Goal: Task Accomplishment & Management: Manage account settings

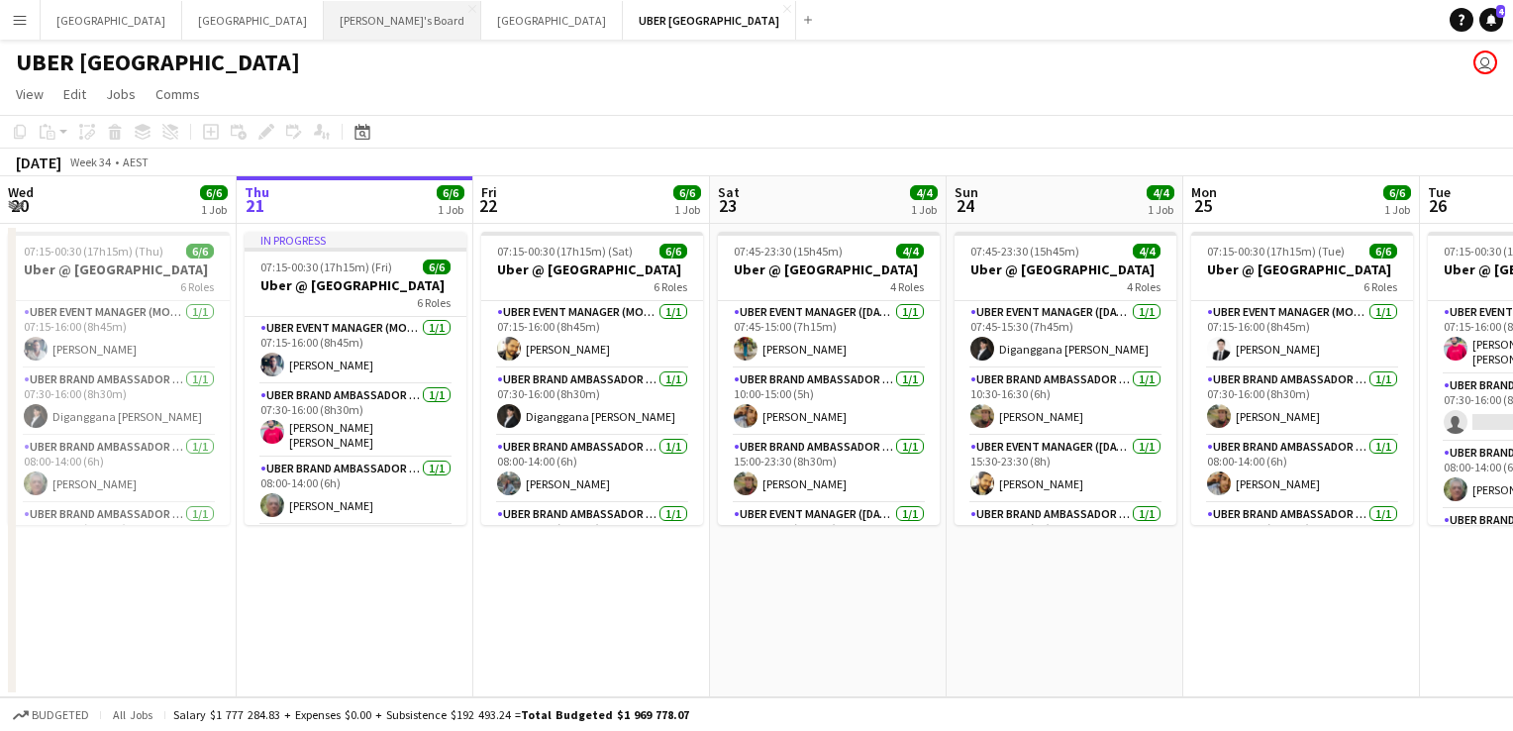
click at [324, 26] on button "Tennille's Board Close" at bounding box center [402, 20] width 157 height 39
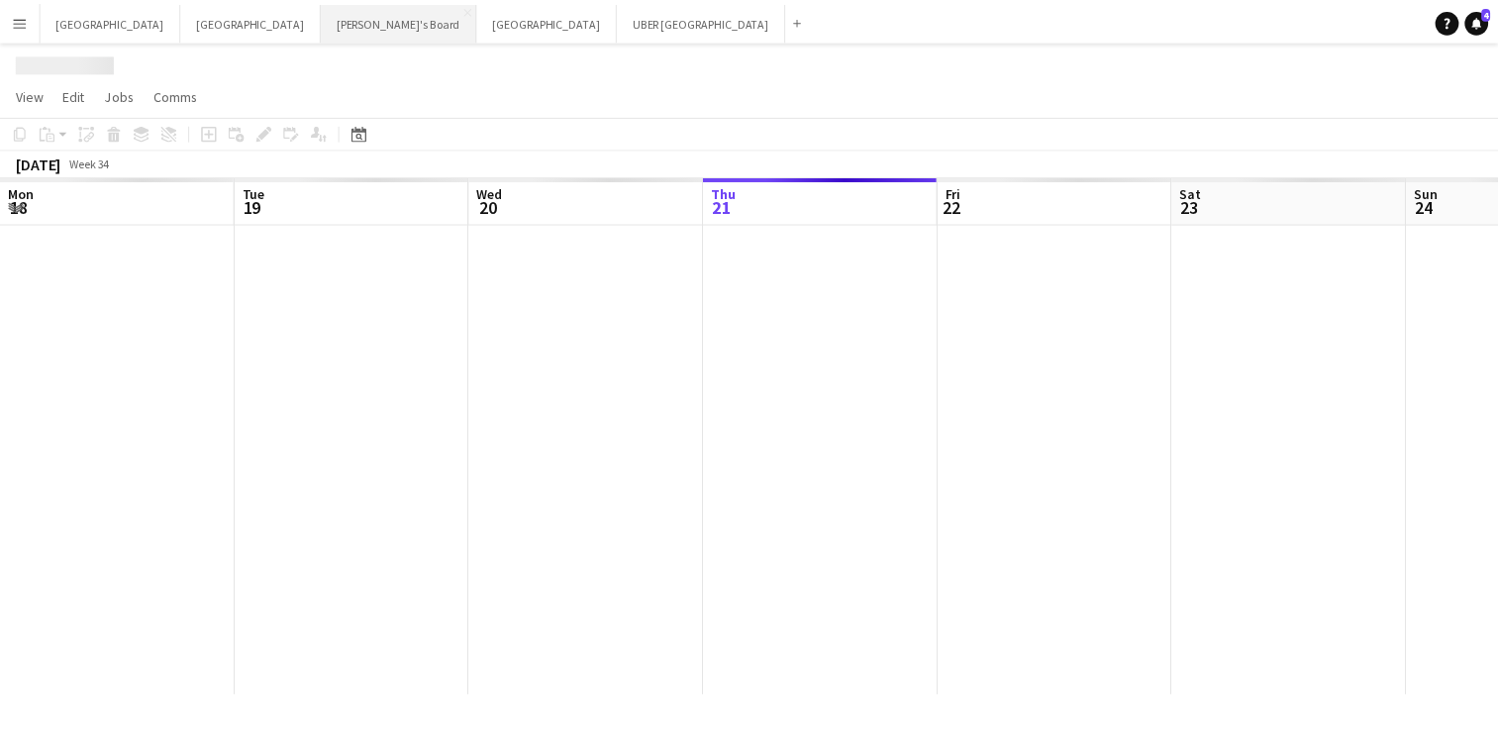
scroll to position [0, 473]
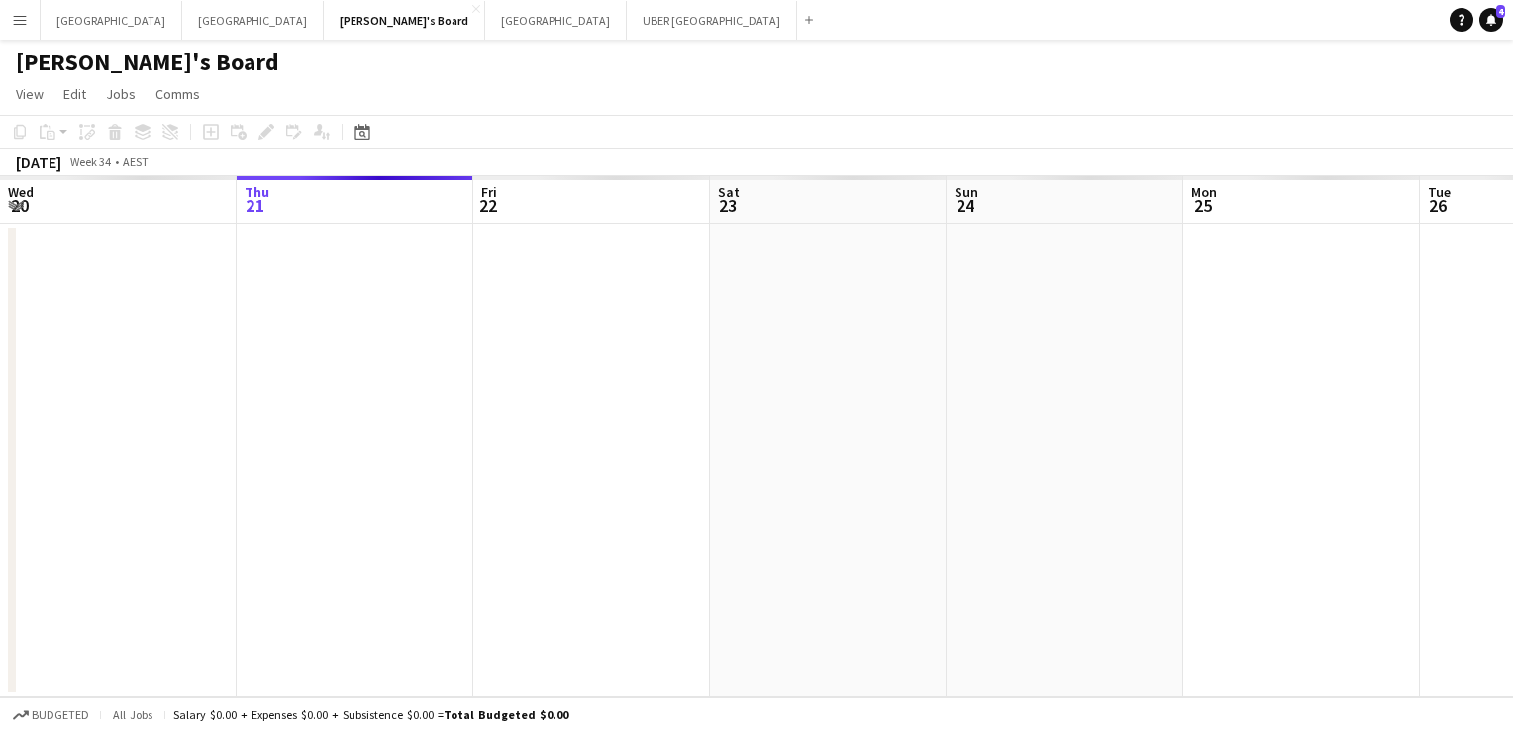
click at [32, 29] on button "Menu" at bounding box center [20, 20] width 40 height 40
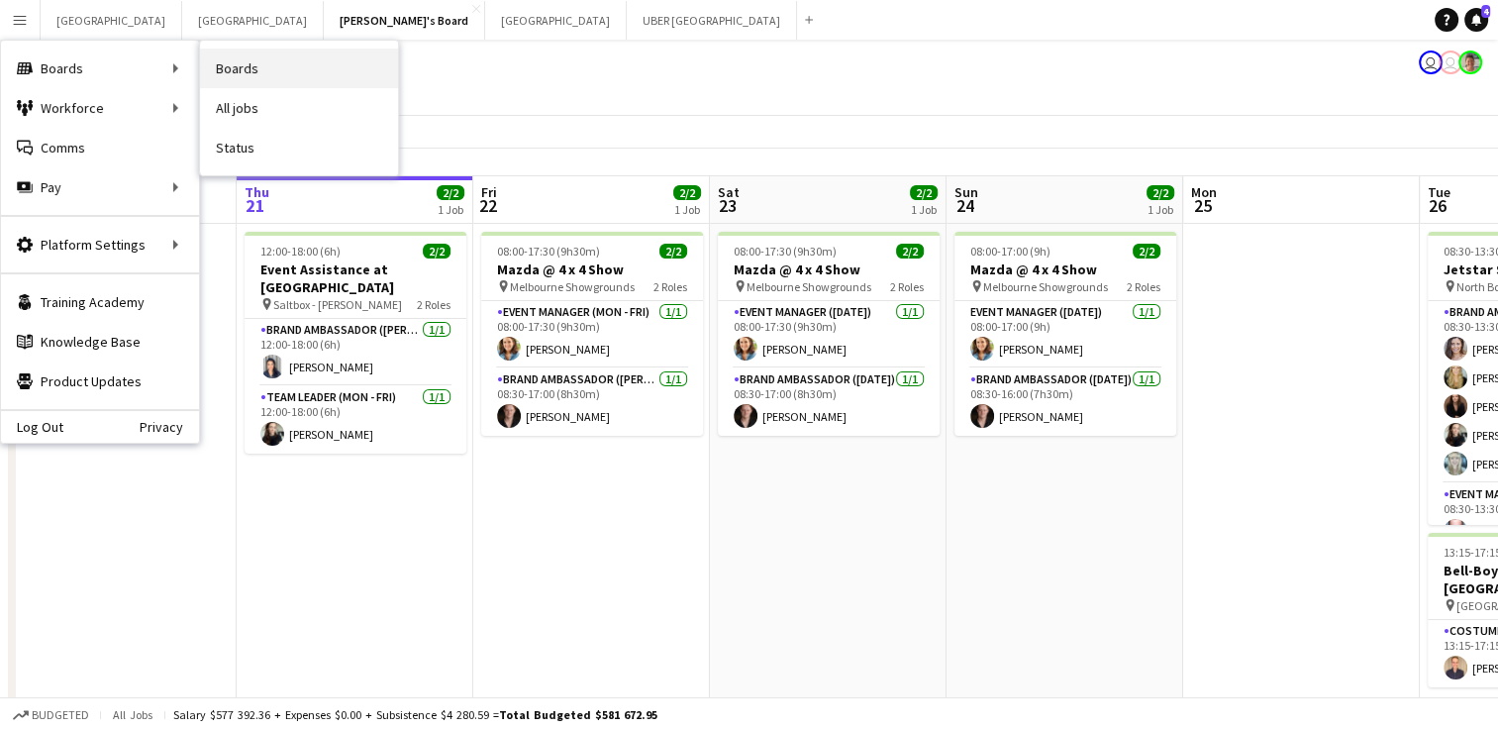
click at [269, 62] on link "Boards" at bounding box center [299, 69] width 198 height 40
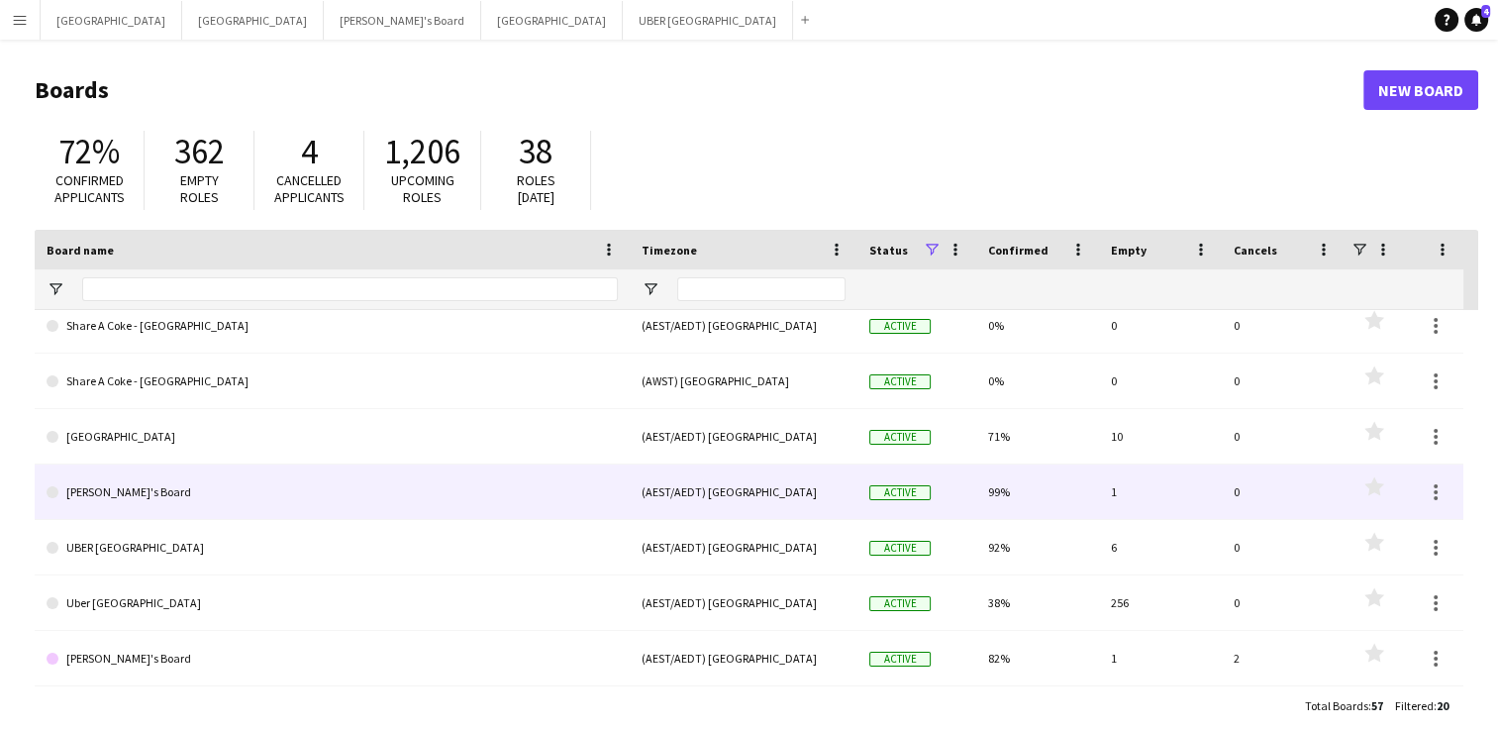
scroll to position [24, 0]
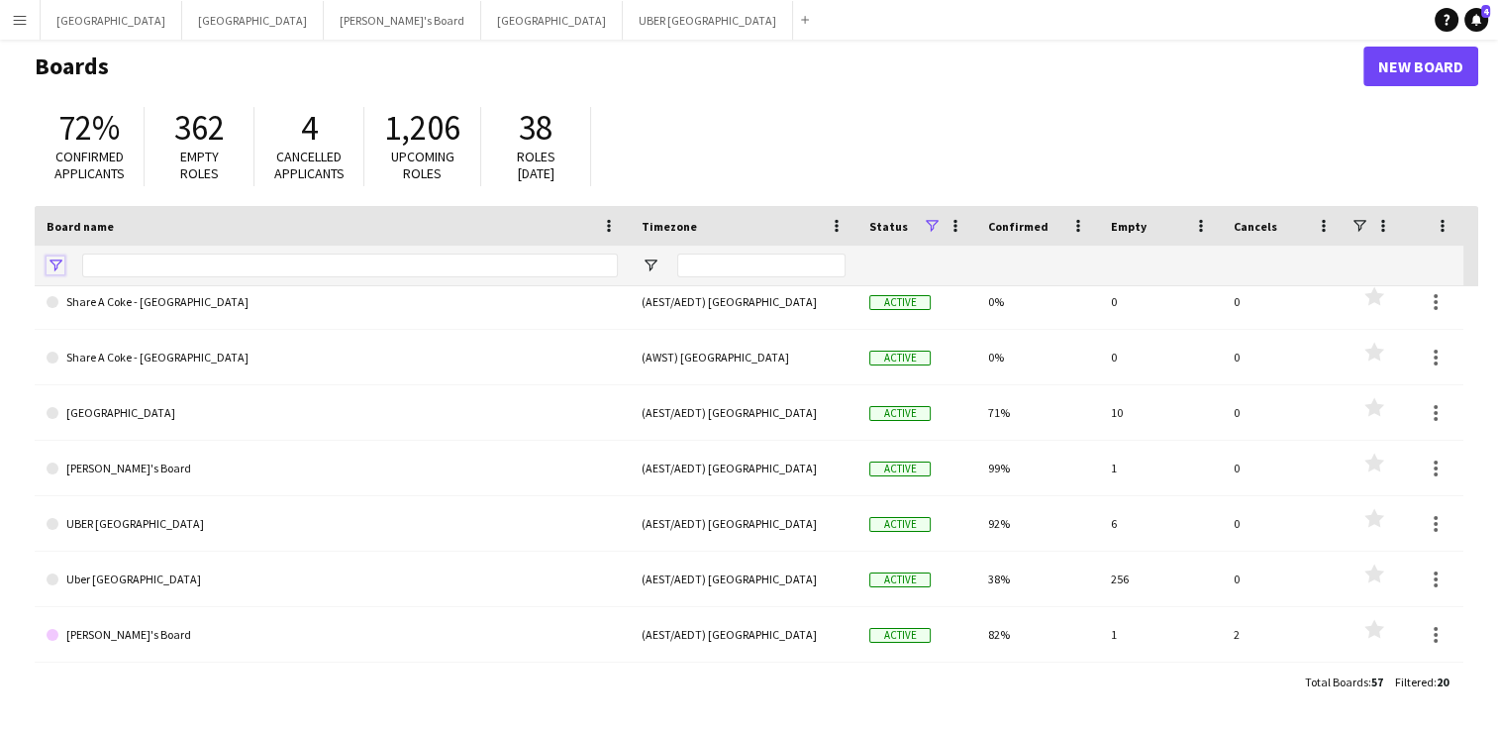
click at [58, 267] on span "Open Filter Menu" at bounding box center [56, 265] width 18 height 18
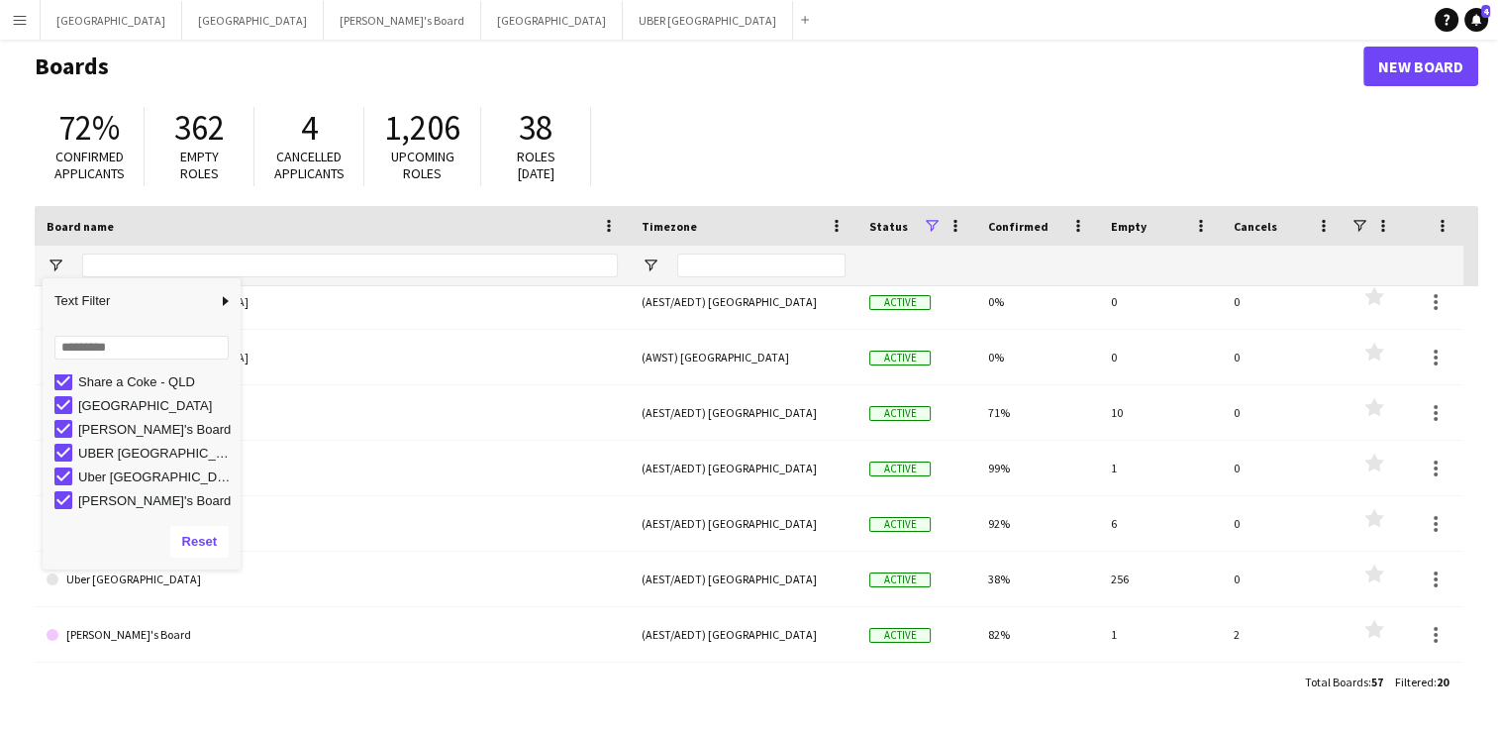
scroll to position [0, 0]
click at [200, 541] on button "Reset" at bounding box center [199, 542] width 58 height 32
type input "***"
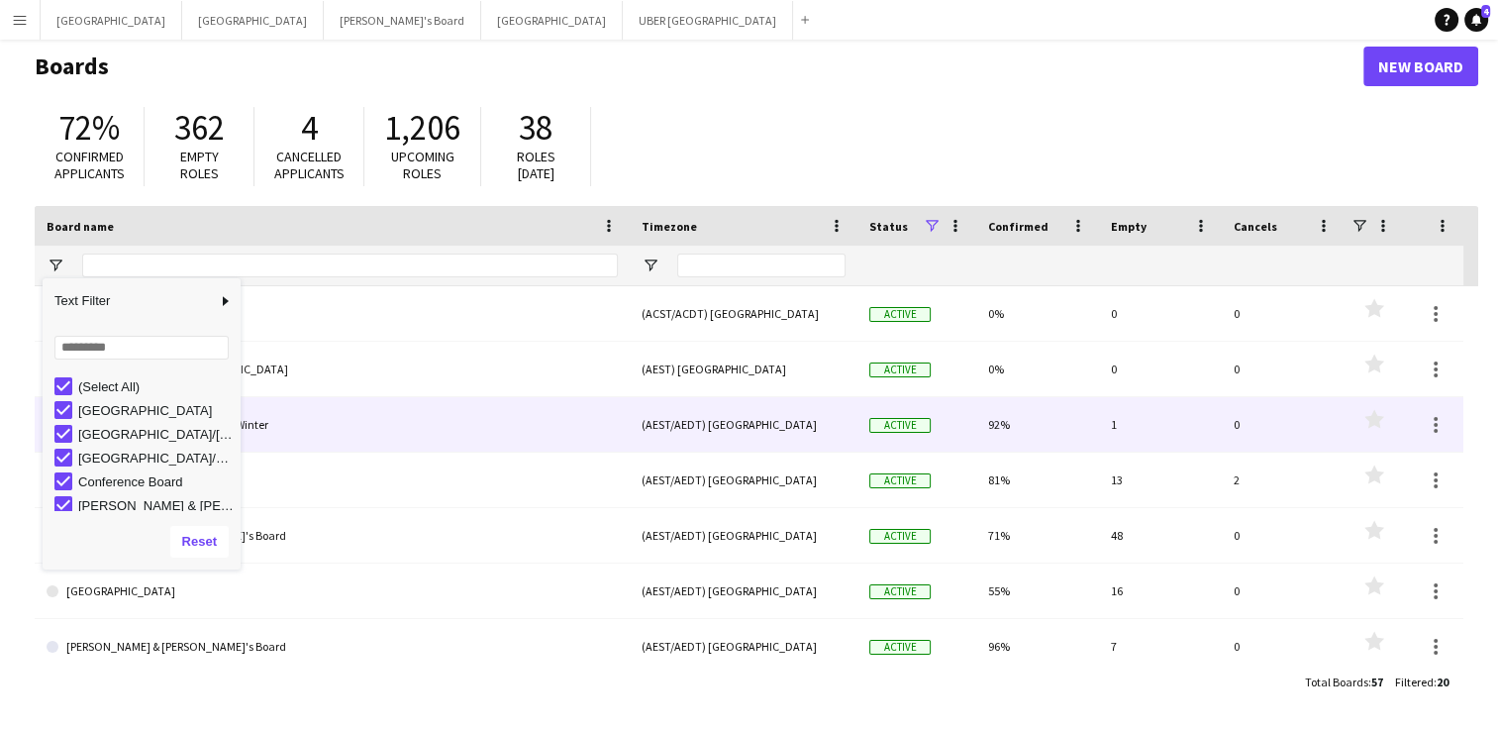
click at [376, 437] on link "[GEOGRAPHIC_DATA]/Gold Coast Winter" at bounding box center [332, 424] width 571 height 55
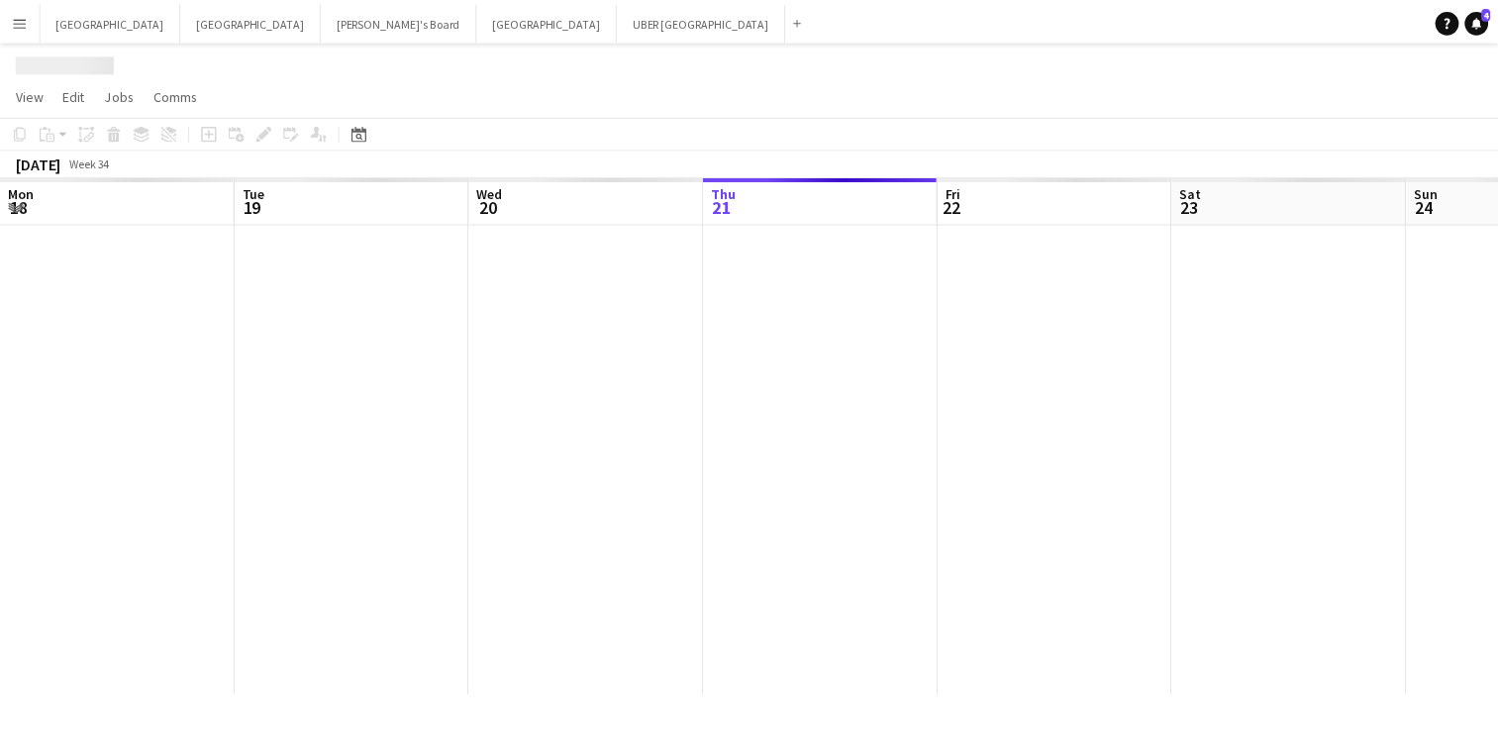
scroll to position [0, 473]
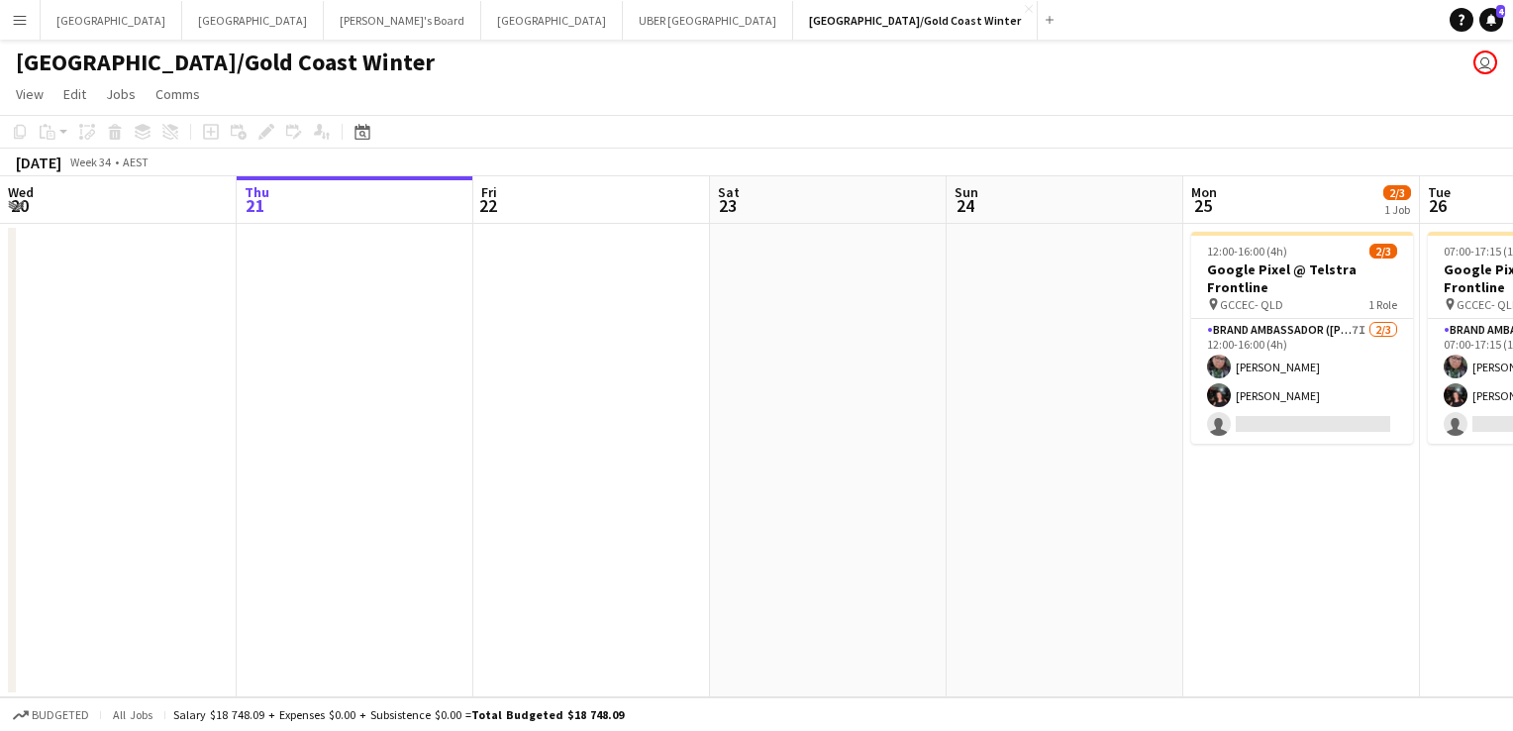
click at [1038, 26] on div "Add" at bounding box center [1050, 20] width 24 height 40
click at [1042, 25] on button "Add" at bounding box center [1050, 20] width 16 height 16
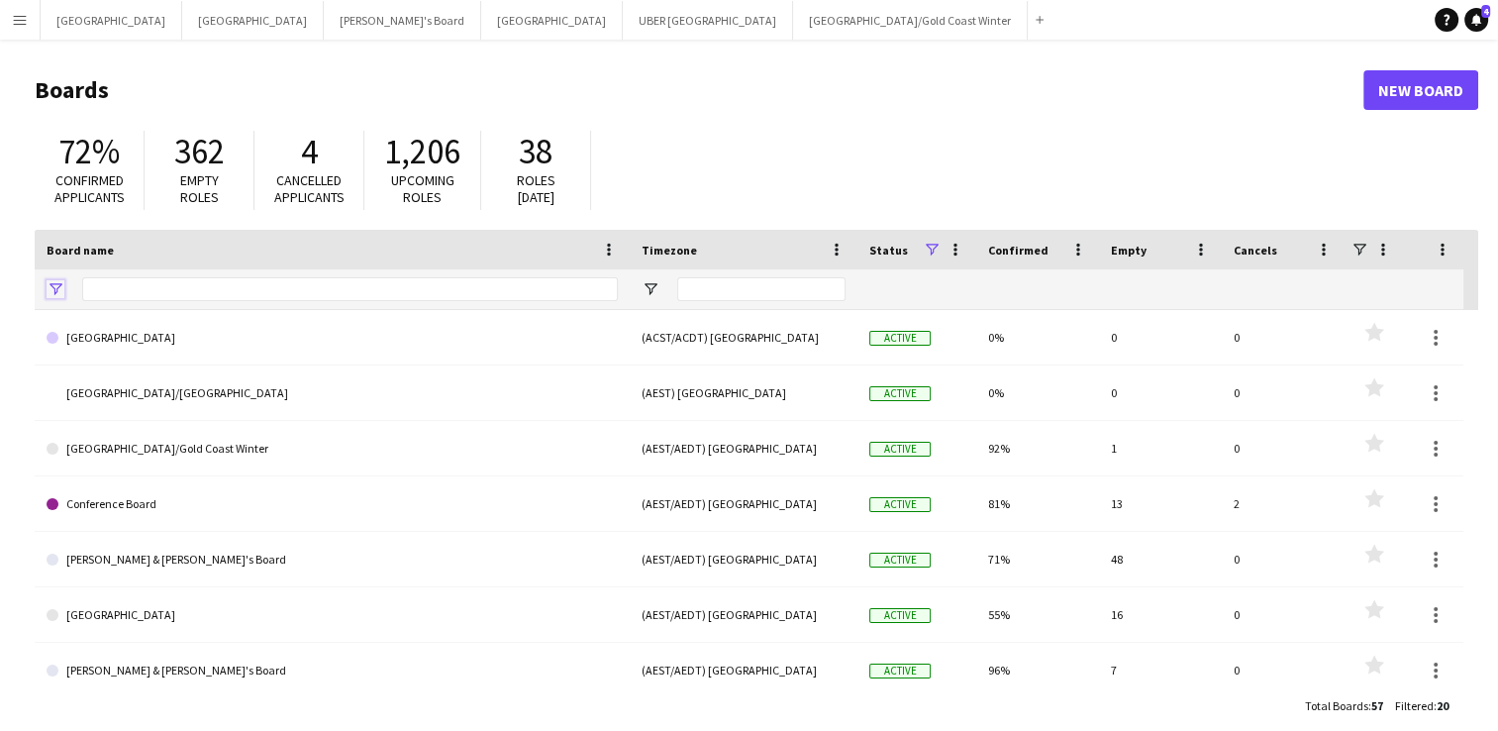
click at [61, 284] on span "Open Filter Menu" at bounding box center [56, 289] width 18 height 18
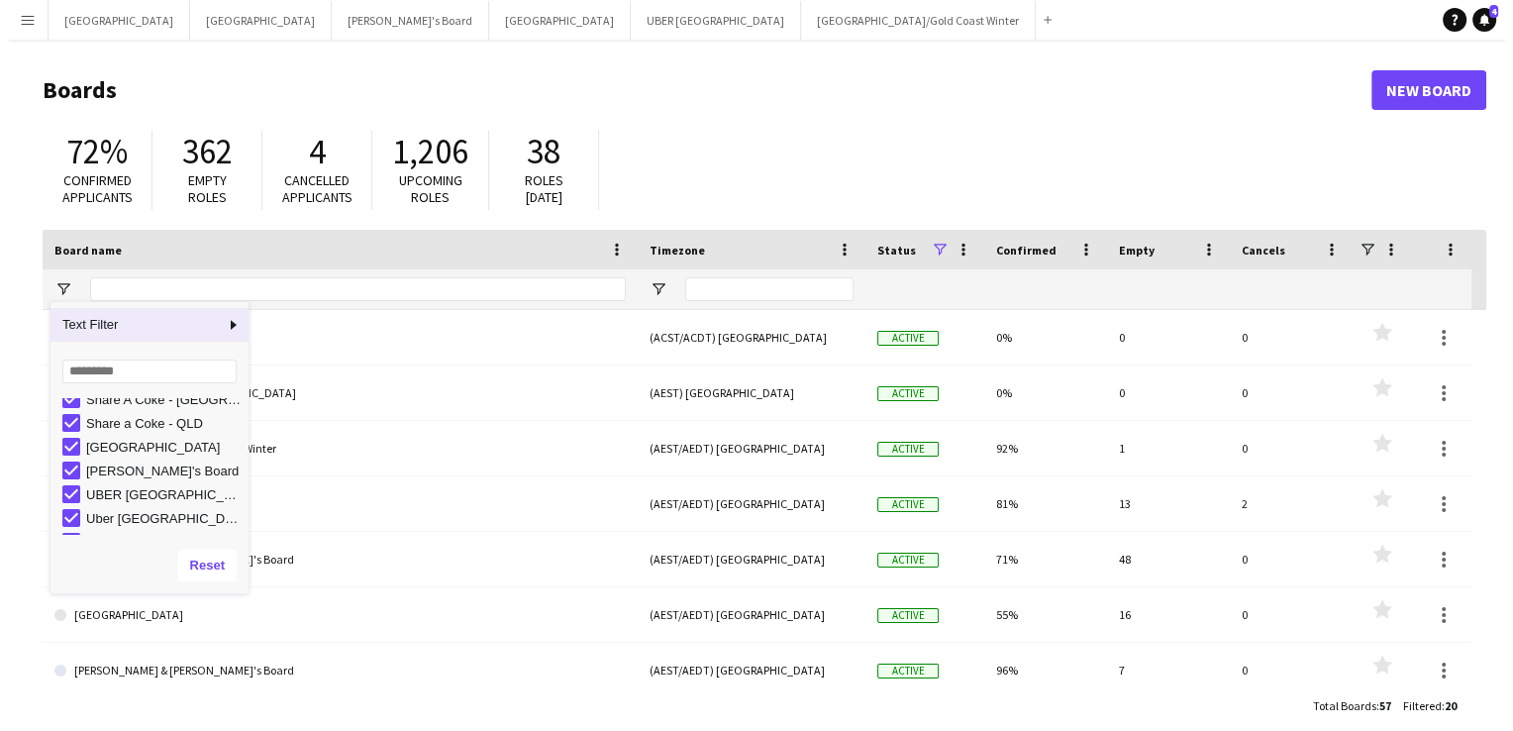
scroll to position [361, 0]
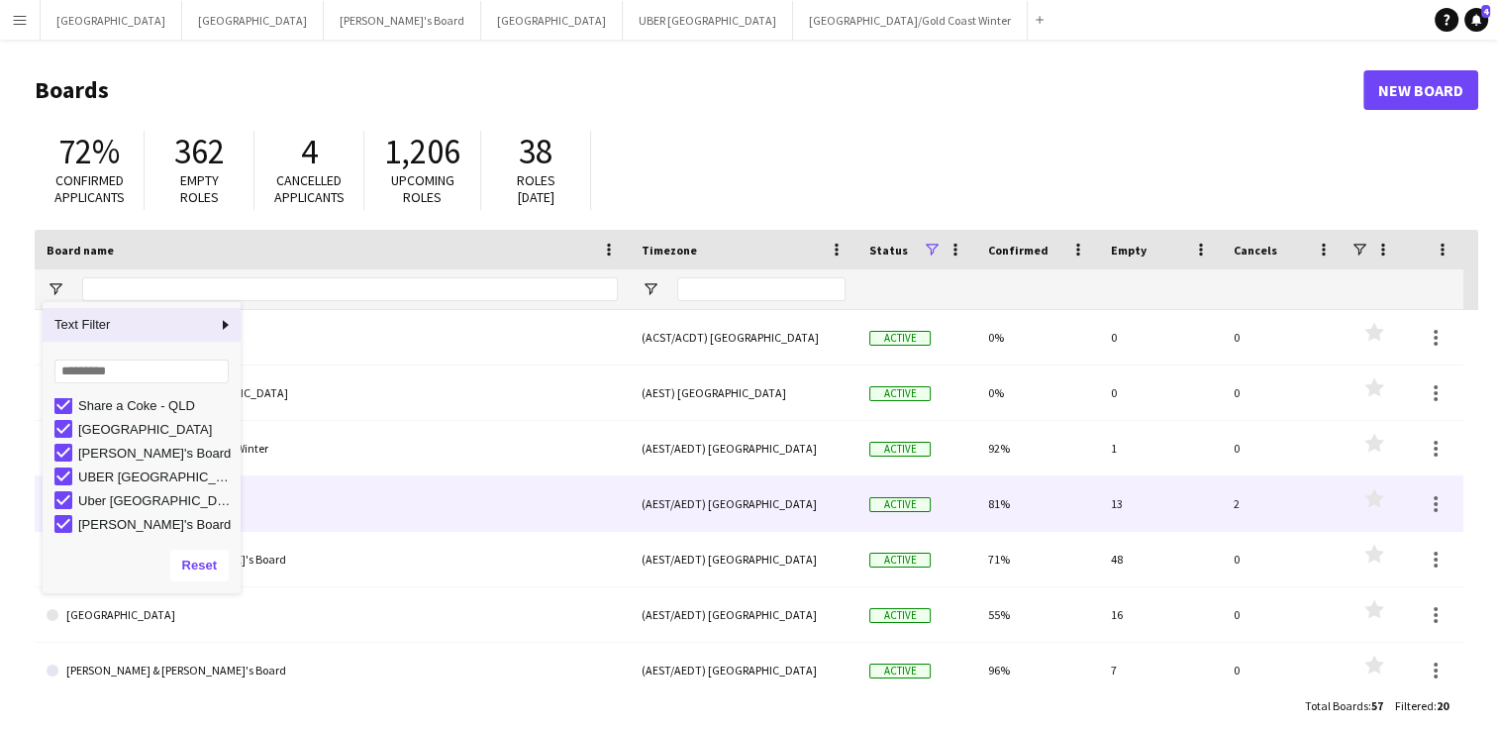
click at [367, 507] on link "Conference Board" at bounding box center [332, 503] width 571 height 55
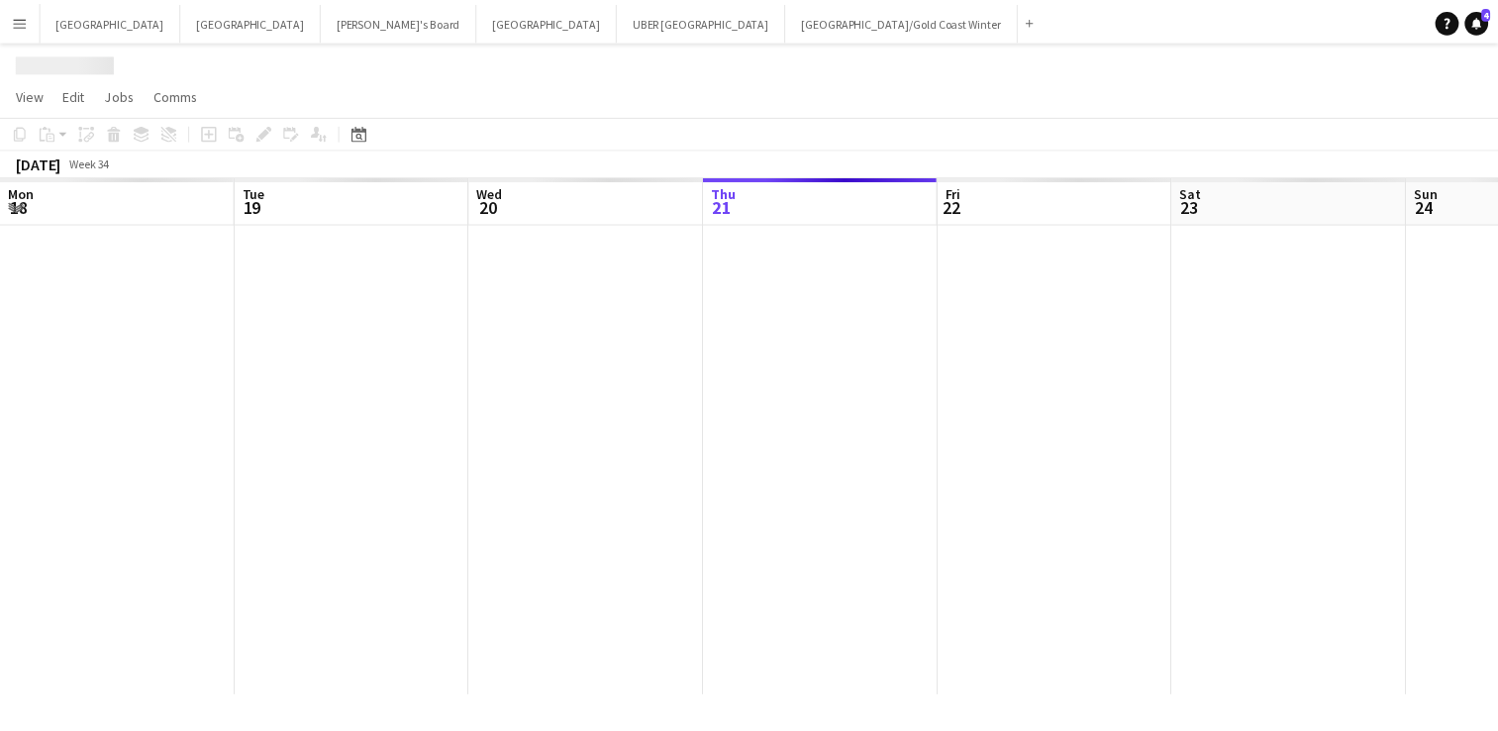
scroll to position [0, 473]
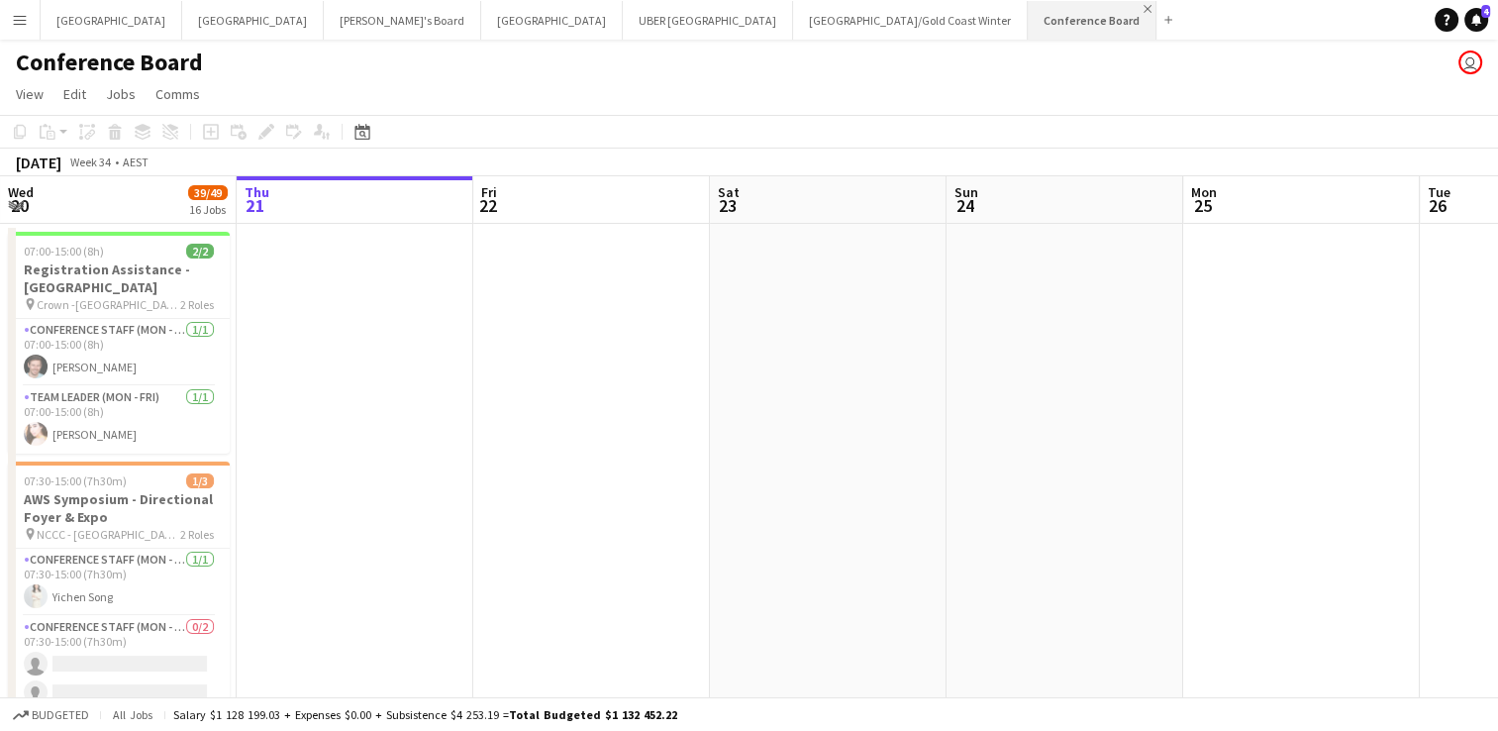
click at [1144, 9] on app-icon "Close" at bounding box center [1148, 9] width 8 height 8
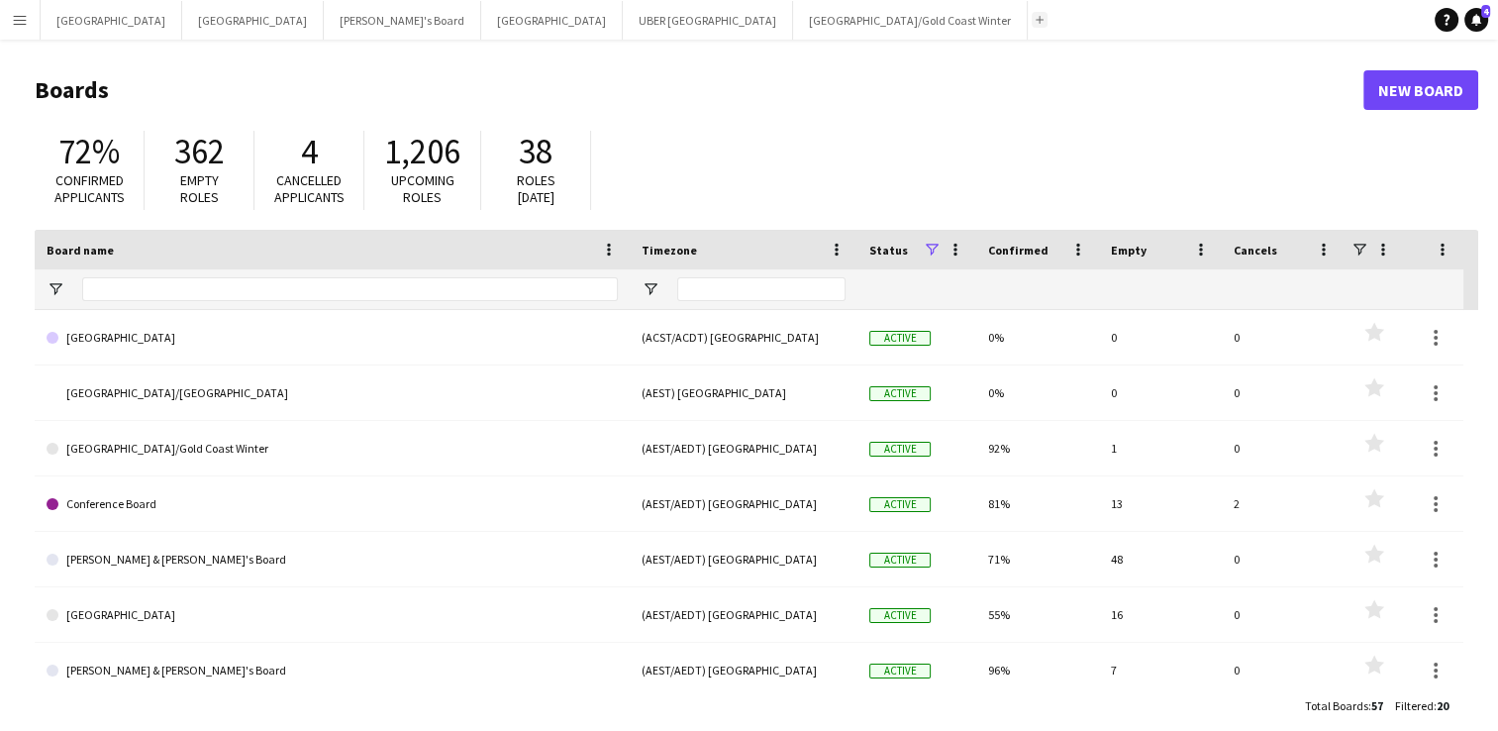
click at [1036, 16] on app-icon "Add" at bounding box center [1040, 20] width 8 height 8
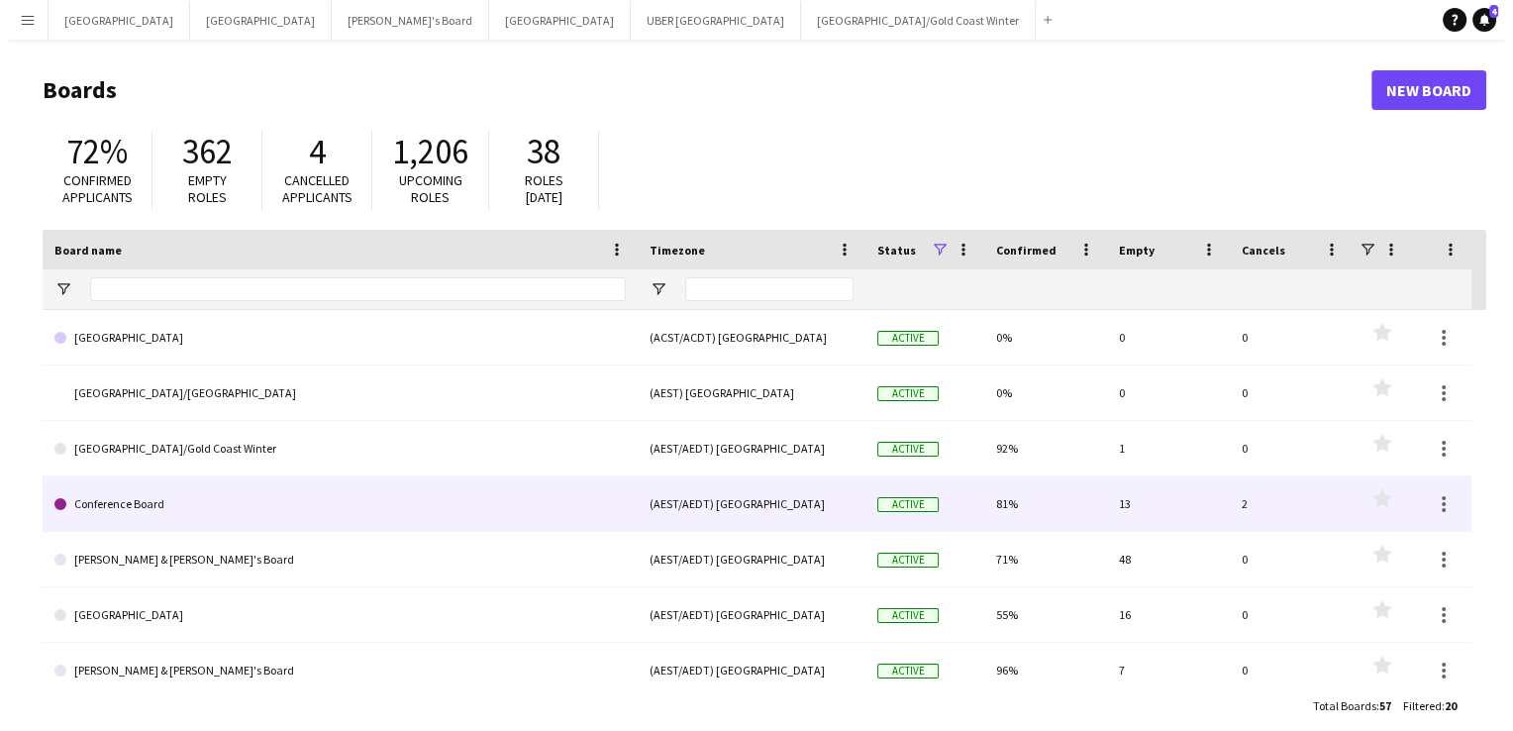
scroll to position [3, 0]
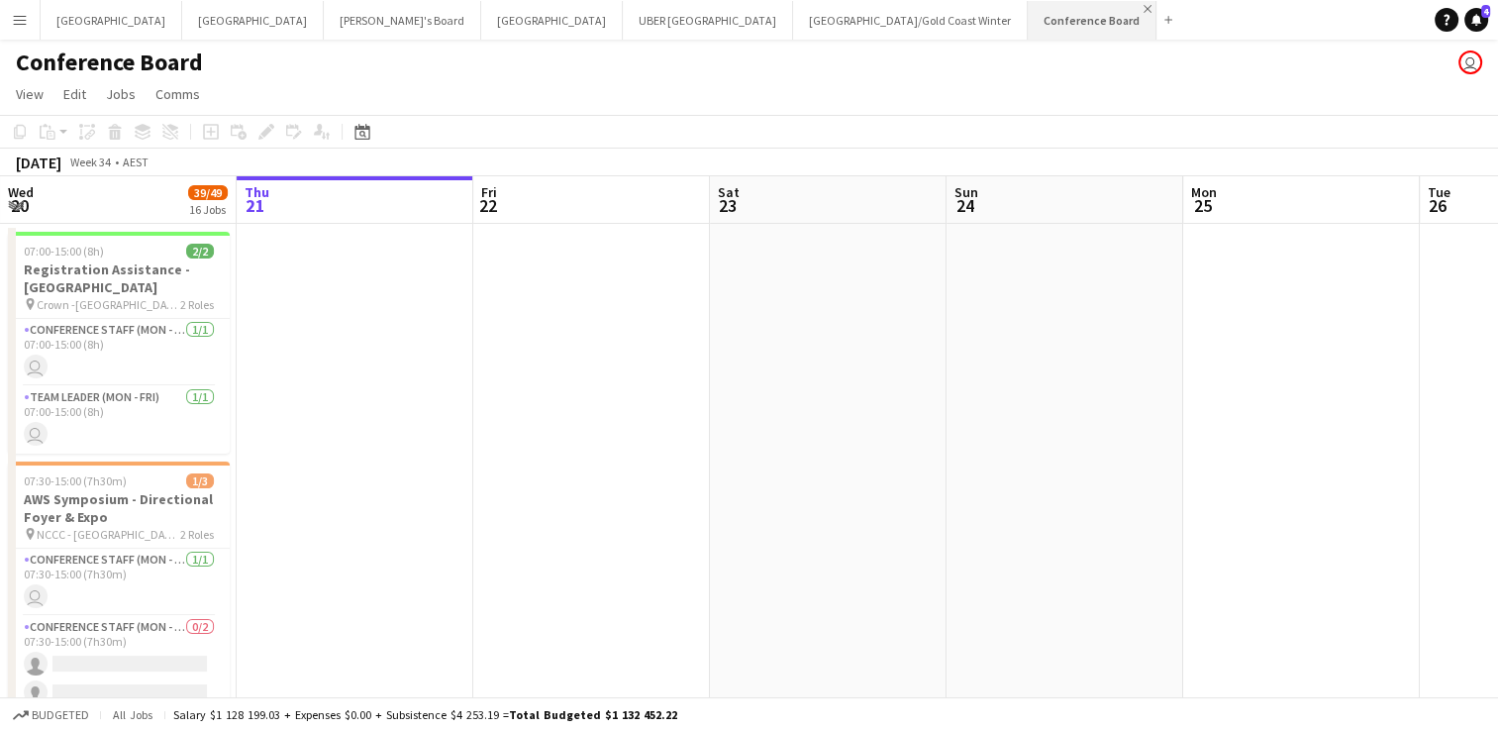
click at [1144, 10] on app-icon "Close" at bounding box center [1148, 9] width 8 height 8
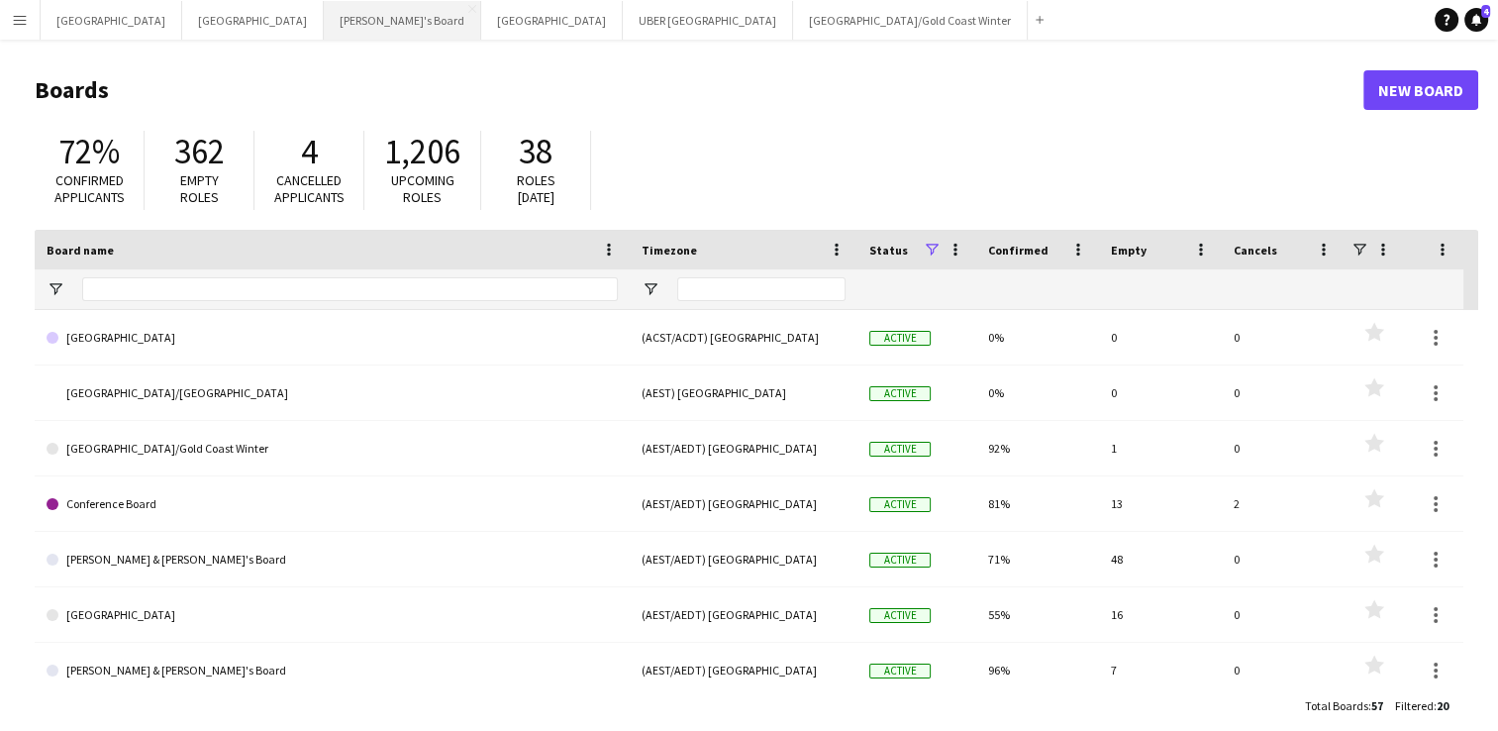
click at [324, 30] on button "Tennille's Board Close" at bounding box center [402, 20] width 157 height 39
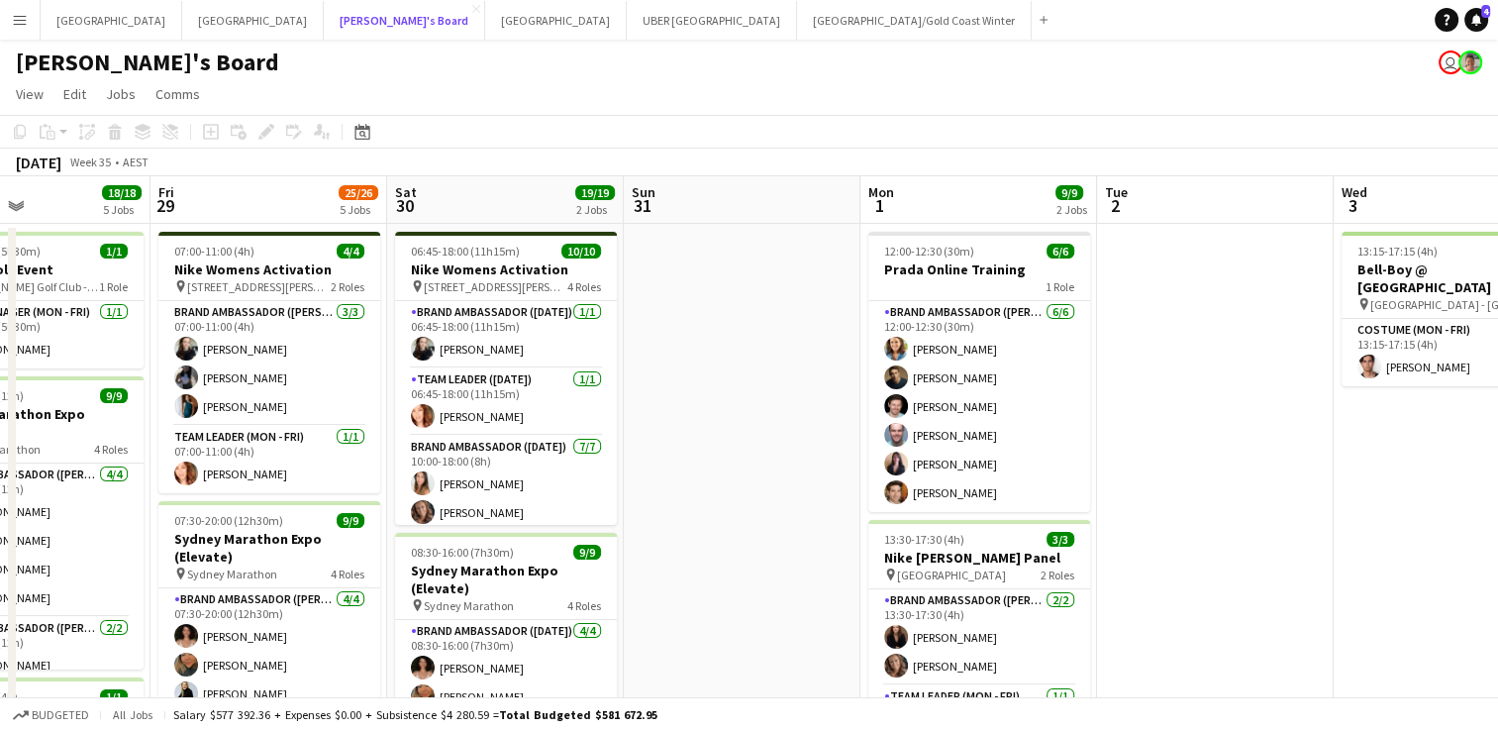
scroll to position [0, 558]
click at [456, 419] on app-card-role "Team Leader ([DATE]) [DATE] 06:45-18:00 (11h15m) [PERSON_NAME]" at bounding box center [507, 401] width 222 height 67
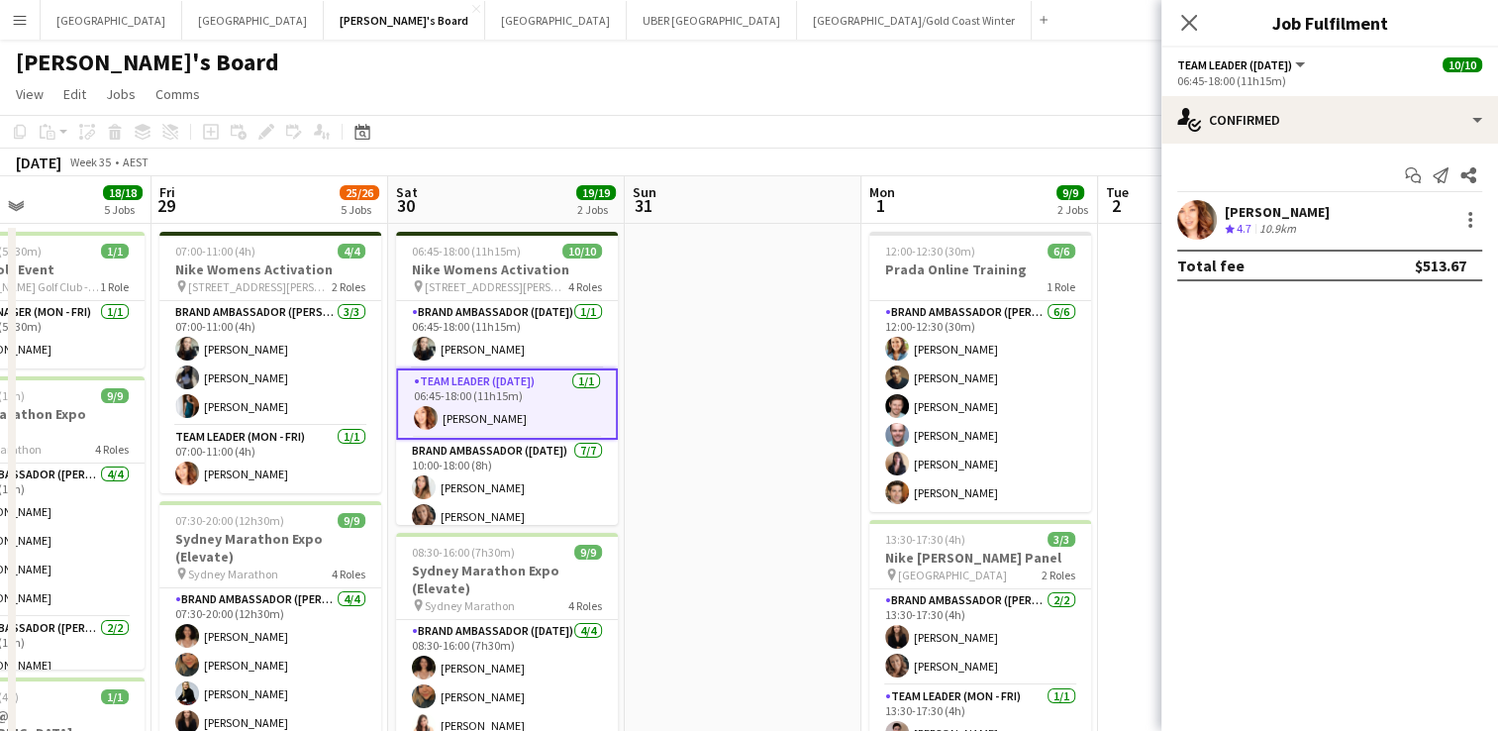
click at [1240, 203] on div "[PERSON_NAME]" at bounding box center [1277, 212] width 105 height 18
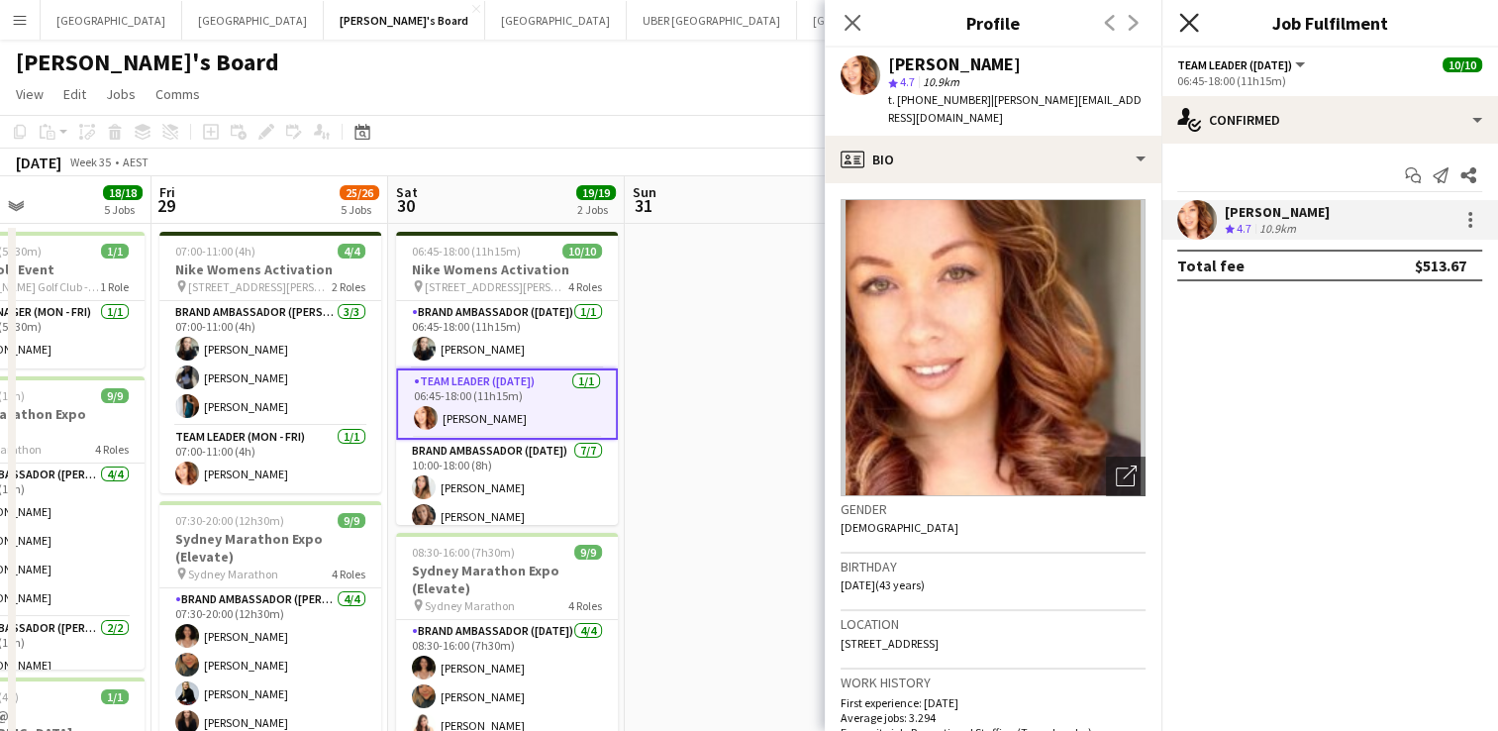
click at [1181, 14] on icon at bounding box center [1188, 22] width 19 height 19
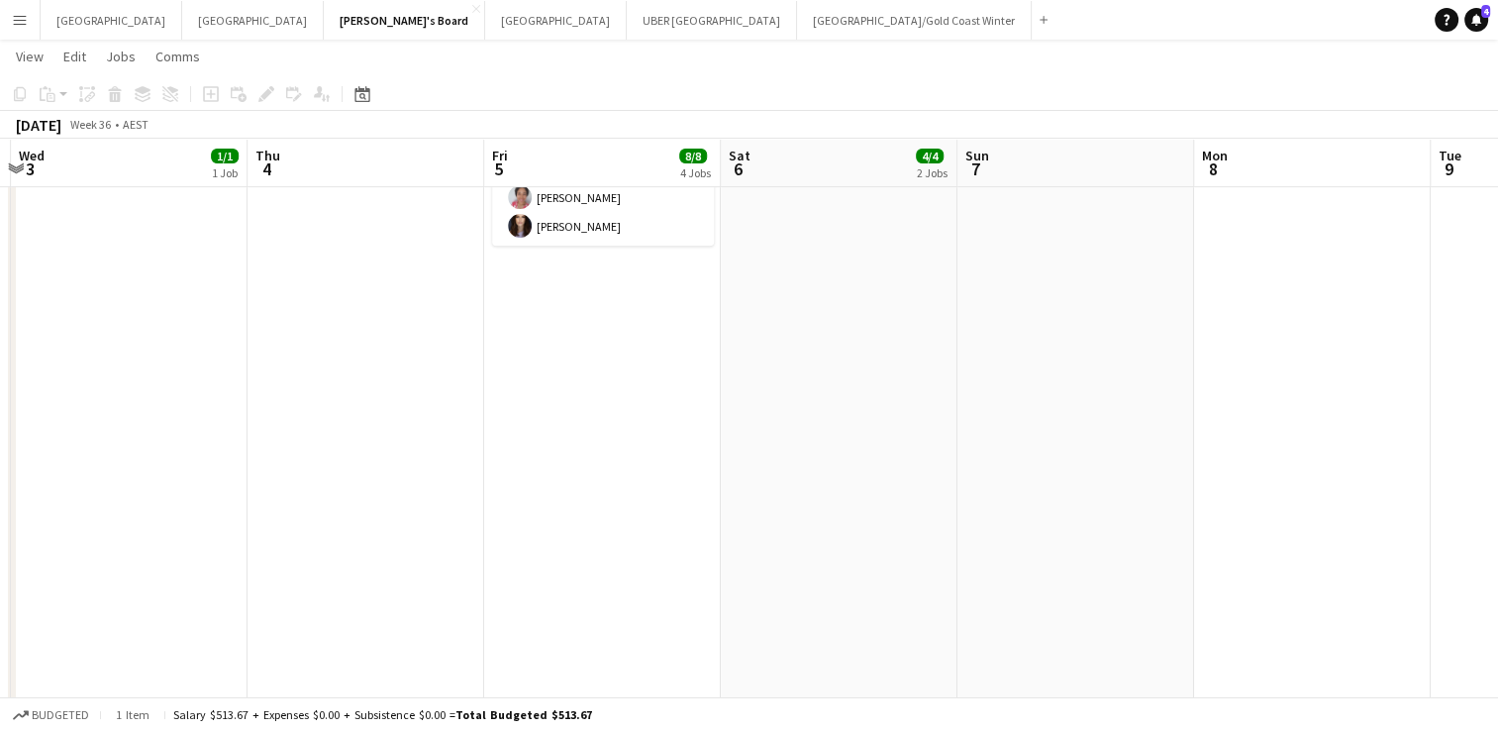
scroll to position [783, 0]
click at [585, 348] on app-date-cell "06:00-18:00 (12h) 2/2 Prada Prototype Activation pin Pitt Street - Sydney 2 Rol…" at bounding box center [602, 97] width 237 height 1316
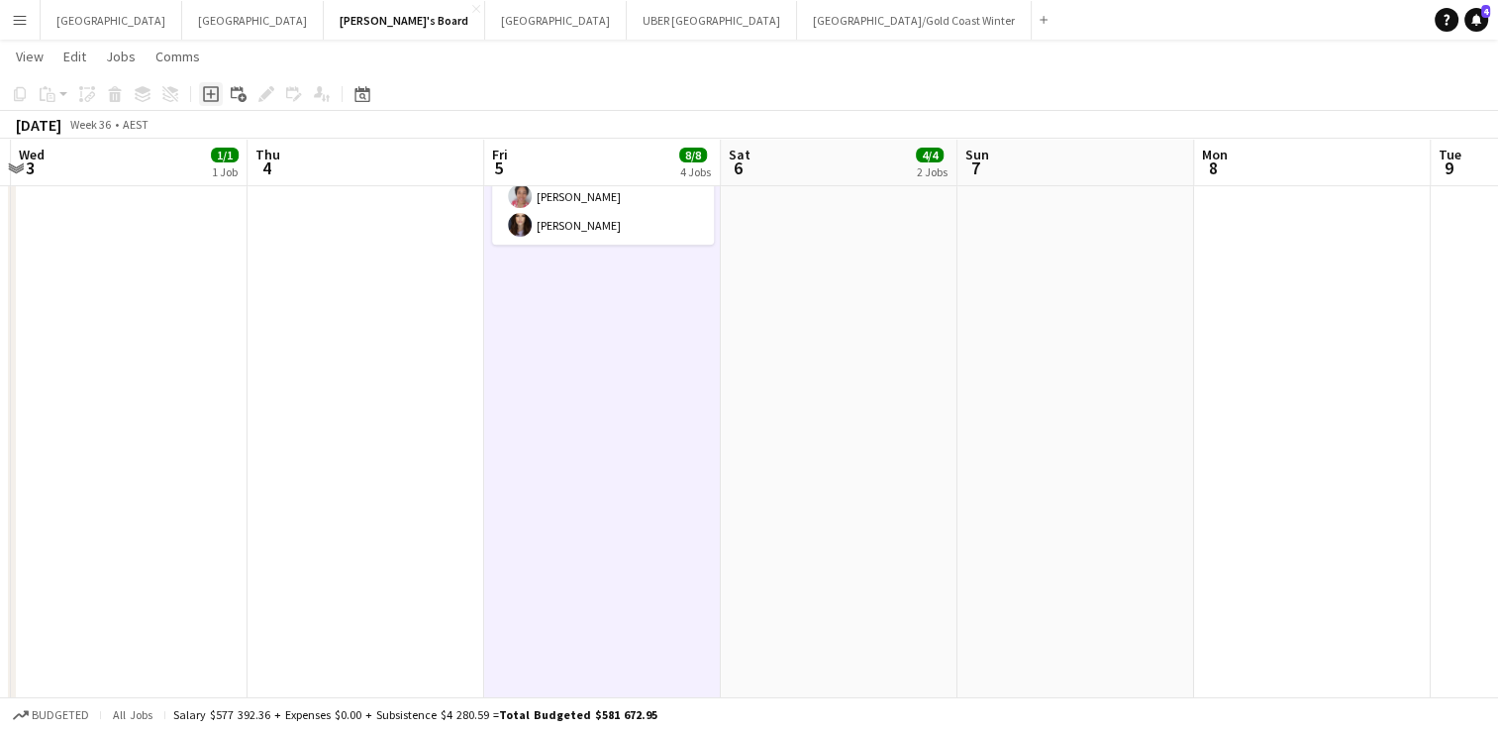
click at [210, 97] on icon "Add job" at bounding box center [211, 94] width 16 height 16
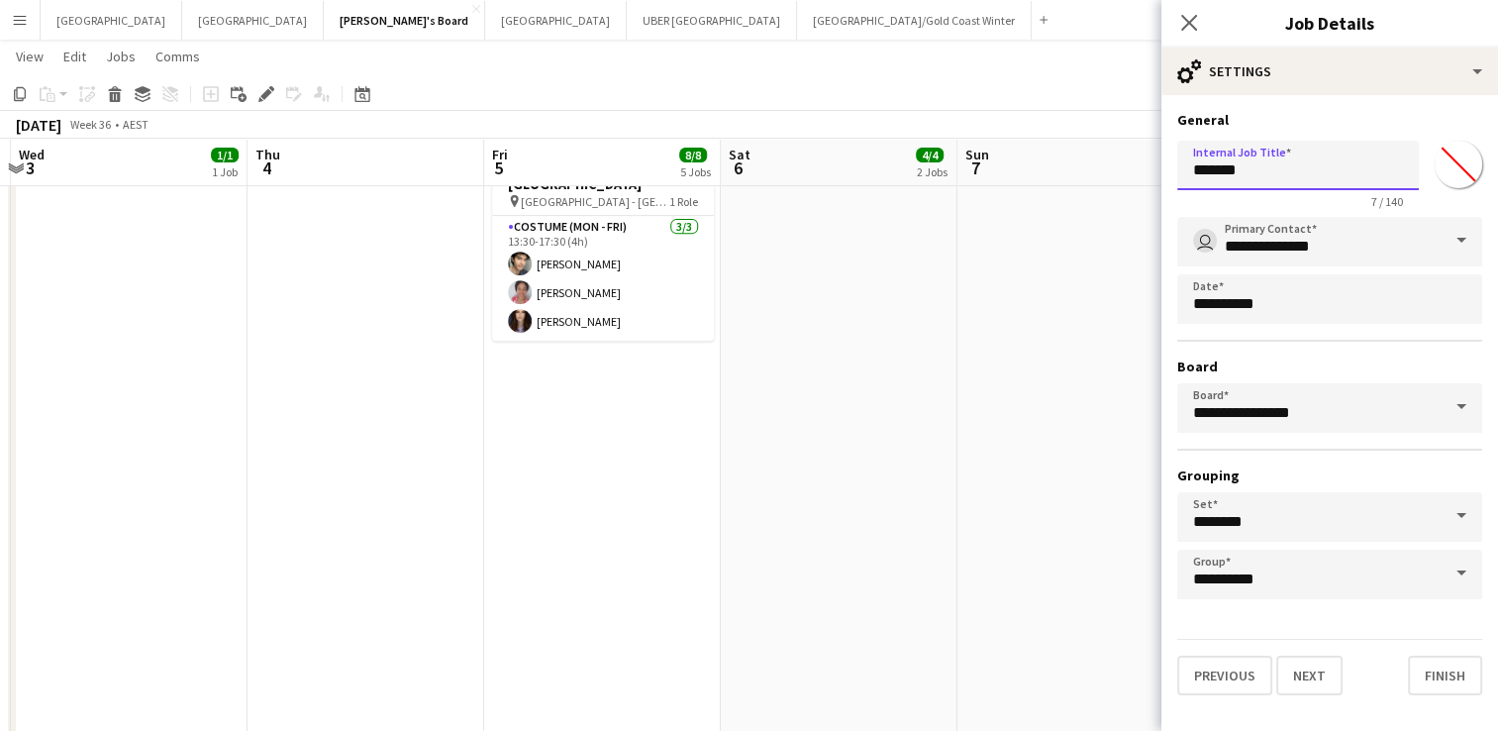
drag, startPoint x: 1279, startPoint y: 170, endPoint x: 952, endPoint y: 172, distance: 326.7
click at [952, 172] on body "Menu Boards Boards Boards All jobs Status Workforce Workforce My Workforce Recr…" at bounding box center [749, 2] width 1498 height 1571
type input "**********"
click at [1295, 675] on button "Next" at bounding box center [1309, 675] width 66 height 40
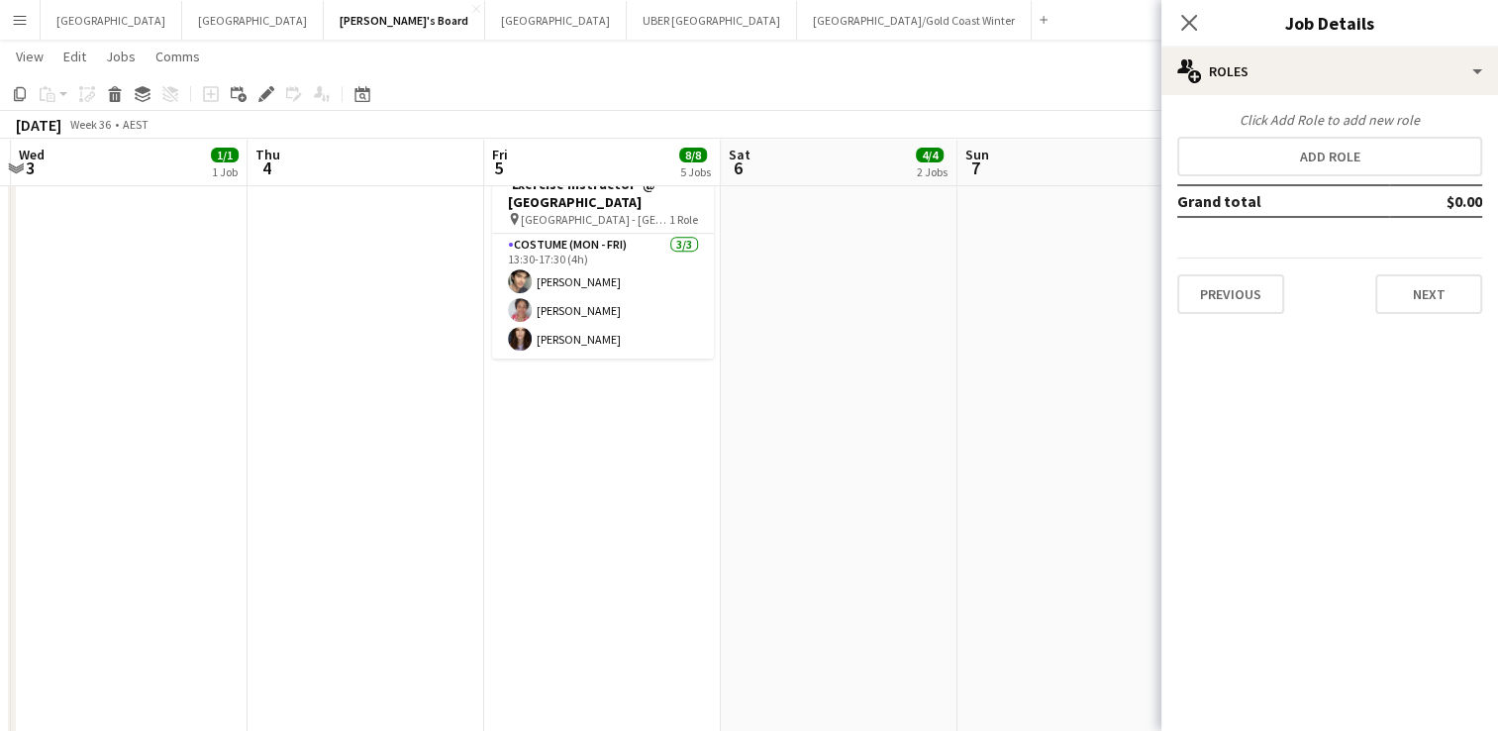
scroll to position [0, 0]
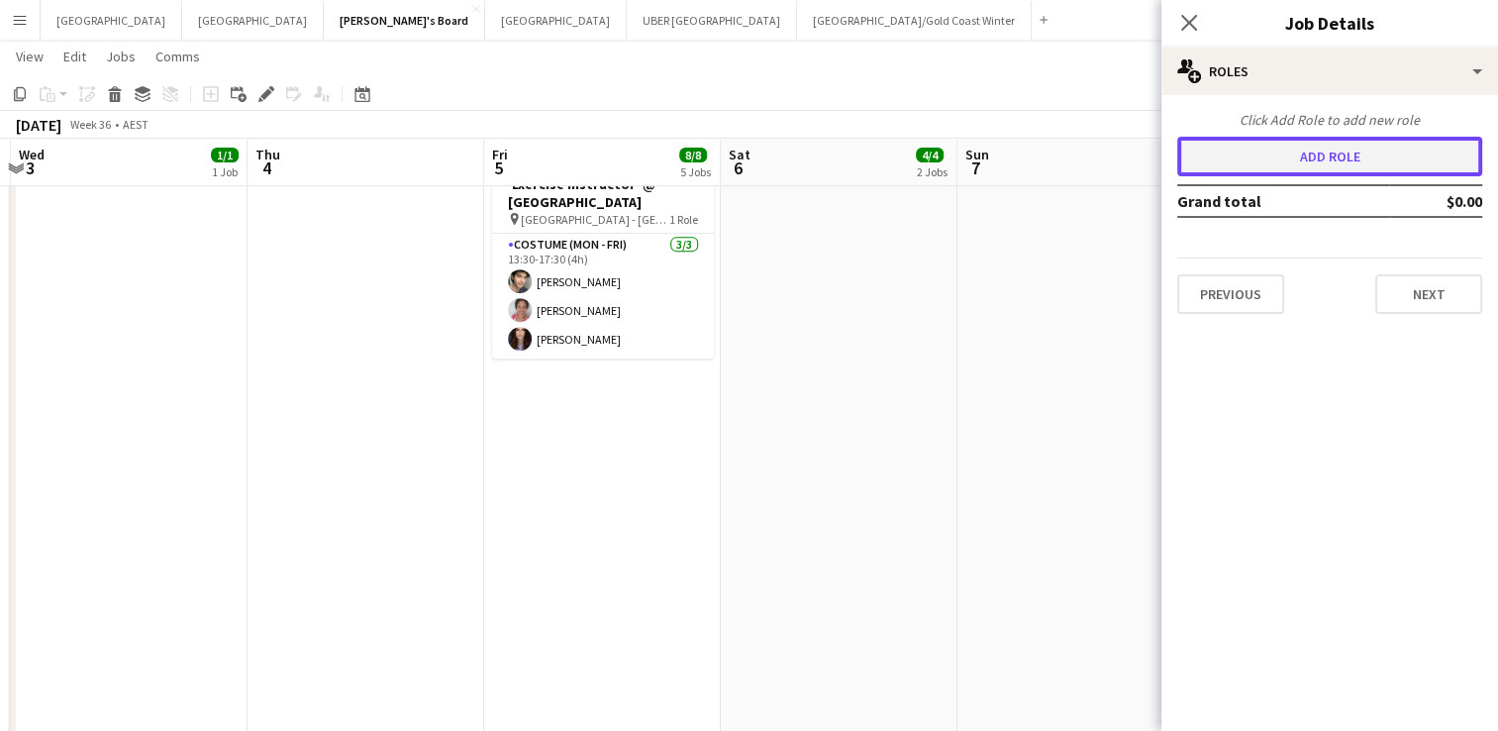
click at [1335, 143] on button "Add role" at bounding box center [1329, 157] width 305 height 40
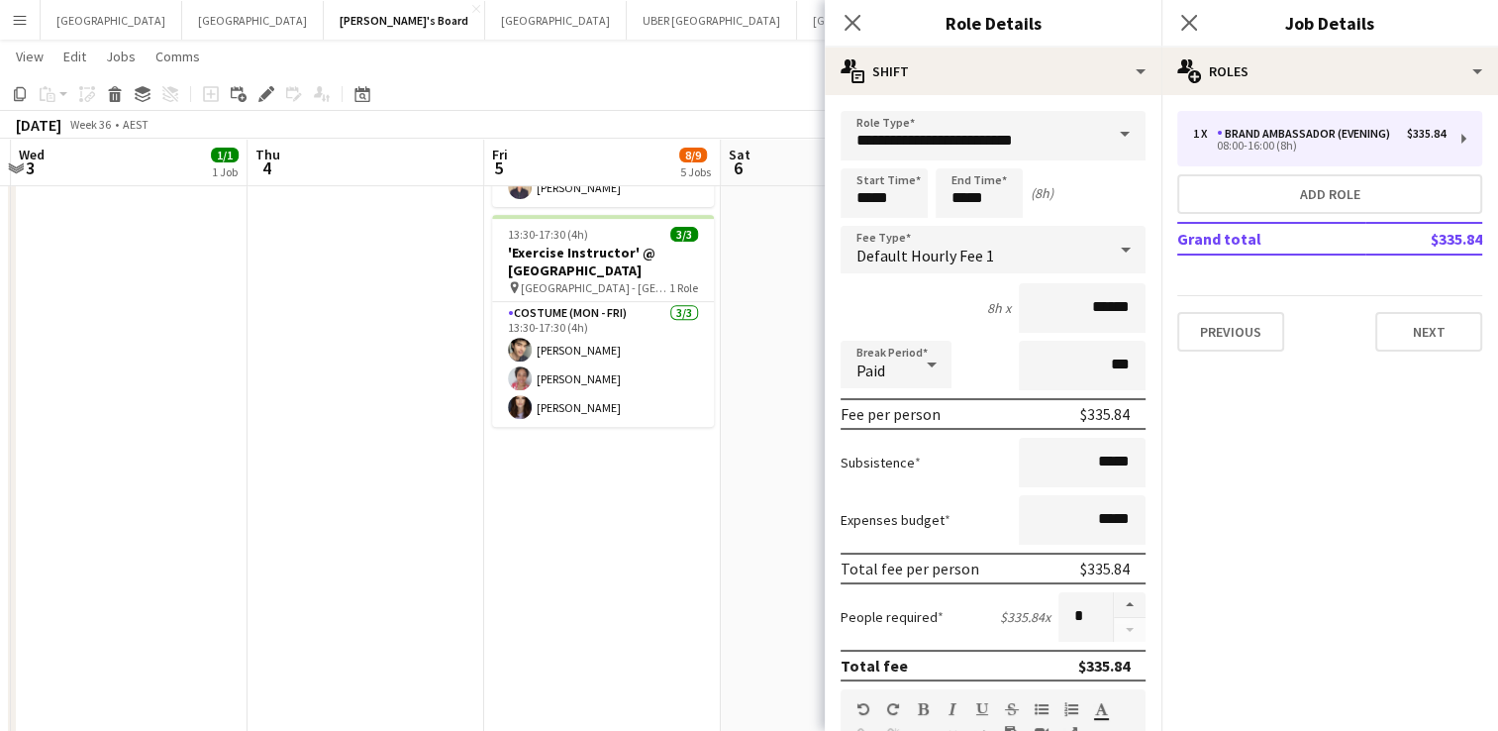
click at [1109, 133] on span at bounding box center [1125, 135] width 42 height 48
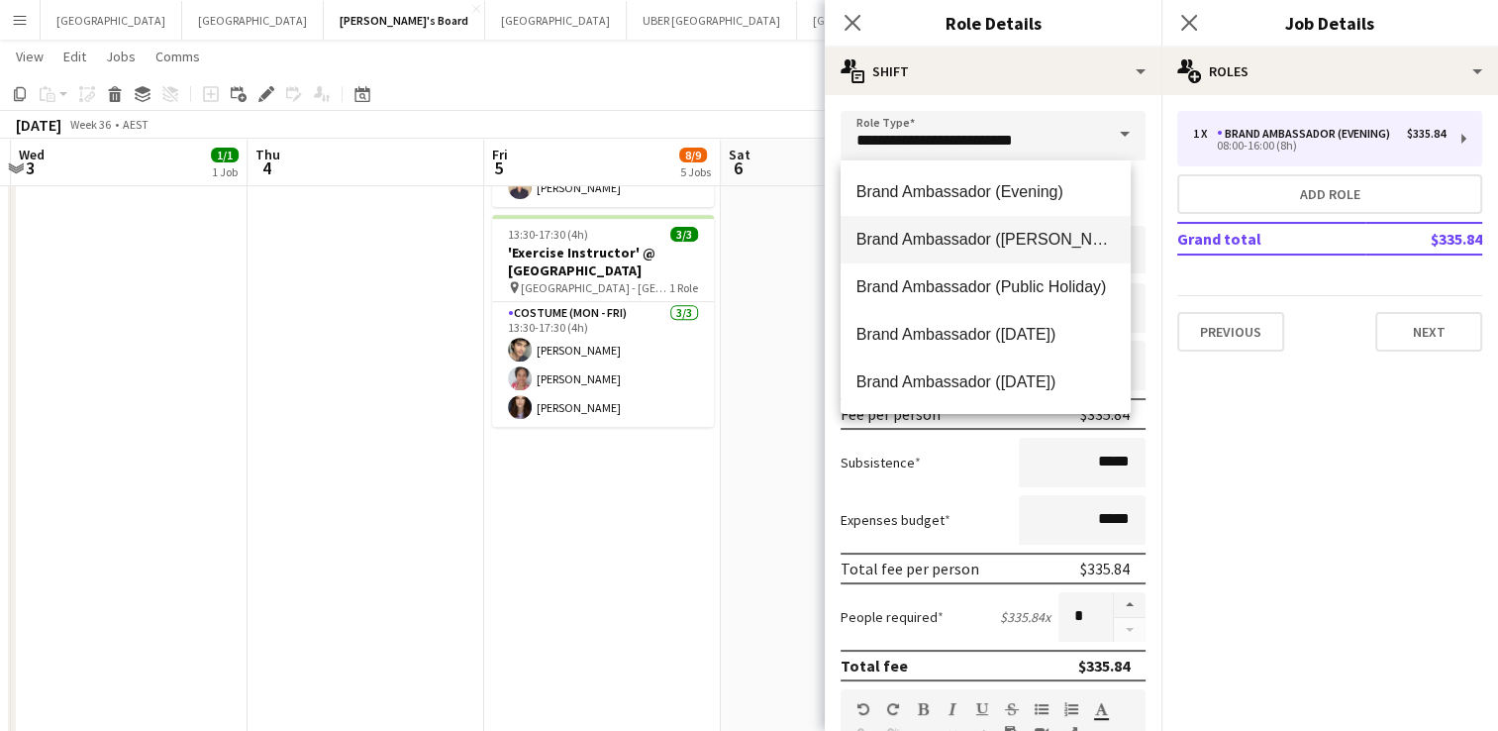
click at [955, 242] on span "Brand Ambassador ([PERSON_NAME])" at bounding box center [985, 239] width 258 height 19
type input "**********"
type input "******"
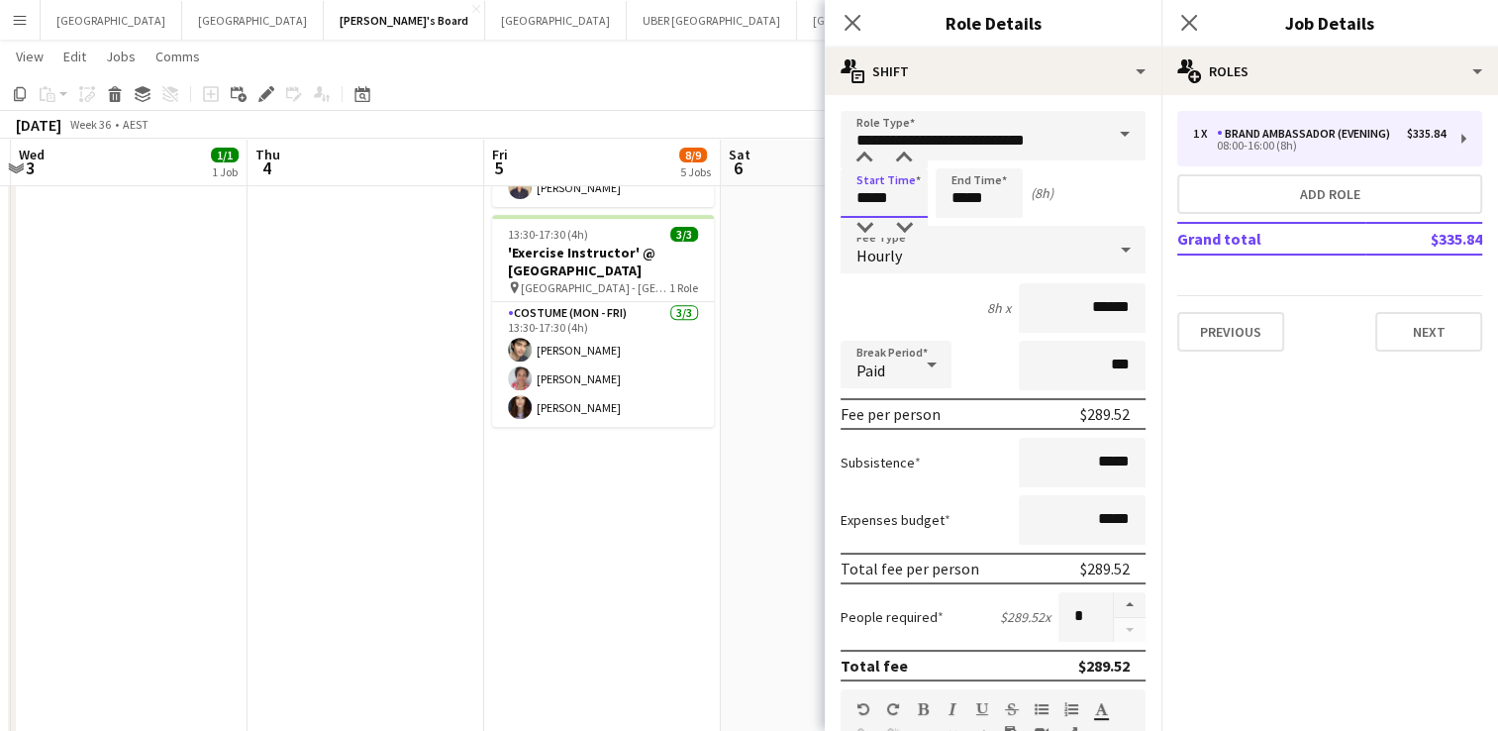
drag, startPoint x: 908, startPoint y: 198, endPoint x: 722, endPoint y: 187, distance: 186.4
click at [722, 187] on body "Menu Boards Boards Boards All jobs Status Workforce Workforce My Workforce Recr…" at bounding box center [749, 2] width 1498 height 1571
type input "*****"
drag, startPoint x: 993, startPoint y: 199, endPoint x: 901, endPoint y: 196, distance: 92.1
click at [901, 196] on div "Start Time ***** End Time ***** (23h 45m)" at bounding box center [993, 193] width 305 height 50
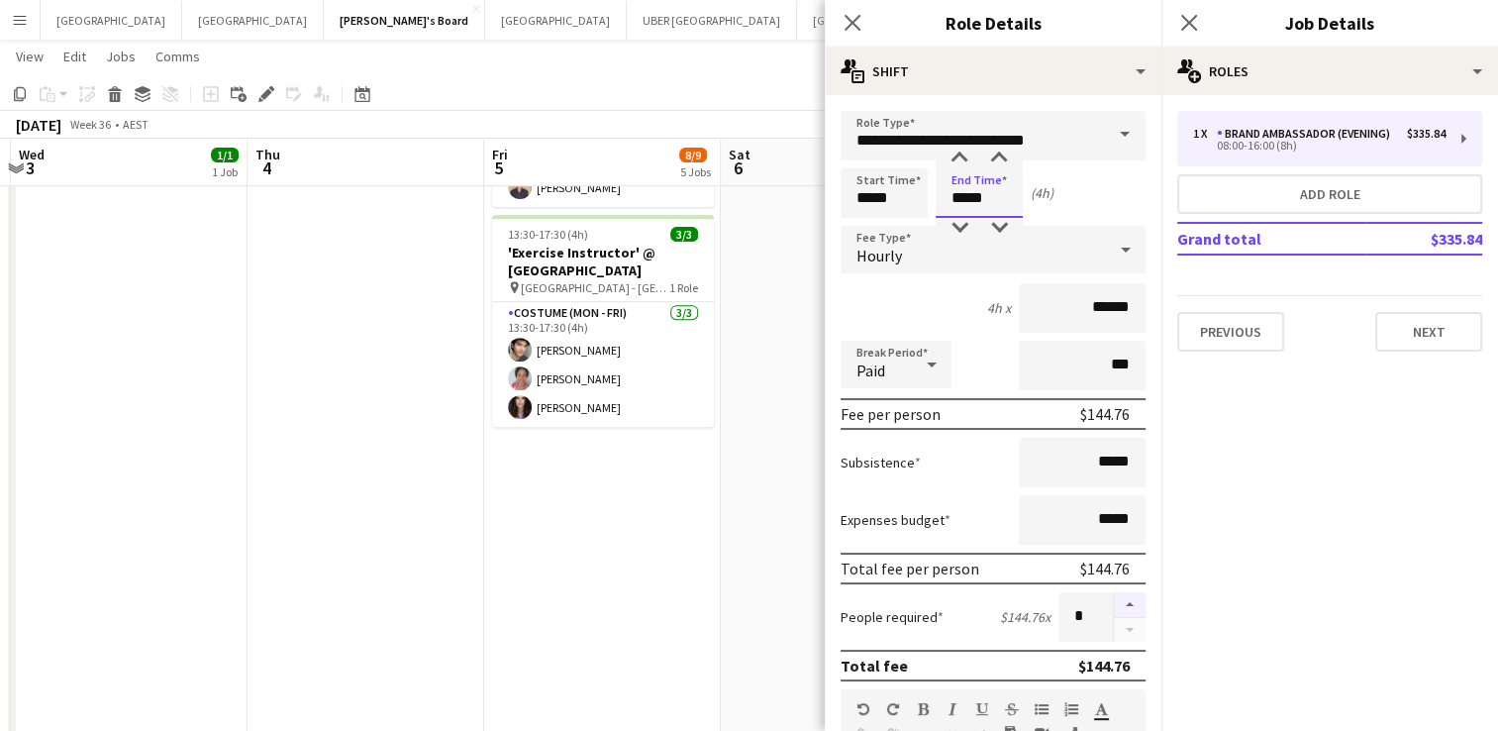
type input "*****"
click at [1115, 596] on button "button" at bounding box center [1130, 605] width 32 height 26
type input "*"
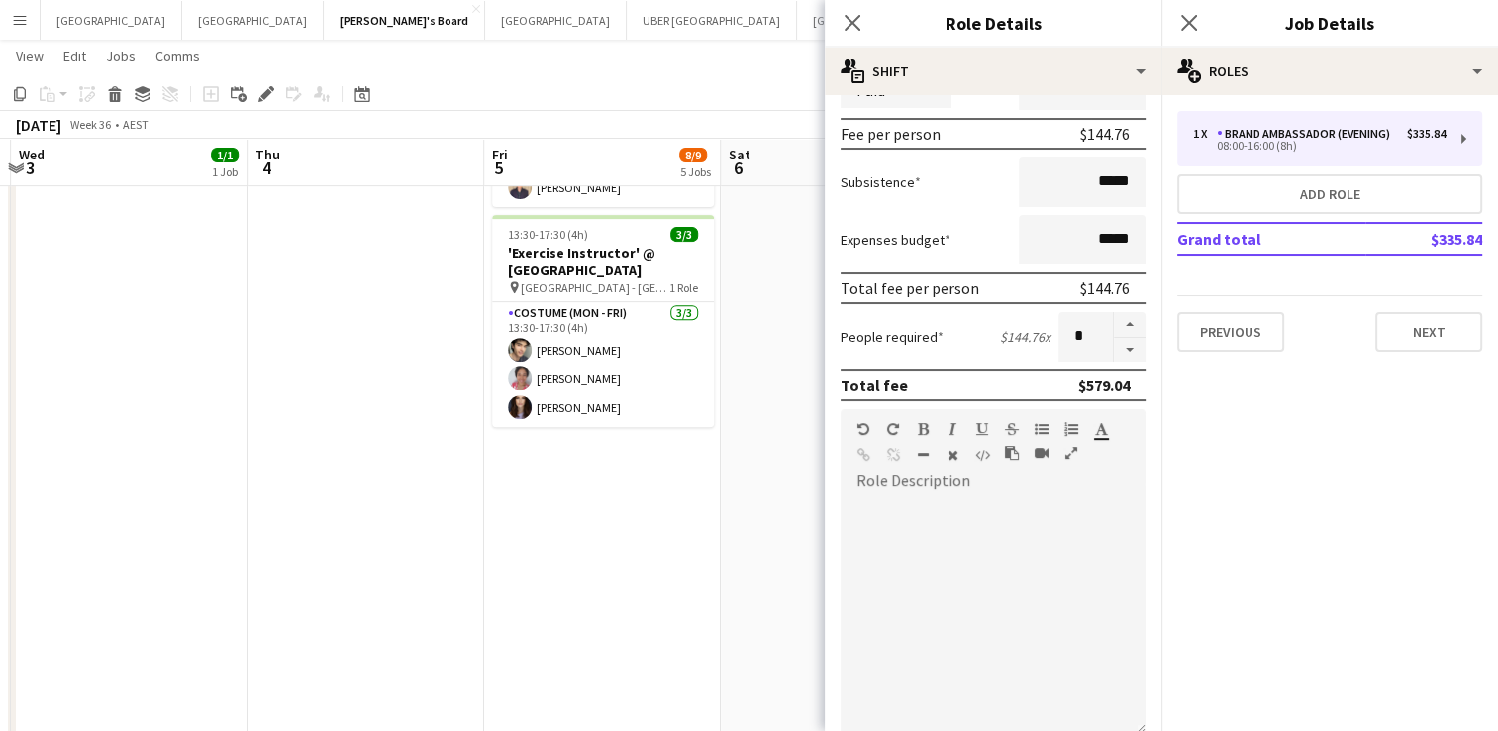
scroll to position [605, 0]
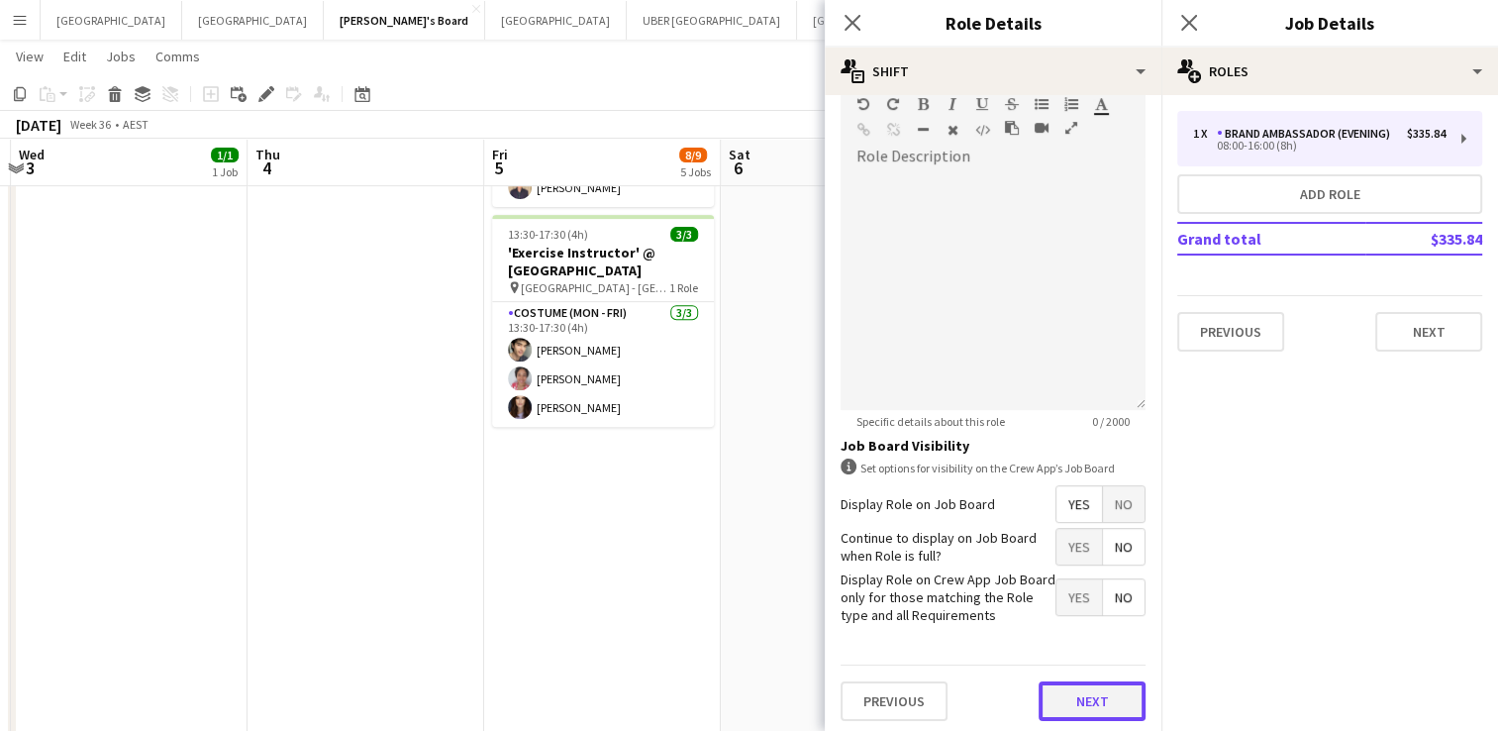
click at [1071, 704] on button "Next" at bounding box center [1092, 701] width 107 height 40
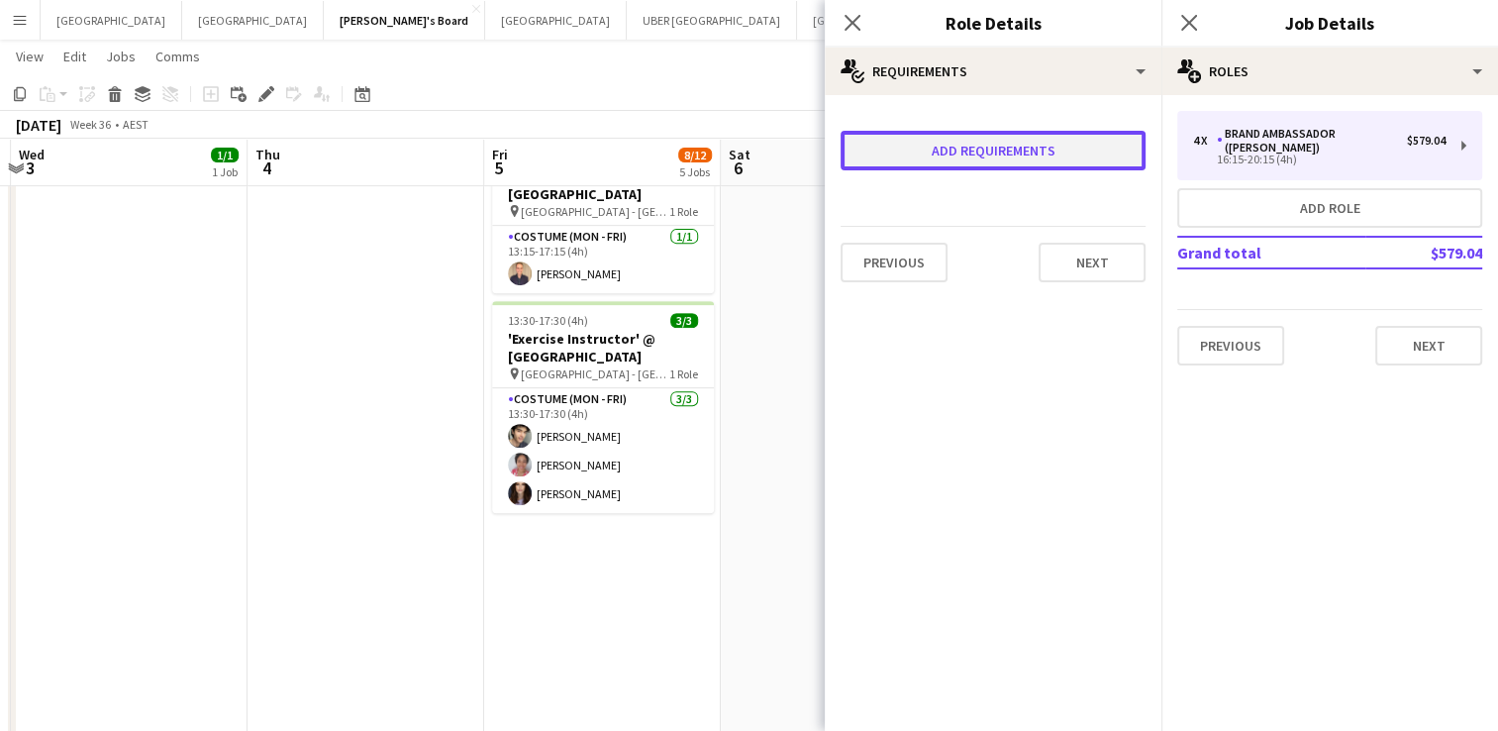
click at [946, 143] on button "Add requirements" at bounding box center [993, 151] width 305 height 40
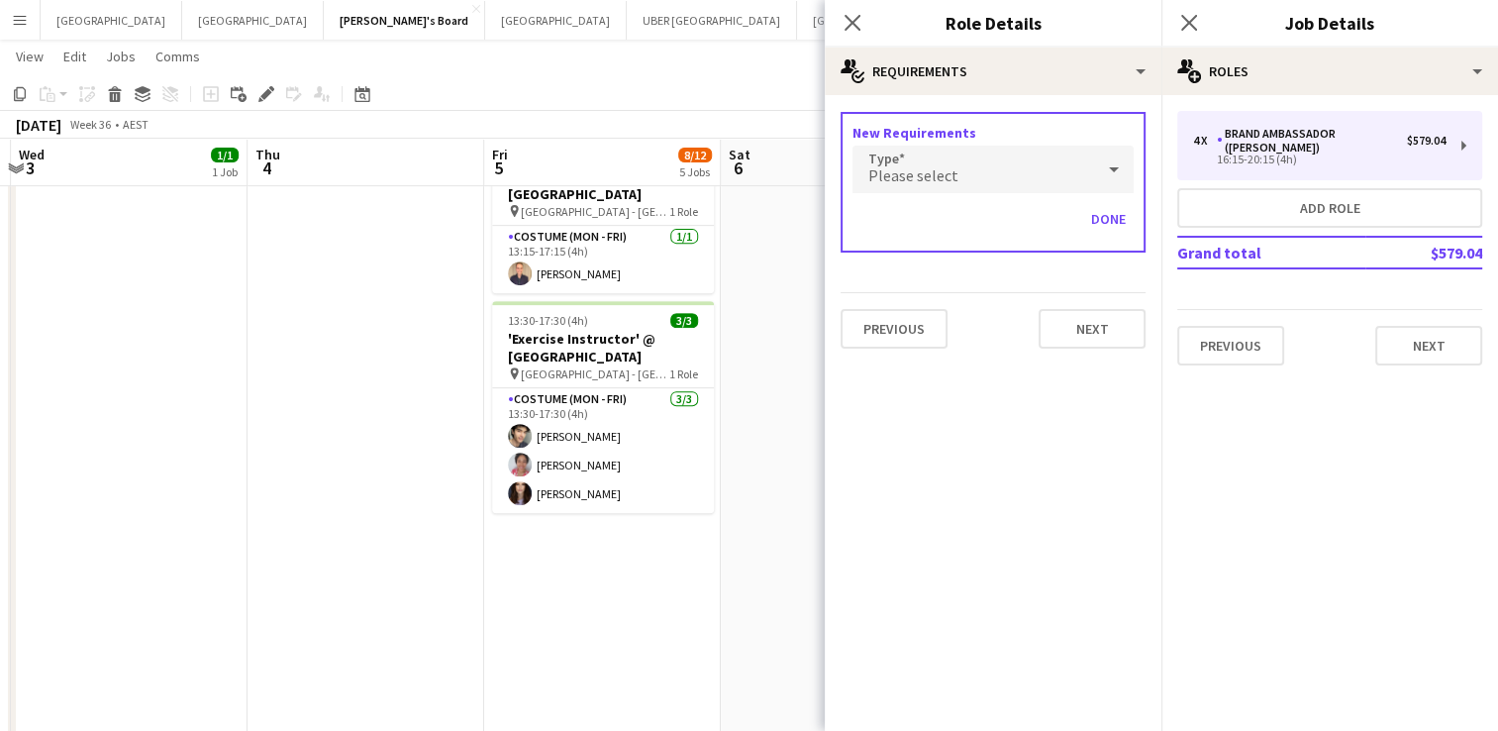
click at [956, 166] on div "Please select" at bounding box center [973, 170] width 242 height 48
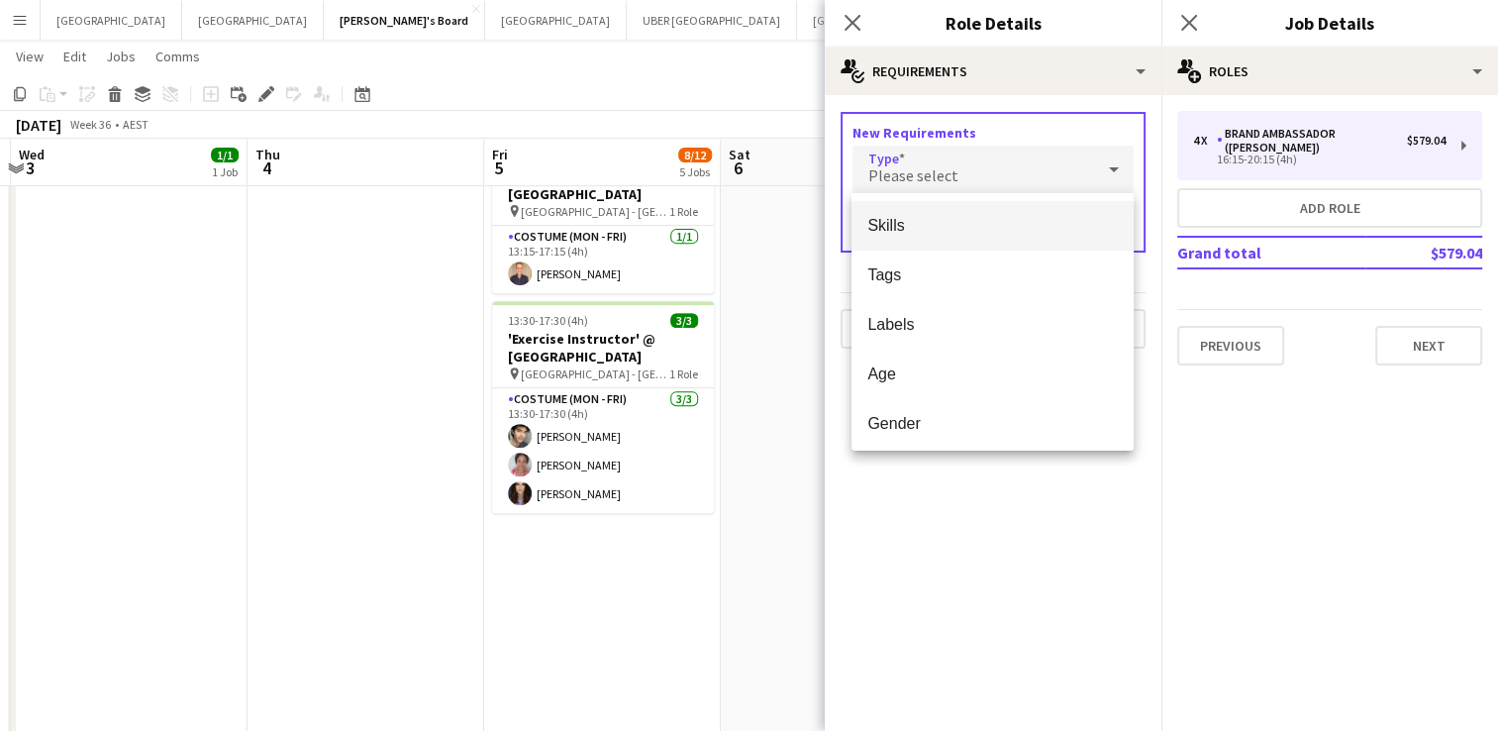
click at [923, 220] on span "Skills" at bounding box center [992, 225] width 250 height 19
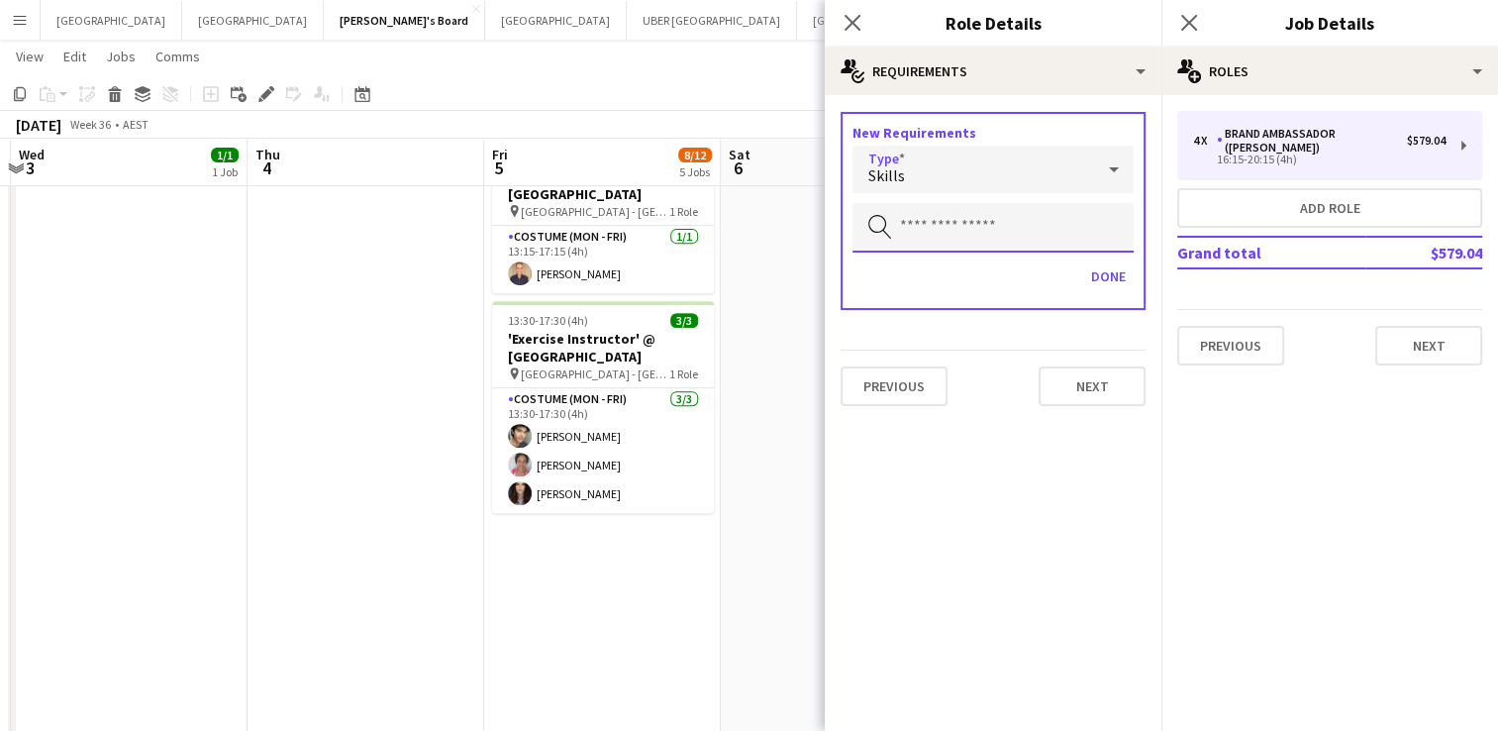
click at [923, 220] on input "text" at bounding box center [992, 228] width 281 height 50
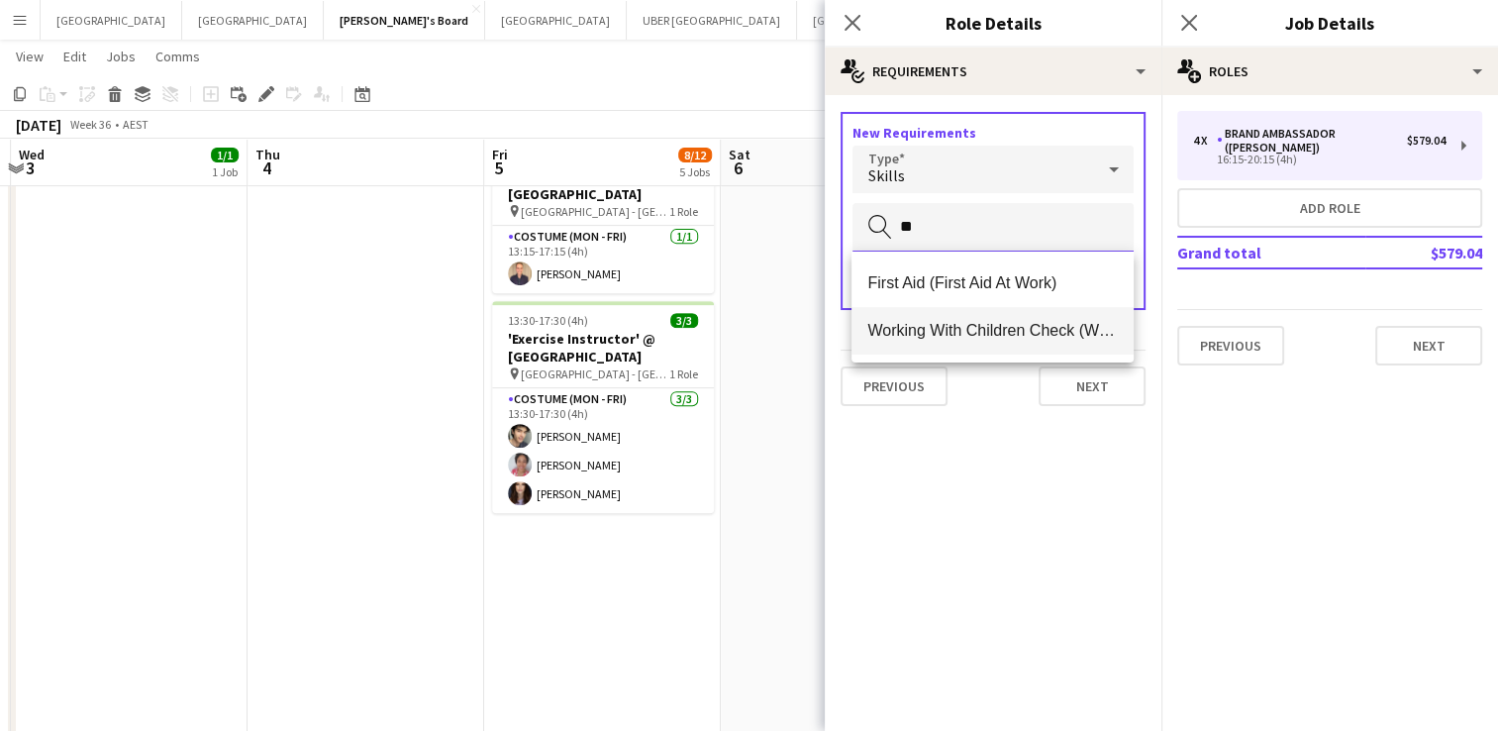
type input "**"
click at [938, 331] on span "Working With Children Check (WWCC)" at bounding box center [992, 330] width 250 height 19
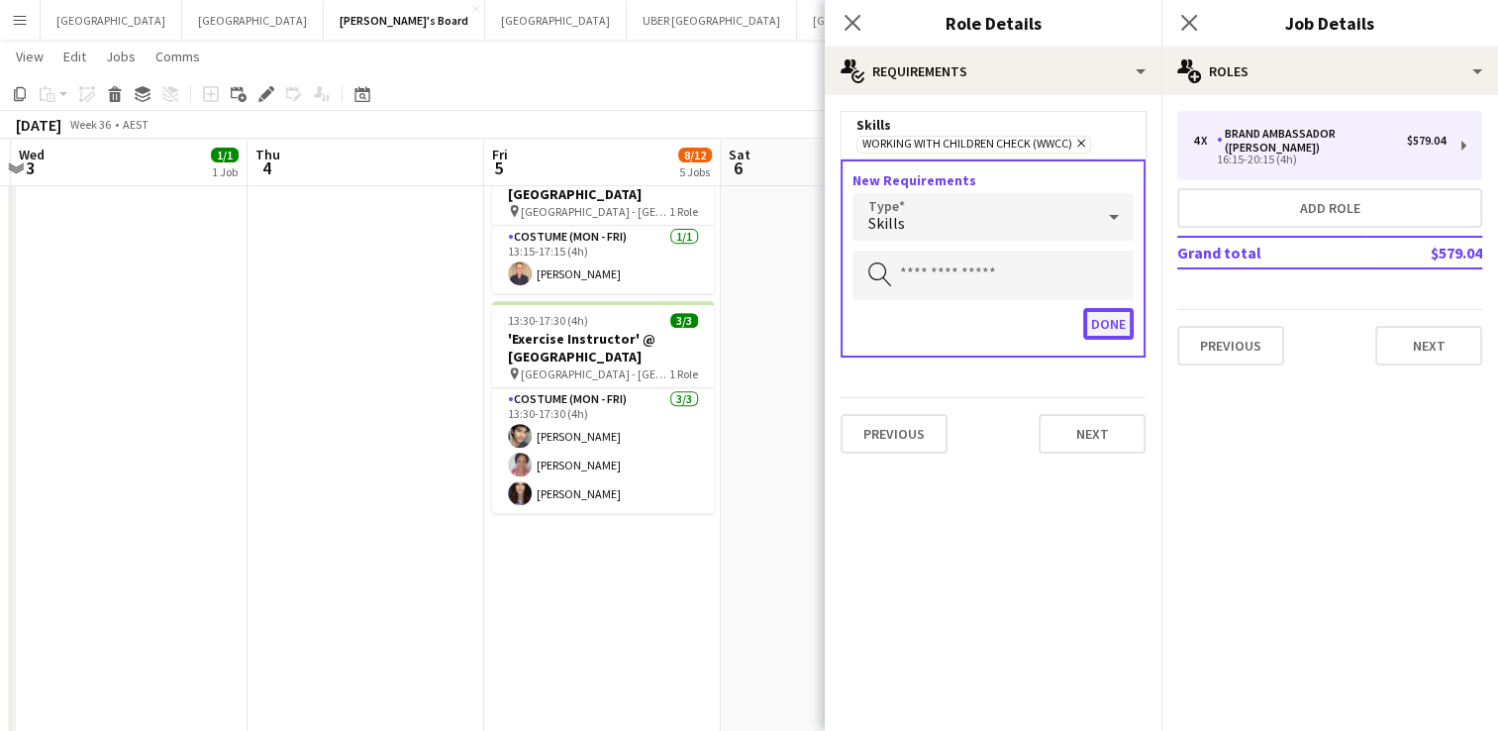
click at [1109, 325] on button "Done" at bounding box center [1108, 324] width 50 height 32
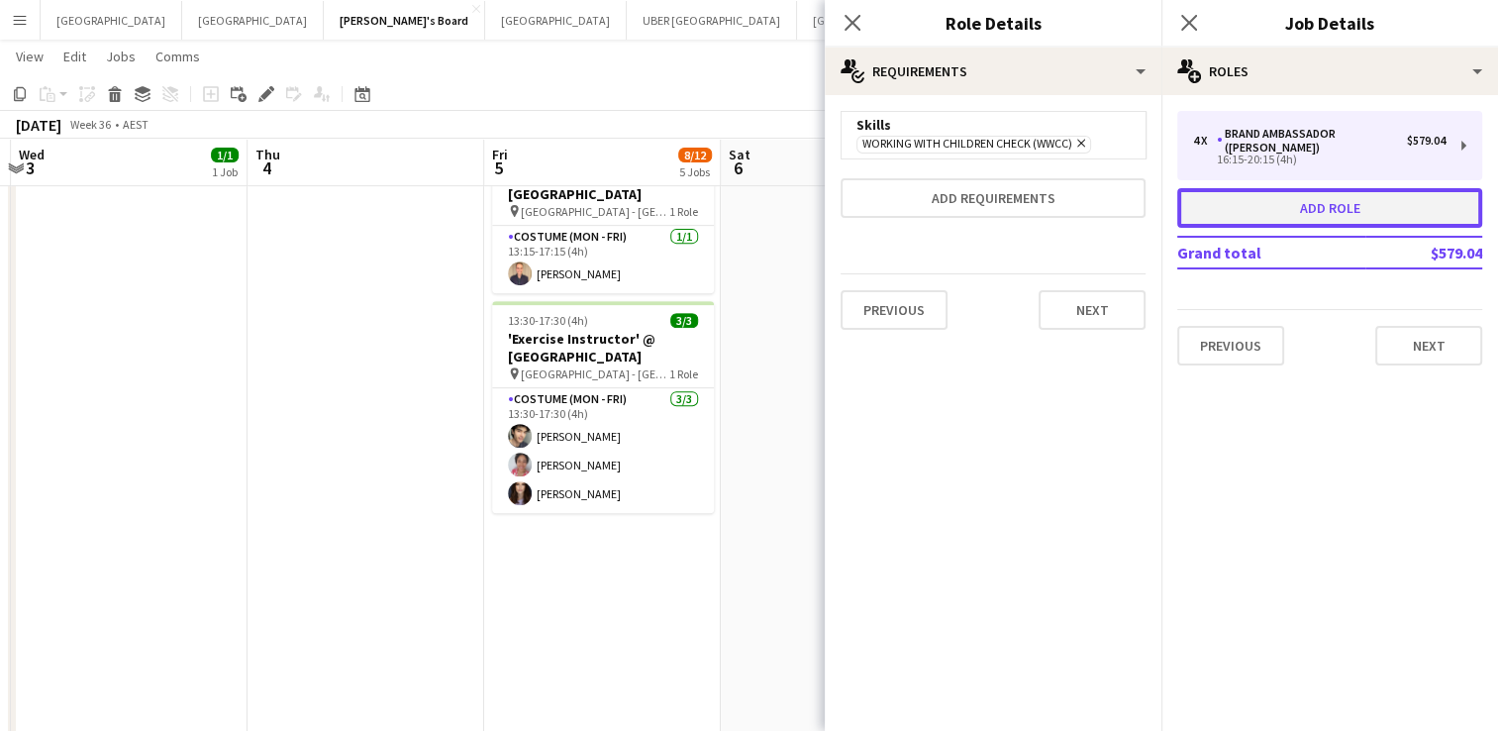
click at [1305, 200] on button "Add role" at bounding box center [1329, 208] width 305 height 40
type input "**********"
type input "*****"
type input "******"
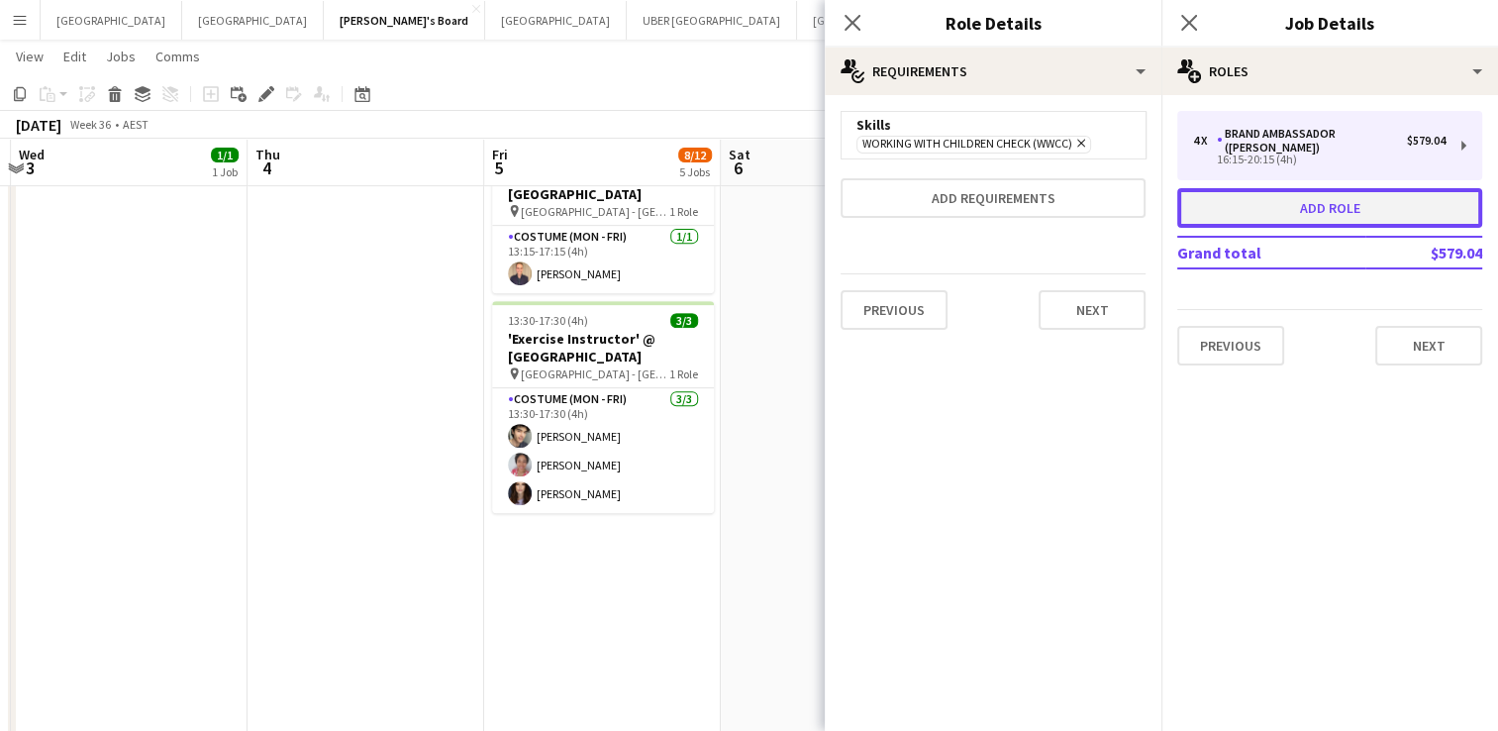
type input "*"
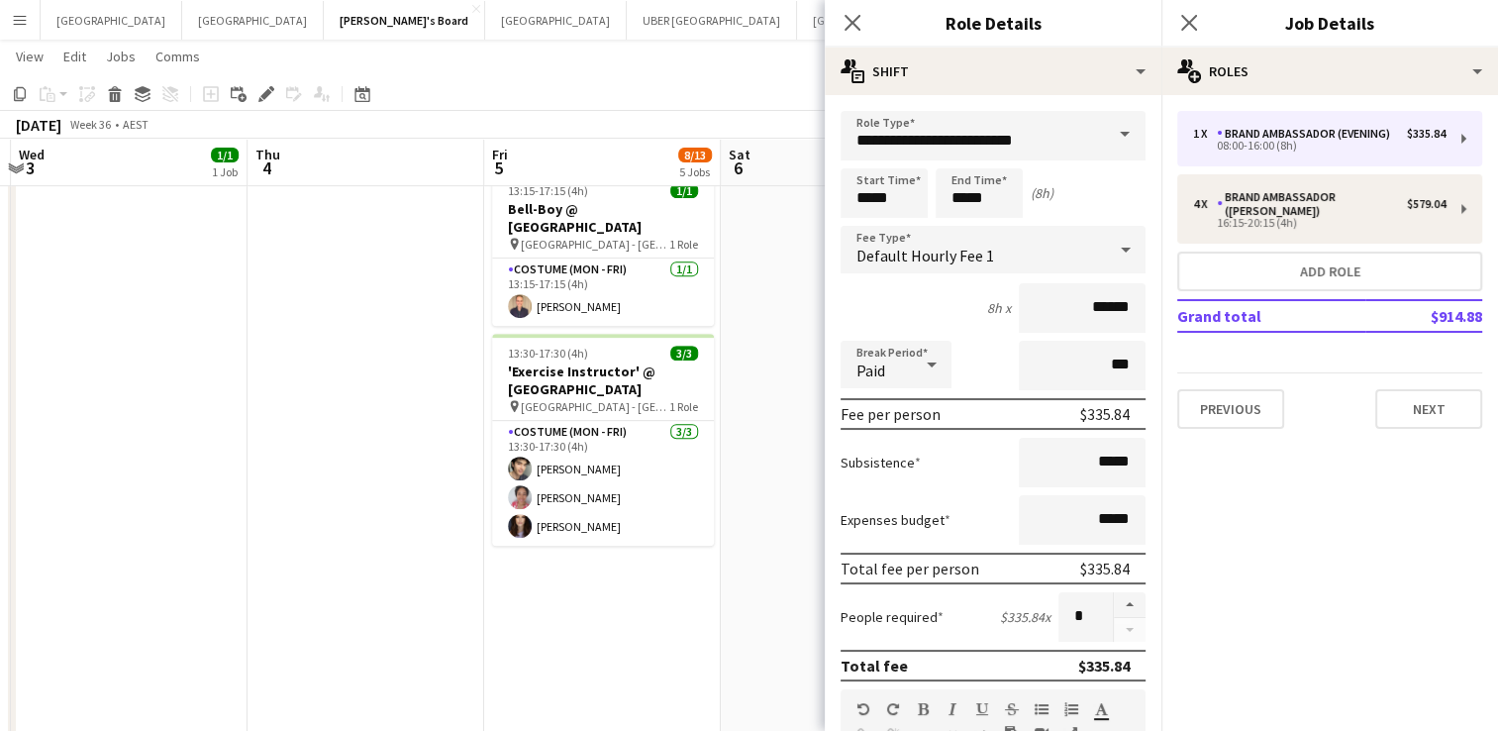
click at [1108, 133] on span at bounding box center [1125, 135] width 42 height 48
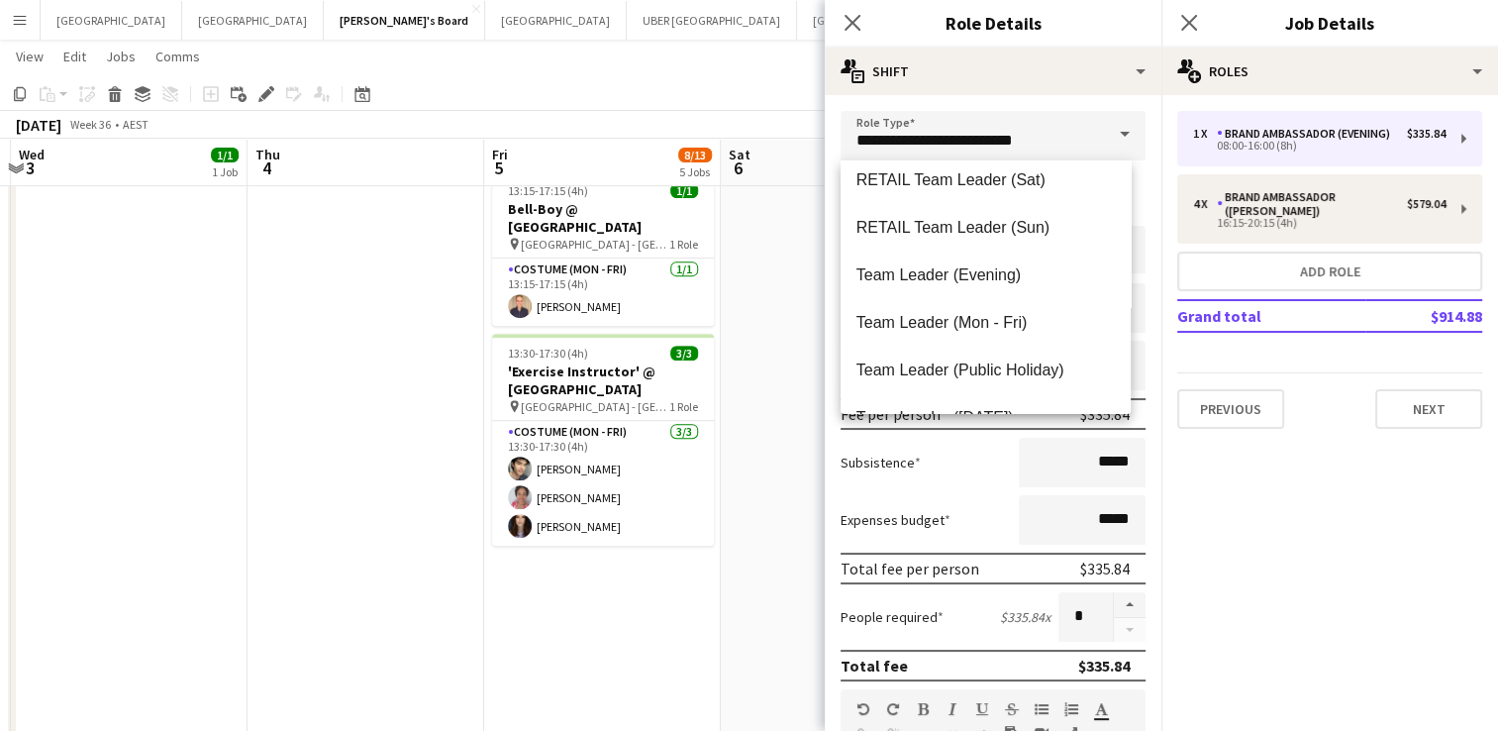
scroll to position [1864, 0]
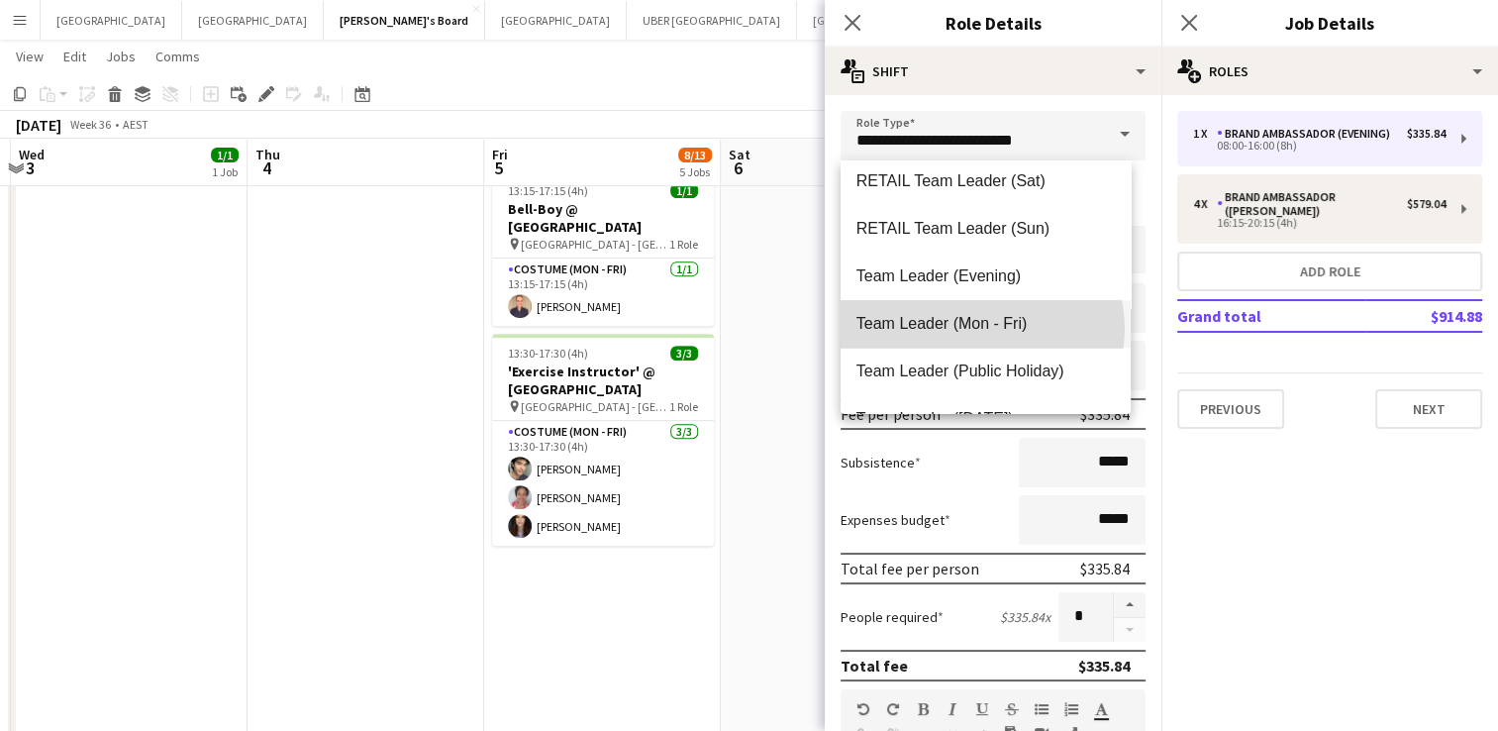
click at [981, 329] on span "Team Leader (Mon - Fri)" at bounding box center [985, 323] width 258 height 19
type input "**********"
type input "******"
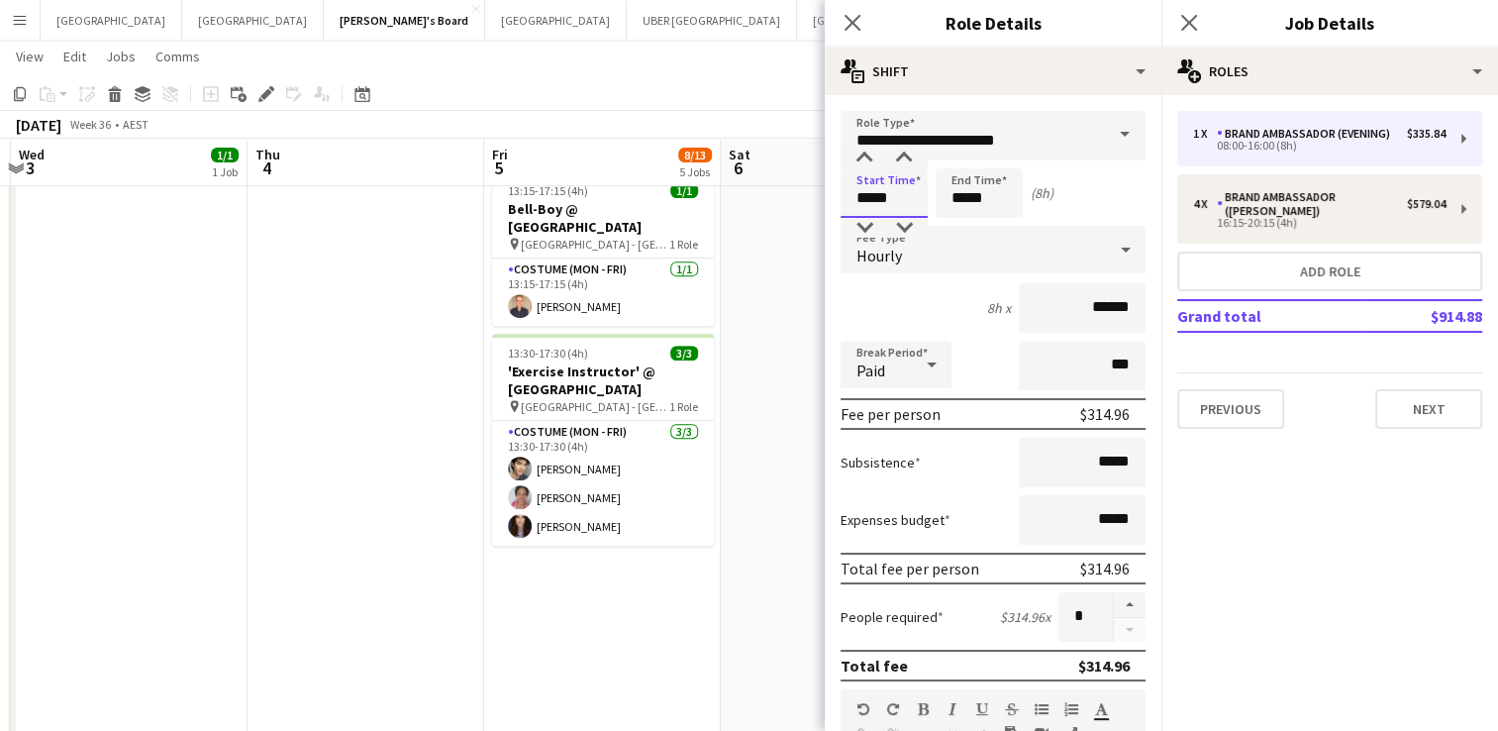
drag, startPoint x: 899, startPoint y: 196, endPoint x: 781, endPoint y: 176, distance: 119.5
click at [781, 176] on body "Menu Boards Boards Boards All jobs Status Workforce Workforce My Workforce Recr…" at bounding box center [749, 2] width 1498 height 1571
type input "*****"
drag, startPoint x: 994, startPoint y: 196, endPoint x: 888, endPoint y: 192, distance: 106.0
click at [888, 192] on div "Start Time ***** End Time ***** (1h 45m)" at bounding box center [993, 193] width 305 height 50
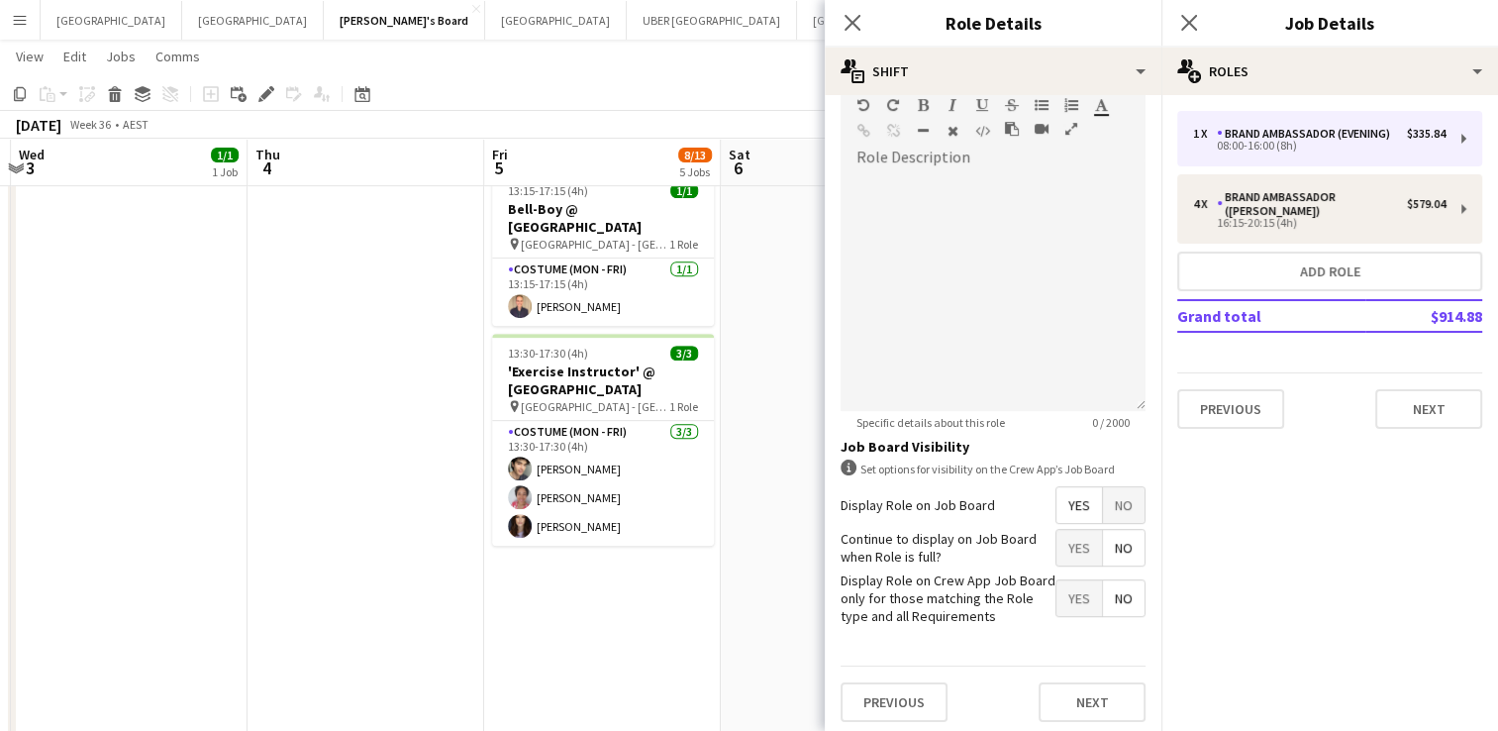
scroll to position [603, 0]
type input "*****"
click at [1076, 695] on button "Next" at bounding box center [1092, 703] width 107 height 40
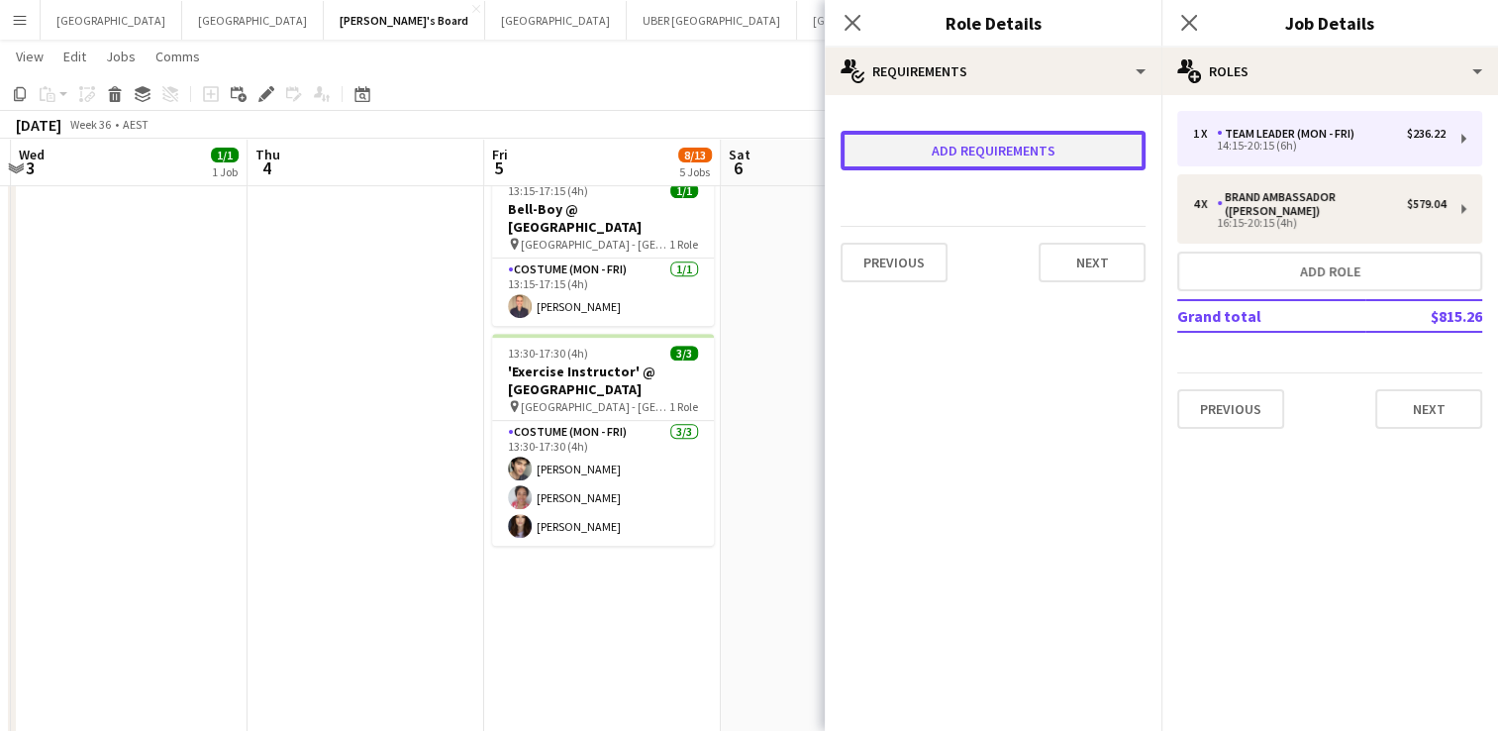
click at [960, 134] on button "Add requirements" at bounding box center [993, 151] width 305 height 40
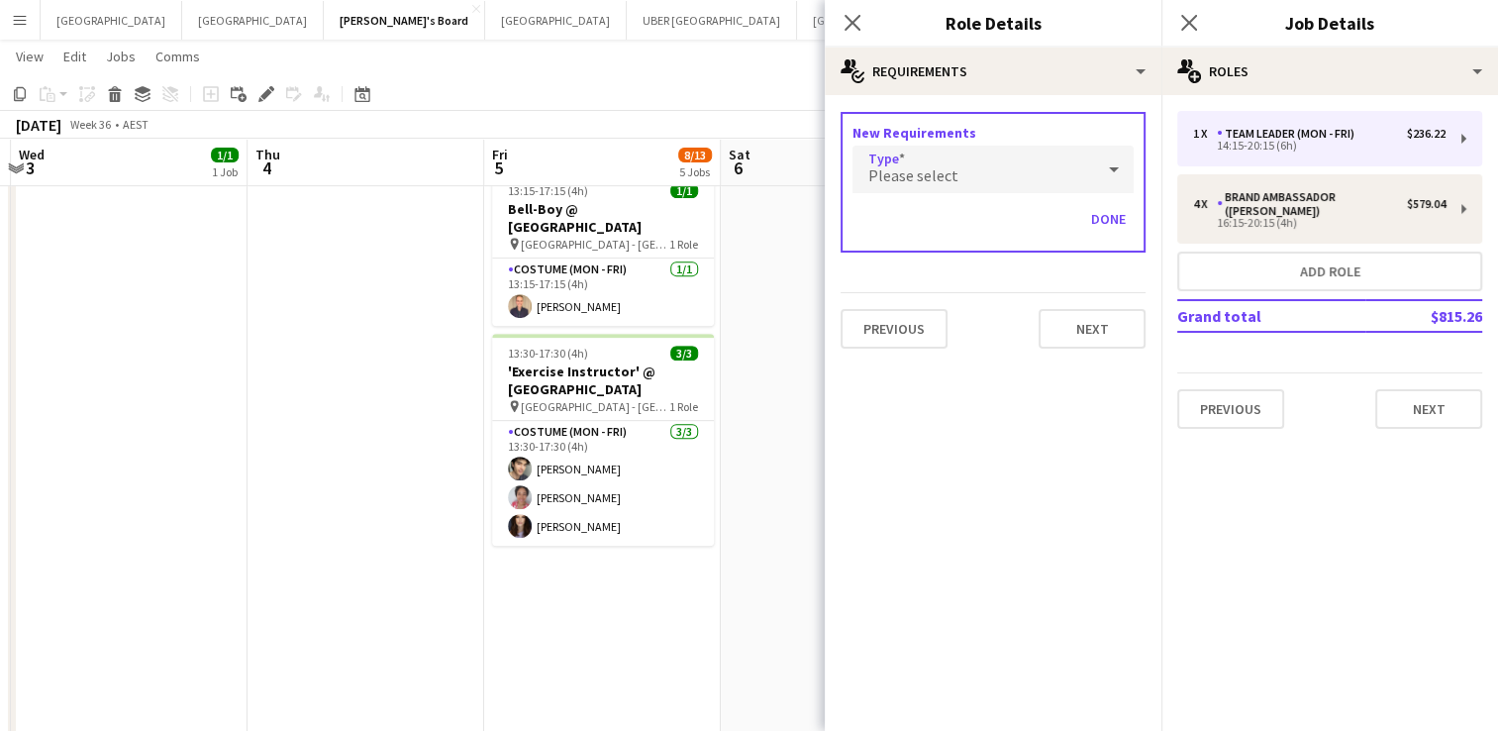
click at [957, 154] on div "Please select" at bounding box center [973, 170] width 242 height 48
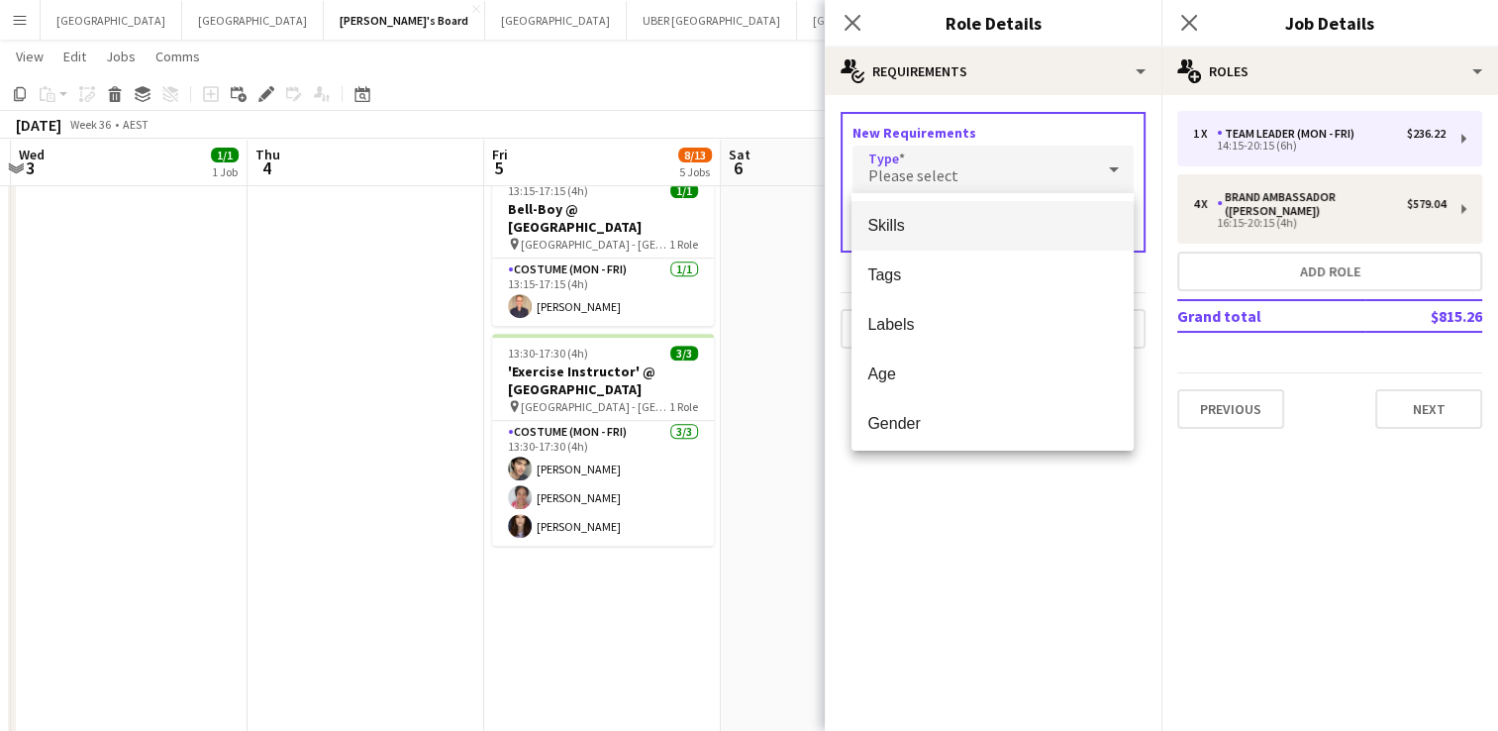
click at [919, 226] on span "Skills" at bounding box center [992, 225] width 250 height 19
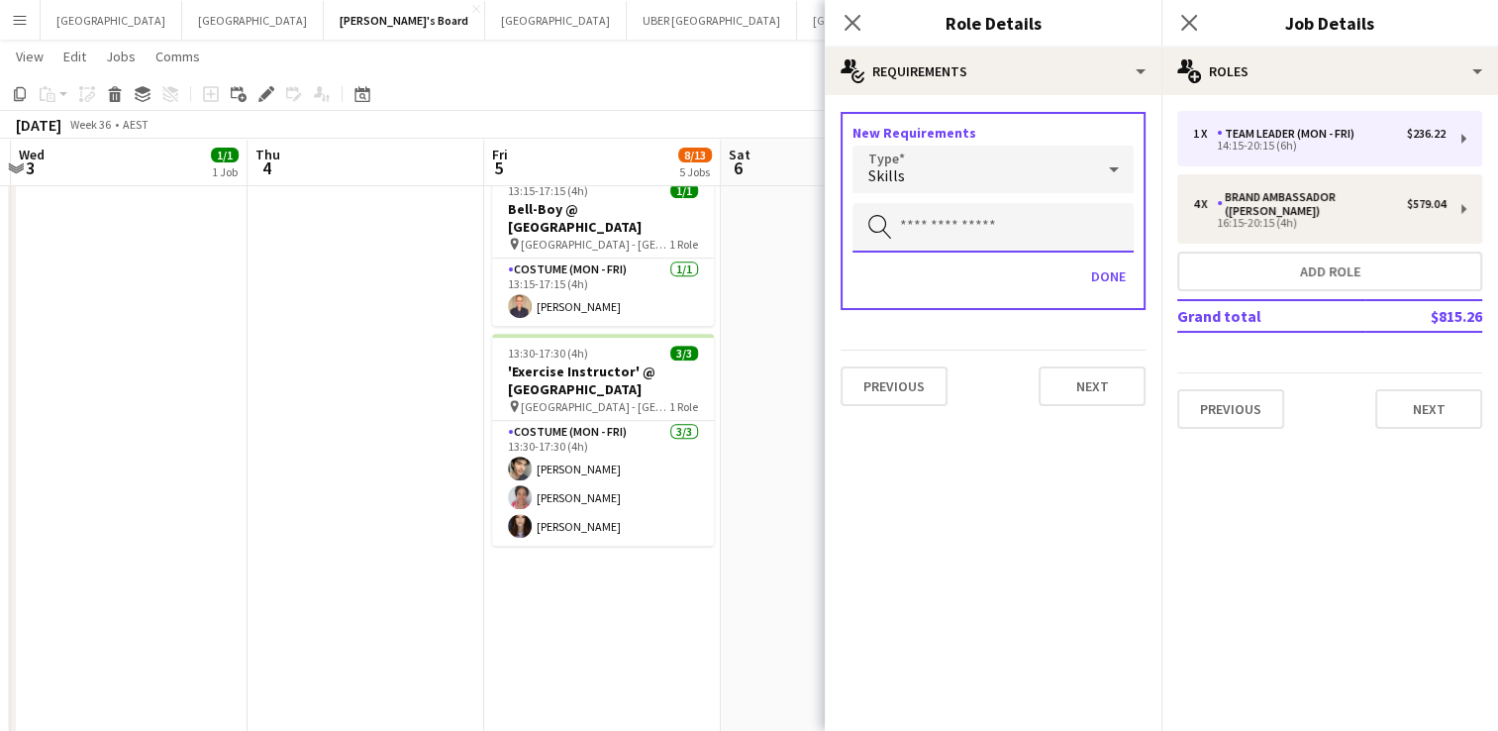
click at [919, 226] on input "text" at bounding box center [992, 228] width 281 height 50
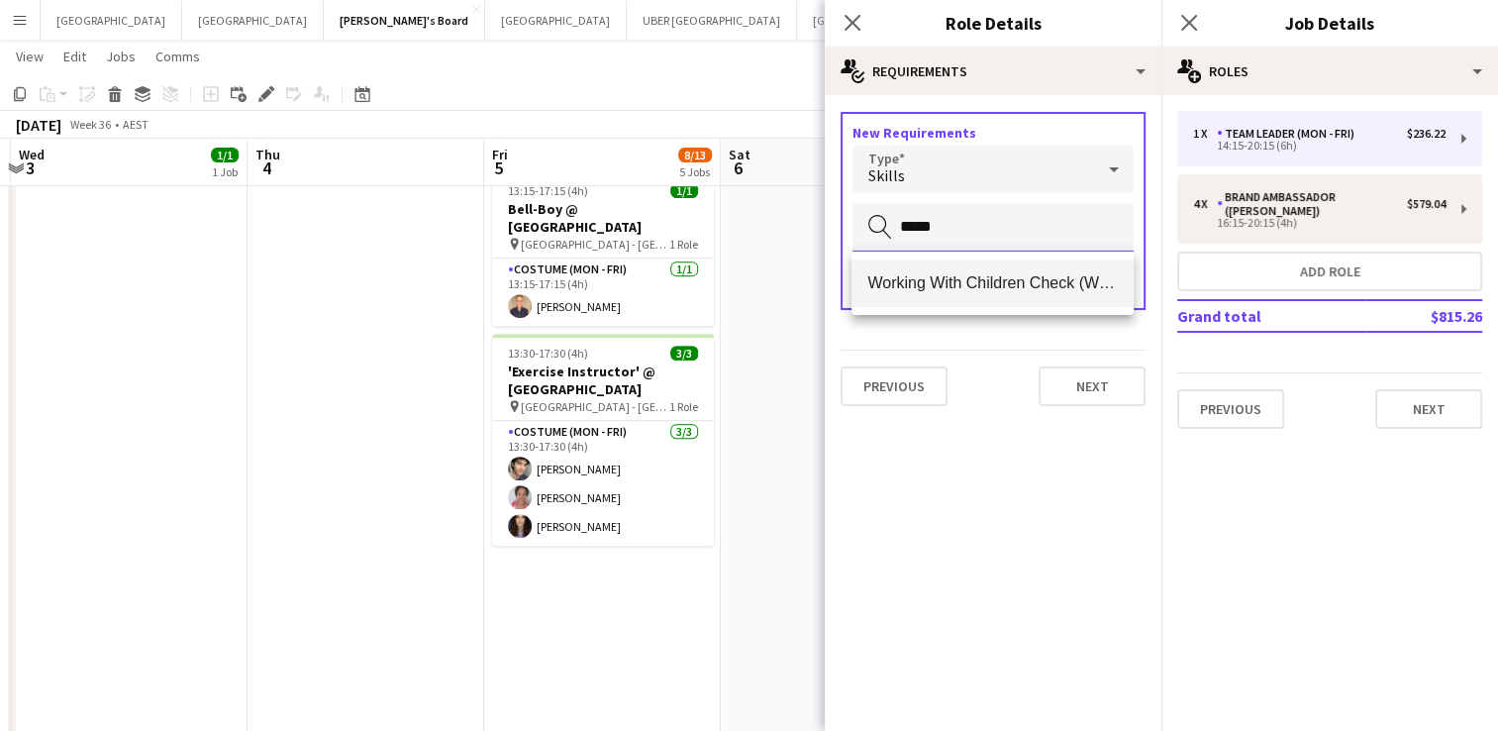
type input "*****"
click at [911, 285] on span "Working With Children Check (WWCC)" at bounding box center [992, 282] width 250 height 19
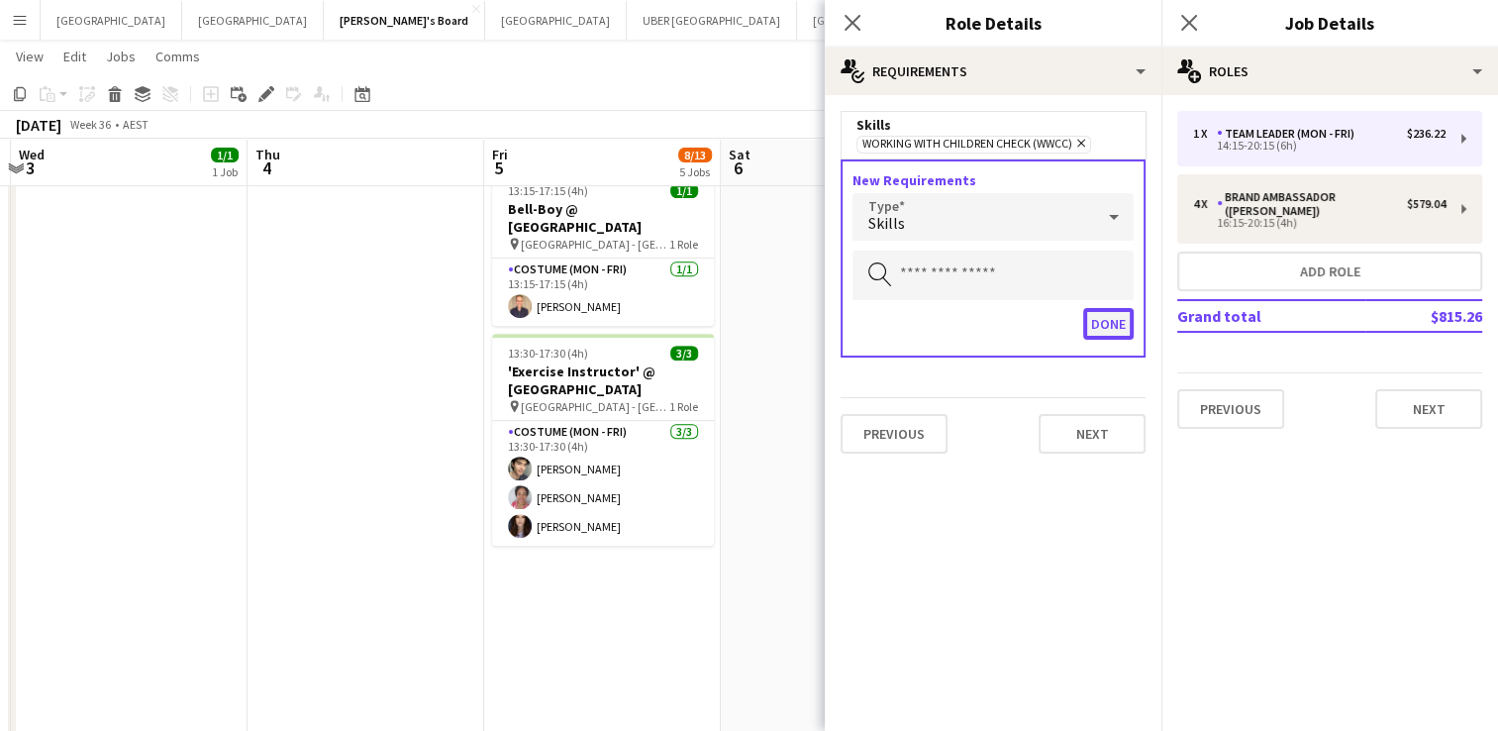
click at [1115, 319] on button "Done" at bounding box center [1108, 324] width 50 height 32
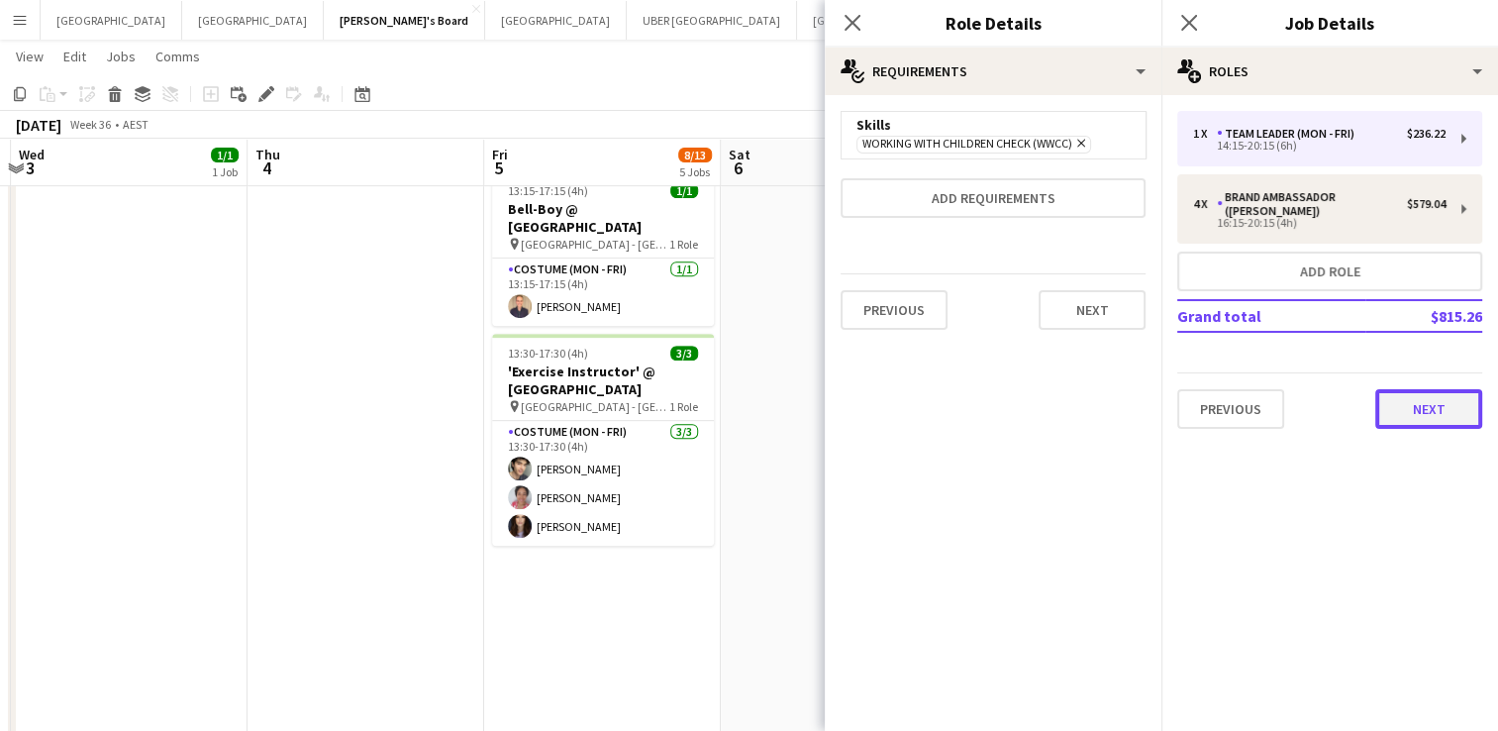
click at [1398, 392] on button "Next" at bounding box center [1428, 409] width 107 height 40
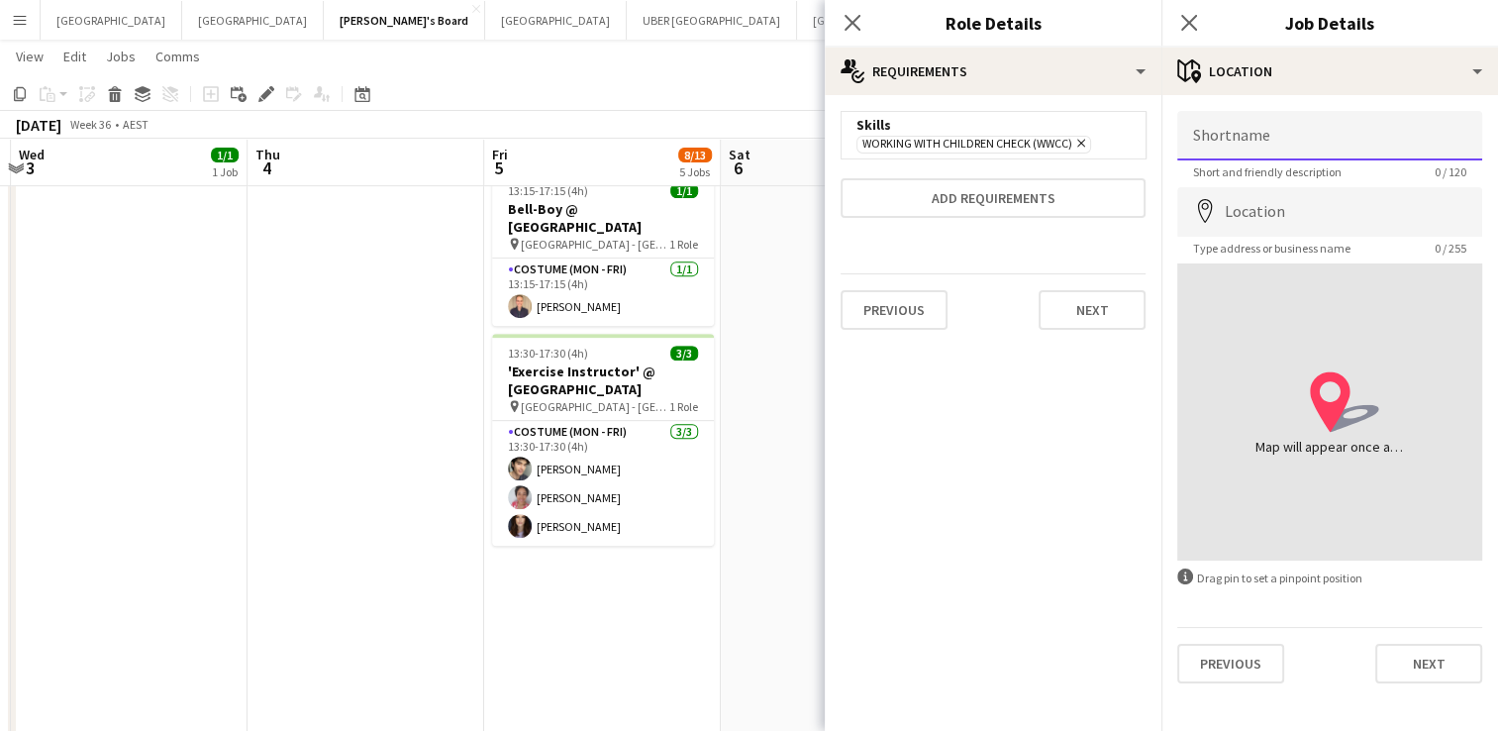
click at [1298, 141] on input "Shortname" at bounding box center [1329, 136] width 305 height 50
type input "**********"
click at [1248, 225] on input "Location" at bounding box center [1329, 212] width 305 height 50
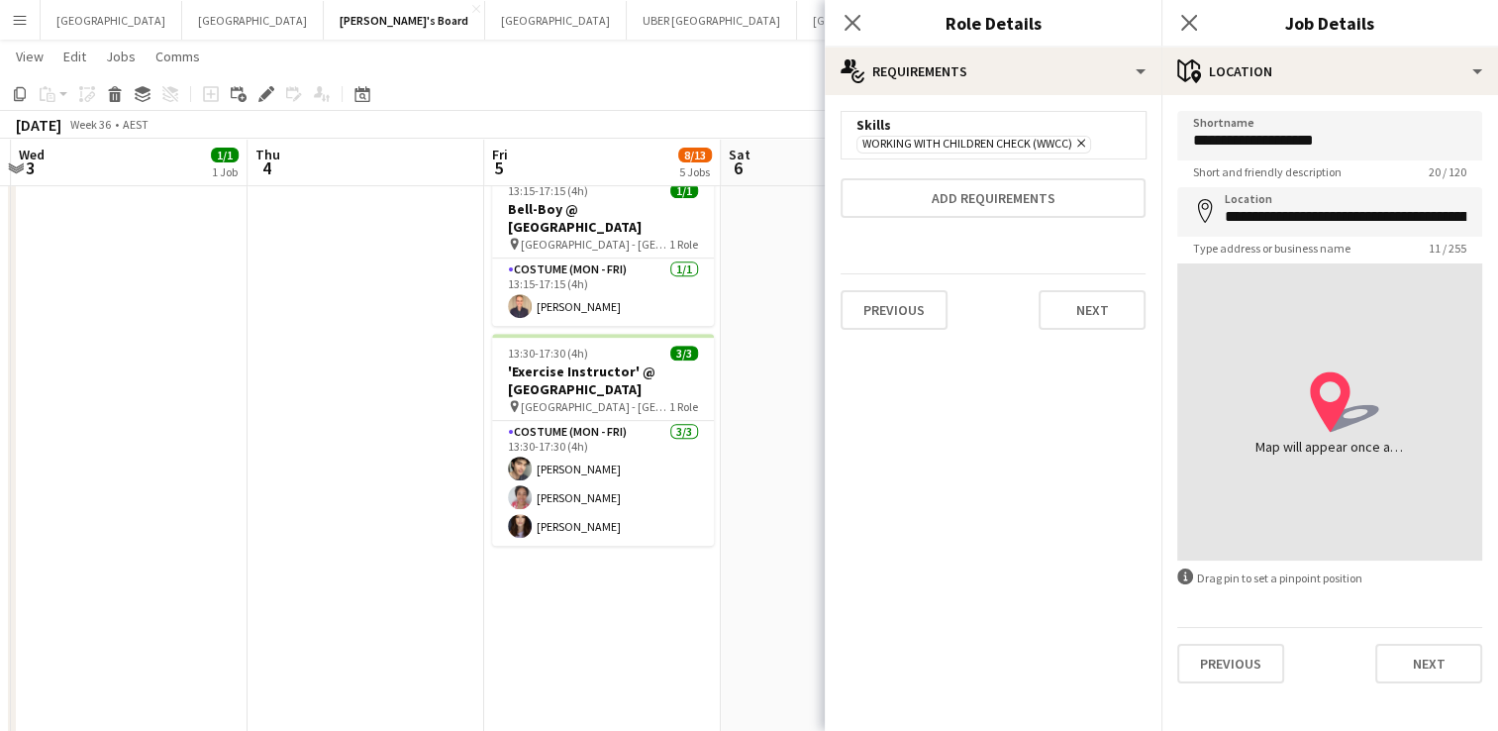
type input "**********"
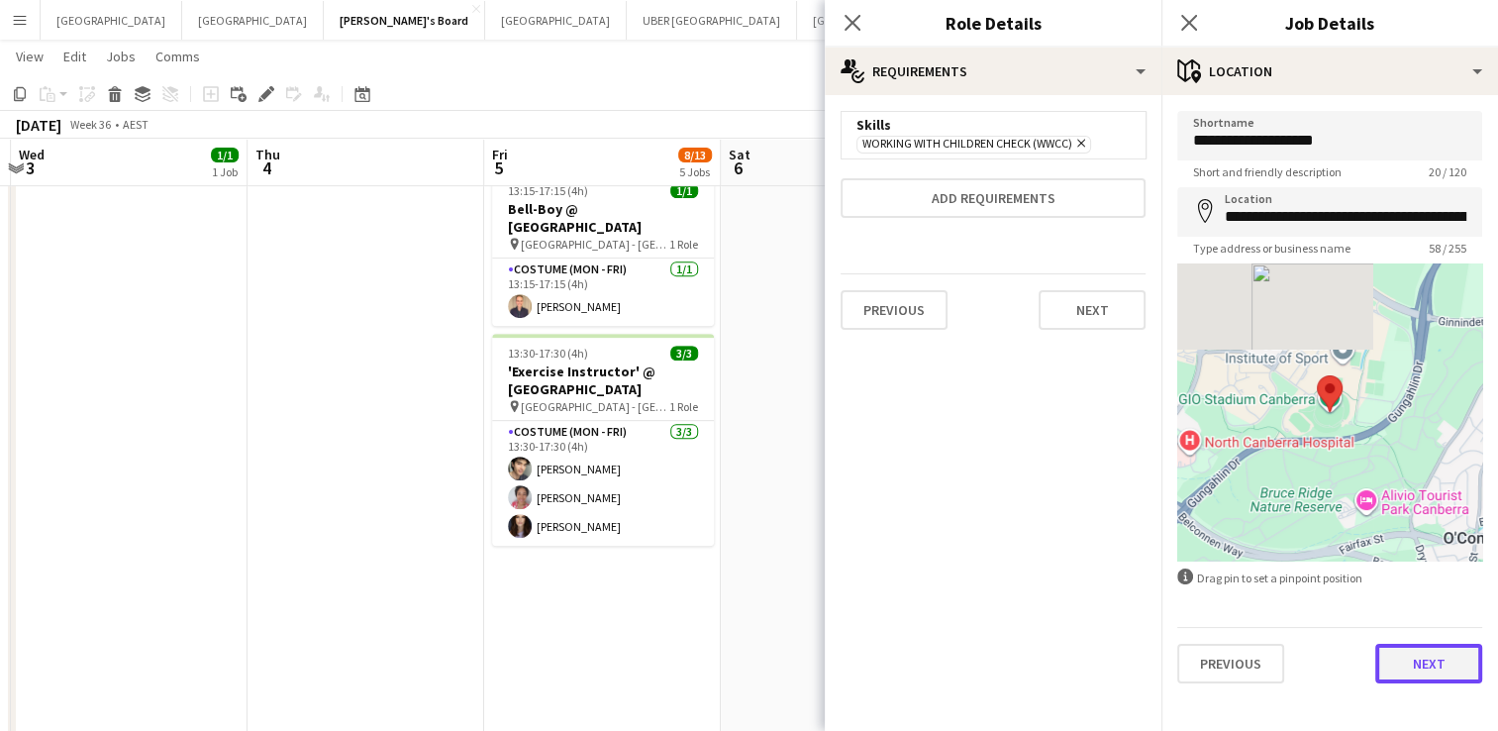
click at [1426, 667] on button "Next" at bounding box center [1428, 664] width 107 height 40
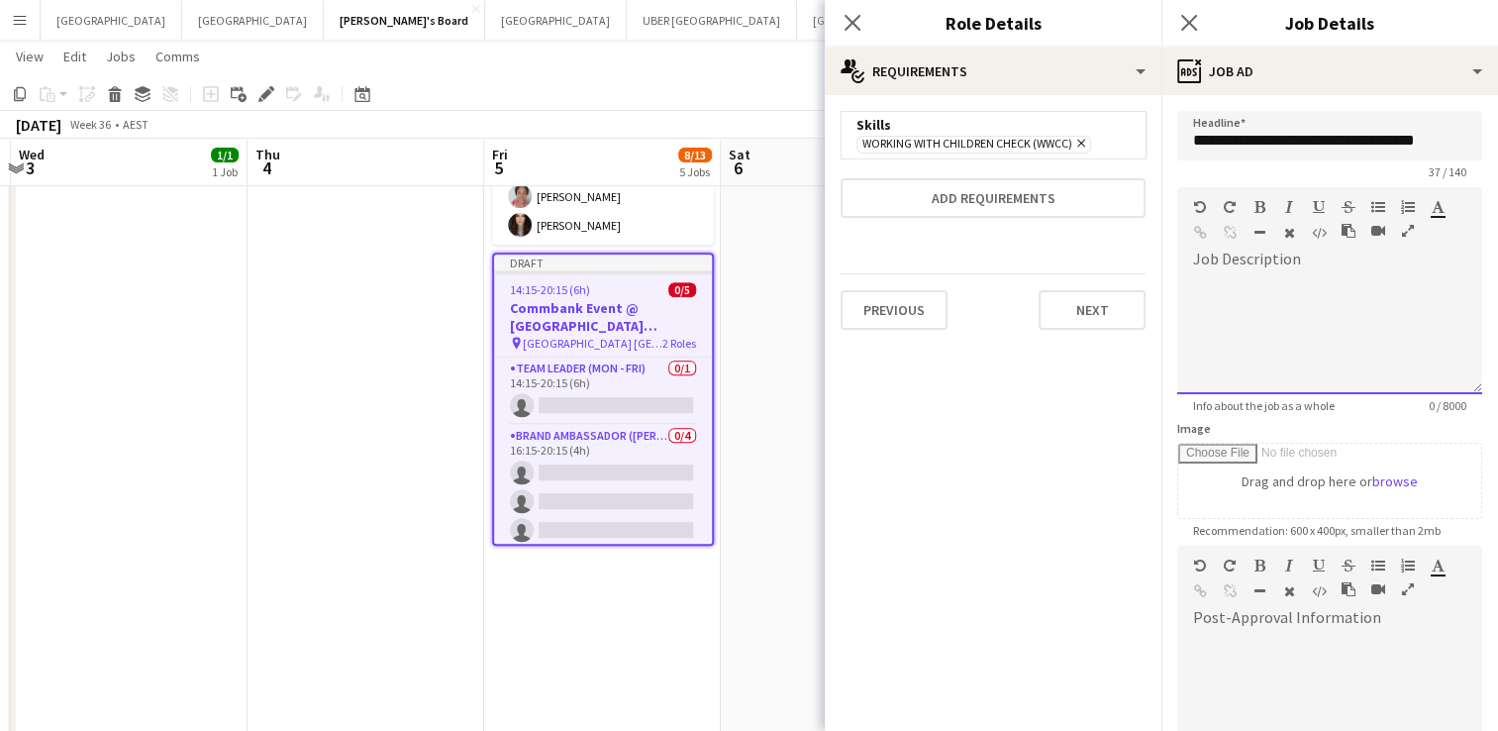
click at [1266, 316] on div at bounding box center [1329, 334] width 305 height 119
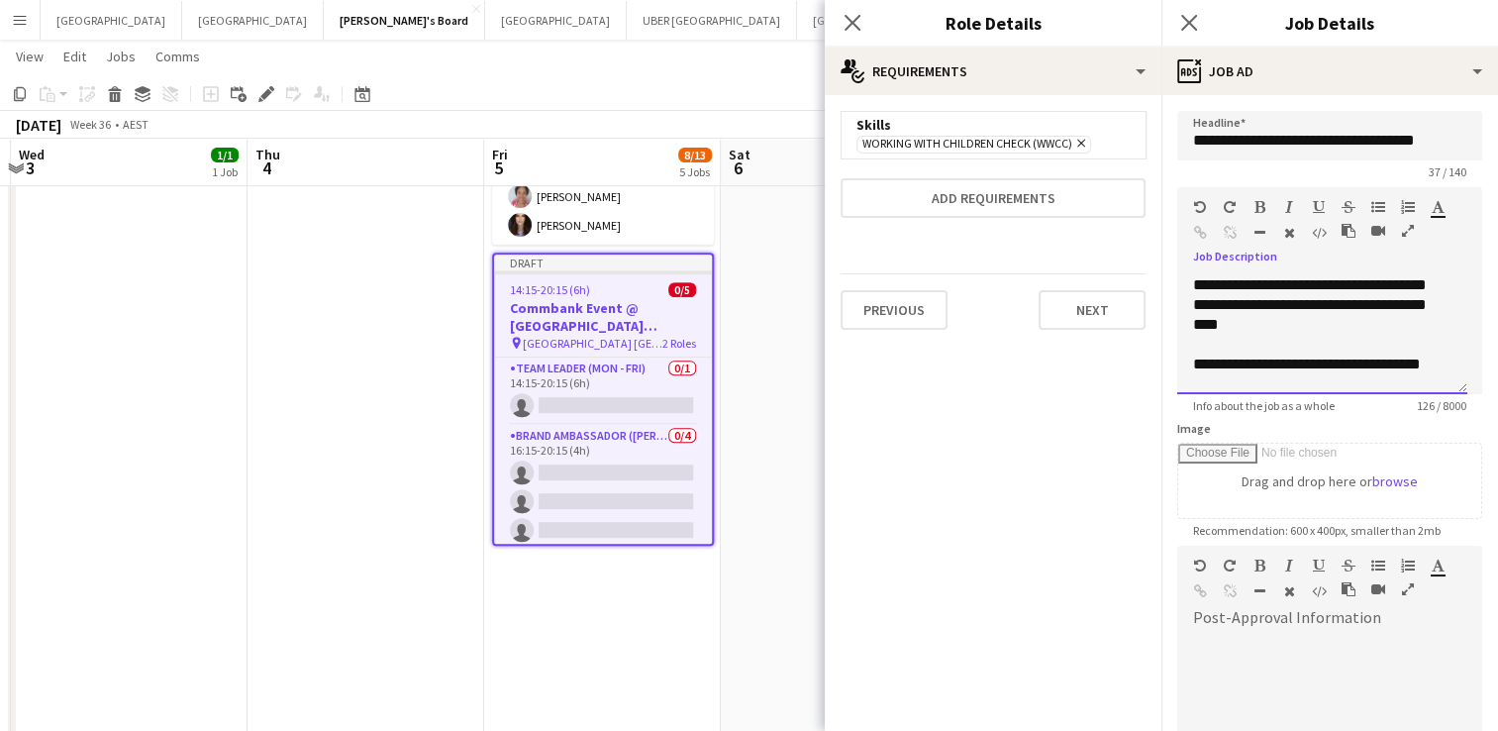
scroll to position [2, 0]
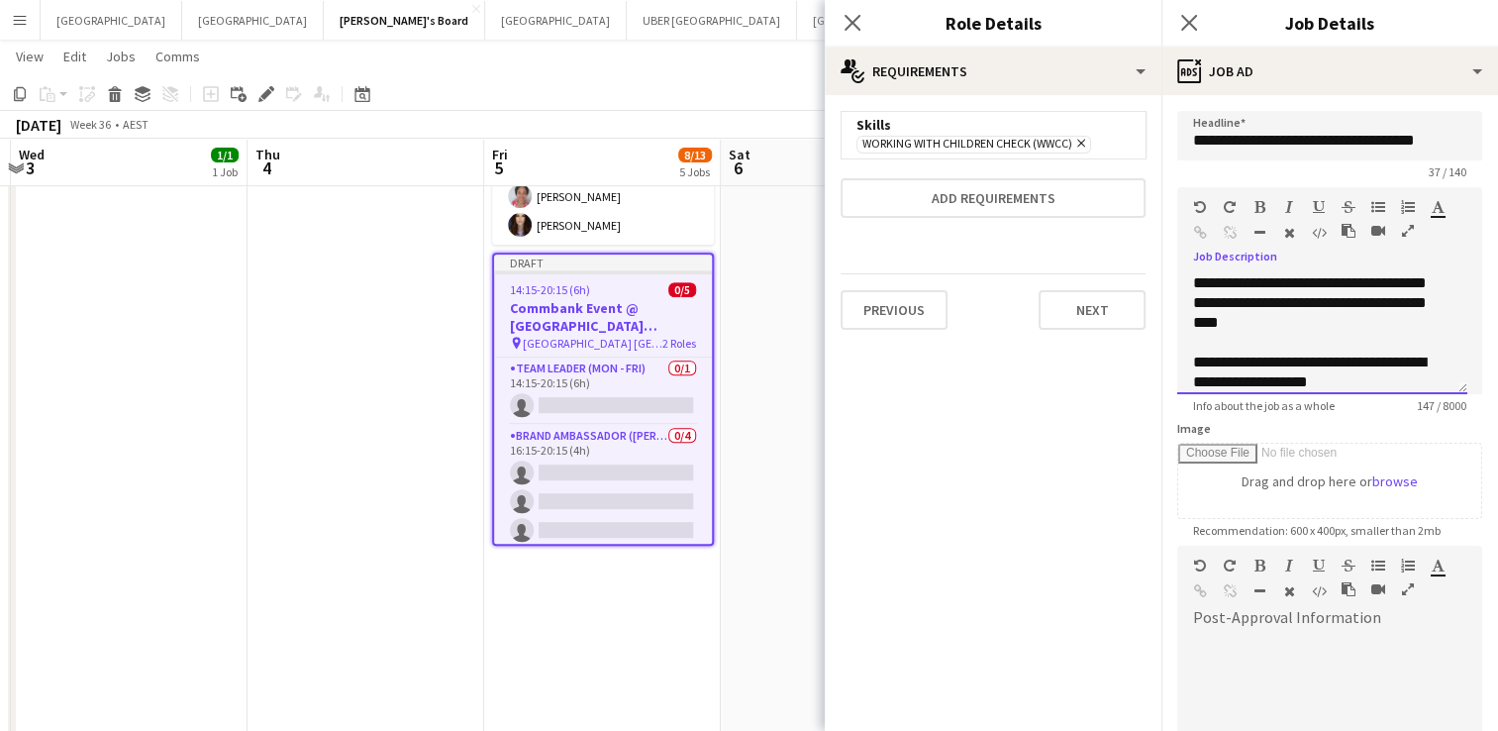
click at [1382, 369] on div "**********" at bounding box center [1315, 372] width 244 height 40
click at [1379, 381] on div "**********" at bounding box center [1315, 372] width 244 height 40
click at [1264, 365] on div "**********" at bounding box center [1315, 372] width 244 height 40
click at [1286, 366] on div "**********" at bounding box center [1315, 372] width 244 height 40
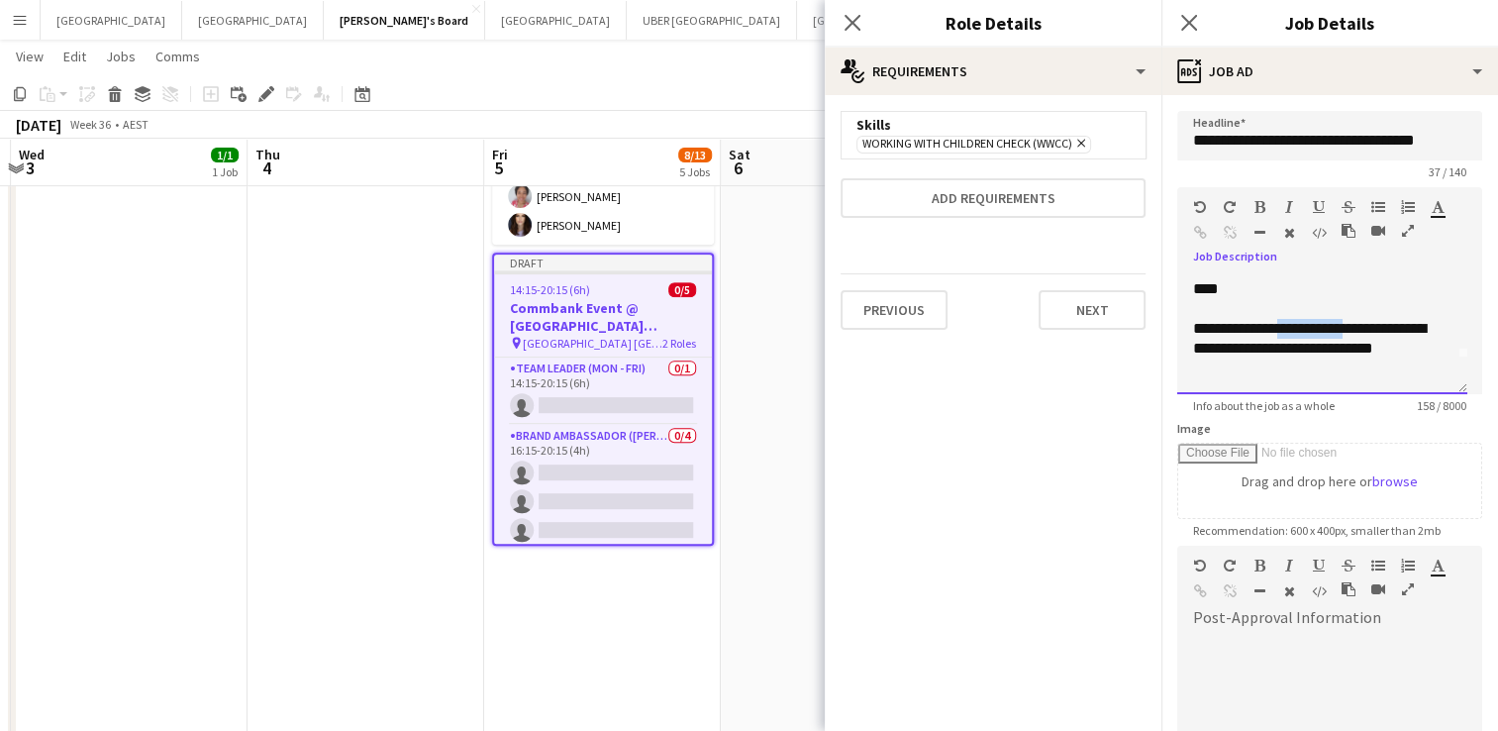
drag, startPoint x: 1335, startPoint y: 331, endPoint x: 1282, endPoint y: 326, distance: 52.7
click at [1282, 326] on div "**********" at bounding box center [1315, 348] width 244 height 59
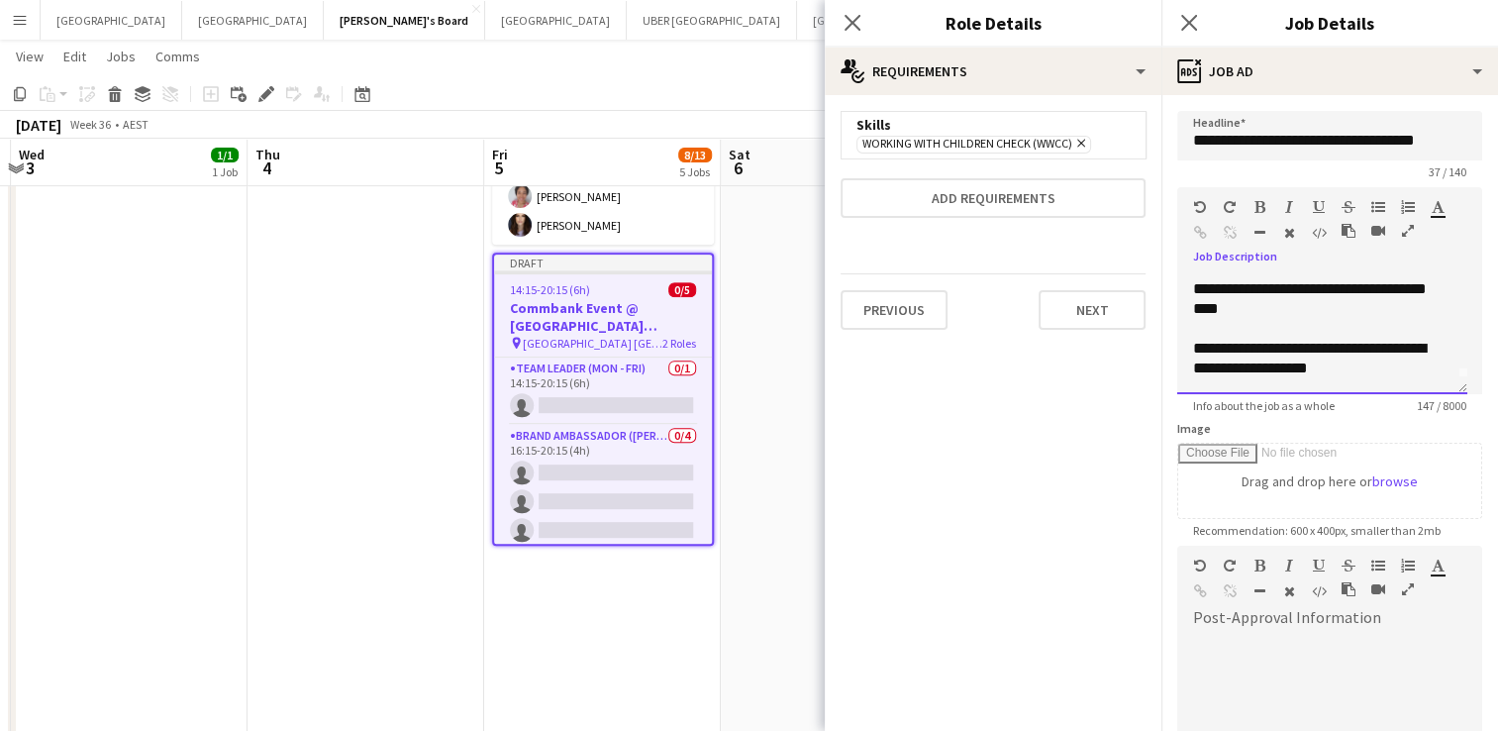
click at [1282, 326] on div "**********" at bounding box center [1322, 334] width 290 height 119
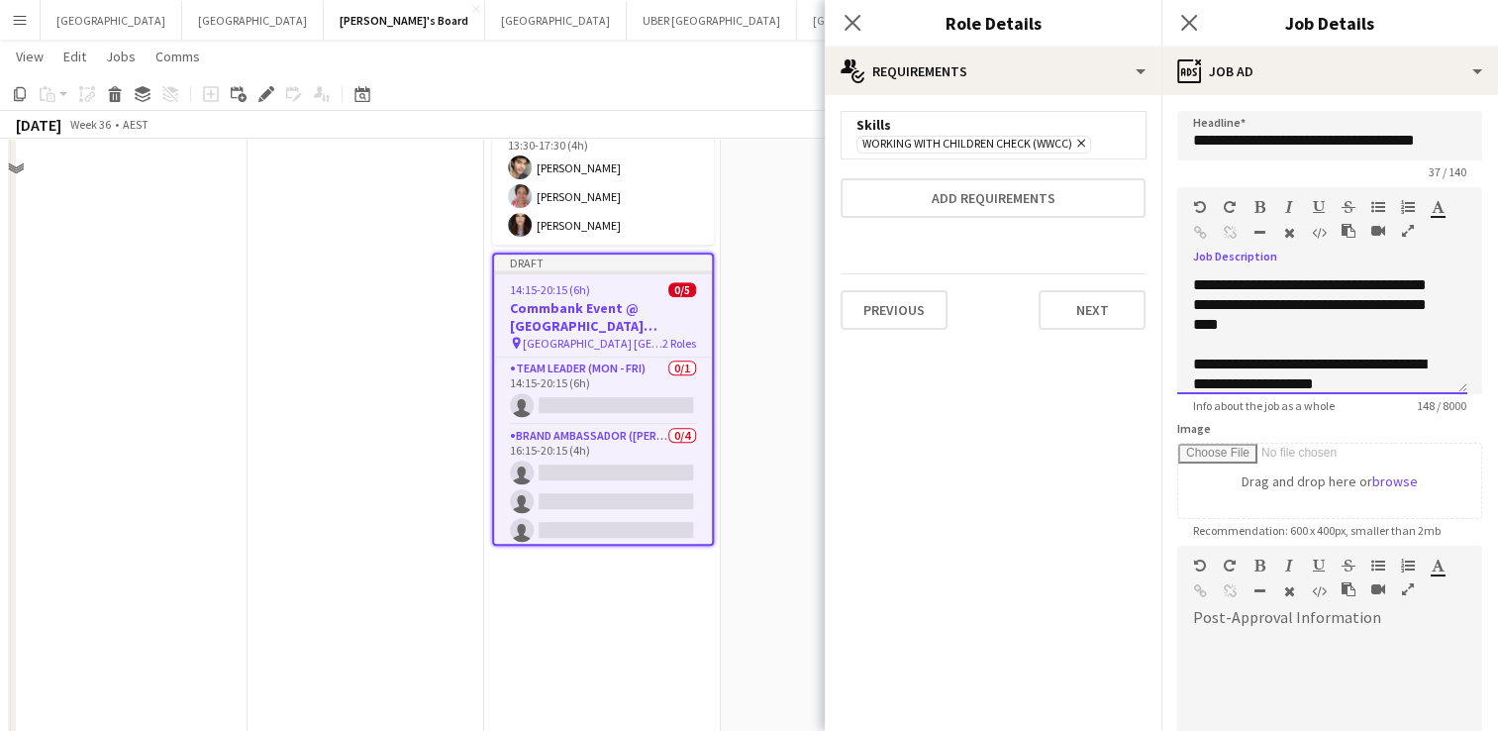
scroll to position [692, 0]
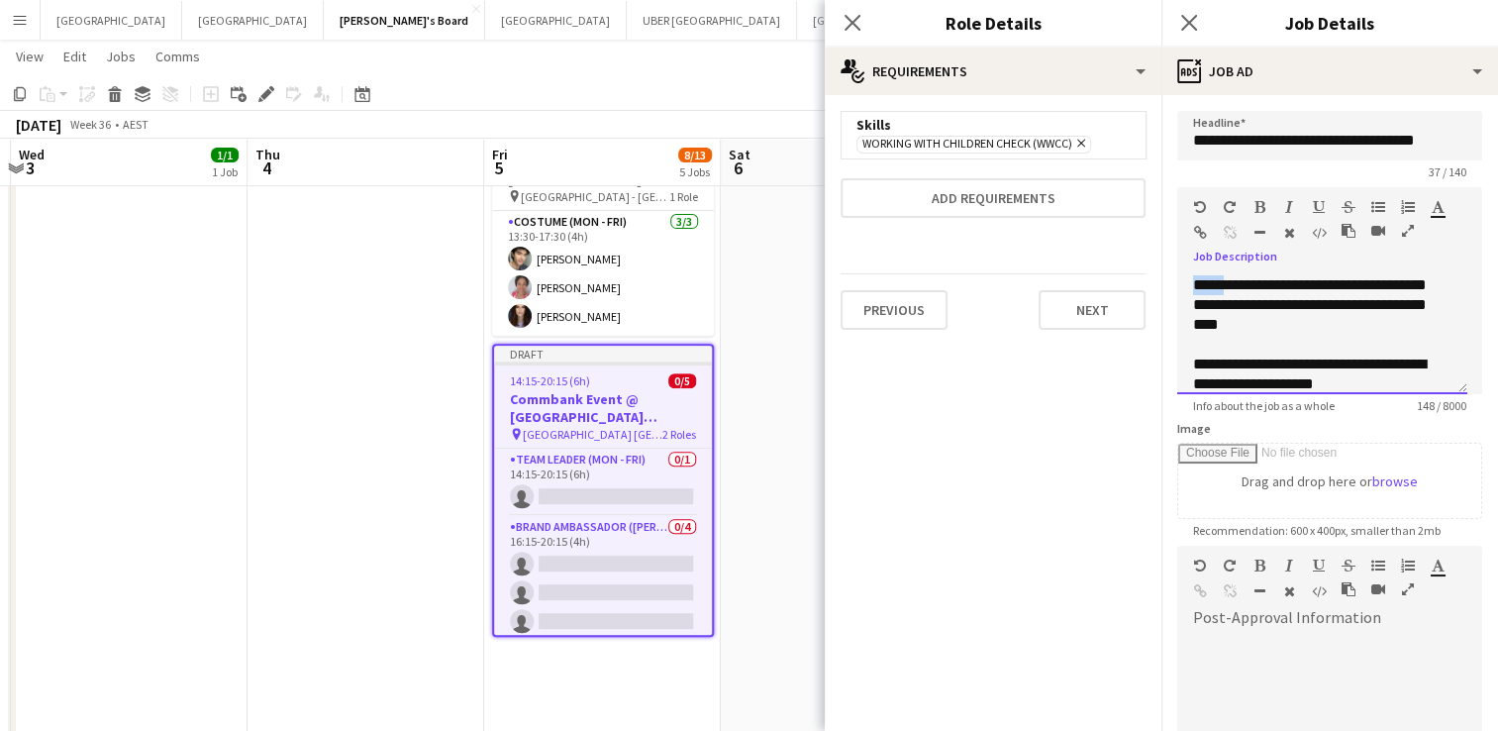
drag, startPoint x: 1232, startPoint y: 283, endPoint x: 1163, endPoint y: 280, distance: 68.4
click at [1163, 280] on form "**********" at bounding box center [1329, 537] width 337 height 852
click at [1375, 323] on div "**********" at bounding box center [1322, 334] width 290 height 119
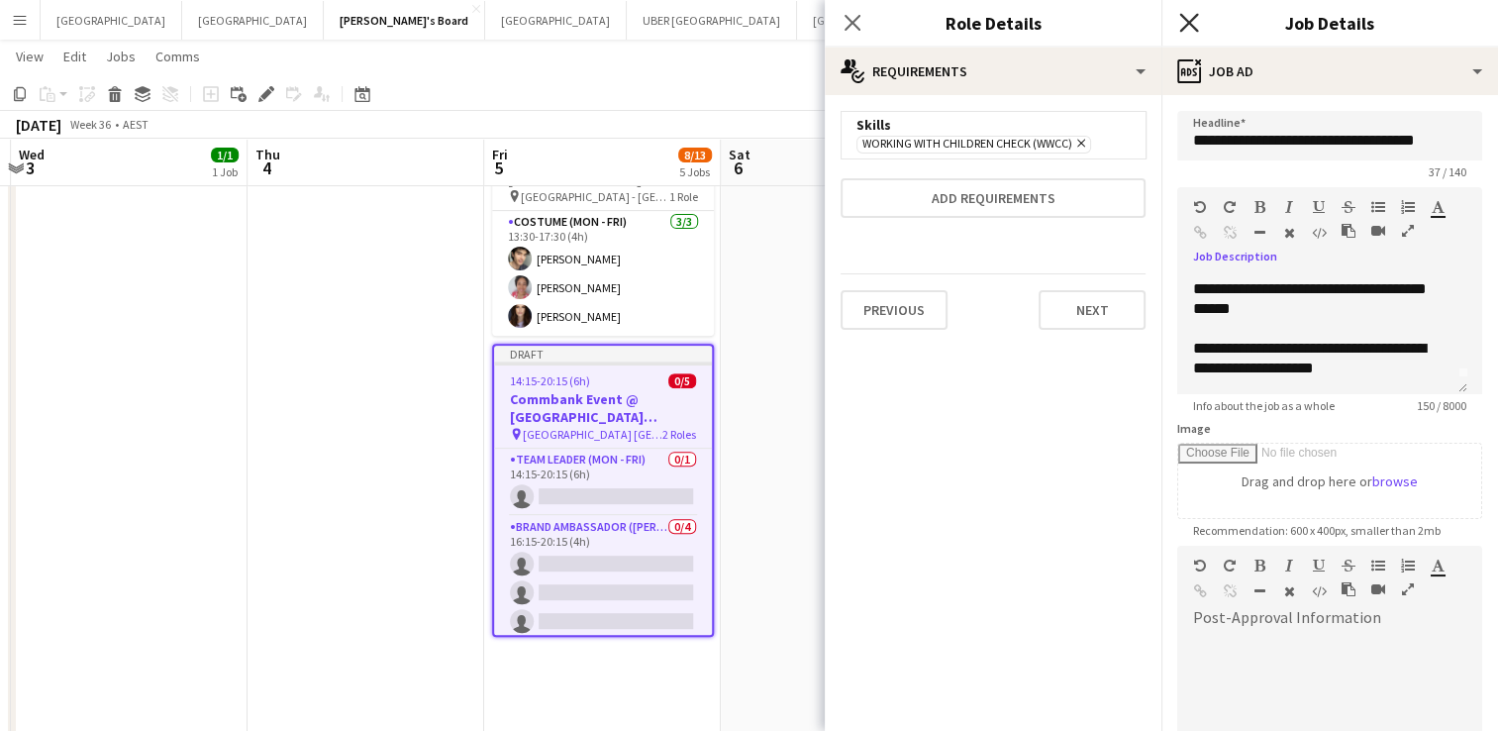
click at [1192, 26] on icon at bounding box center [1188, 22] width 19 height 19
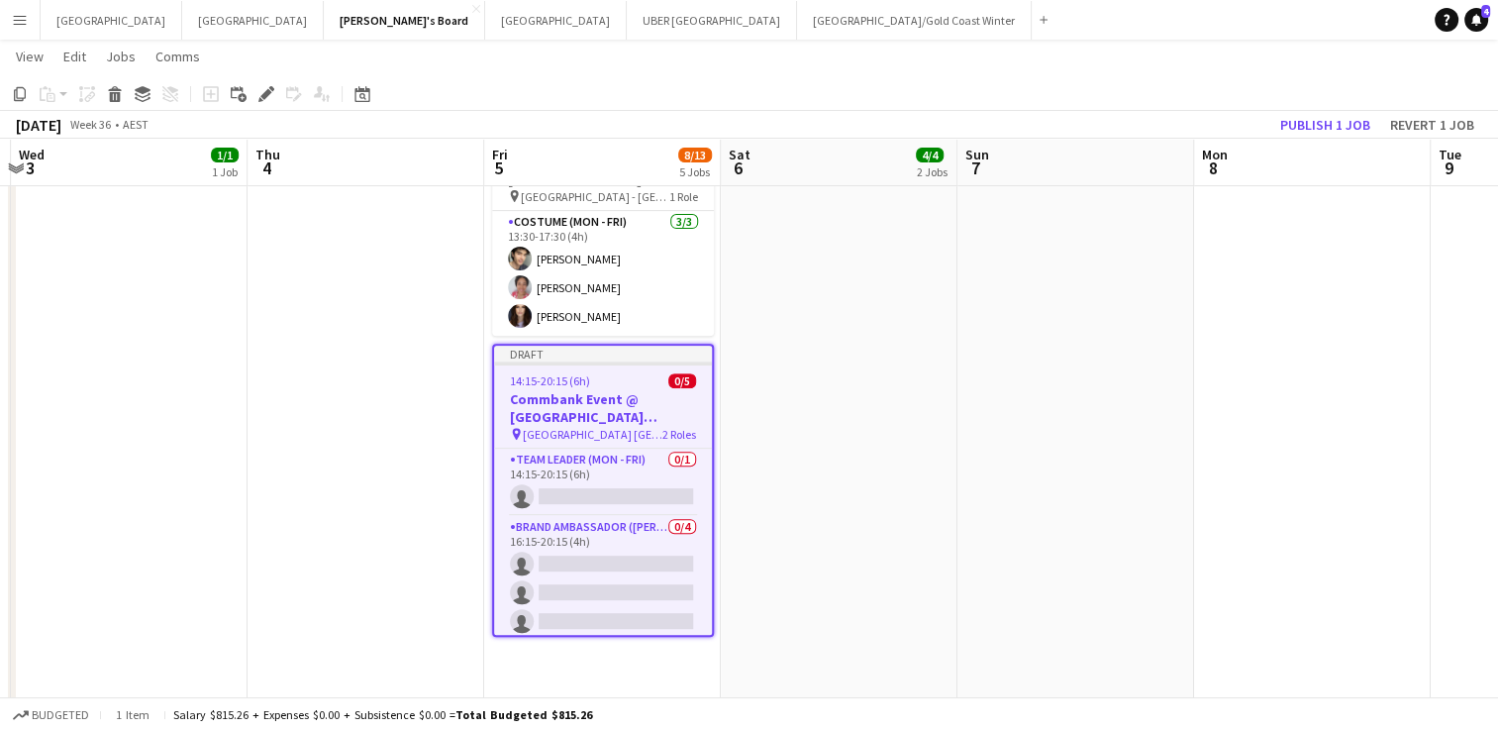
click at [602, 347] on app-job-card "Draft 14:15-20:15 (6h) 0/5 Commbank Event @ [GEOGRAPHIC_DATA] [GEOGRAPHIC_DATA]…" at bounding box center [603, 490] width 222 height 293
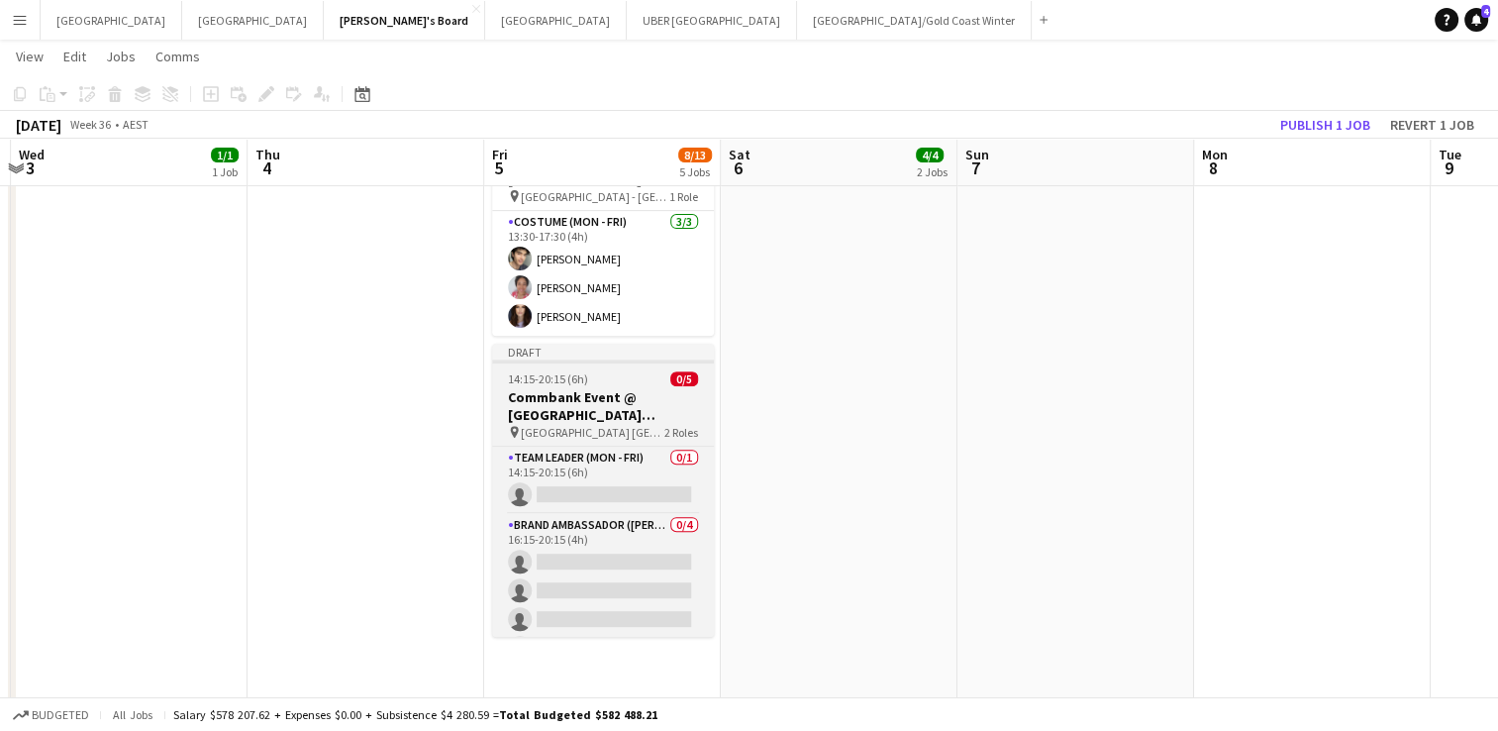
click at [619, 388] on h3 "Commbank Event @ [GEOGRAPHIC_DATA] [GEOGRAPHIC_DATA]" at bounding box center [603, 406] width 222 height 36
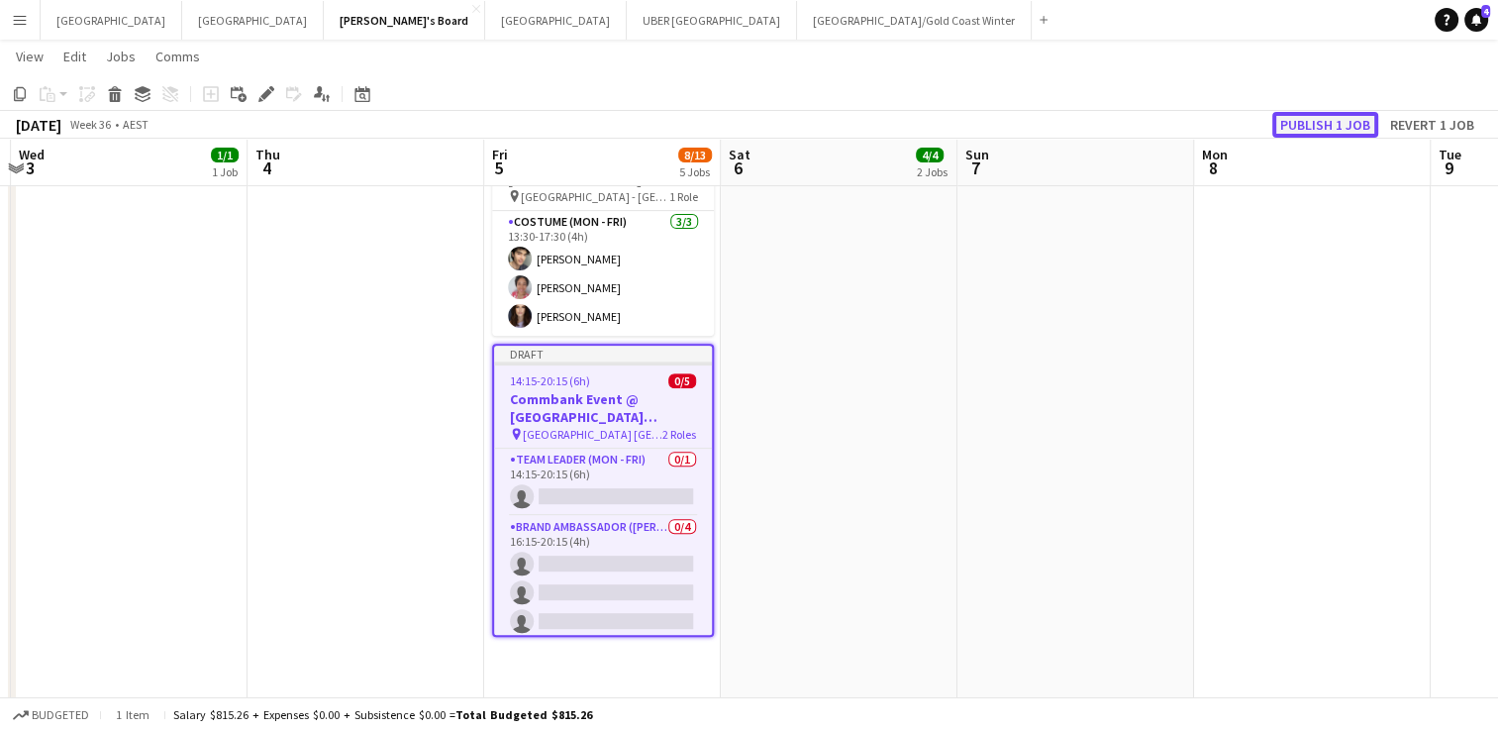
click at [1327, 129] on button "Publish 1 job" at bounding box center [1325, 125] width 106 height 26
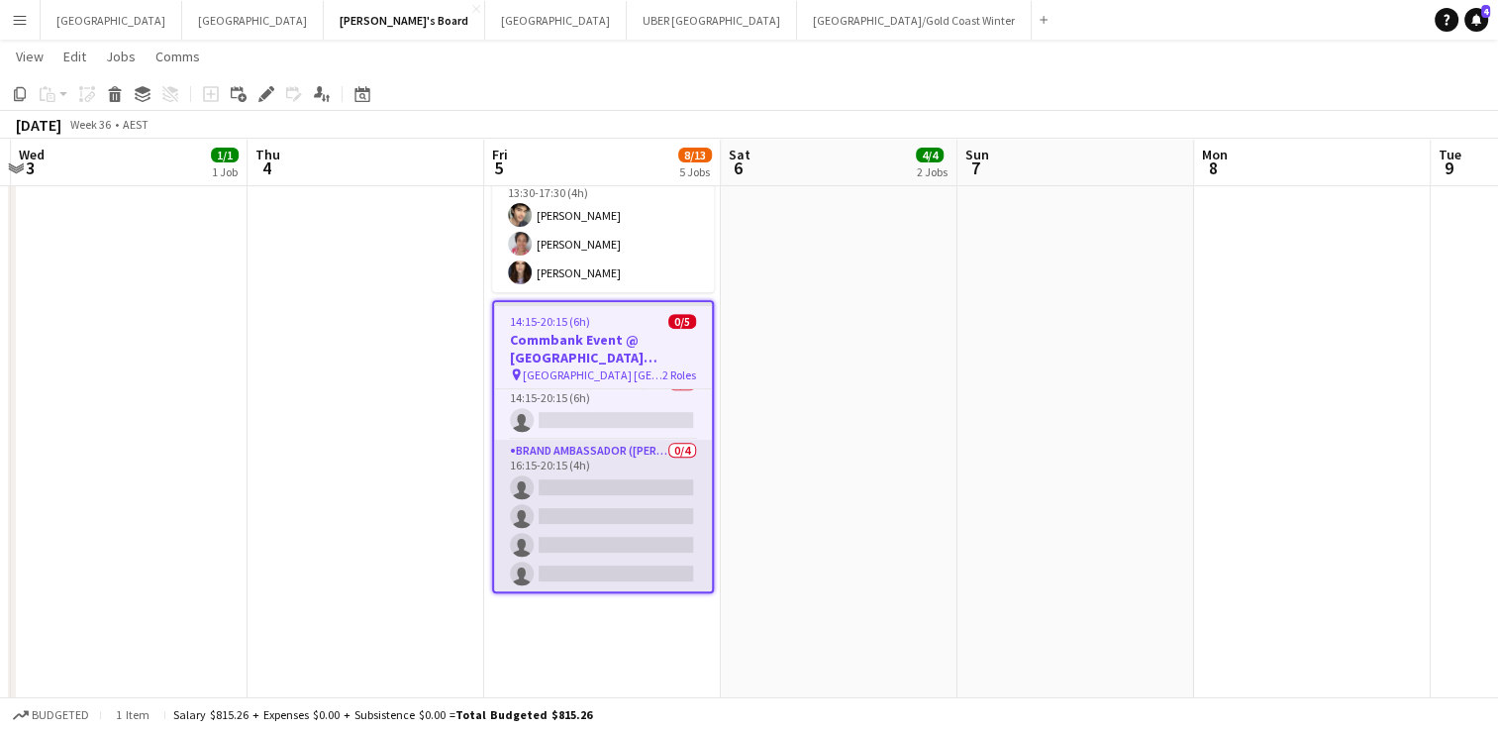
scroll to position [0, 0]
click at [623, 476] on app-card-role "Brand Ambassador (Mon - Fri) 0/4 16:15-20:15 (4h) single-neutral-actions single…" at bounding box center [603, 532] width 218 height 153
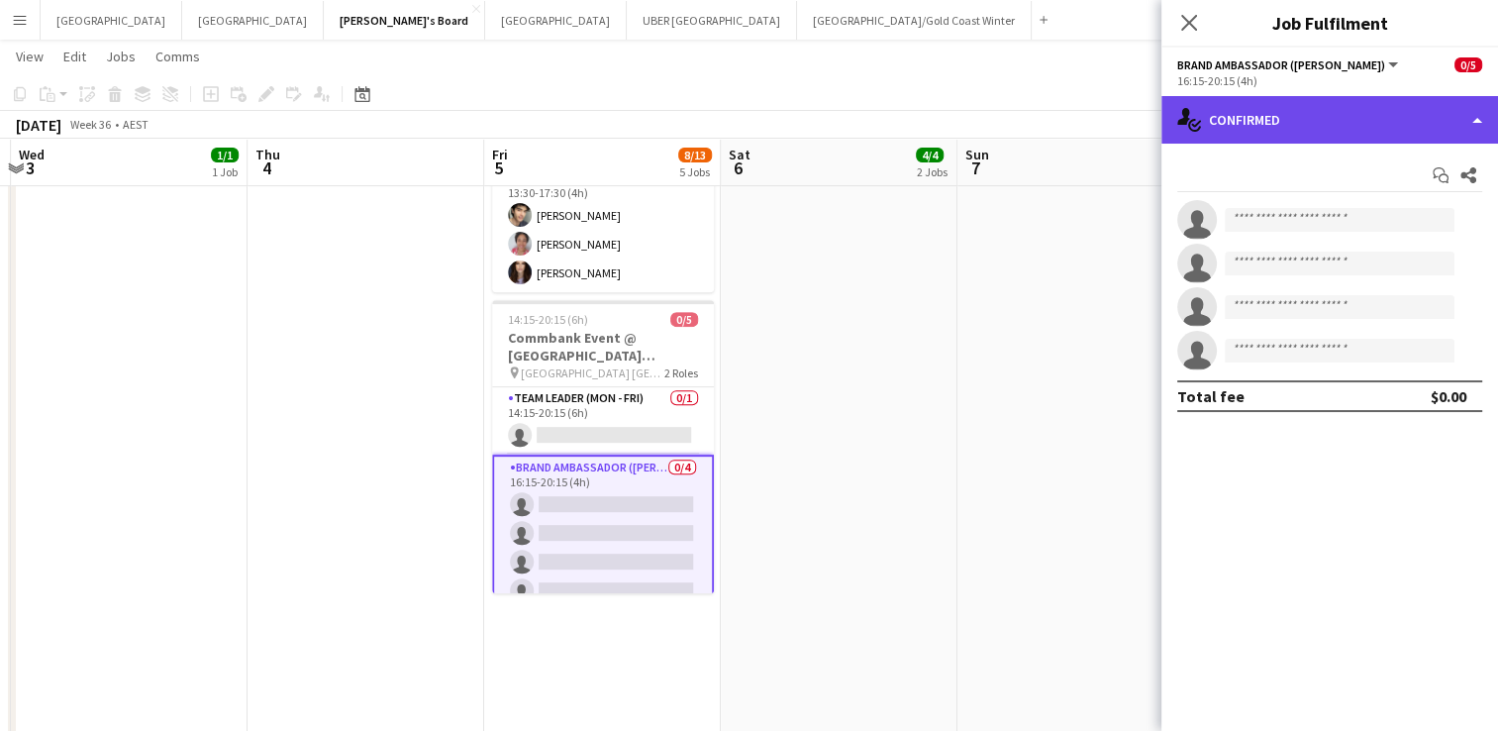
click at [1283, 121] on div "single-neutral-actions-check-2 Confirmed" at bounding box center [1329, 120] width 337 height 48
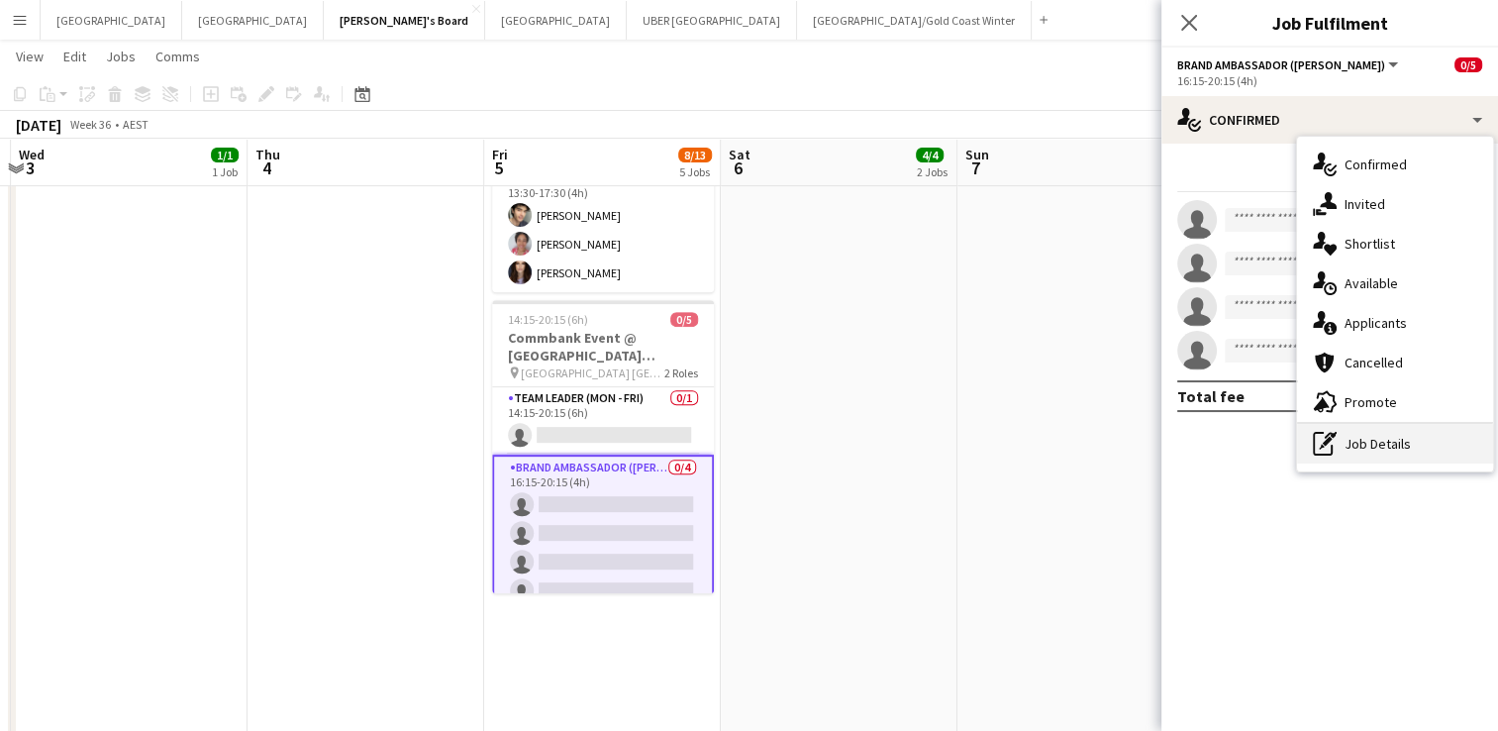
click at [1383, 448] on div "pen-write Job Details" at bounding box center [1395, 444] width 196 height 40
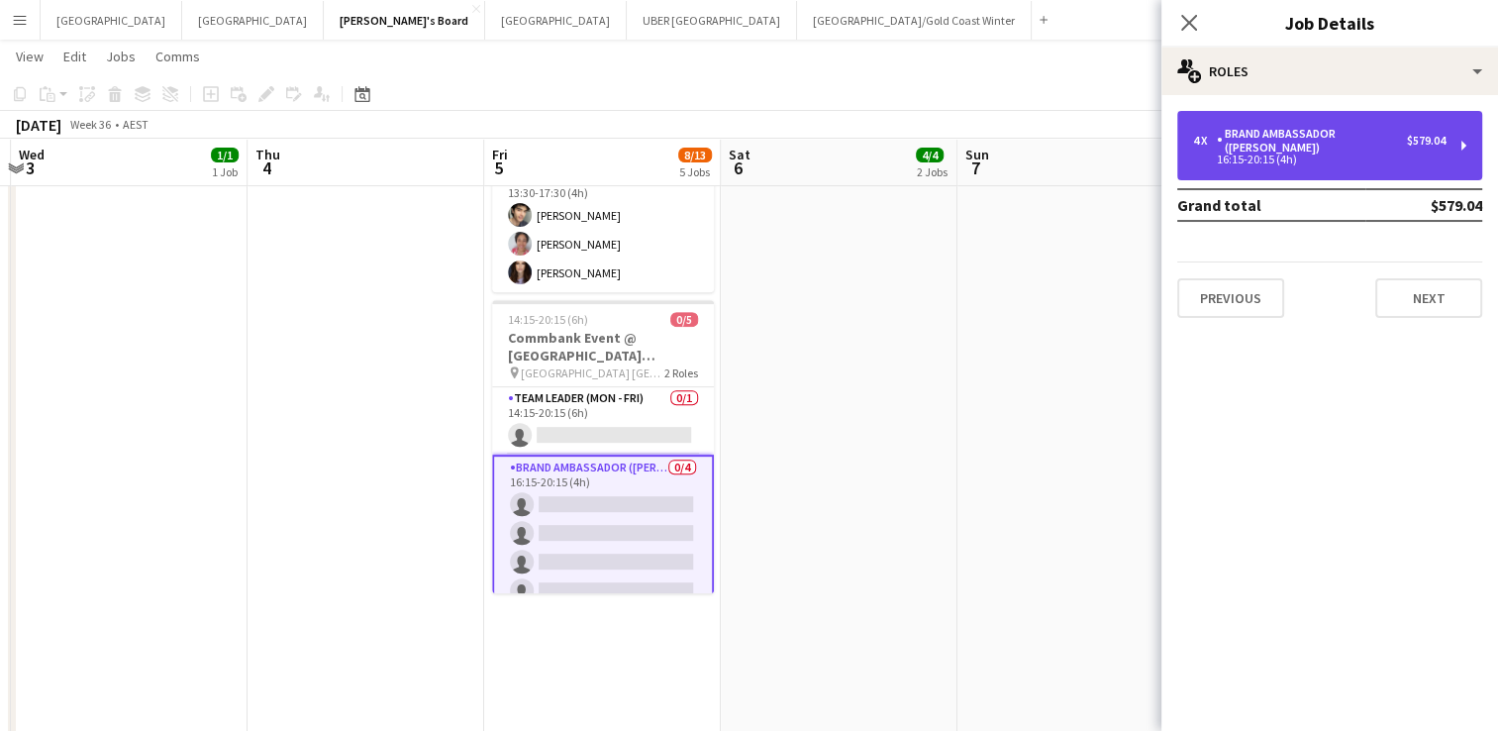
click at [1285, 137] on div "Brand Ambassador ([PERSON_NAME])" at bounding box center [1312, 141] width 190 height 28
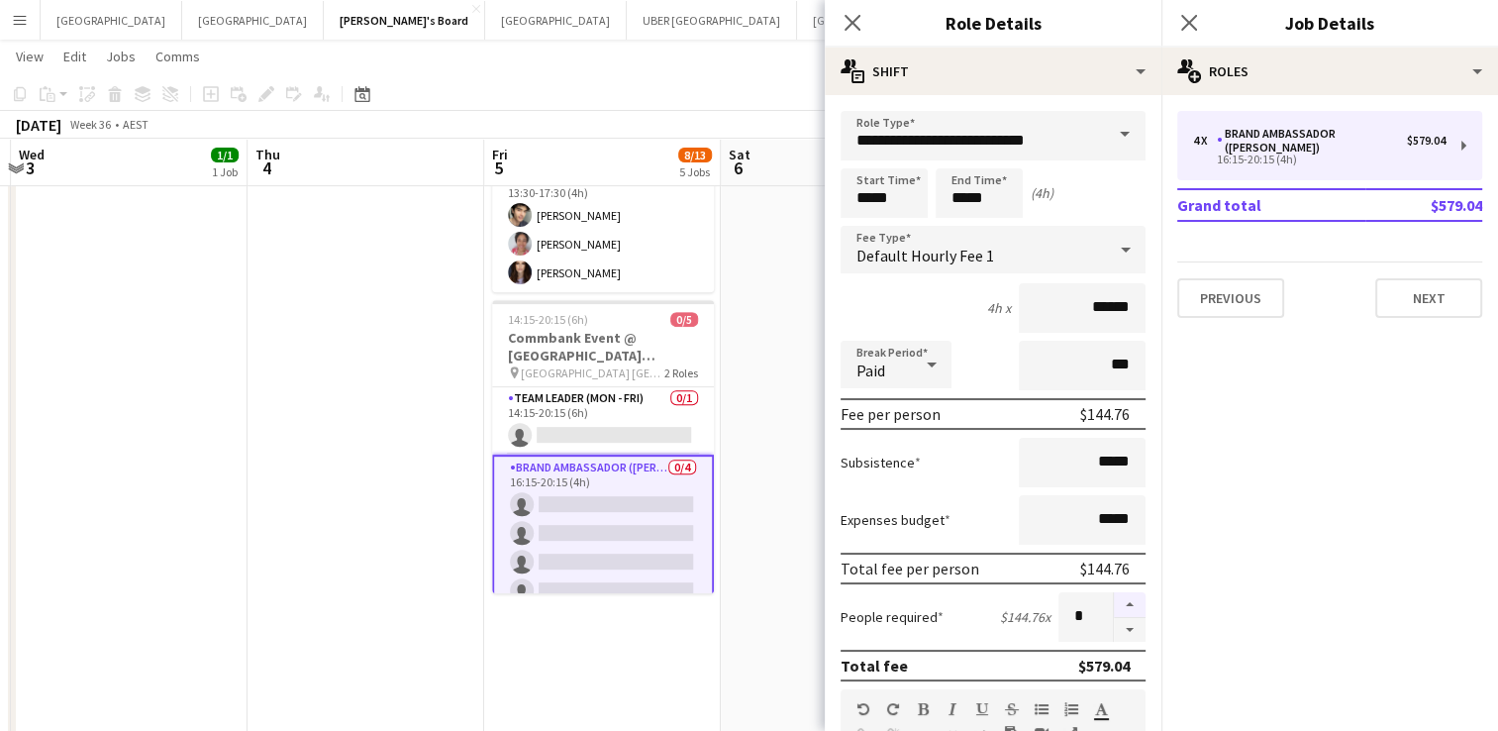
click at [1116, 600] on button "button" at bounding box center [1130, 605] width 32 height 26
type input "*"
click at [1181, 20] on icon "Close pop-in" at bounding box center [1188, 22] width 19 height 19
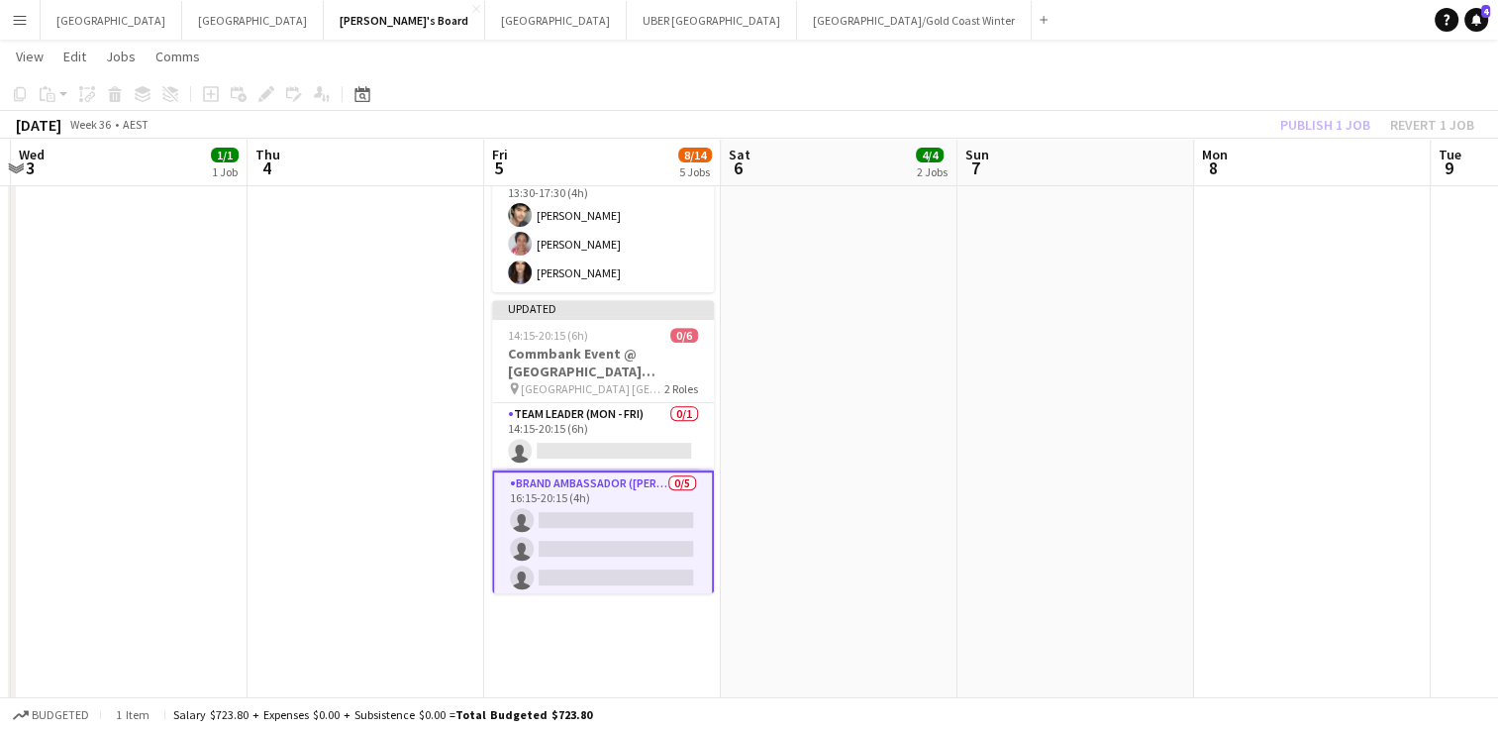
click at [996, 442] on app-date-cell at bounding box center [1075, 144] width 237 height 1316
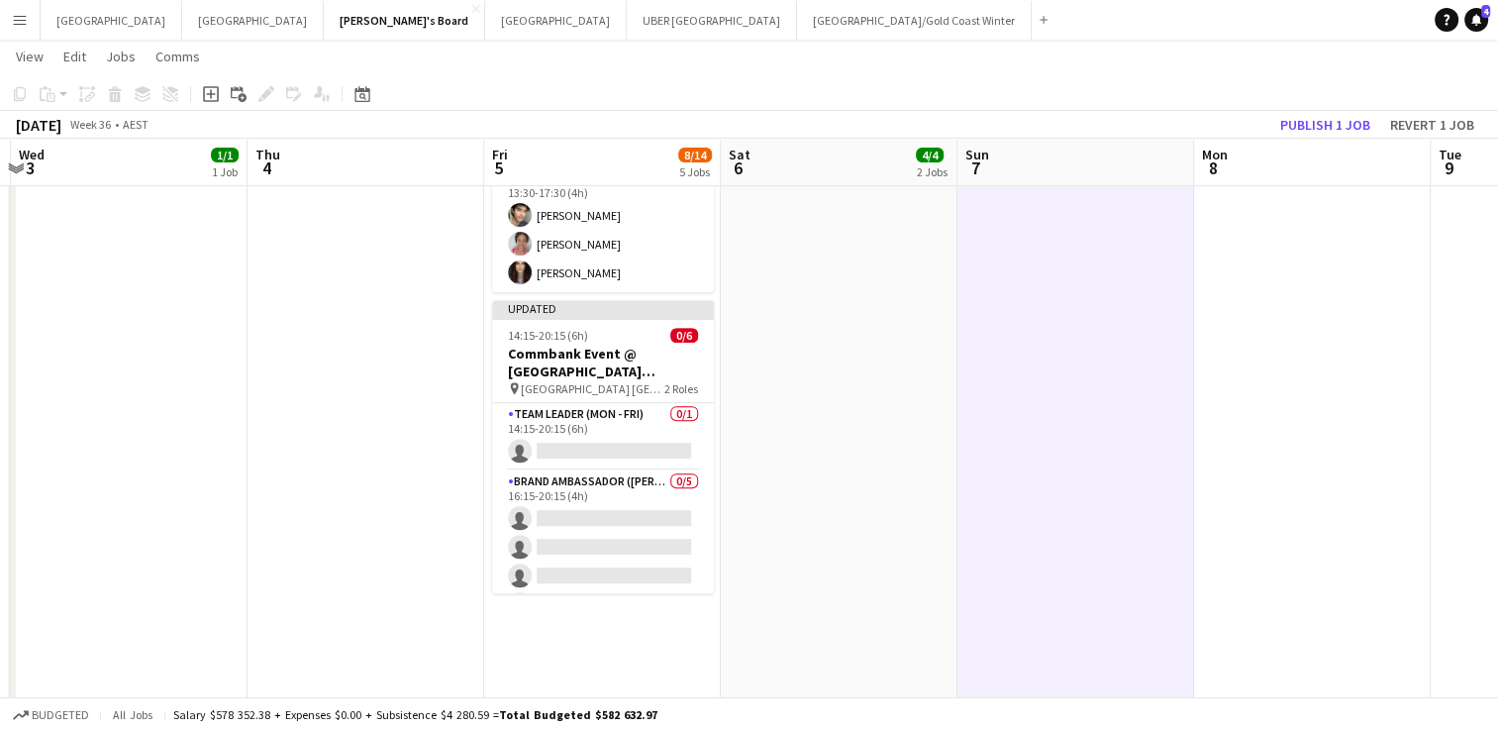
click at [1298, 138] on div "[DATE] Week 36 • AEST Publish 1 job Revert 1 job" at bounding box center [749, 125] width 1498 height 28
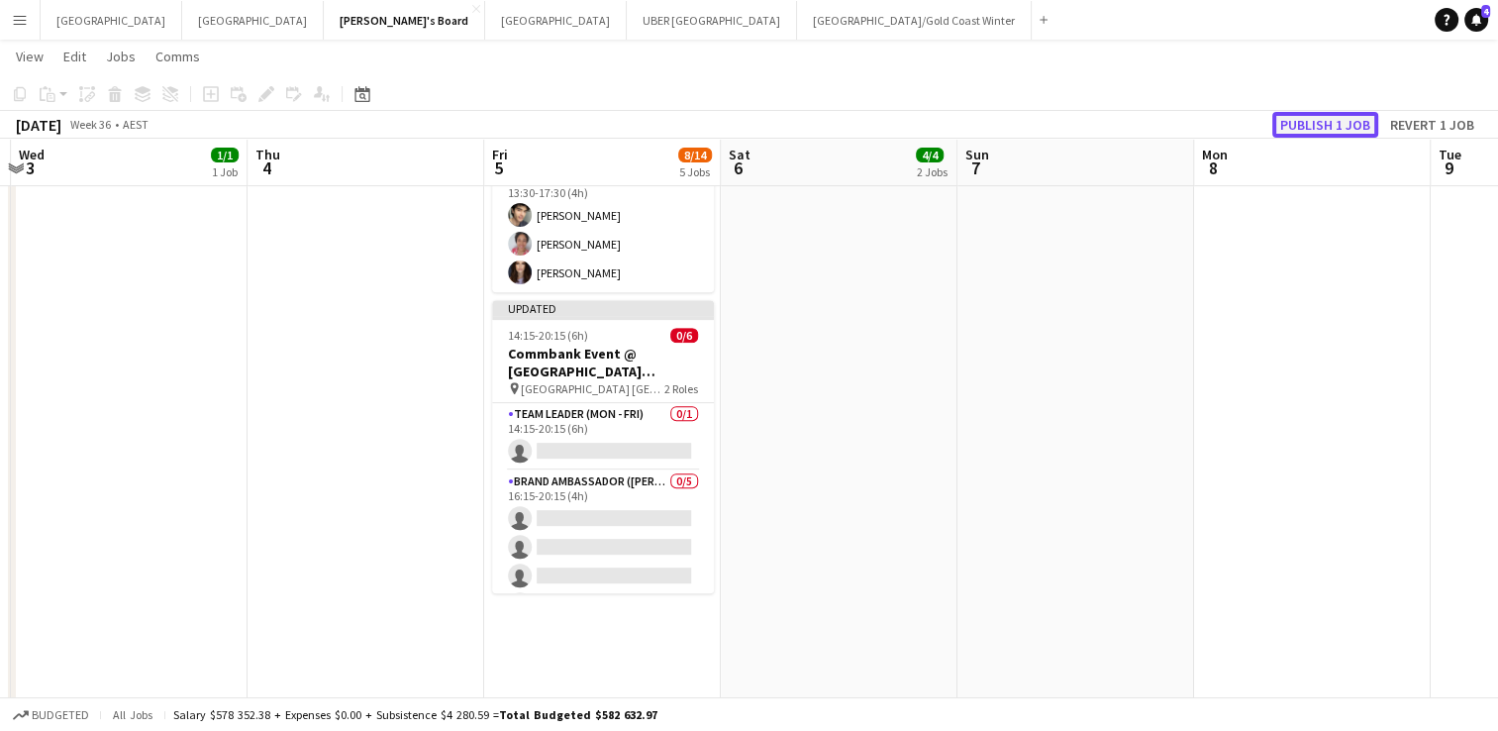
click at [1302, 124] on button "Publish 1 job" at bounding box center [1325, 125] width 106 height 26
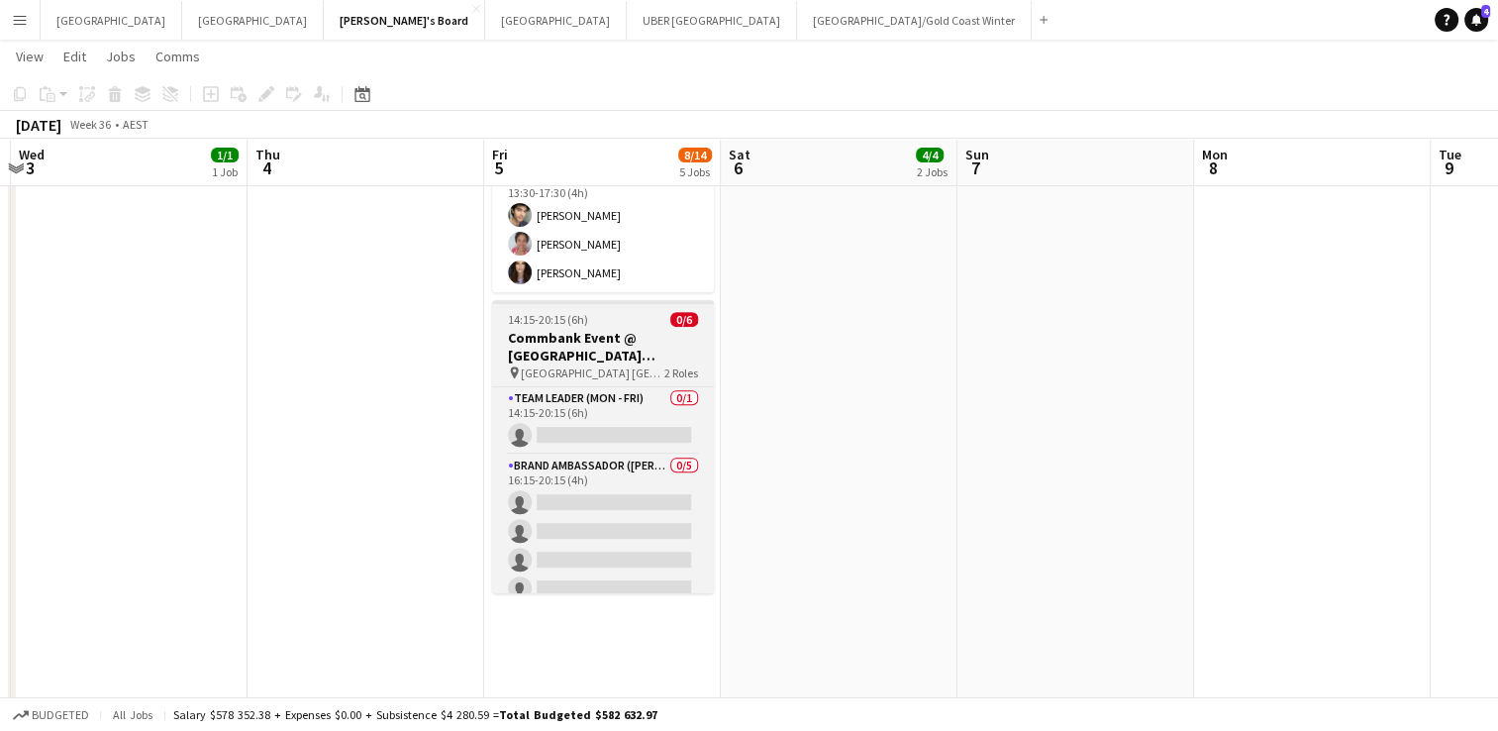
click at [612, 329] on h3 "Commbank Event @ [GEOGRAPHIC_DATA] [GEOGRAPHIC_DATA]" at bounding box center [603, 347] width 222 height 36
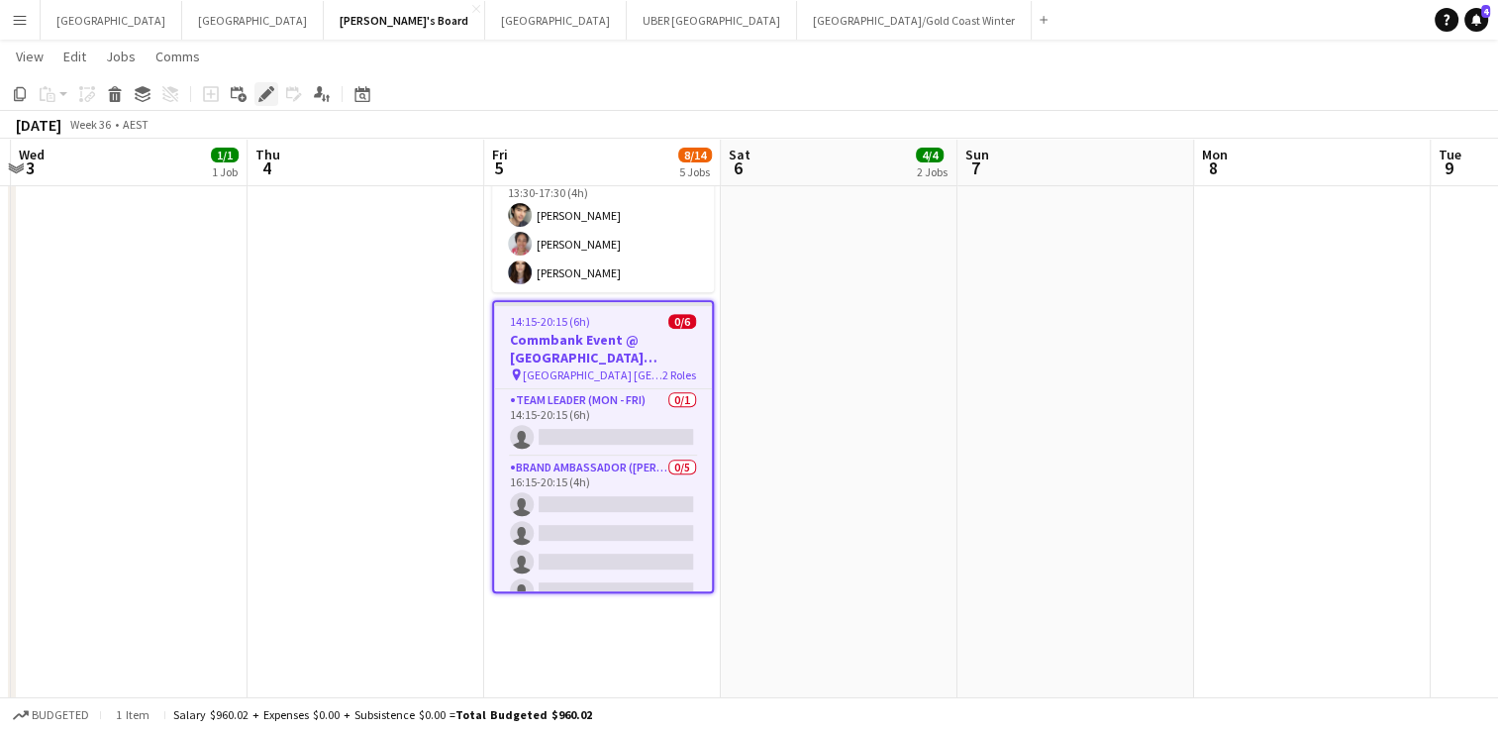
click at [261, 98] on icon "Edit" at bounding box center [266, 94] width 16 height 16
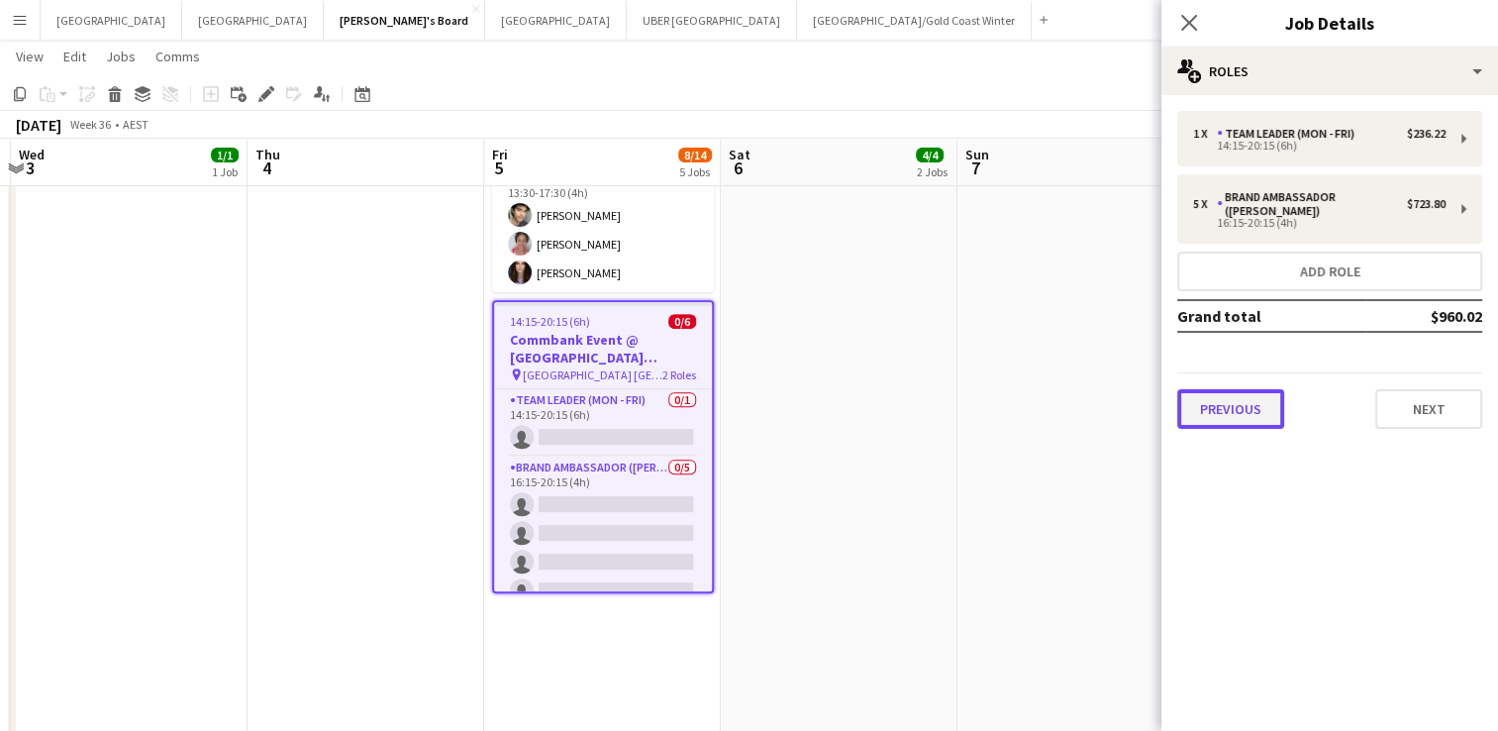
click at [1265, 389] on button "Previous" at bounding box center [1230, 409] width 107 height 40
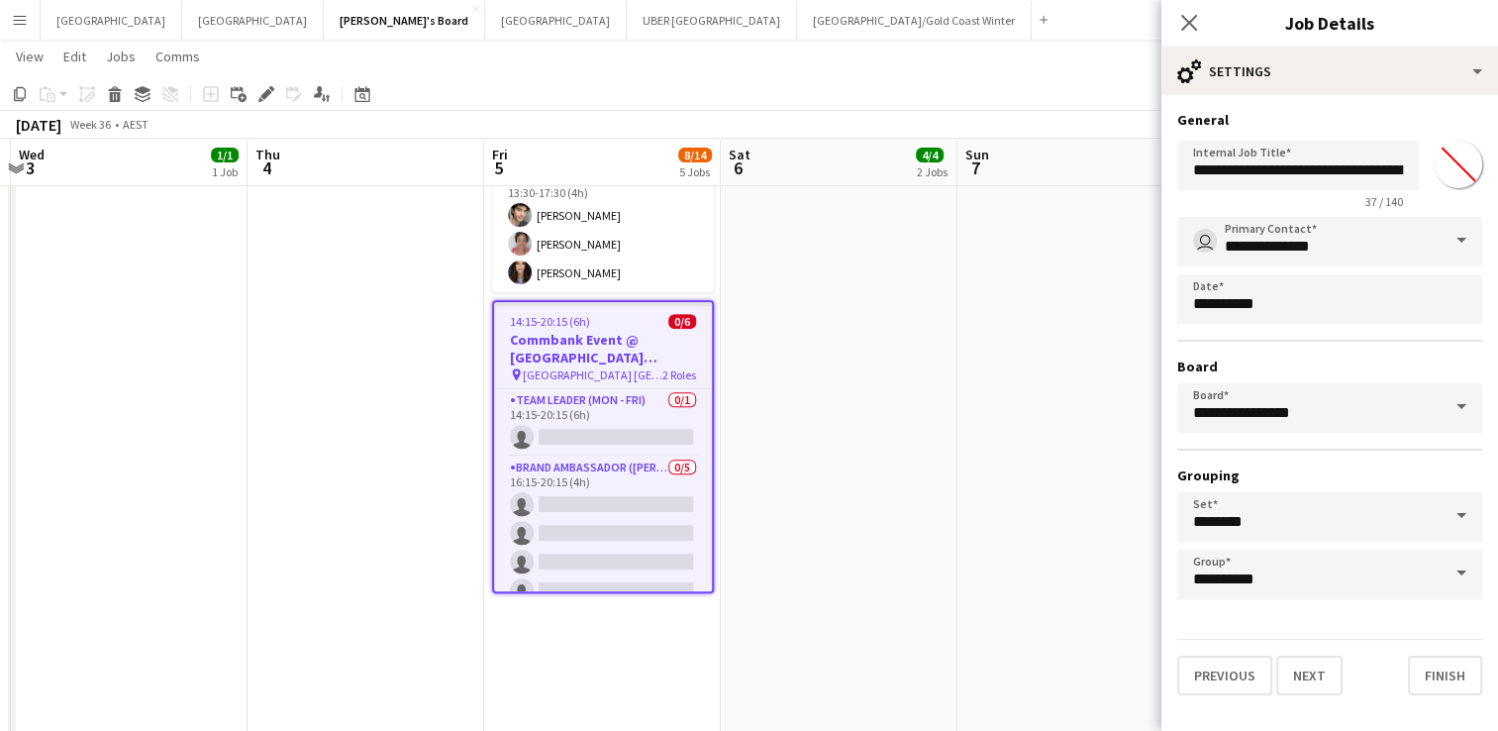
click at [1457, 398] on span at bounding box center [1462, 407] width 42 height 48
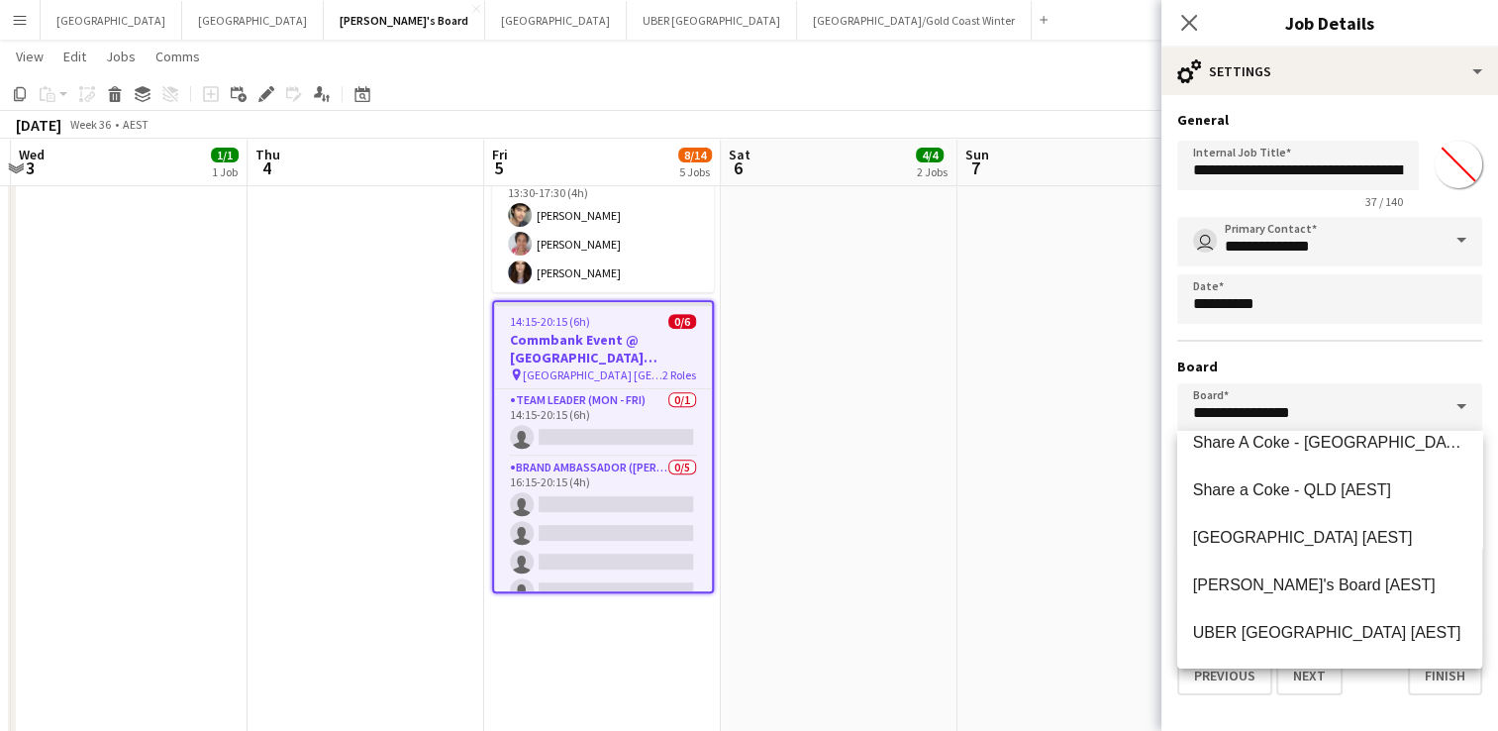
scroll to position [641, 0]
click at [1253, 537] on span "[GEOGRAPHIC_DATA] [AEST]" at bounding box center [1303, 534] width 220 height 17
type input "******"
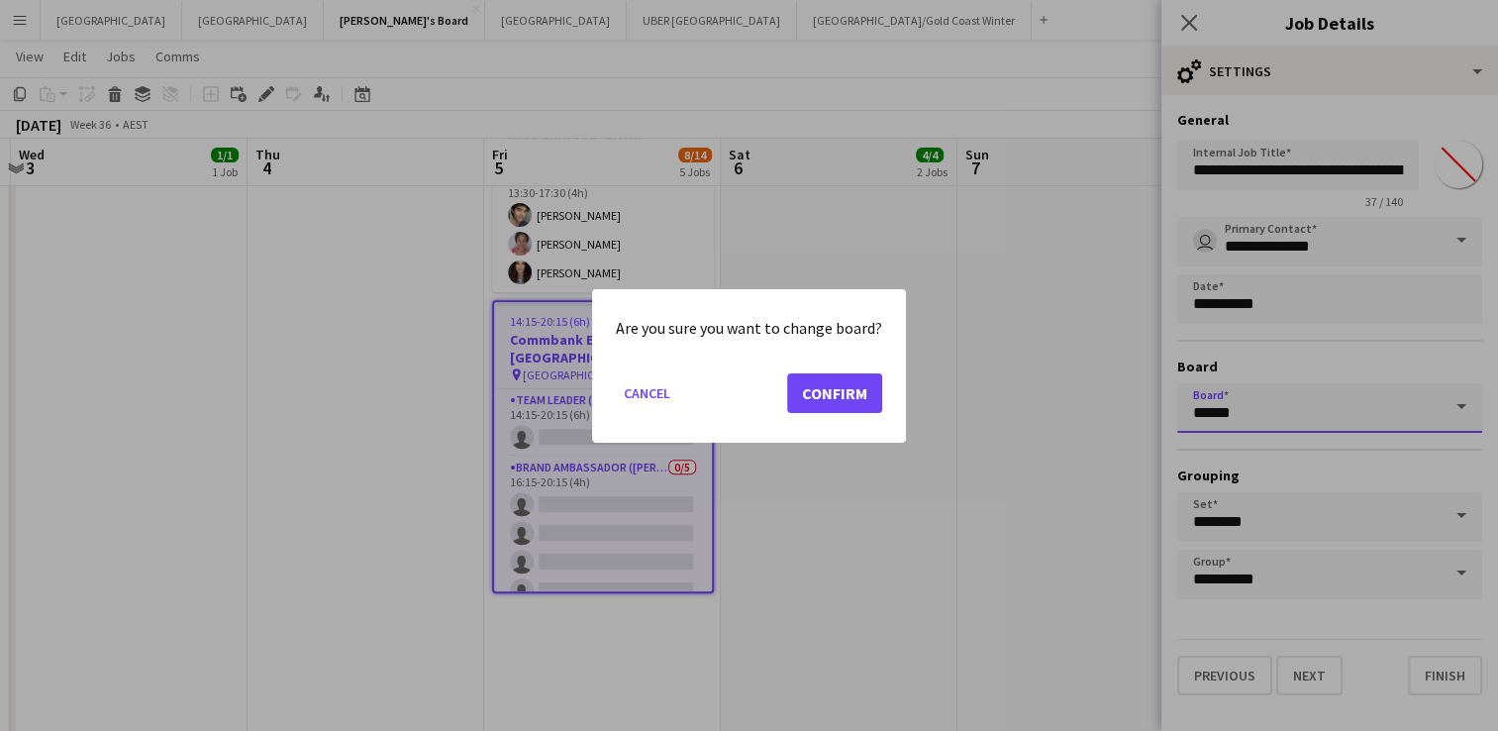
scroll to position [0, 0]
click at [818, 389] on button "Confirm" at bounding box center [834, 392] width 95 height 40
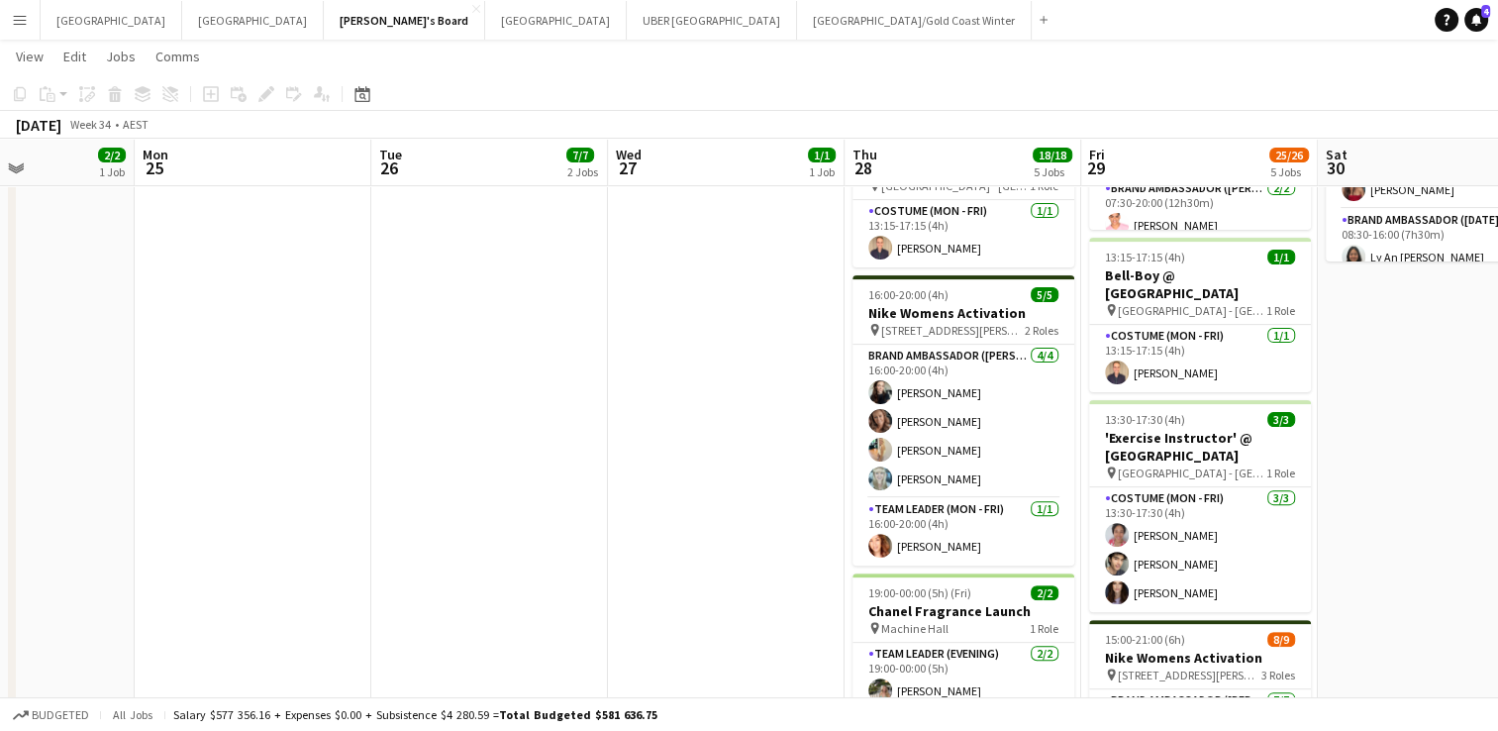
scroll to position [840, 0]
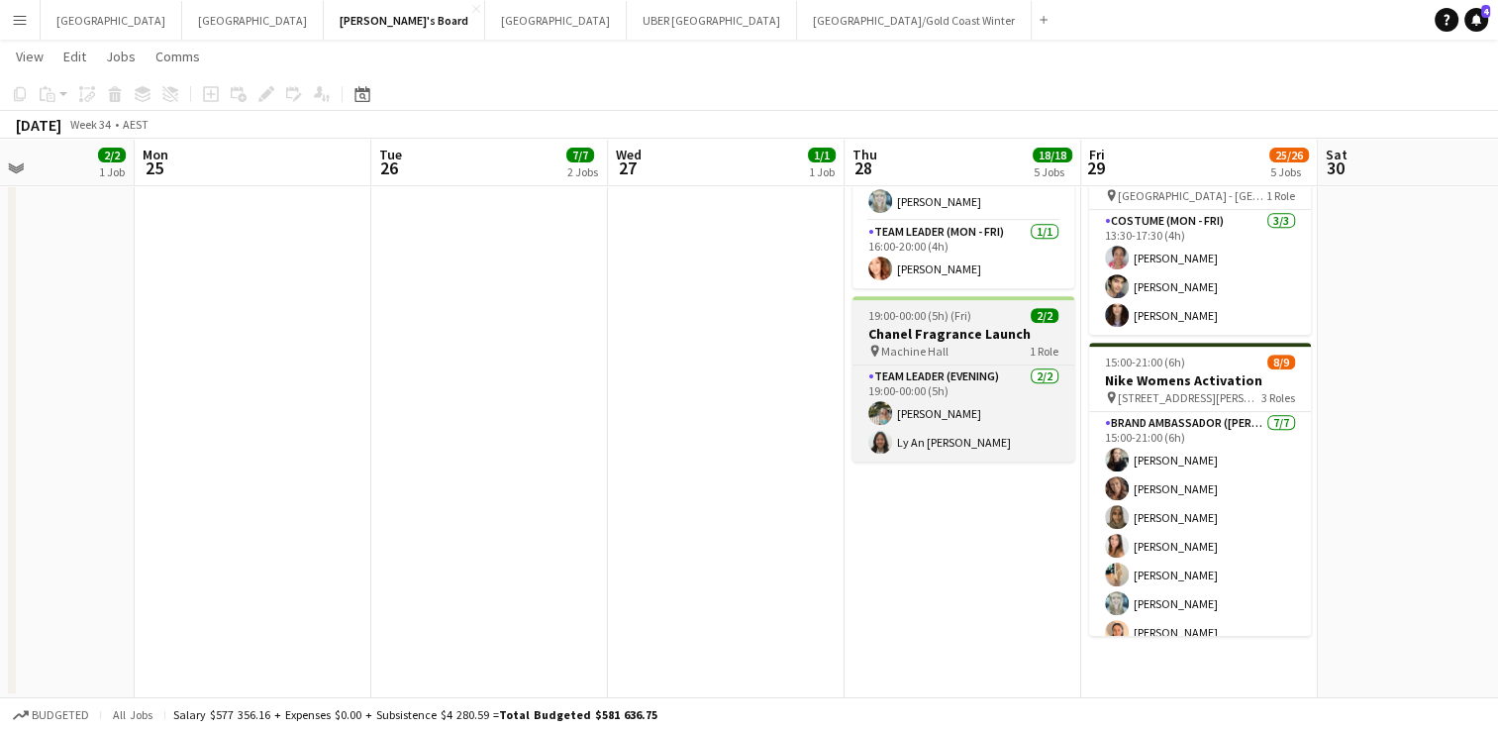
click at [945, 343] on div "pin Machine Hall 1 Role" at bounding box center [963, 351] width 222 height 16
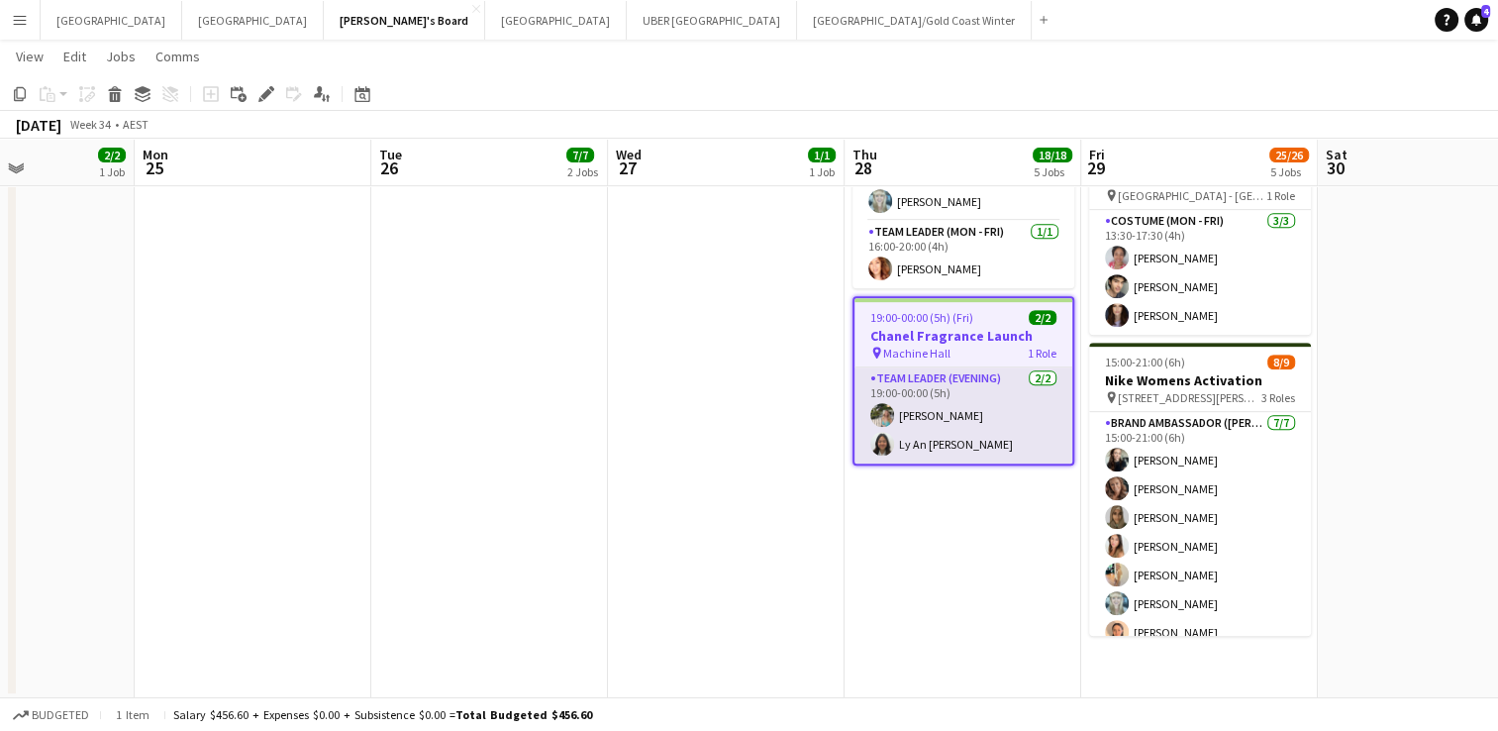
click at [941, 404] on app-card-role "Team Leader (Evening) [DATE] 19:00-00:00 (5h) [PERSON_NAME] Ly An [PERSON_NAME]" at bounding box center [963, 415] width 218 height 96
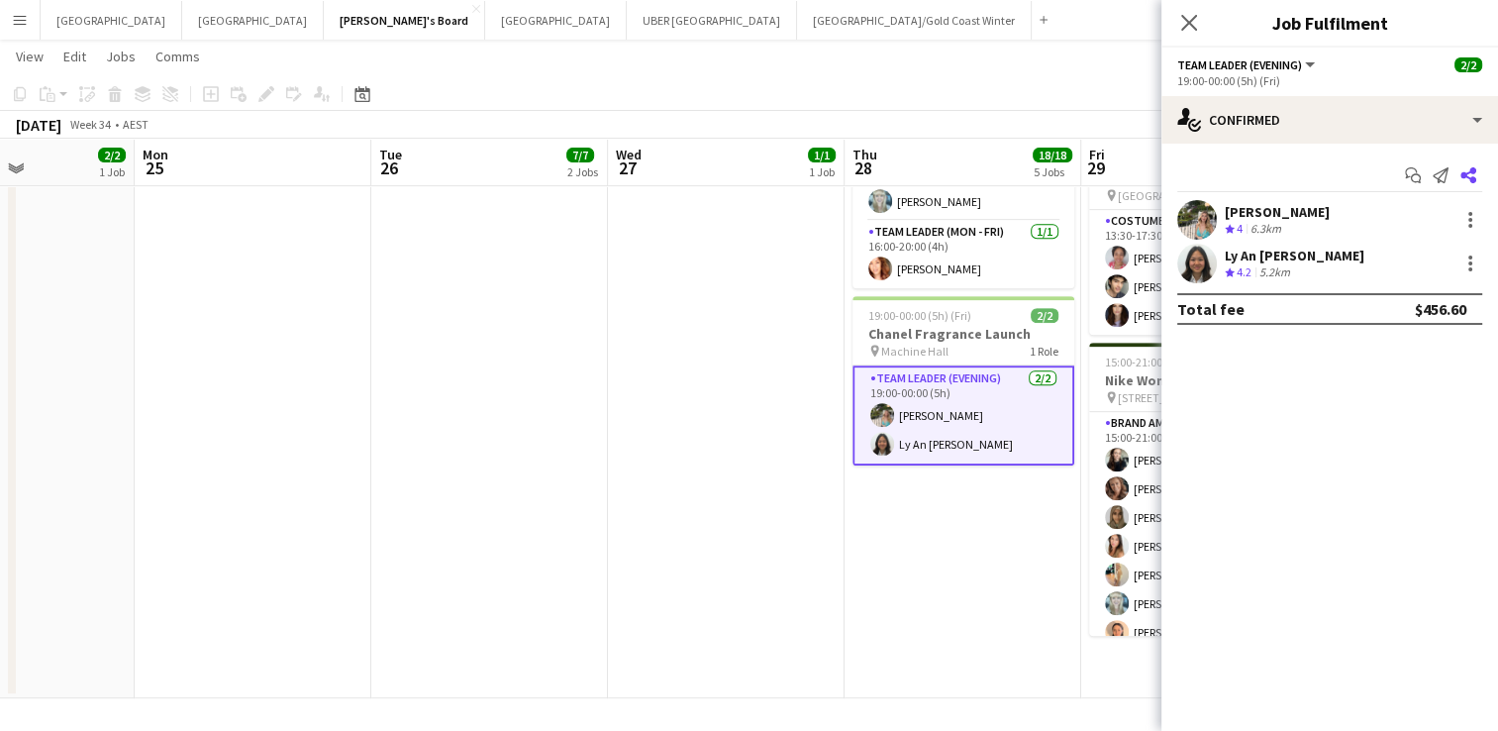
click at [1470, 176] on icon "Share" at bounding box center [1468, 175] width 16 height 16
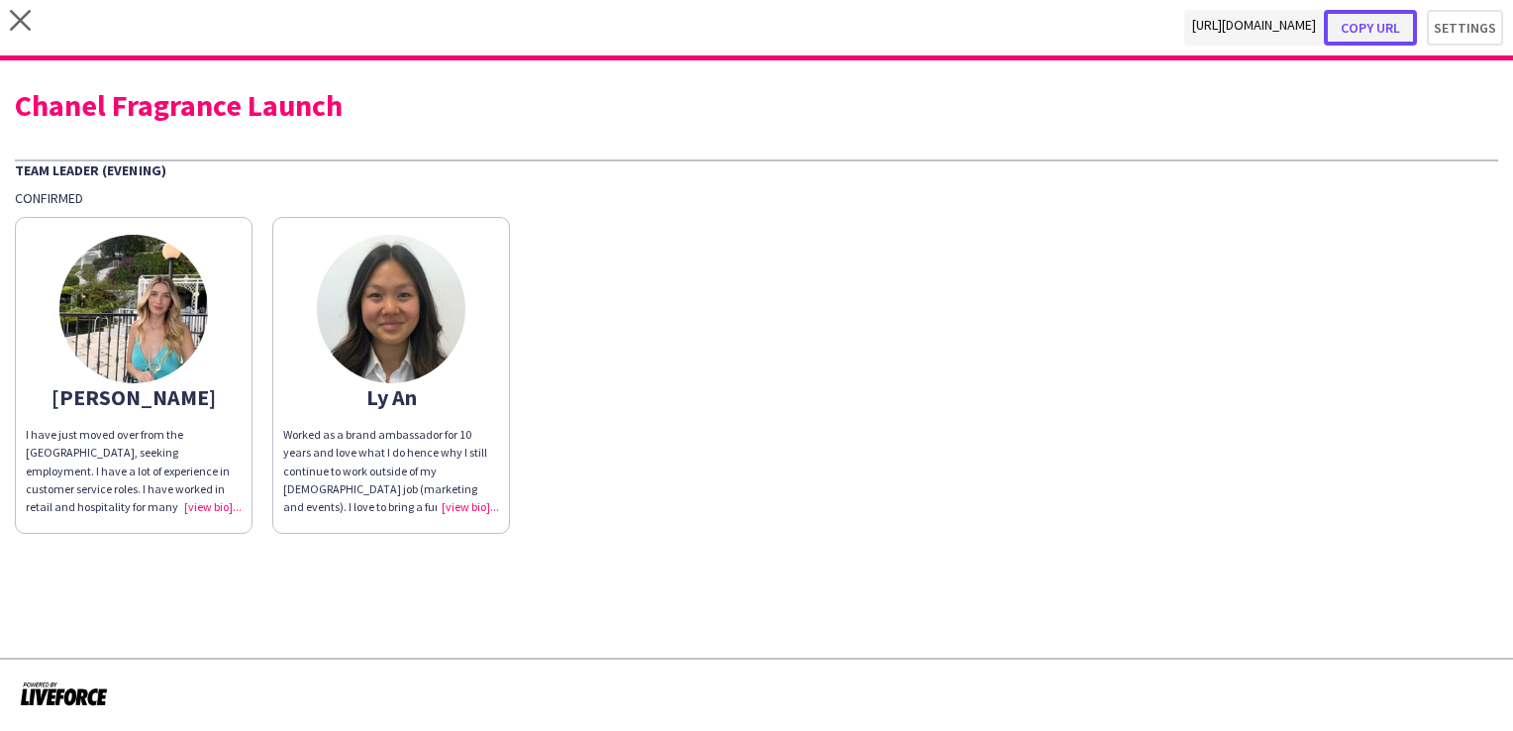
click at [1369, 24] on button "Copy url" at bounding box center [1370, 28] width 93 height 36
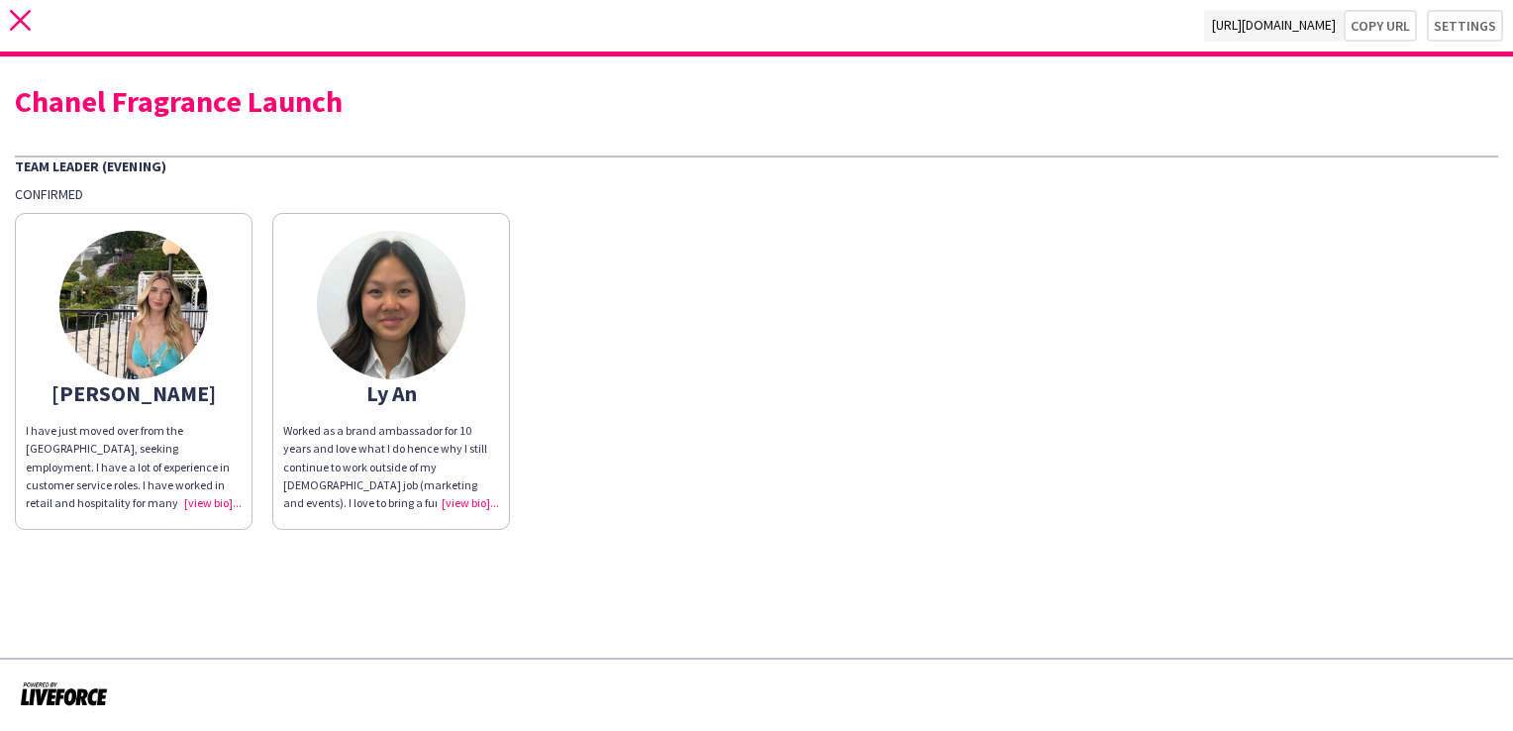
click at [18, 26] on icon "close" at bounding box center [20, 20] width 21 height 21
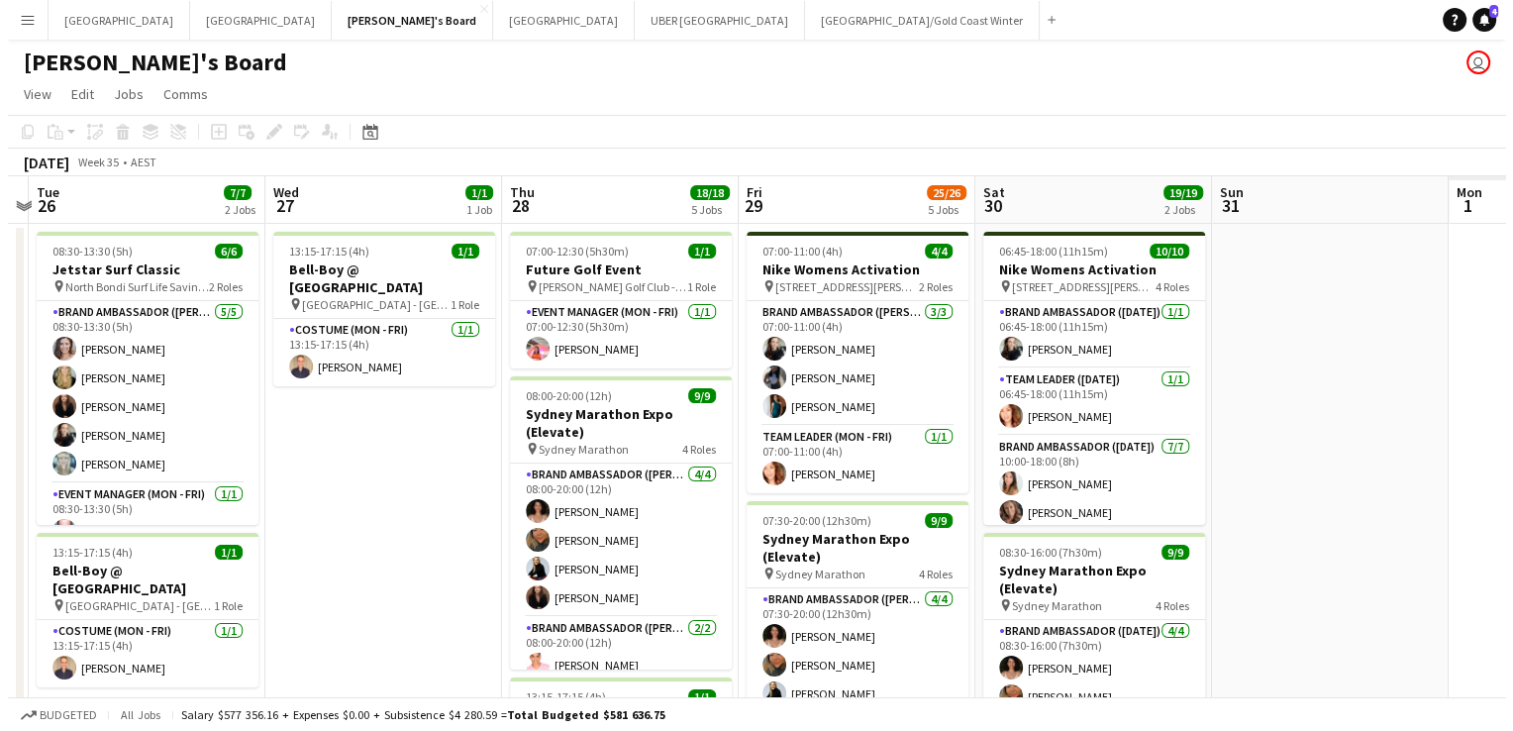
scroll to position [0, 925]
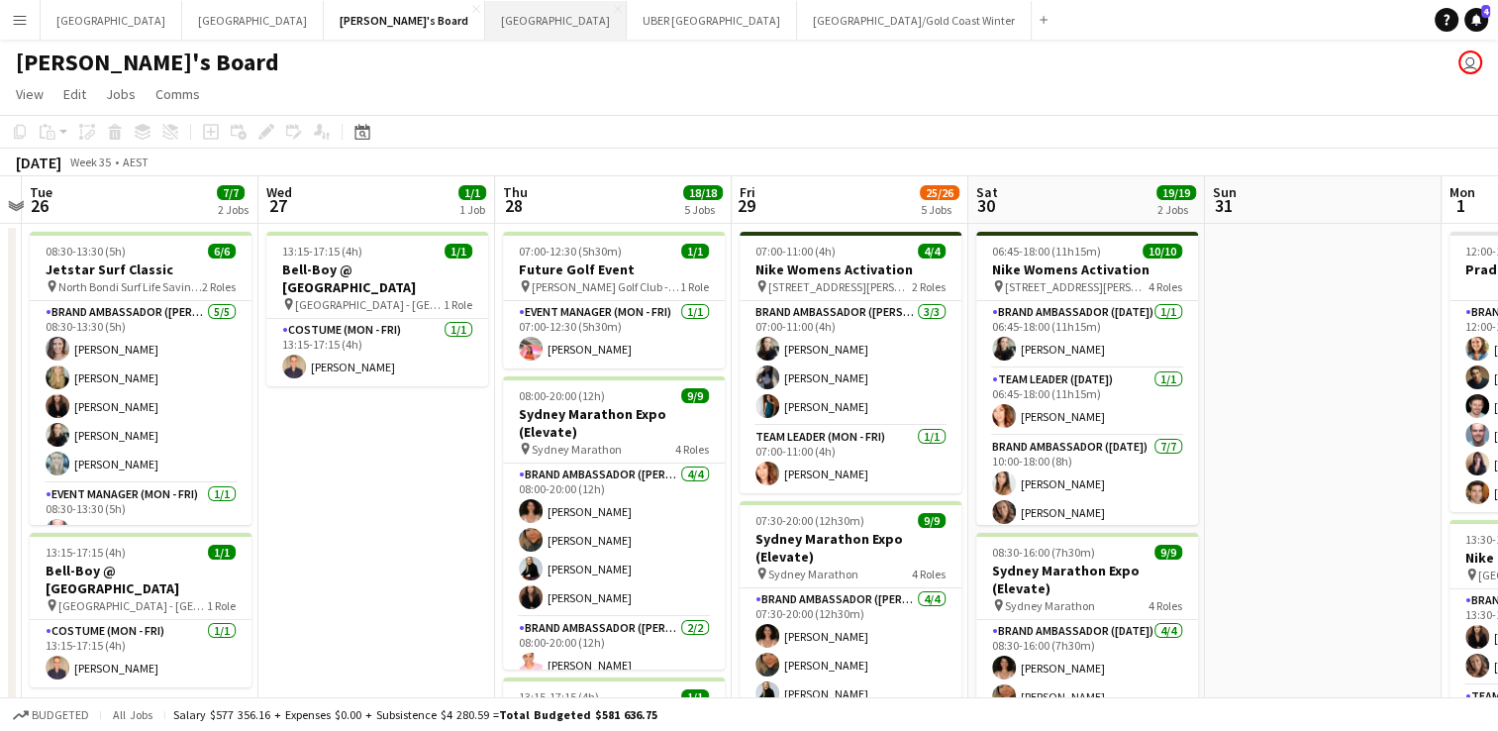
click at [485, 19] on button "Melbourne Close" at bounding box center [556, 20] width 142 height 39
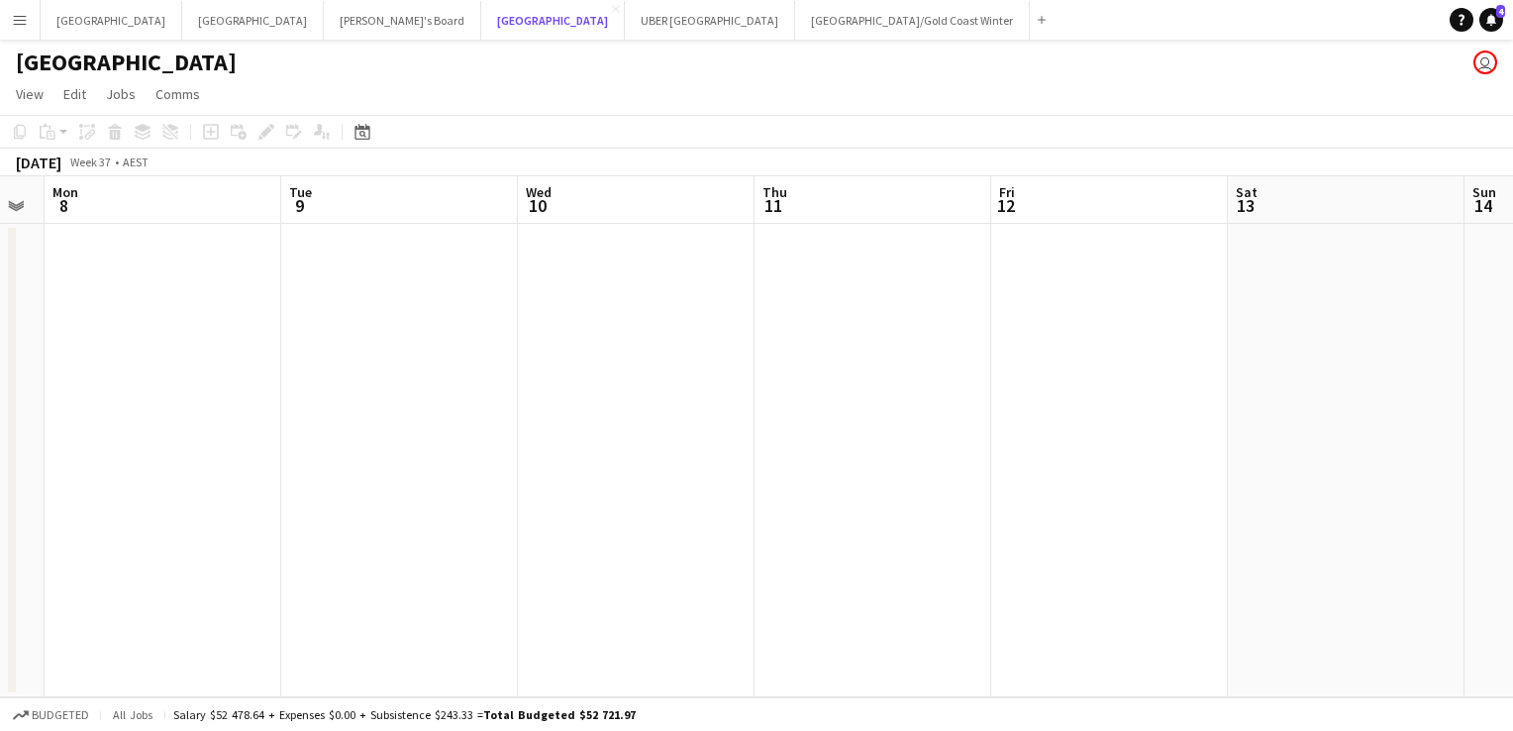
scroll to position [0, 517]
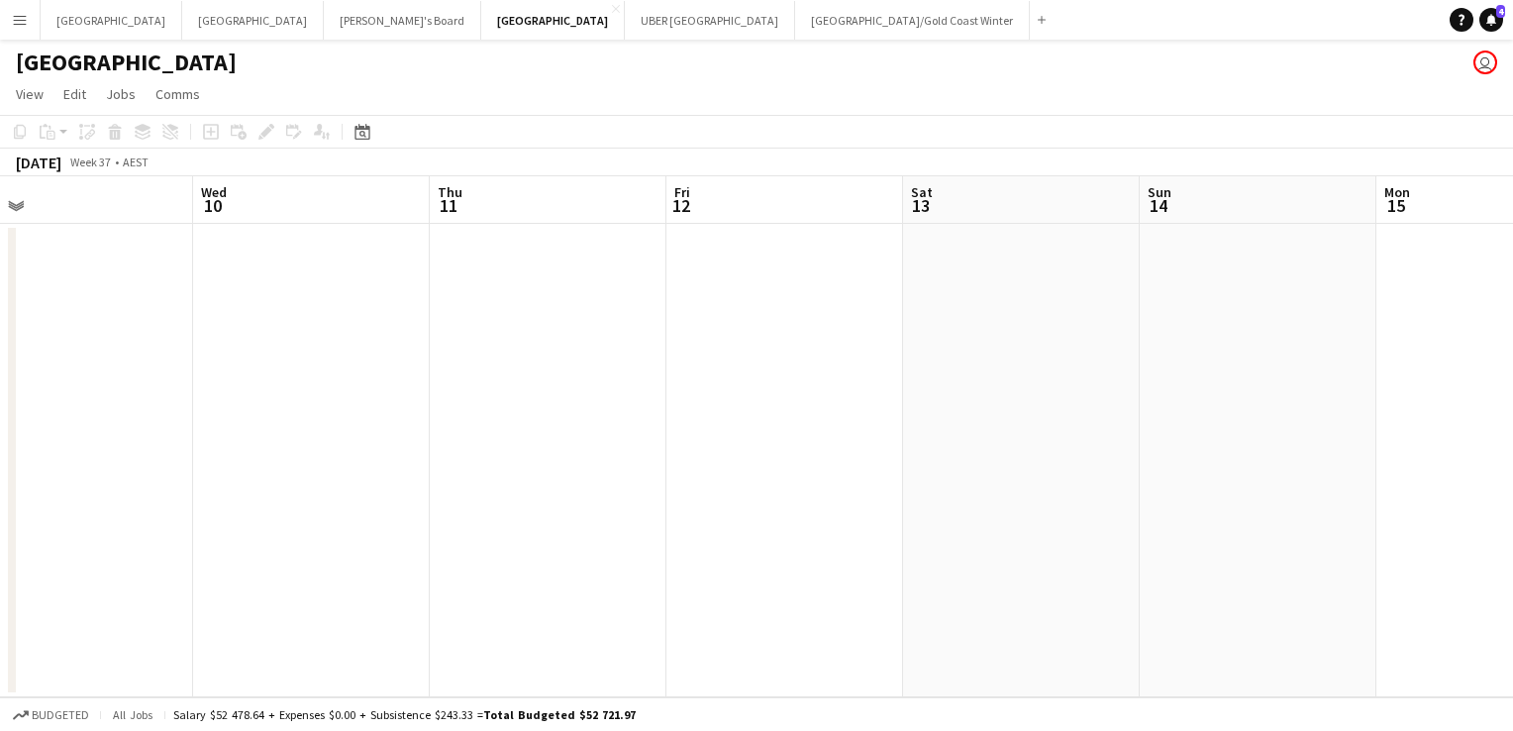
click at [249, 295] on app-date-cell at bounding box center [311, 460] width 237 height 473
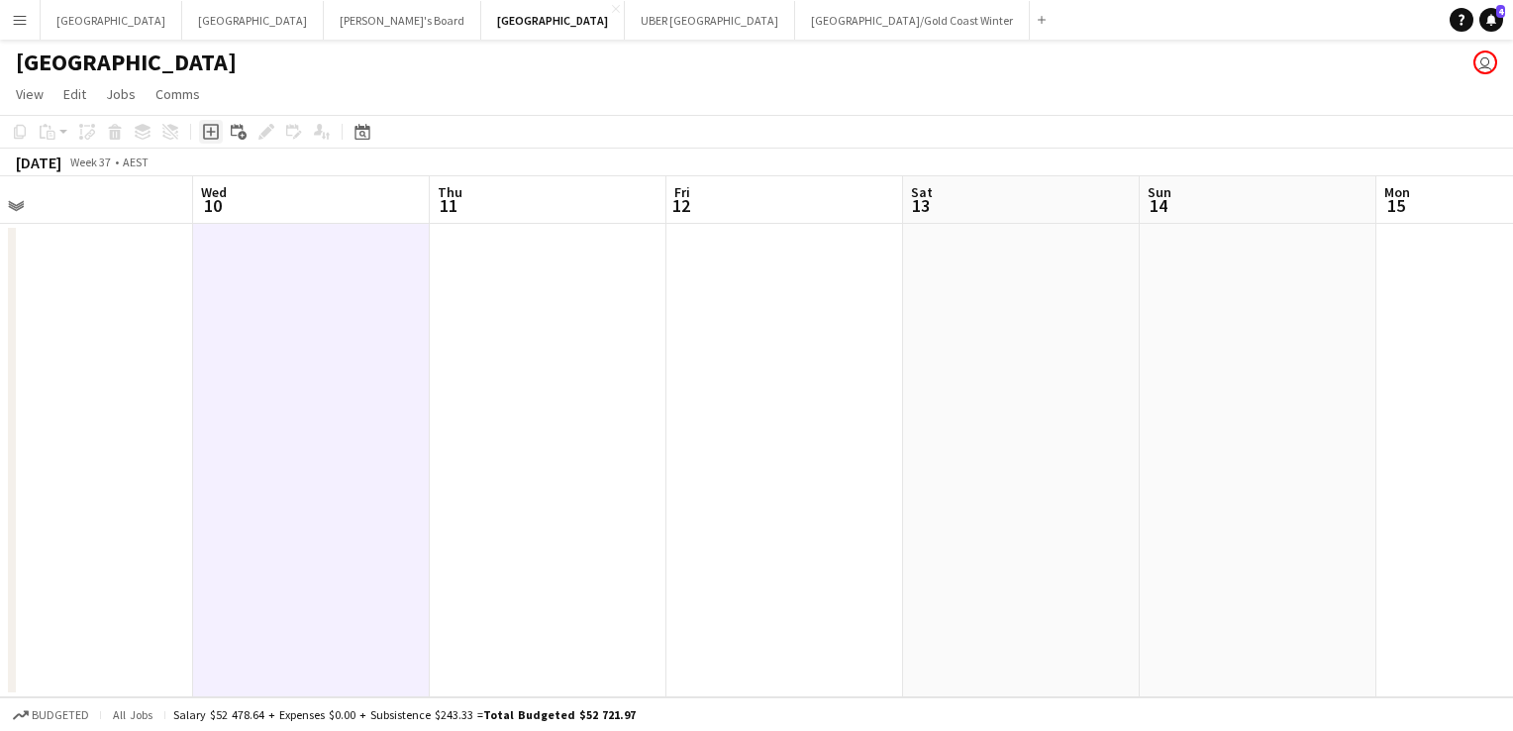
click at [208, 128] on icon "Add job" at bounding box center [211, 132] width 16 height 16
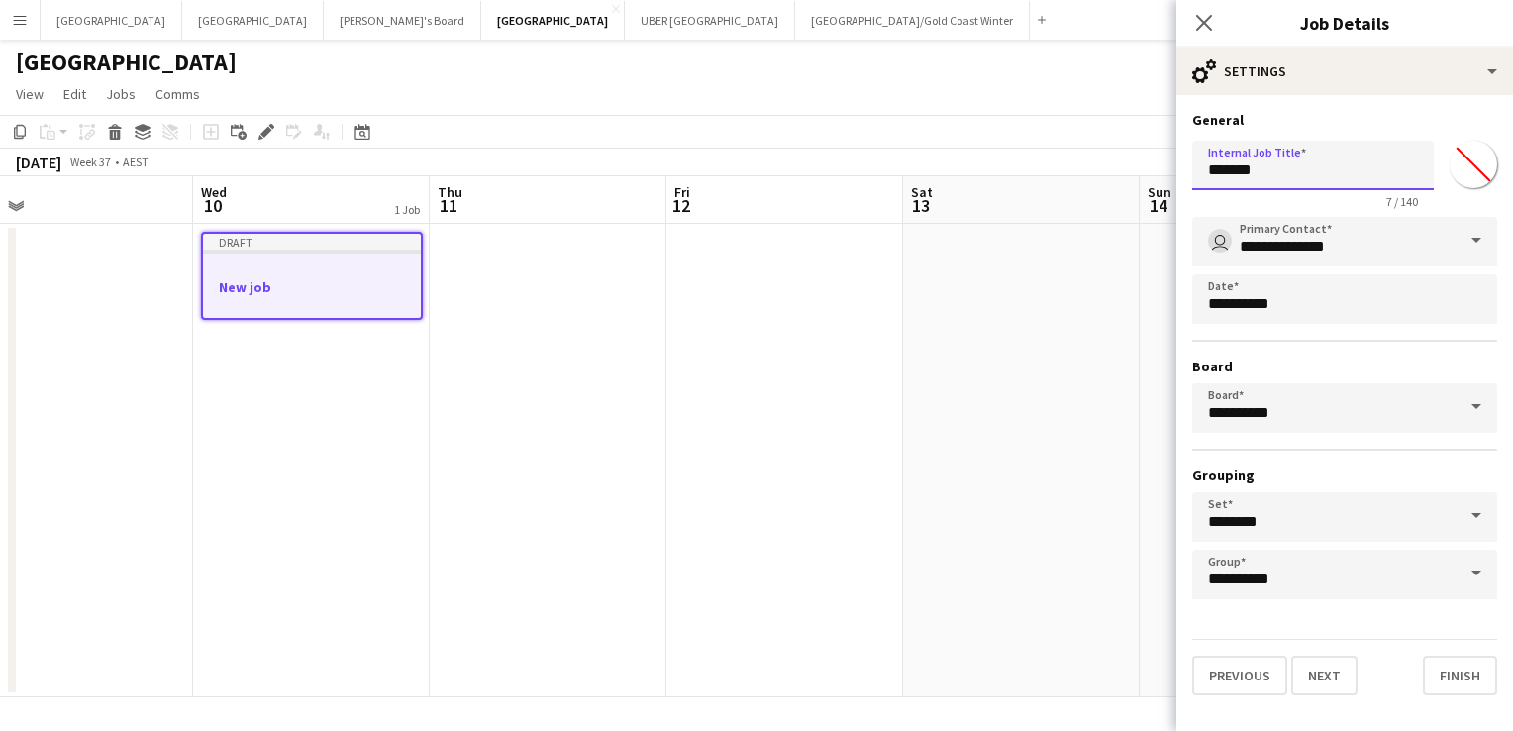
drag, startPoint x: 1291, startPoint y: 168, endPoint x: 1072, endPoint y: 179, distance: 219.1
click at [1072, 179] on body "Menu Boards Boards Boards All jobs Status Workforce Workforce My Workforce Recr…" at bounding box center [756, 365] width 1513 height 731
type input "*"
type input "**********"
click at [1321, 681] on button "Next" at bounding box center [1324, 675] width 66 height 40
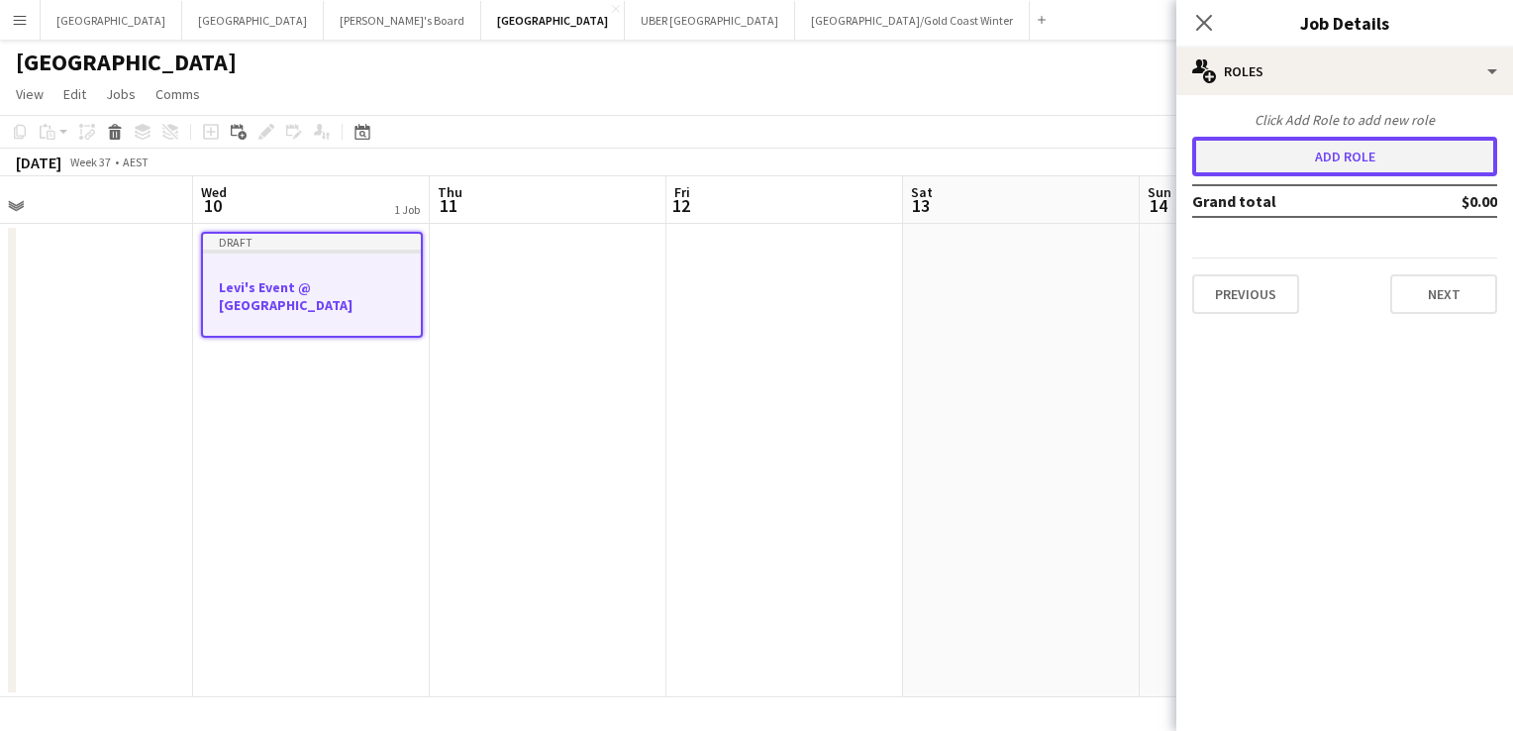
click at [1373, 143] on button "Add role" at bounding box center [1344, 157] width 305 height 40
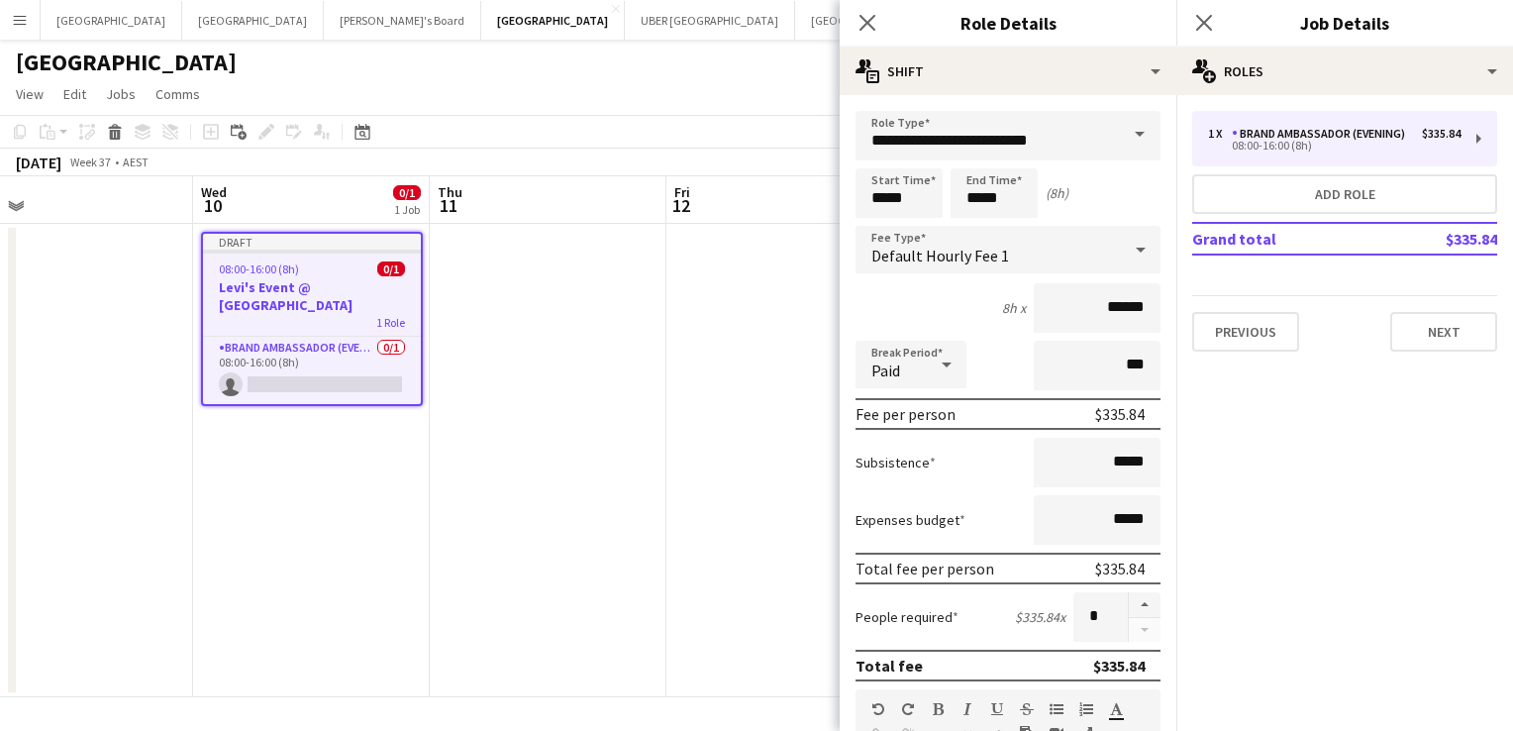
click at [1124, 132] on span at bounding box center [1140, 135] width 42 height 48
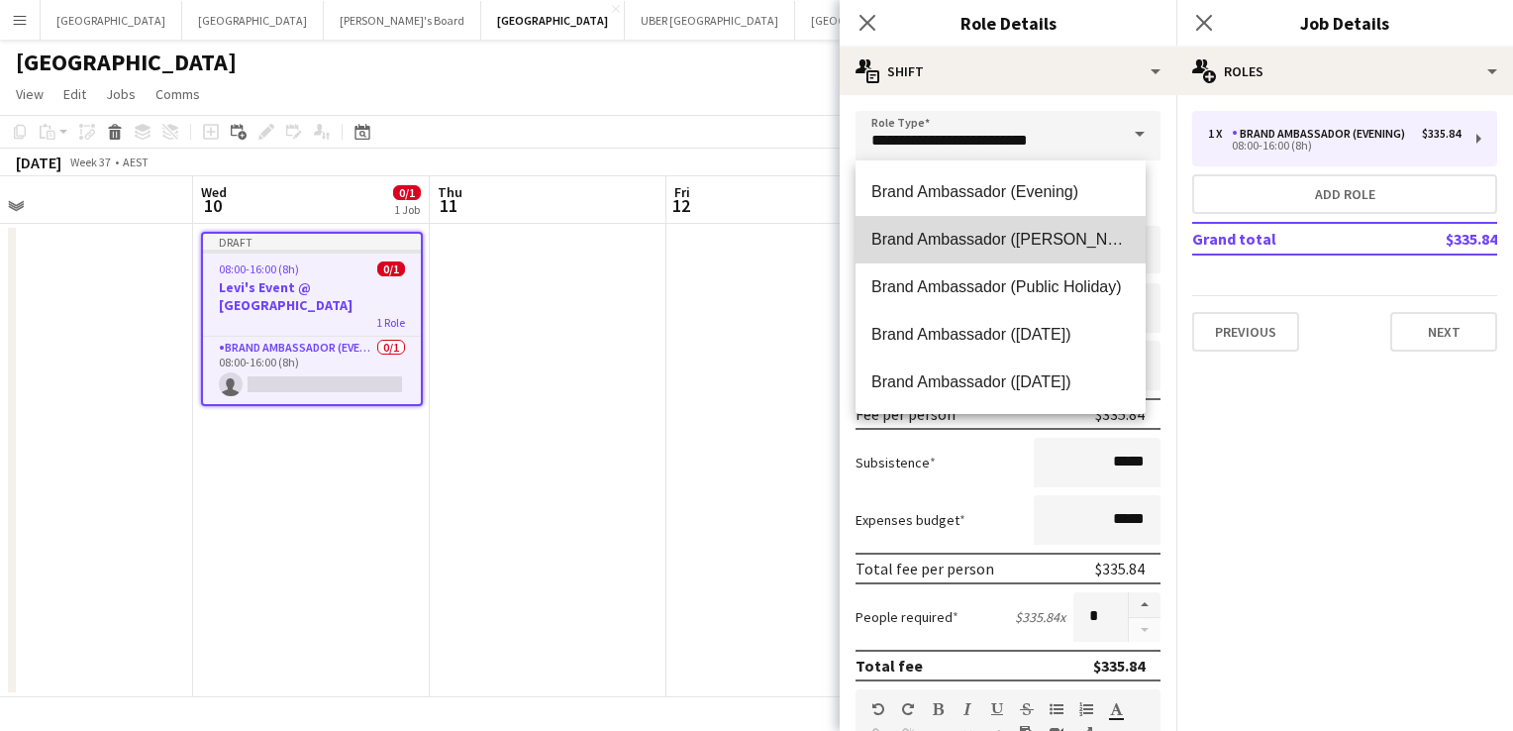
click at [1066, 223] on mat-option "Brand Ambassador ([PERSON_NAME])" at bounding box center [1000, 240] width 290 height 48
type input "**********"
type input "******"
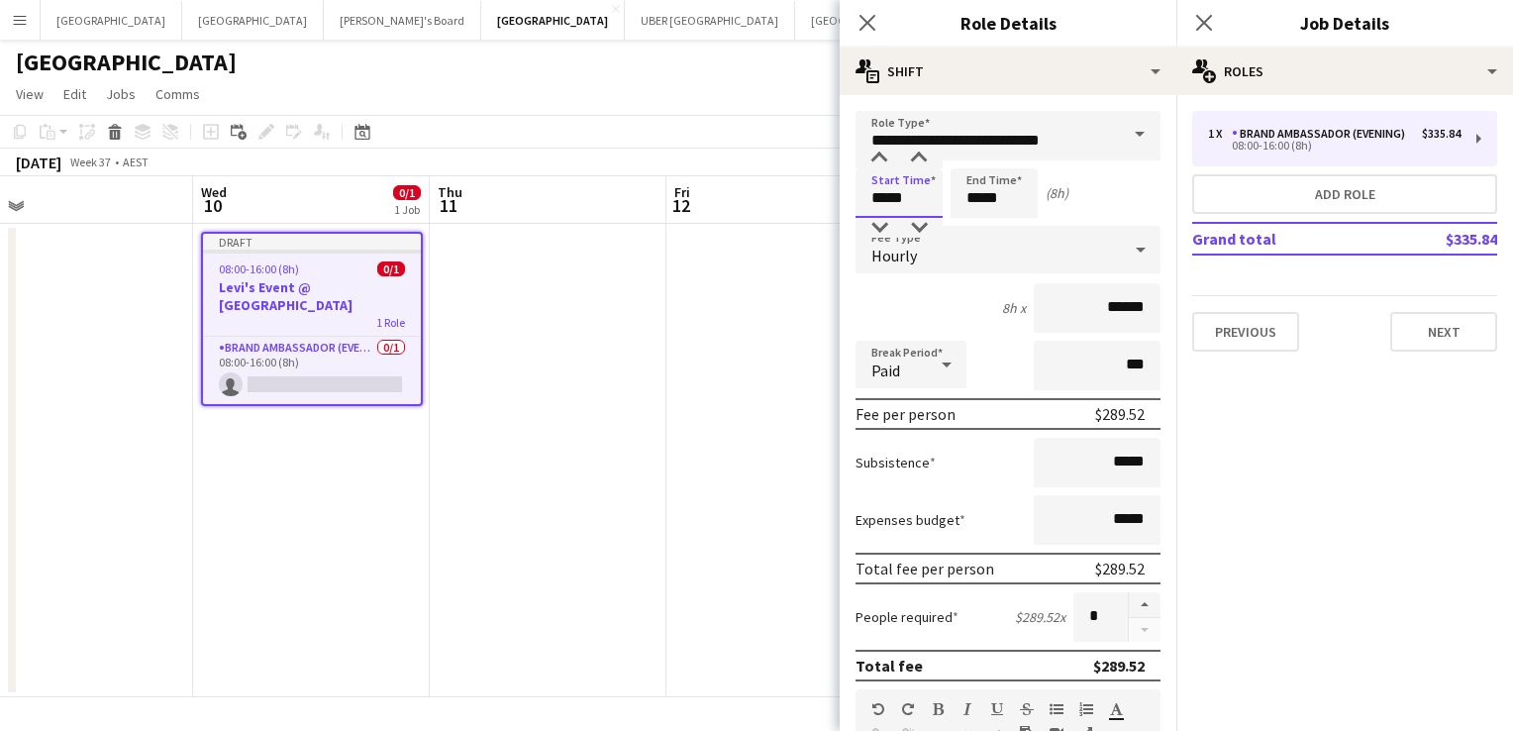
drag, startPoint x: 921, startPoint y: 202, endPoint x: 837, endPoint y: 190, distance: 85.0
click at [837, 190] on body "Menu Boards Boards Boards All jobs Status Workforce Workforce My Workforce Recr…" at bounding box center [756, 365] width 1513 height 731
type input "*****"
drag, startPoint x: 942, startPoint y: 204, endPoint x: 919, endPoint y: 204, distance: 22.8
click at [919, 204] on div "Start Time ***** End Time ***** (8h 15m)" at bounding box center [1007, 193] width 305 height 50
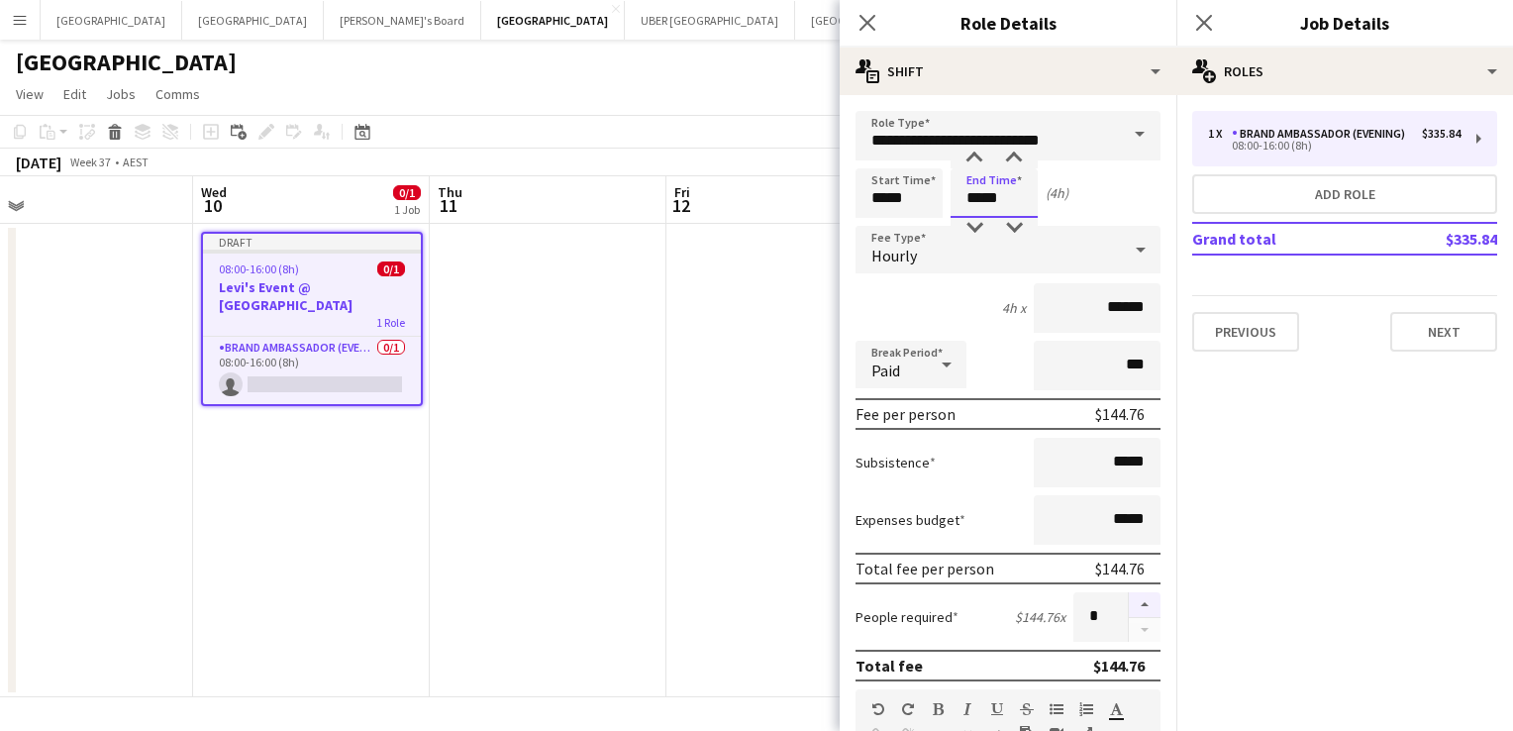
type input "*****"
click at [1131, 598] on button "button" at bounding box center [1145, 605] width 32 height 26
type input "*"
click at [1435, 327] on button "Next" at bounding box center [1443, 332] width 107 height 40
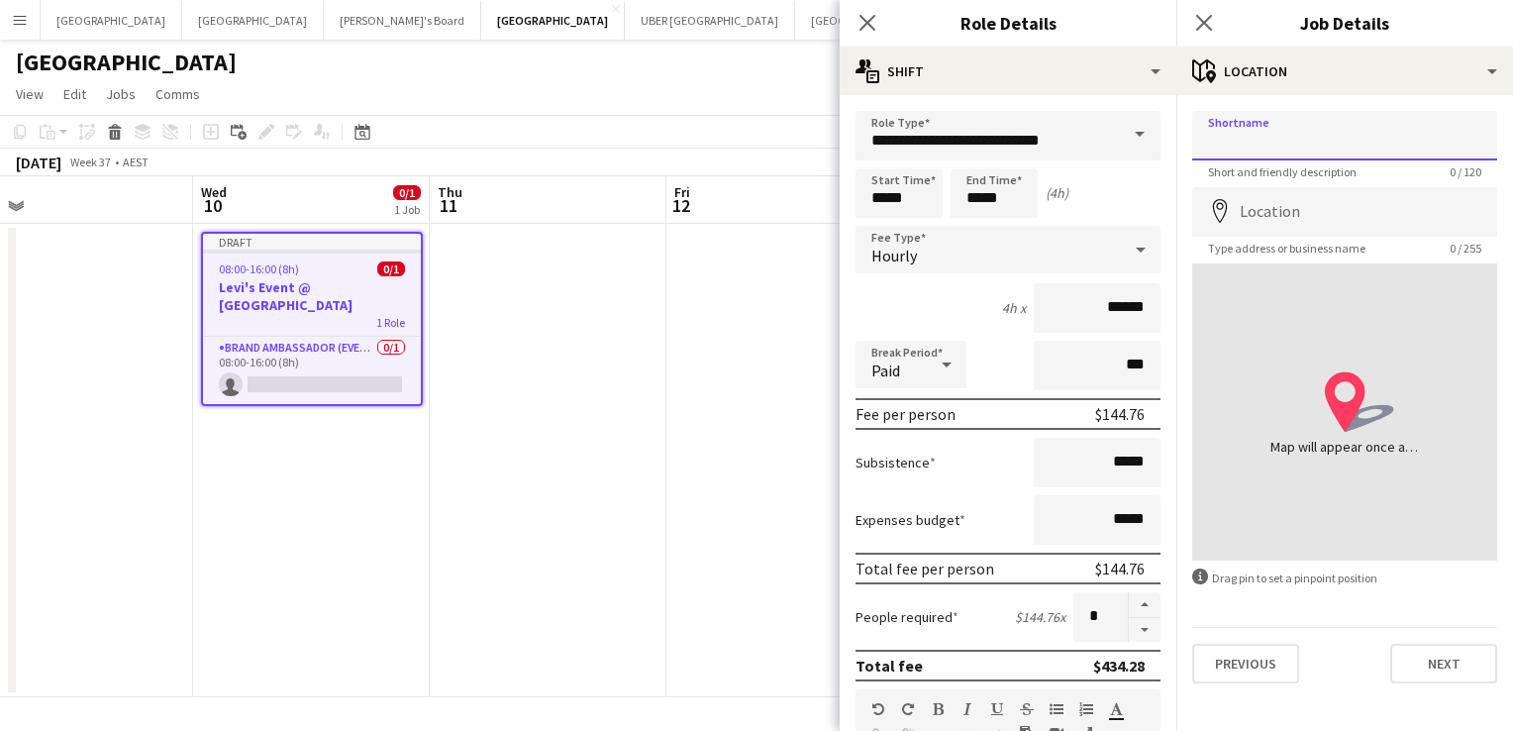
click at [1324, 149] on input "Shortname" at bounding box center [1344, 136] width 305 height 50
type input "**********"
click at [1275, 198] on input "Location" at bounding box center [1344, 212] width 305 height 50
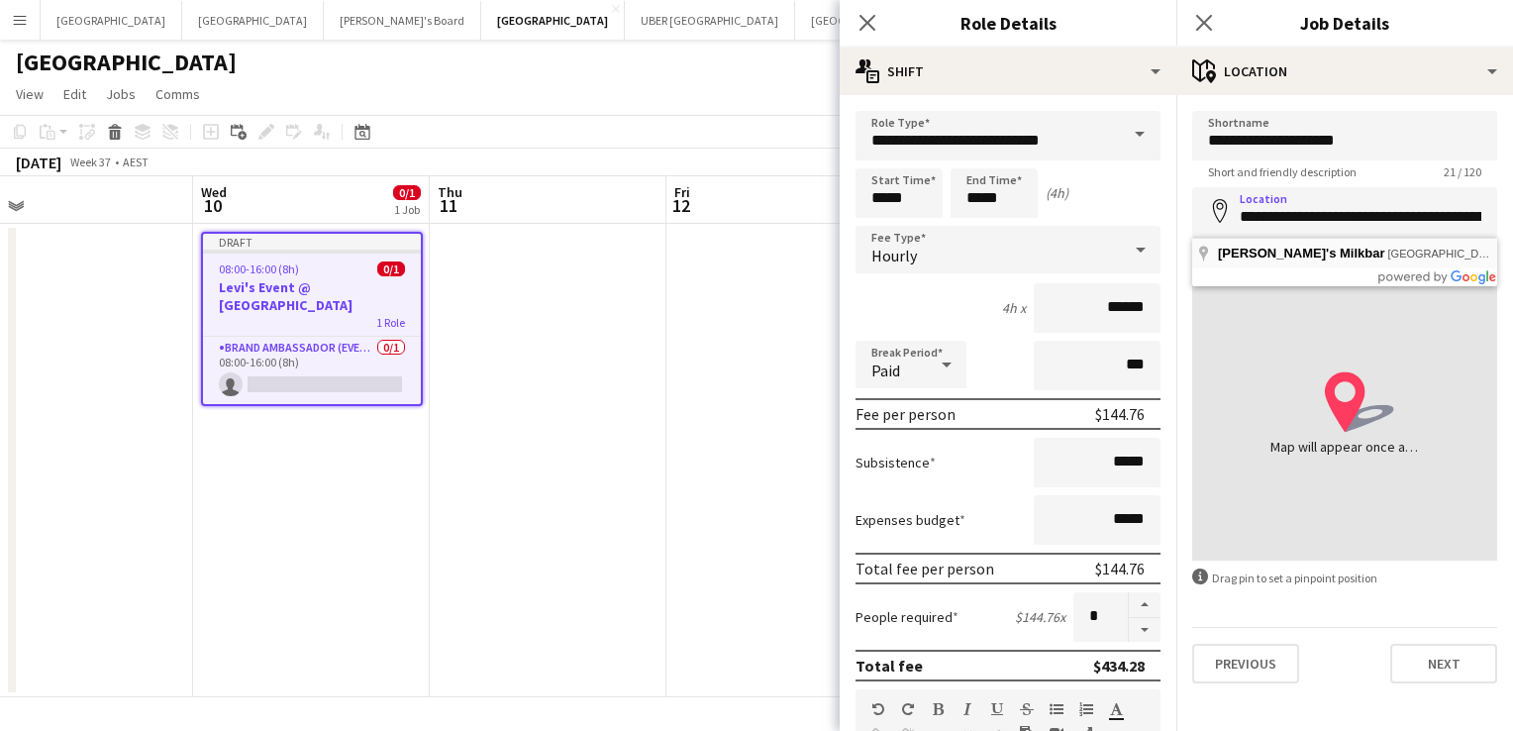
type input "**********"
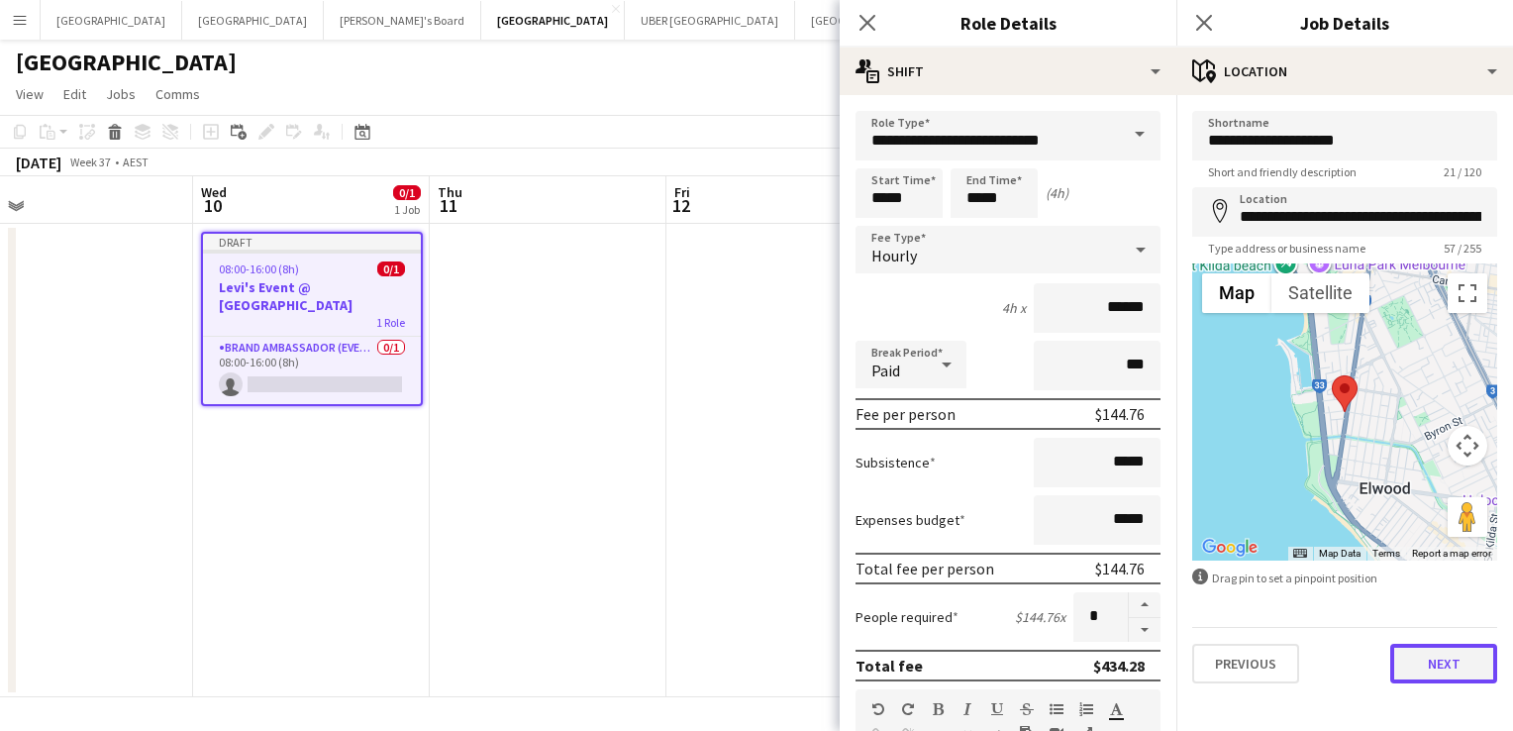
click at [1465, 652] on button "Next" at bounding box center [1443, 664] width 107 height 40
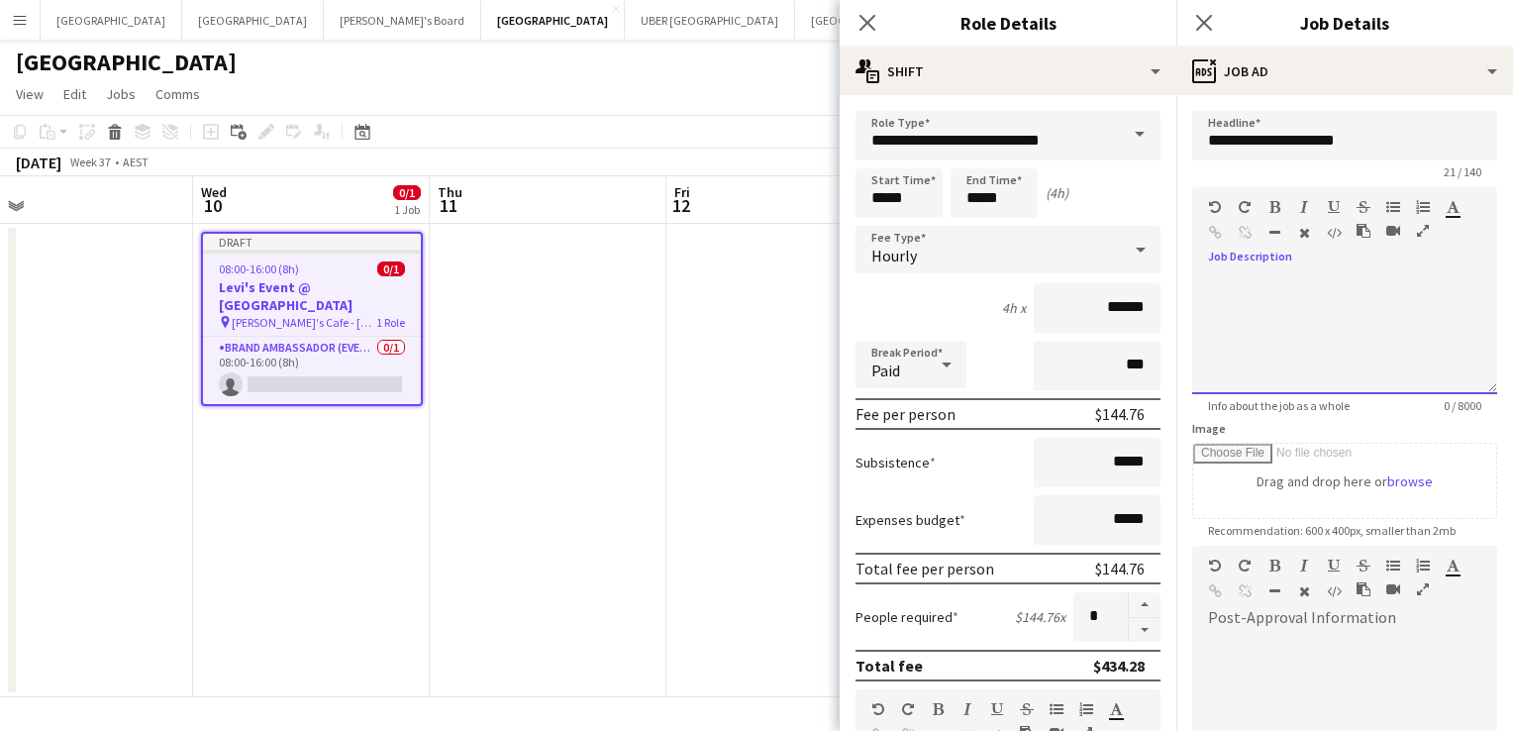
click at [1271, 291] on div at bounding box center [1344, 334] width 305 height 119
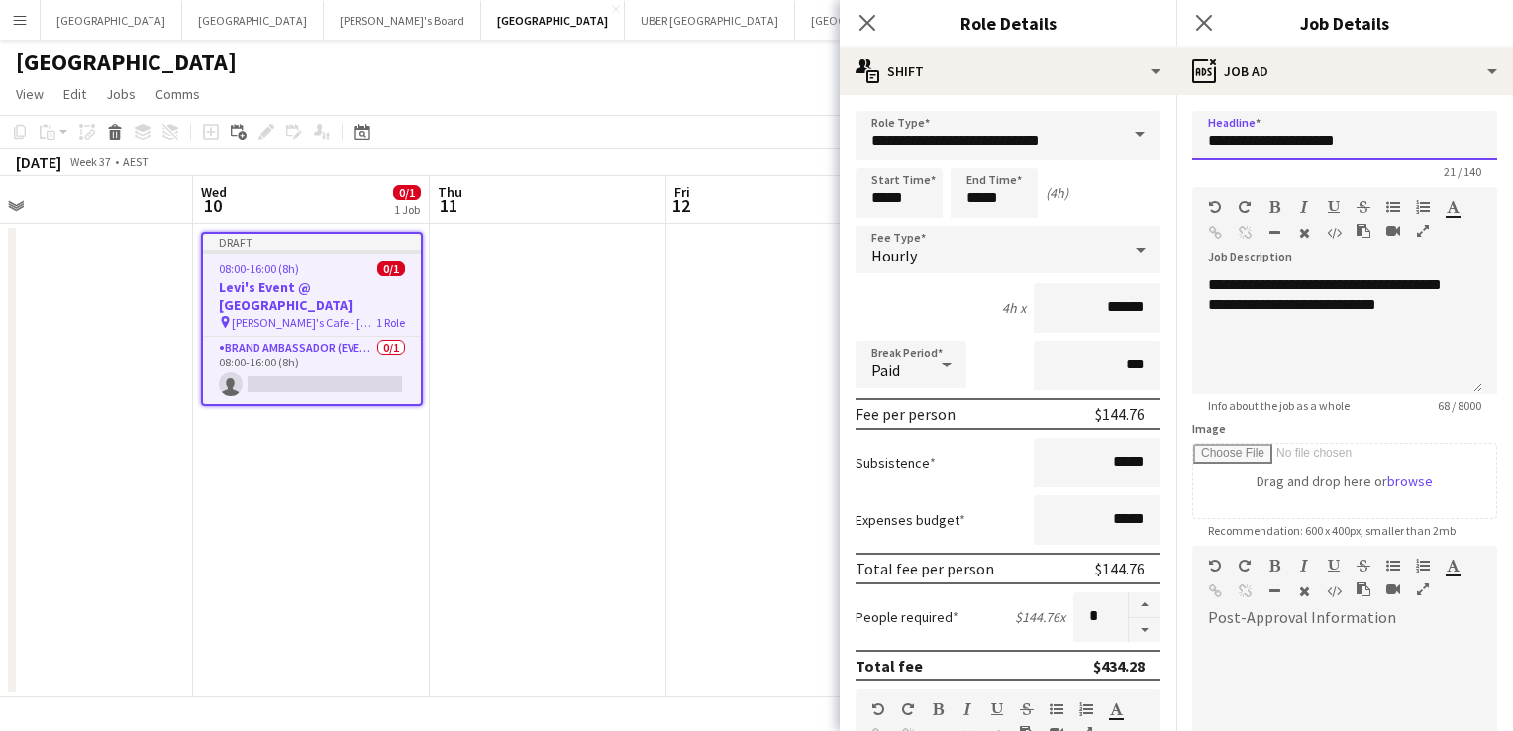
drag, startPoint x: 1344, startPoint y: 143, endPoint x: 1311, endPoint y: 150, distance: 33.6
click at [1311, 150] on input "**********" at bounding box center [1344, 136] width 305 height 50
click at [1362, 142] on input "**********" at bounding box center [1344, 136] width 305 height 50
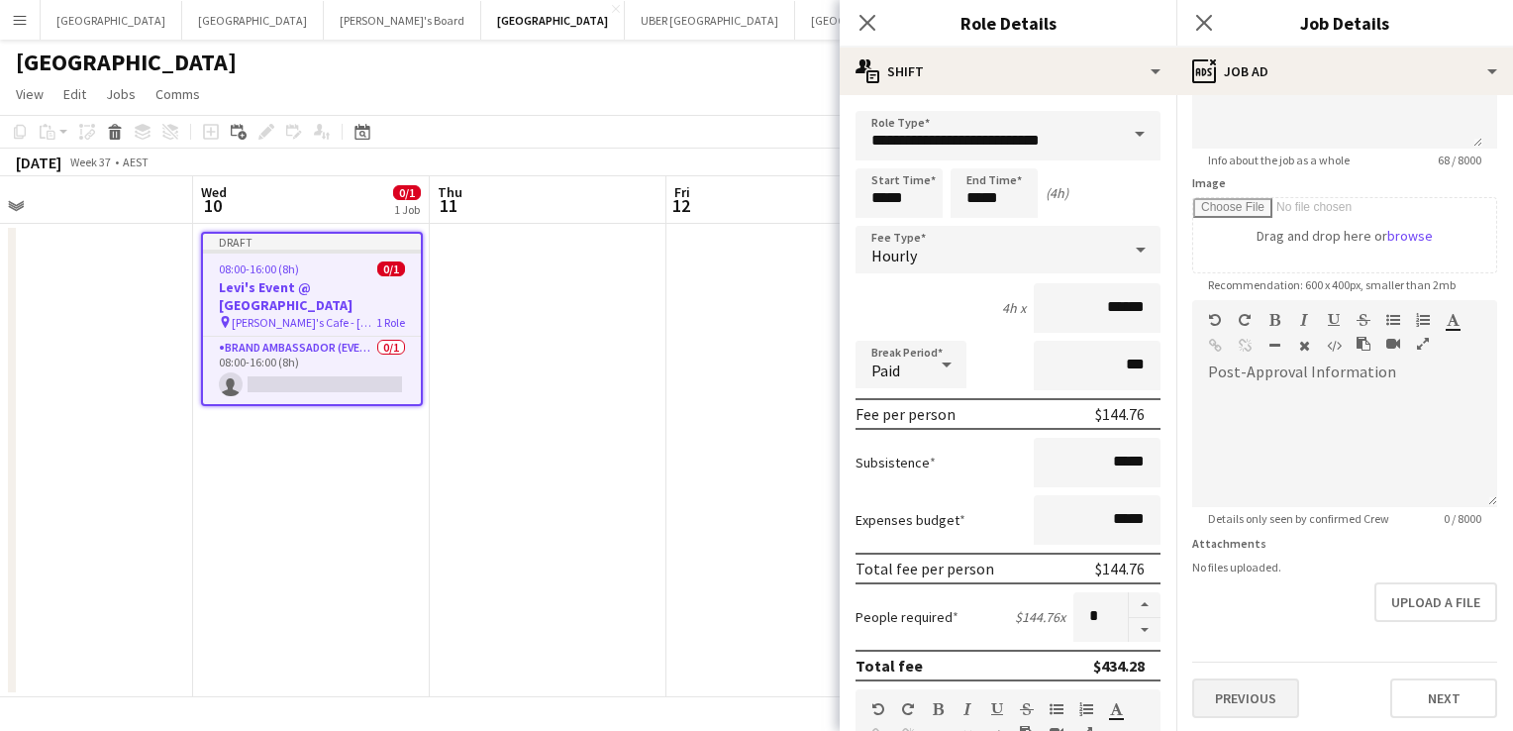
type input "**********"
click at [1228, 697] on button "Previous" at bounding box center [1245, 698] width 107 height 40
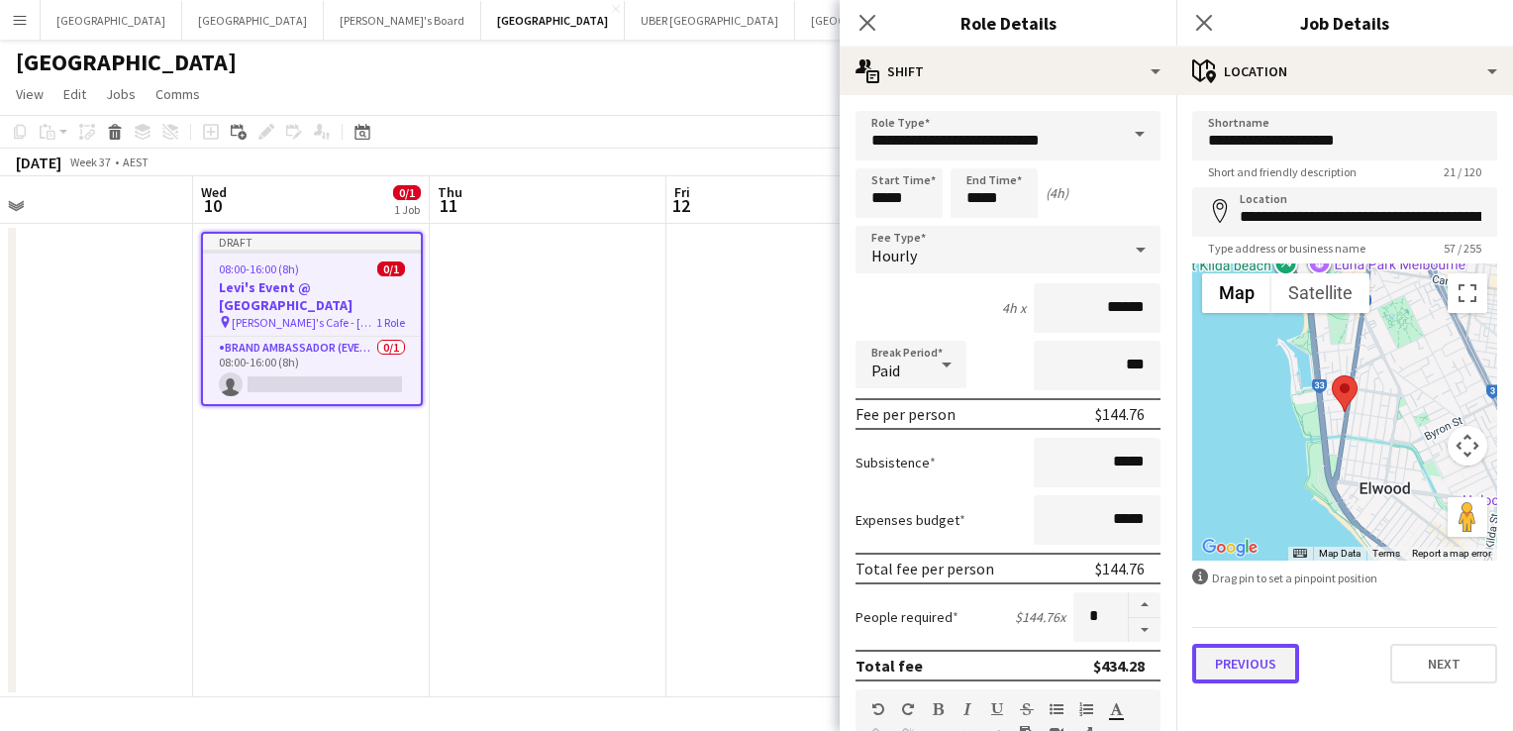
click at [1234, 671] on button "Previous" at bounding box center [1245, 664] width 107 height 40
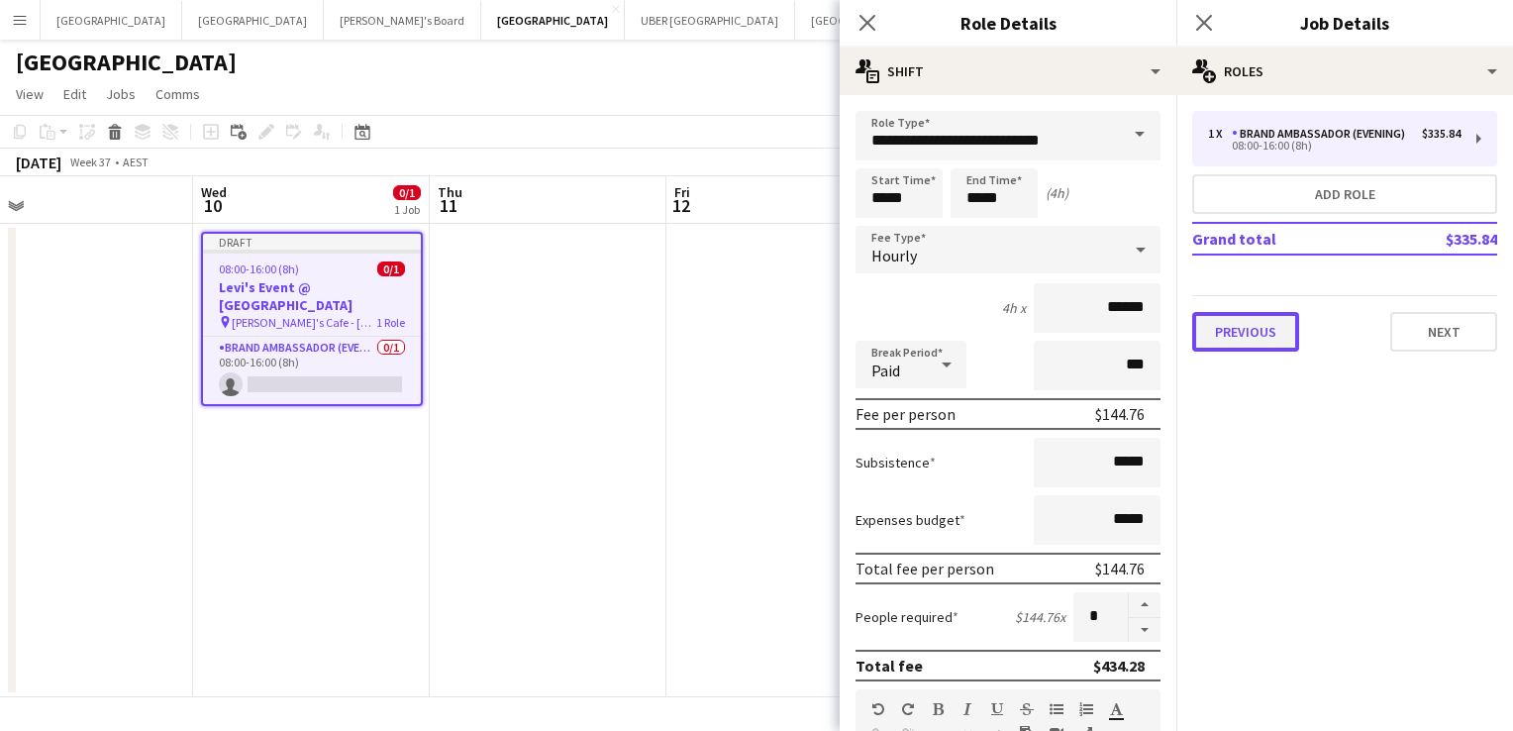
click at [1204, 343] on button "Previous" at bounding box center [1245, 332] width 107 height 40
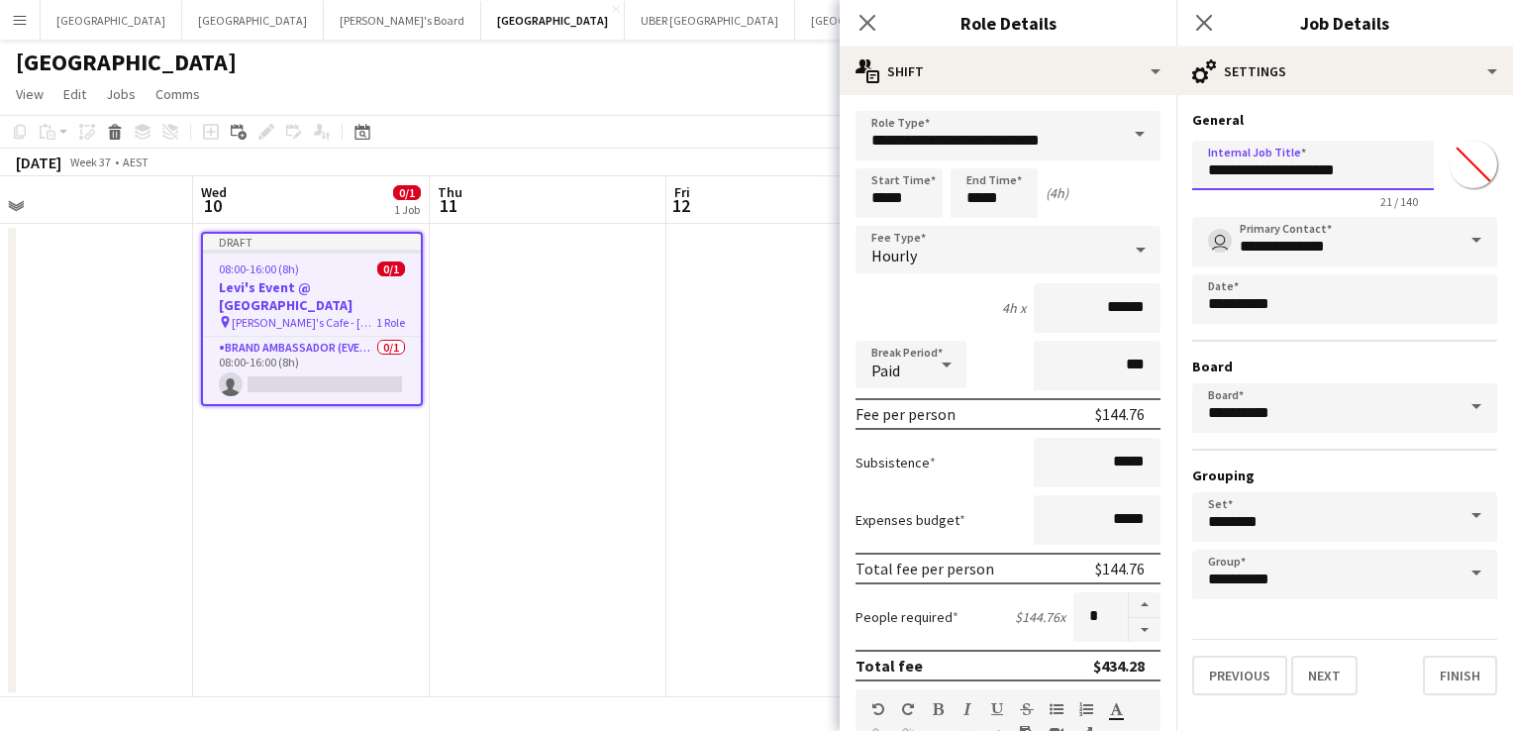
drag, startPoint x: 1374, startPoint y: 171, endPoint x: 1306, endPoint y: 187, distance: 70.1
click at [1306, 187] on input "**********" at bounding box center [1313, 166] width 242 height 50
type input "**********"
click at [1199, 30] on icon "Close pop-in" at bounding box center [1203, 22] width 19 height 19
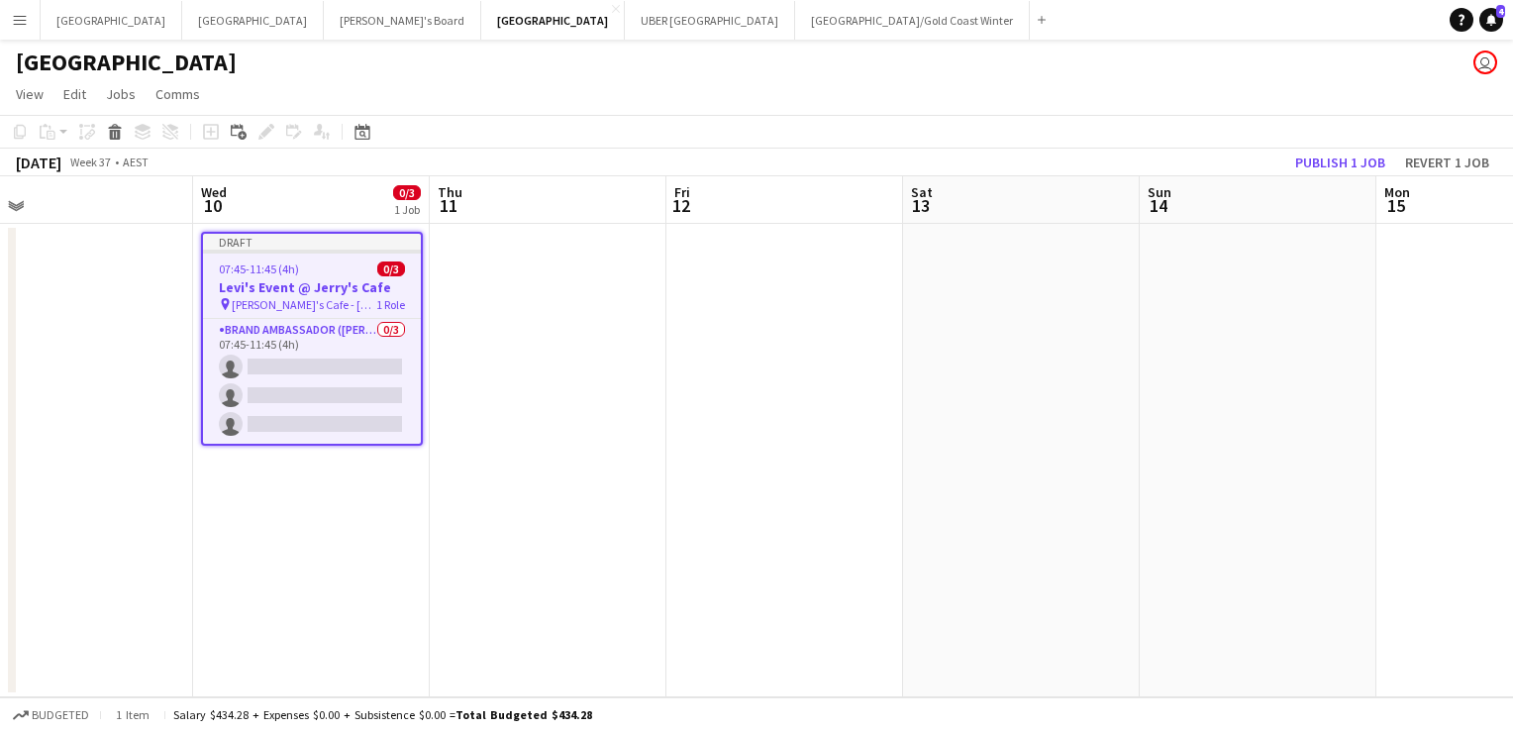
click at [253, 271] on span "07:45-11:45 (4h)" at bounding box center [259, 268] width 80 height 15
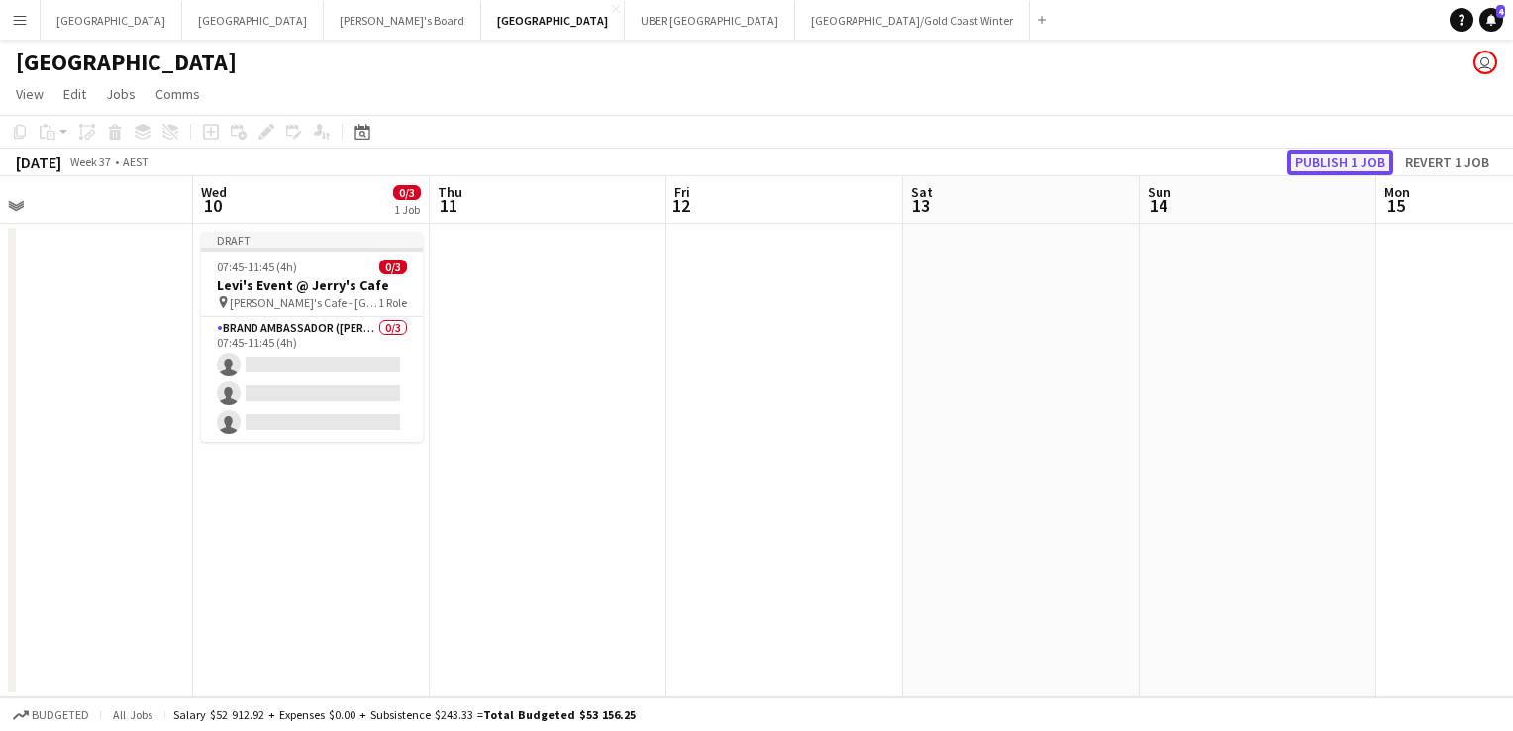
click at [1327, 168] on button "Publish 1 job" at bounding box center [1340, 162] width 106 height 26
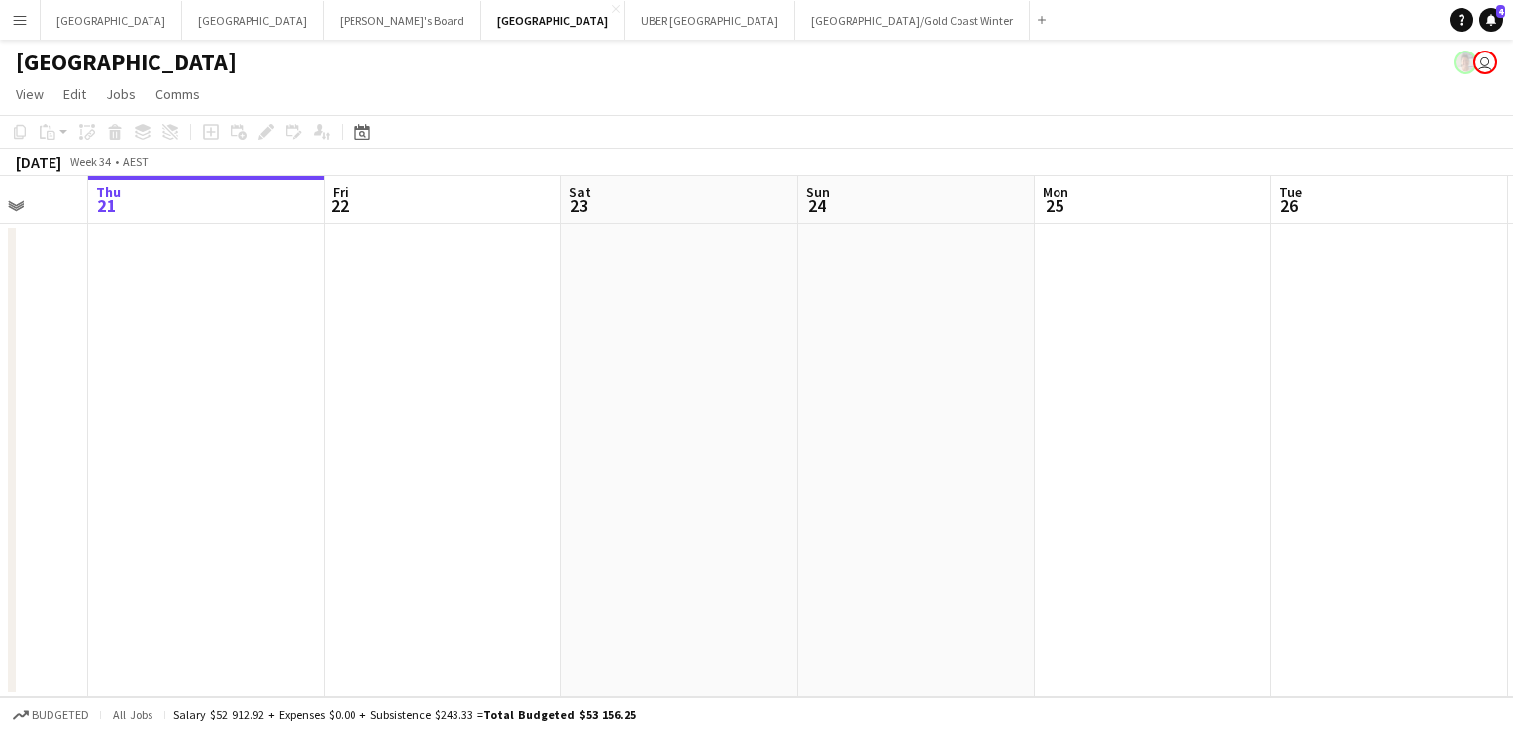
scroll to position [0, 621]
click at [324, 19] on button "Tennille's Board Close" at bounding box center [402, 20] width 157 height 39
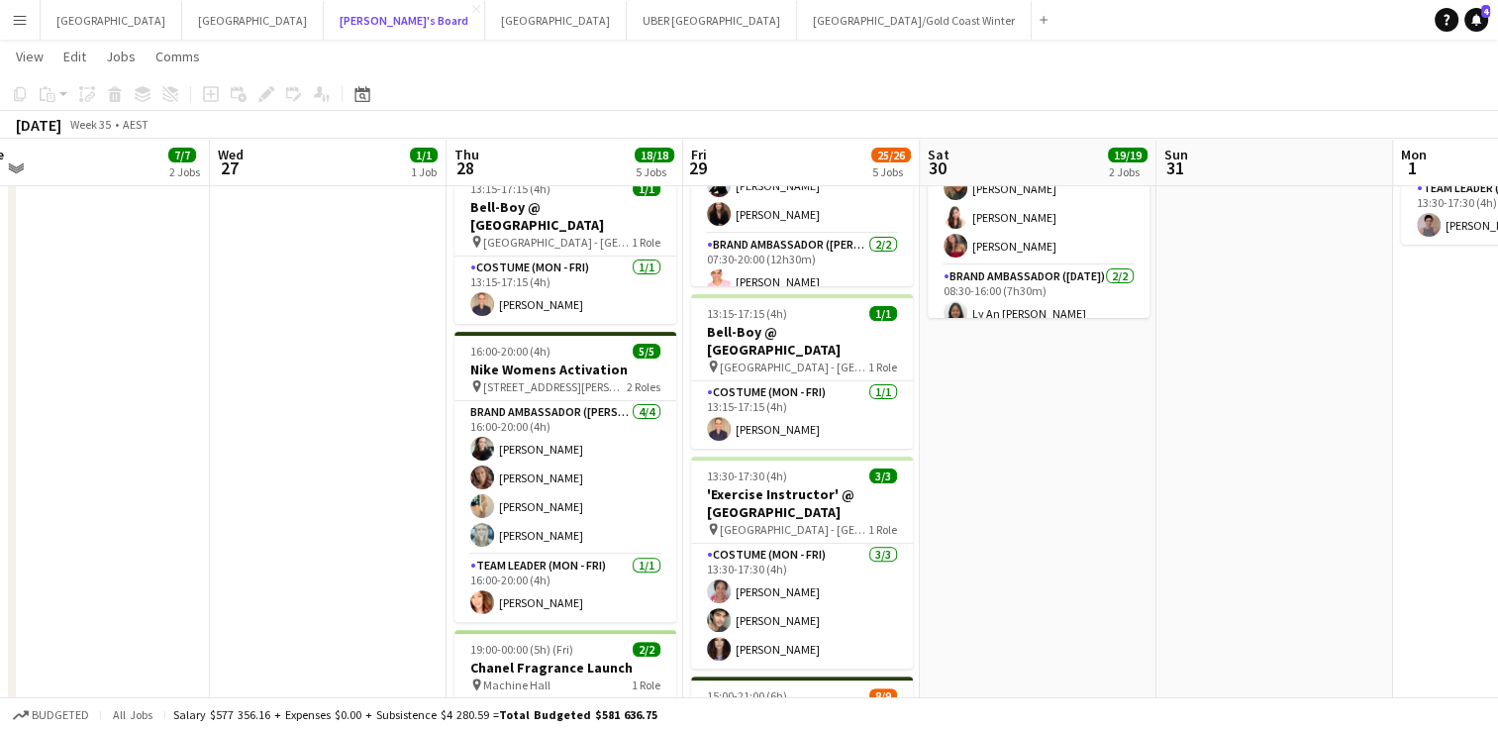
scroll to position [840, 0]
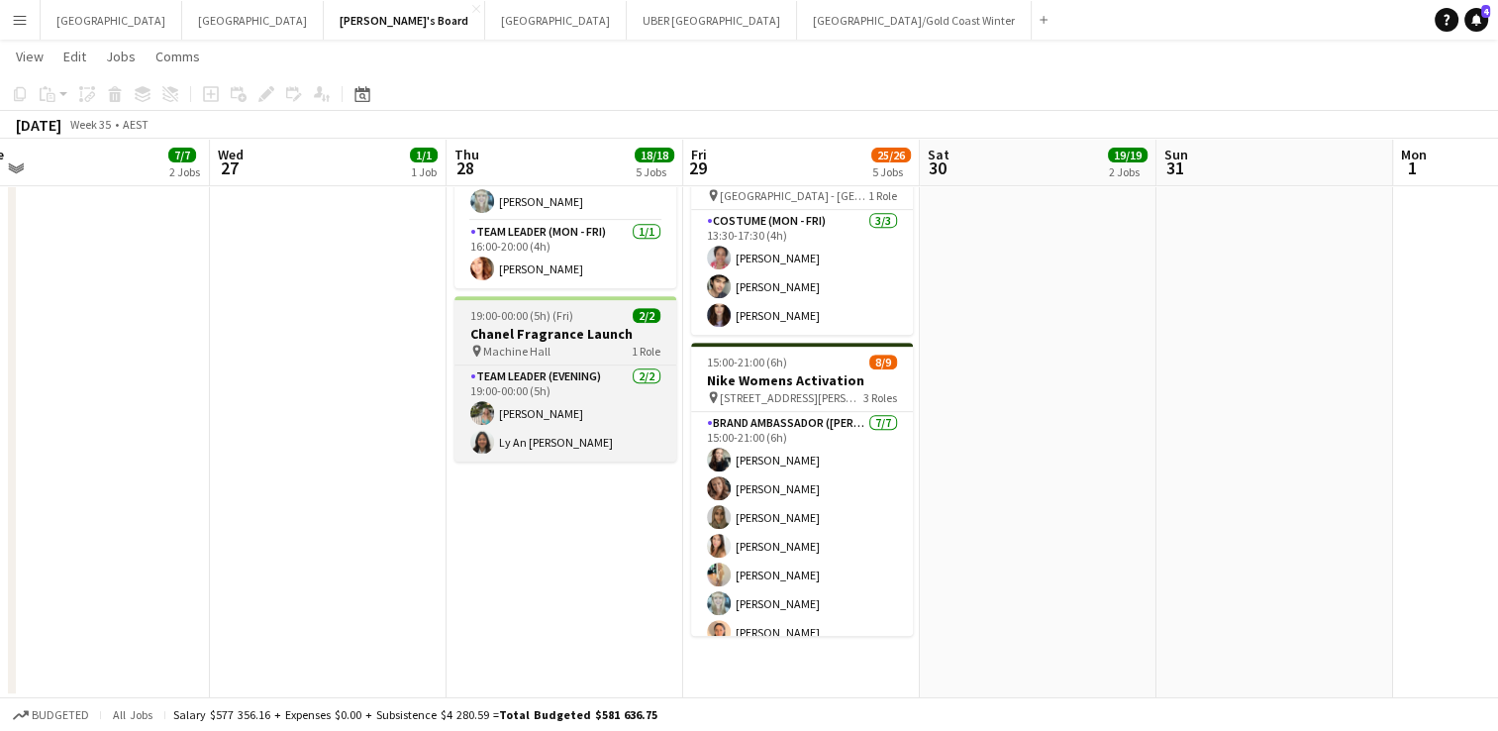
click at [608, 343] on div "pin Machine Hall 1 Role" at bounding box center [565, 351] width 222 height 16
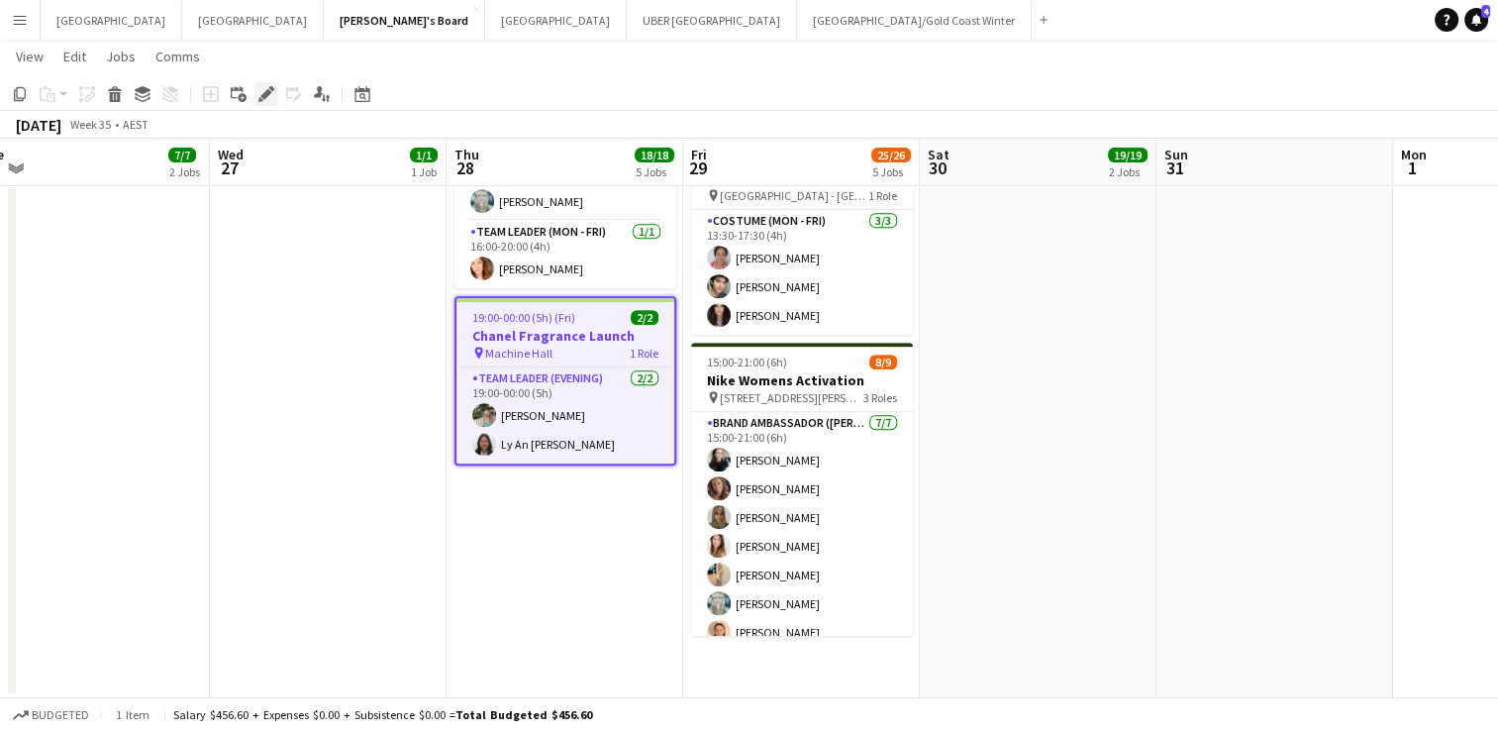
click at [267, 97] on icon "Edit" at bounding box center [266, 94] width 16 height 16
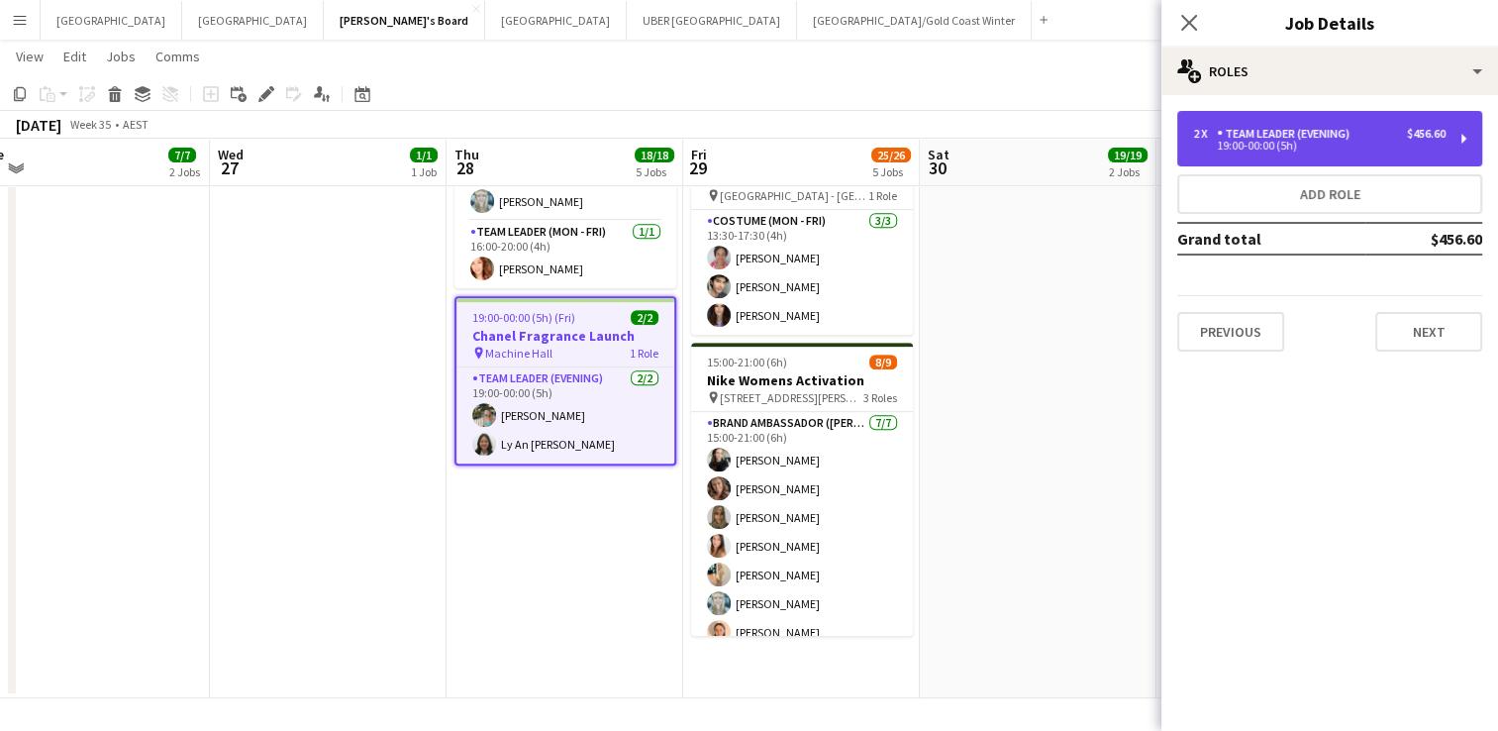
click at [1345, 133] on div "Team Leader (Evening)" at bounding box center [1287, 134] width 141 height 14
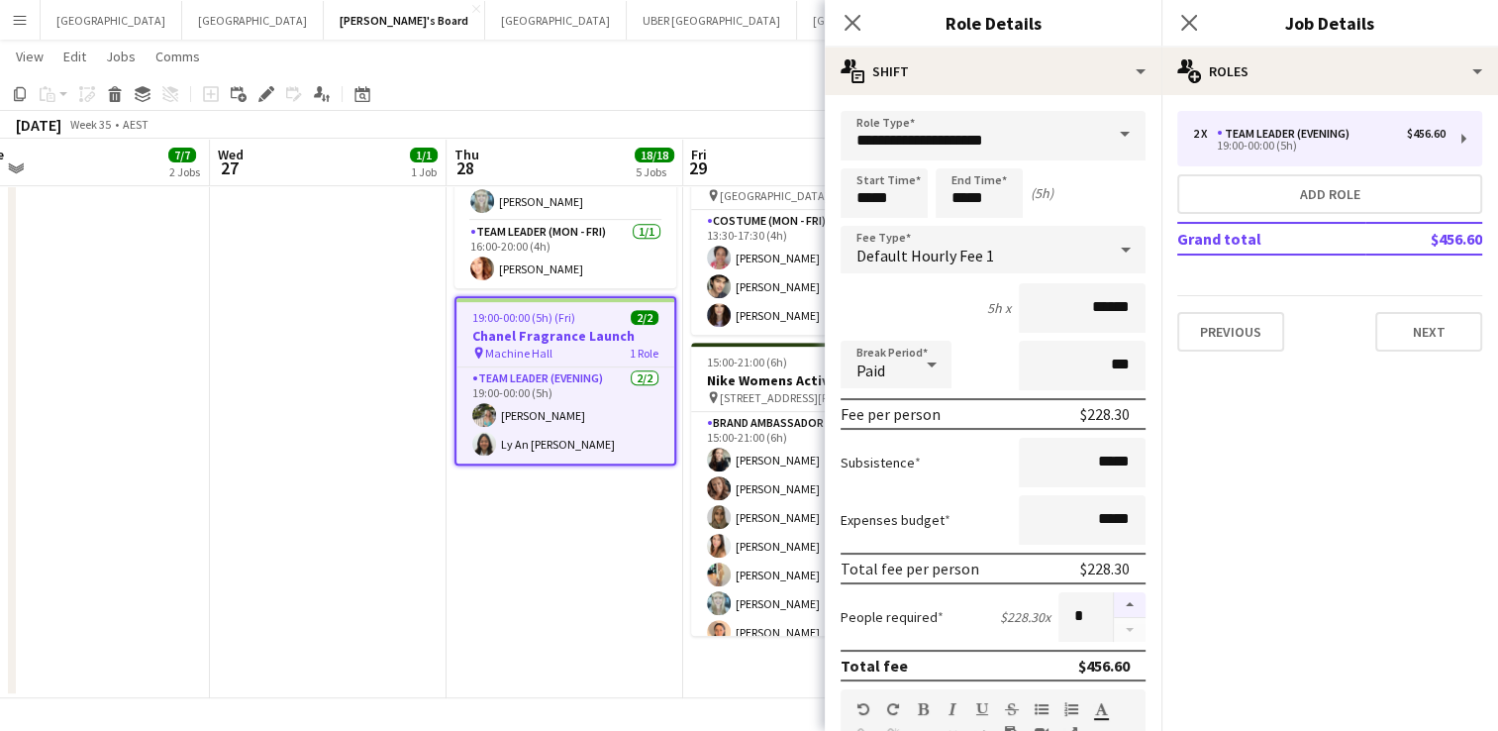
click at [1114, 596] on button "button" at bounding box center [1130, 605] width 32 height 26
type input "*"
click at [1191, 18] on icon "Close pop-in" at bounding box center [1188, 22] width 19 height 19
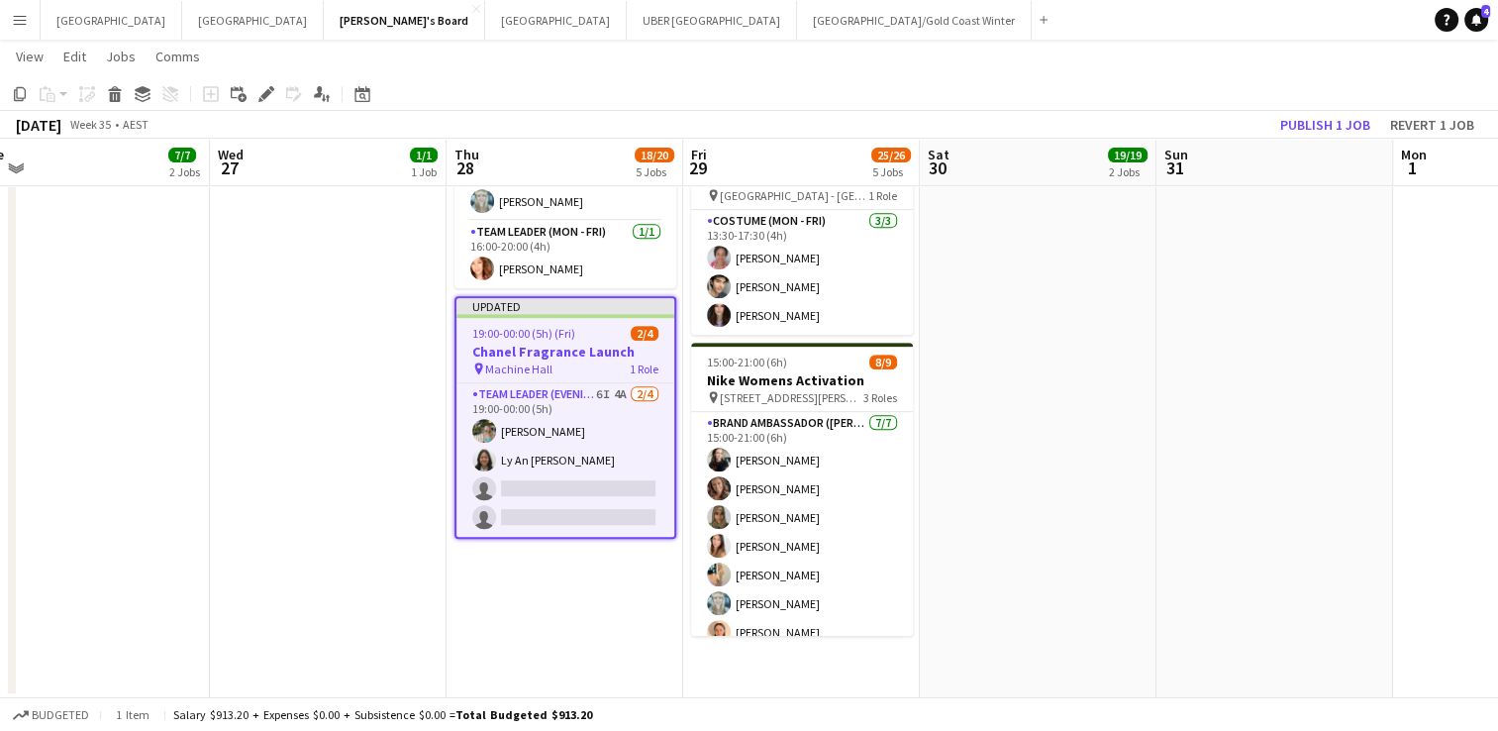
click at [589, 298] on div "Updated" at bounding box center [565, 306] width 218 height 16
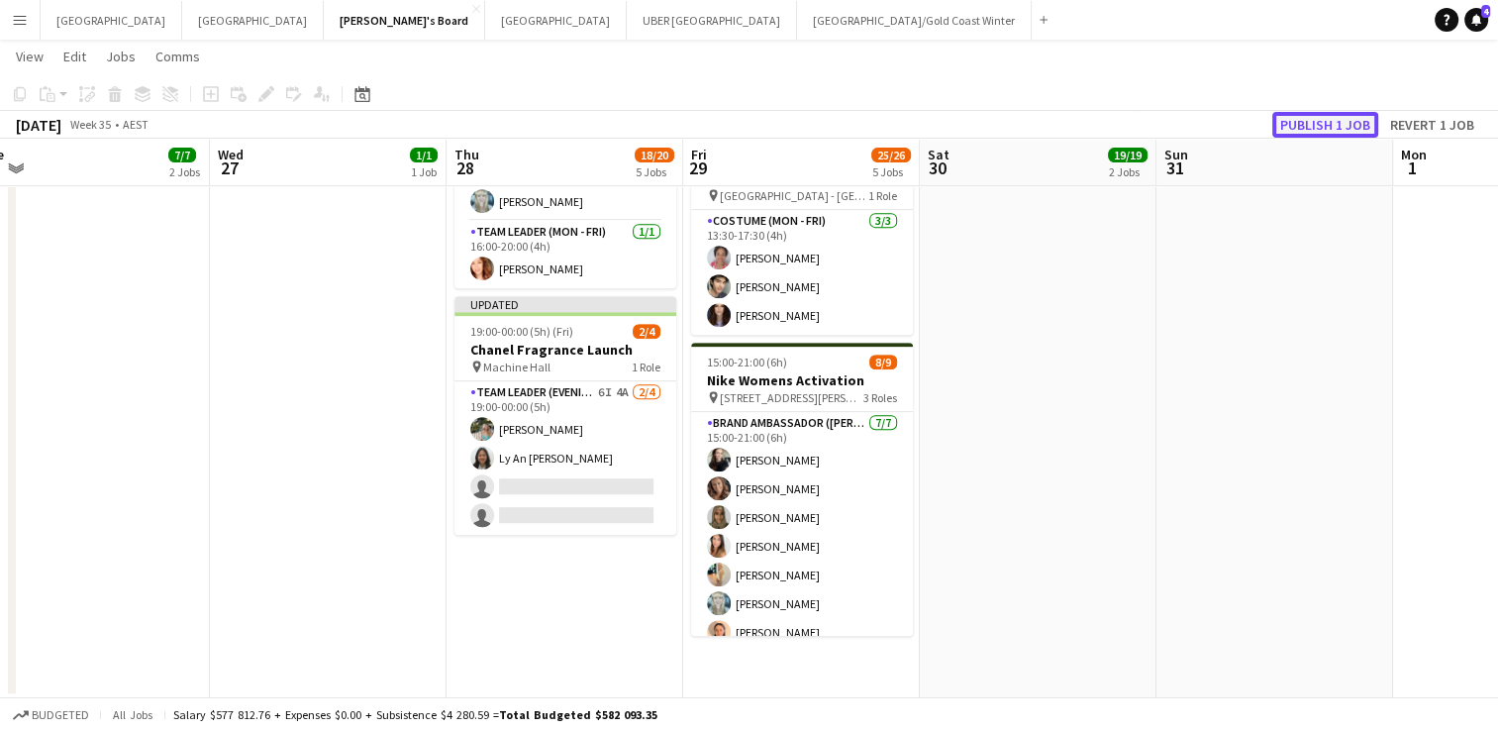
click at [1338, 129] on button "Publish 1 job" at bounding box center [1325, 125] width 106 height 26
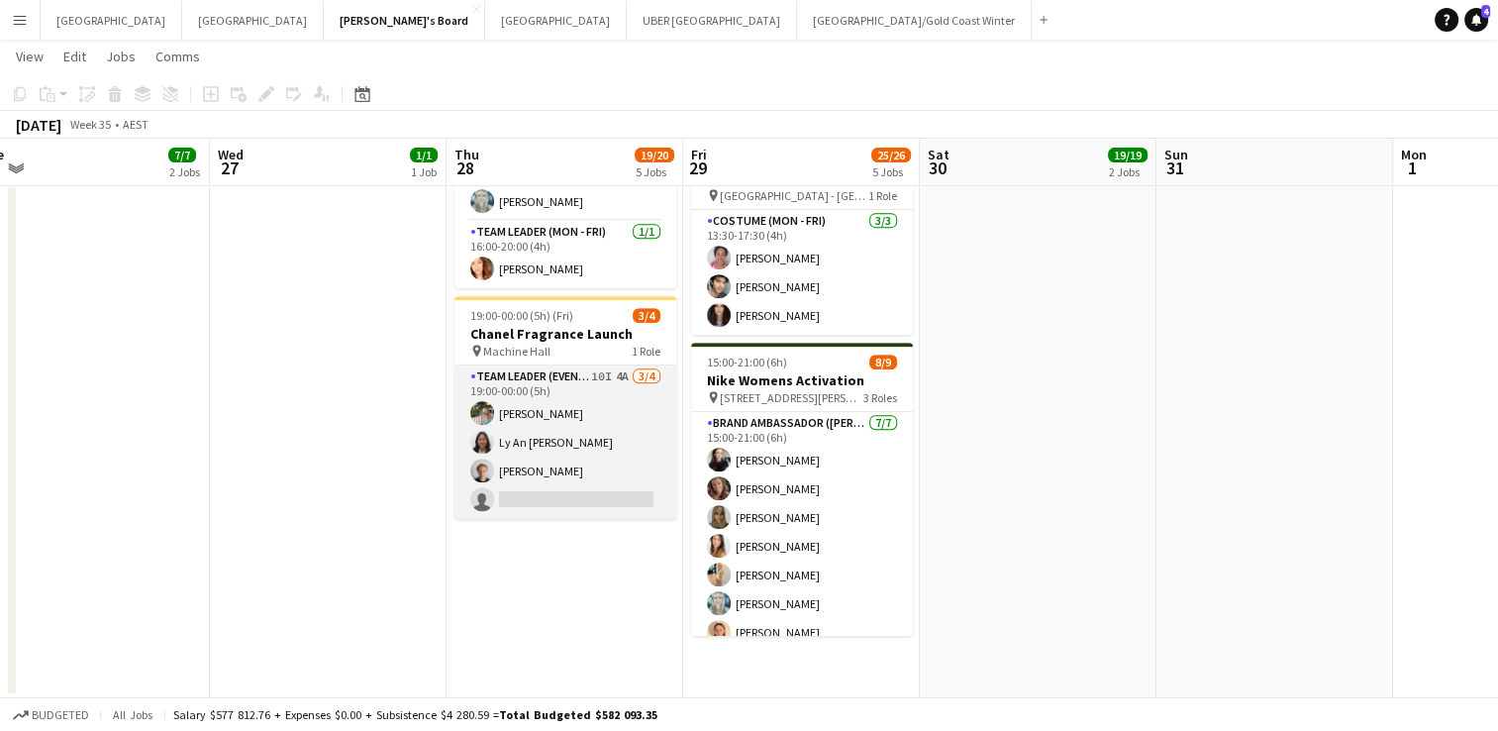
click at [511, 452] on app-card-role "Team Leader (Evening) 10I 4A [DATE] 19:00-00:00 (5h) [PERSON_NAME] Ly An [PERSO…" at bounding box center [565, 441] width 222 height 153
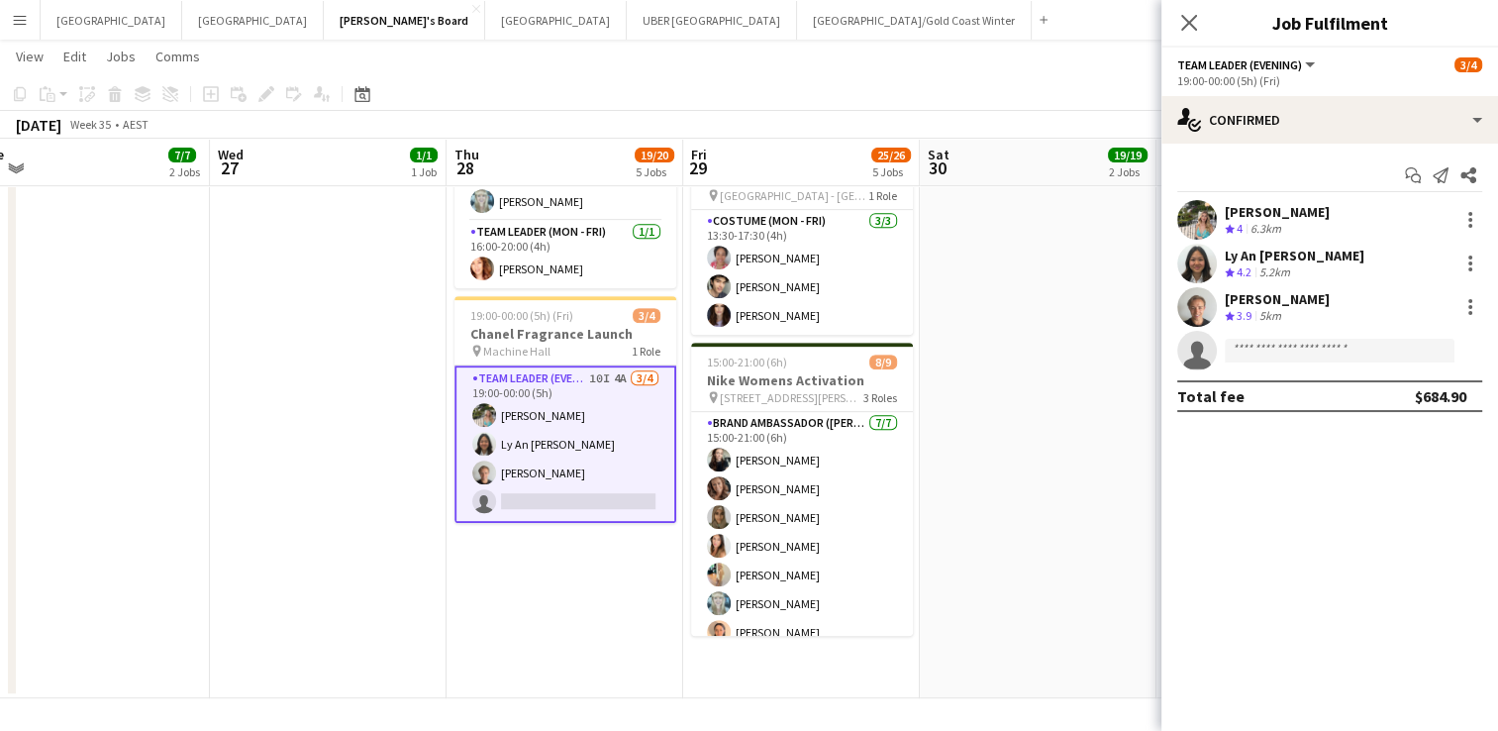
click at [1273, 292] on div "[PERSON_NAME]" at bounding box center [1277, 299] width 105 height 18
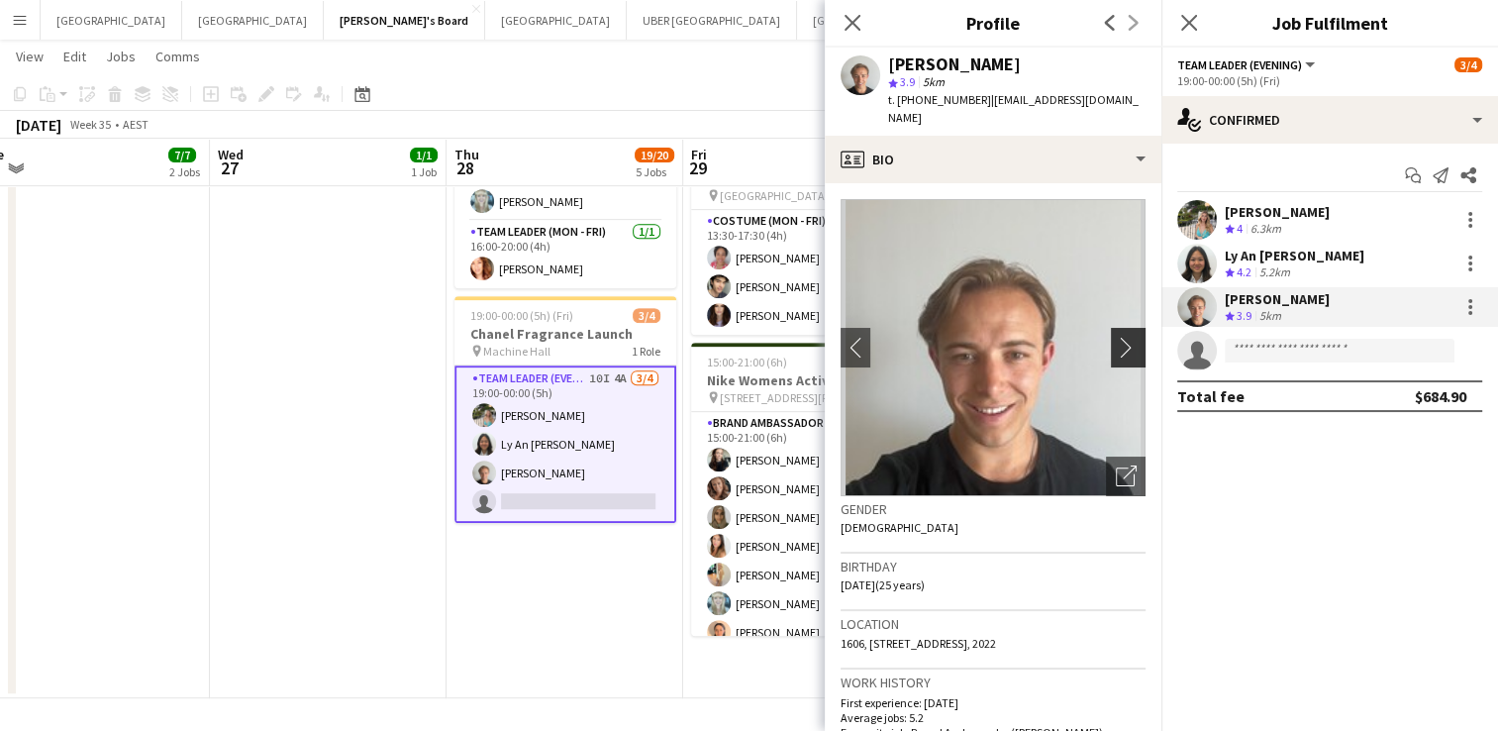
click at [1116, 343] on app-icon "chevron-right" at bounding box center [1131, 347] width 31 height 21
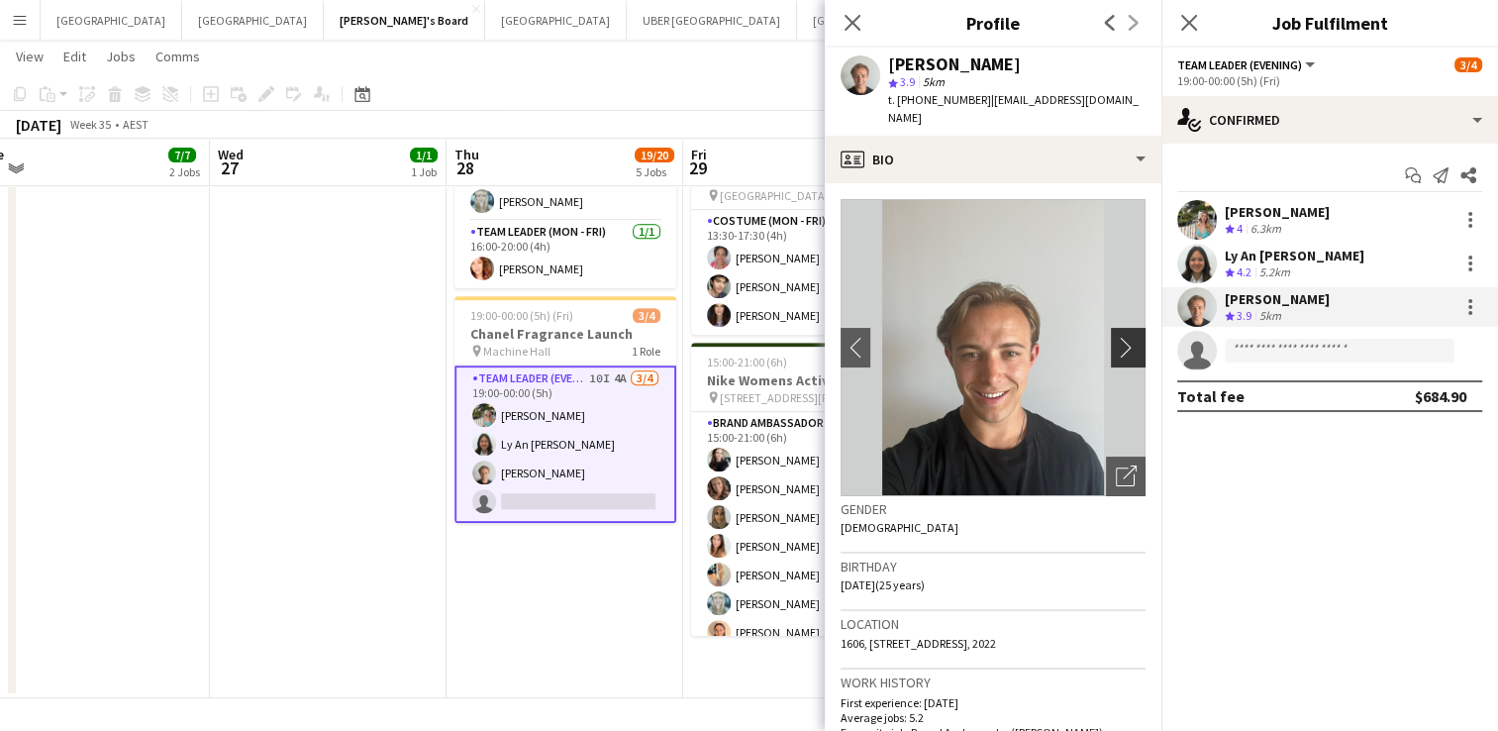
click at [1116, 343] on app-icon "chevron-right" at bounding box center [1131, 347] width 31 height 21
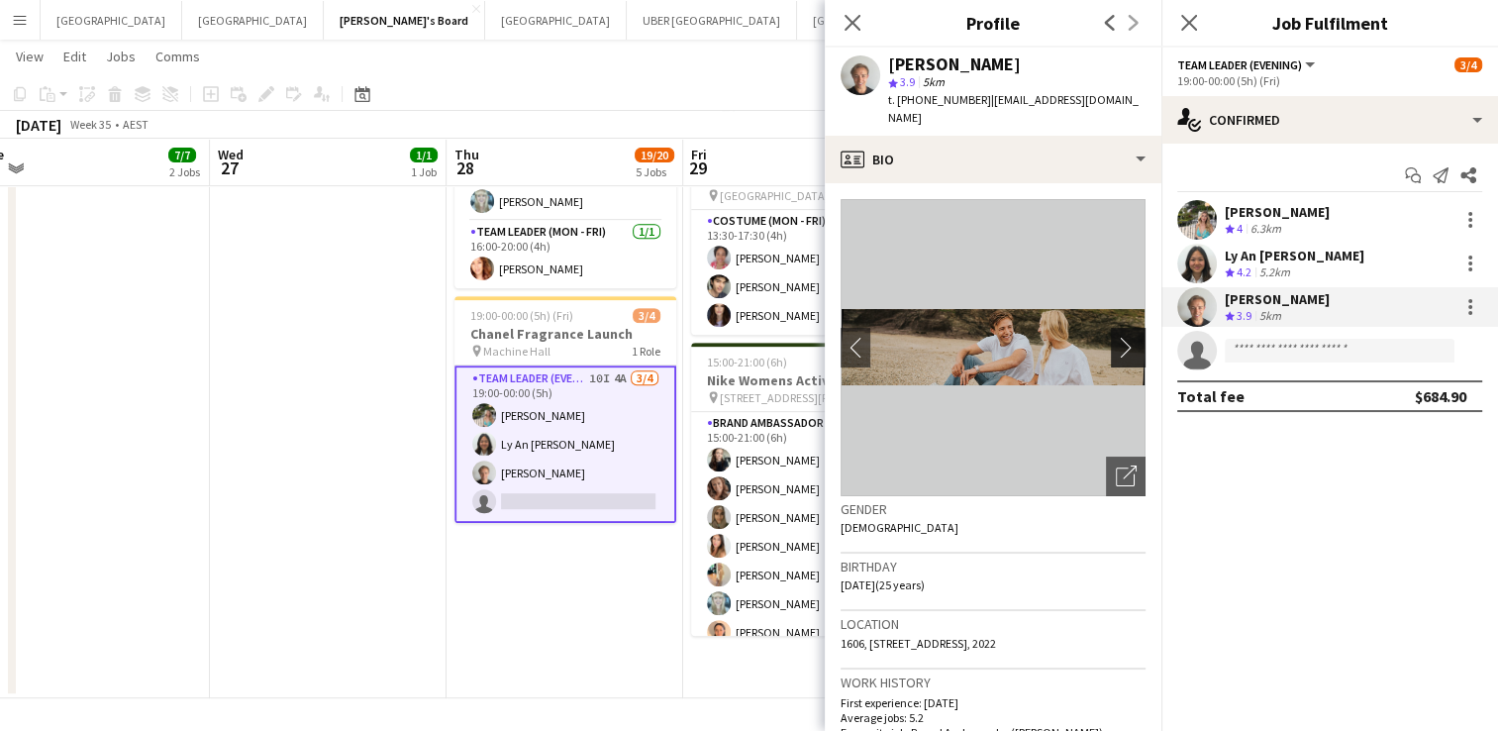
click at [1116, 343] on app-icon "chevron-right" at bounding box center [1131, 347] width 31 height 21
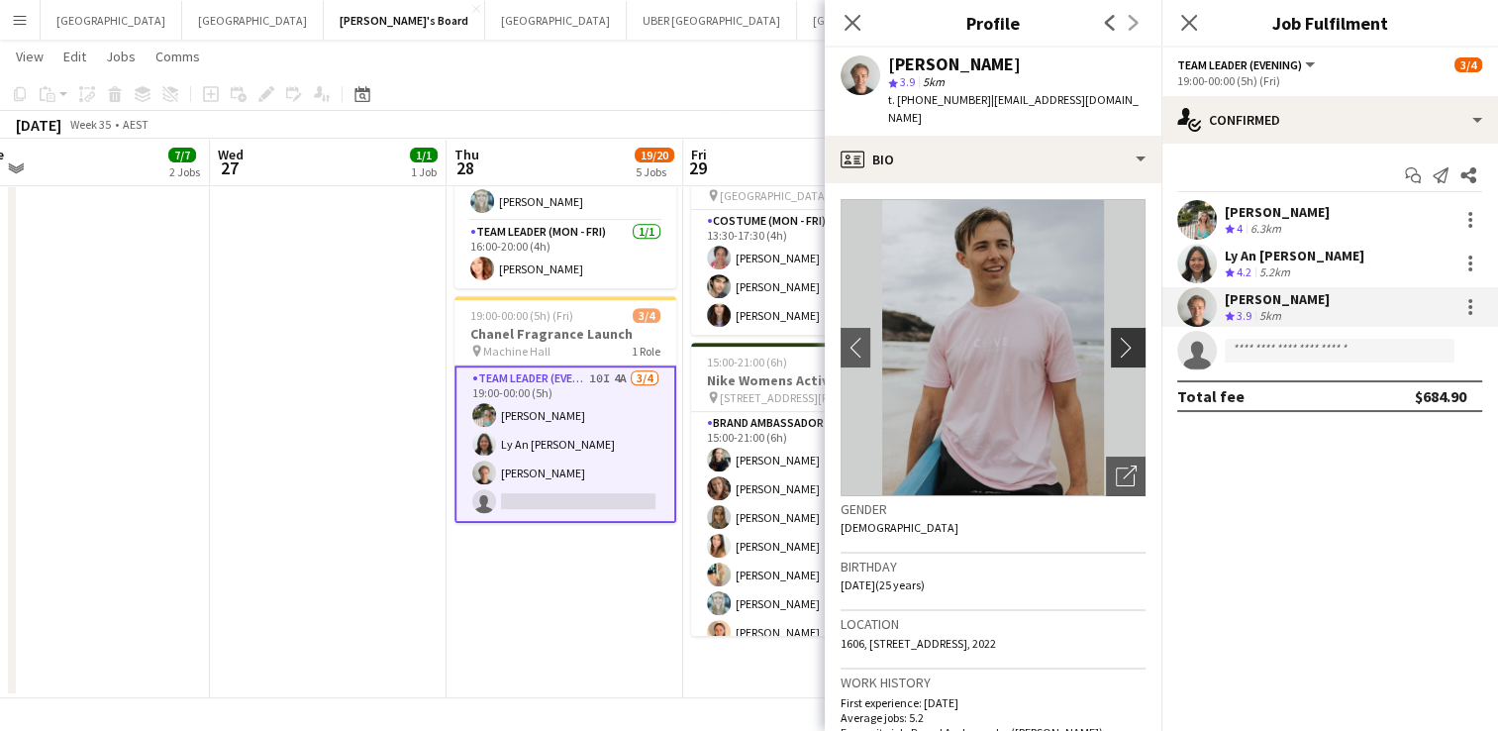
click at [1116, 343] on app-icon "chevron-right" at bounding box center [1131, 347] width 31 height 21
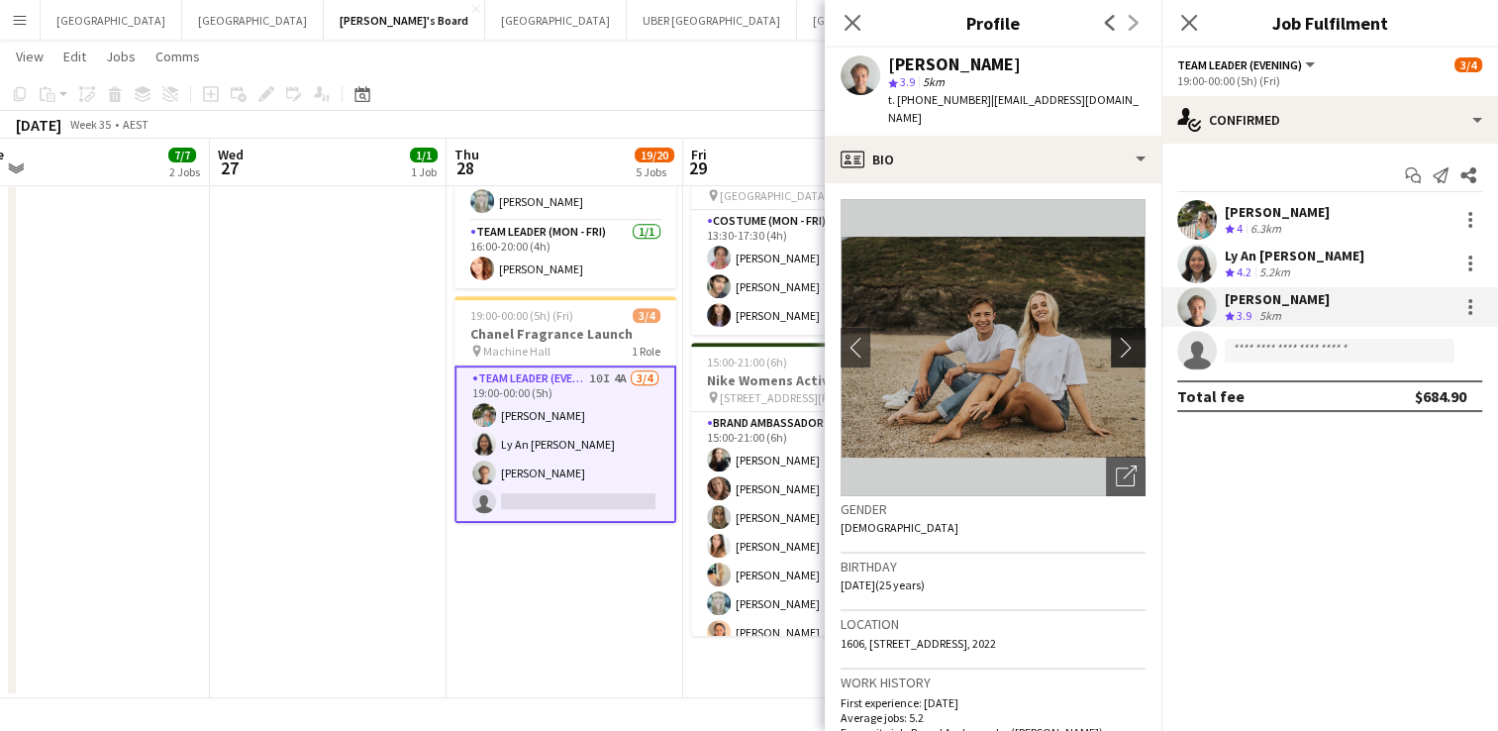
click at [1116, 343] on app-icon "chevron-right" at bounding box center [1131, 347] width 31 height 21
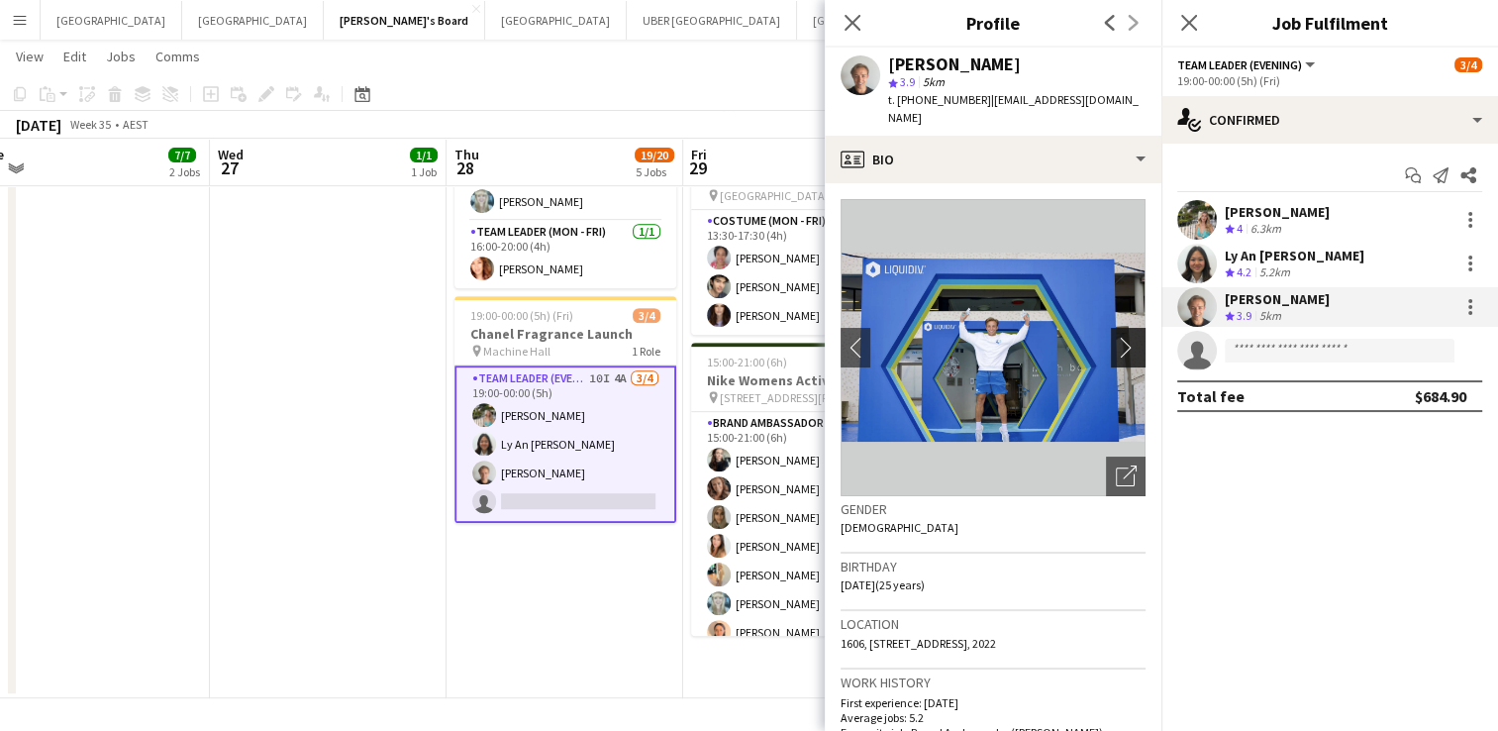
click at [1116, 343] on app-icon "chevron-right" at bounding box center [1131, 347] width 31 height 21
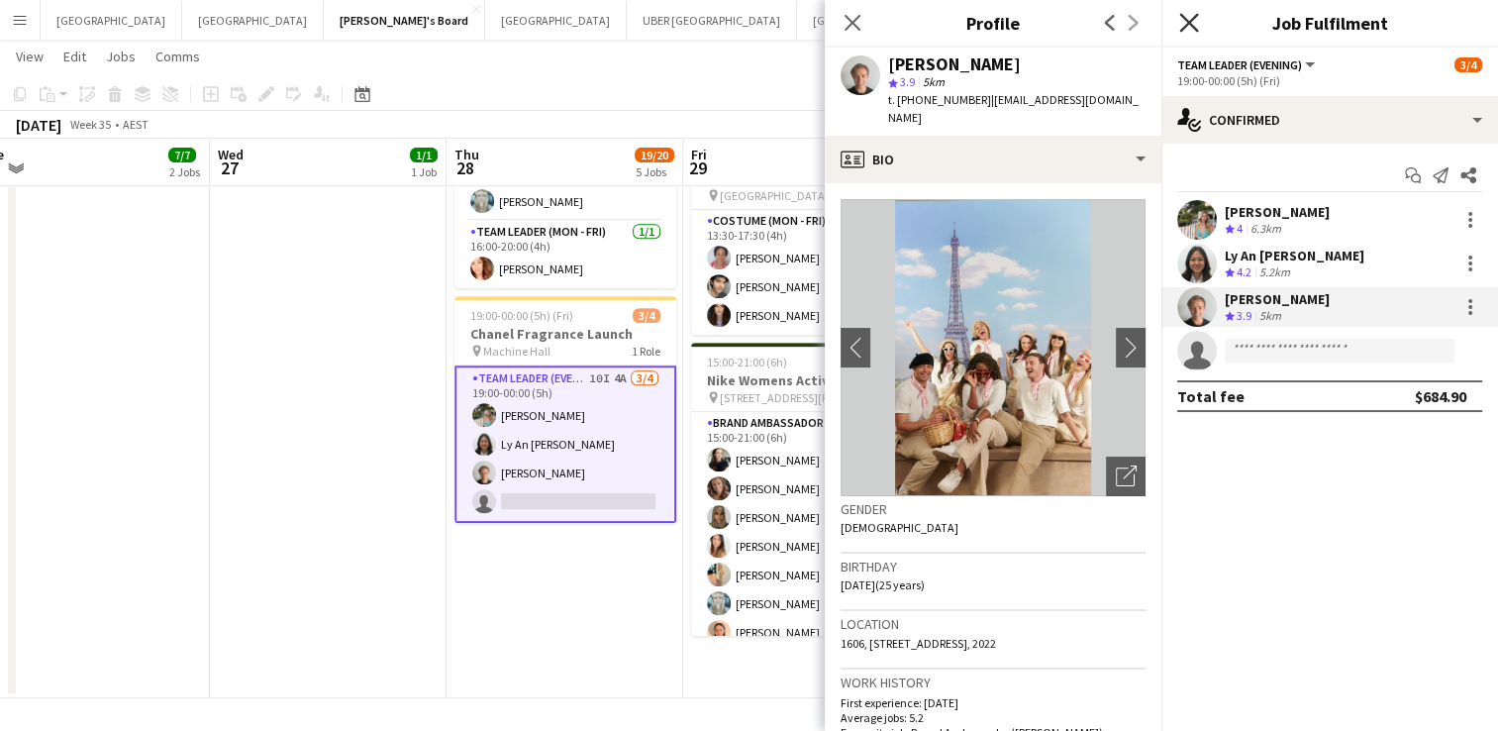
click at [1188, 19] on icon "Close pop-in" at bounding box center [1188, 22] width 19 height 19
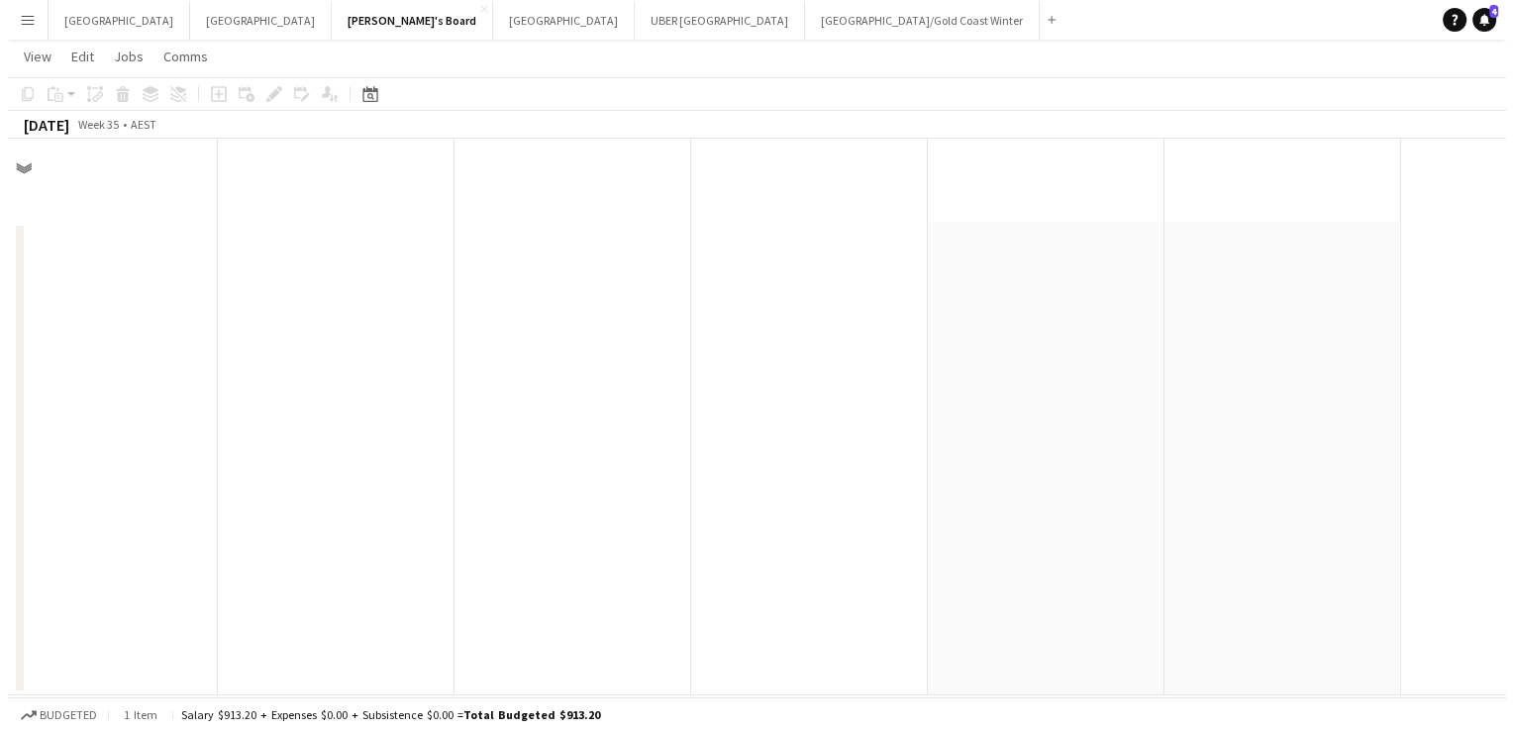
scroll to position [0, 0]
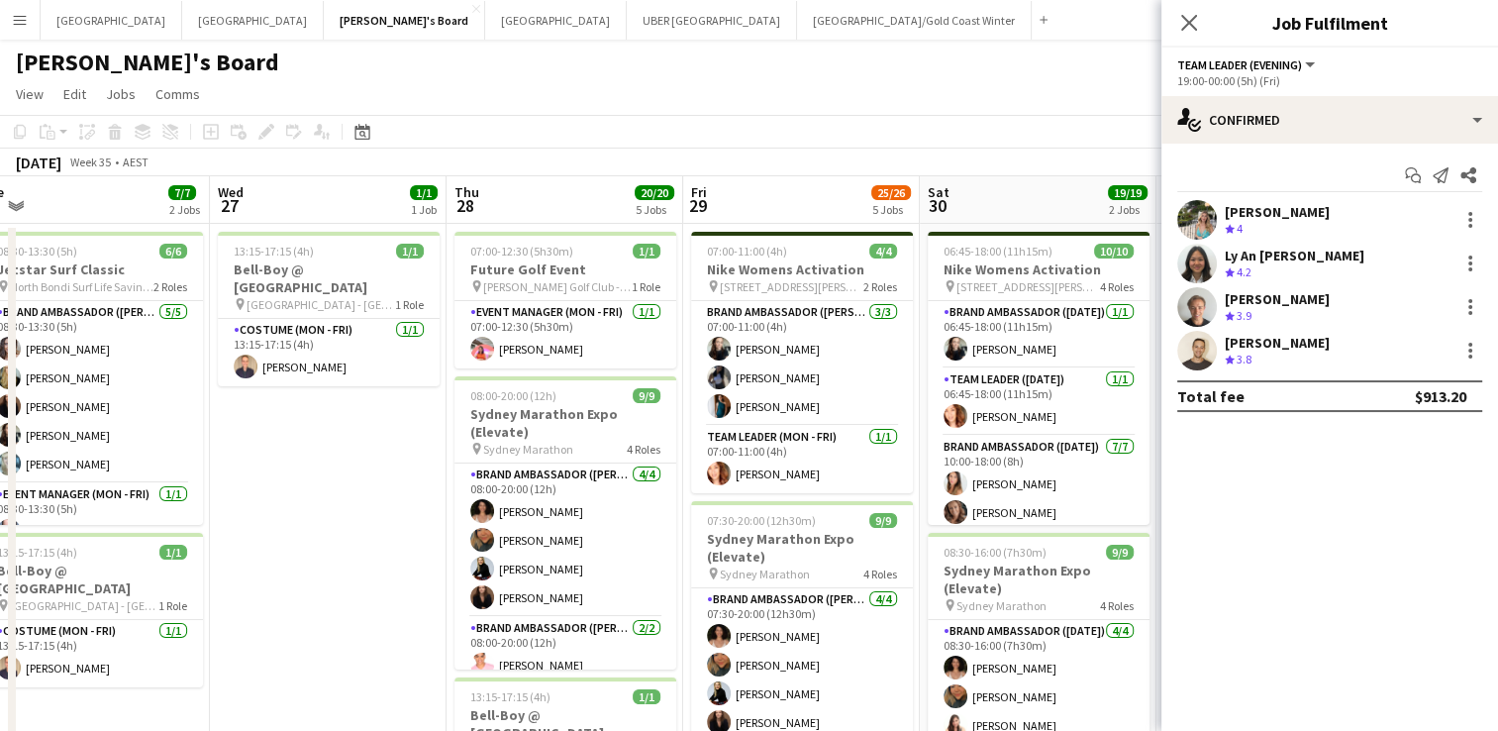
click at [1307, 343] on div "[PERSON_NAME]" at bounding box center [1277, 343] width 105 height 18
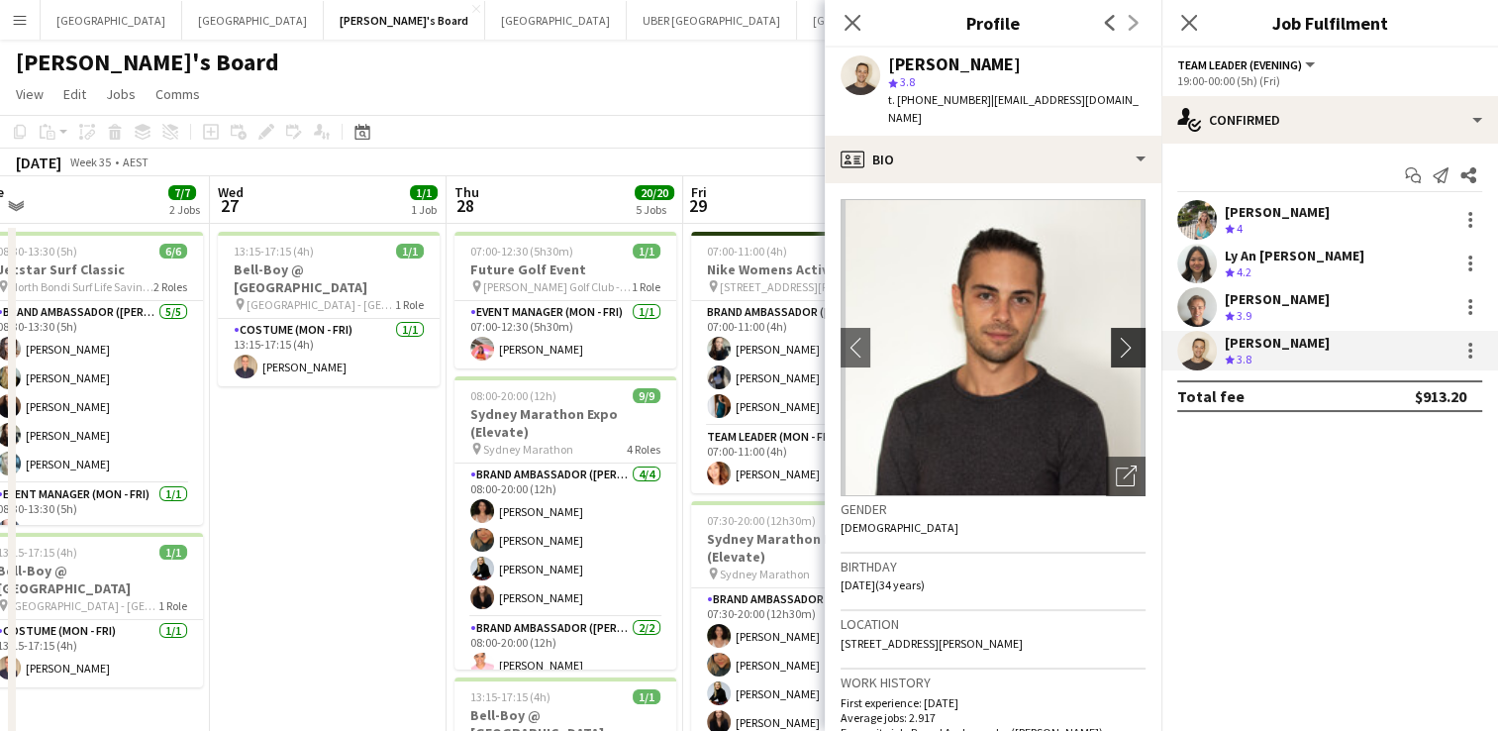
click at [1116, 337] on app-icon "chevron-right" at bounding box center [1131, 347] width 31 height 21
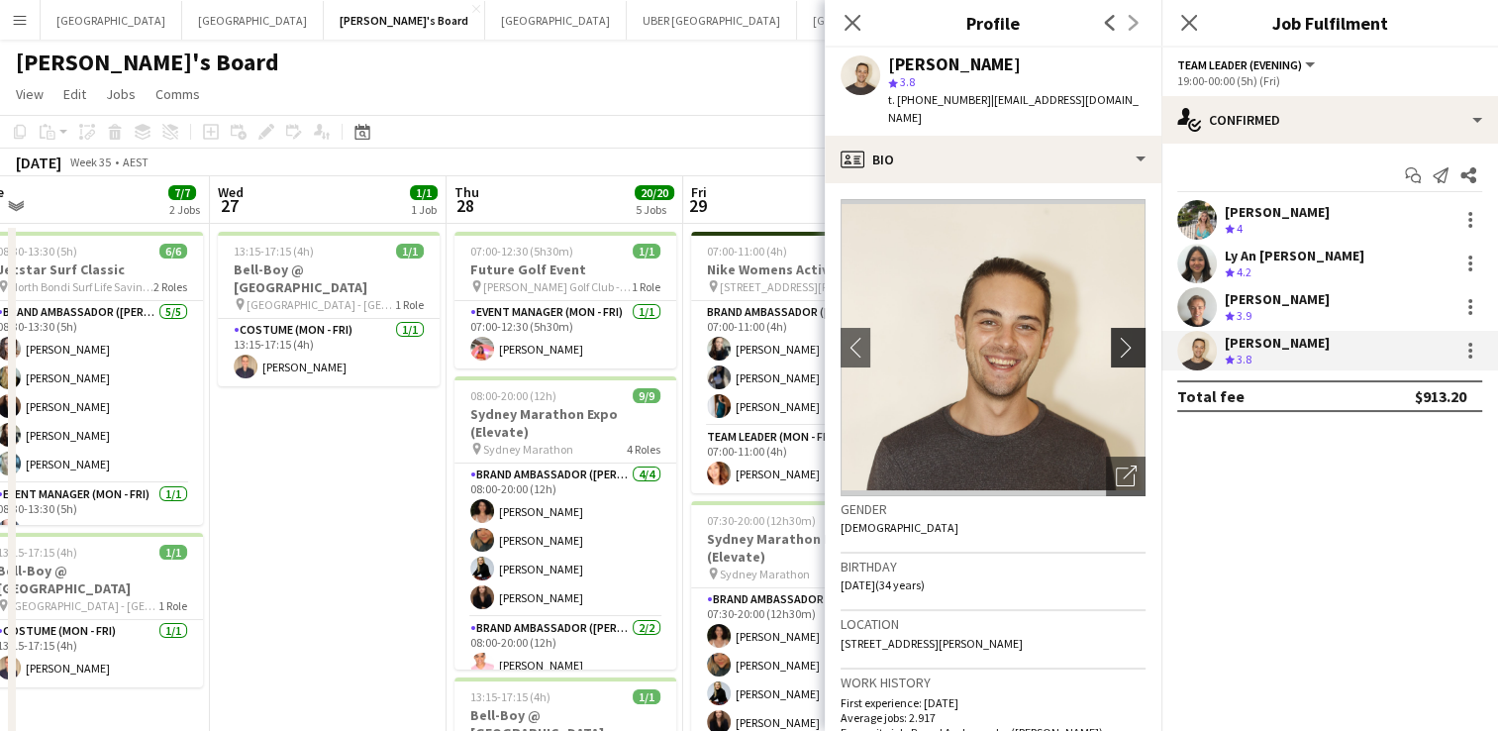
click at [1116, 337] on app-icon "chevron-right" at bounding box center [1131, 347] width 31 height 21
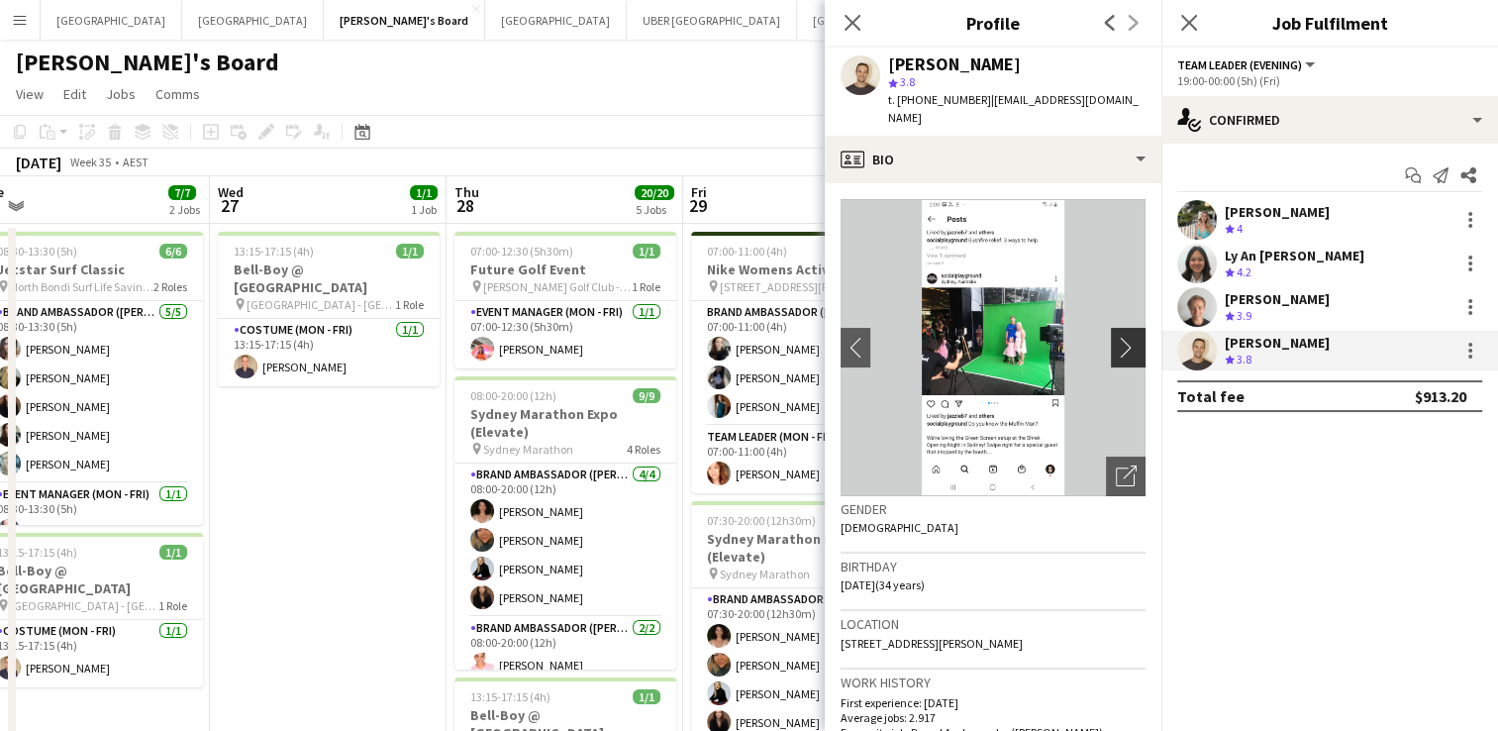
click at [1116, 337] on app-icon "chevron-right" at bounding box center [1131, 347] width 31 height 21
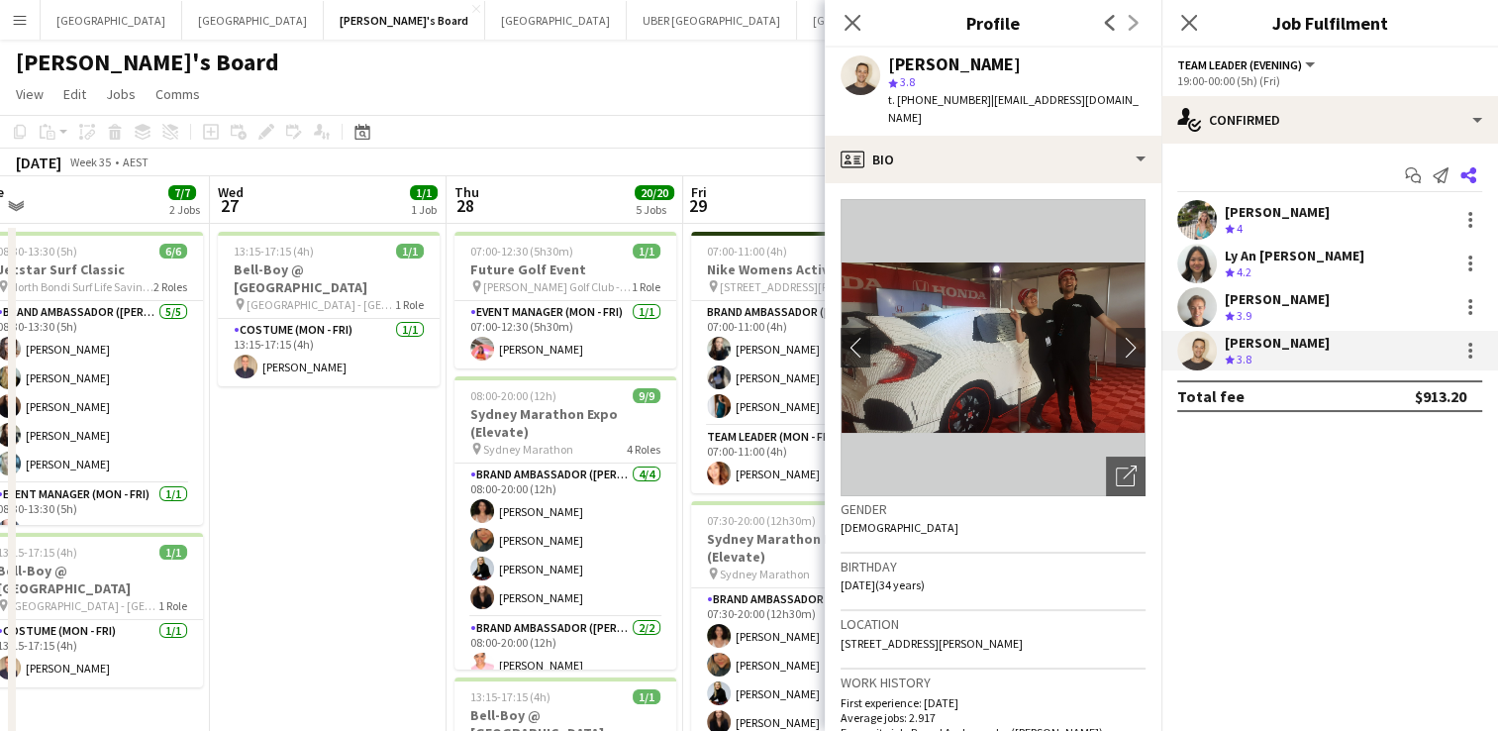
click at [1470, 168] on icon at bounding box center [1468, 175] width 16 height 16
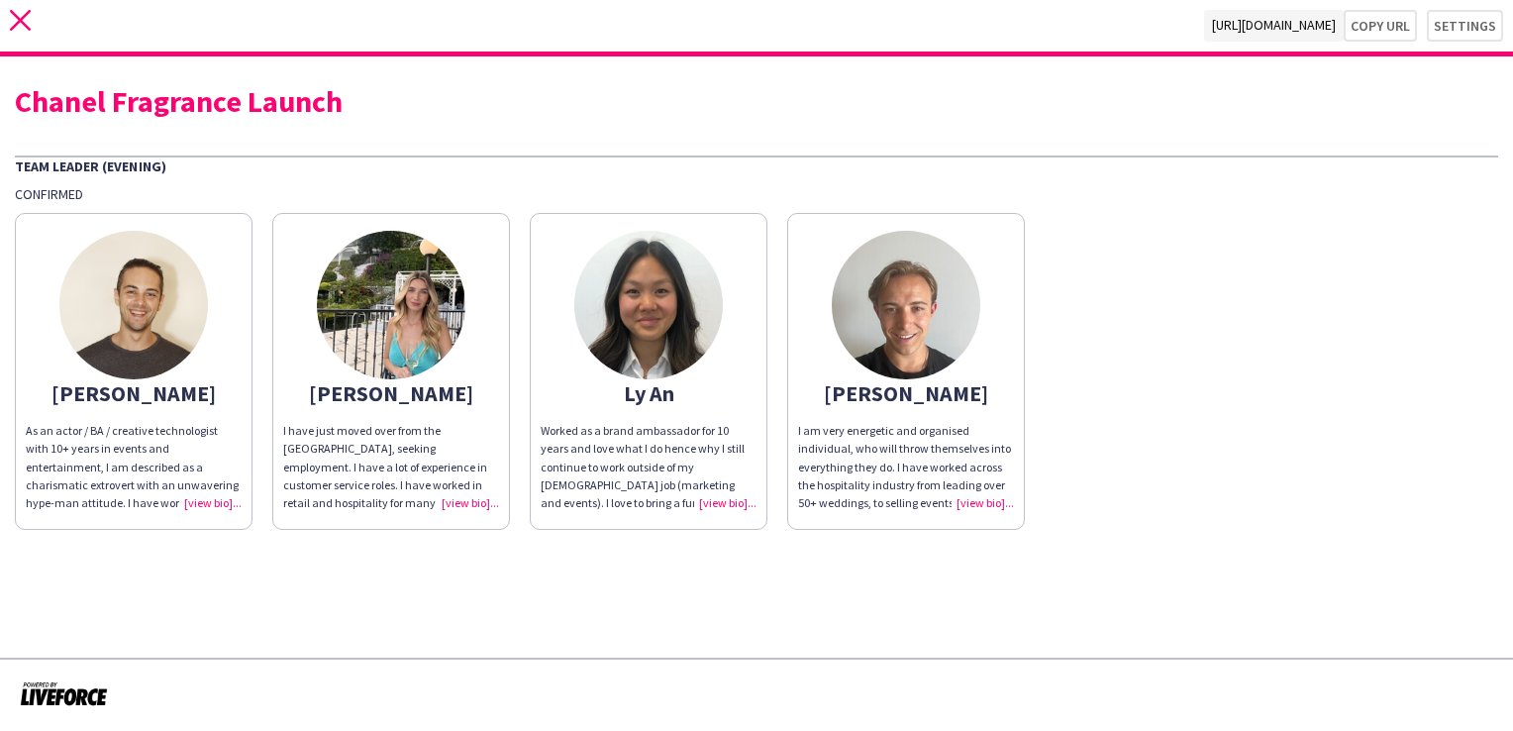
click at [19, 18] on icon at bounding box center [20, 20] width 21 height 21
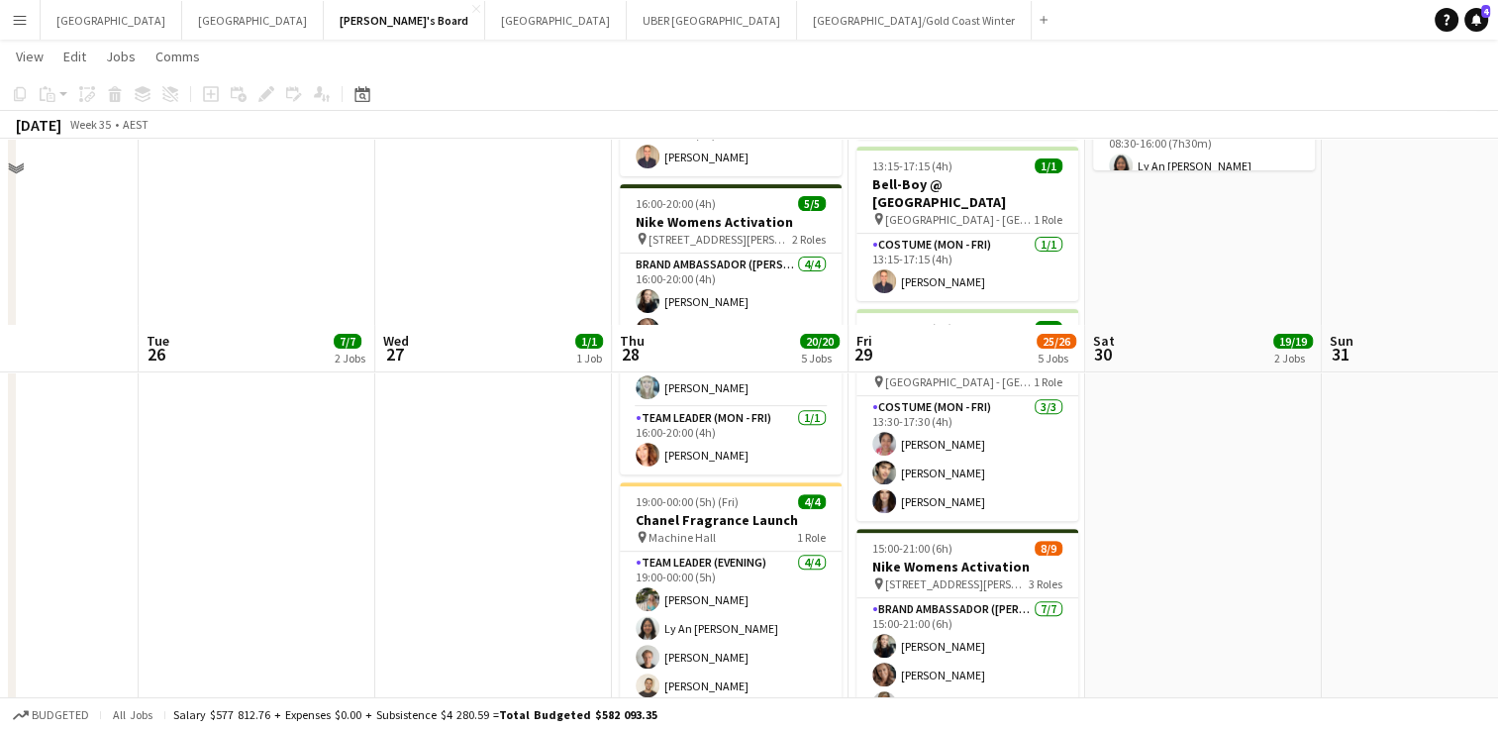
scroll to position [840, 0]
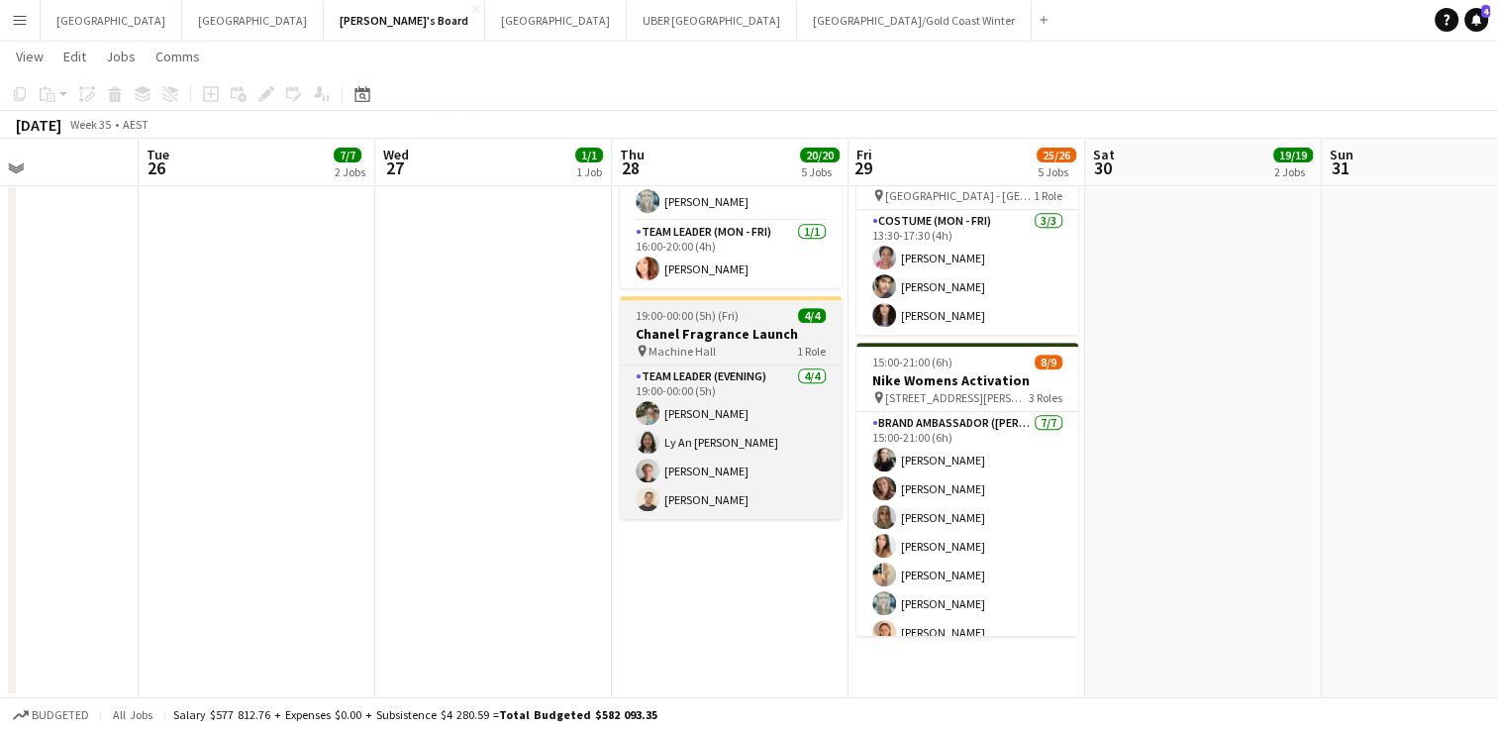
click at [758, 343] on div "pin Machine Hall 1 Role" at bounding box center [731, 351] width 222 height 16
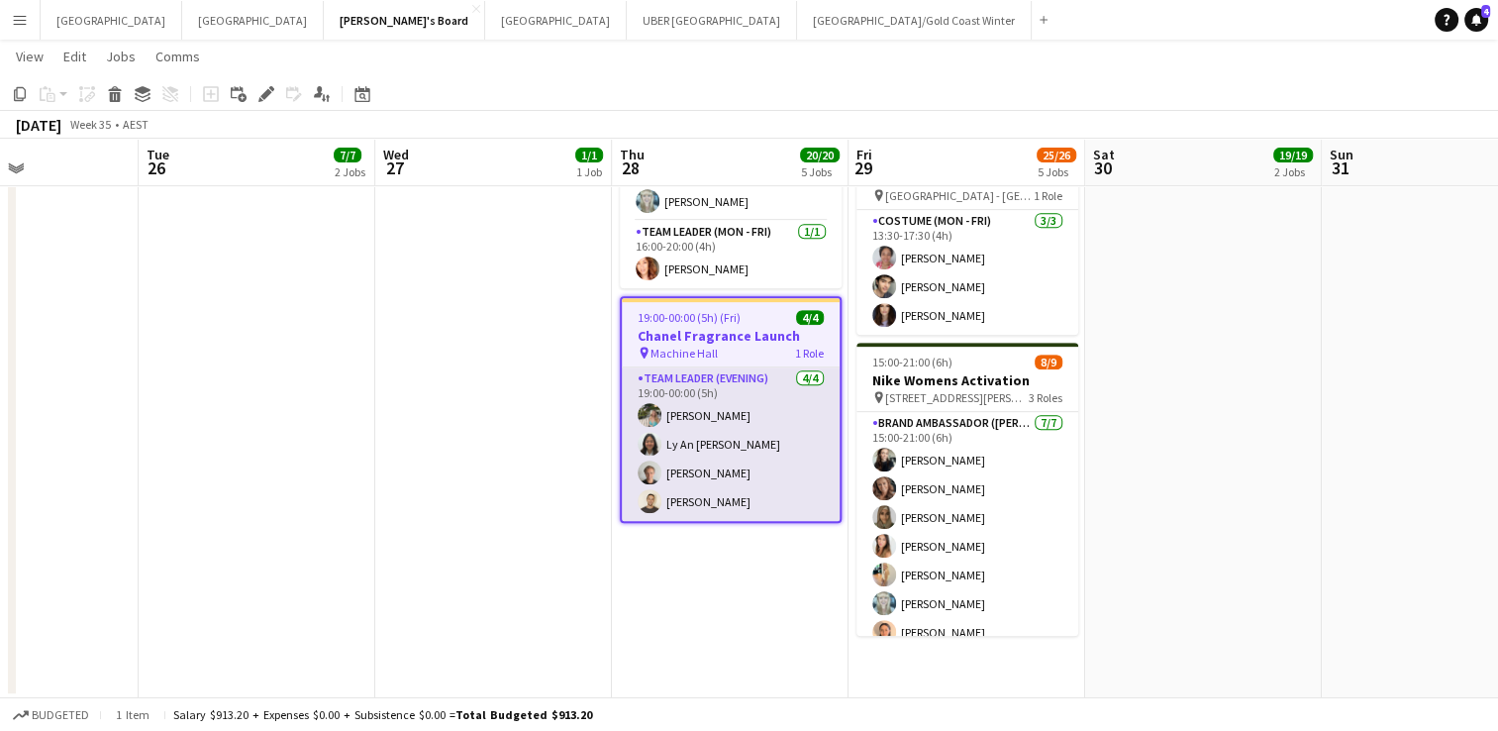
click at [761, 390] on app-card-role "Team Leader (Evening) [DATE] 19:00-00:00 (5h) [PERSON_NAME] Ly An [PERSON_NAME]…" at bounding box center [731, 443] width 218 height 153
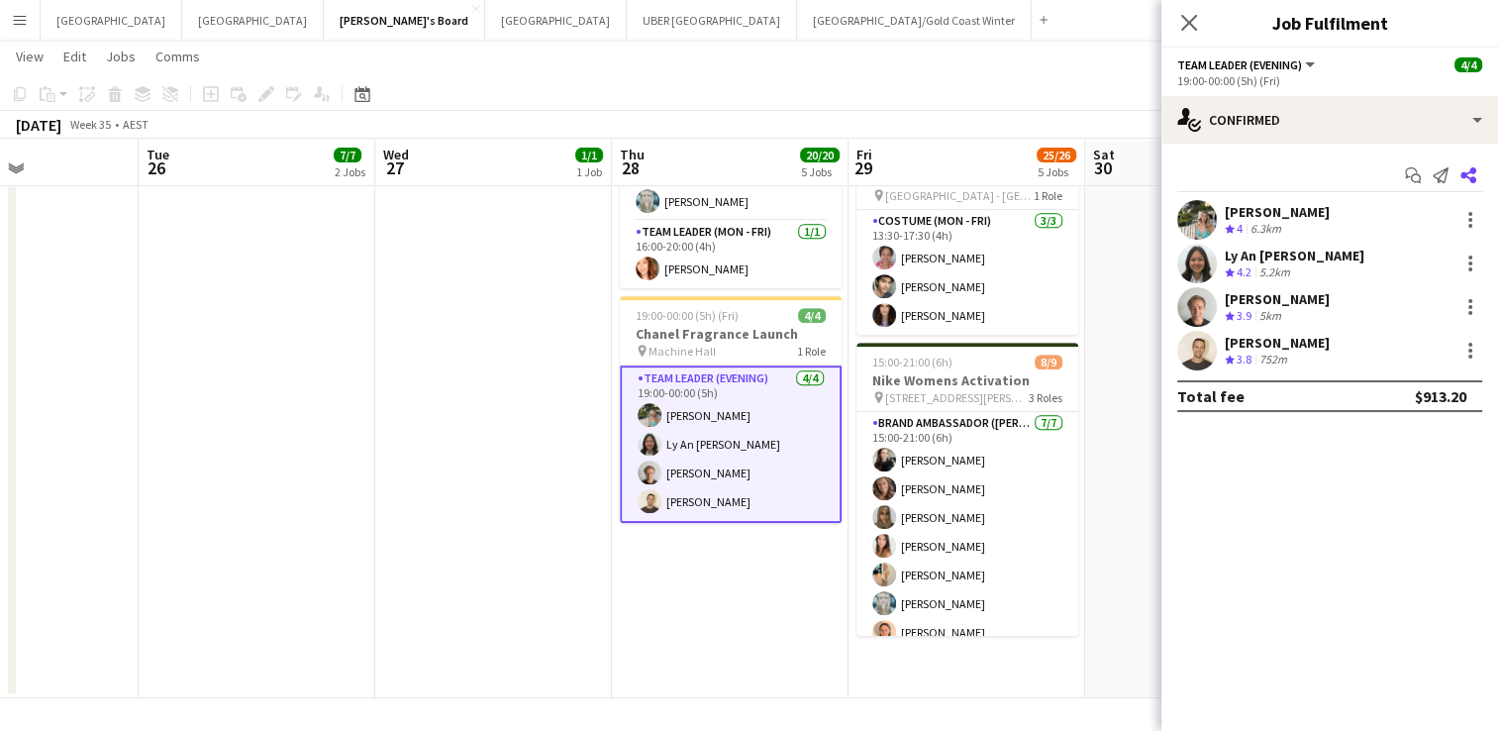
click at [1473, 175] on icon "Share" at bounding box center [1468, 175] width 16 height 16
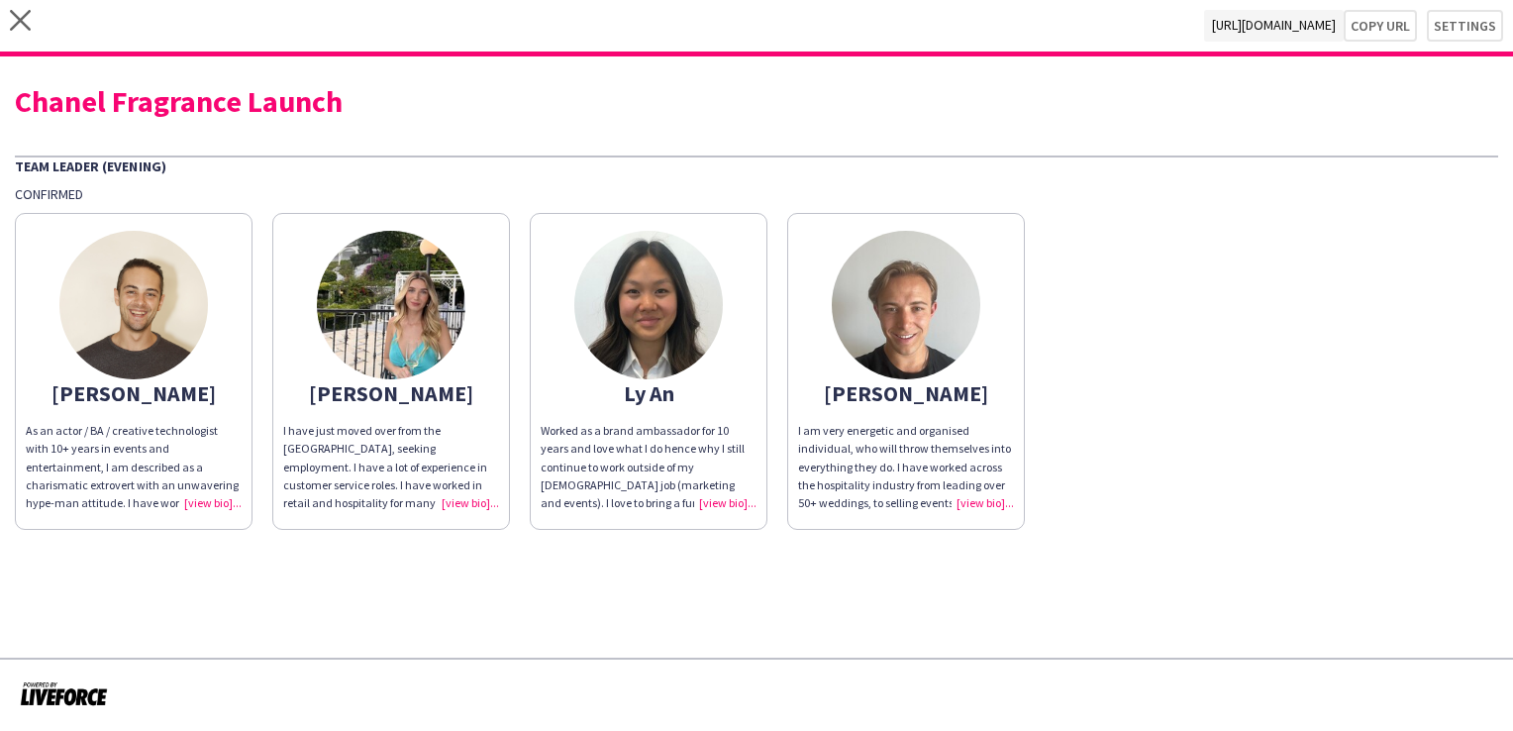
click at [131, 338] on img at bounding box center [133, 305] width 149 height 149
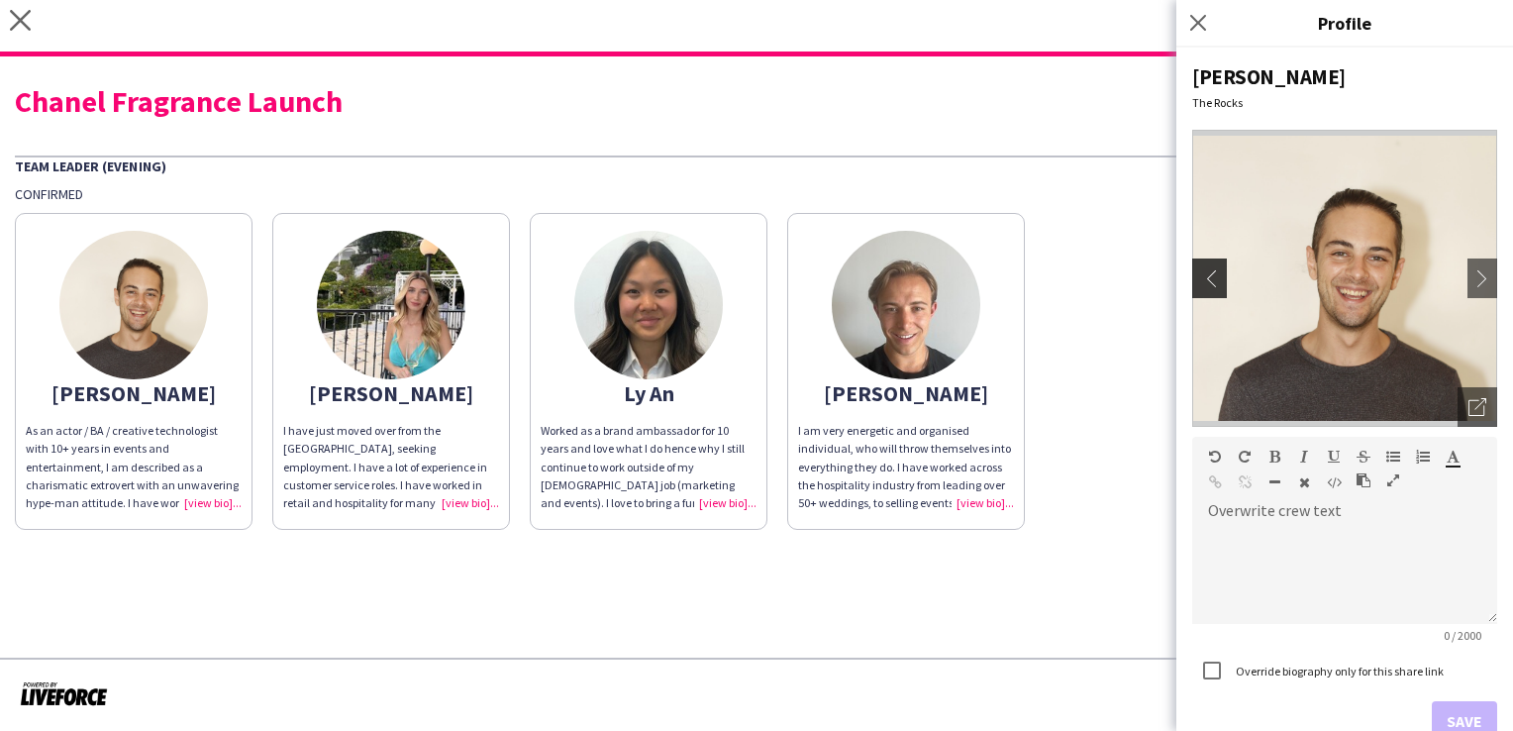
click at [1214, 276] on app-icon "chevron-left" at bounding box center [1207, 278] width 28 height 18
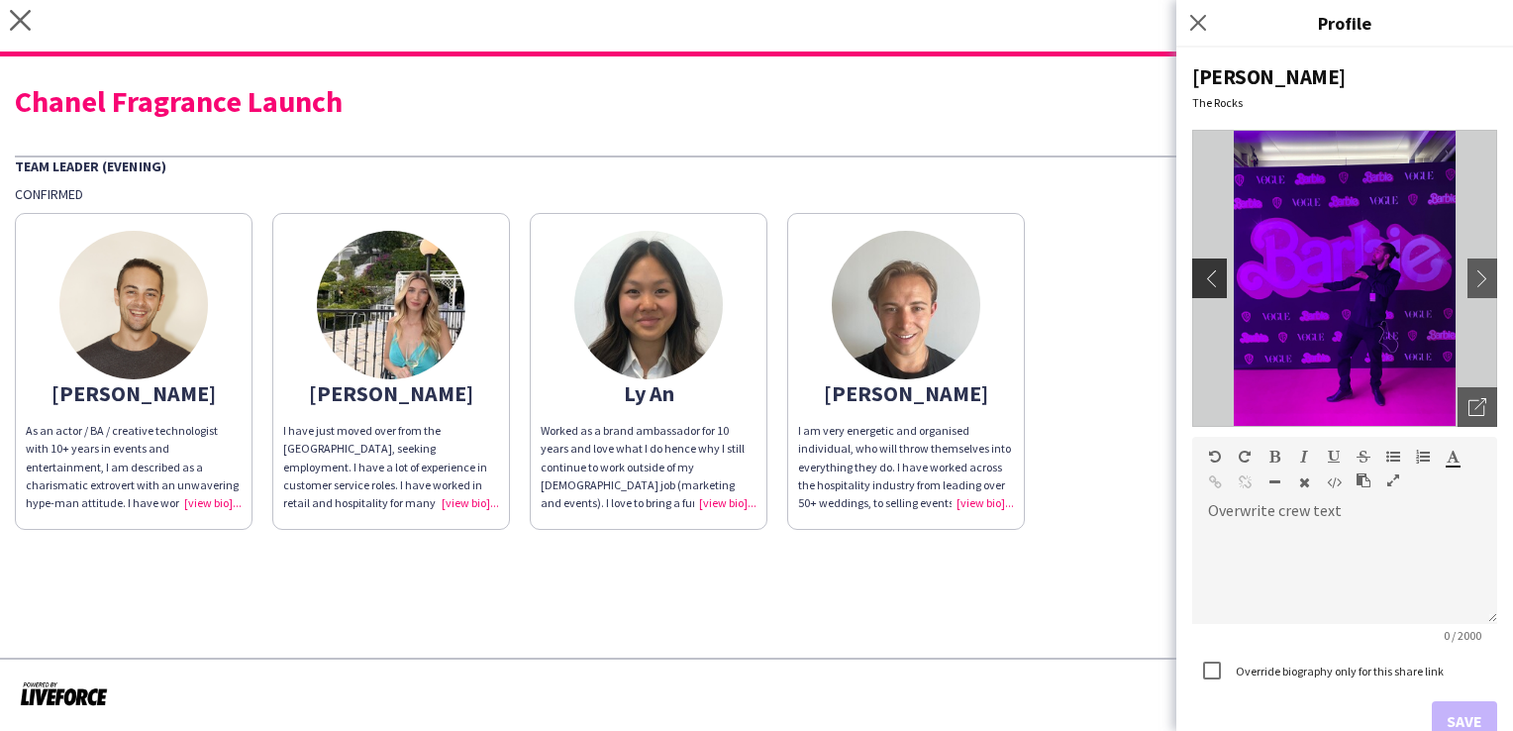
click at [1214, 276] on app-icon "chevron-left" at bounding box center [1207, 278] width 28 height 18
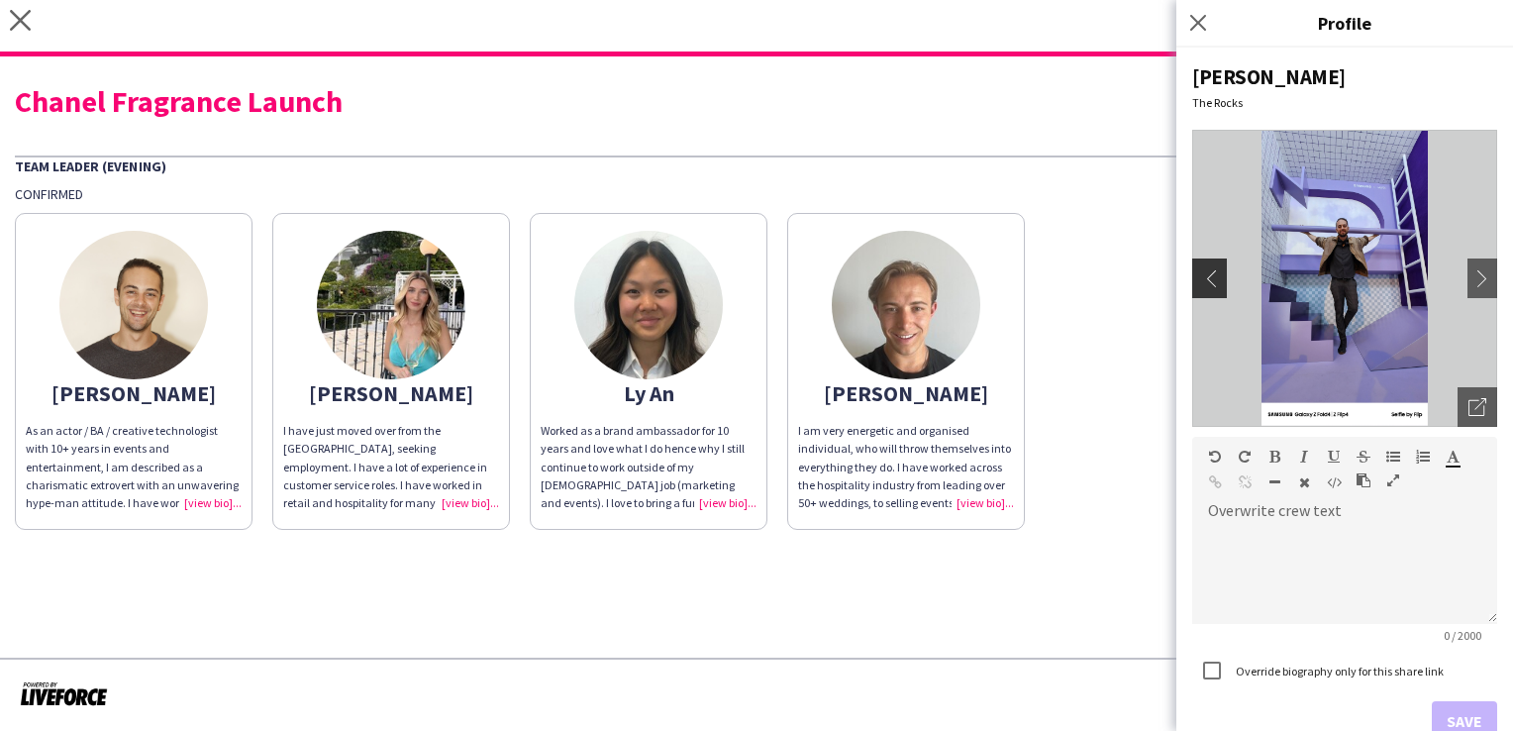
click at [1214, 276] on app-icon "chevron-left" at bounding box center [1207, 278] width 28 height 18
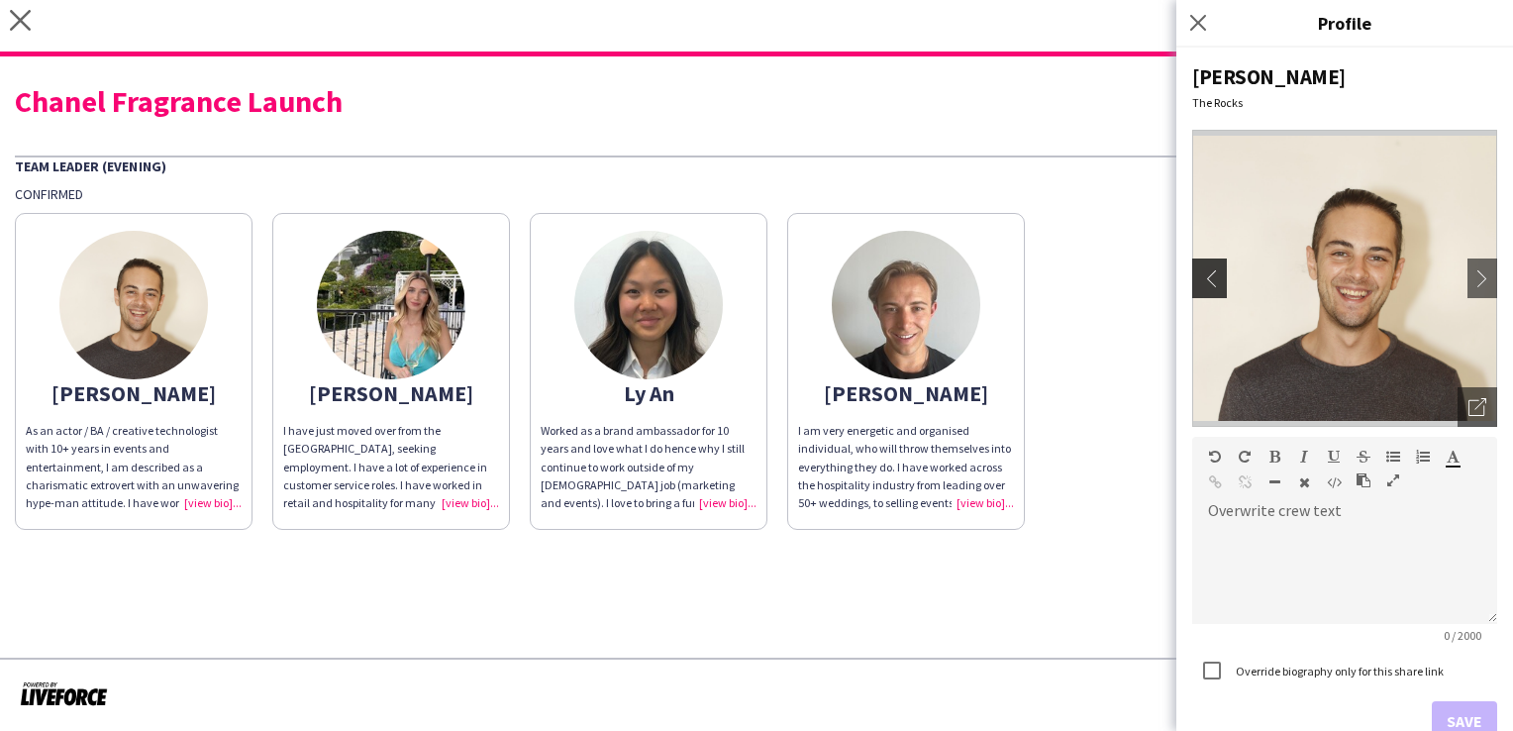
click at [1214, 276] on app-icon "chevron-left" at bounding box center [1207, 278] width 28 height 18
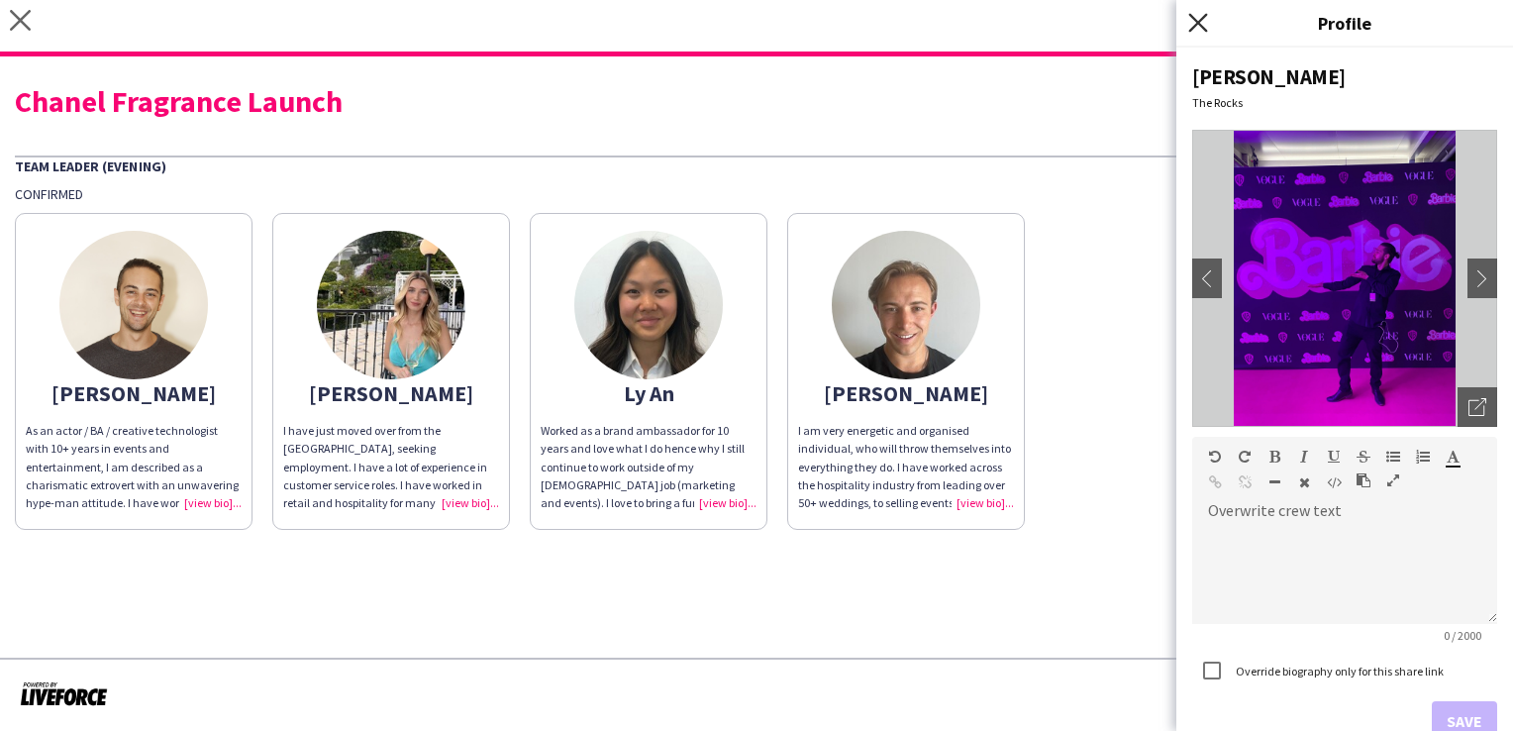
click at [1206, 30] on icon at bounding box center [1197, 22] width 19 height 19
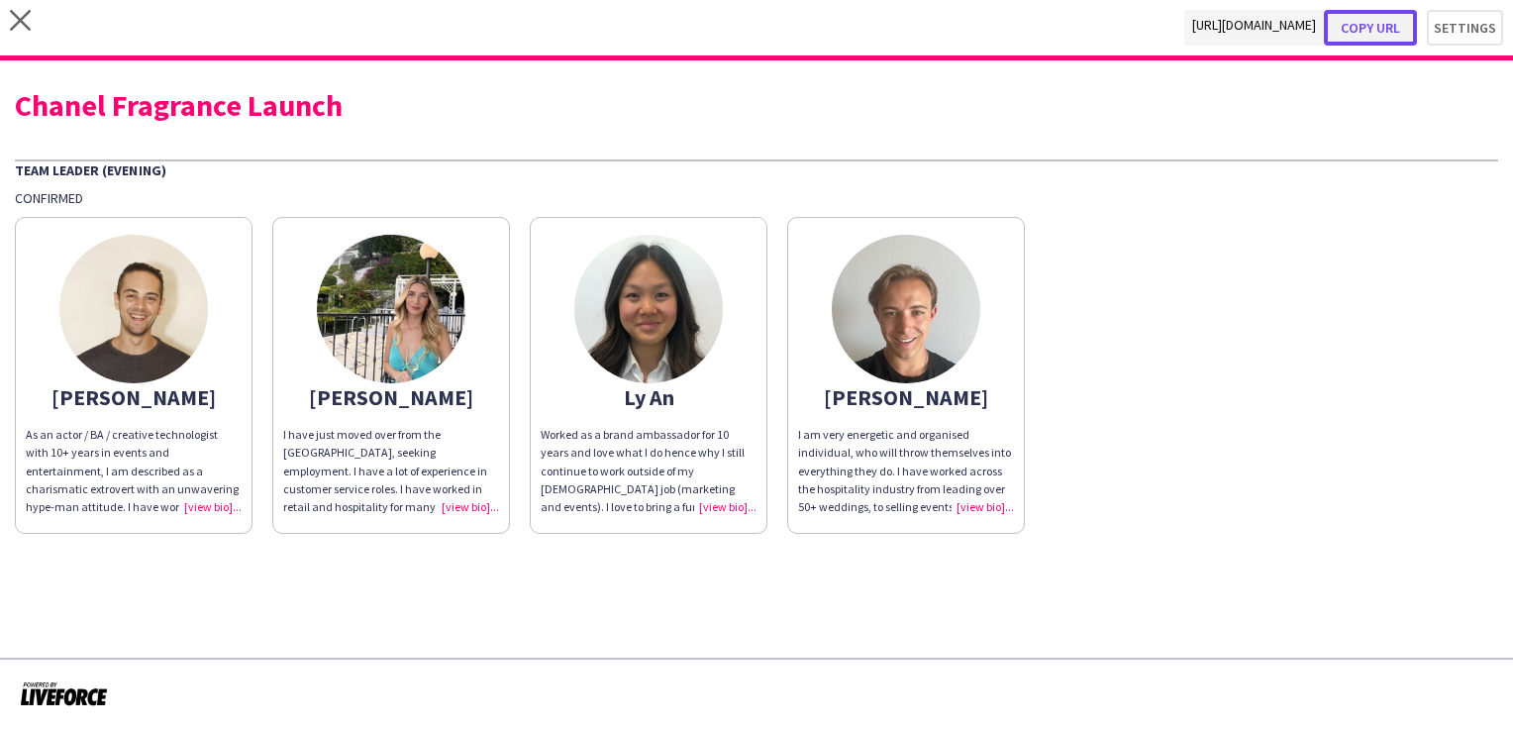
click at [1380, 22] on button "Copy url" at bounding box center [1370, 28] width 93 height 36
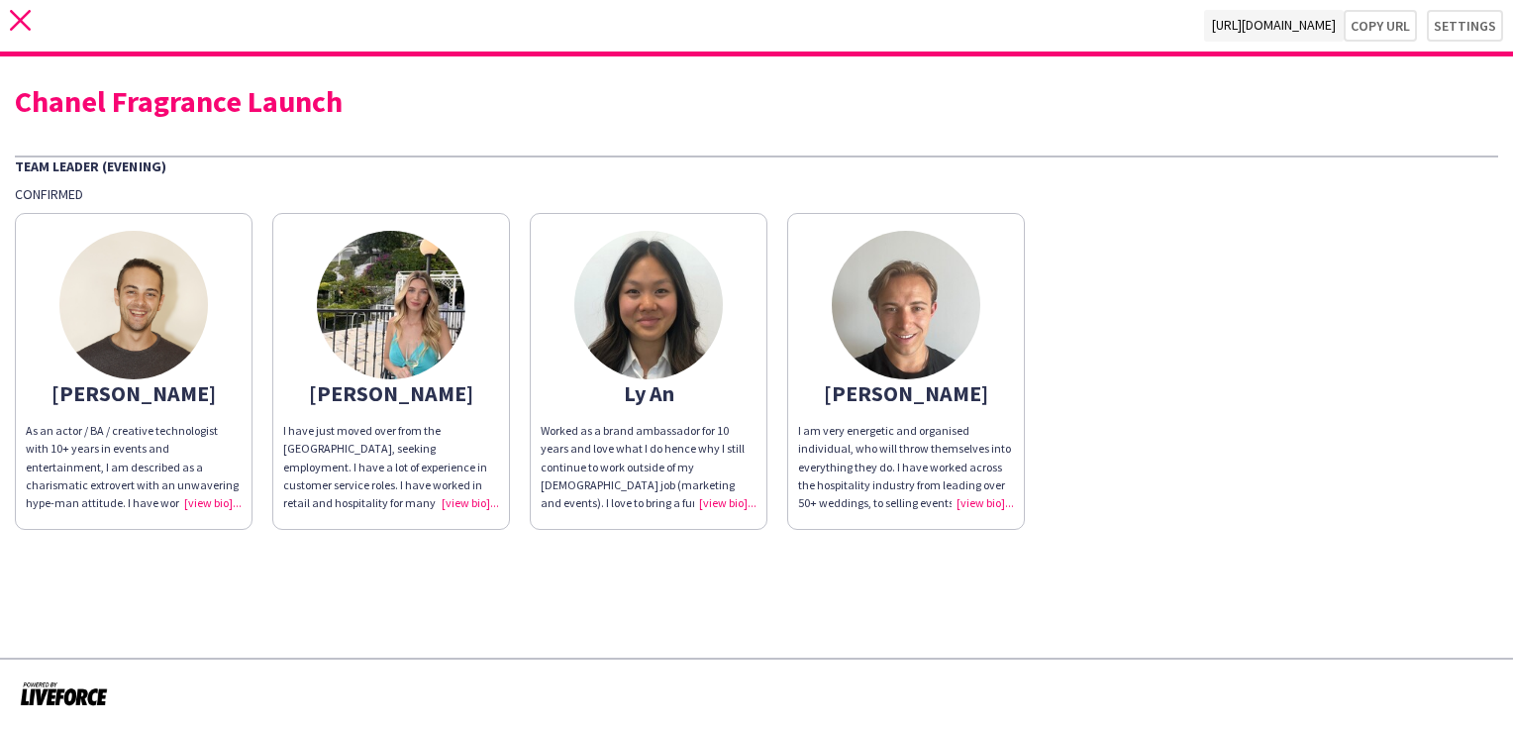
click at [19, 25] on icon "close" at bounding box center [20, 20] width 21 height 21
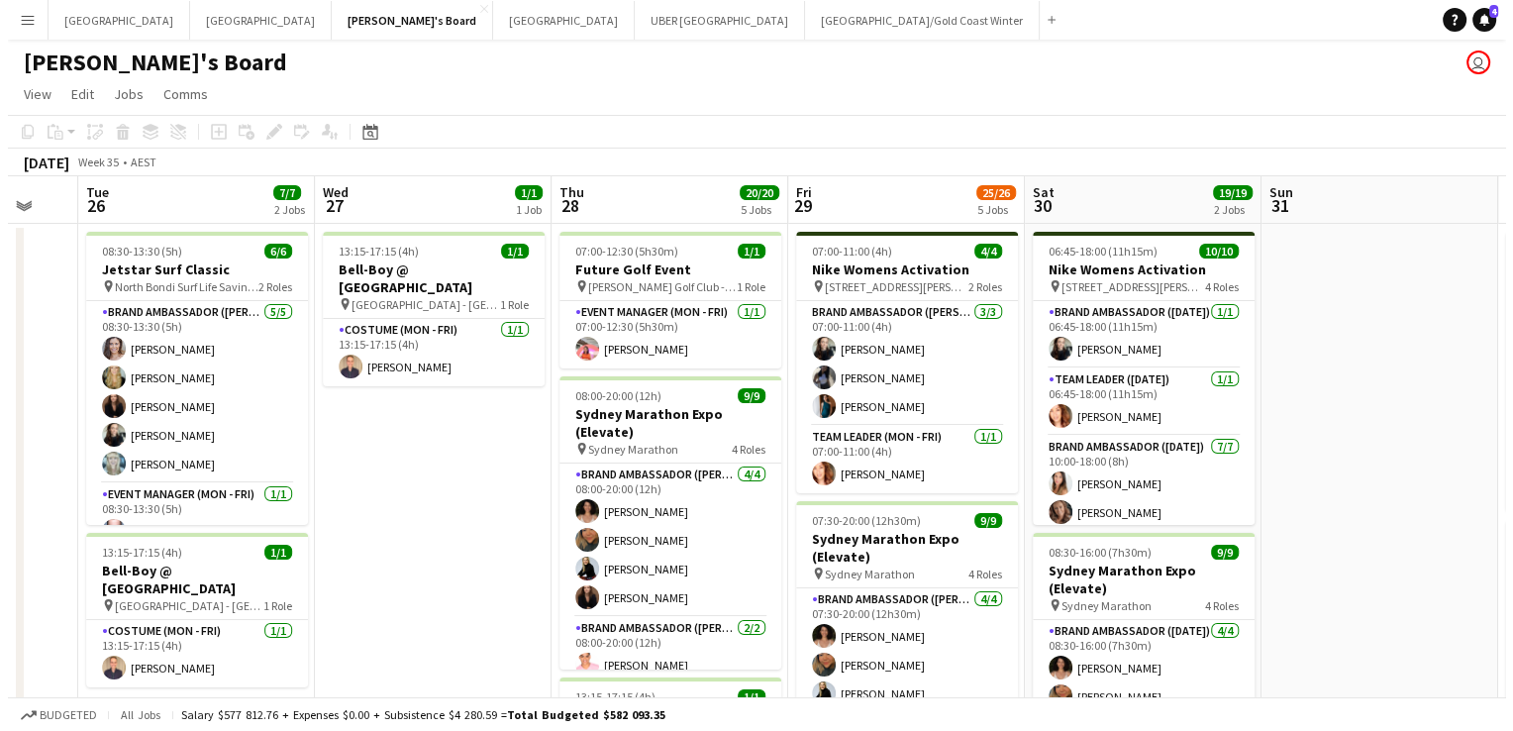
scroll to position [0, 875]
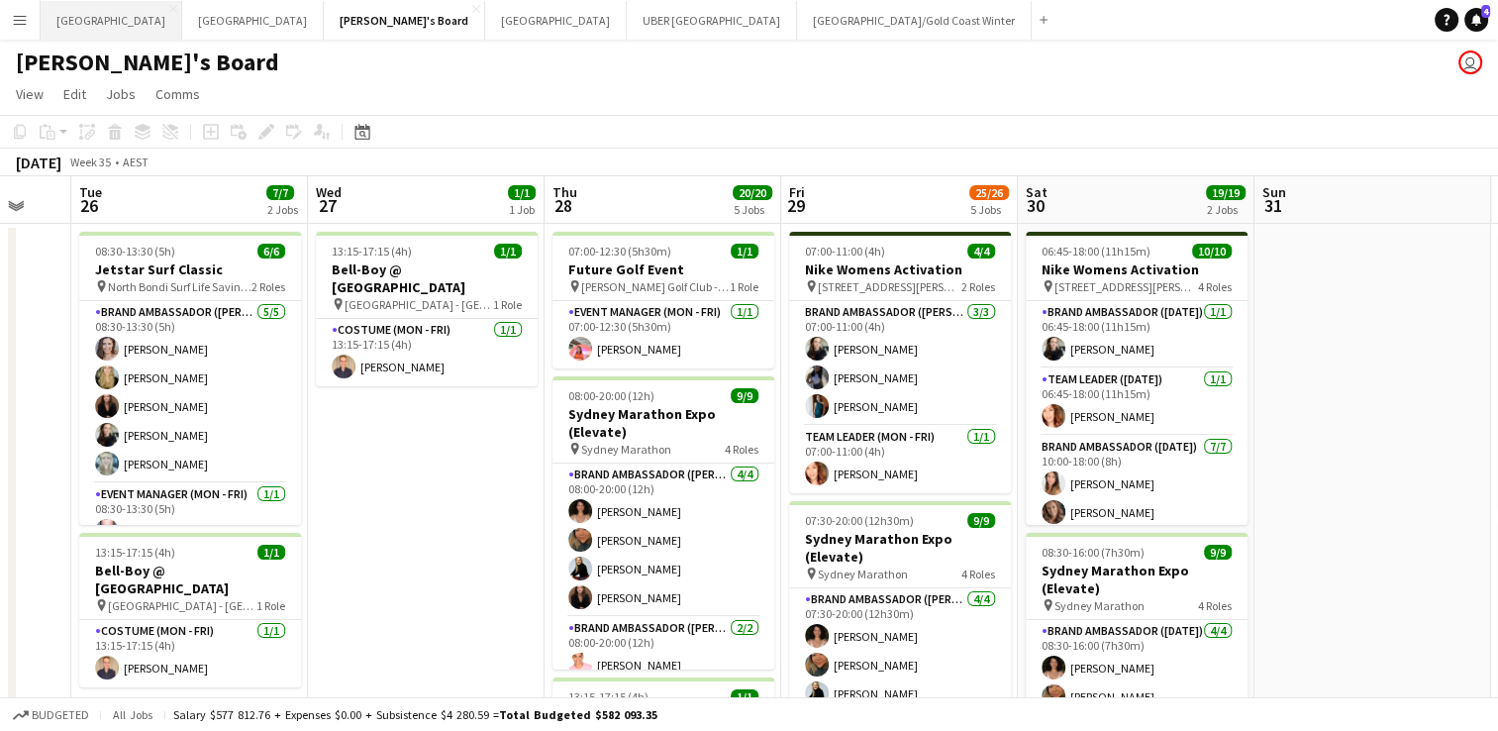
click at [71, 22] on button "Sydney Close" at bounding box center [112, 20] width 142 height 39
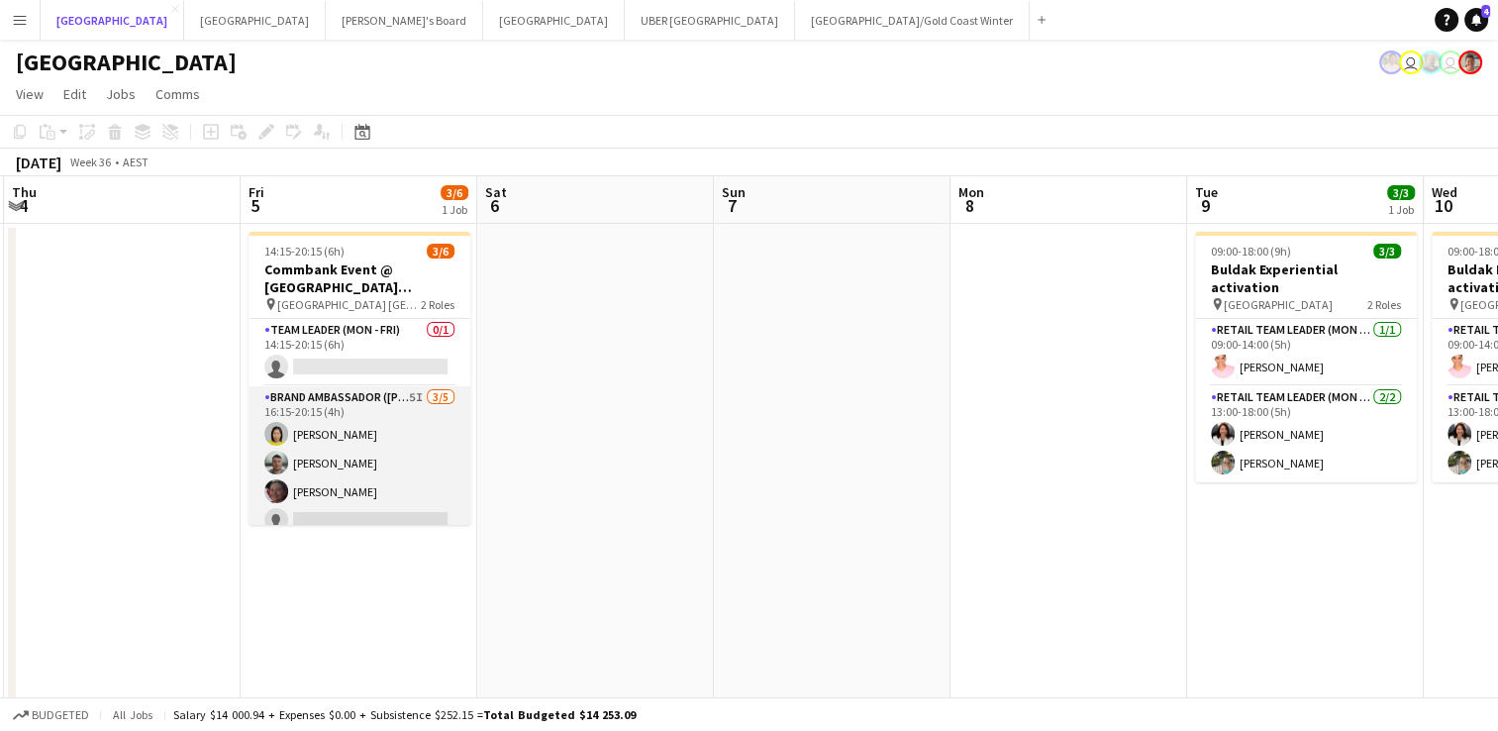
scroll to position [44, 0]
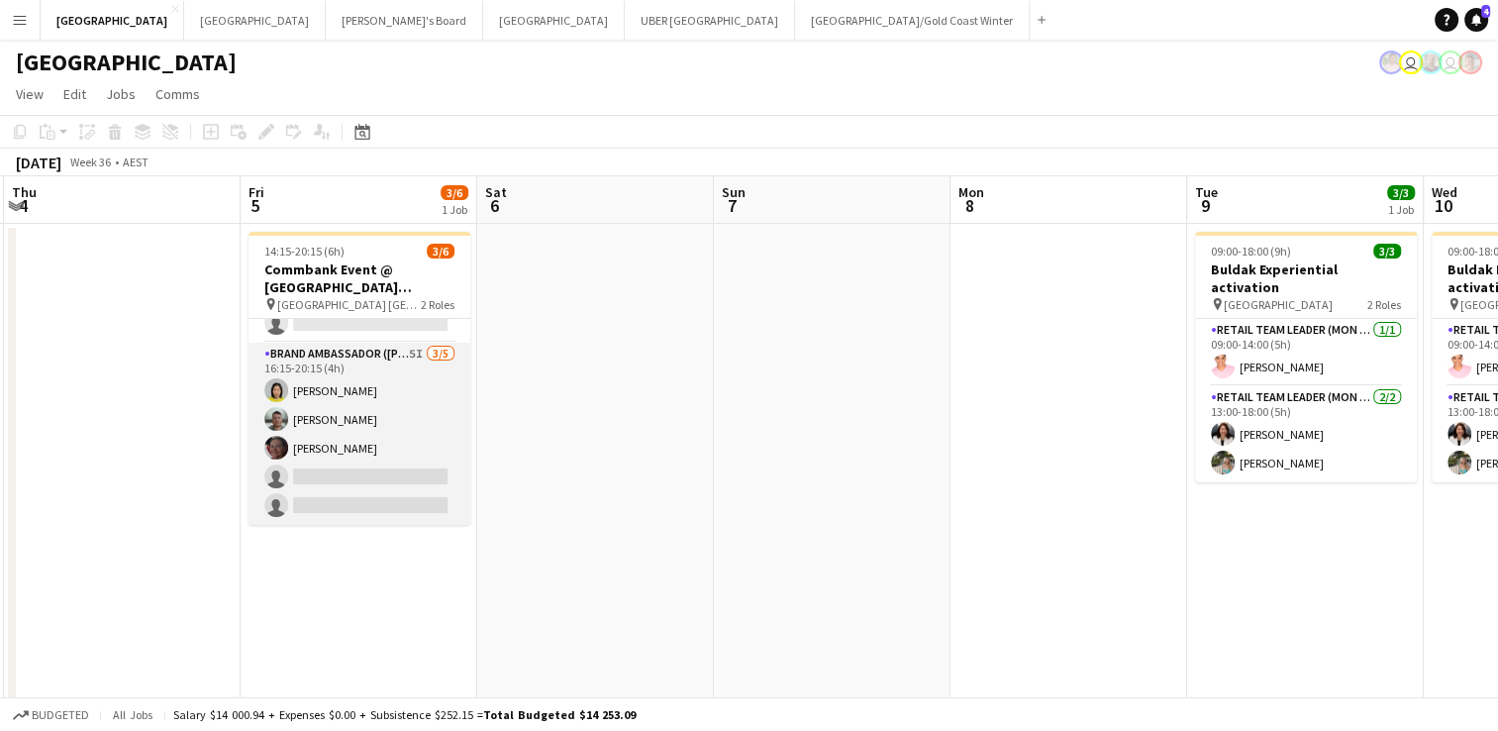
click at [323, 449] on app-card-role "Brand Ambassador ([PERSON_NAME]) 5I [DATE] 16:15-20:15 (4h) [PERSON_NAME] [PERS…" at bounding box center [360, 434] width 222 height 182
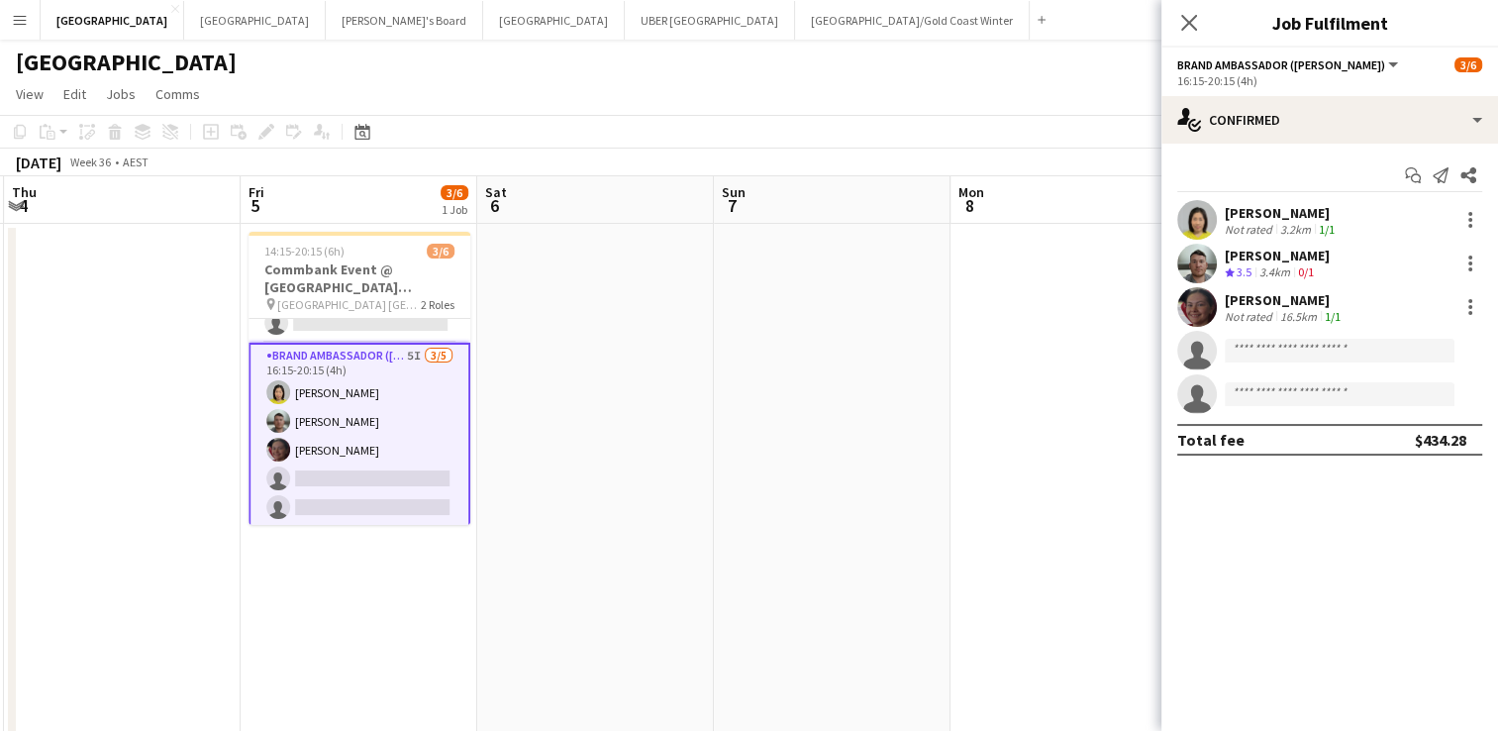
click at [1279, 293] on div "[PERSON_NAME]" at bounding box center [1285, 300] width 120 height 18
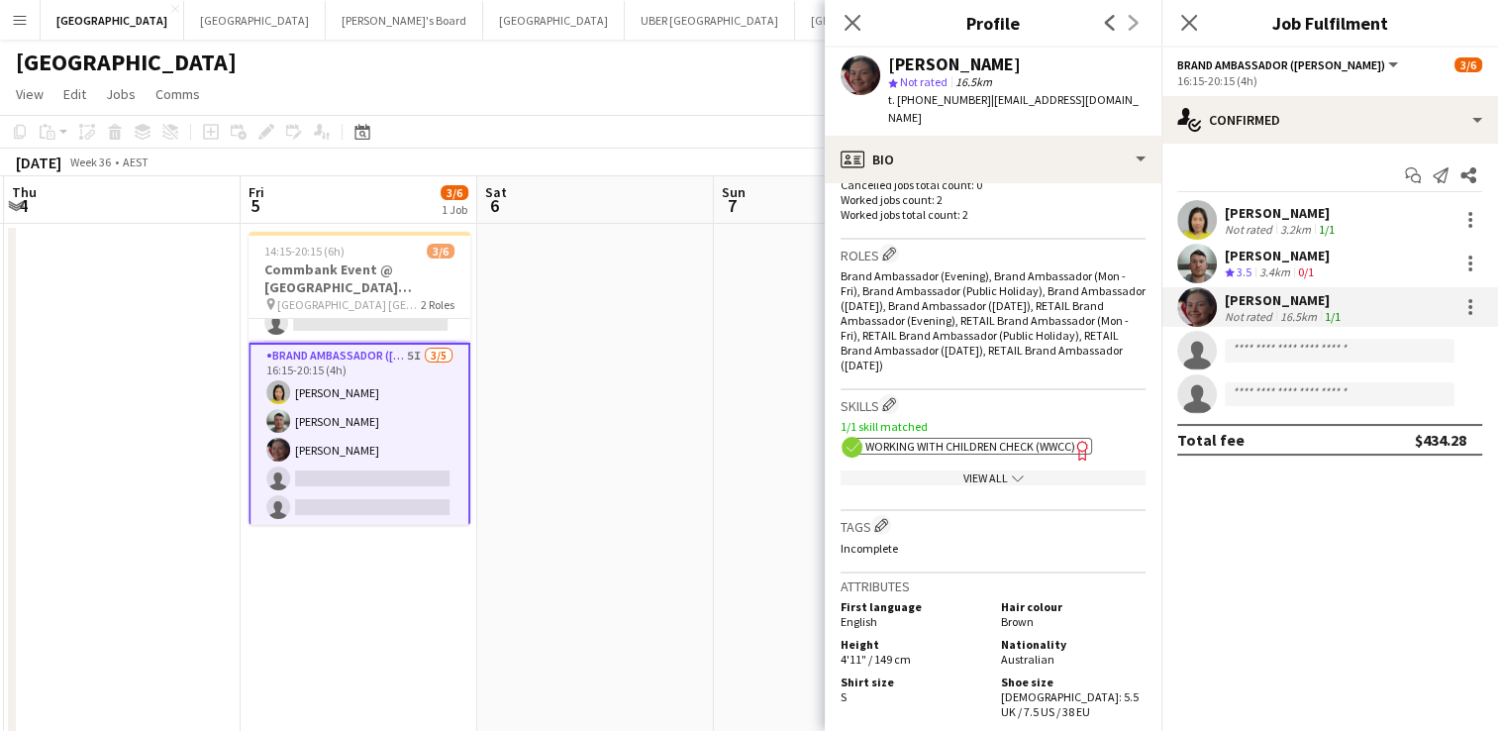
scroll to position [598, 0]
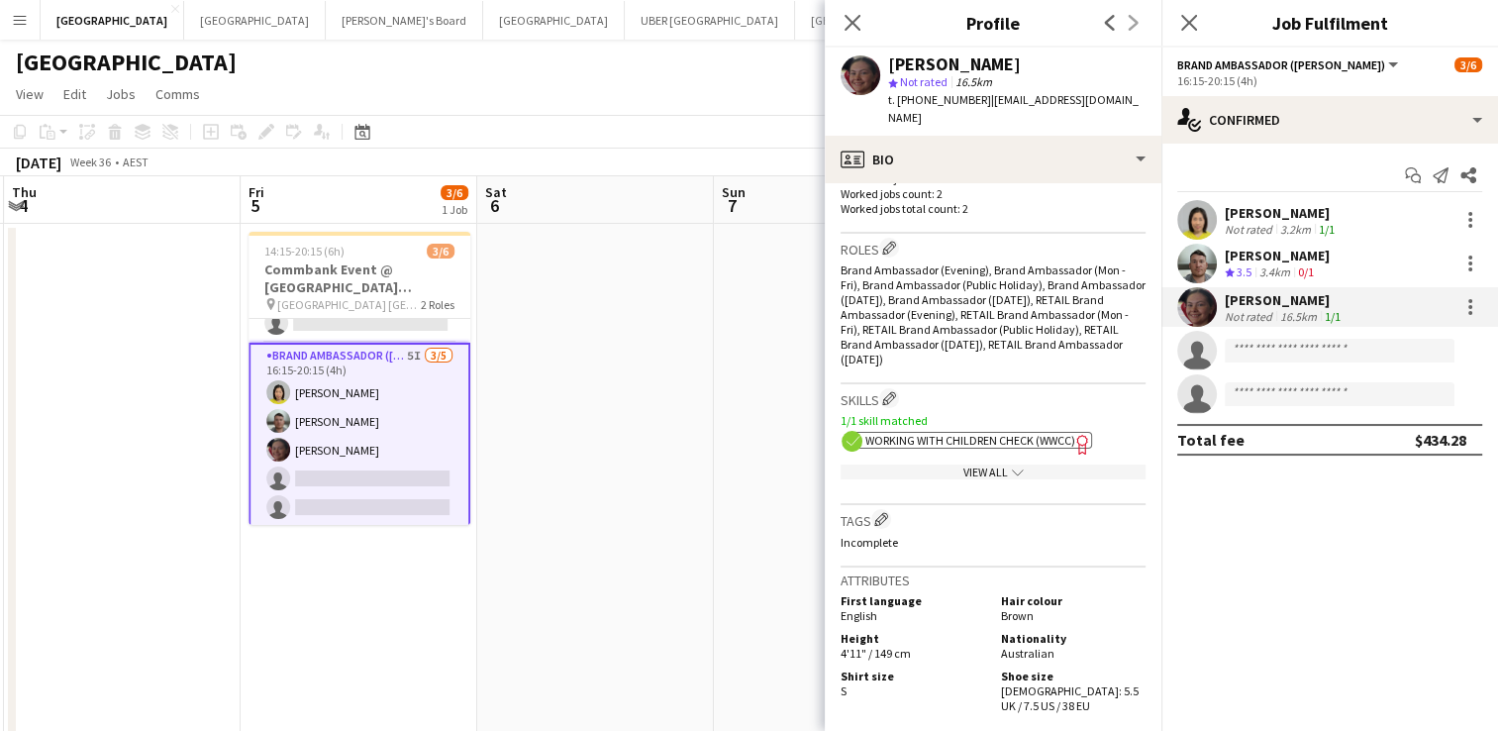
click at [1280, 259] on div "[PERSON_NAME]" at bounding box center [1277, 256] width 105 height 18
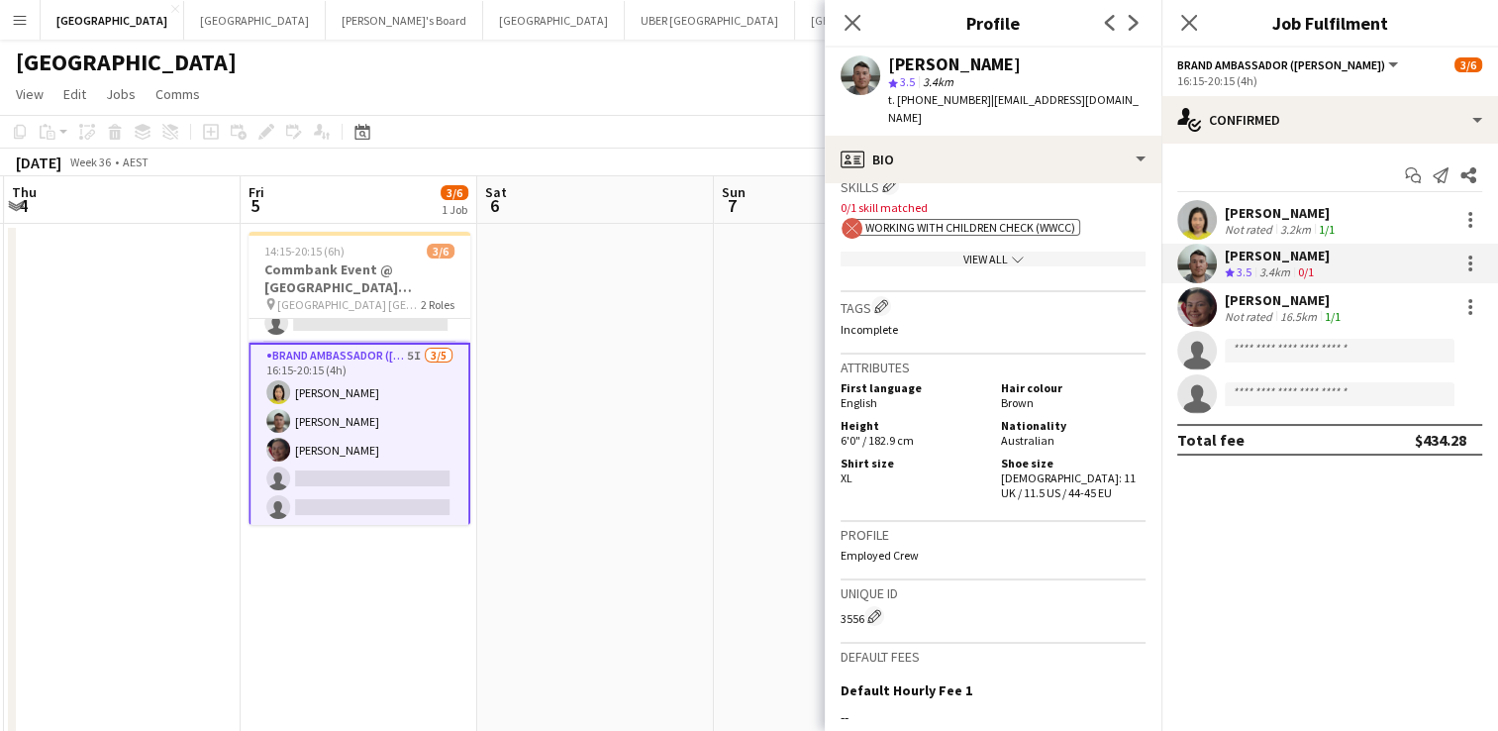
scroll to position [1064, 0]
click at [1271, 212] on div "[PERSON_NAME]" at bounding box center [1282, 213] width 114 height 18
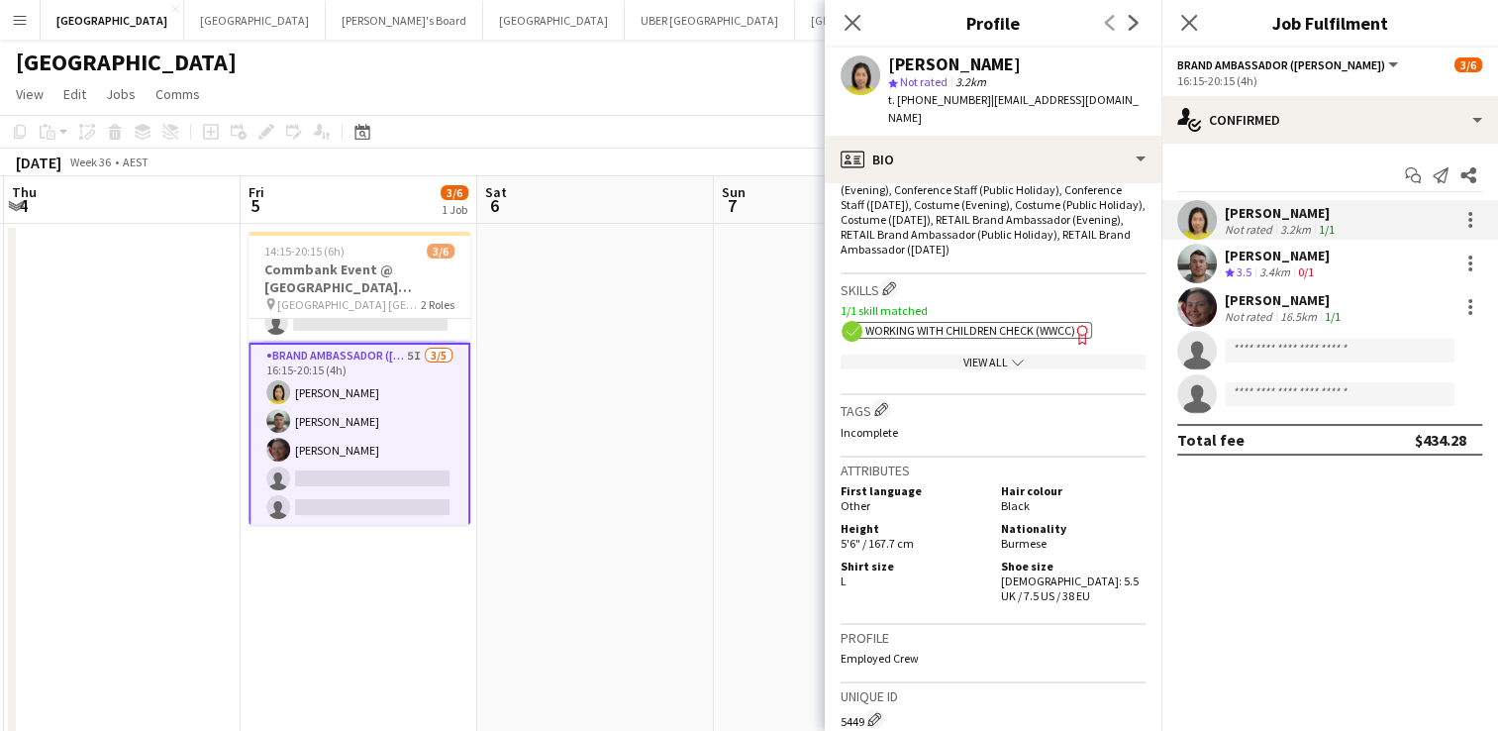
scroll to position [729, 0]
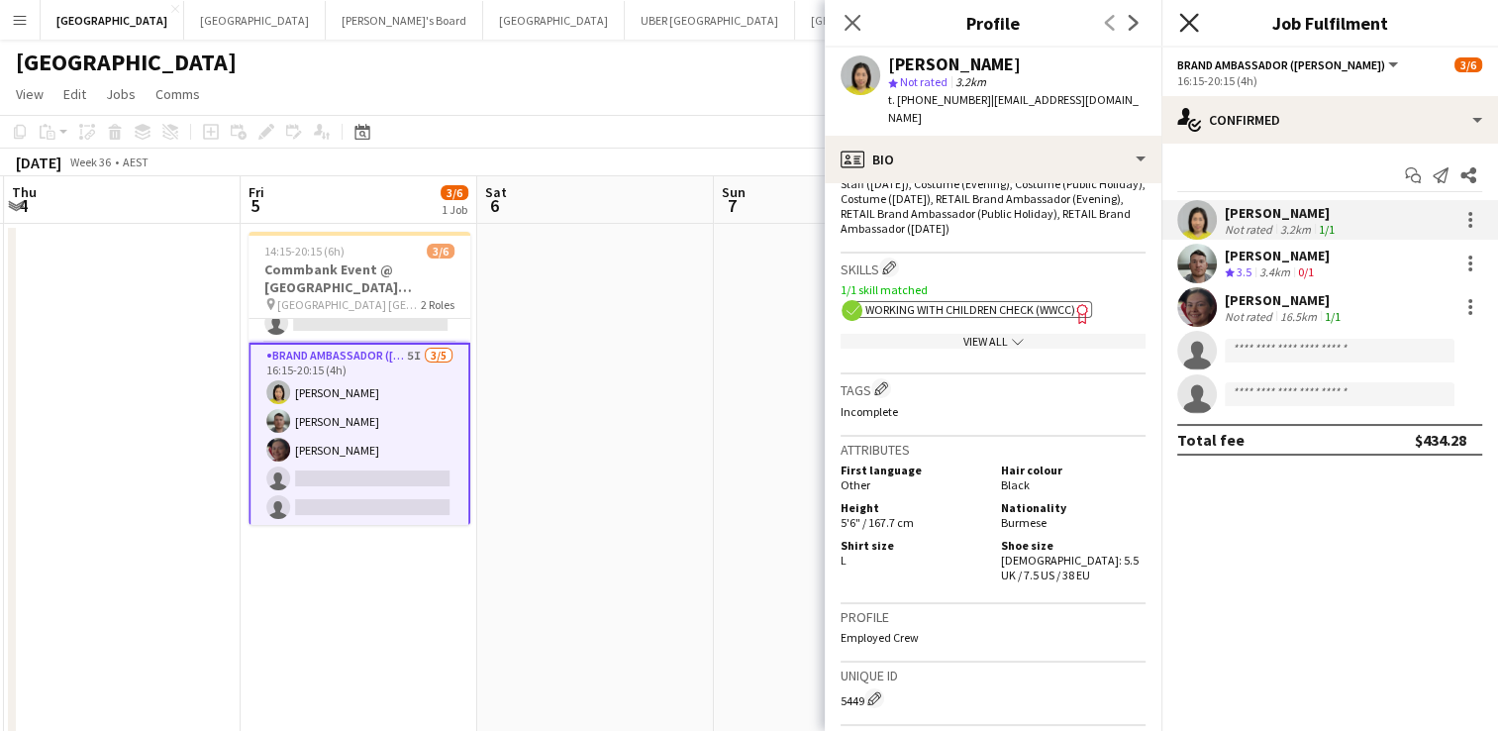
click at [1189, 20] on icon "Close pop-in" at bounding box center [1188, 22] width 19 height 19
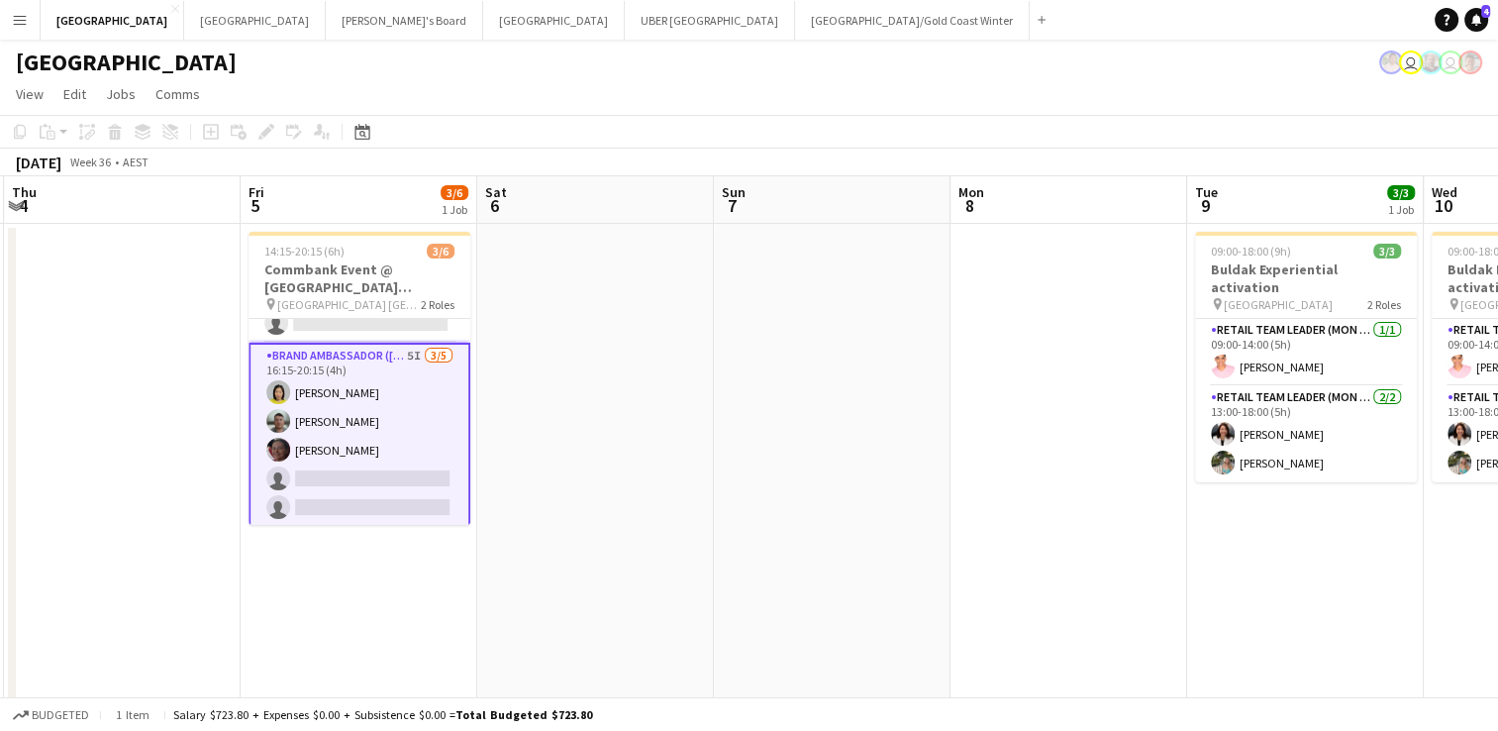
scroll to position [0, 0]
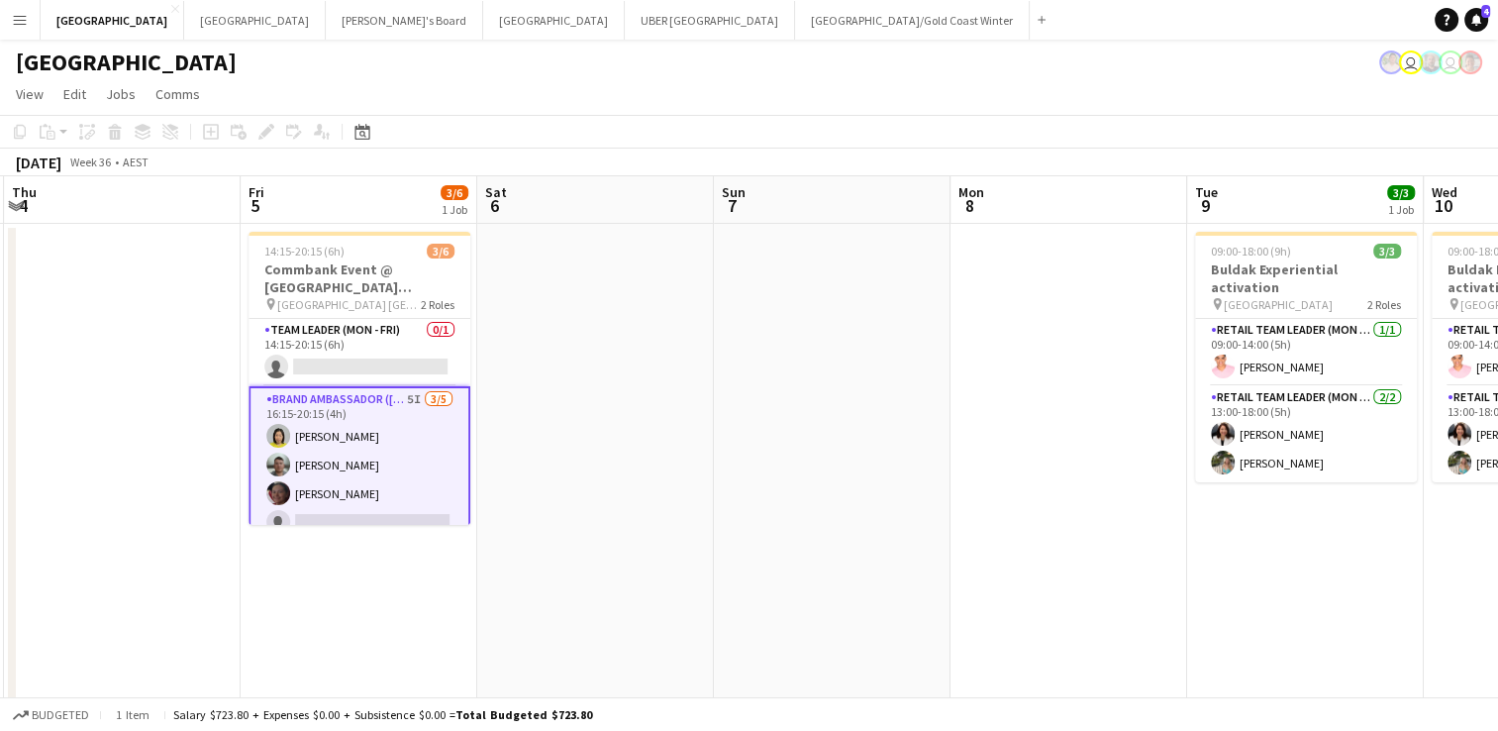
click at [687, 470] on app-date-cell at bounding box center [595, 586] width 237 height 724
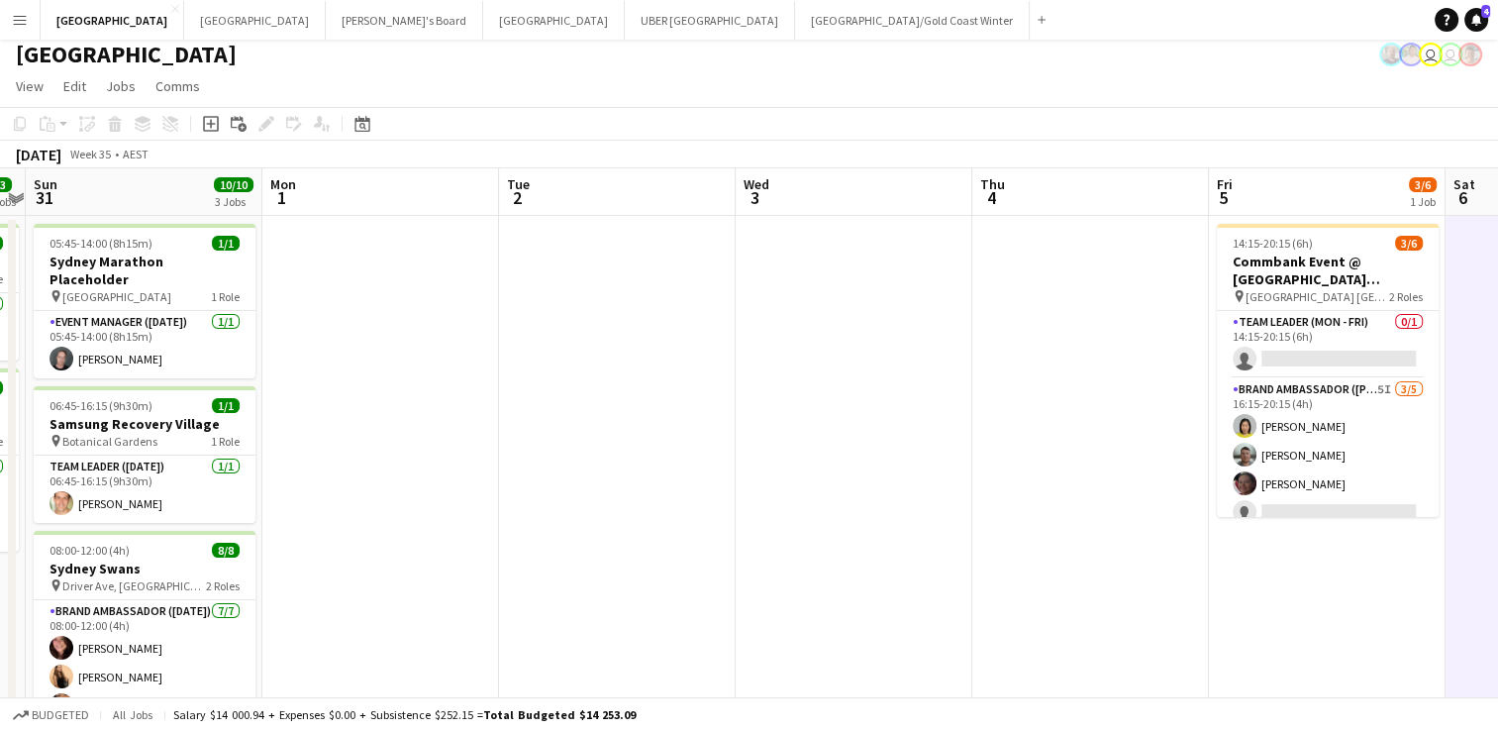
scroll to position [0, 447]
click at [625, 12] on button "UBER [GEOGRAPHIC_DATA] Close" at bounding box center [710, 20] width 170 height 39
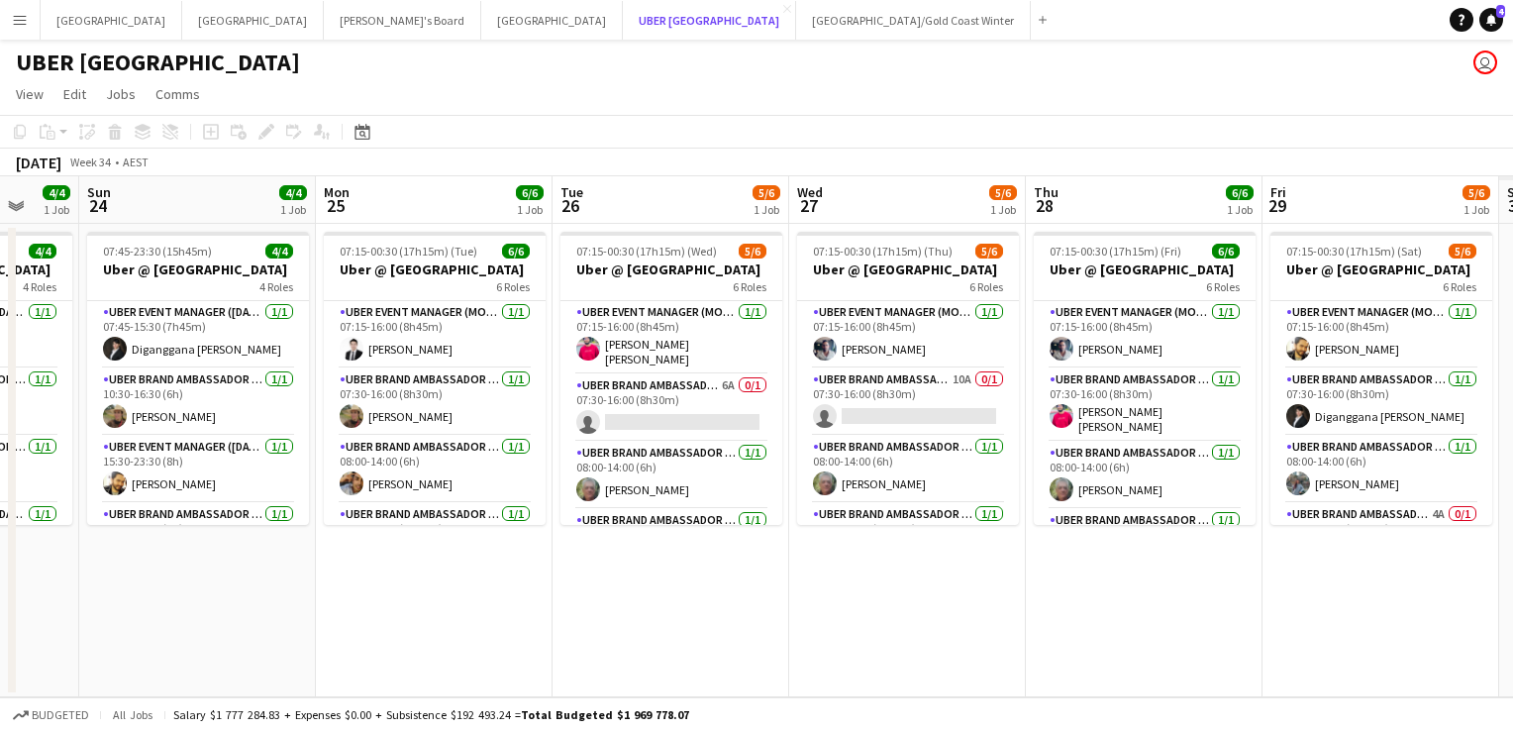
scroll to position [0, 923]
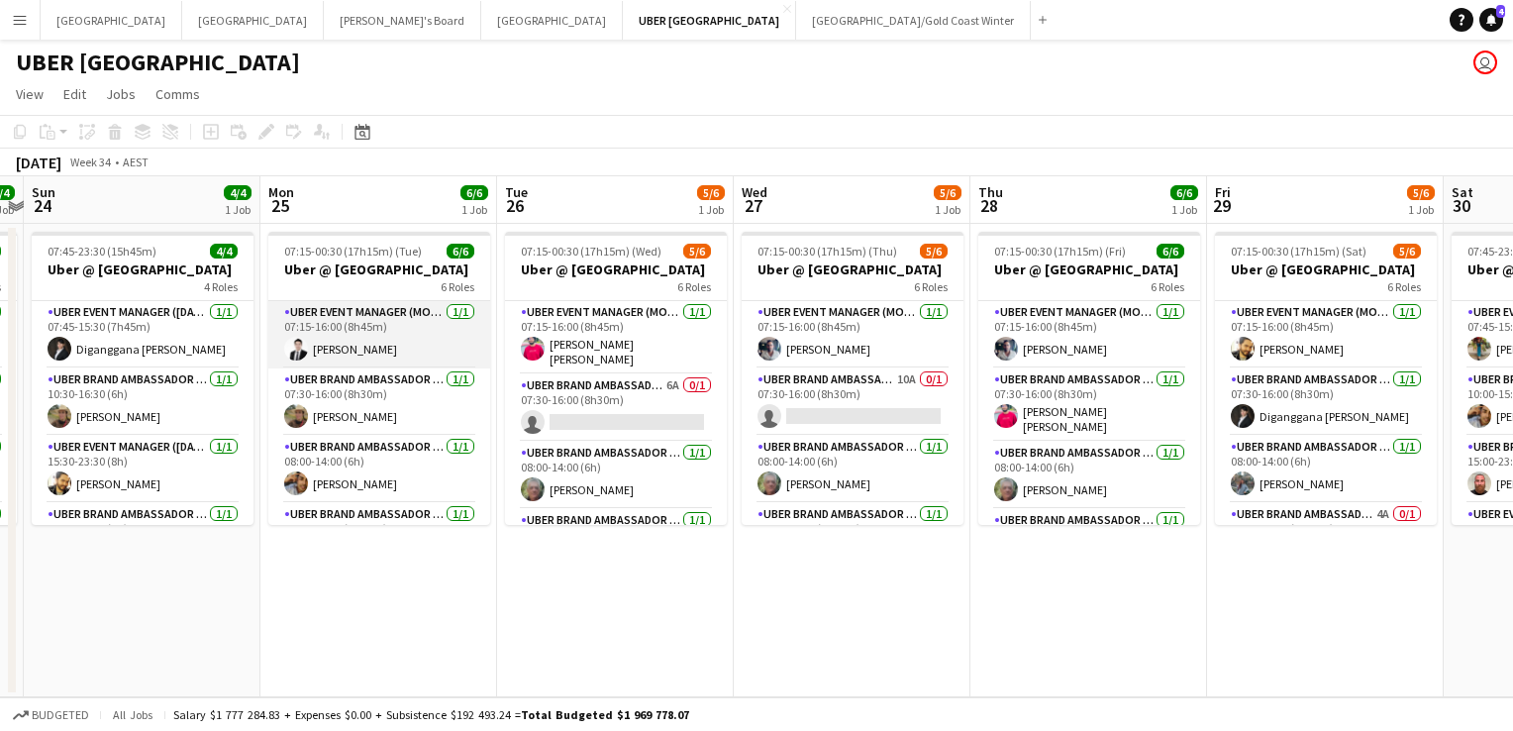
click at [324, 347] on app-card-role "UBER Event Manager (Mon - Fri) [DATE] 07:15-16:00 (8h45m) [PERSON_NAME]" at bounding box center [379, 334] width 222 height 67
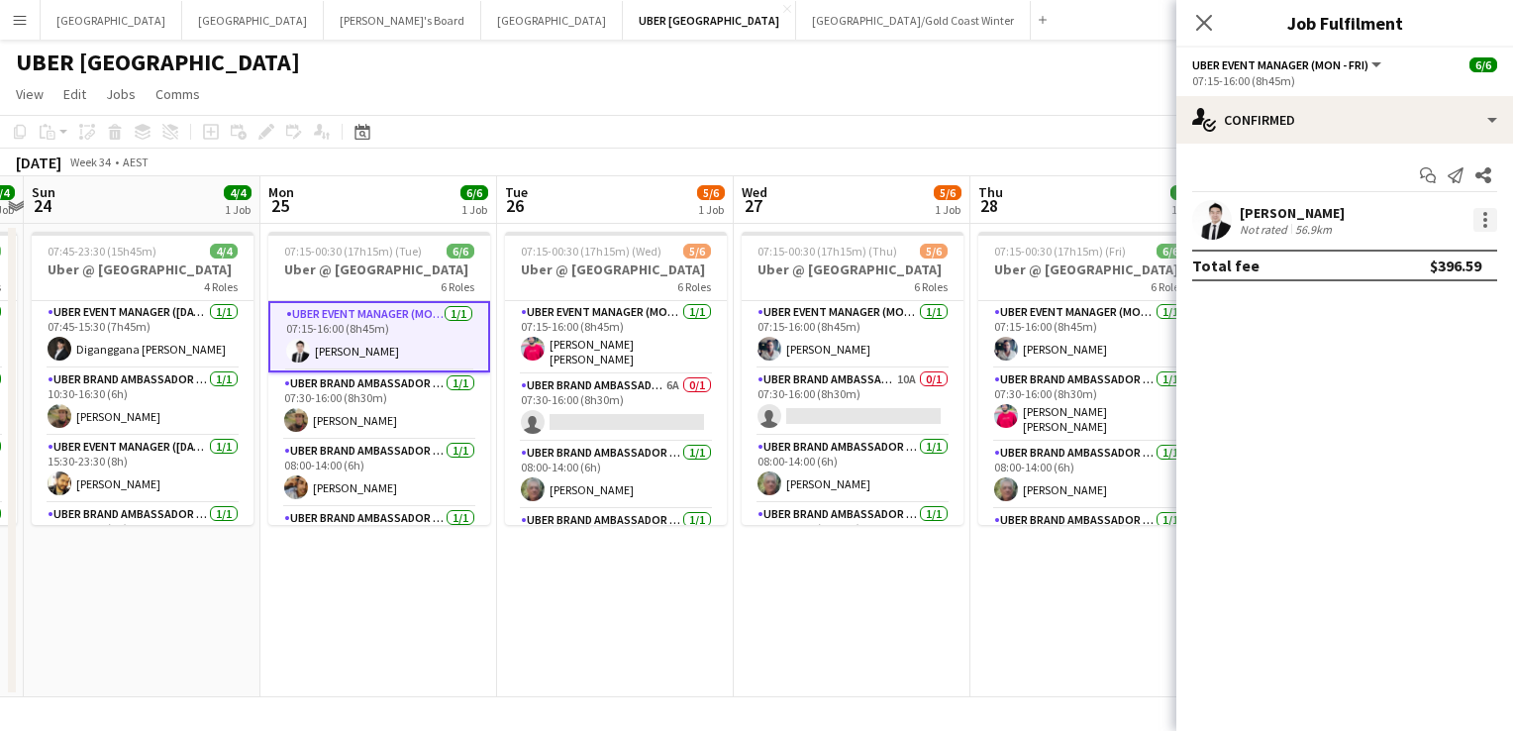
click at [1478, 223] on div at bounding box center [1485, 220] width 24 height 24
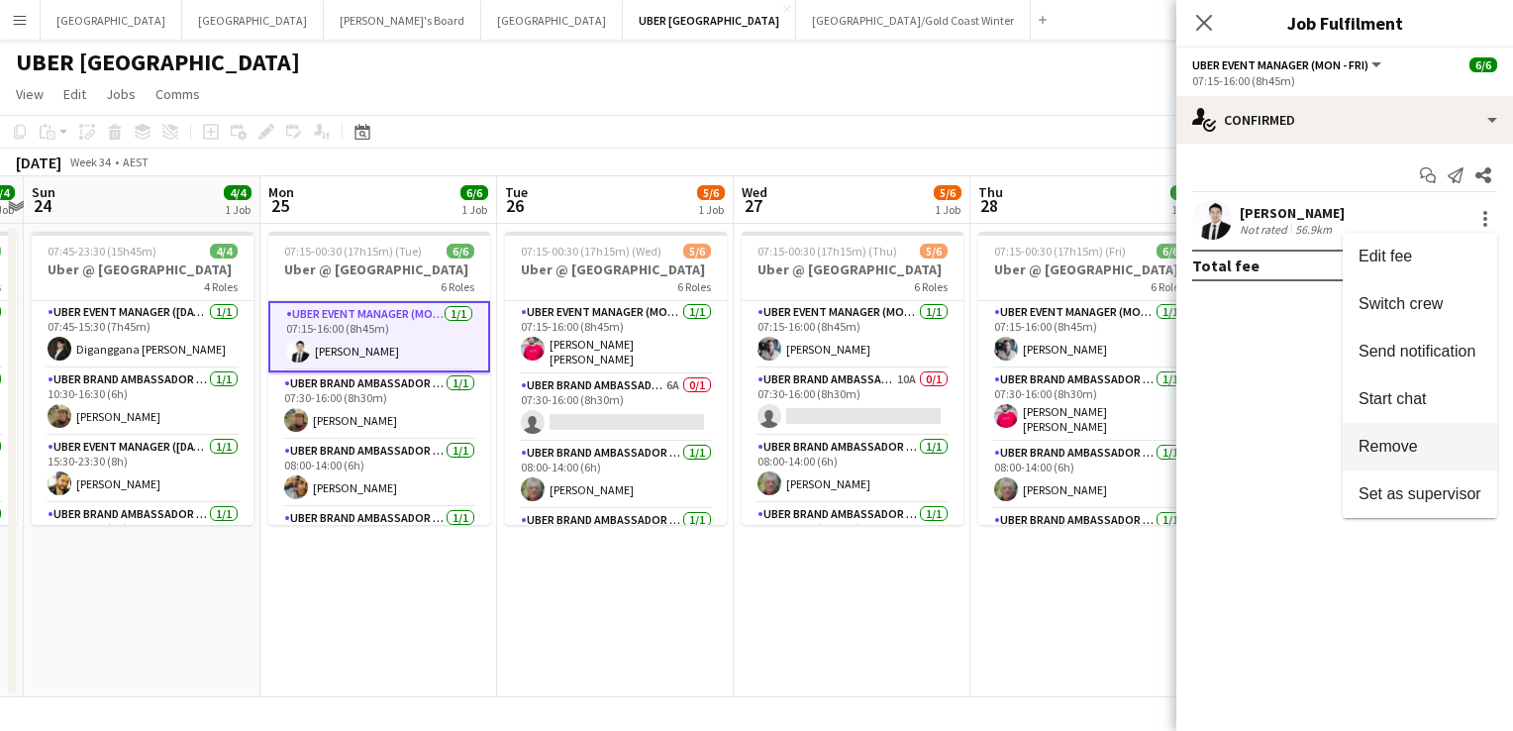
click at [1382, 453] on span "Remove" at bounding box center [1387, 446] width 59 height 17
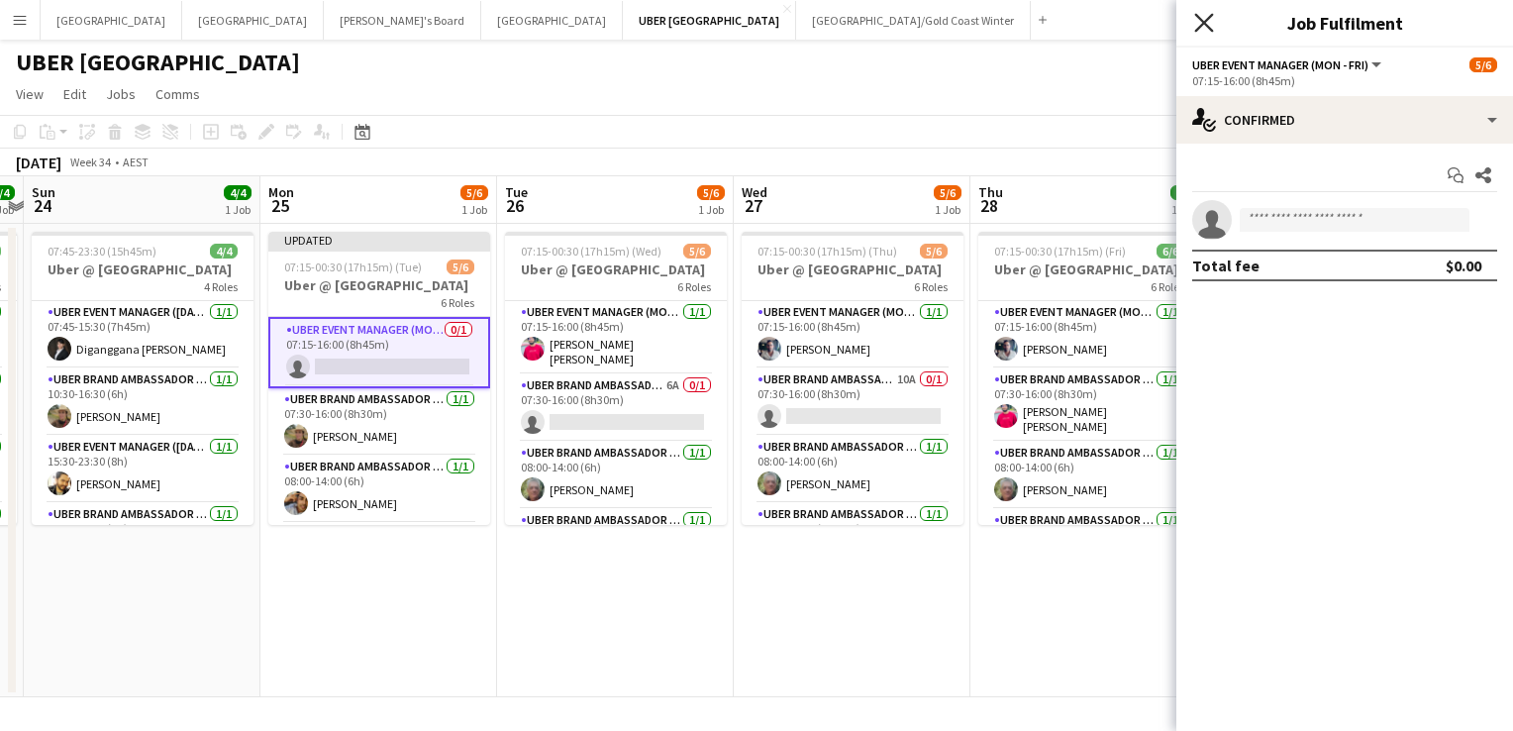
click at [1203, 23] on icon at bounding box center [1203, 22] width 19 height 19
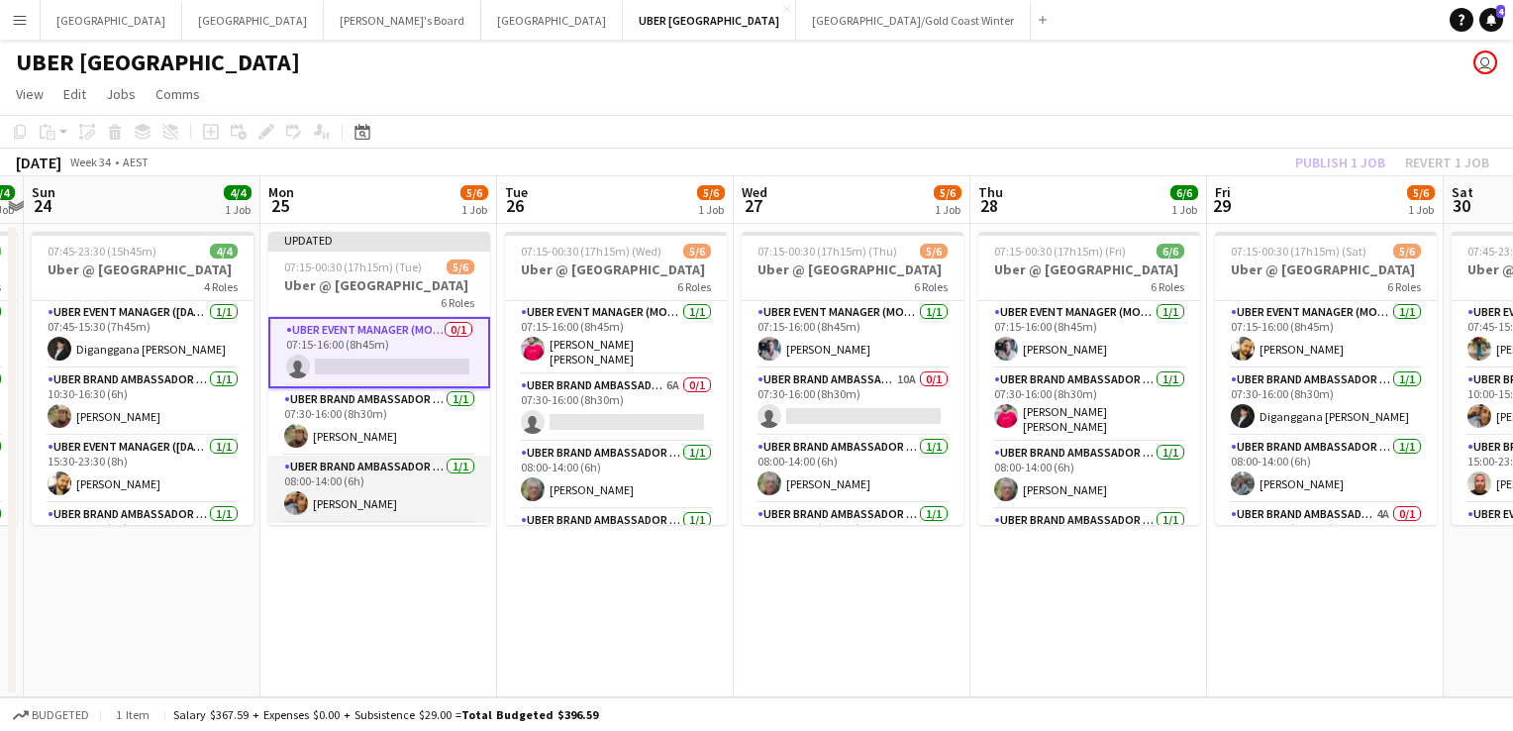
click at [329, 496] on app-card-role "UBER Brand Ambassador (Mon - Fri) [DATE] 08:00-14:00 (6h) [PERSON_NAME]" at bounding box center [379, 488] width 222 height 67
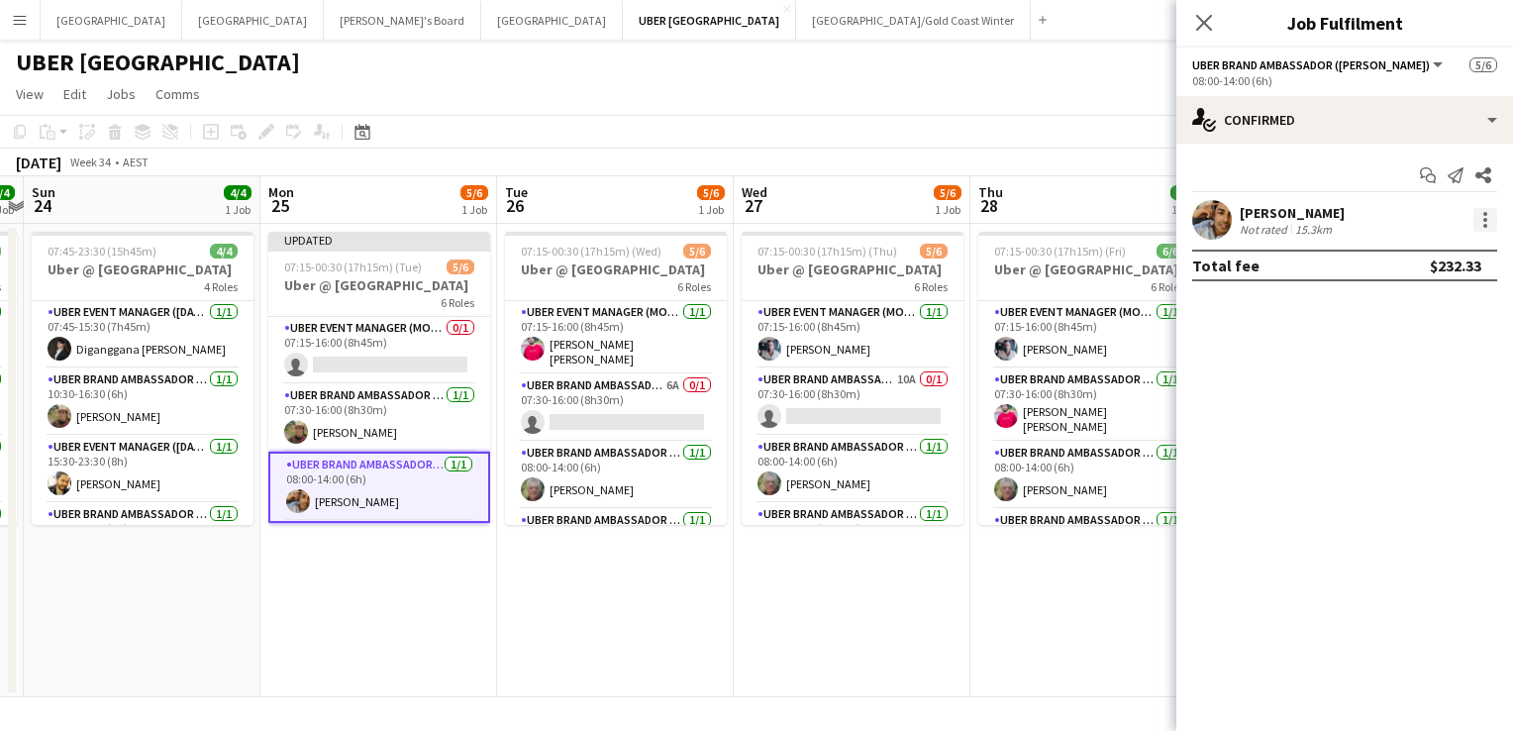
click at [1484, 219] on div at bounding box center [1485, 220] width 4 height 4
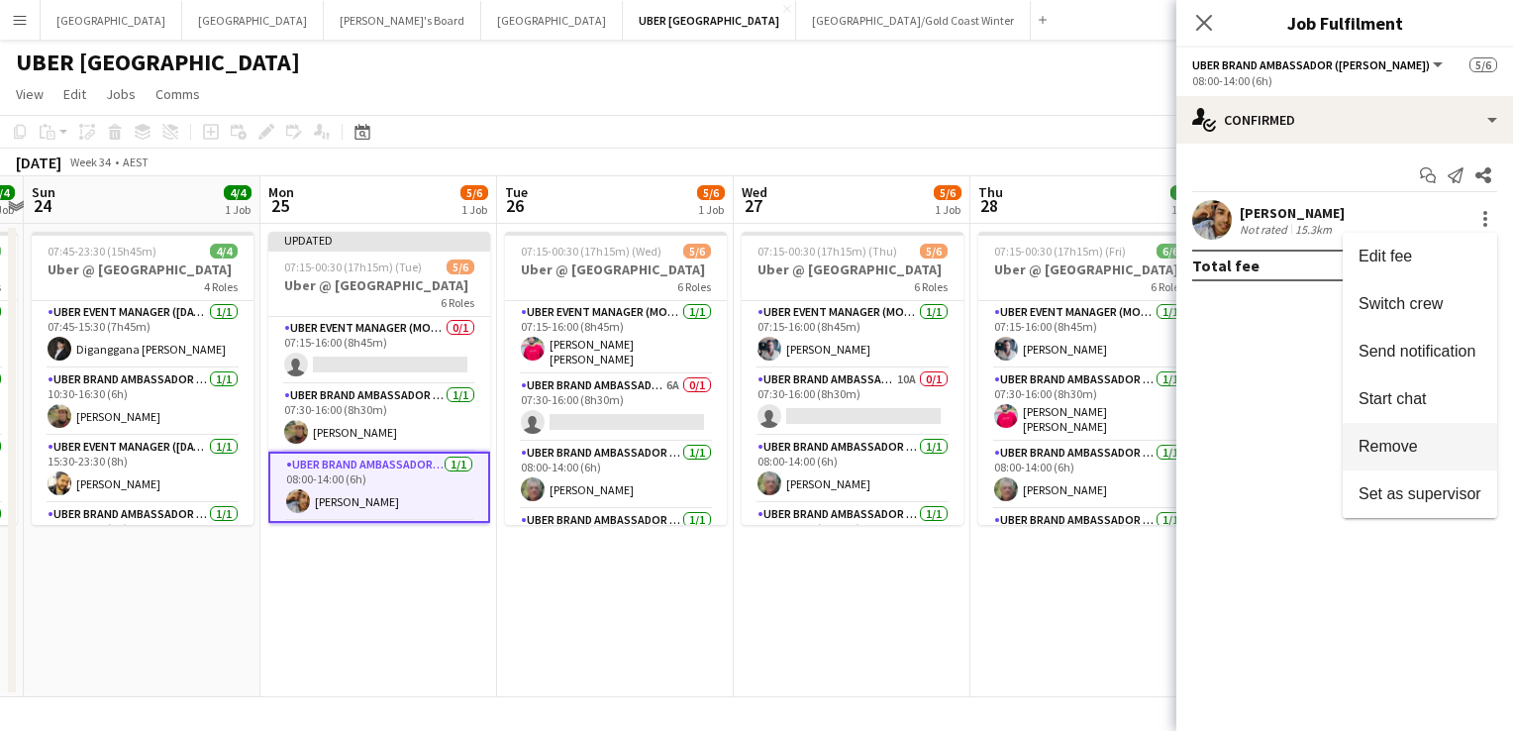
click at [1406, 446] on span "Remove" at bounding box center [1387, 446] width 59 height 17
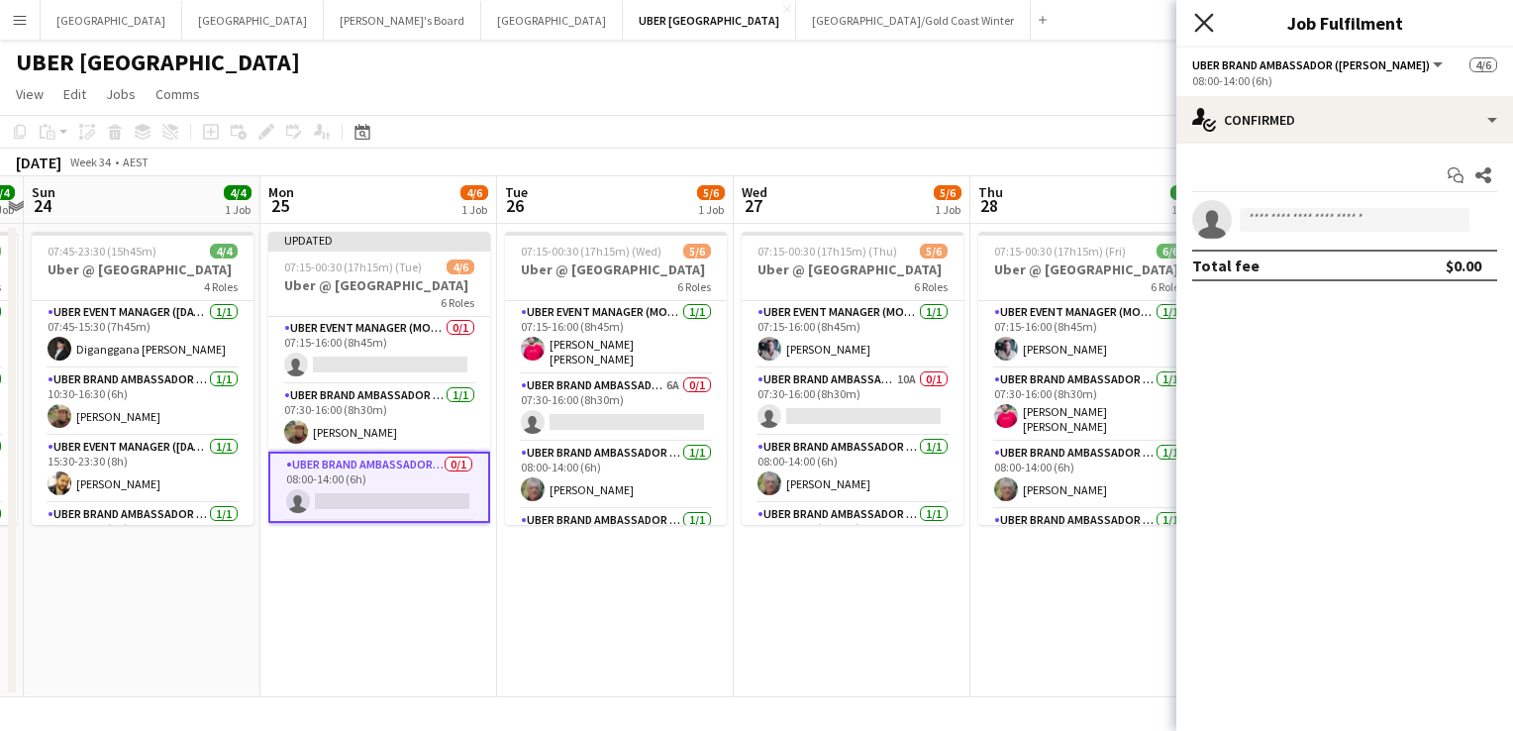
click at [1201, 17] on icon "Close pop-in" at bounding box center [1203, 22] width 19 height 19
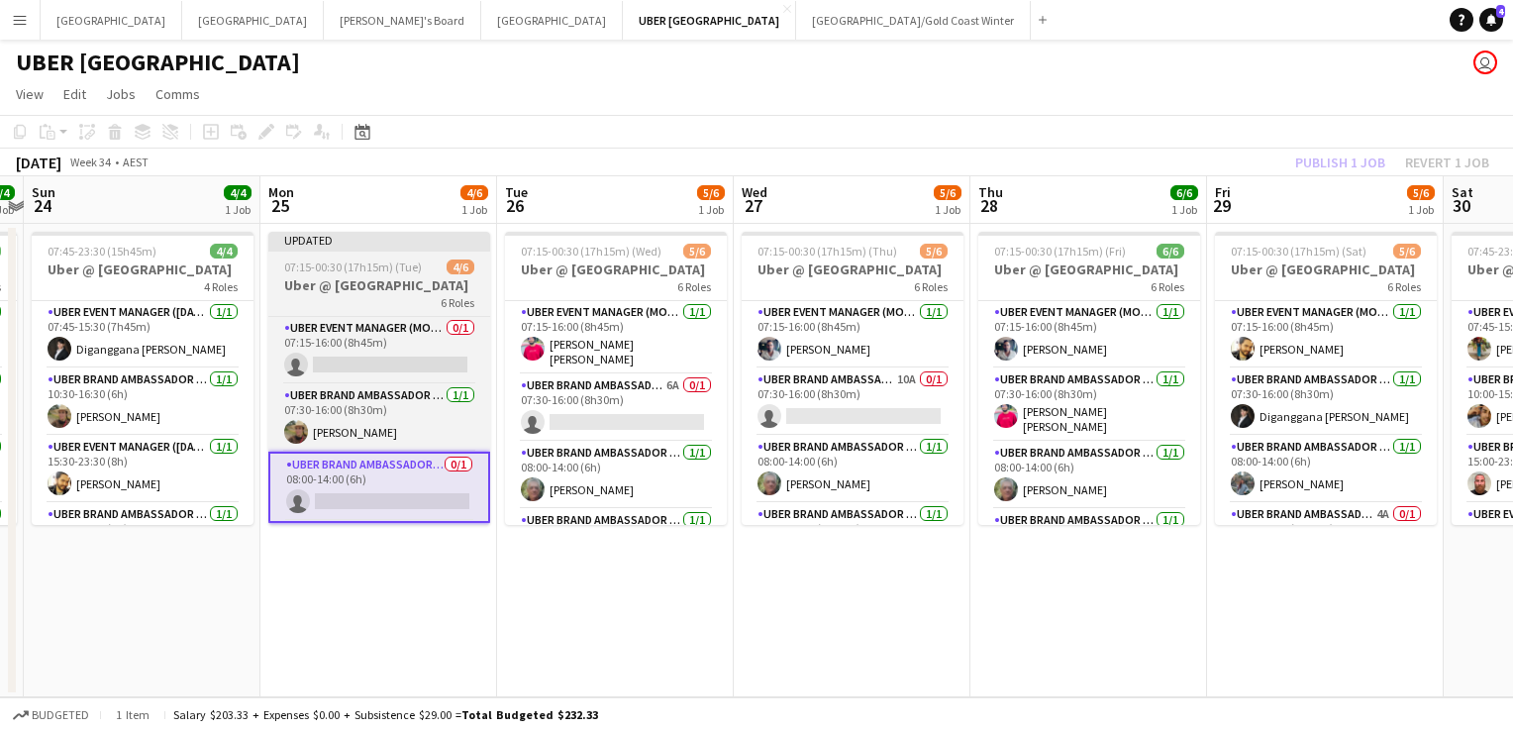
click at [372, 256] on app-job-card "Updated 07:15-00:30 (17h15m) (Tue) 4/6 Uber @ [GEOGRAPHIC_DATA] 6 Roles UBER Ev…" at bounding box center [379, 378] width 222 height 293
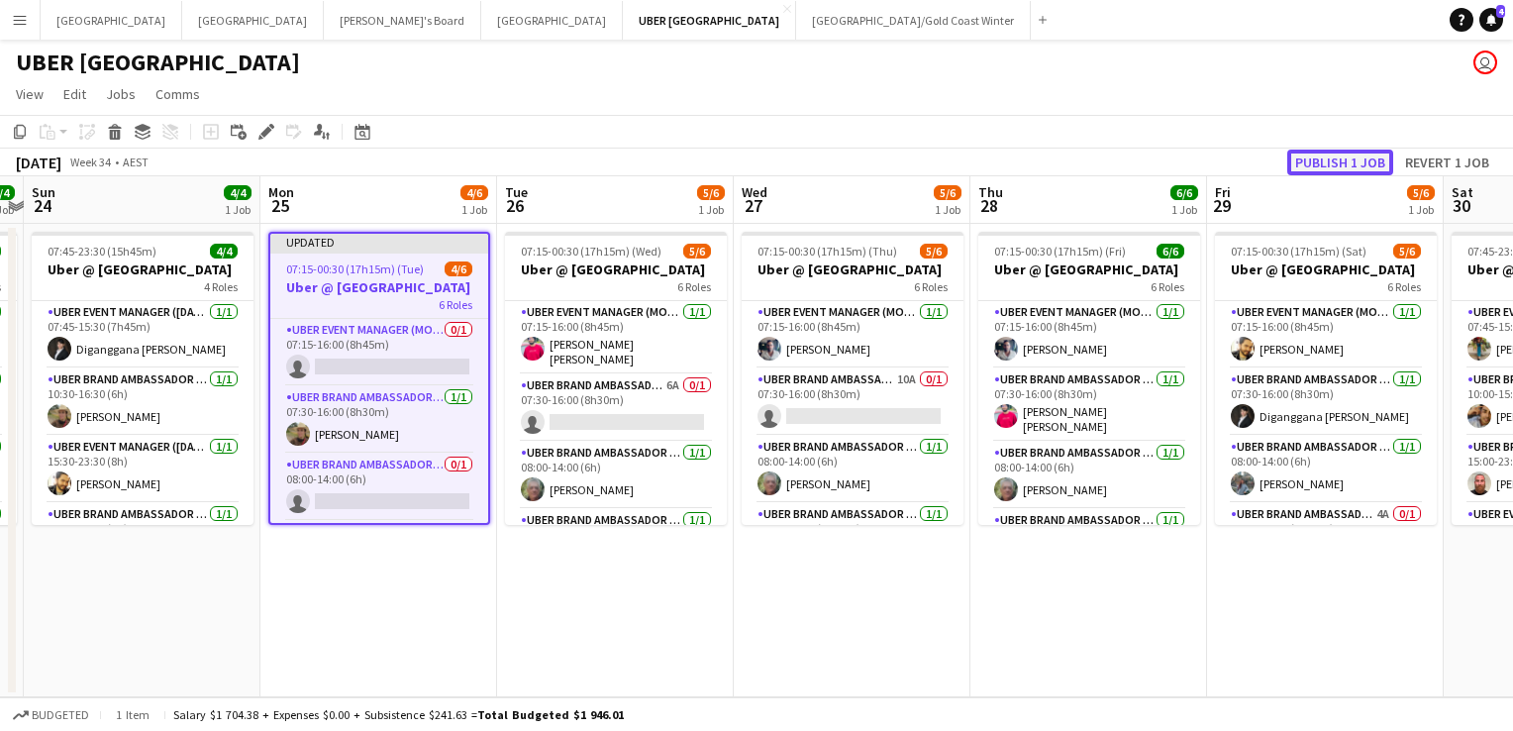
click at [1323, 166] on button "Publish 1 job" at bounding box center [1340, 162] width 106 height 26
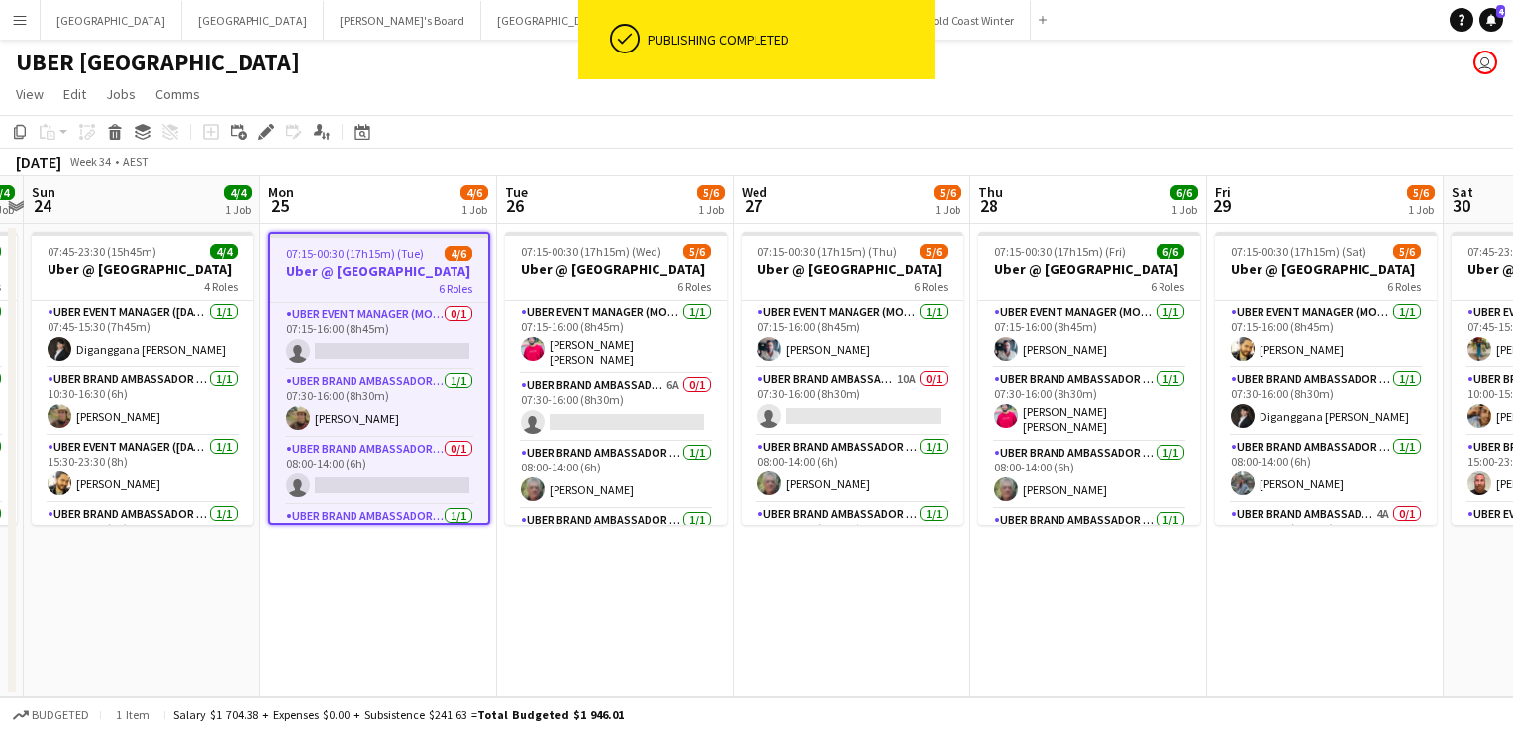
click at [380, 355] on app-card-role "UBER Event Manager (Mon - Fri) 0/1 07:15-16:00 (8h45m) single-neutral-actions" at bounding box center [379, 336] width 218 height 67
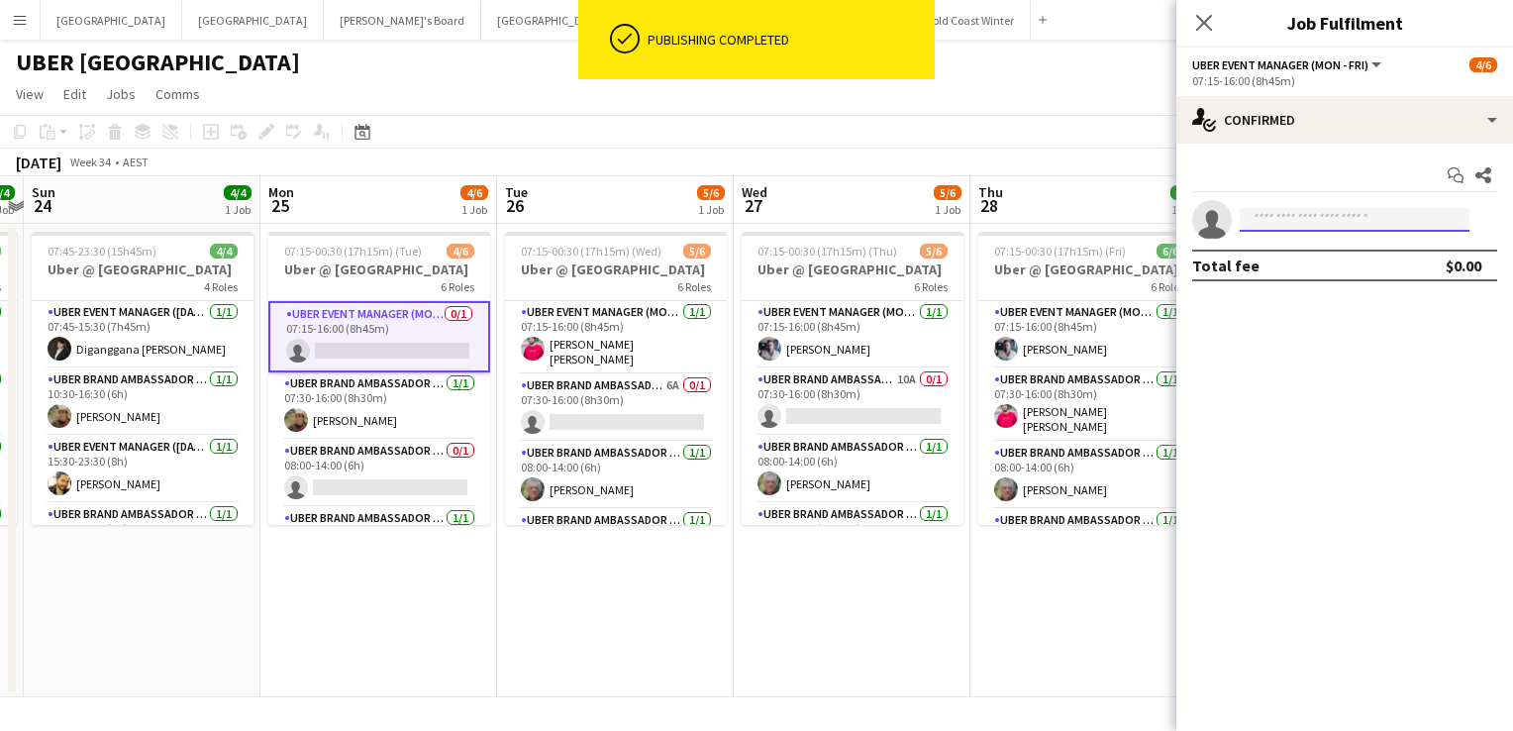
click at [1275, 224] on input at bounding box center [1355, 220] width 230 height 24
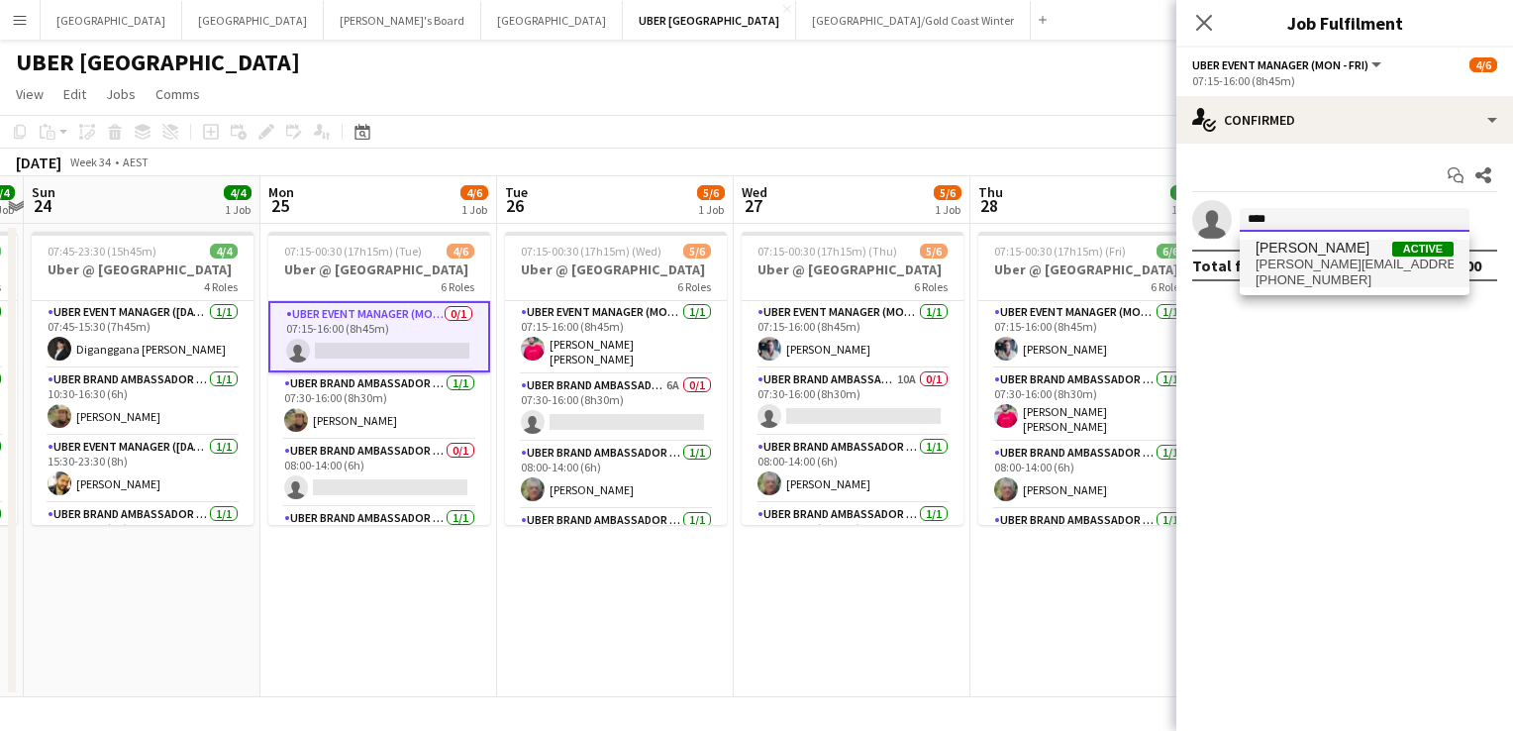
type input "****"
click at [1283, 263] on span "[PERSON_NAME][EMAIL_ADDRESS][DOMAIN_NAME]" at bounding box center [1354, 264] width 198 height 16
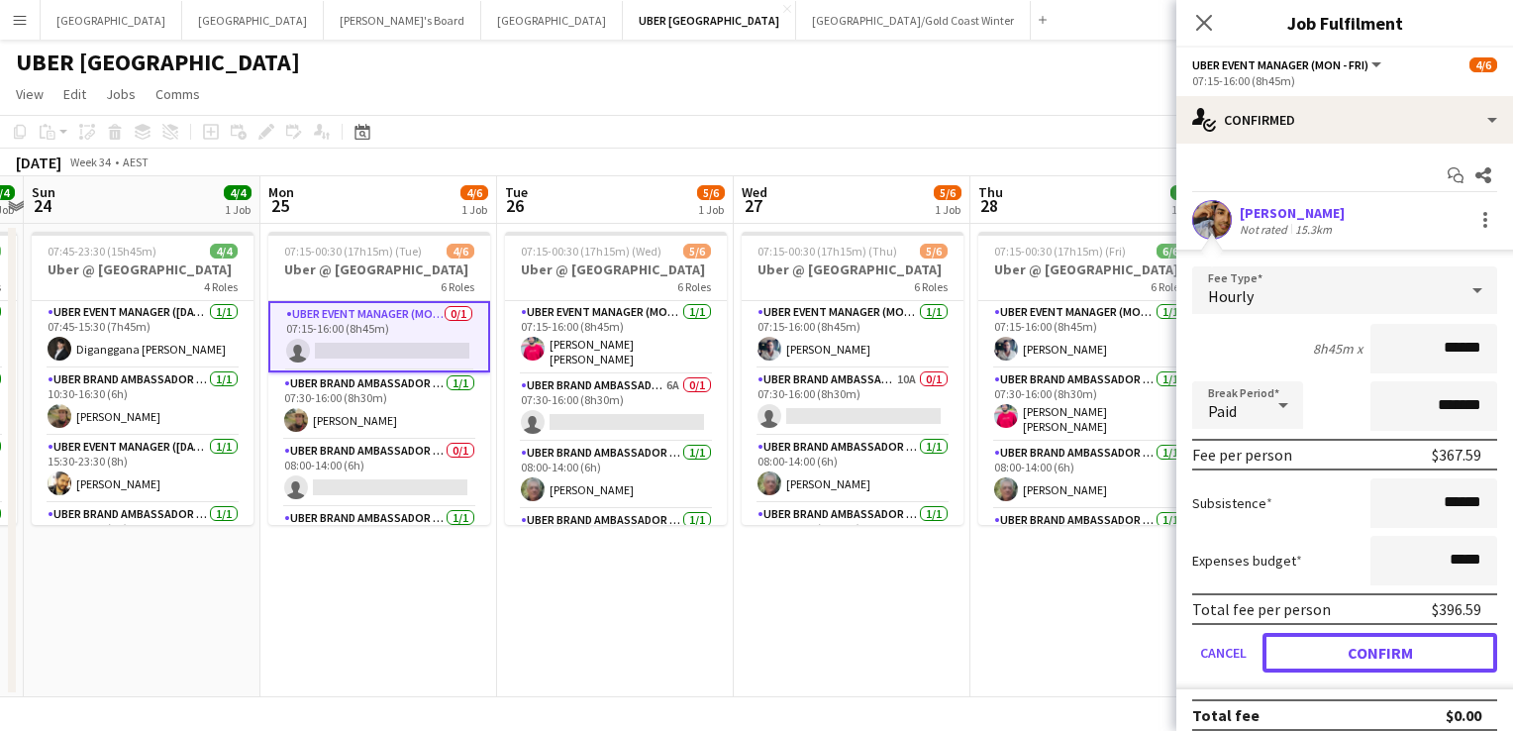
click at [1333, 655] on button "Confirm" at bounding box center [1379, 653] width 235 height 40
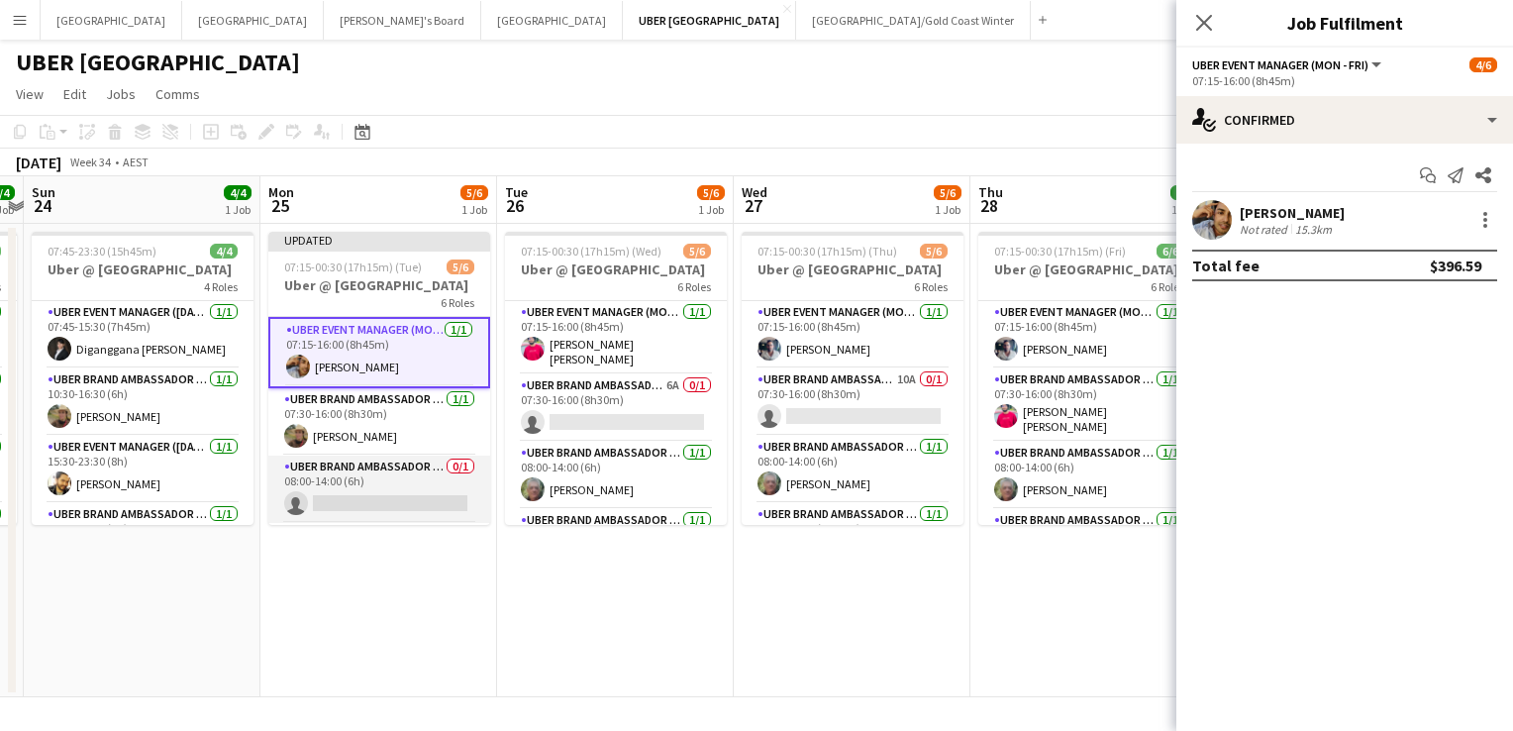
click at [338, 491] on app-card-role "UBER Brand Ambassador (Mon - Fri) 0/1 08:00-14:00 (6h) single-neutral-actions" at bounding box center [379, 488] width 222 height 67
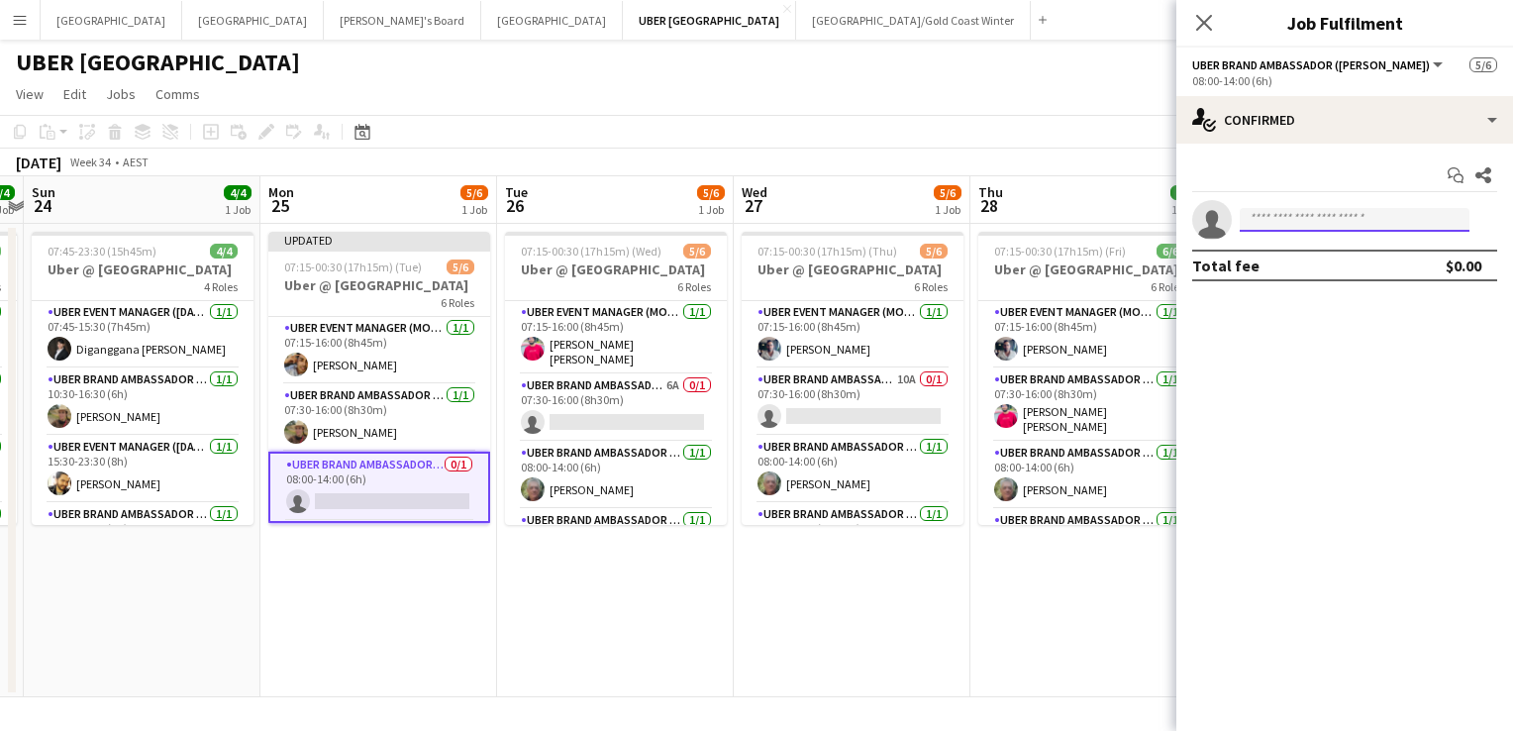
click at [1275, 220] on input at bounding box center [1355, 220] width 230 height 24
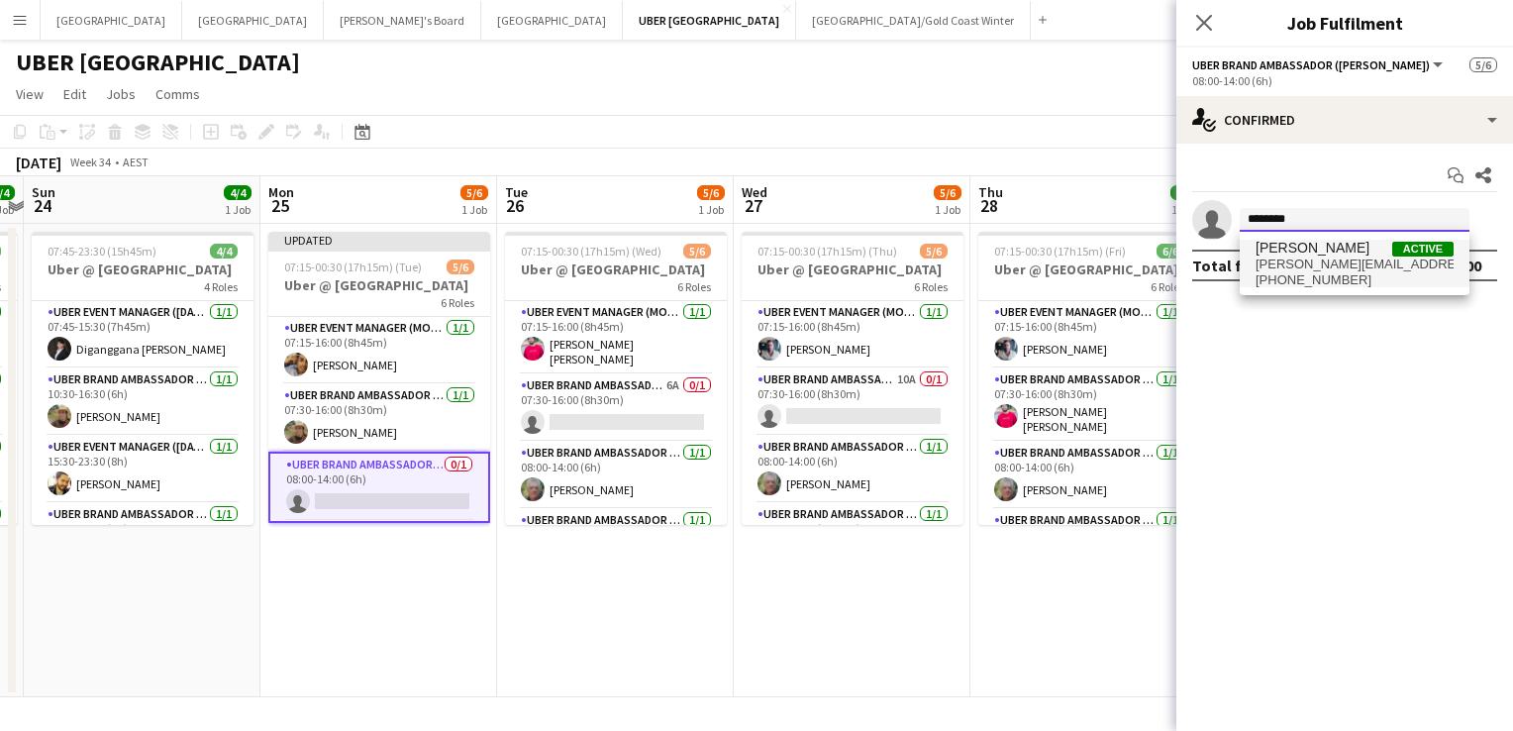
type input "********"
click at [1307, 263] on span "[PERSON_NAME][EMAIL_ADDRESS][DOMAIN_NAME]" at bounding box center [1354, 264] width 198 height 16
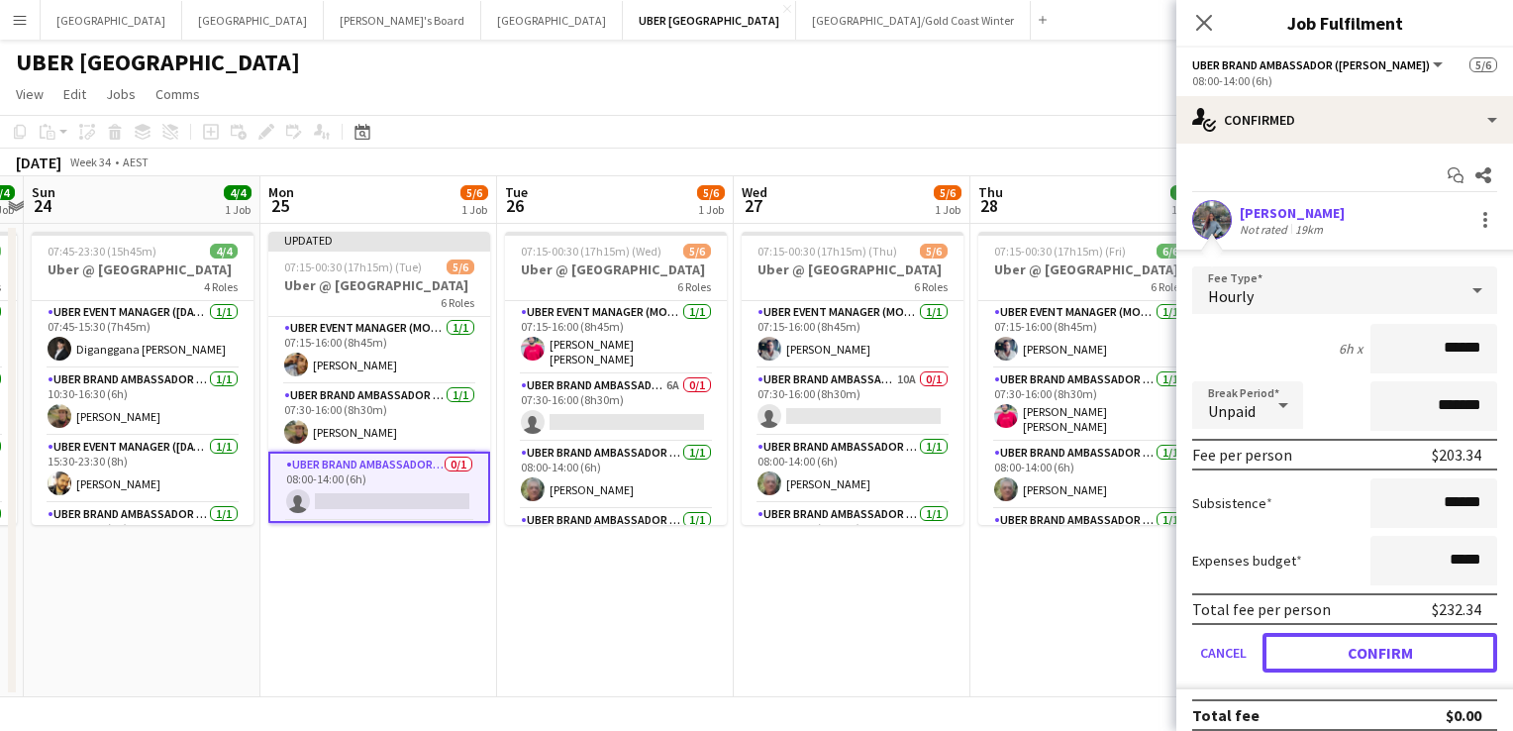
click at [1322, 655] on button "Confirm" at bounding box center [1379, 653] width 235 height 40
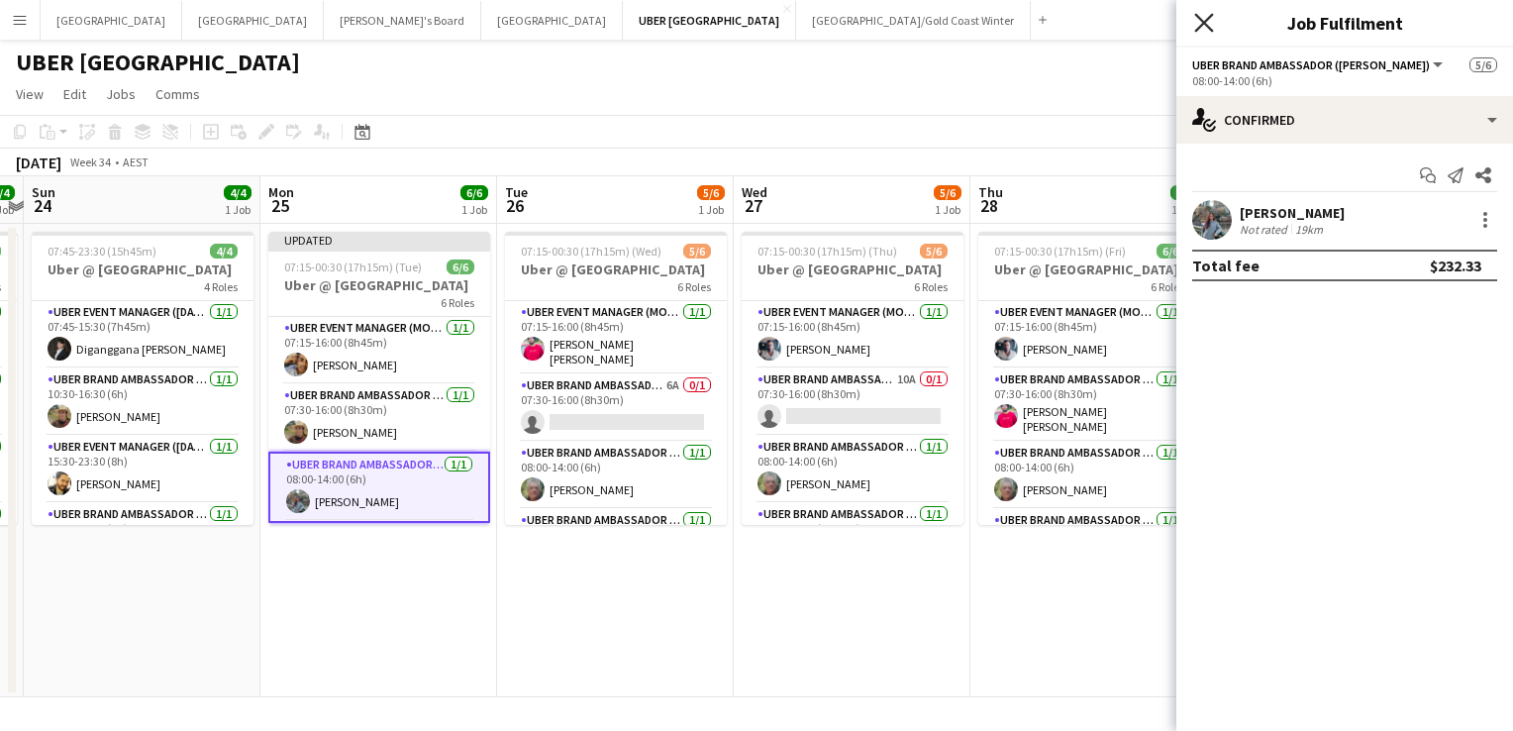
click at [1204, 21] on icon "Close pop-in" at bounding box center [1203, 22] width 19 height 19
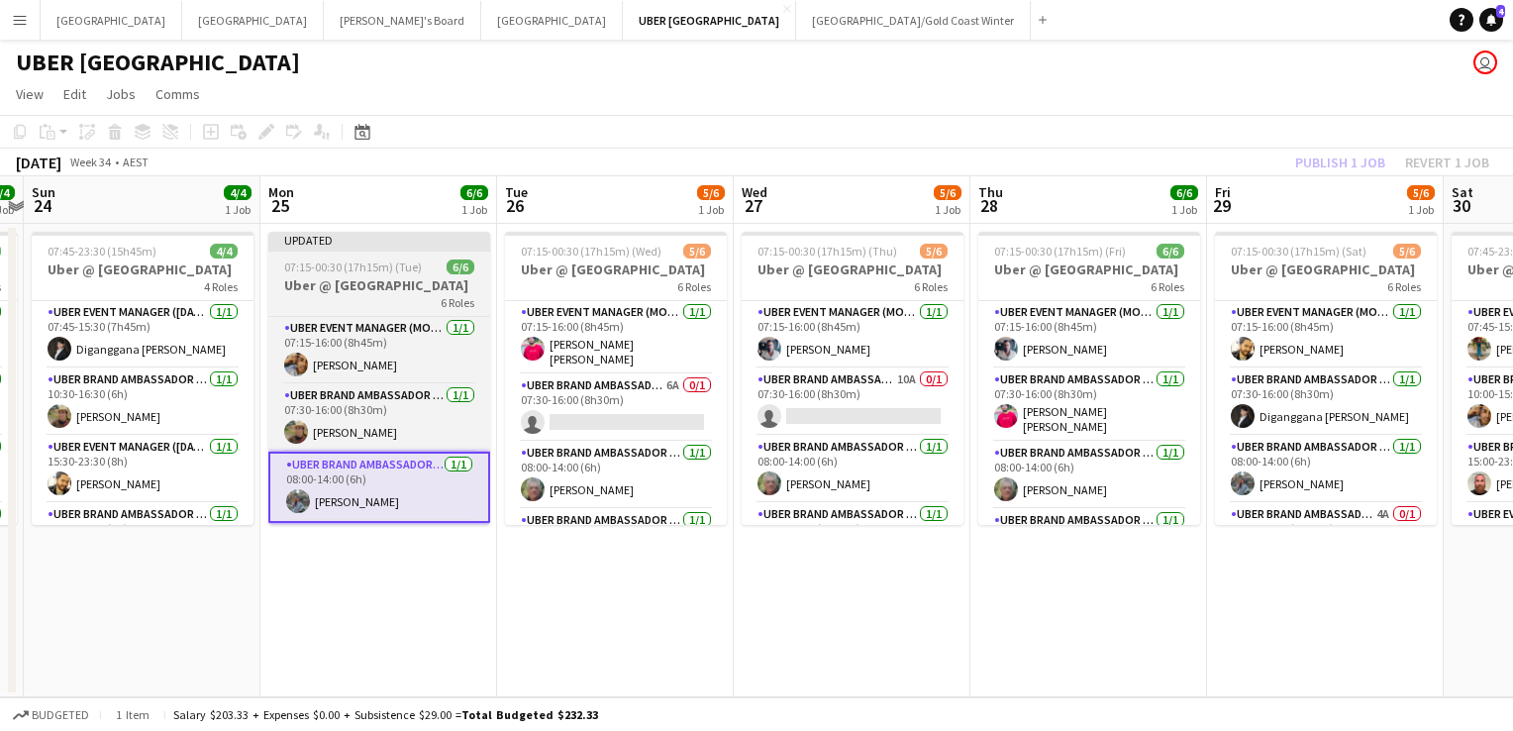
click at [405, 261] on span "07:15-00:30 (17h15m) (Tue)" at bounding box center [353, 266] width 138 height 15
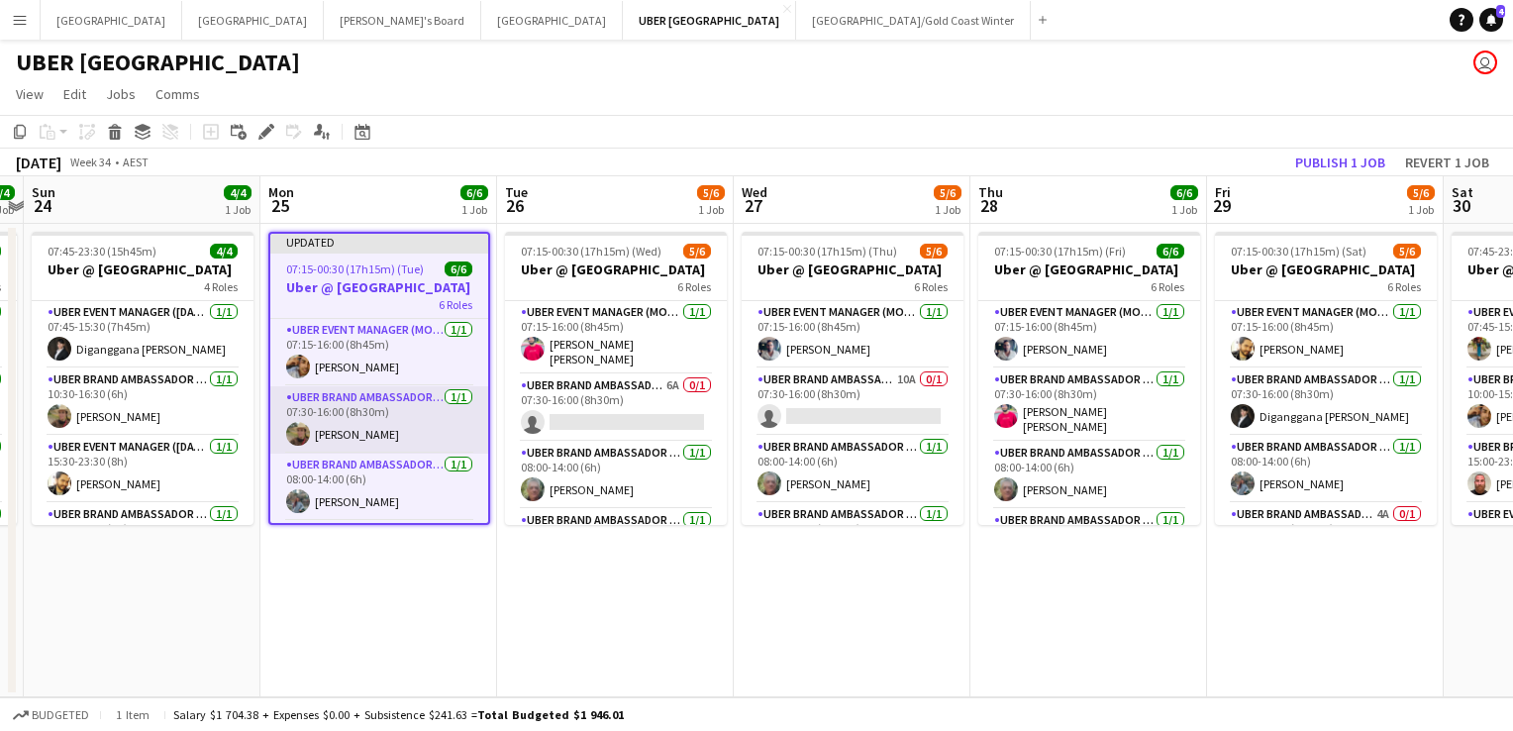
scroll to position [198, 0]
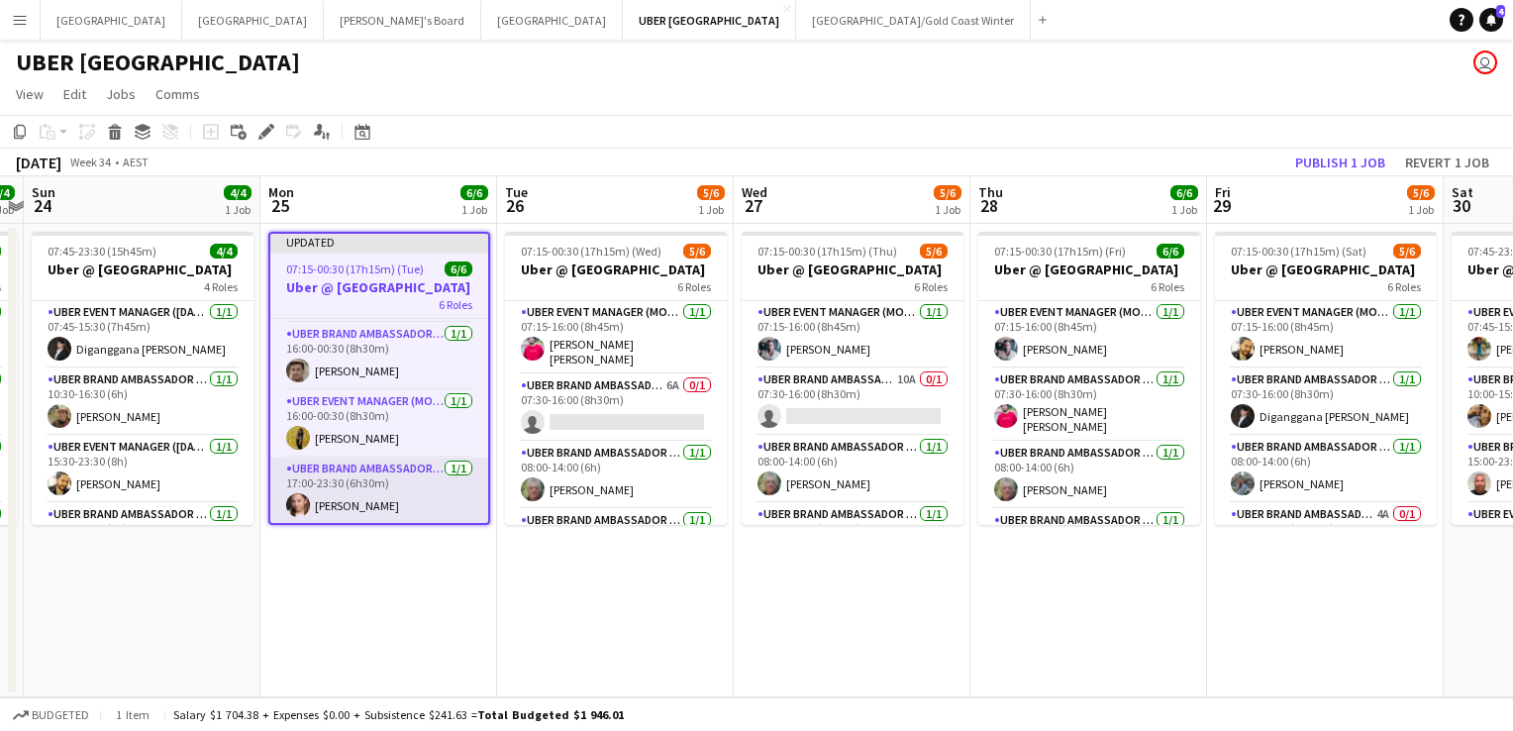
click at [315, 505] on app-card-role "UBER Brand Ambassador (Mon - Fri) [DATE] 17:00-23:30 (6h30m) [PERSON_NAME]" at bounding box center [379, 490] width 218 height 67
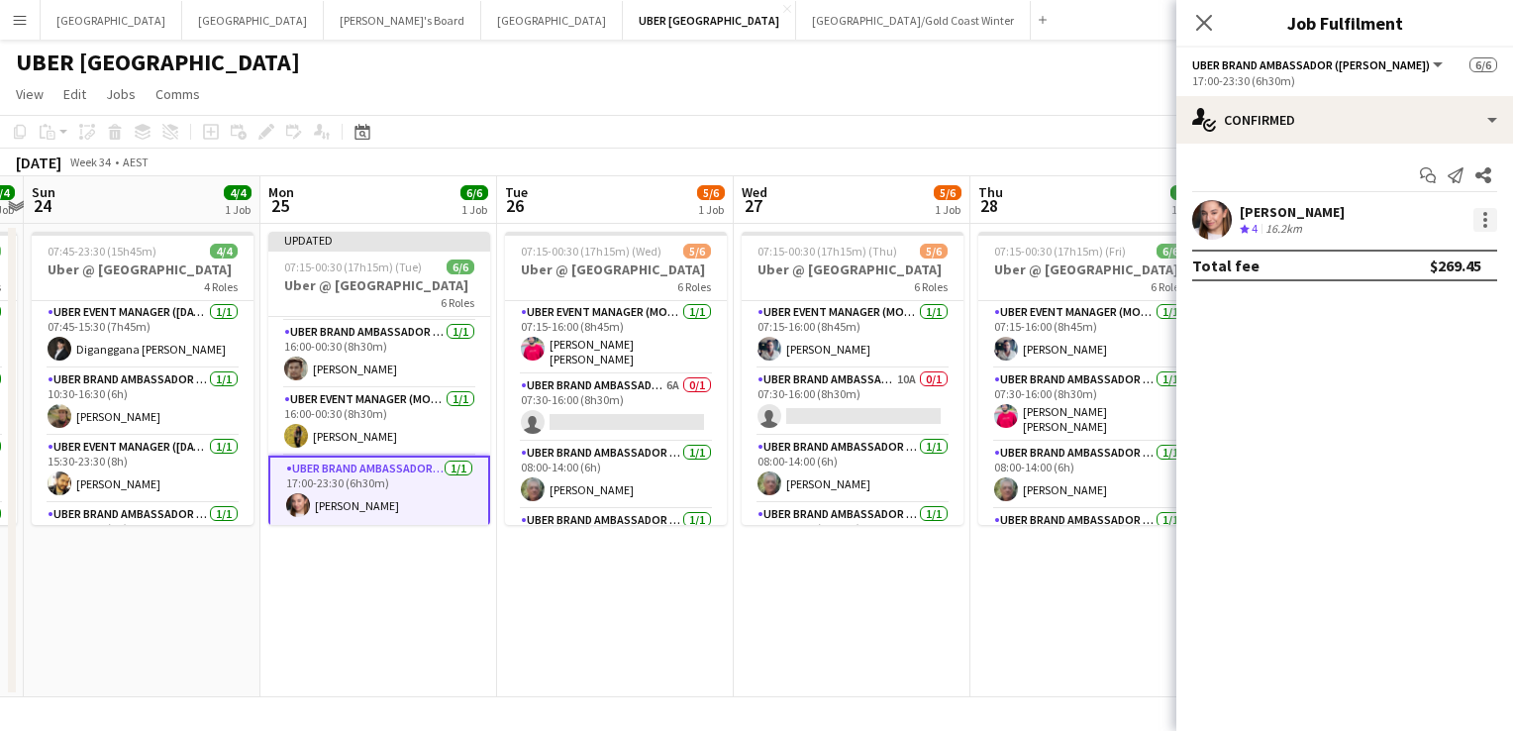
click at [1481, 222] on div at bounding box center [1485, 220] width 24 height 24
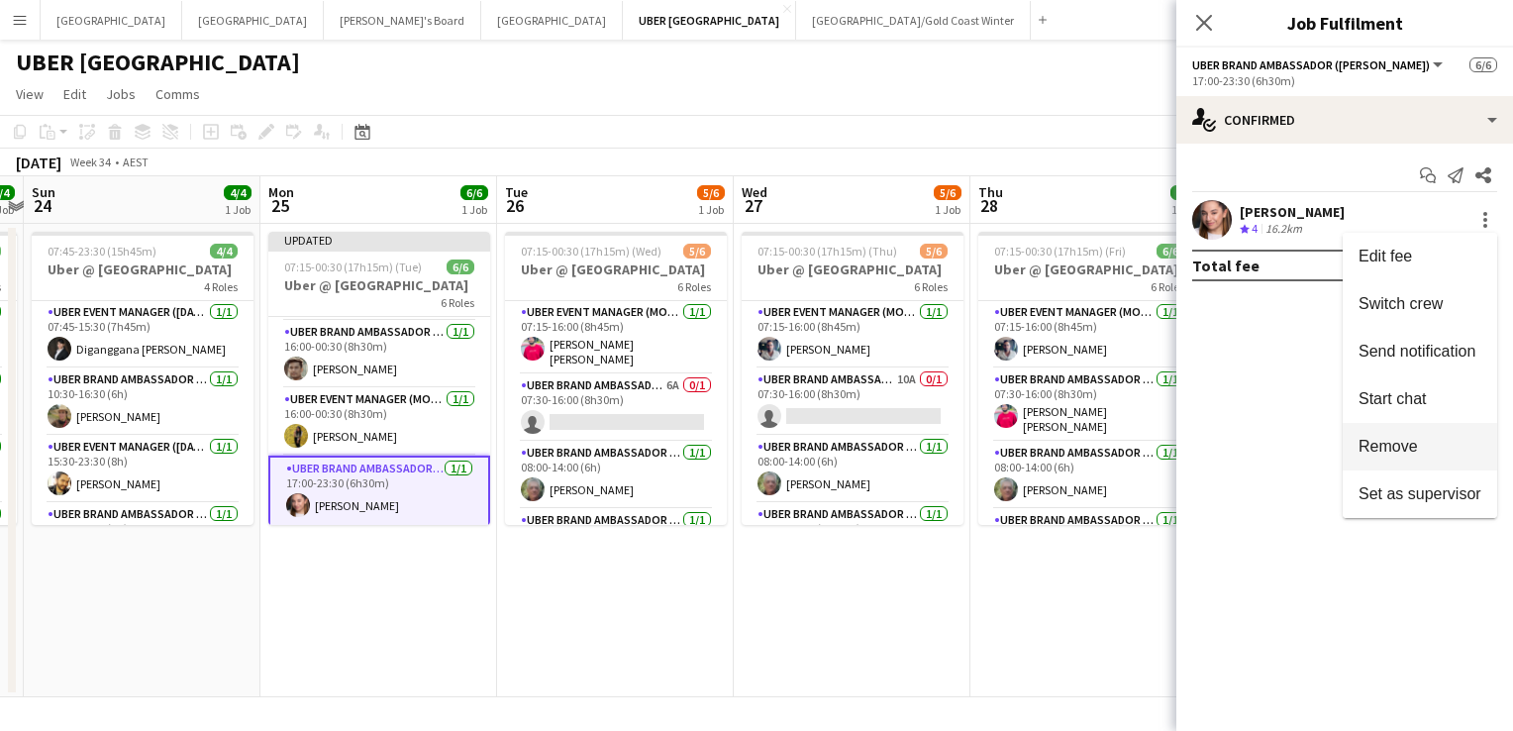
click at [1413, 456] on button "Remove" at bounding box center [1420, 447] width 154 height 48
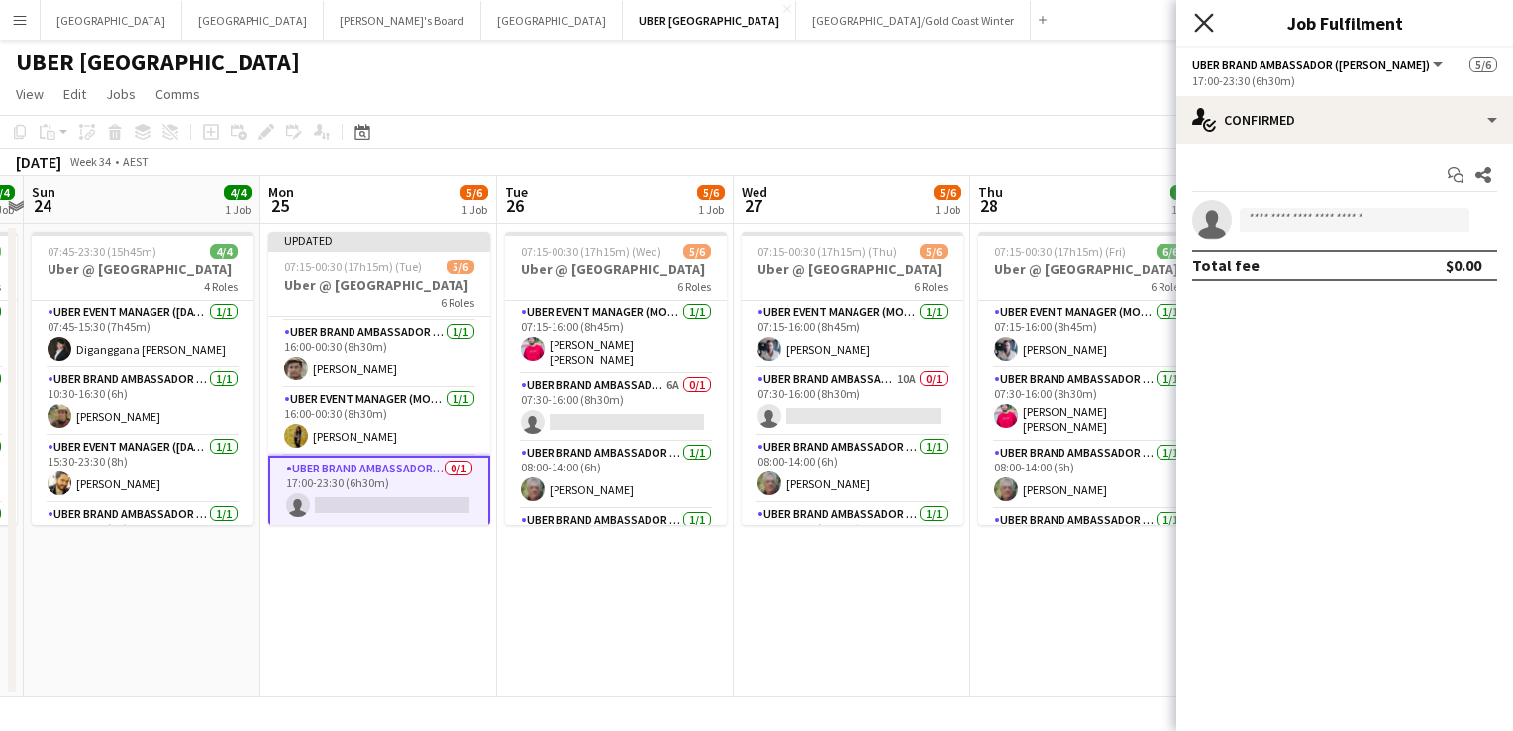
click at [1203, 29] on icon "Close pop-in" at bounding box center [1203, 22] width 19 height 19
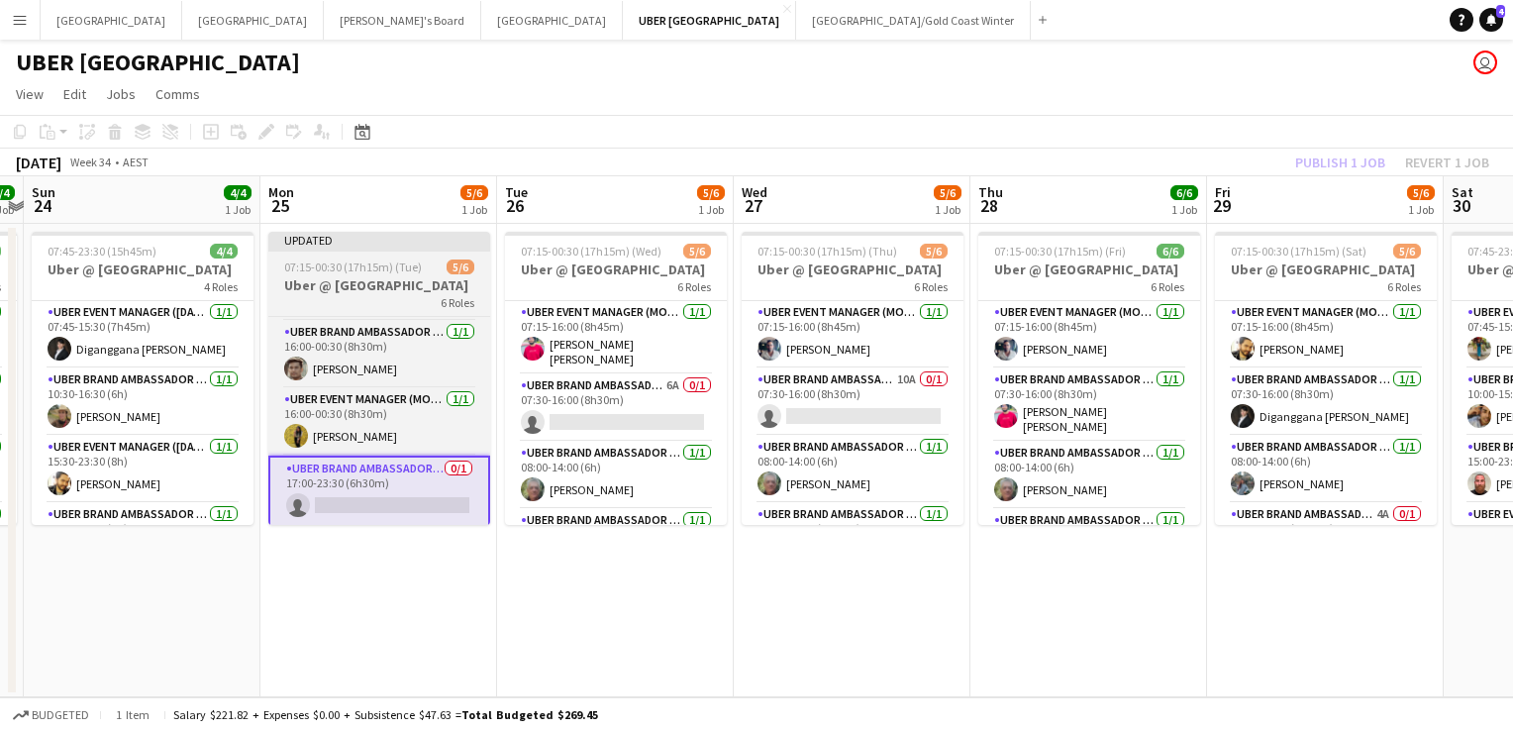
click at [424, 256] on app-job-card "Updated 07:15-00:30 (17h15m) (Tue) 5/6 Uber @ [GEOGRAPHIC_DATA] 6 Roles UBER Ev…" at bounding box center [379, 378] width 222 height 293
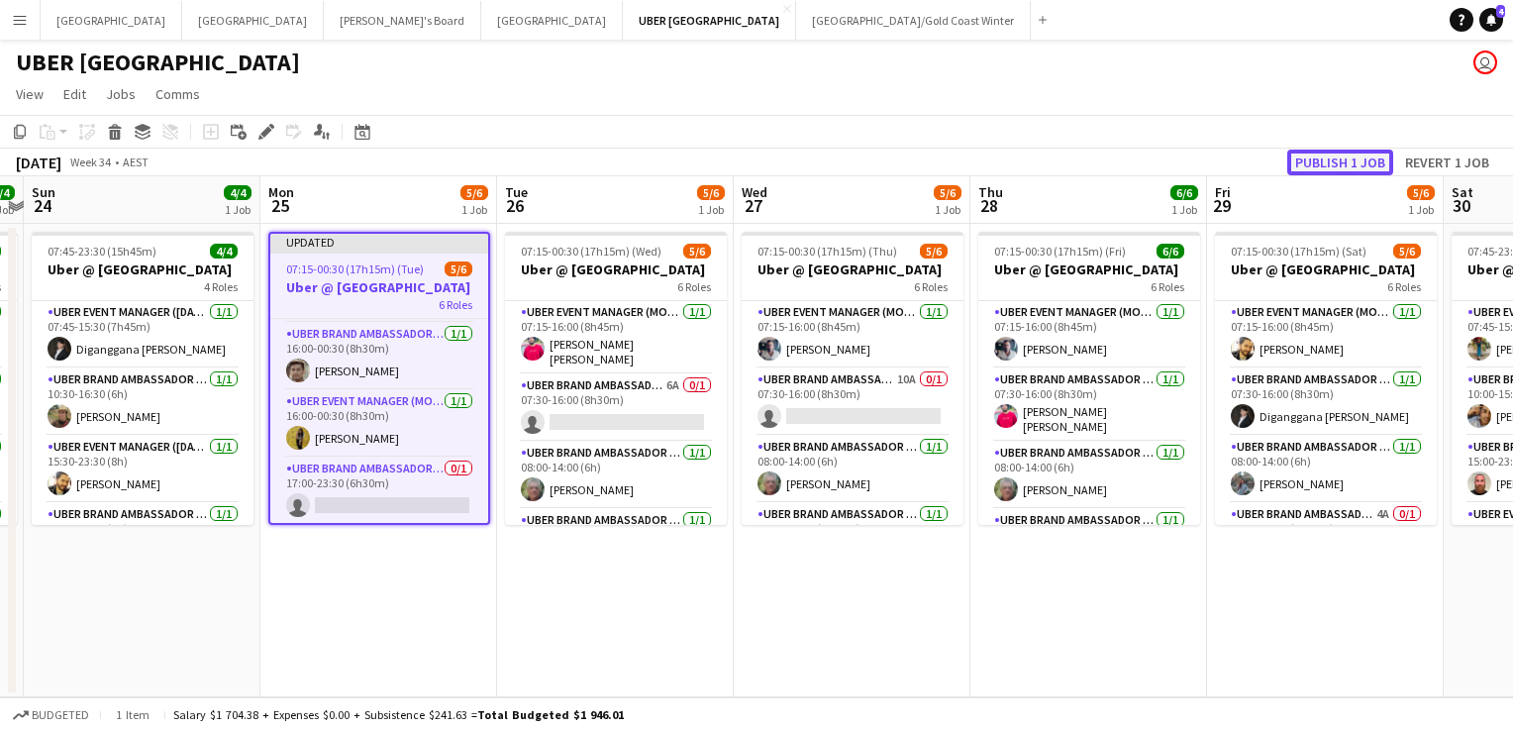
click at [1355, 158] on button "Publish 1 job" at bounding box center [1340, 162] width 106 height 26
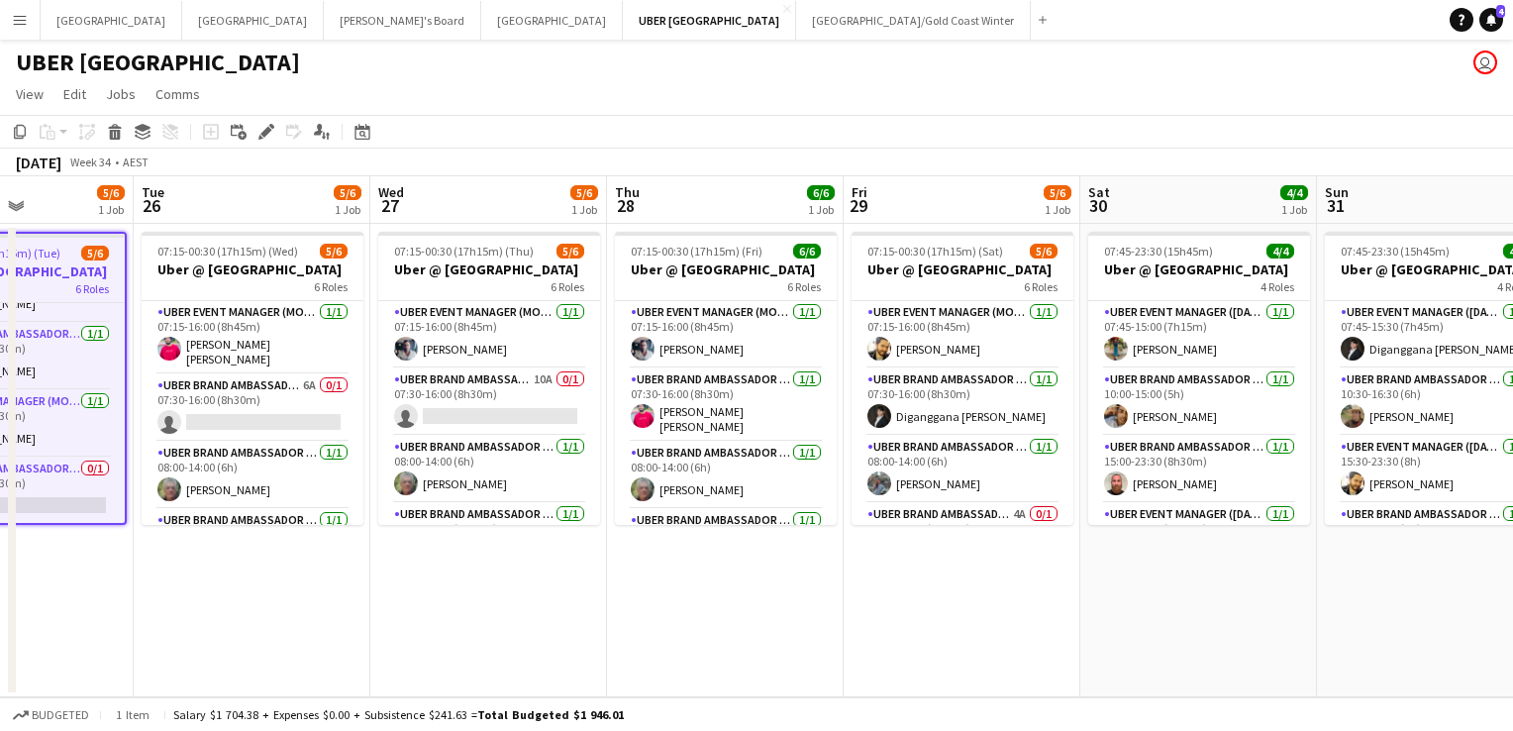
scroll to position [0, 666]
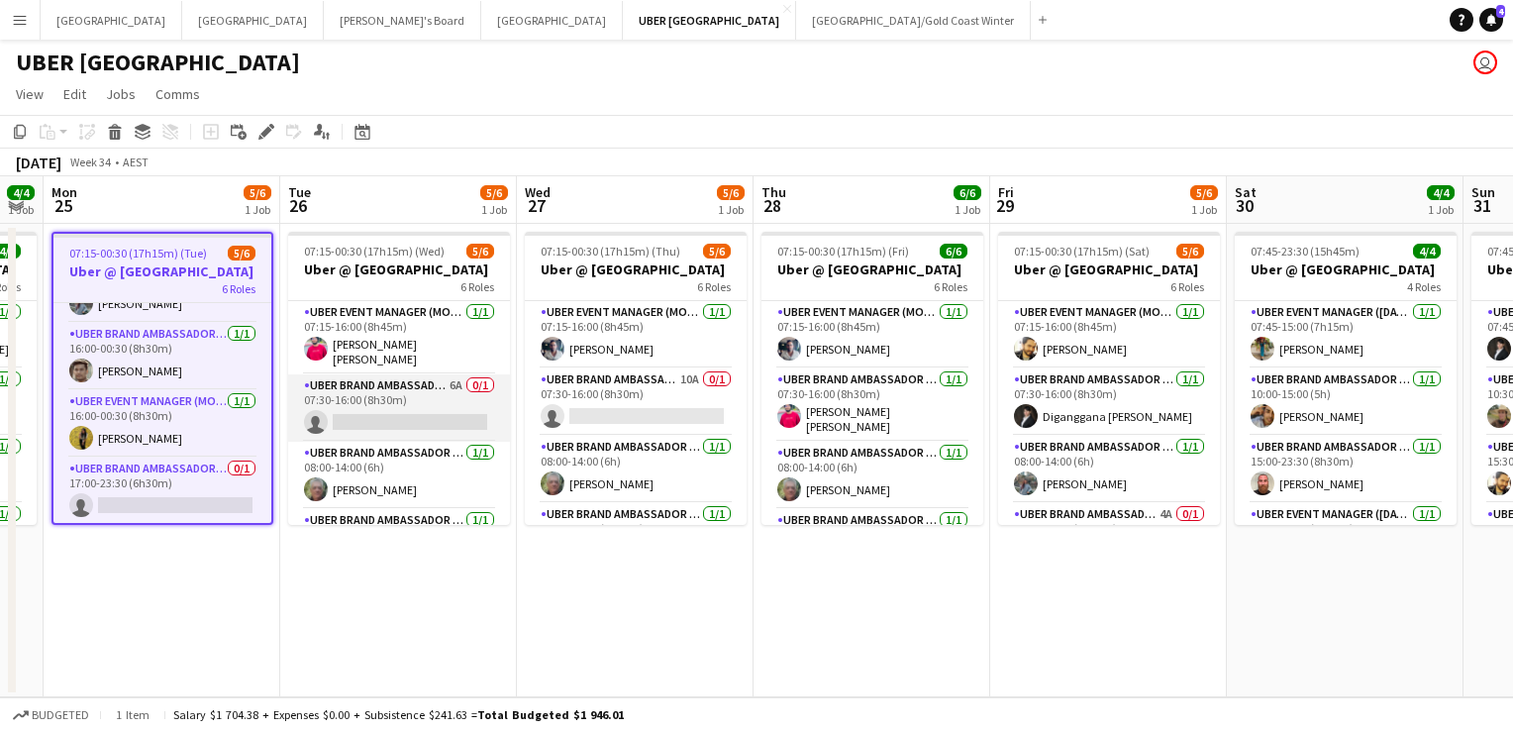
click at [383, 421] on app-card-role "UBER Brand Ambassador (Mon - Fri) 6A 0/1 07:30-16:00 (8h30m) single-neutral-act…" at bounding box center [399, 407] width 222 height 67
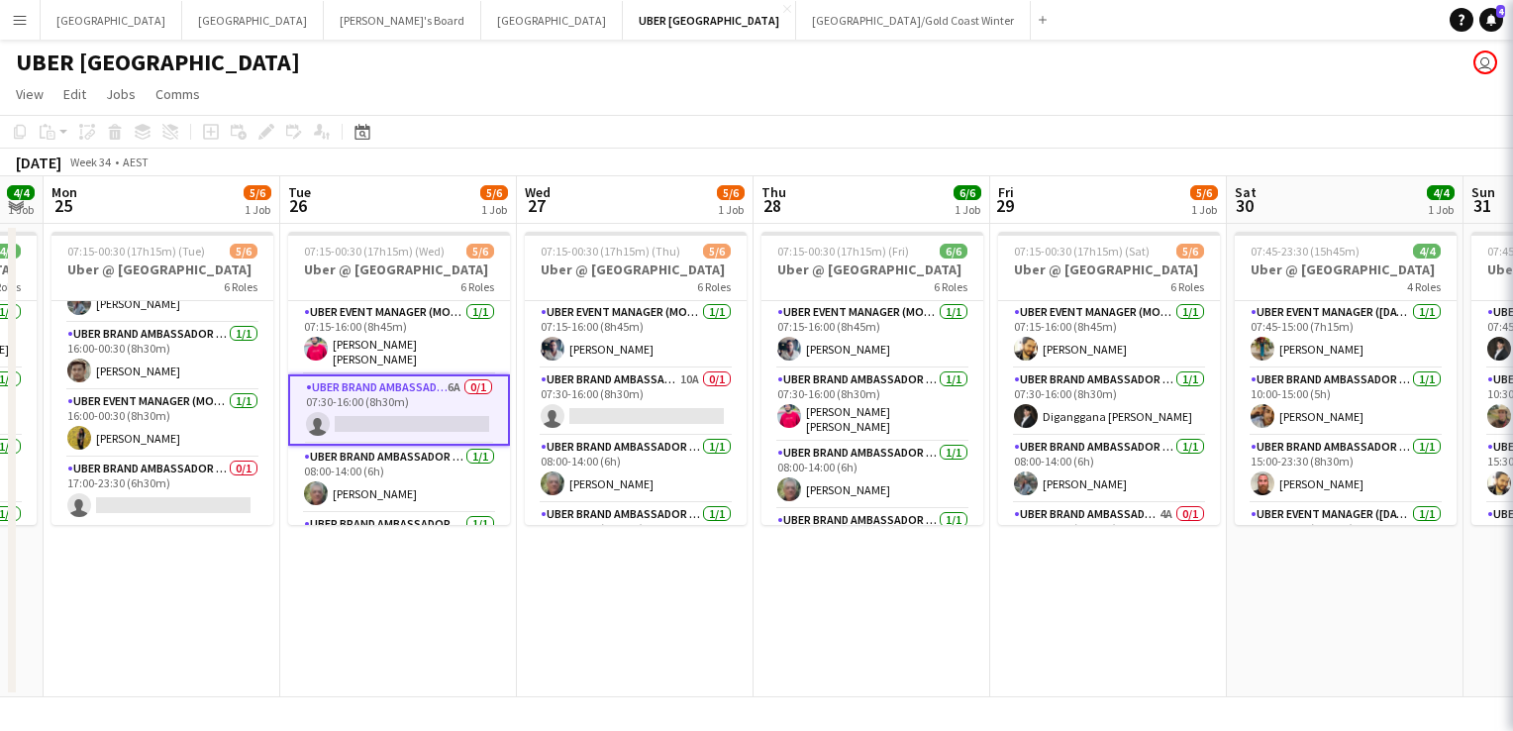
scroll to position [179, 0]
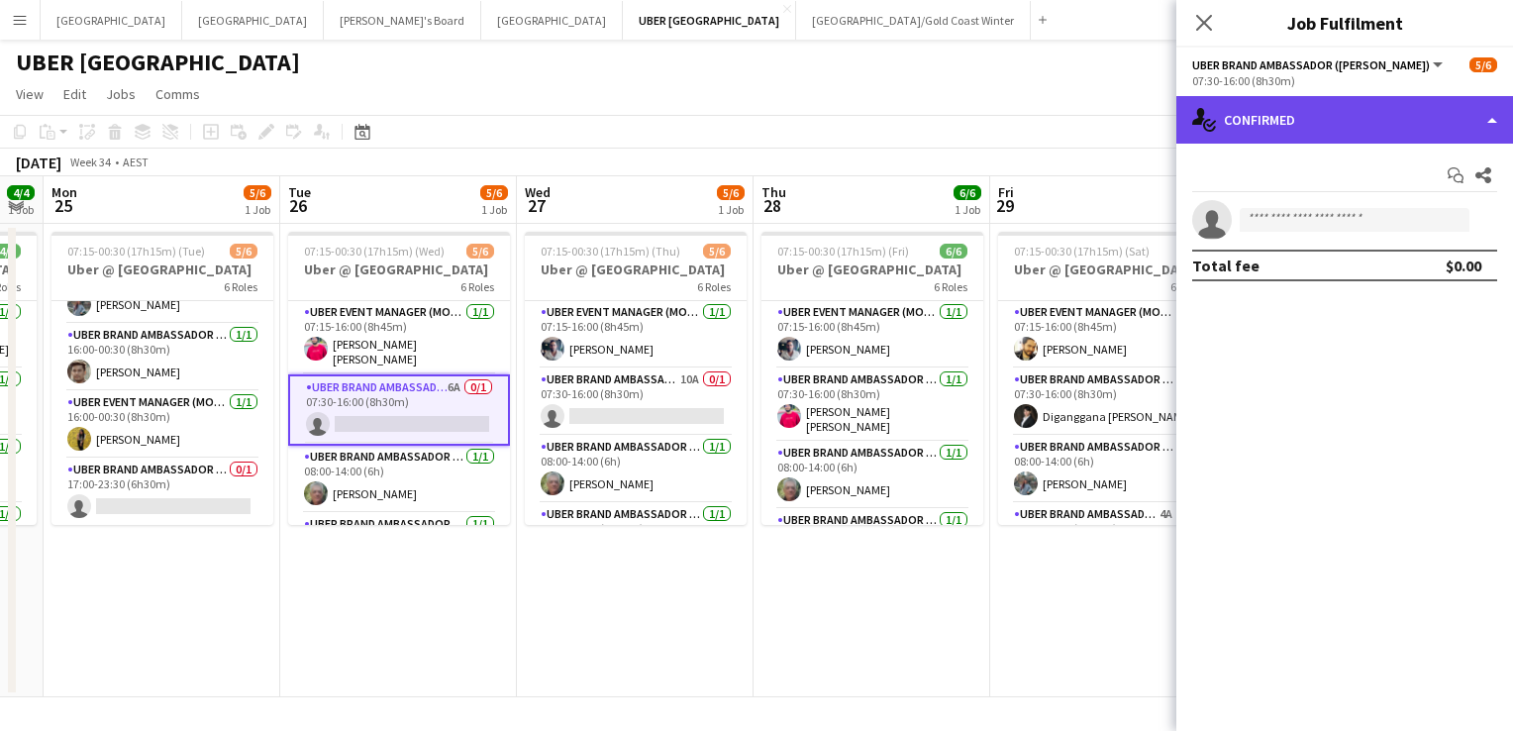
click at [1331, 124] on div "single-neutral-actions-check-2 Confirmed" at bounding box center [1344, 120] width 337 height 48
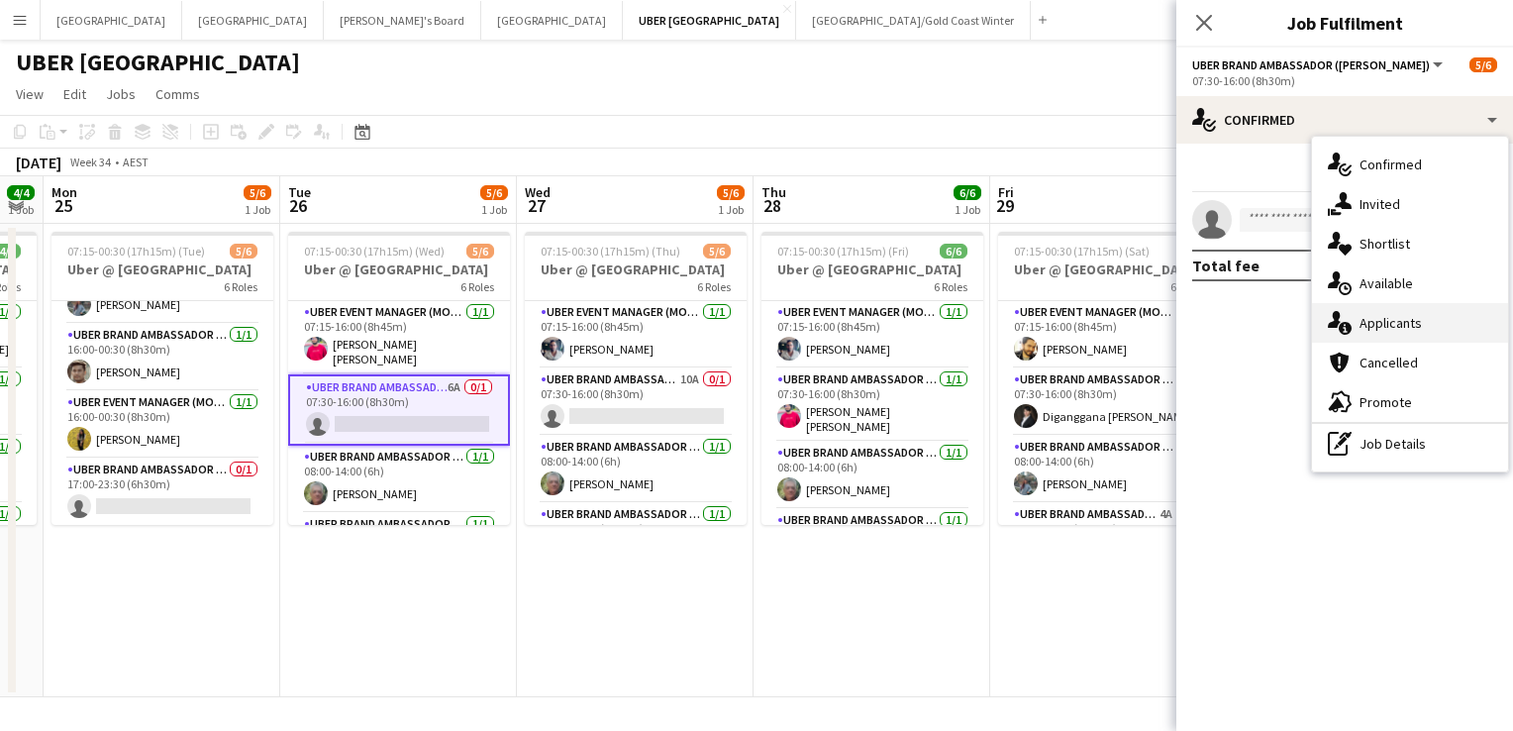
click at [1422, 318] on div "single-neutral-actions-information Applicants" at bounding box center [1410, 323] width 196 height 40
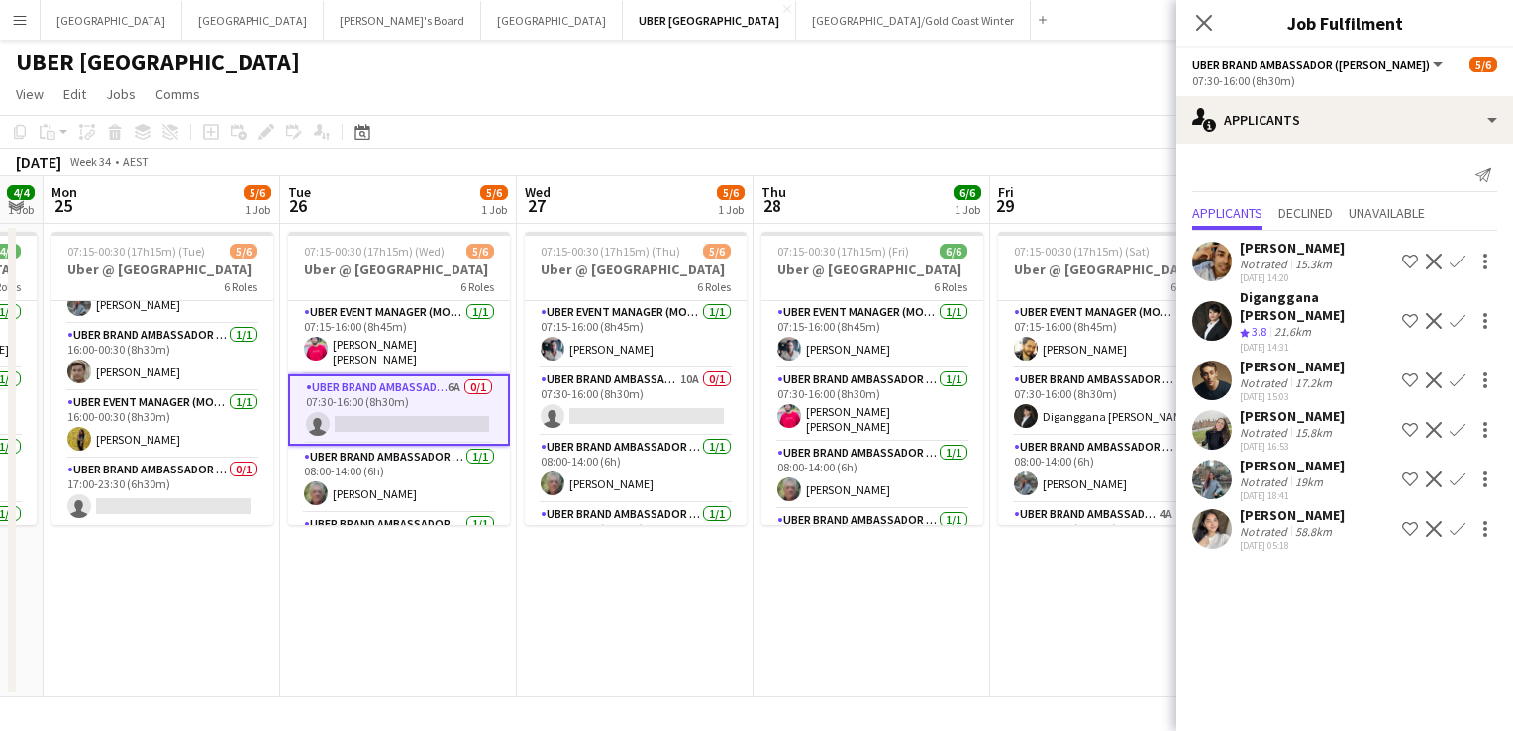
click at [1454, 261] on app-icon "Confirm" at bounding box center [1457, 261] width 16 height 16
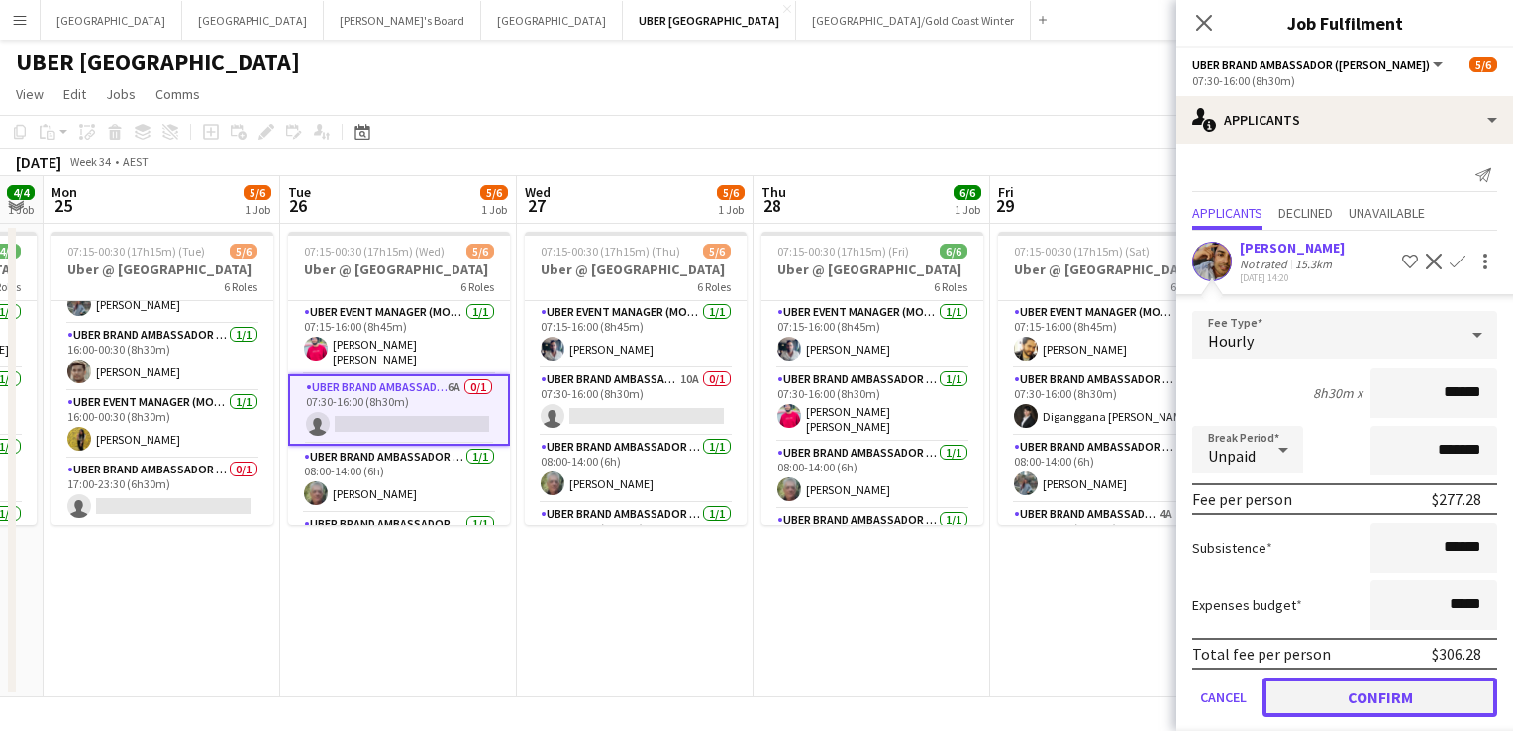
click at [1345, 686] on button "Confirm" at bounding box center [1379, 697] width 235 height 40
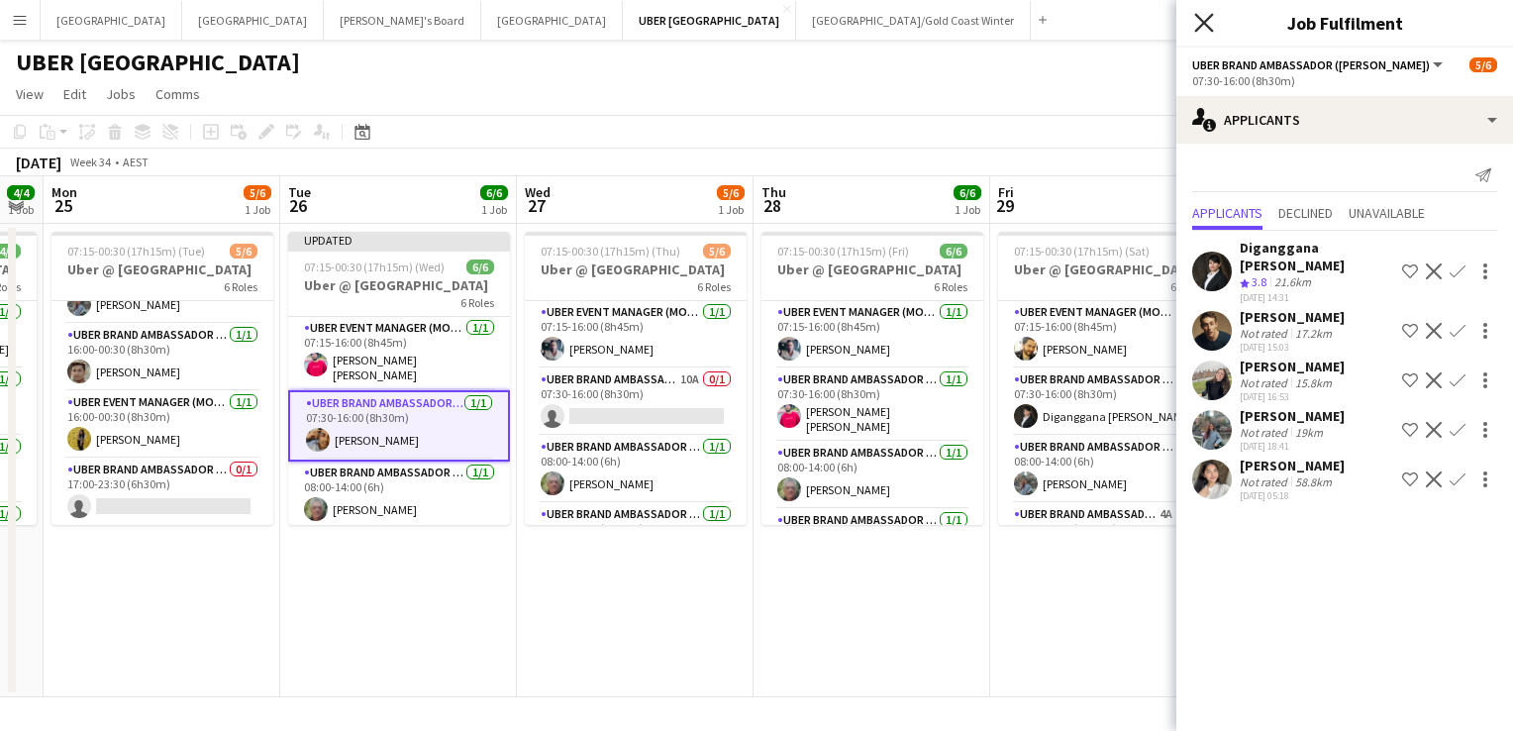
click at [1202, 18] on icon "Close pop-in" at bounding box center [1203, 22] width 19 height 19
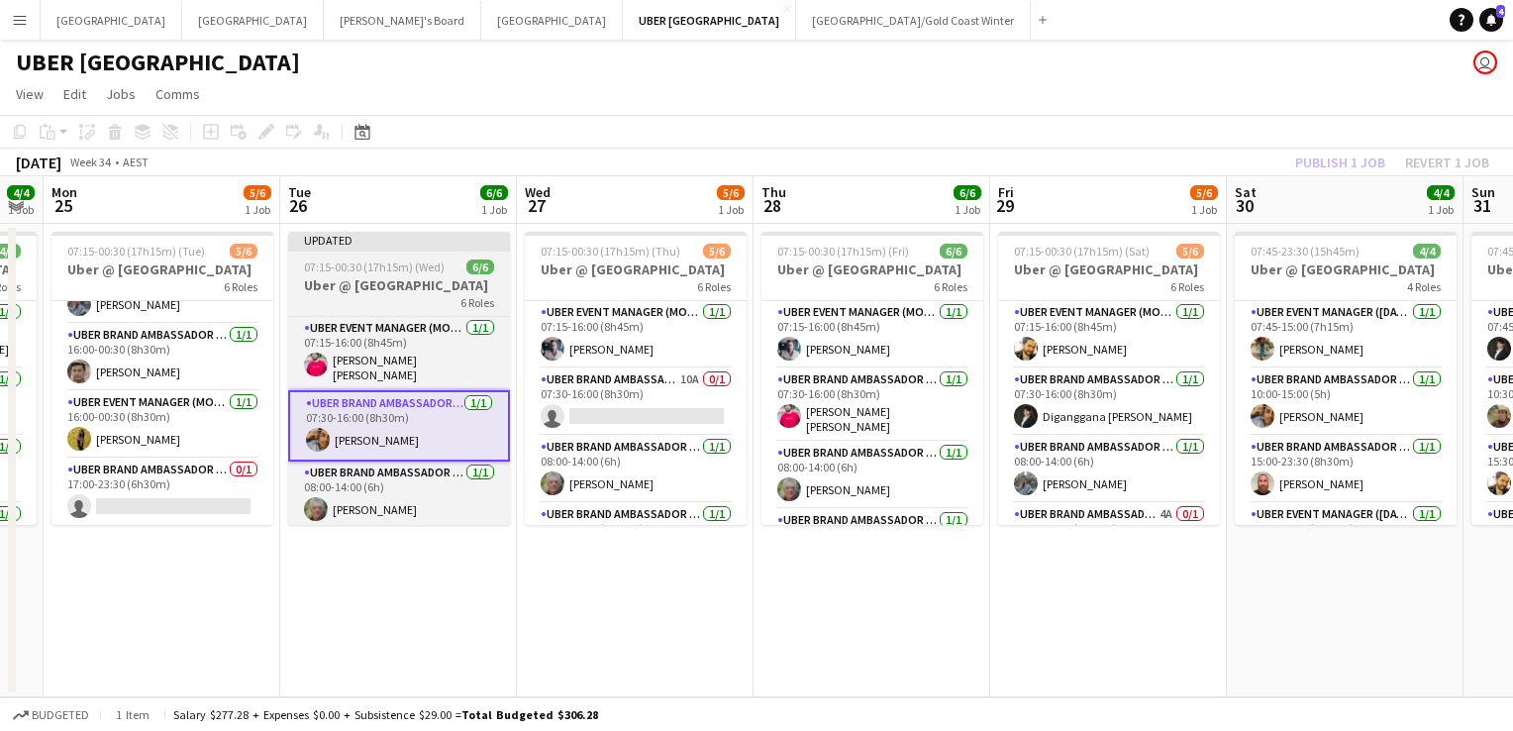
click at [428, 273] on span "07:15-00:30 (17h15m) (Wed)" at bounding box center [374, 266] width 141 height 15
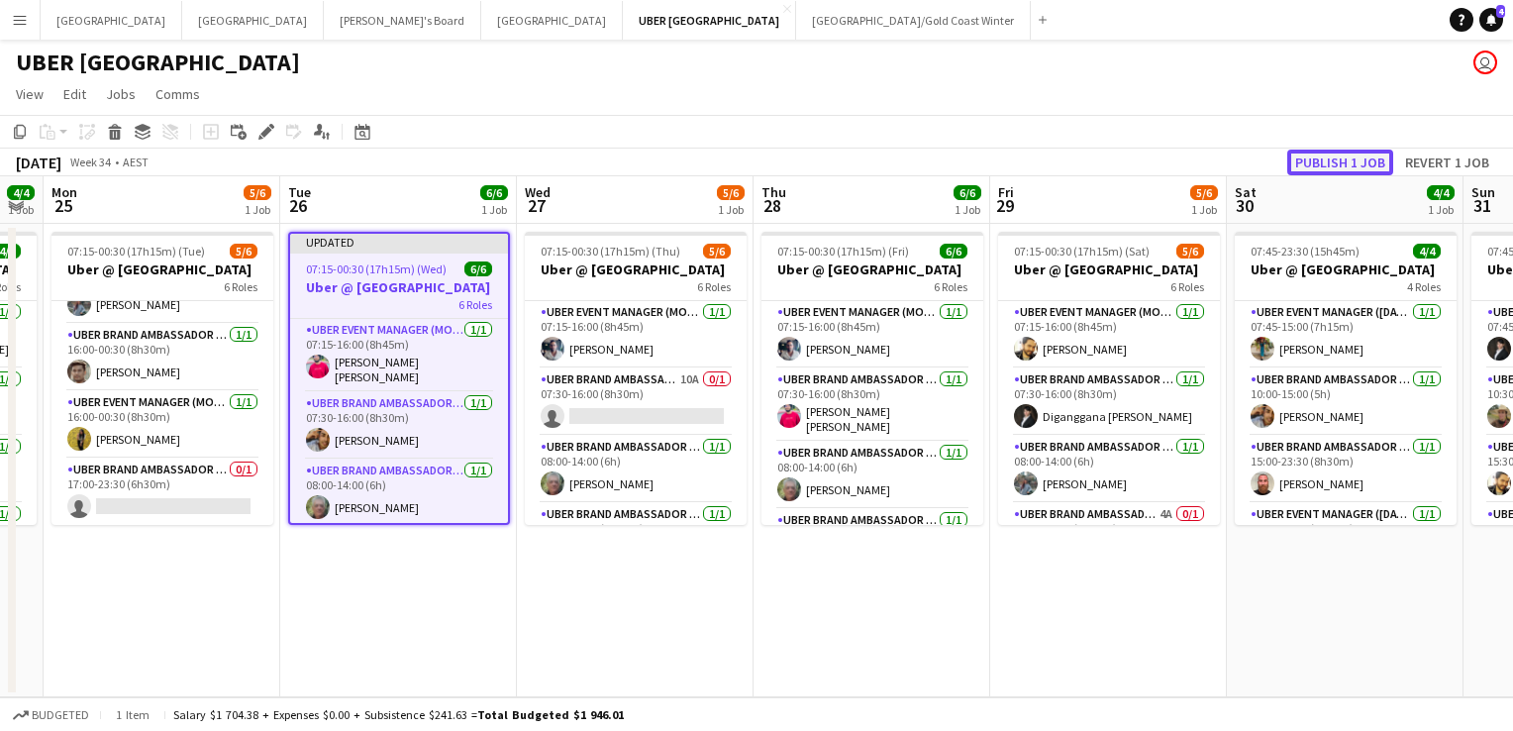
click at [1338, 160] on button "Publish 1 job" at bounding box center [1340, 162] width 106 height 26
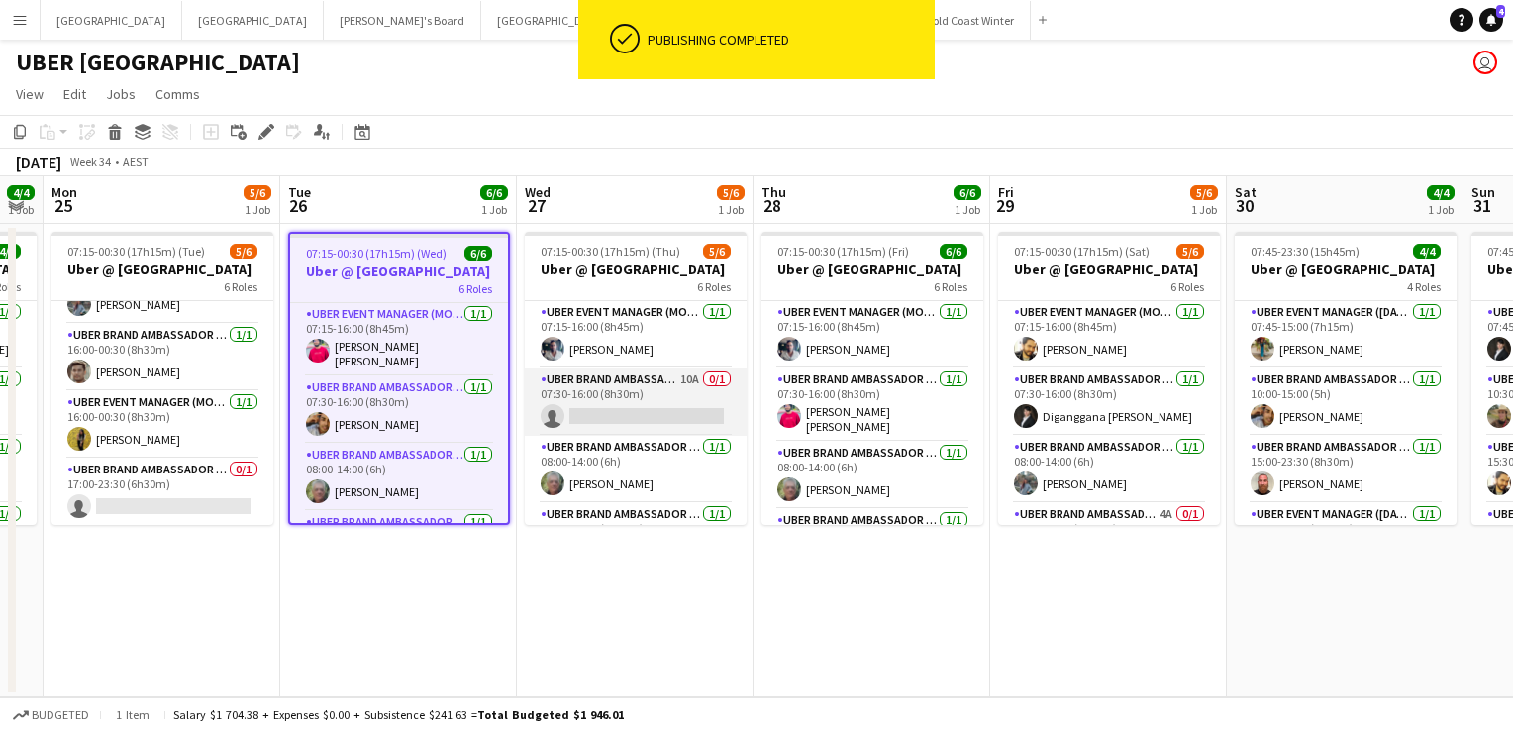
click at [634, 418] on app-card-role "UBER Brand Ambassador (Mon - Fri) 10A 0/1 07:30-16:00 (8h30m) single-neutral-ac…" at bounding box center [636, 401] width 222 height 67
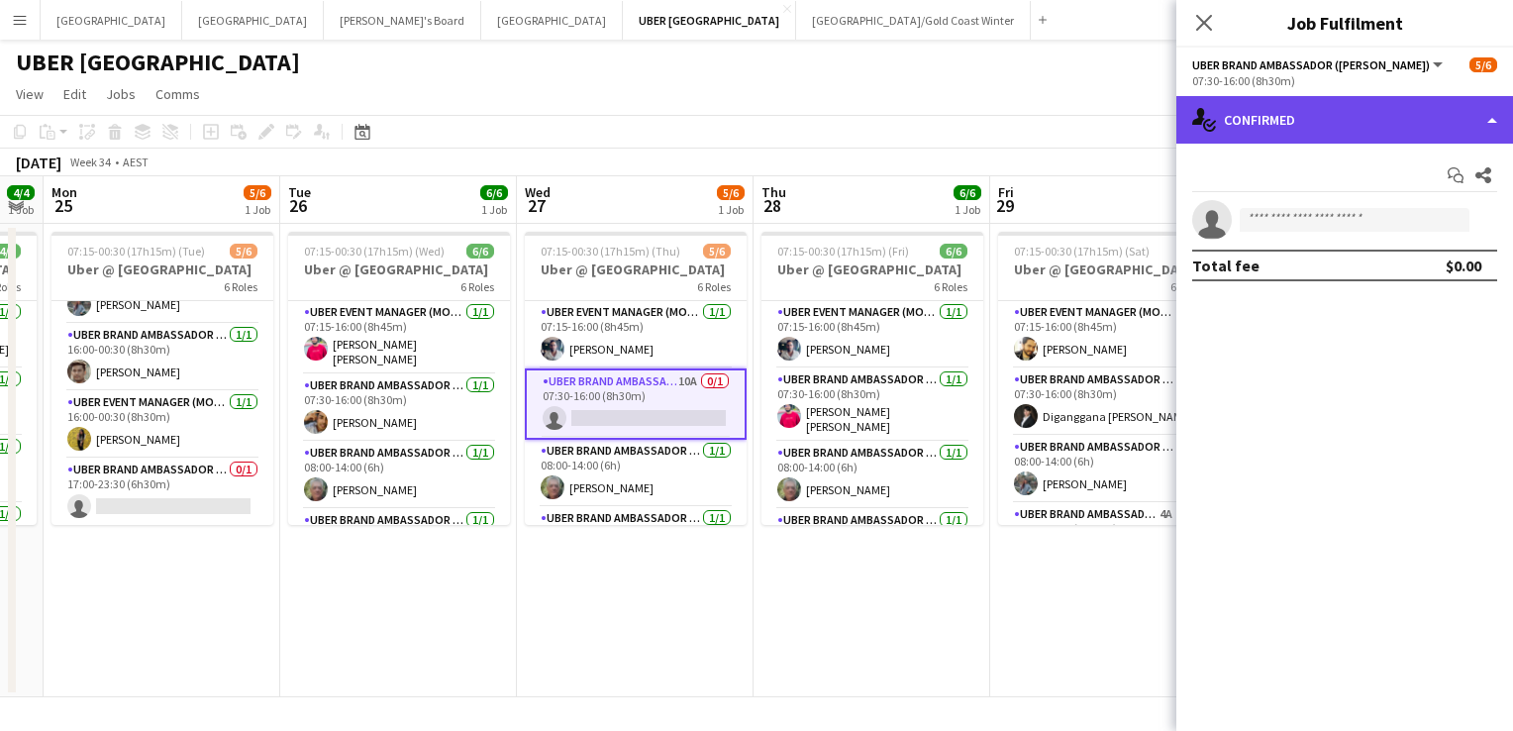
click at [1390, 113] on div "single-neutral-actions-check-2 Confirmed" at bounding box center [1344, 120] width 337 height 48
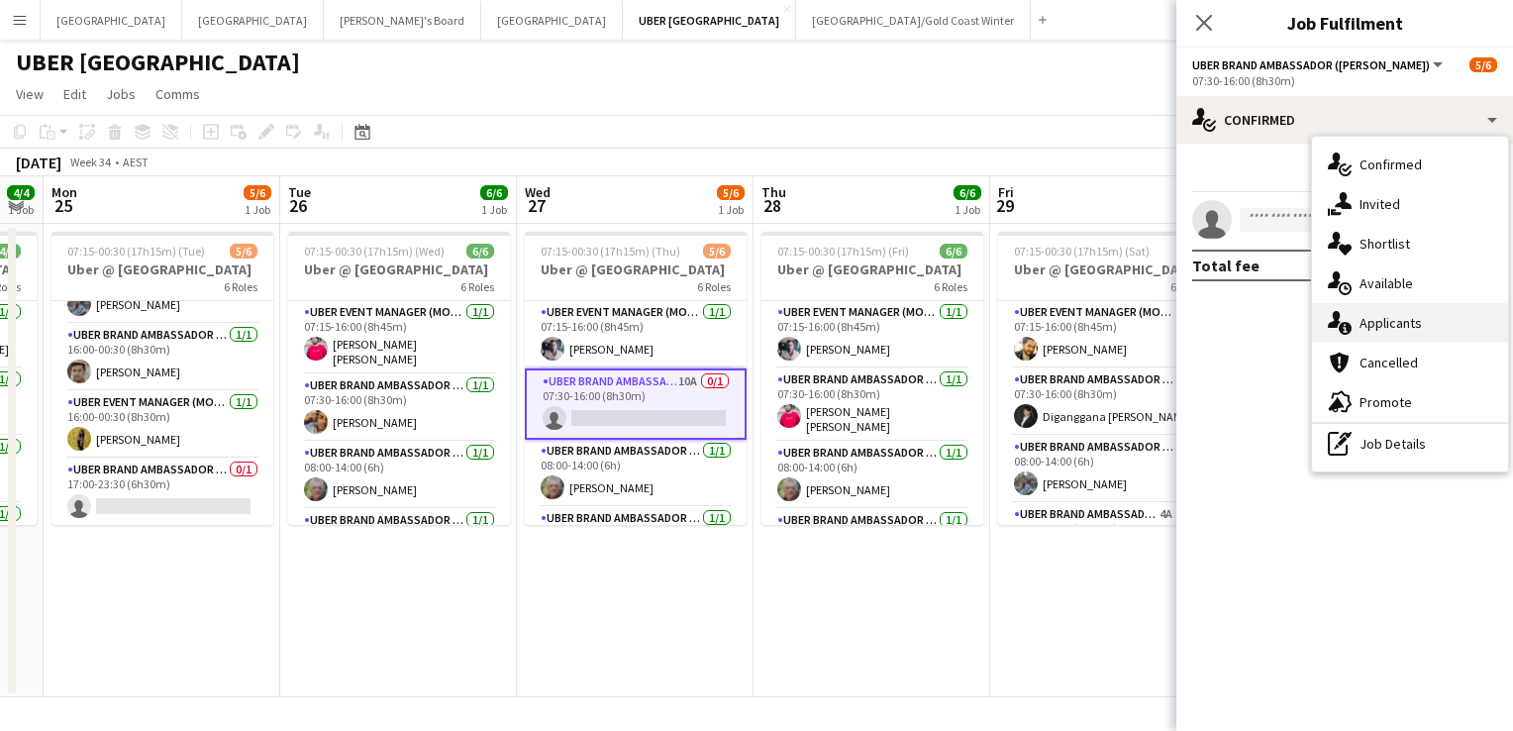
click at [1416, 318] on div "single-neutral-actions-information Applicants" at bounding box center [1410, 323] width 196 height 40
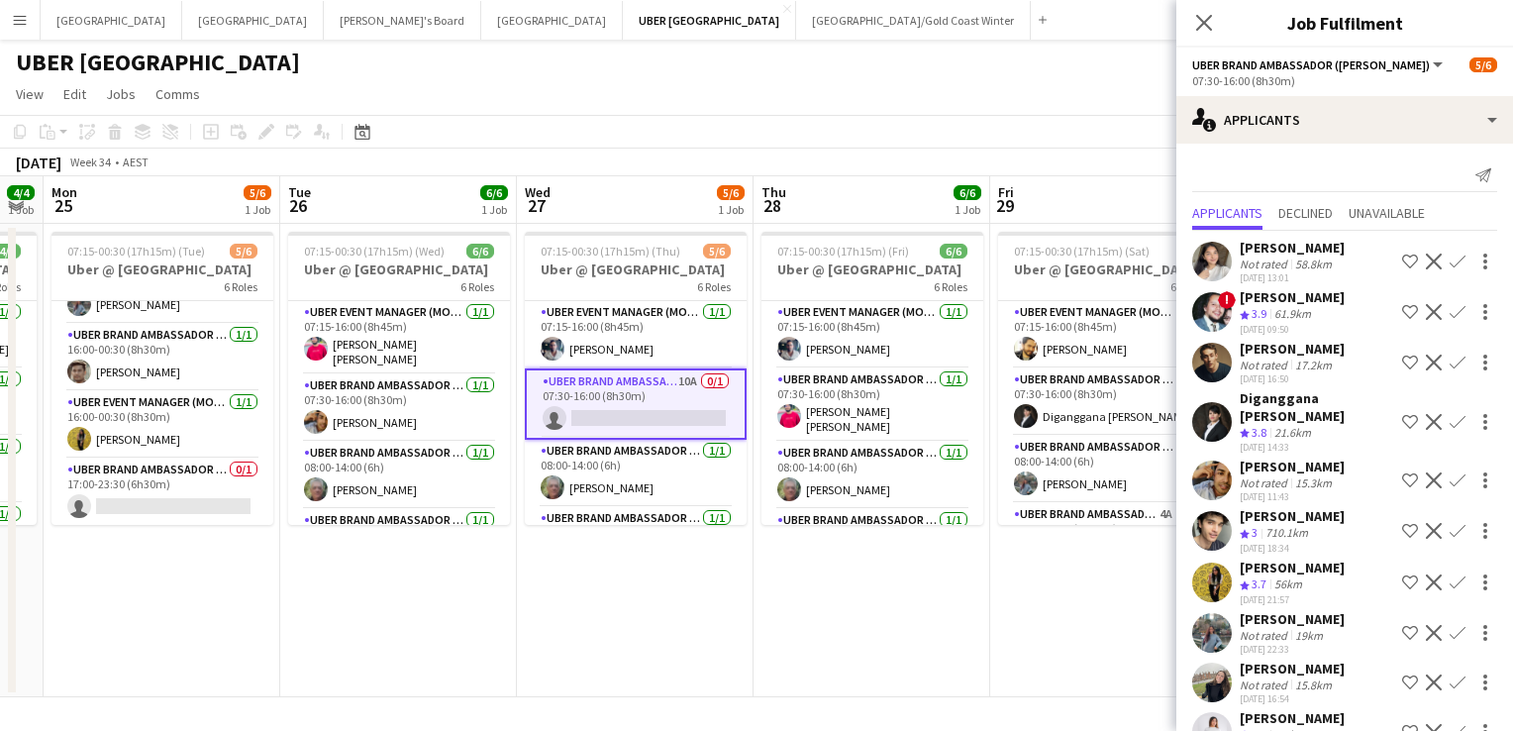
scroll to position [21, 0]
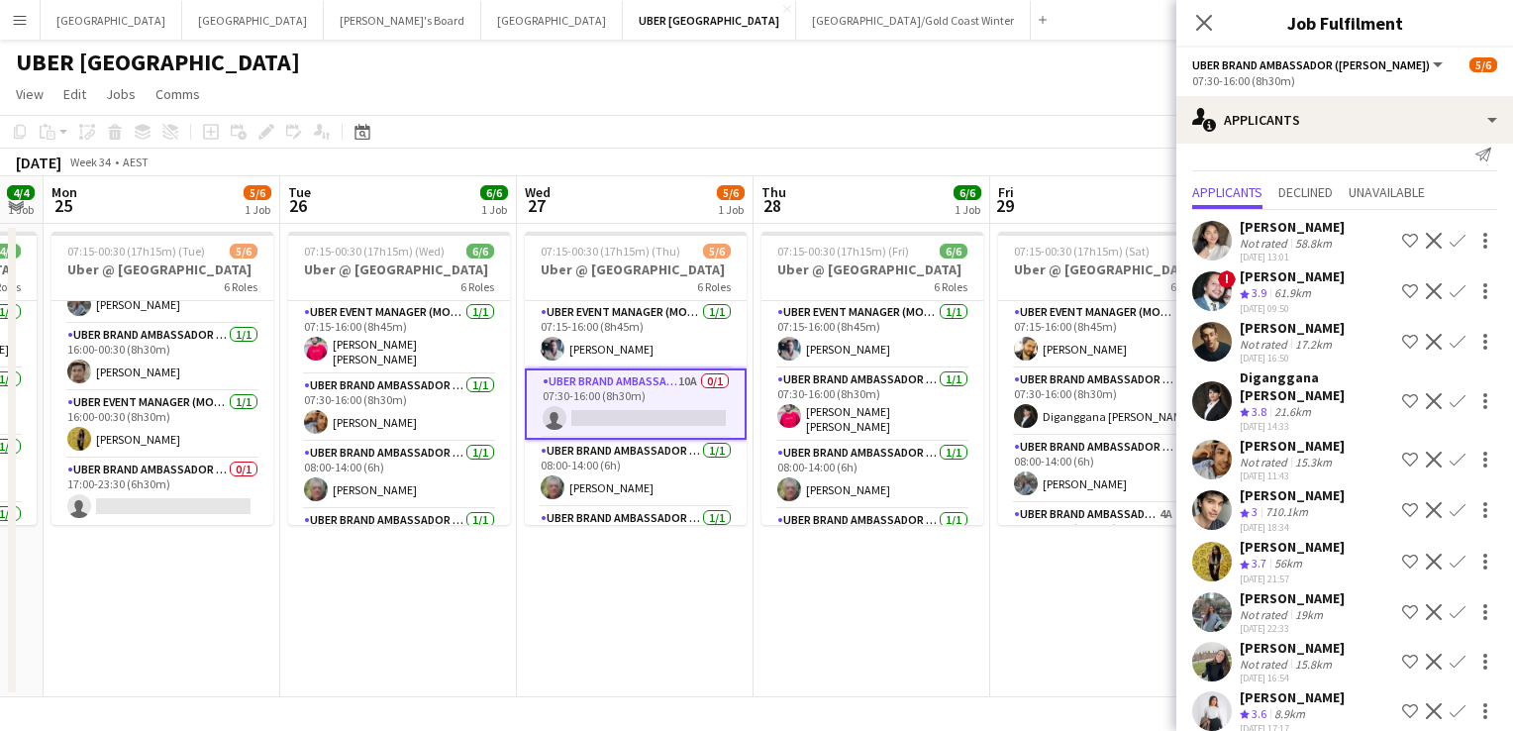
click at [1449, 703] on app-icon "Confirm" at bounding box center [1457, 711] width 16 height 16
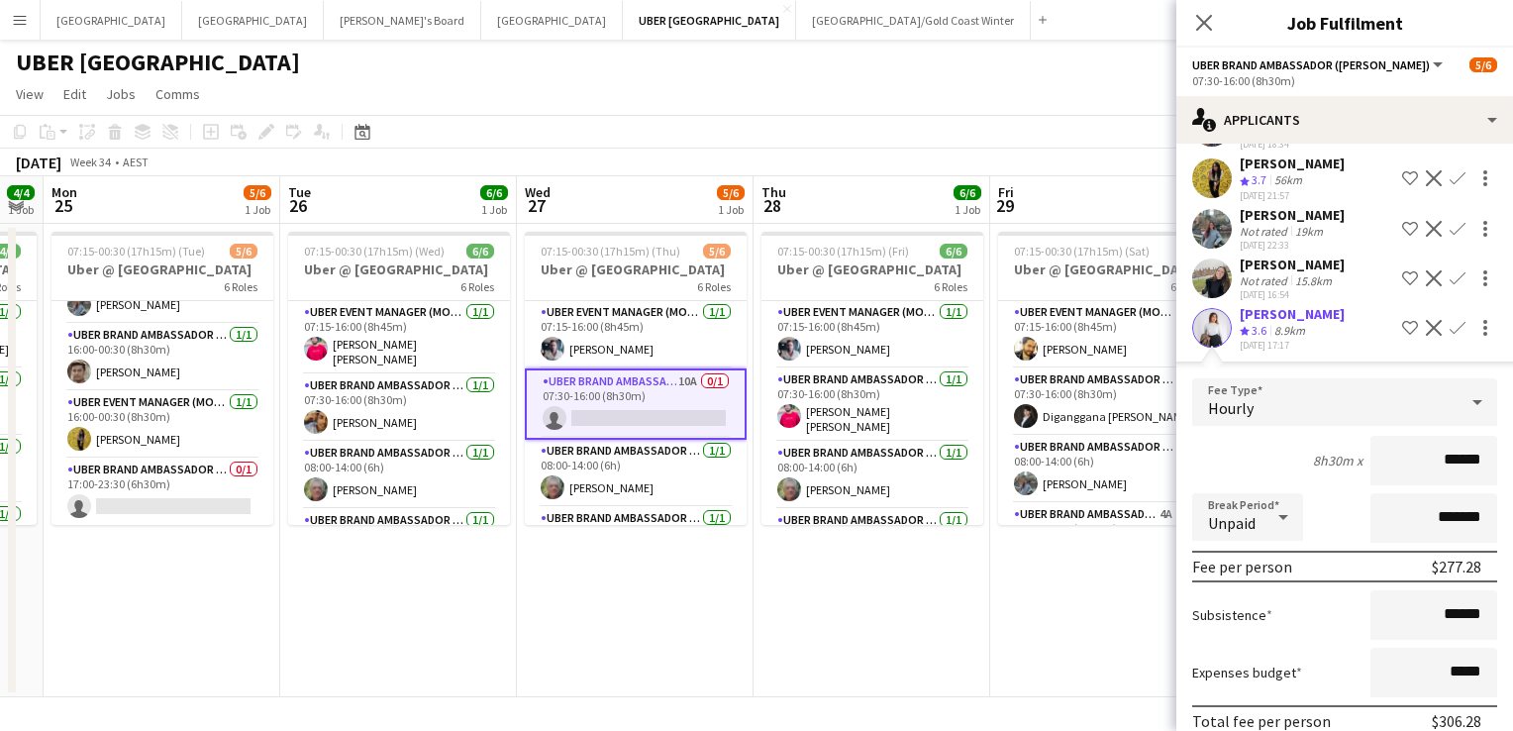
scroll to position [468, 0]
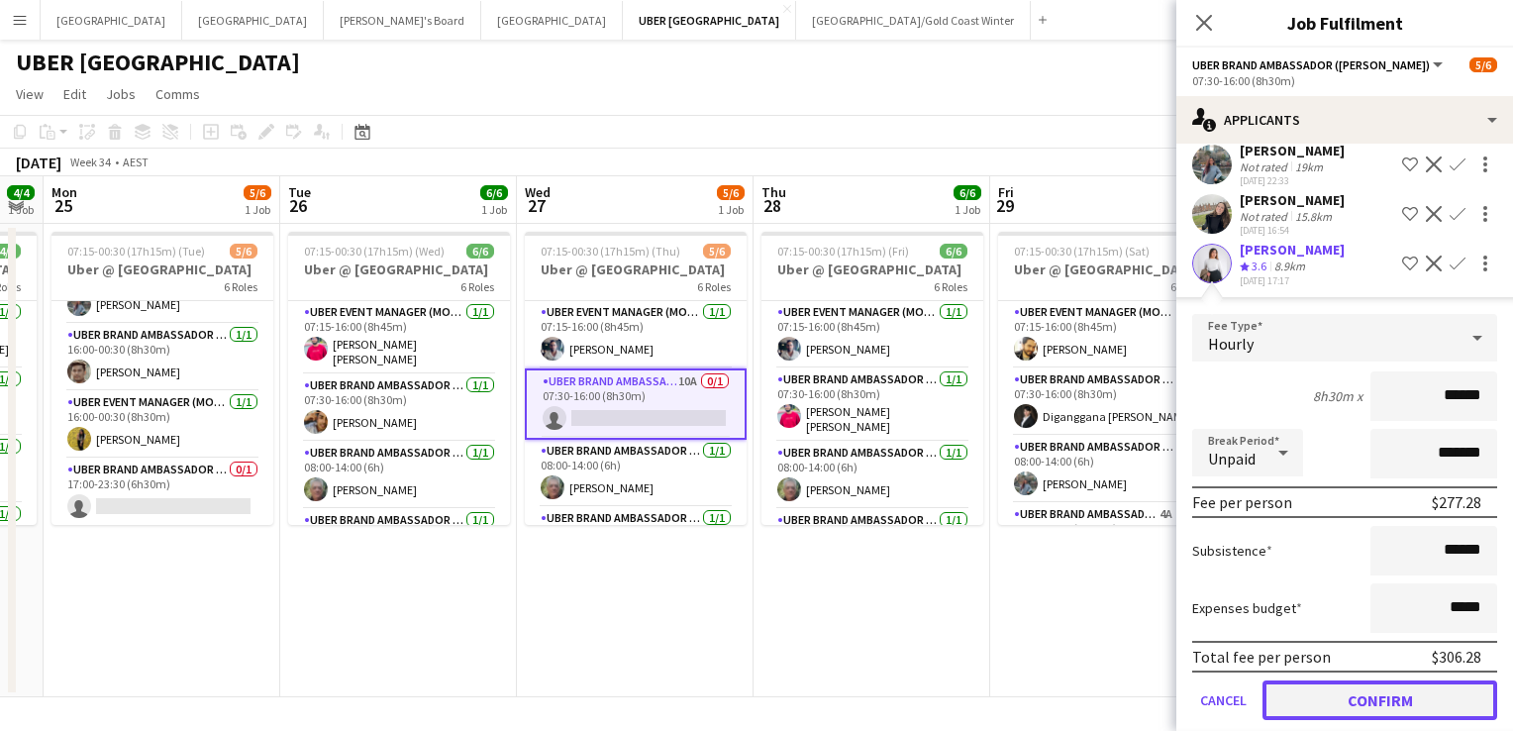
click at [1364, 680] on button "Confirm" at bounding box center [1379, 700] width 235 height 40
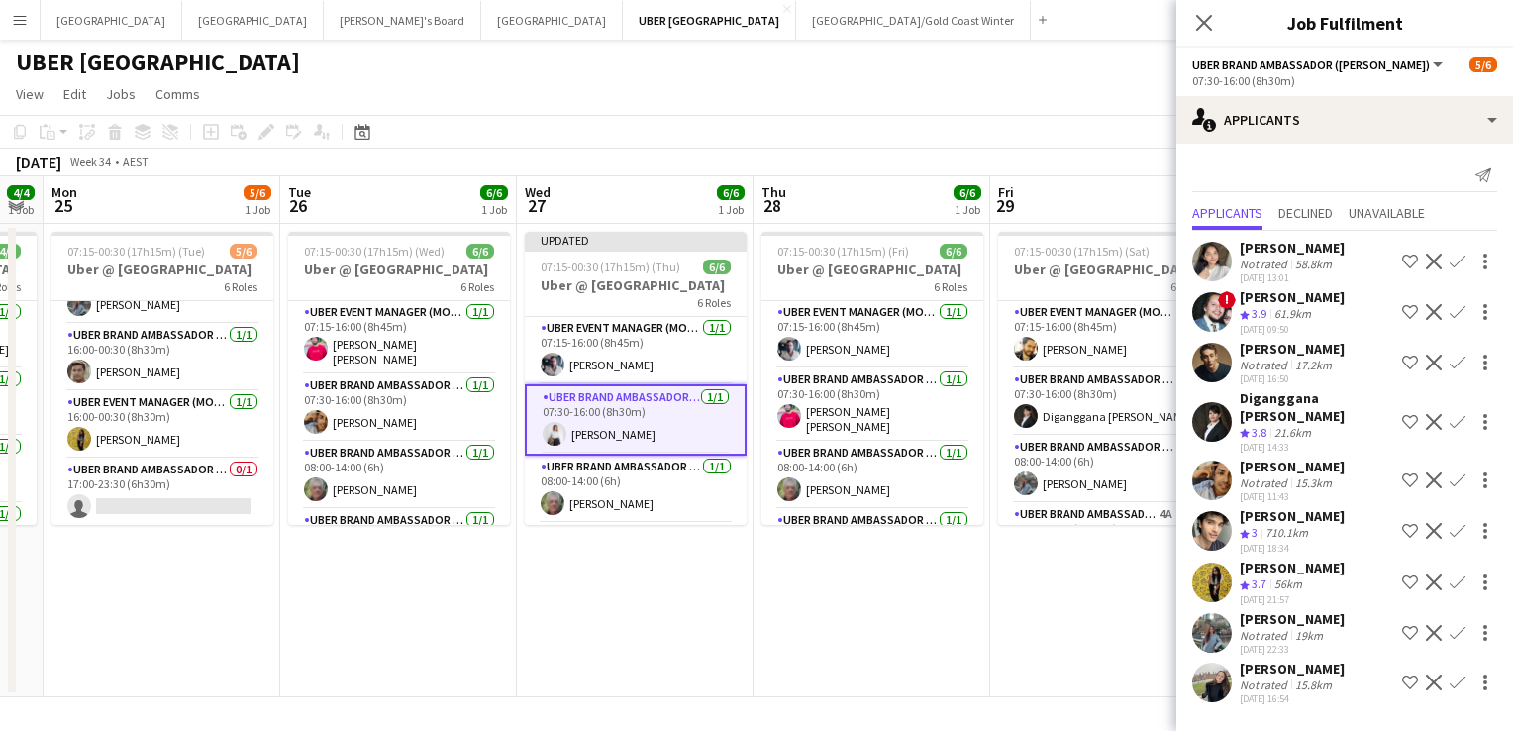
scroll to position [0, 0]
click at [1196, 22] on icon "Close pop-in" at bounding box center [1203, 22] width 19 height 19
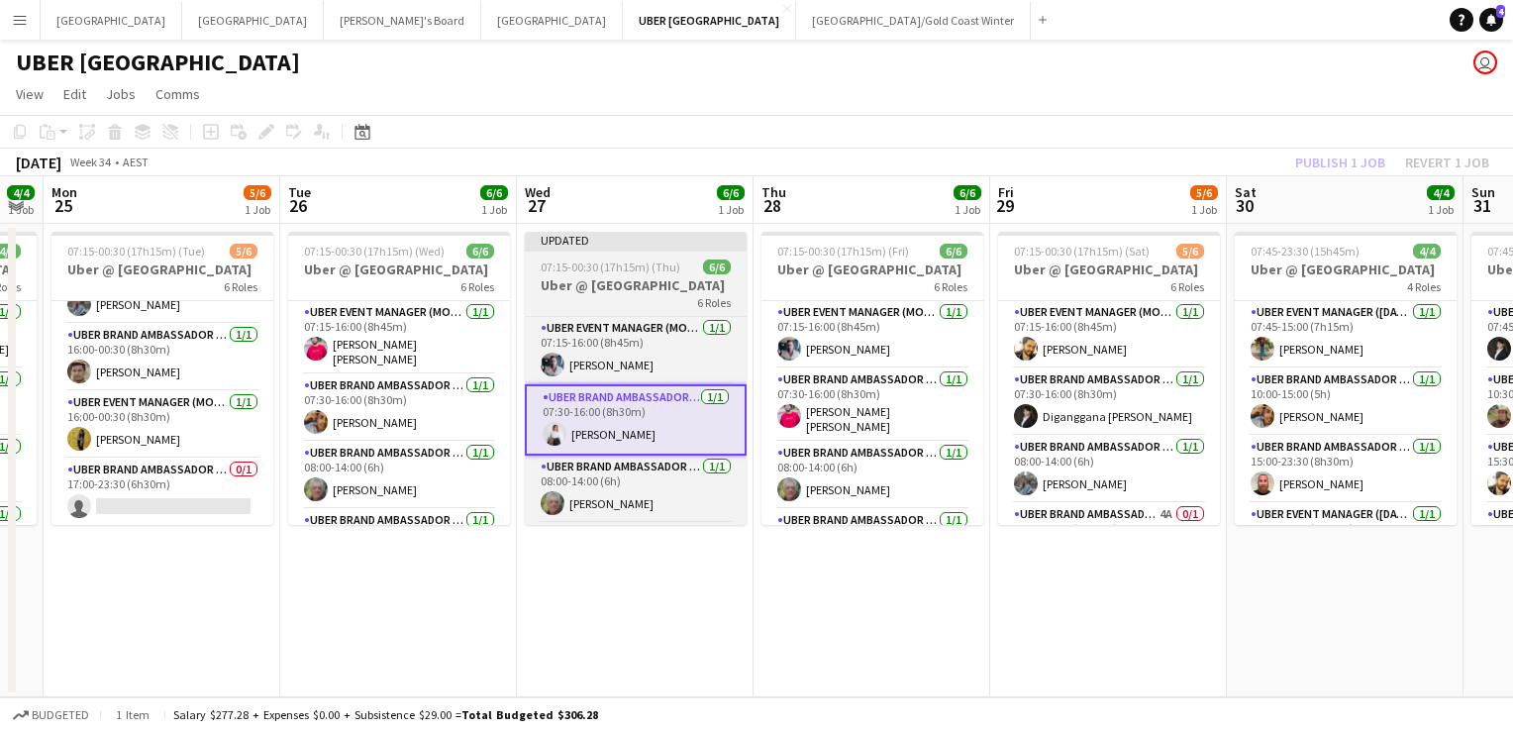
click at [665, 264] on span "07:15-00:30 (17h15m) (Thu)" at bounding box center [611, 266] width 140 height 15
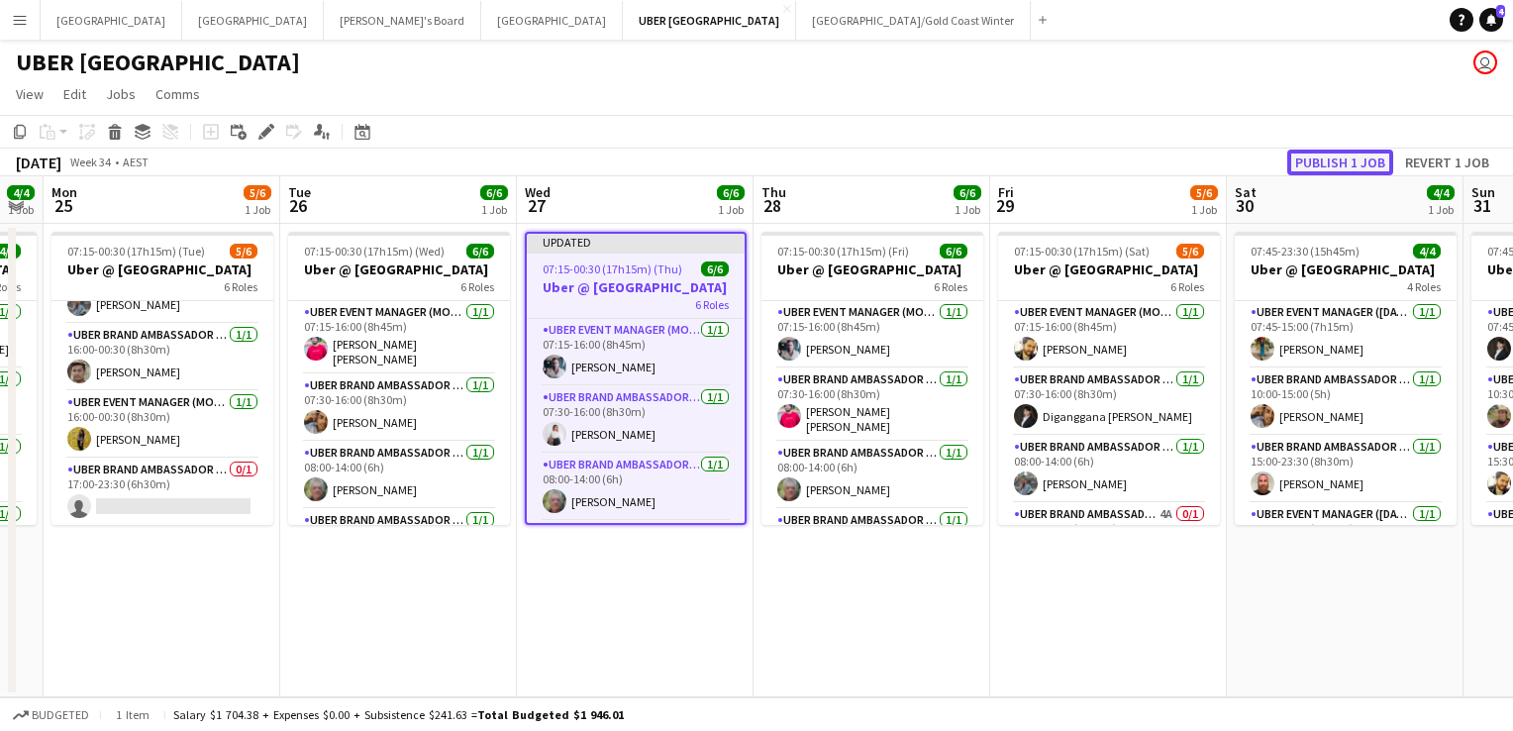
click at [1383, 156] on button "Publish 1 job" at bounding box center [1340, 162] width 106 height 26
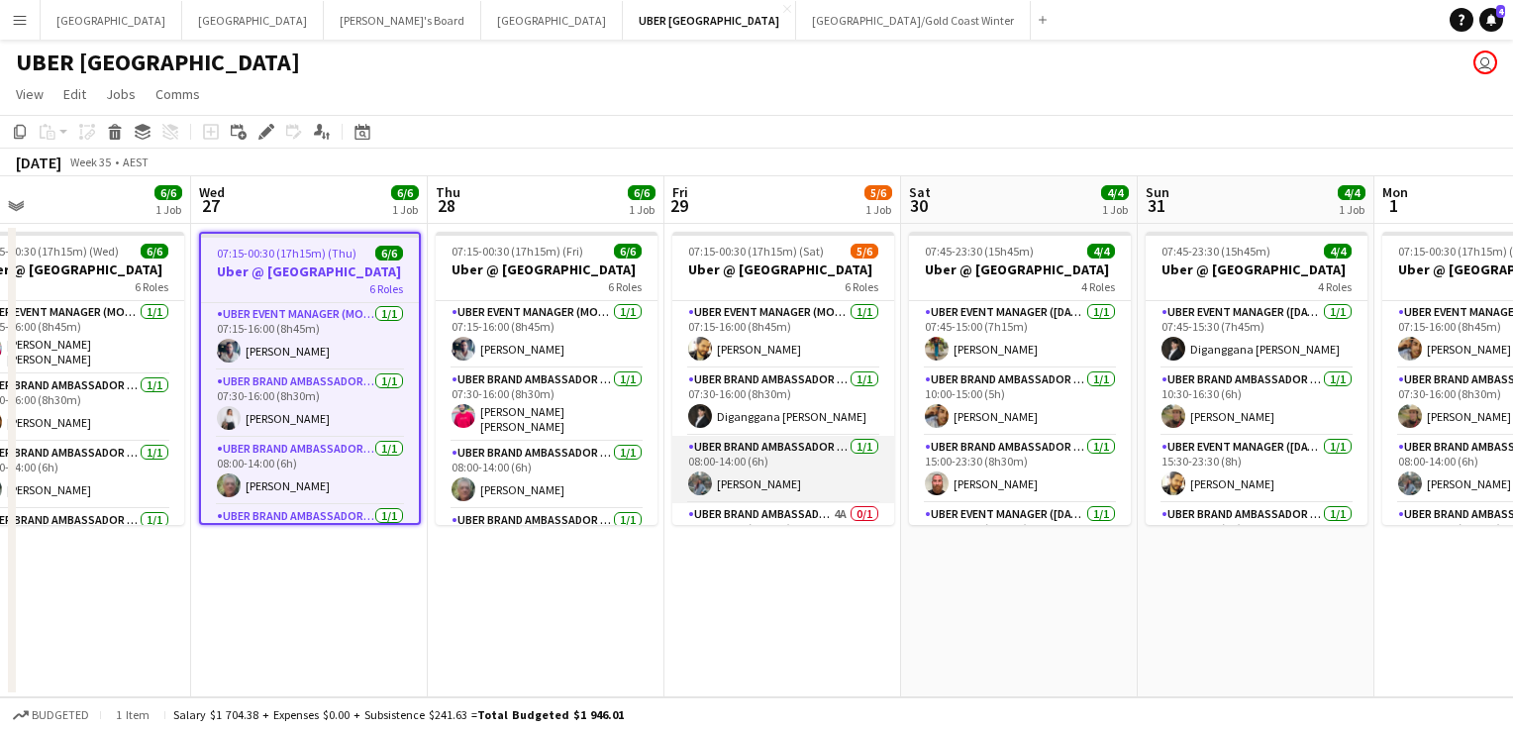
scroll to position [179, 0]
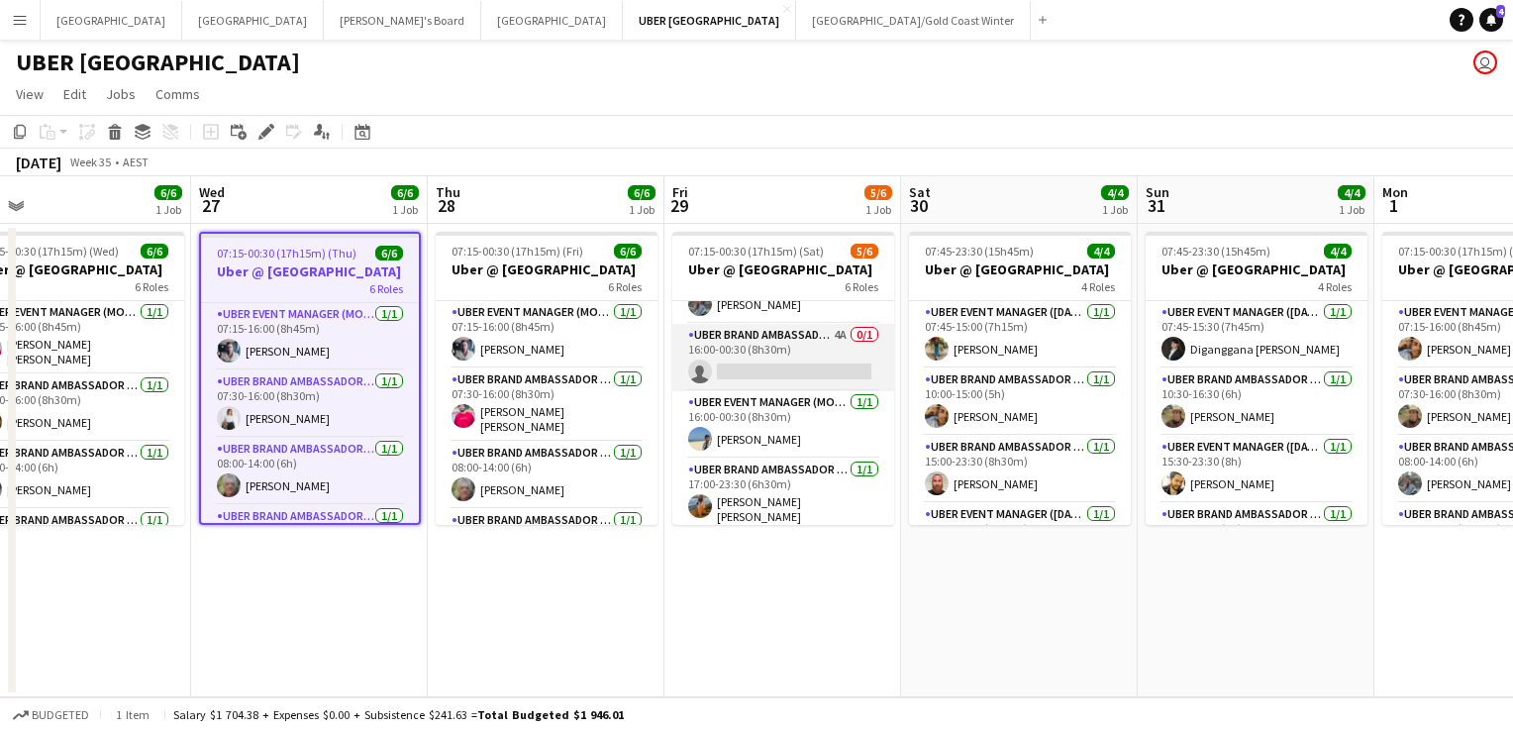
click at [771, 358] on app-card-role "UBER Brand Ambassador (Mon - Fri) 4A 0/1 16:00-00:30 (8h30m) single-neutral-act…" at bounding box center [783, 357] width 222 height 67
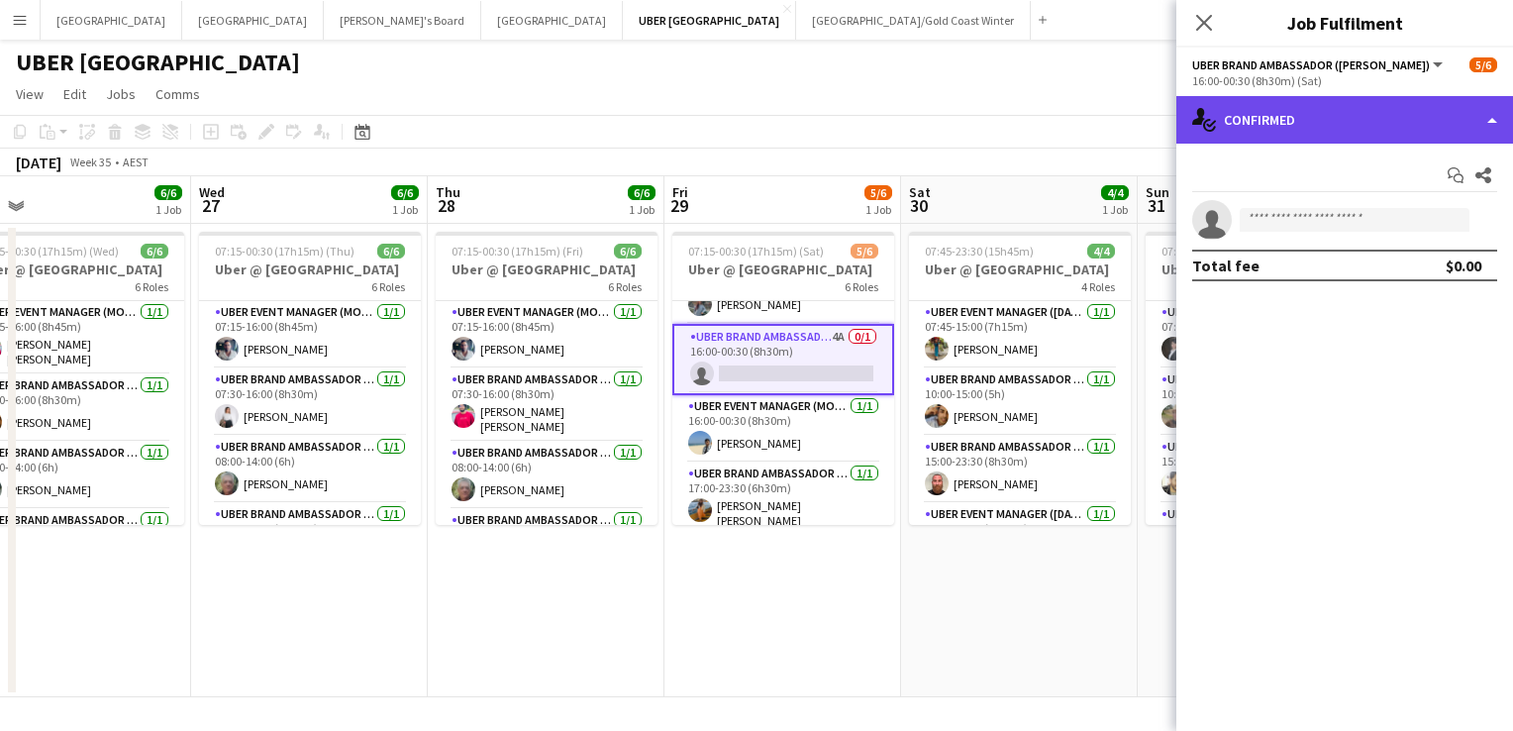
click at [1263, 107] on div "single-neutral-actions-check-2 Confirmed" at bounding box center [1344, 120] width 337 height 48
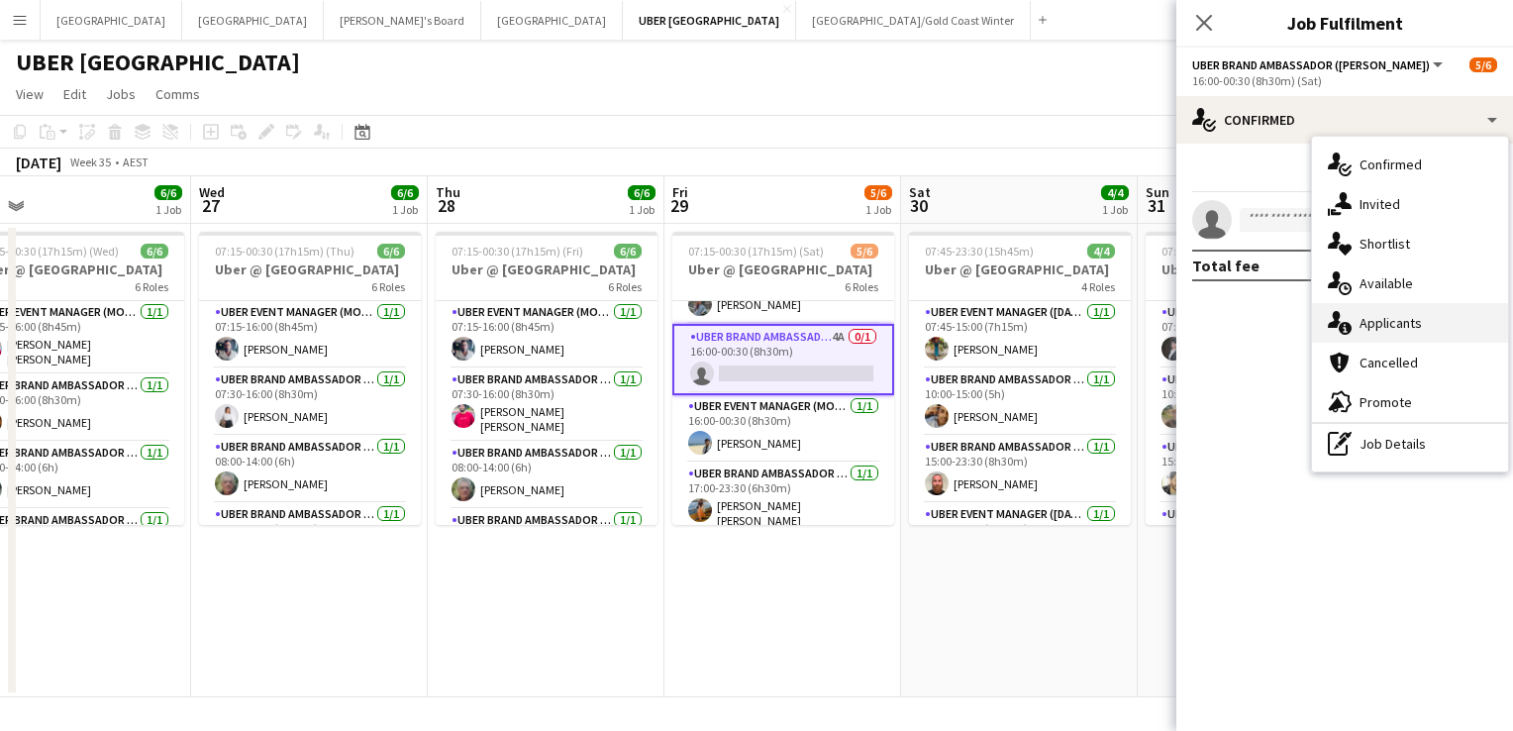
click at [1406, 330] on div "single-neutral-actions-information Applicants" at bounding box center [1410, 323] width 196 height 40
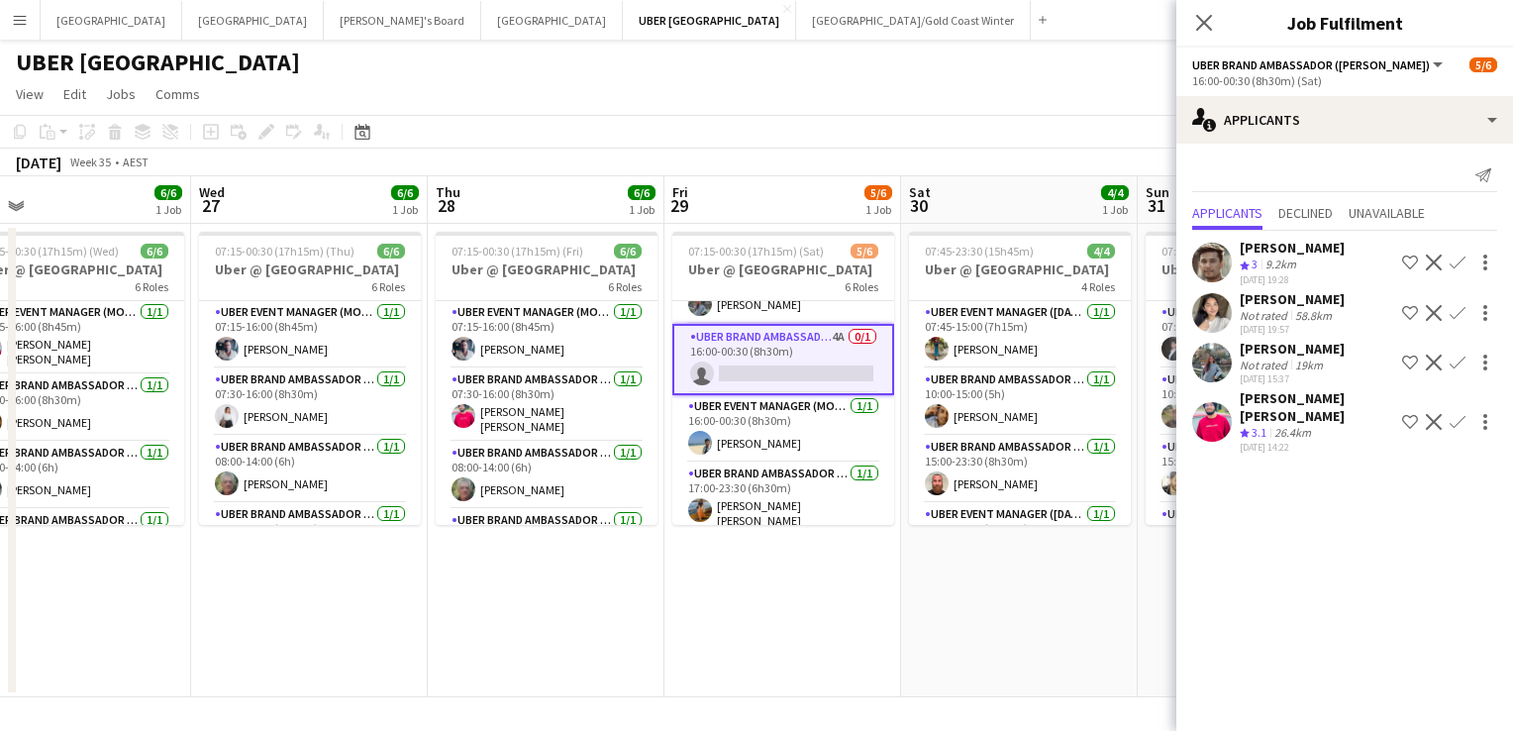
click at [1452, 256] on app-icon "Confirm" at bounding box center [1457, 262] width 16 height 16
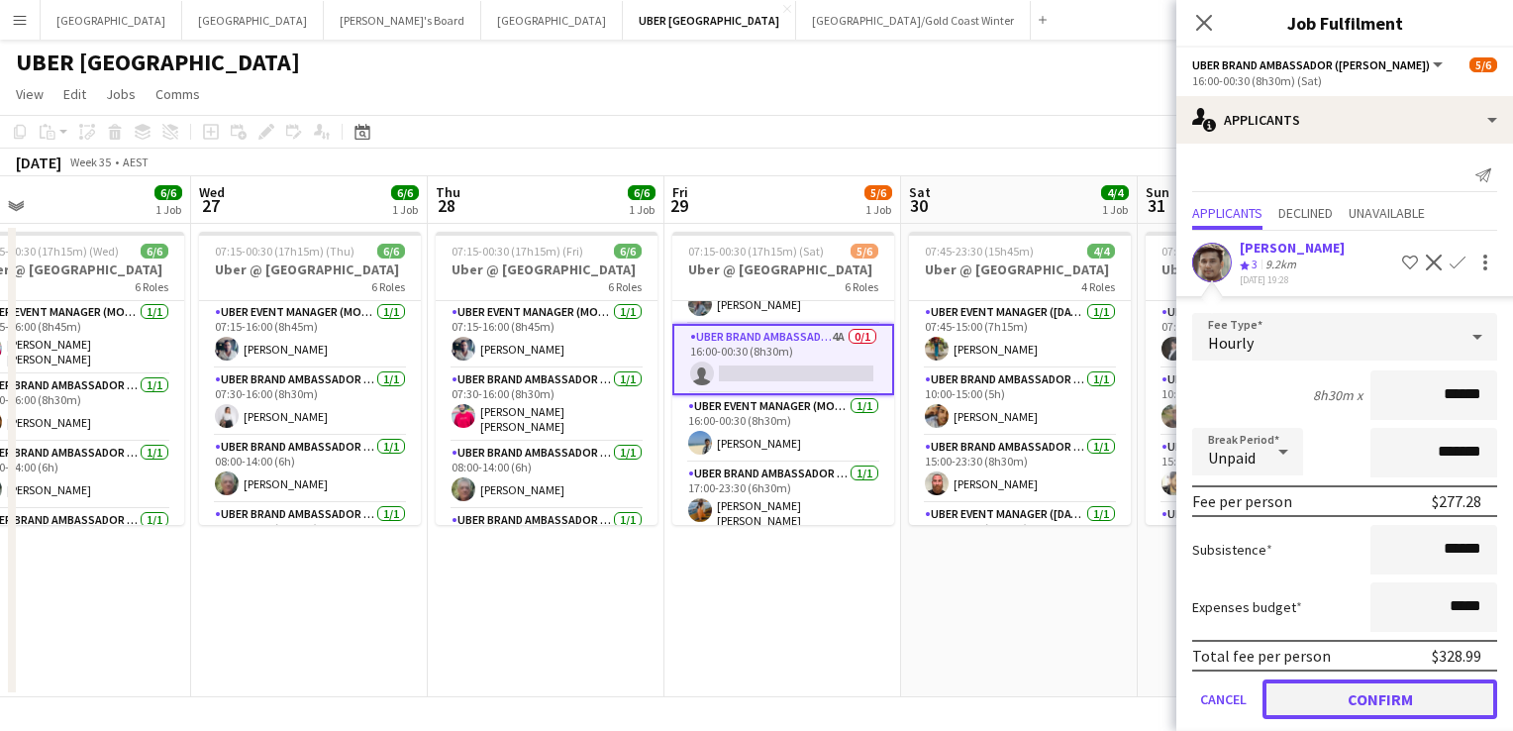
click at [1345, 679] on button "Confirm" at bounding box center [1379, 699] width 235 height 40
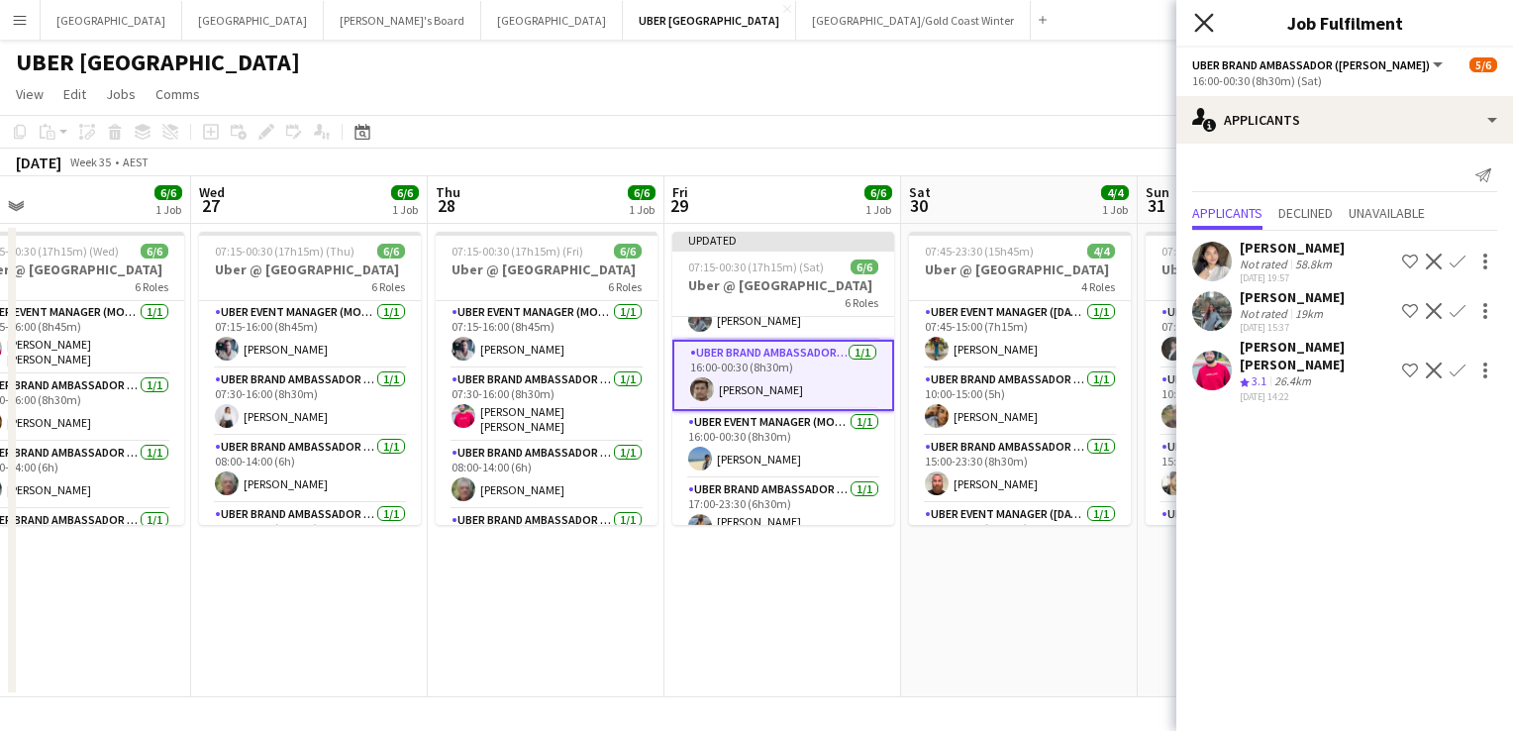
click at [1204, 25] on icon at bounding box center [1203, 22] width 19 height 19
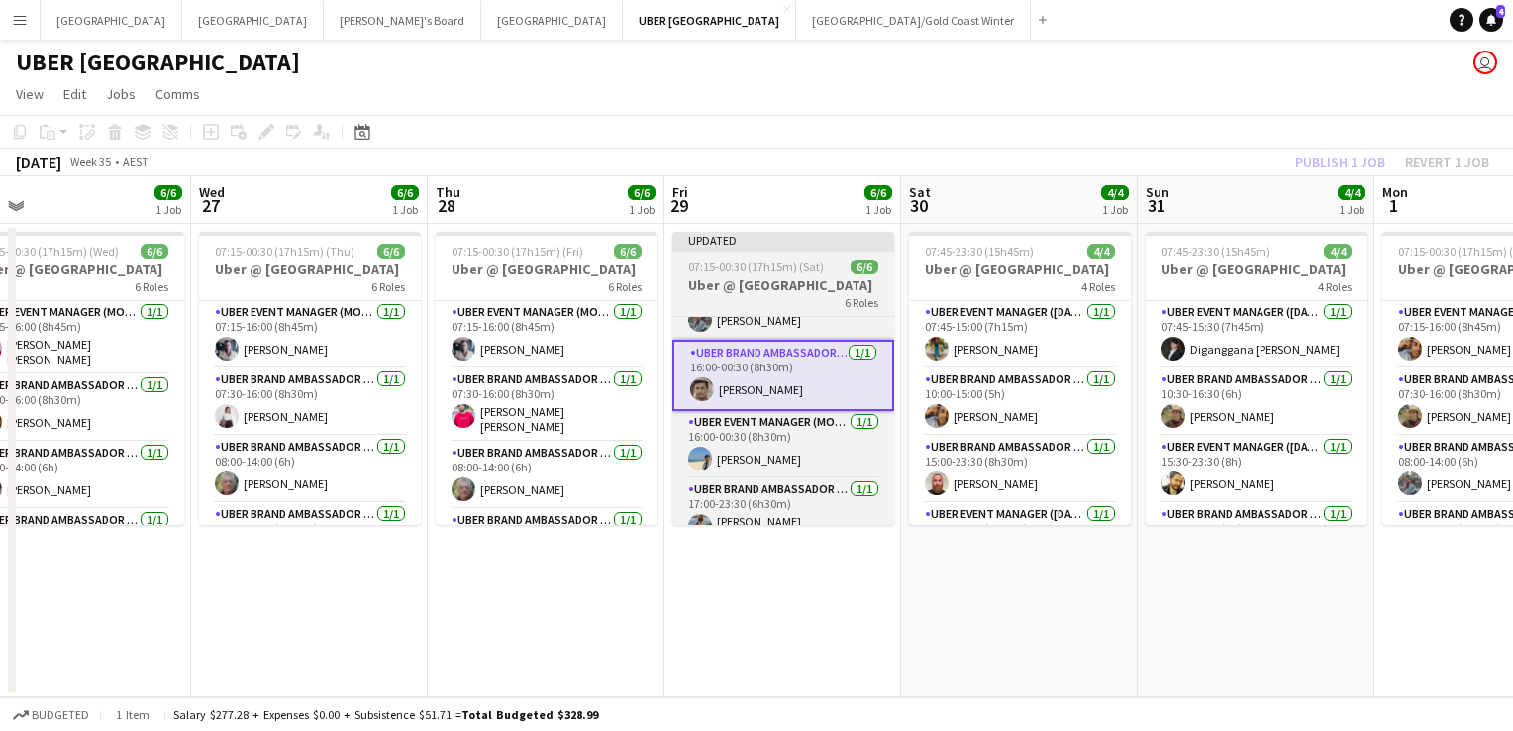
click at [712, 249] on div at bounding box center [783, 250] width 222 height 4
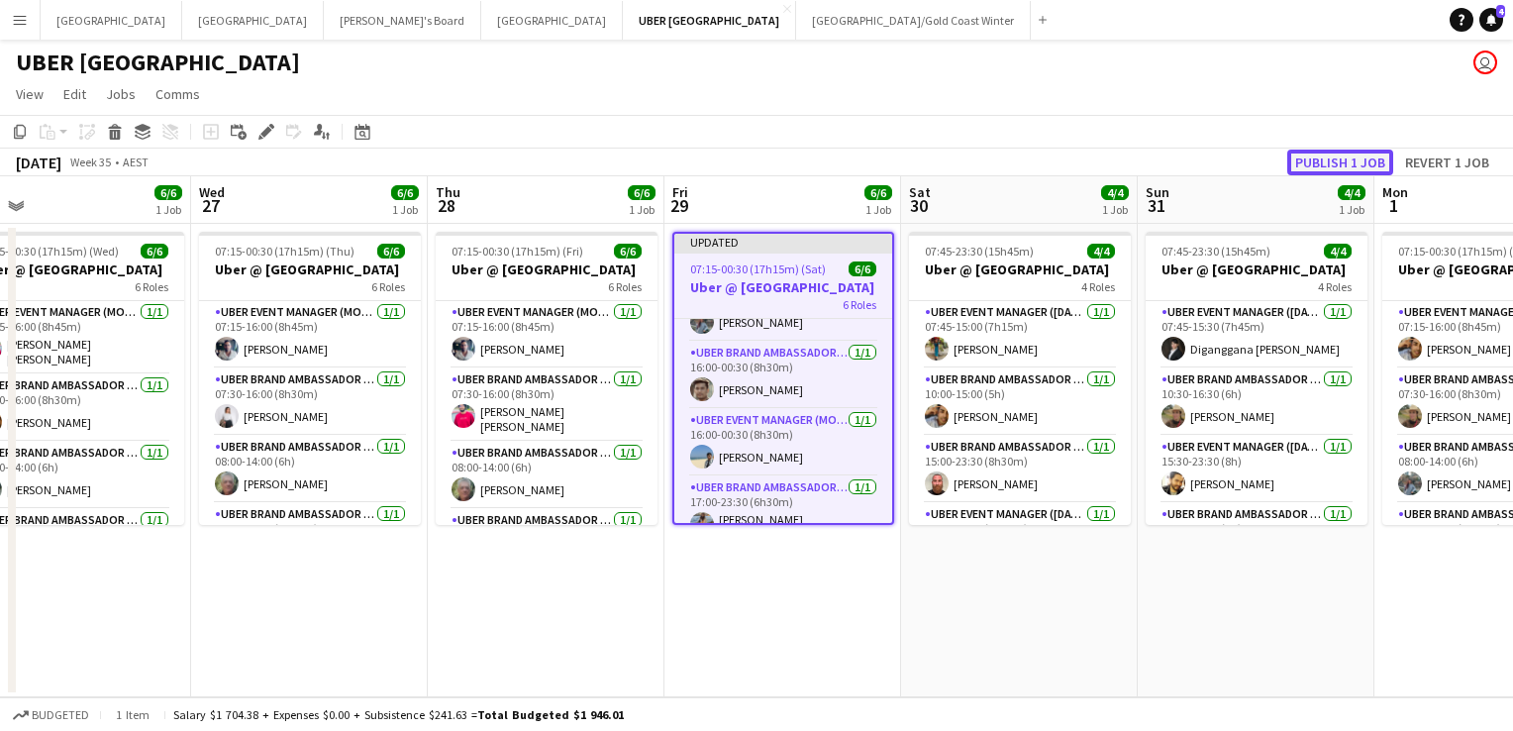
click at [1364, 152] on button "Publish 1 job" at bounding box center [1340, 162] width 106 height 26
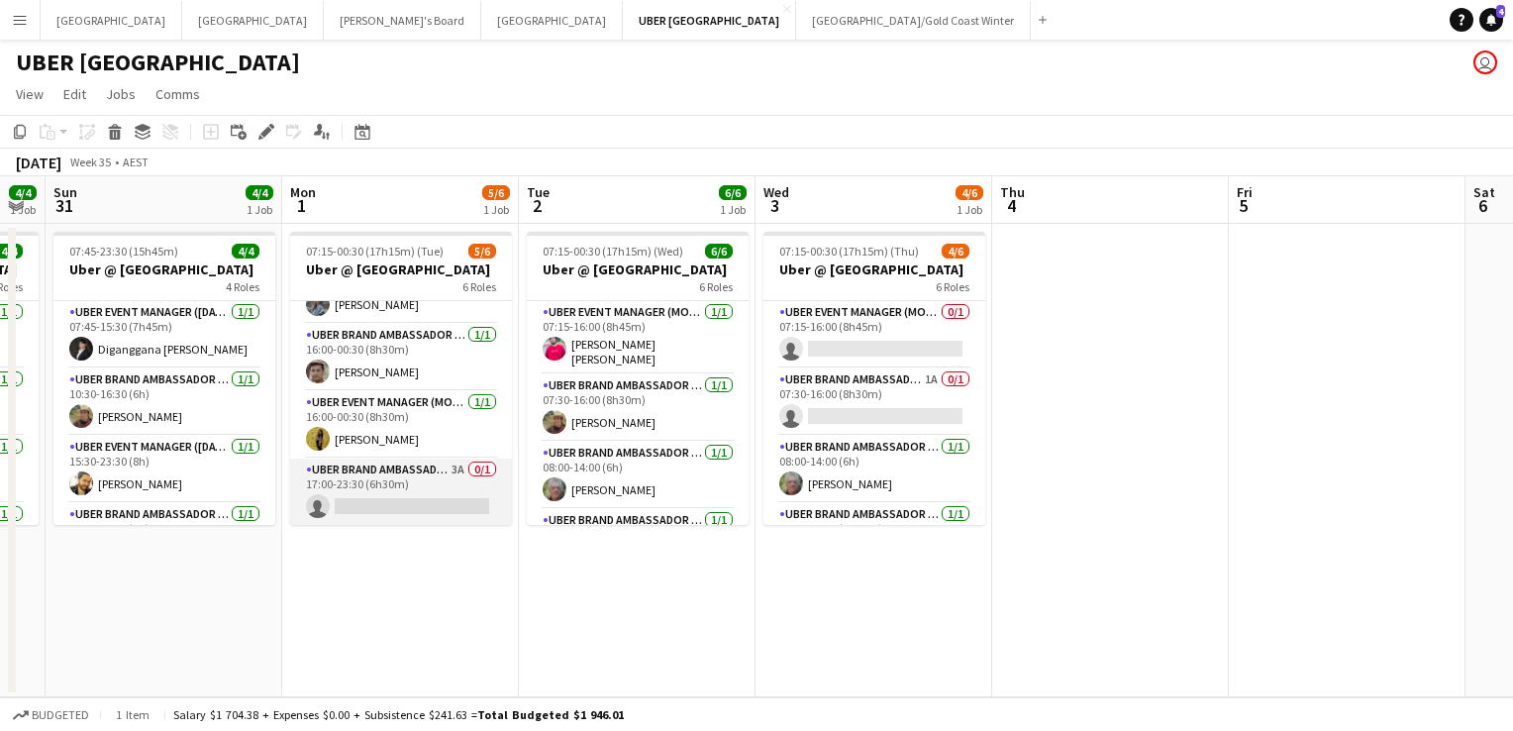
click at [396, 506] on app-card-role "UBER Brand Ambassador (Mon - Fri) 3A 0/1 17:00-23:30 (6h30m) single-neutral-act…" at bounding box center [401, 491] width 222 height 67
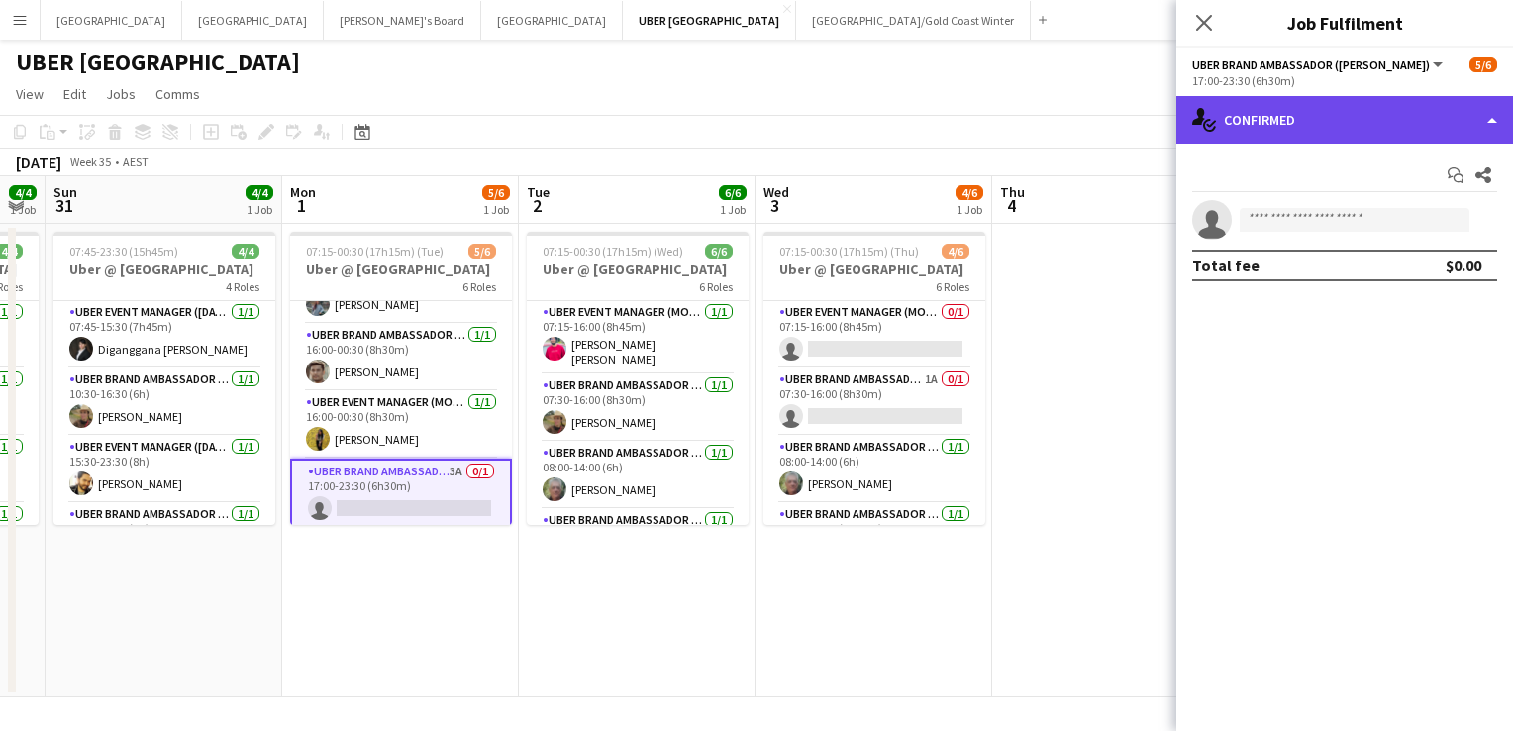
click at [1267, 129] on div "single-neutral-actions-check-2 Confirmed" at bounding box center [1344, 120] width 337 height 48
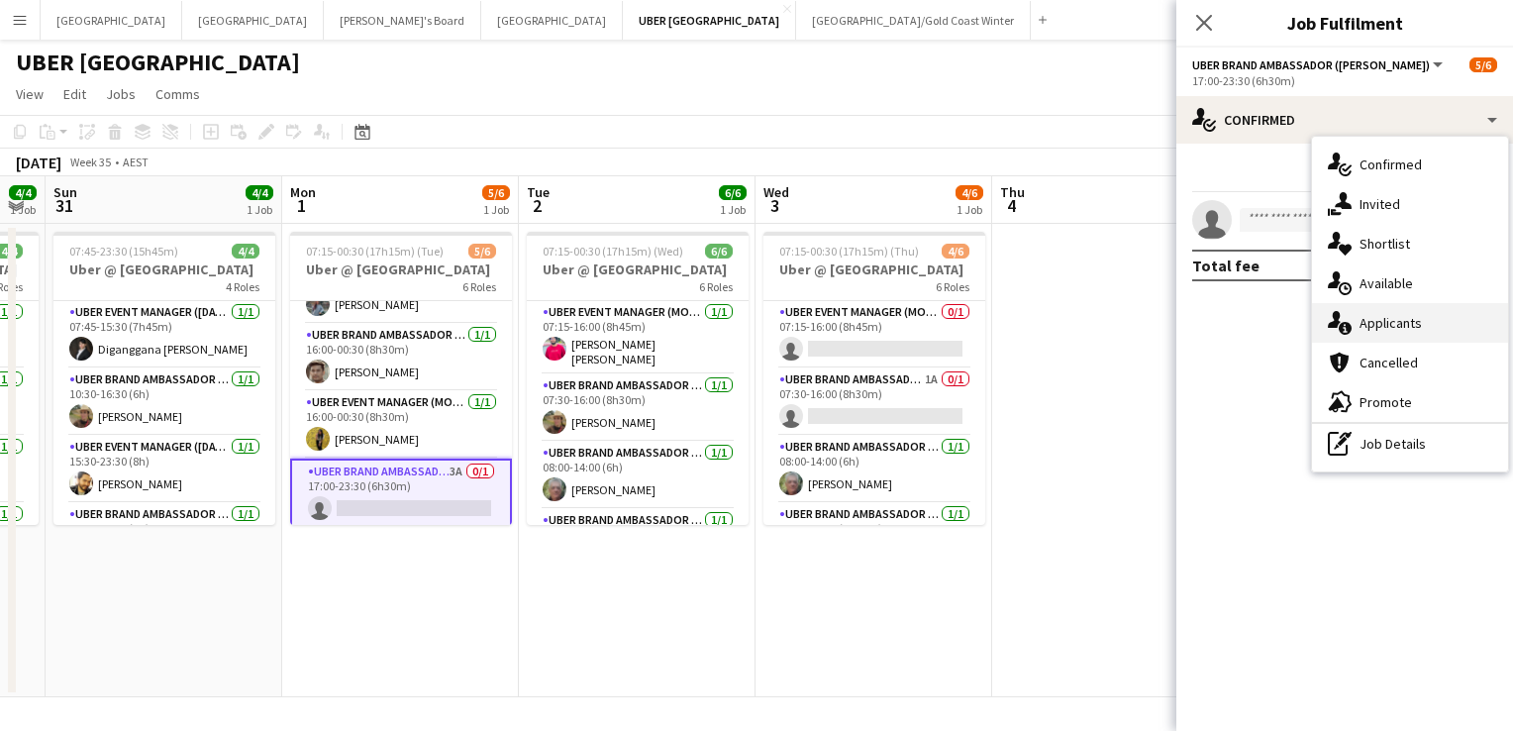
click at [1381, 325] on div "single-neutral-actions-information Applicants" at bounding box center [1410, 323] width 196 height 40
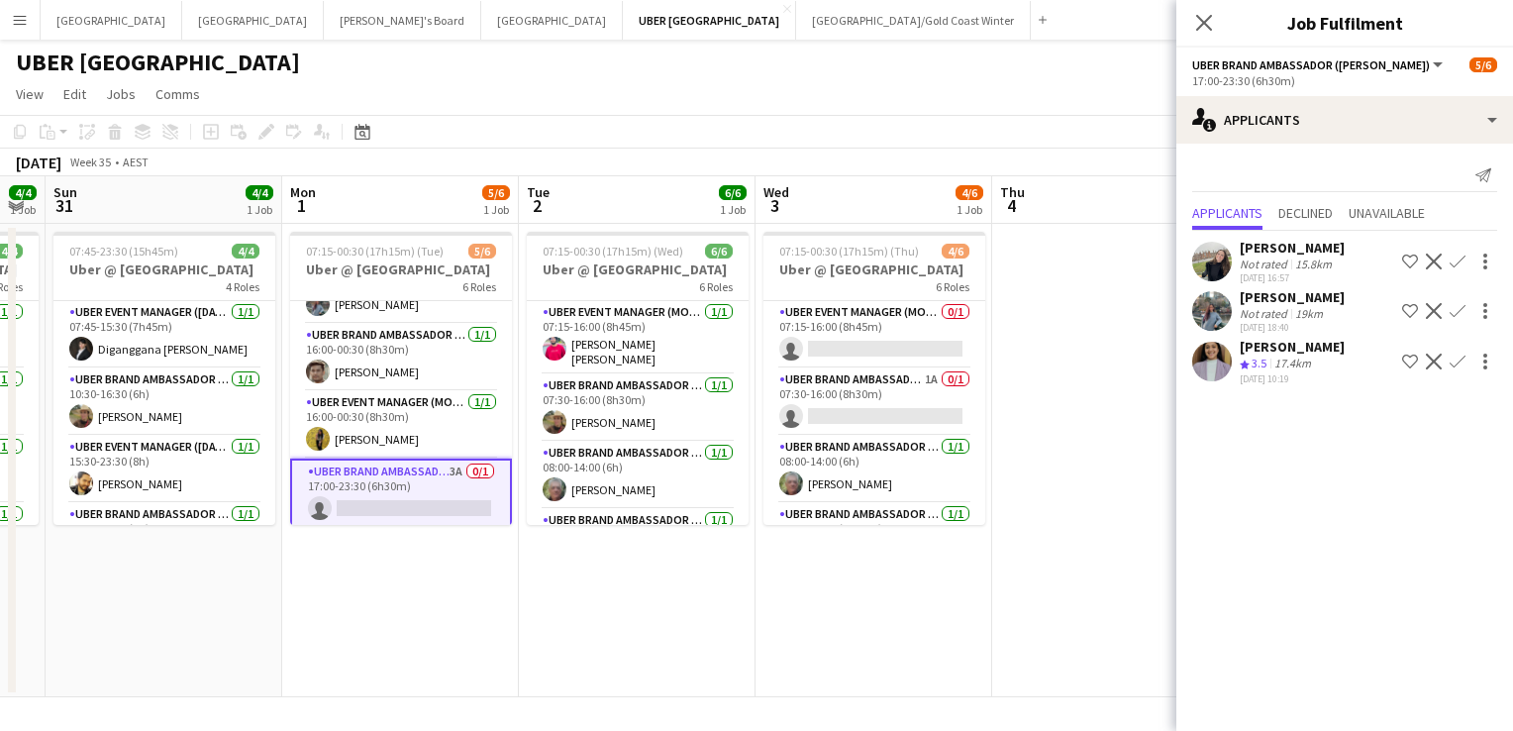
click at [1457, 362] on app-icon "Confirm" at bounding box center [1457, 361] width 16 height 16
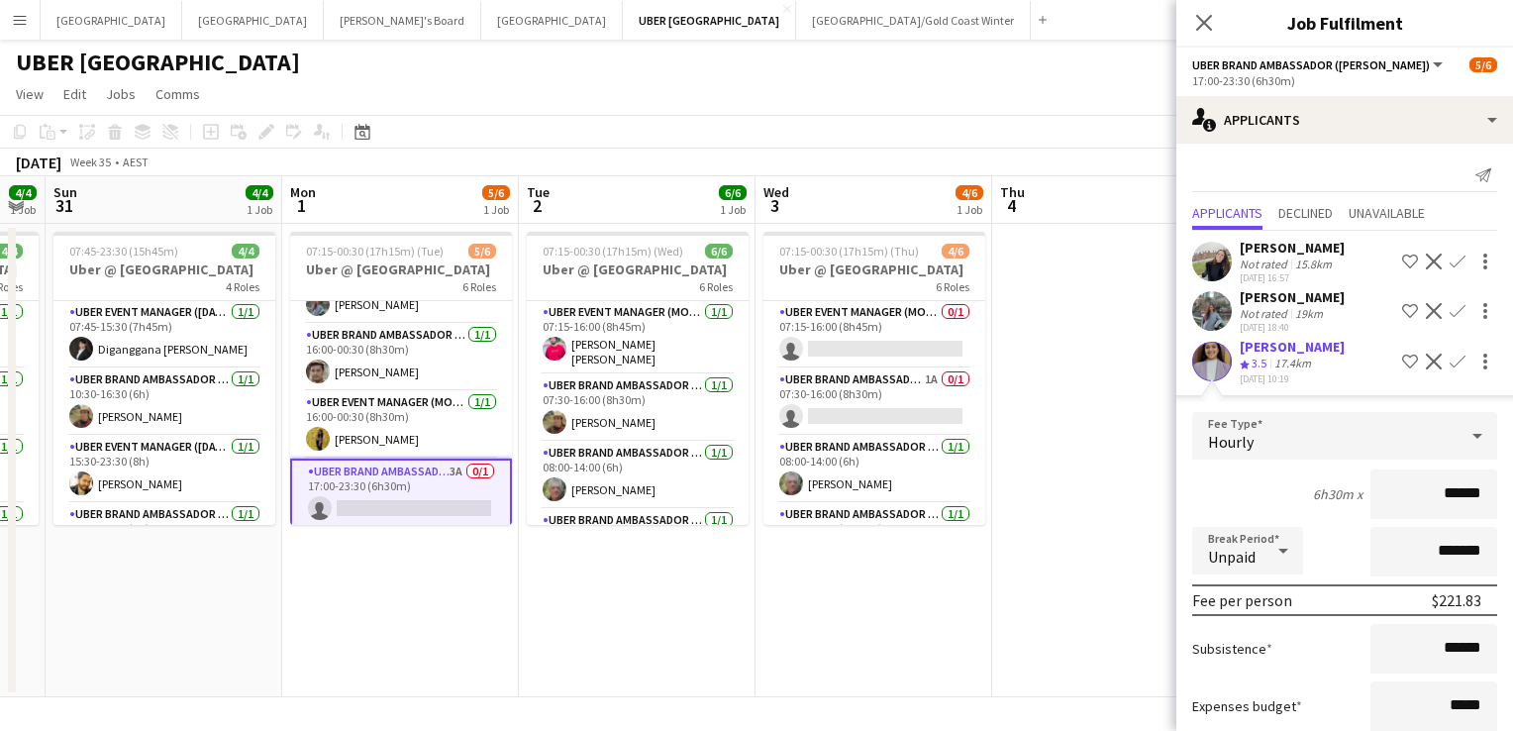
scroll to position [119, 0]
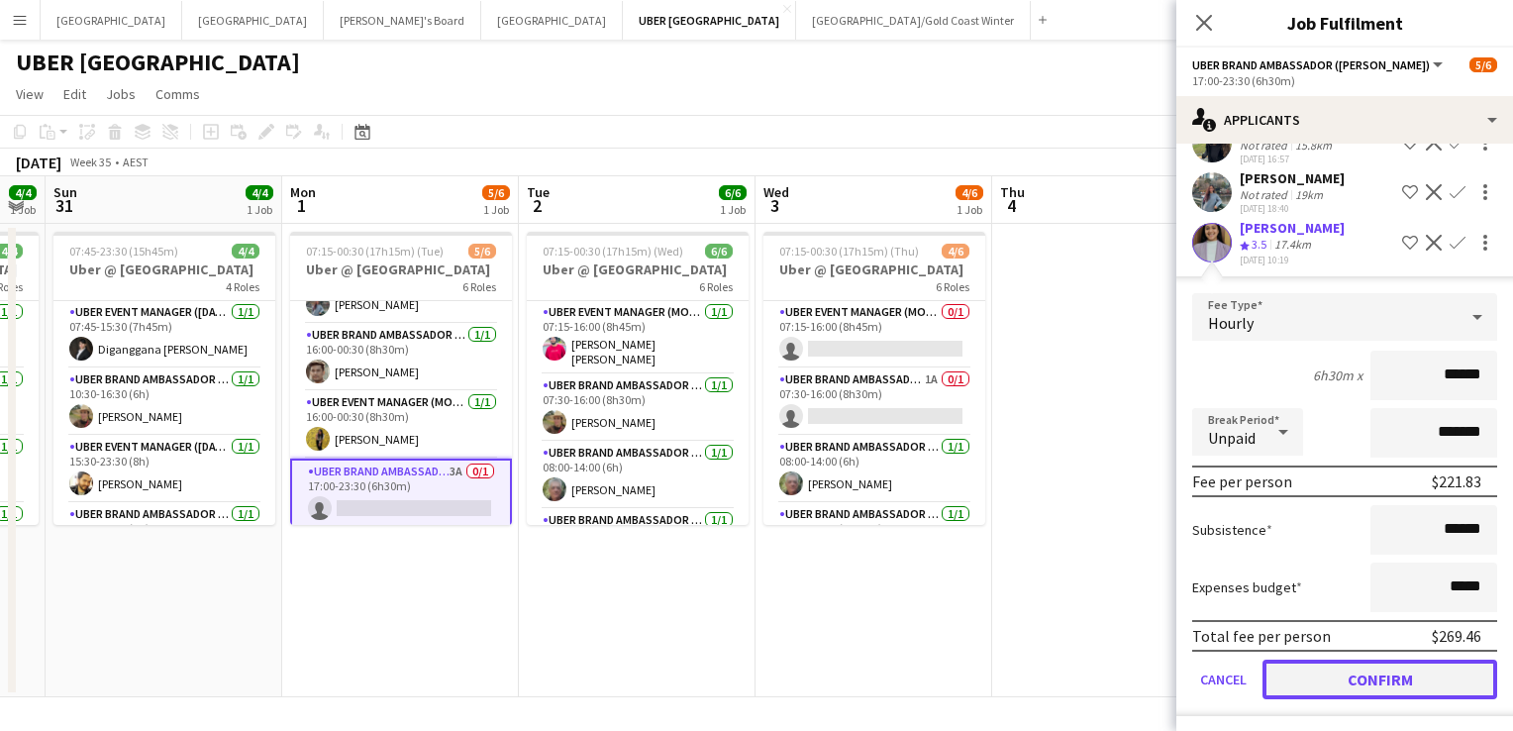
click at [1387, 674] on button "Confirm" at bounding box center [1379, 679] width 235 height 40
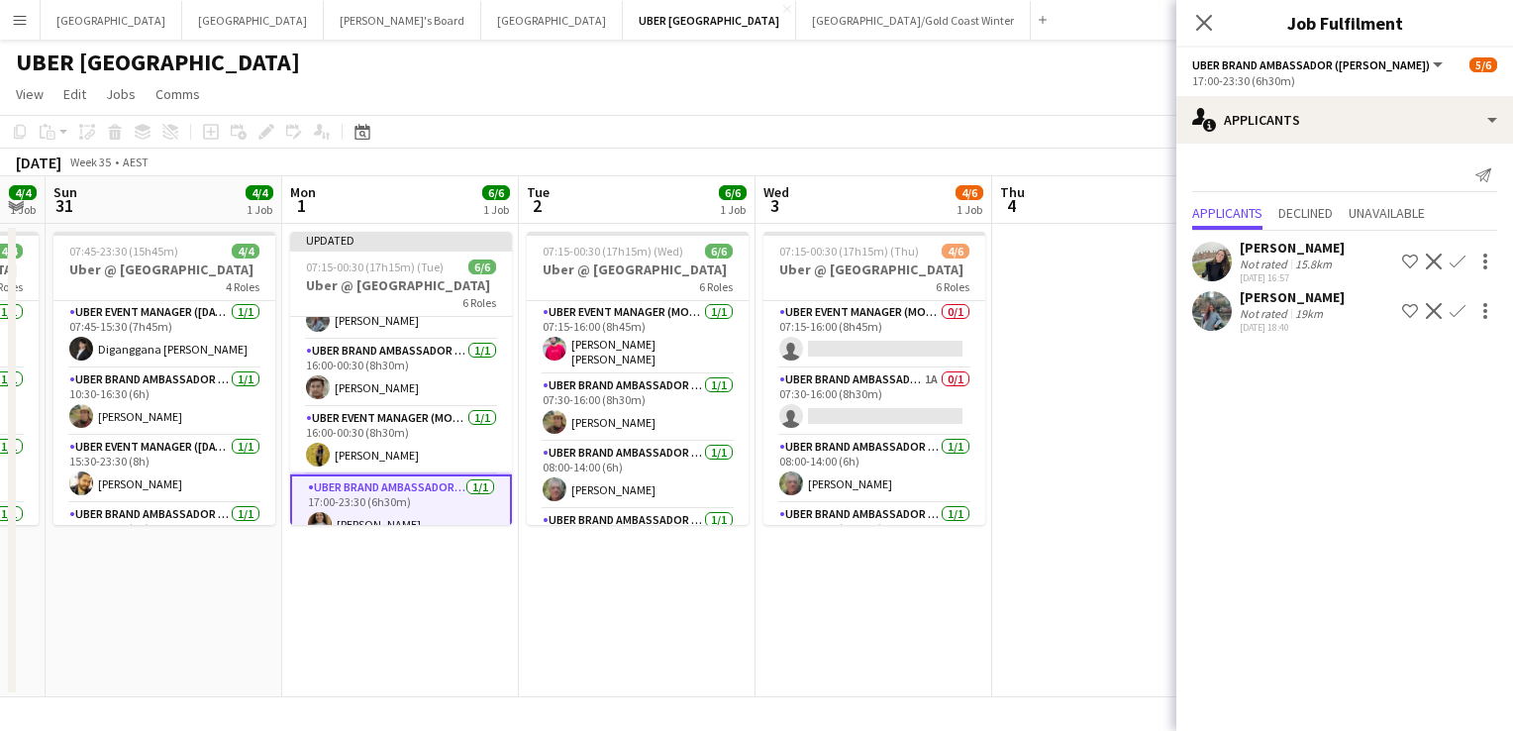
scroll to position [0, 0]
click at [1203, 20] on icon "Close pop-in" at bounding box center [1203, 22] width 19 height 19
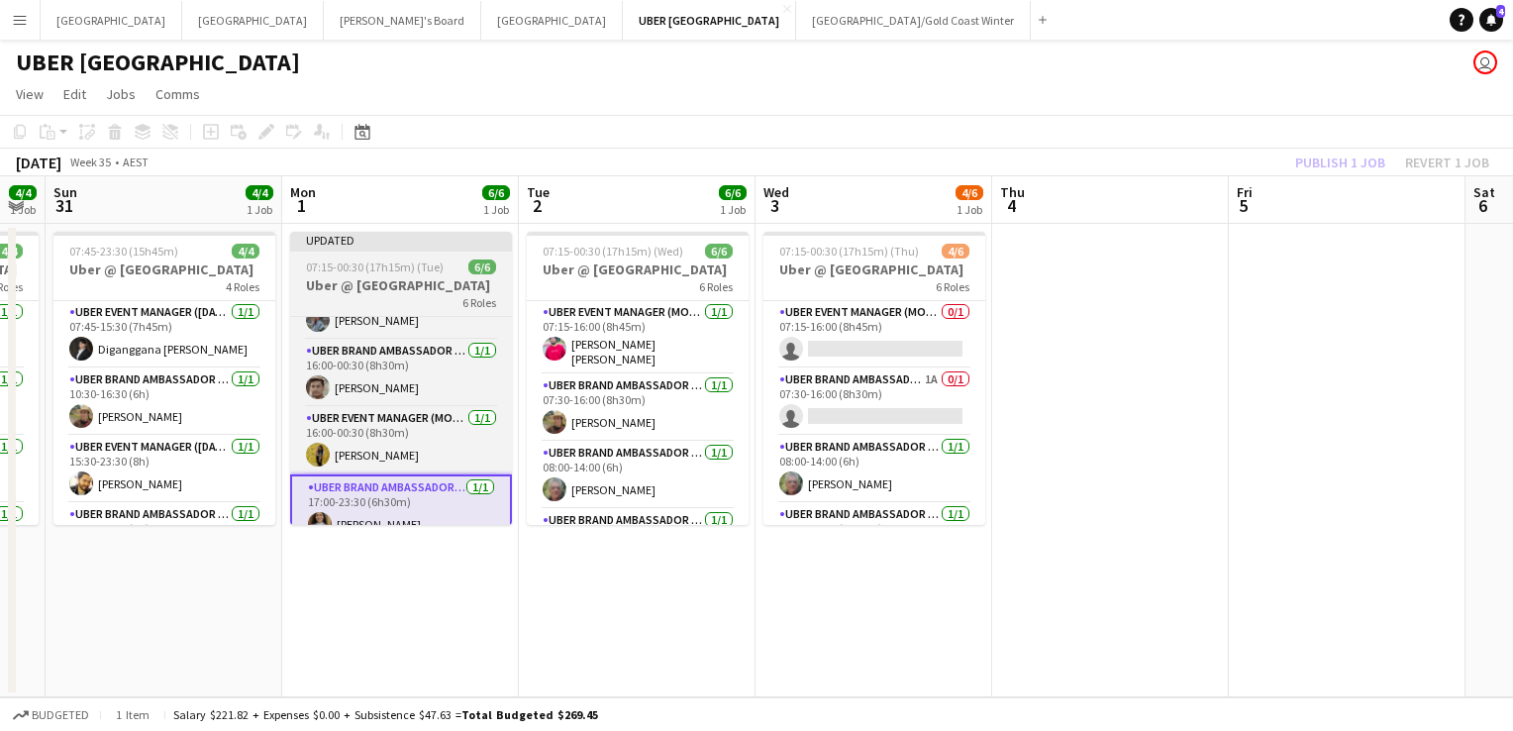
click at [412, 255] on app-job-card "Updated 07:15-00:30 (17h15m) (Tue) 6/6 Uber @ [GEOGRAPHIC_DATA] 6 Roles UBER Ev…" at bounding box center [401, 378] width 222 height 293
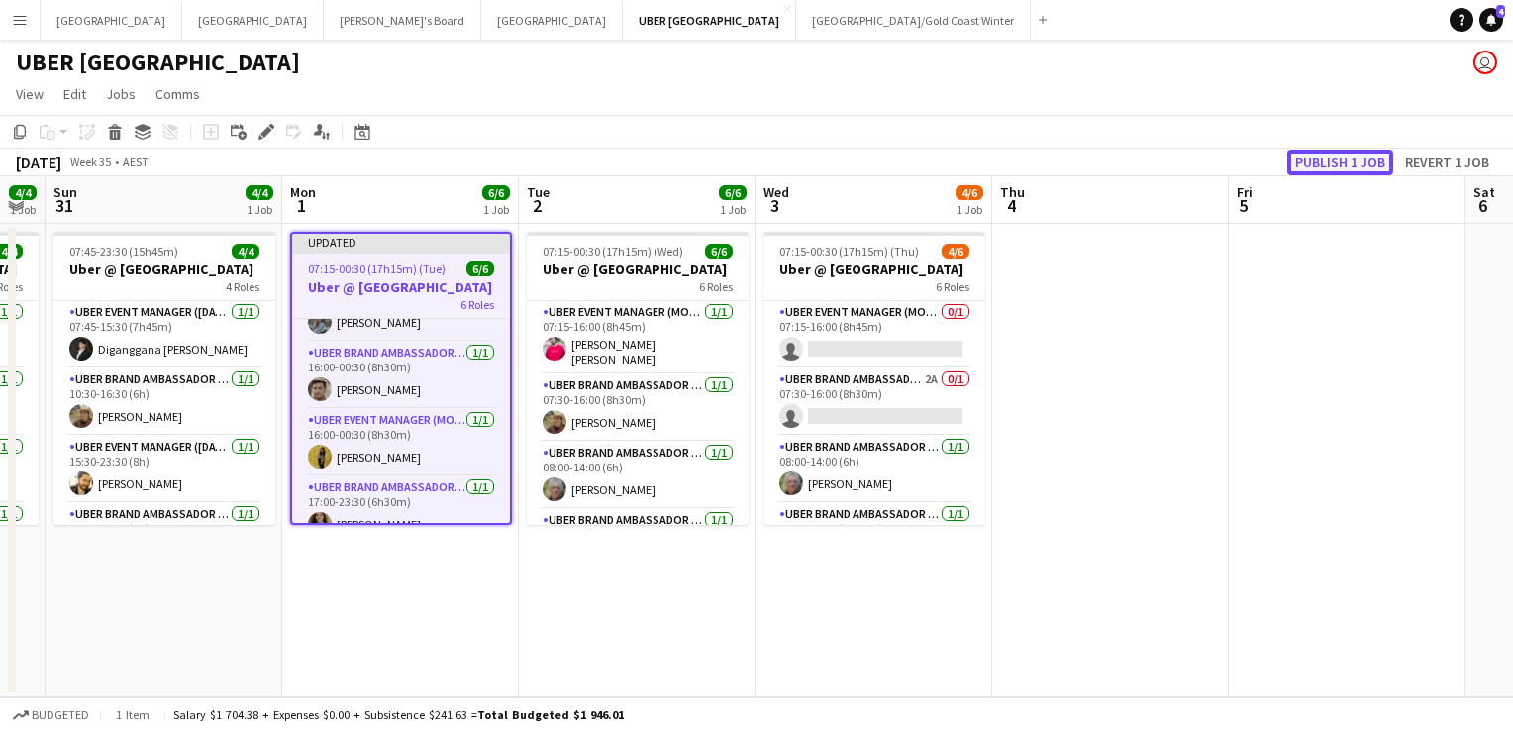
click at [1356, 160] on button "Publish 1 job" at bounding box center [1340, 162] width 106 height 26
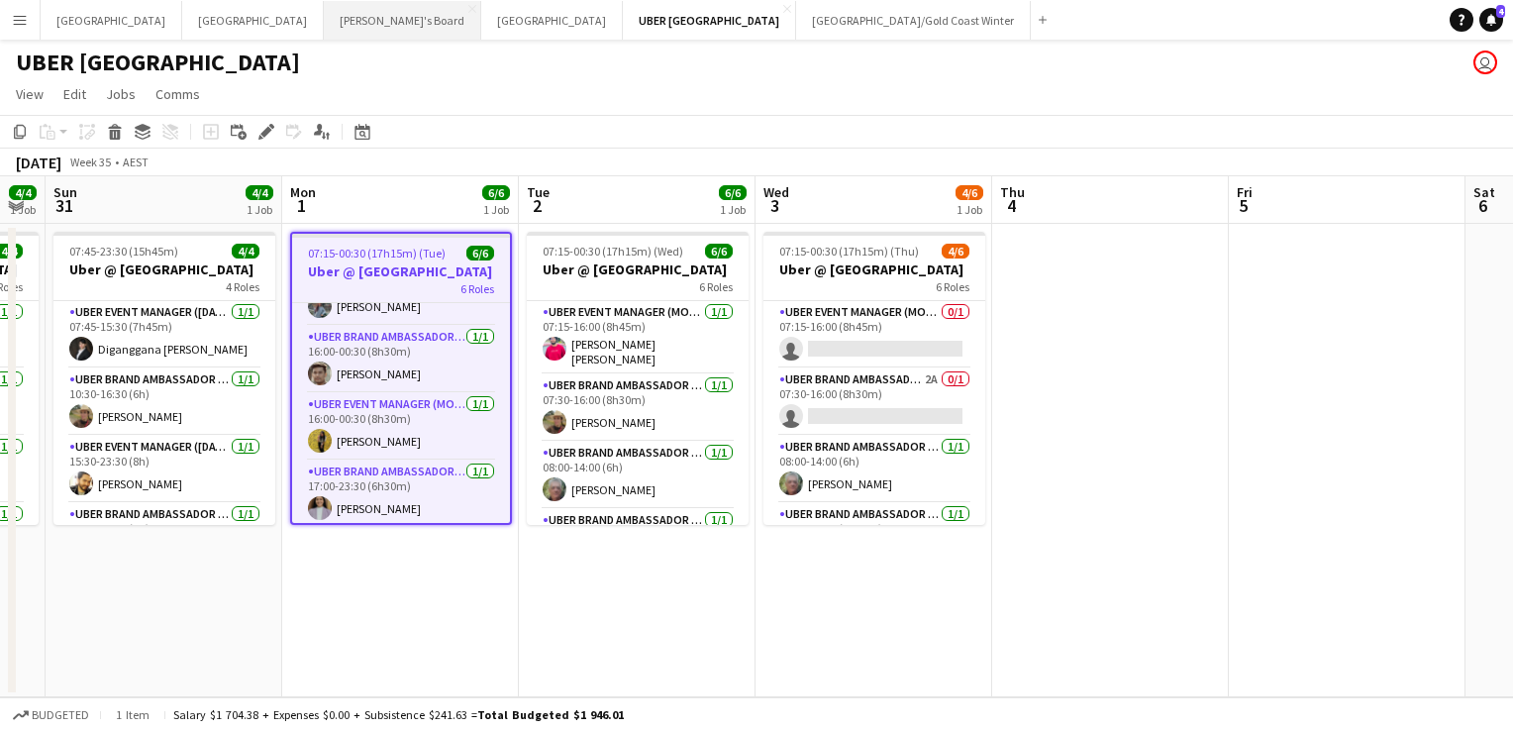
click at [324, 29] on button "Tennille's Board Close" at bounding box center [402, 20] width 157 height 39
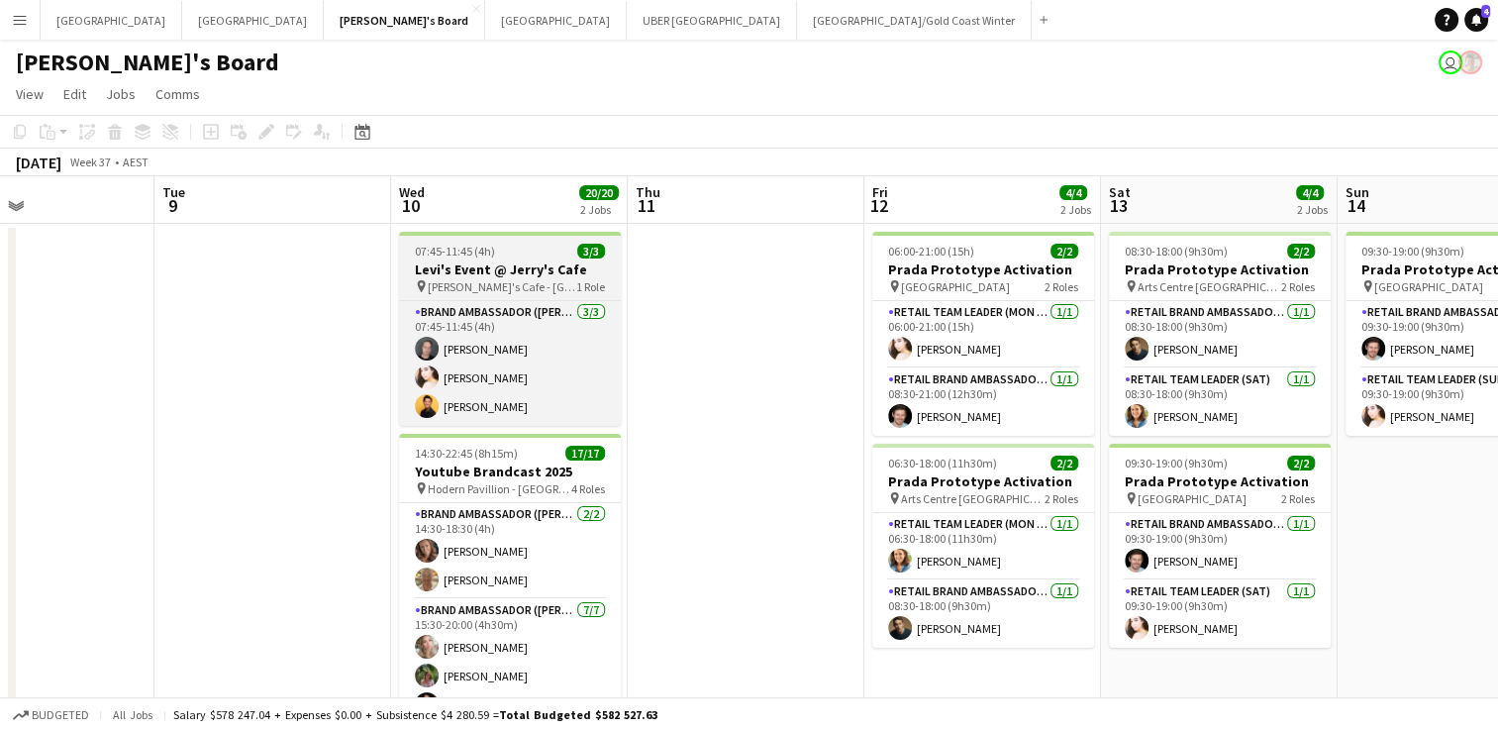
click at [550, 286] on div "pin Jerry's Cafe - [PERSON_NAME] 1 Role" at bounding box center [510, 286] width 222 height 16
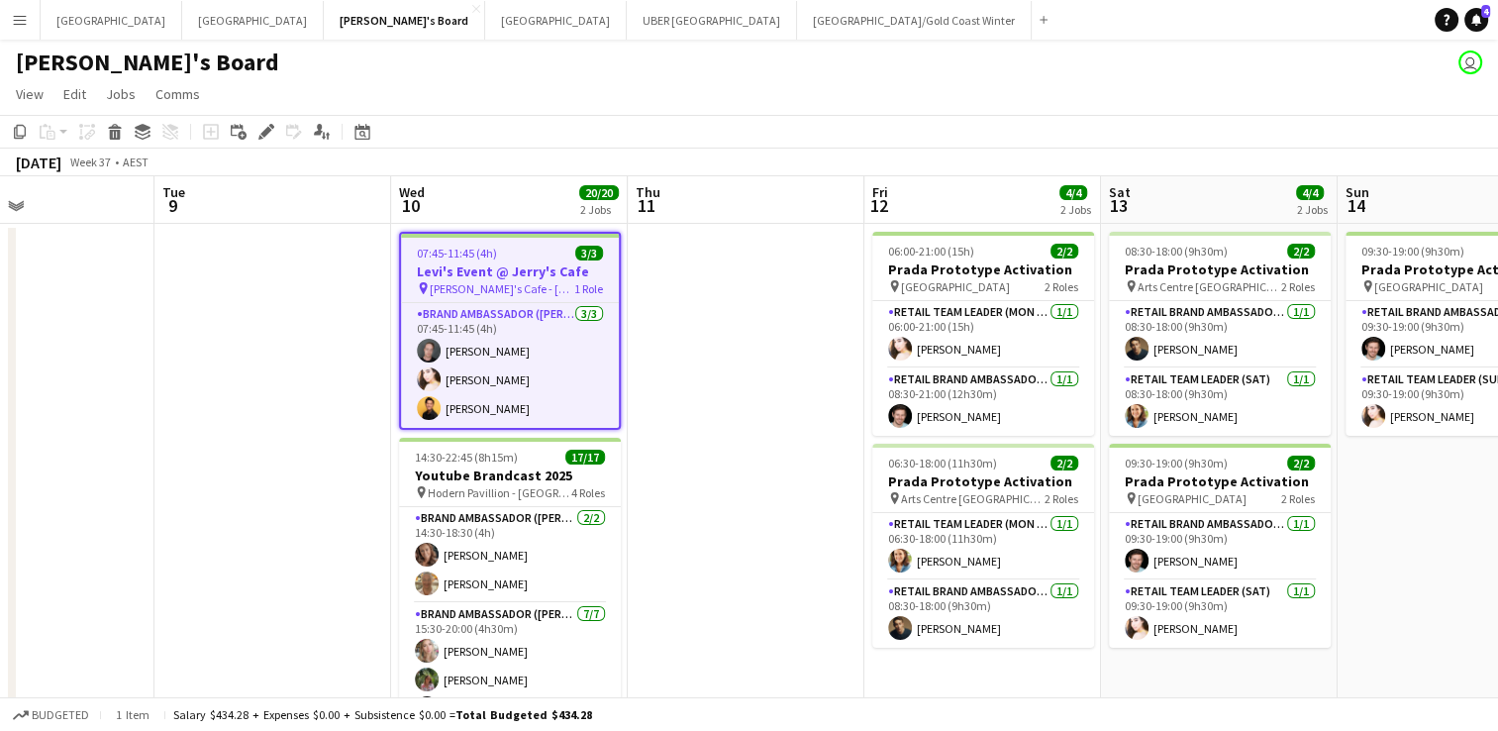
click at [542, 287] on div "pin Jerry's Cafe - [PERSON_NAME] 1 Role" at bounding box center [510, 288] width 218 height 16
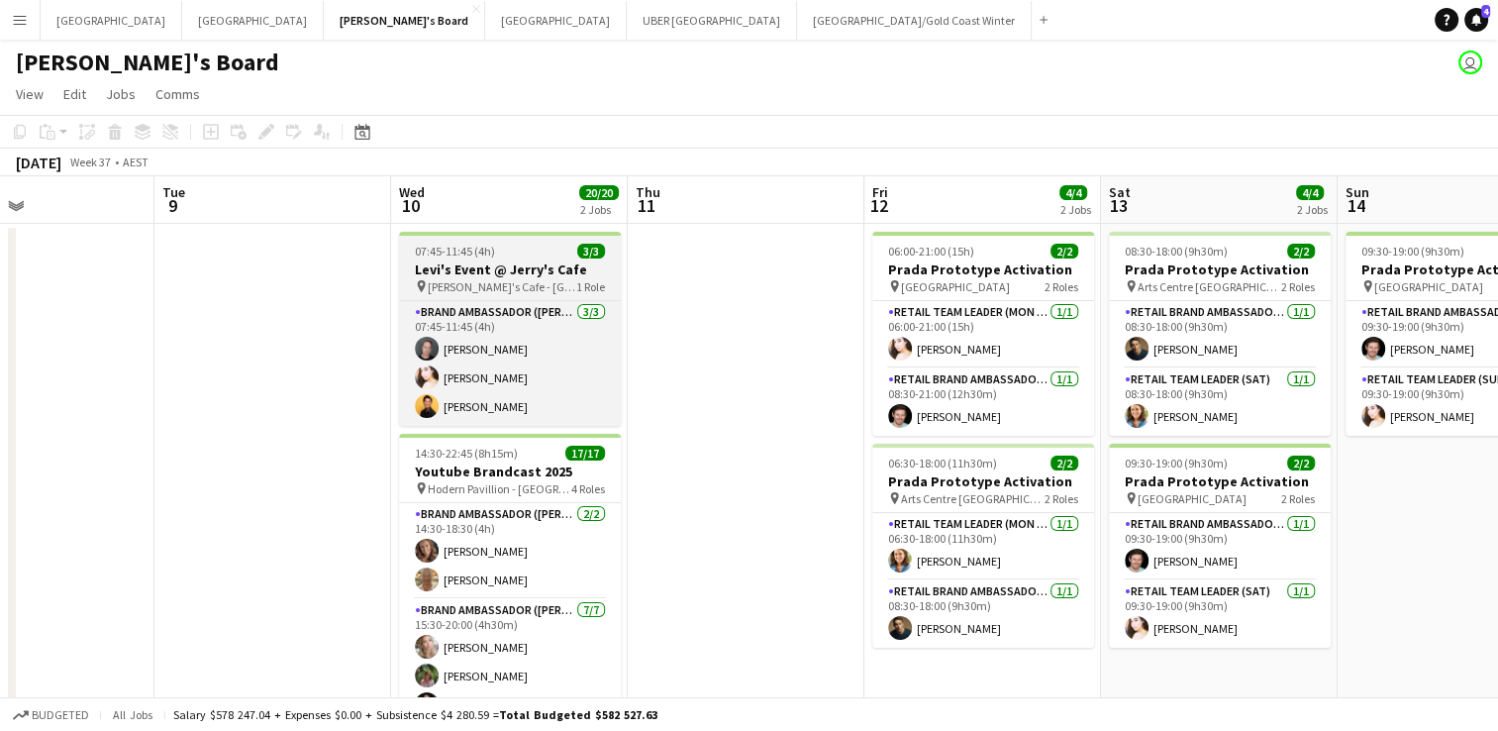
drag, startPoint x: 542, startPoint y: 287, endPoint x: 515, endPoint y: 294, distance: 27.6
click at [515, 294] on div "pin Jerry's Cafe - [PERSON_NAME] 1 Role" at bounding box center [510, 286] width 222 height 16
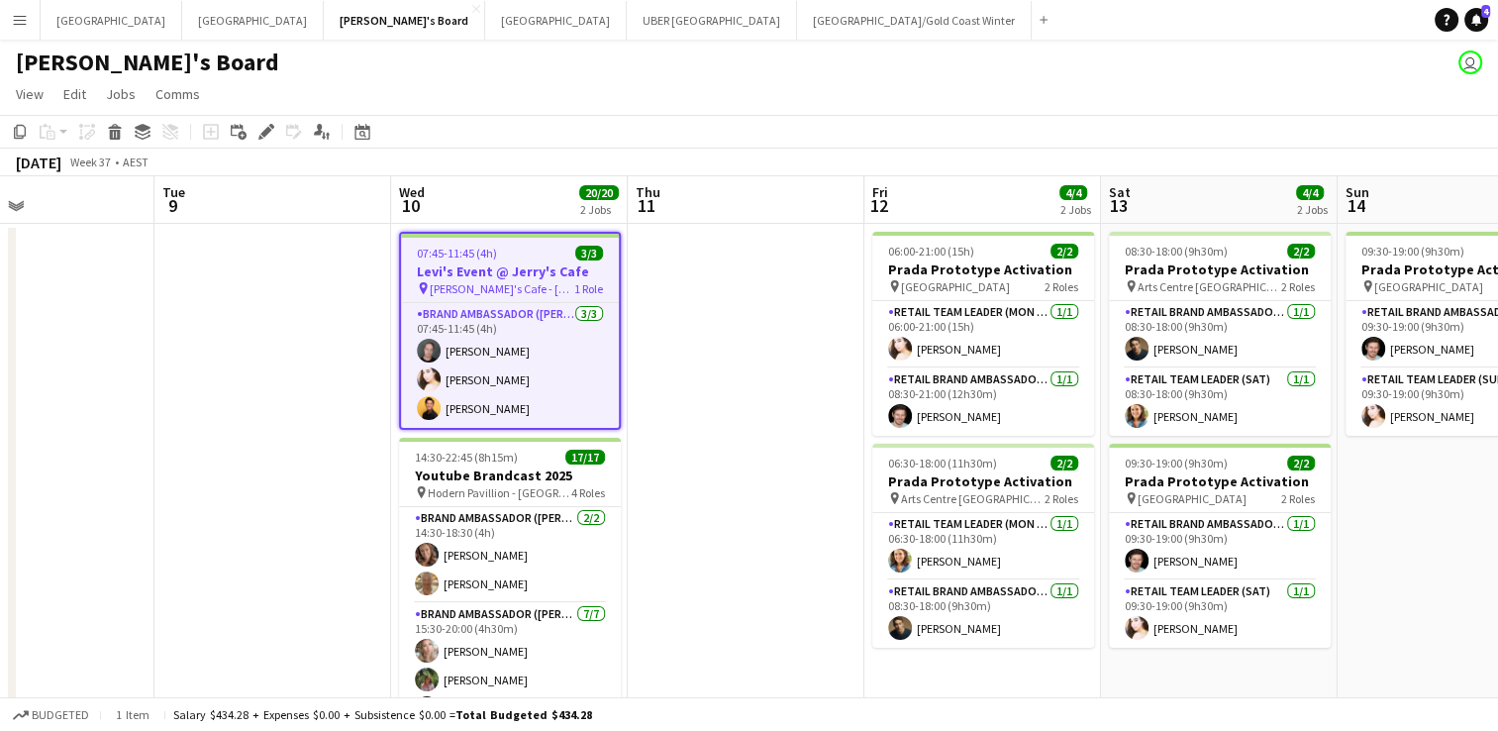
scroll to position [0, 790]
click at [539, 289] on div "pin Jerry's Cafe - [PERSON_NAME] 1 Role" at bounding box center [512, 288] width 218 height 16
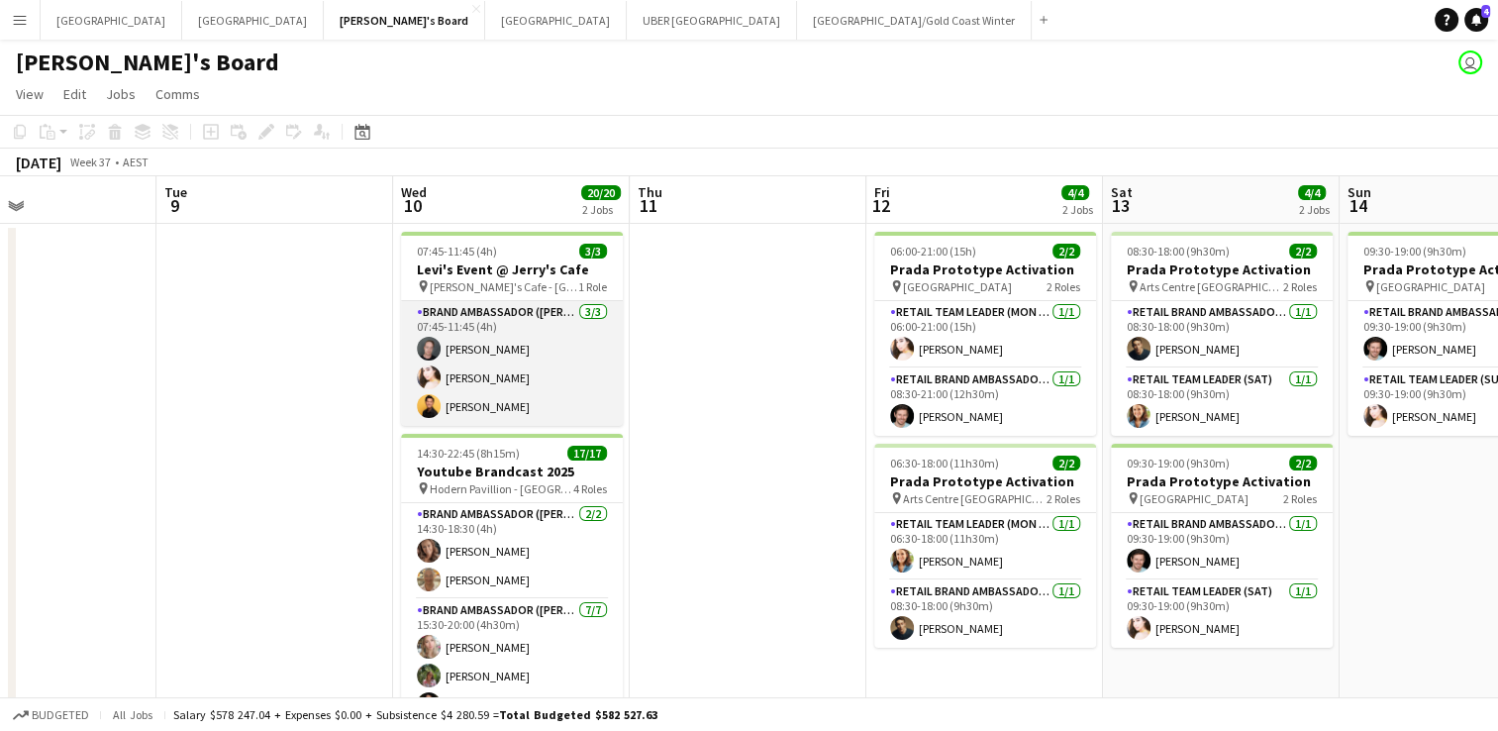
click at [511, 358] on app-card-role "Brand Ambassador (Mon - Fri) [DATE] 07:45-11:45 (4h) [PERSON_NAME] [PERSON_NAME…" at bounding box center [512, 363] width 222 height 125
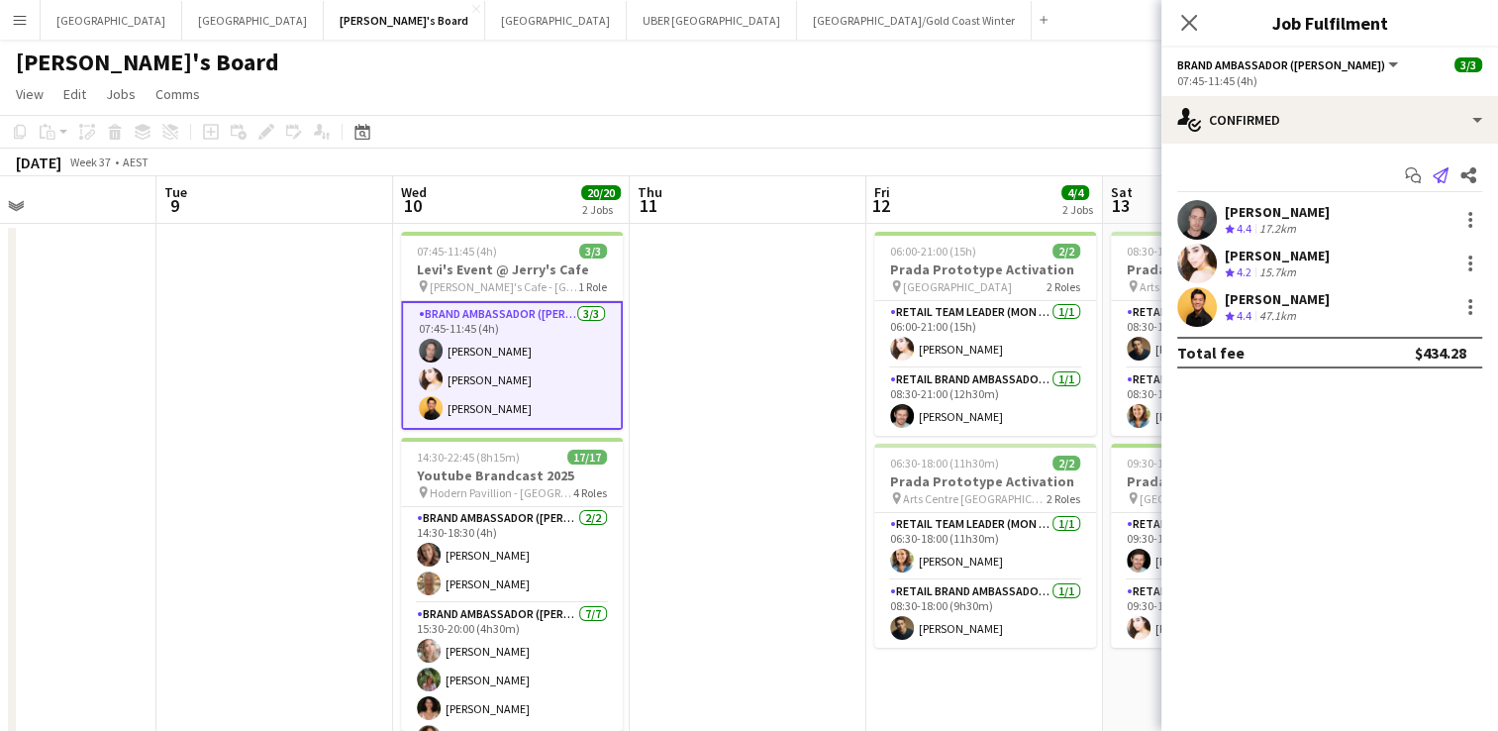
click at [1437, 170] on icon "Send notification" at bounding box center [1441, 175] width 16 height 16
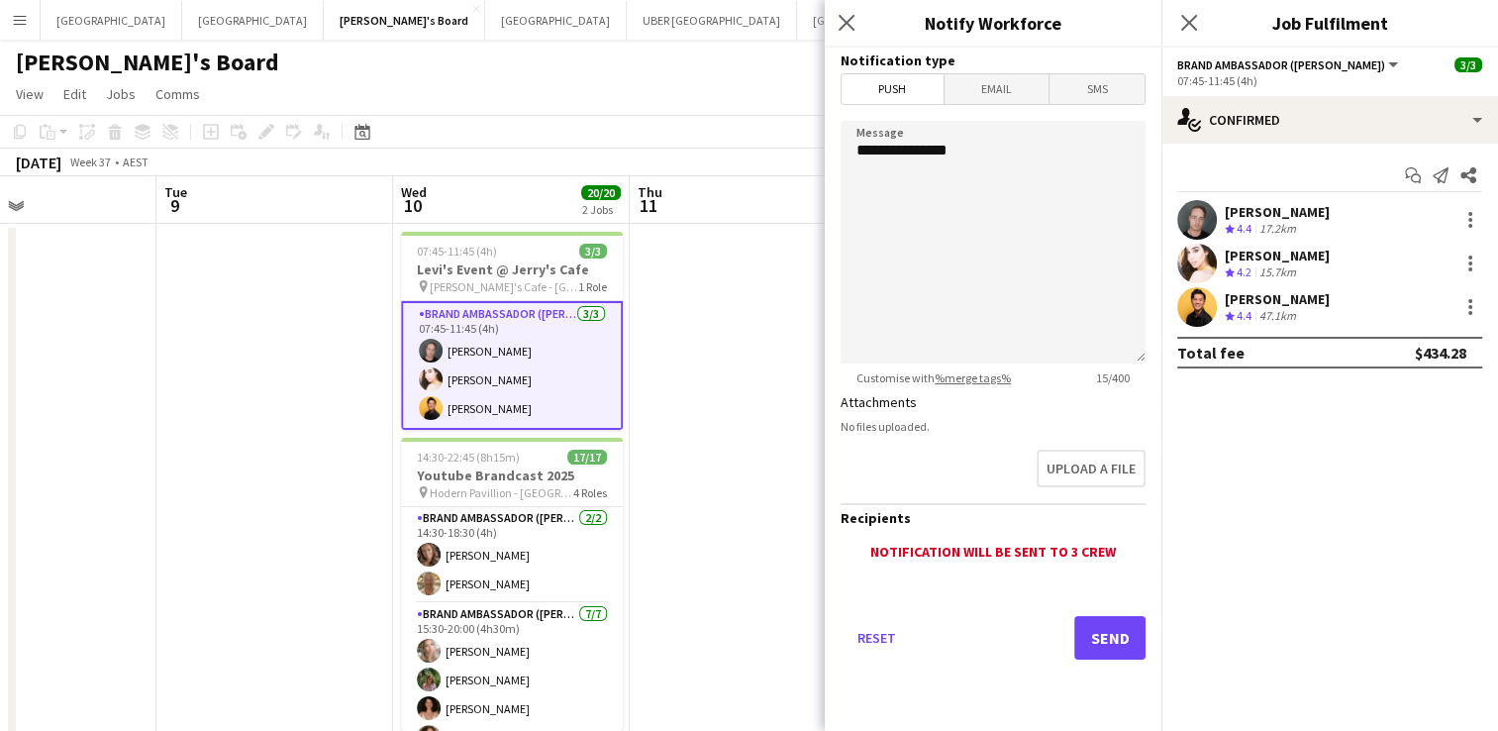
click at [982, 88] on span "Email" at bounding box center [997, 89] width 105 height 30
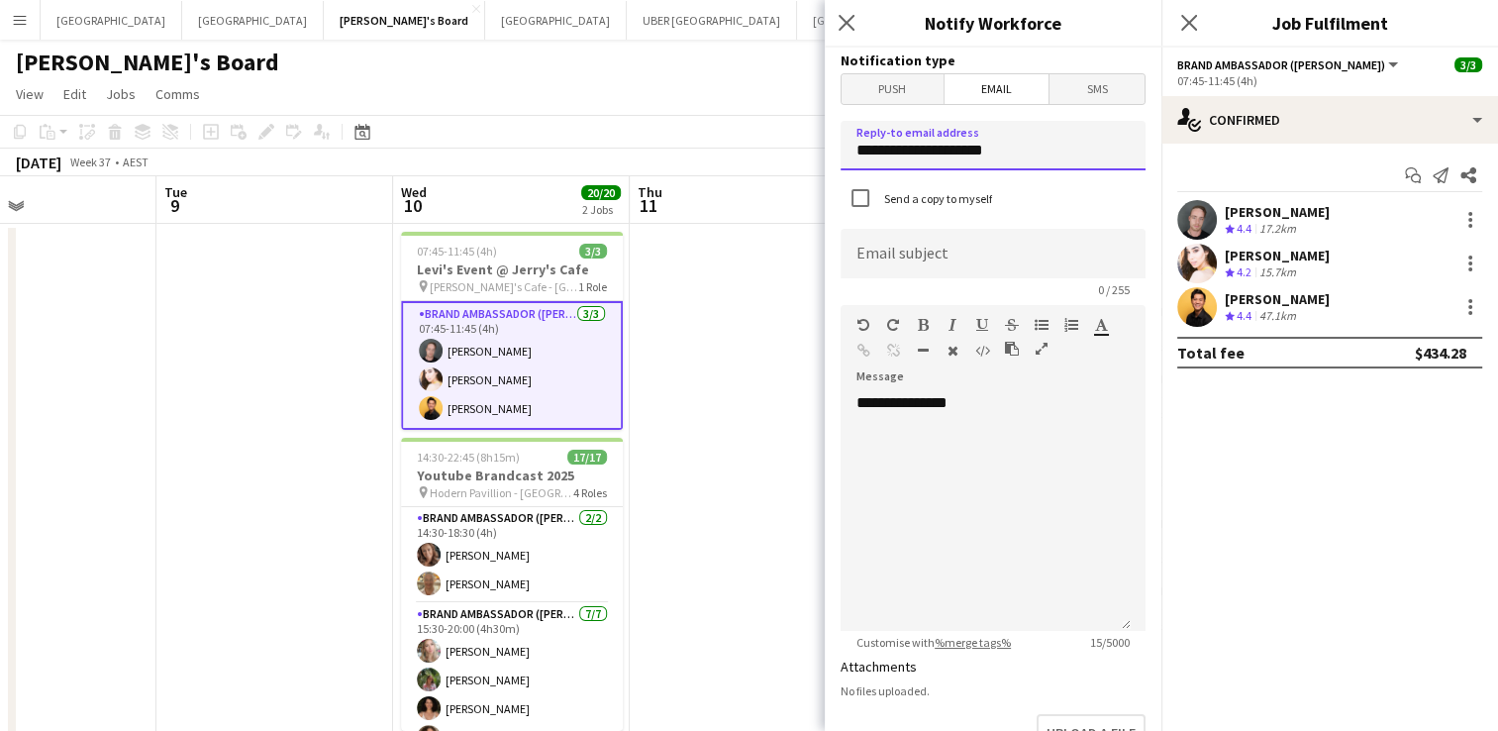
drag, startPoint x: 879, startPoint y: 157, endPoint x: 839, endPoint y: 154, distance: 40.7
click at [839, 154] on form "**********" at bounding box center [993, 598] width 337 height 1101
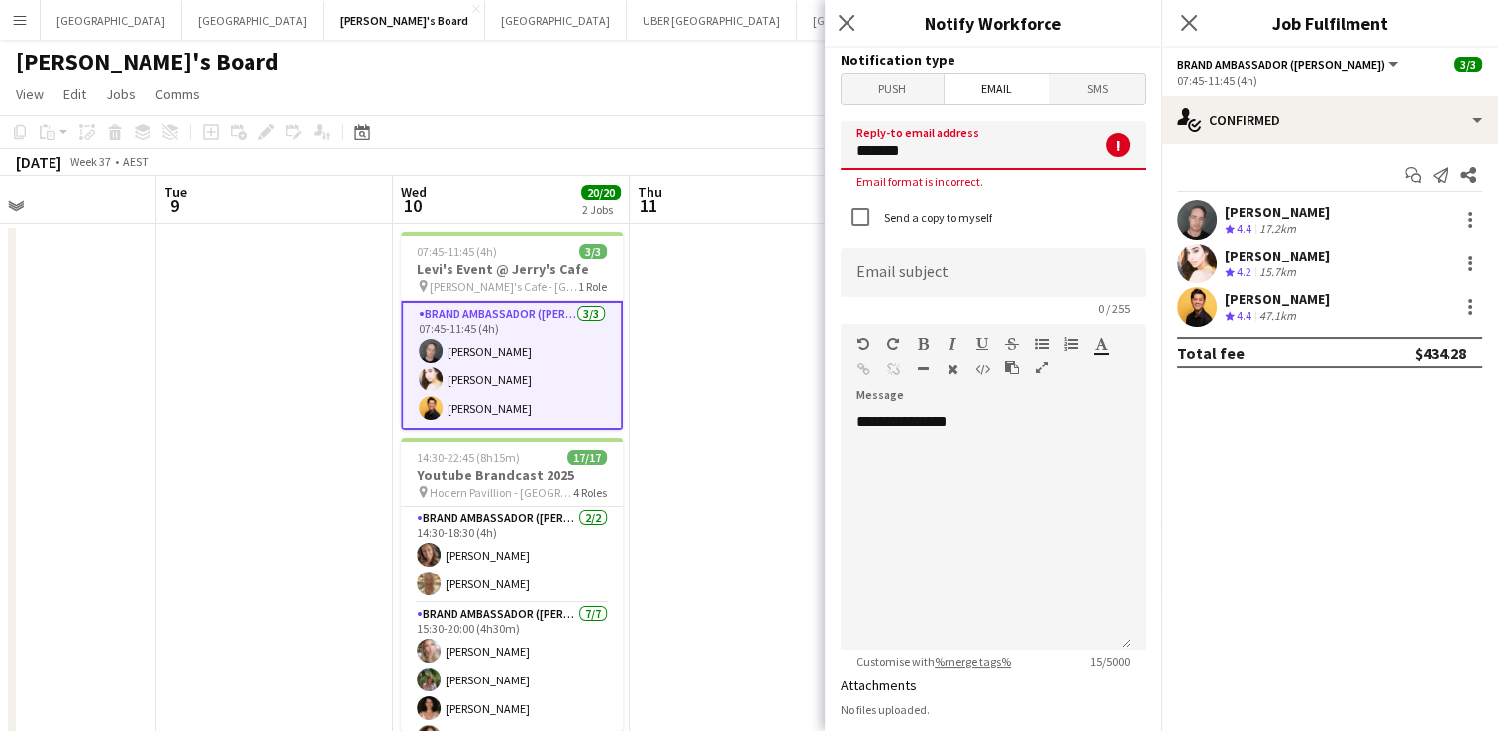
type input "**********"
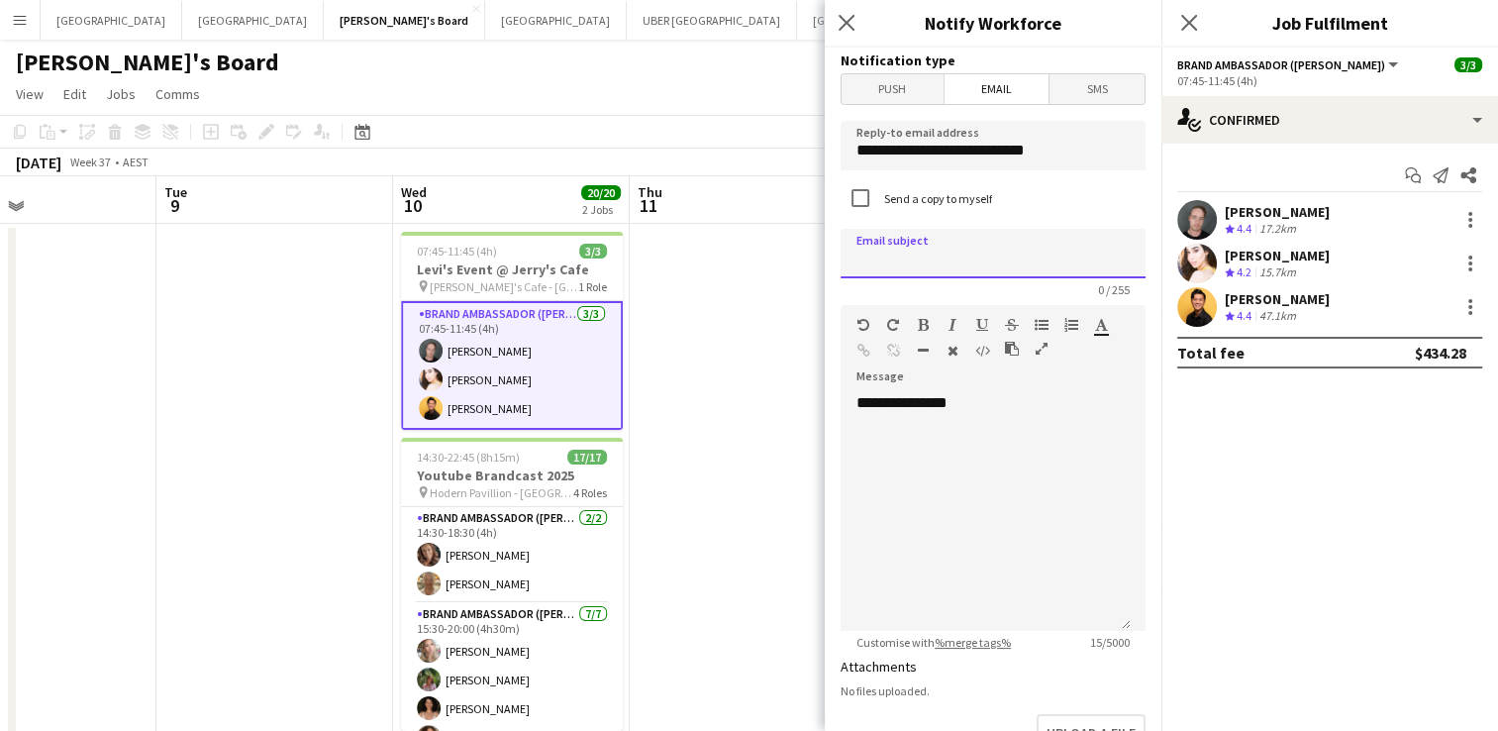
click at [920, 251] on input at bounding box center [993, 254] width 305 height 50
type input "**********"
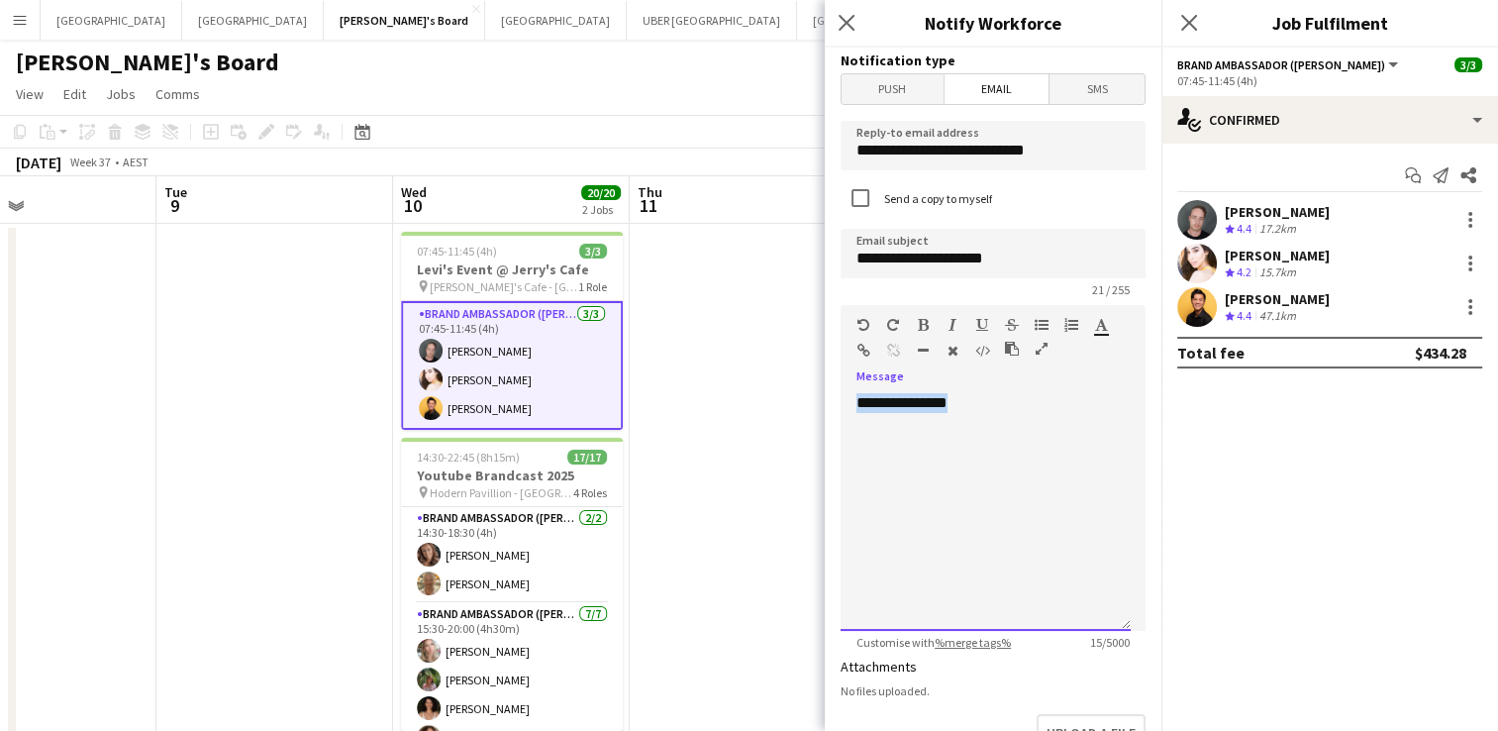
drag, startPoint x: 991, startPoint y: 407, endPoint x: 795, endPoint y: 393, distance: 196.5
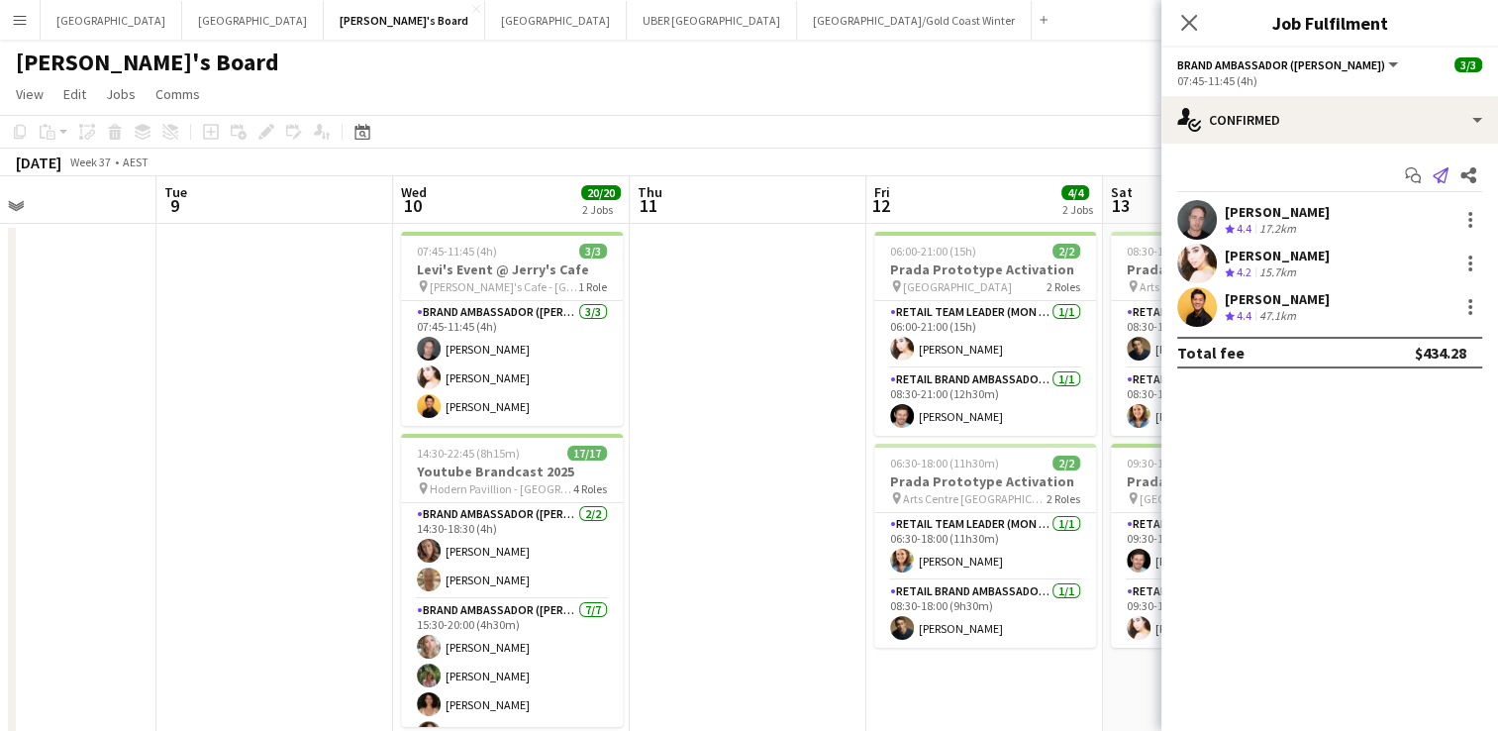
click at [1439, 168] on icon "Send notification" at bounding box center [1441, 175] width 16 height 16
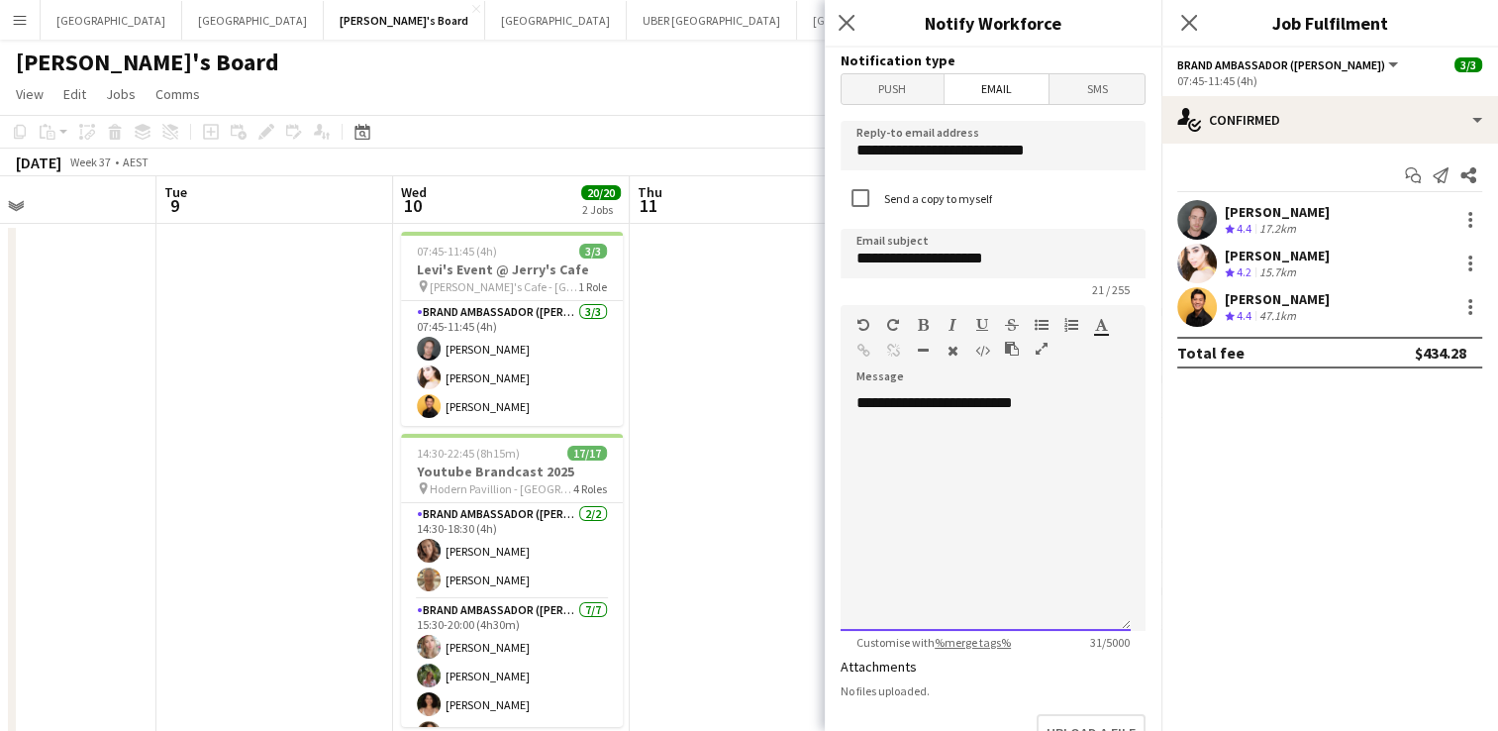
click at [1061, 410] on div "**********" at bounding box center [986, 512] width 290 height 238
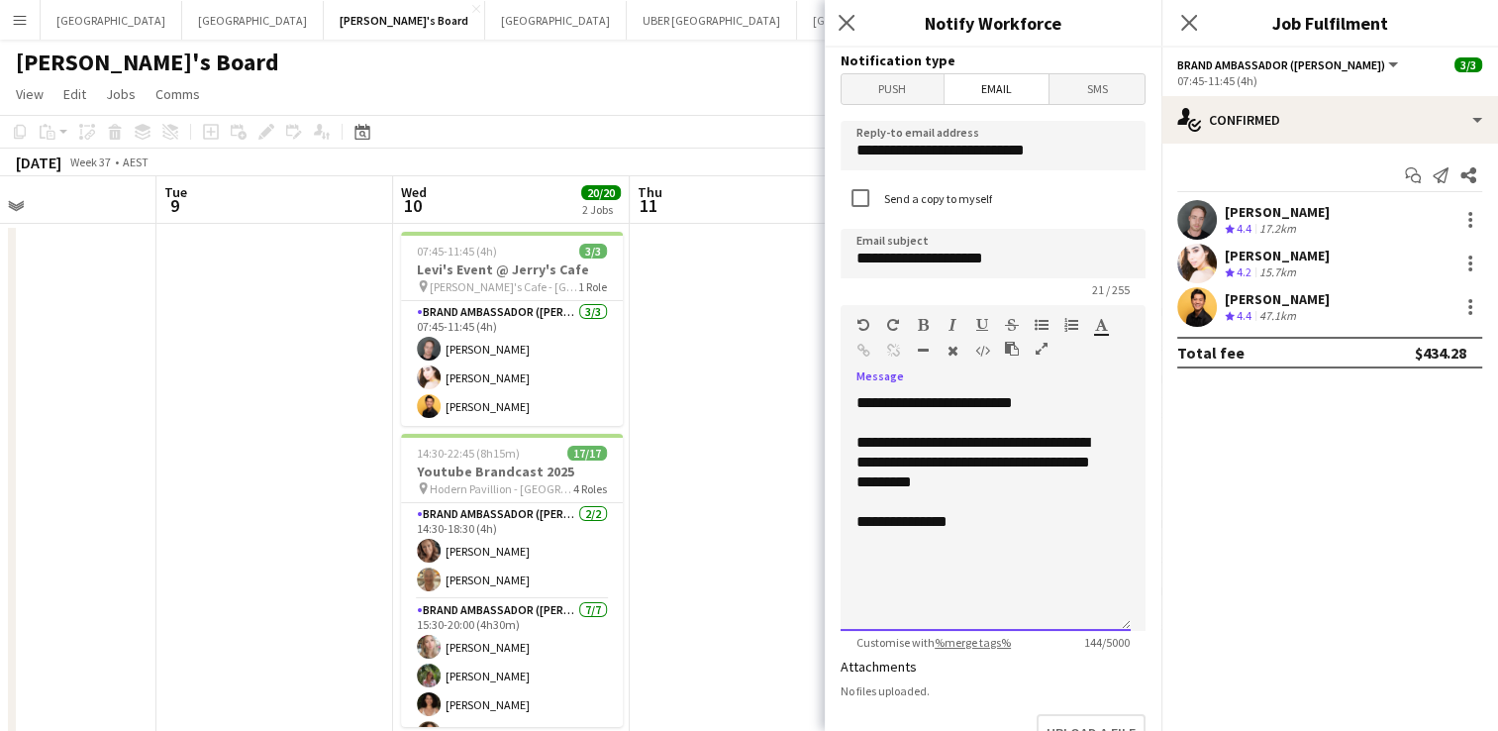
click at [1034, 487] on div "**********" at bounding box center [985, 462] width 258 height 59
click at [893, 465] on div "**********" at bounding box center [985, 462] width 258 height 59
click at [1004, 467] on div "**********" at bounding box center [985, 462] width 258 height 59
click at [988, 537] on div at bounding box center [985, 542] width 258 height 20
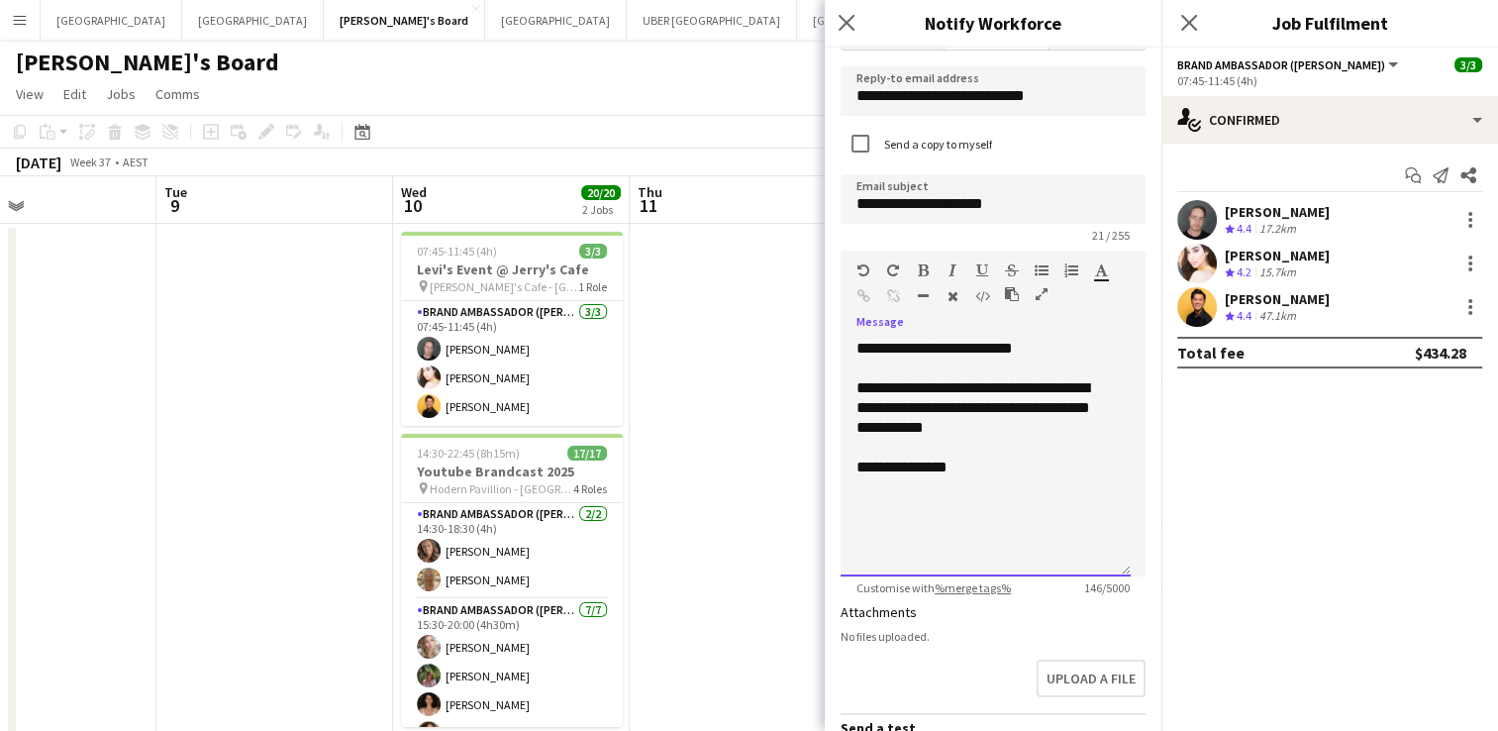
scroll to position [55, 0]
click at [954, 202] on input "**********" at bounding box center [993, 198] width 305 height 50
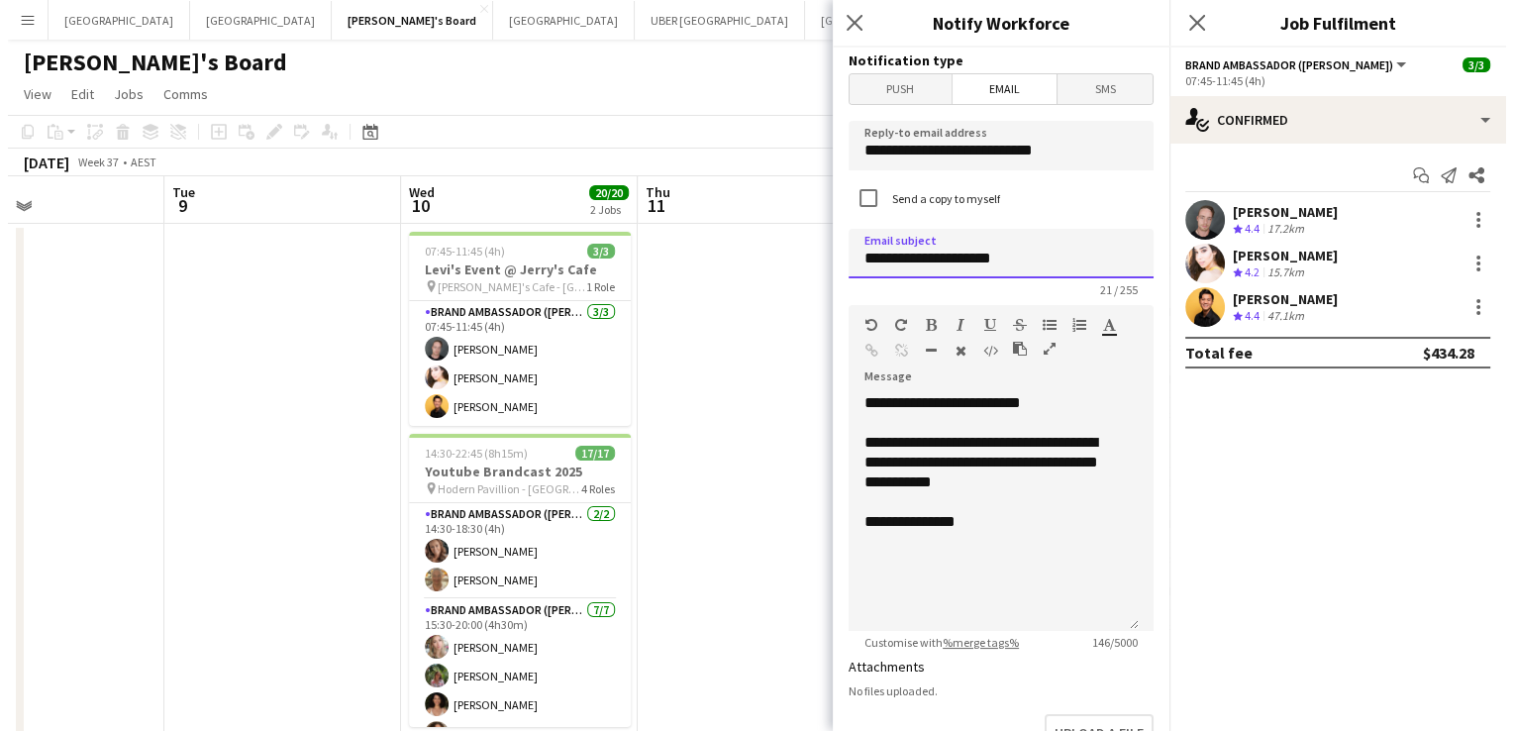
scroll to position [414, 0]
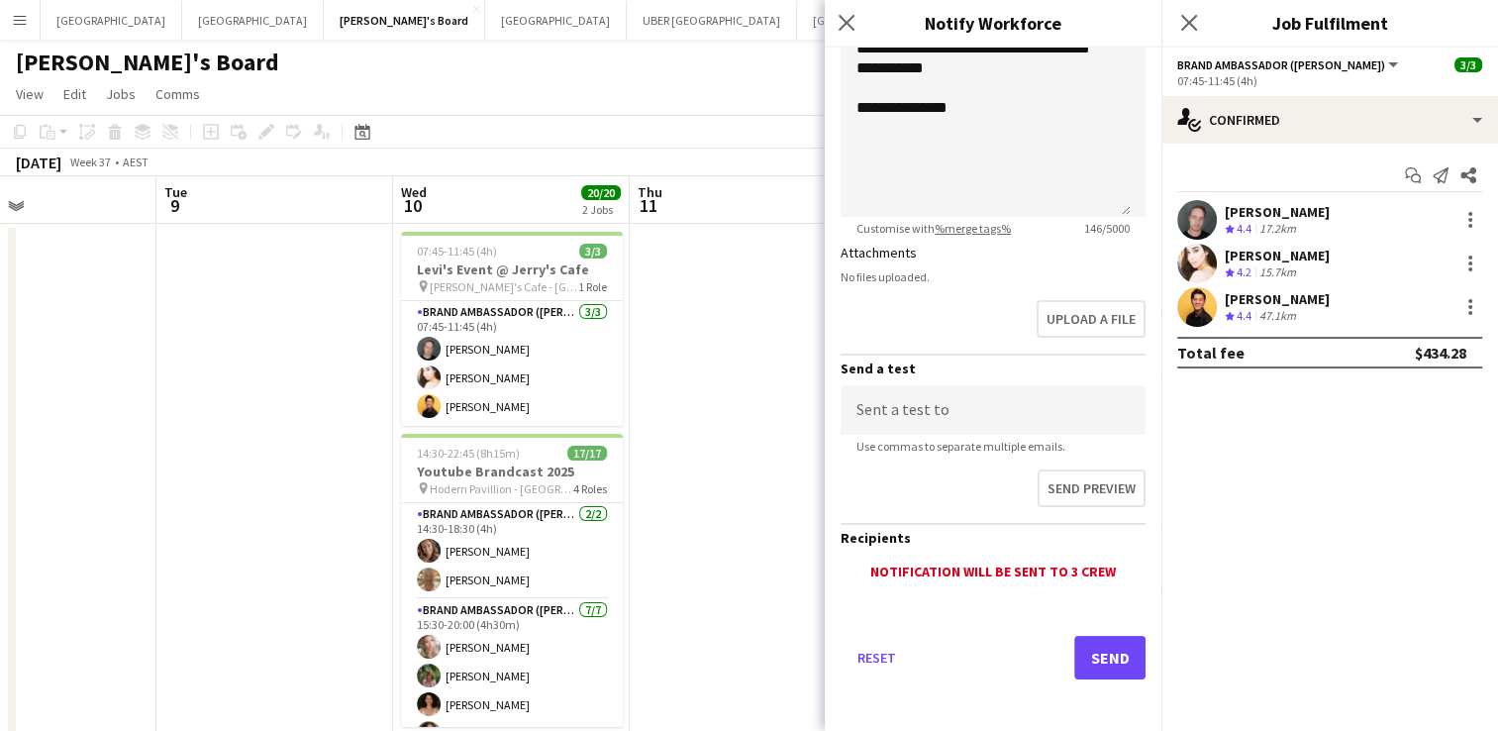
type input "**********"
click at [1091, 655] on button "Send" at bounding box center [1109, 658] width 71 height 44
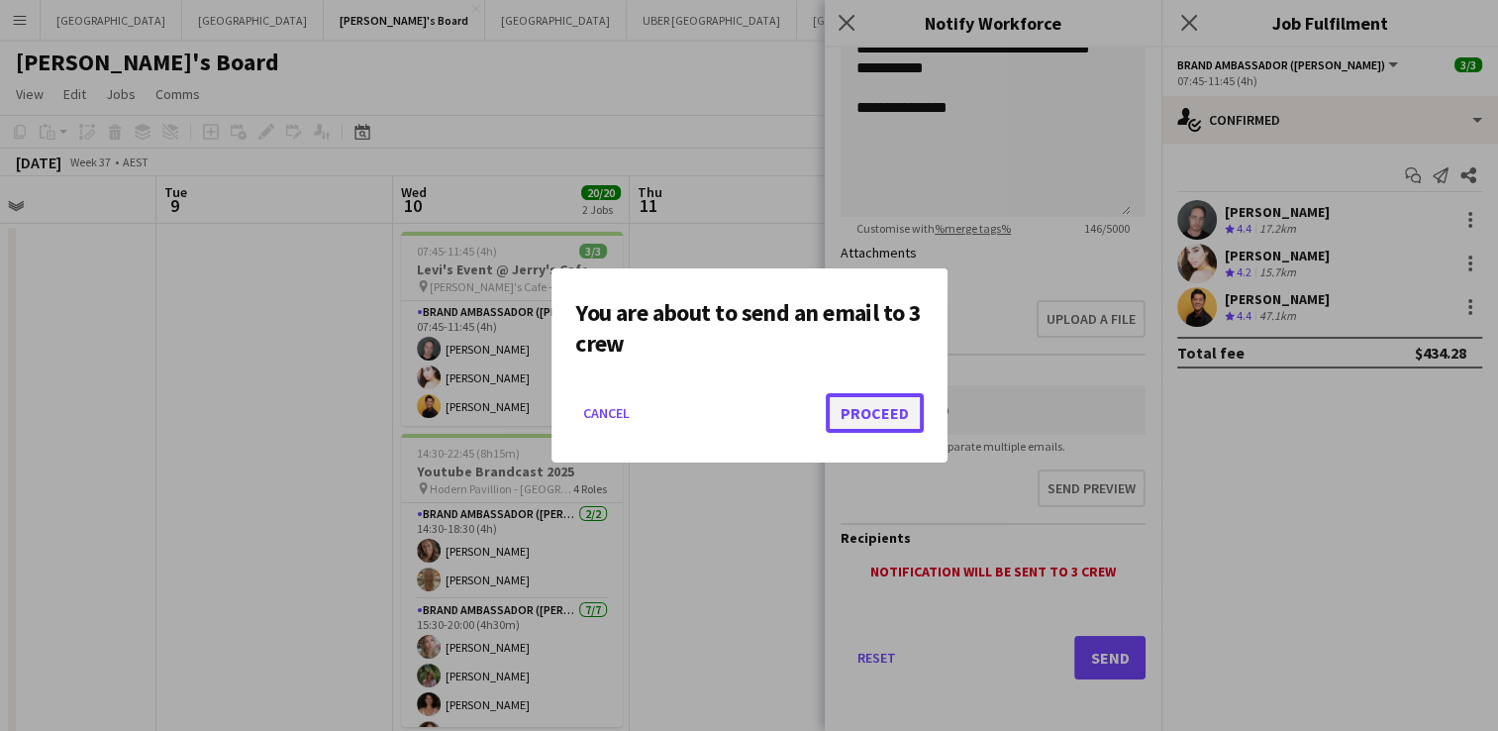
click at [861, 422] on button "Proceed" at bounding box center [875, 413] width 98 height 40
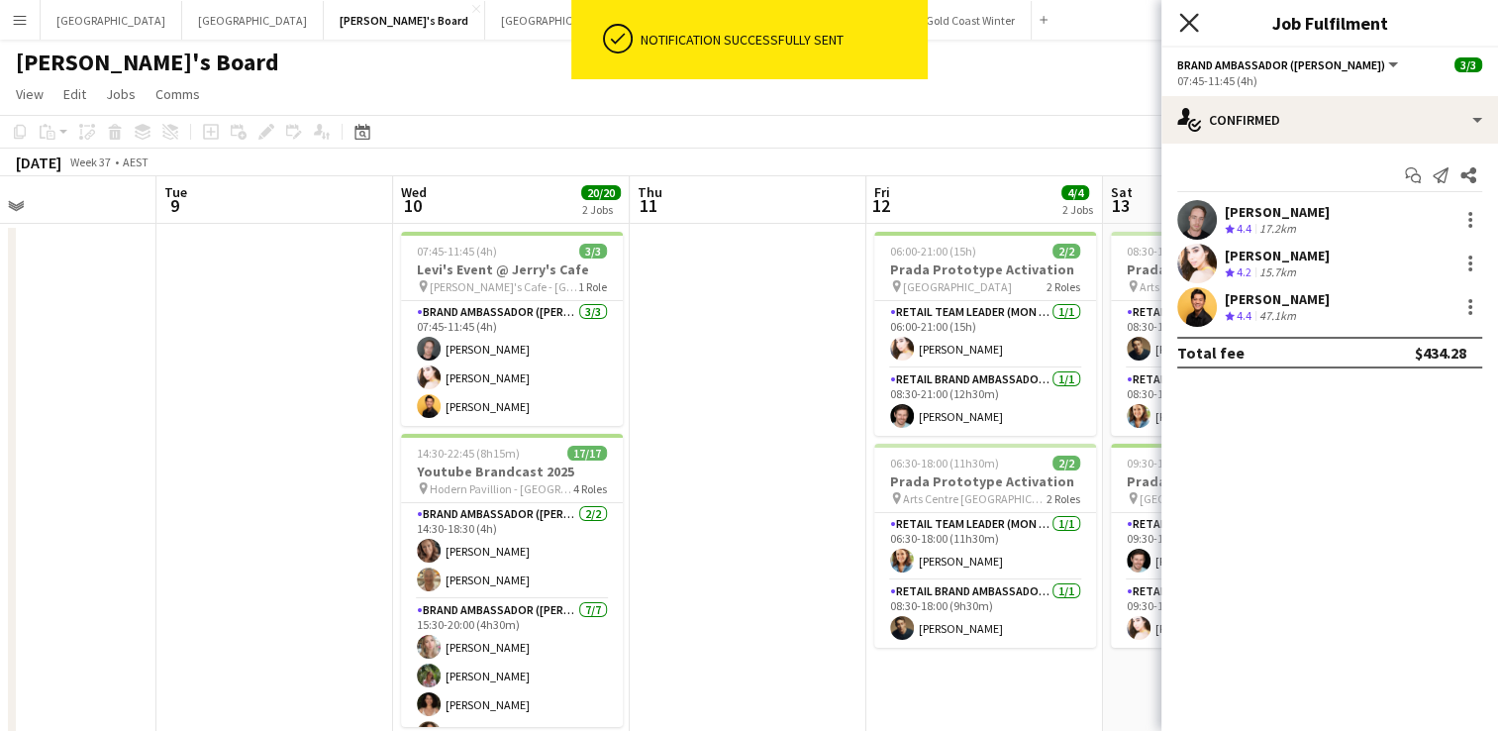
click at [1186, 24] on icon at bounding box center [1188, 22] width 19 height 19
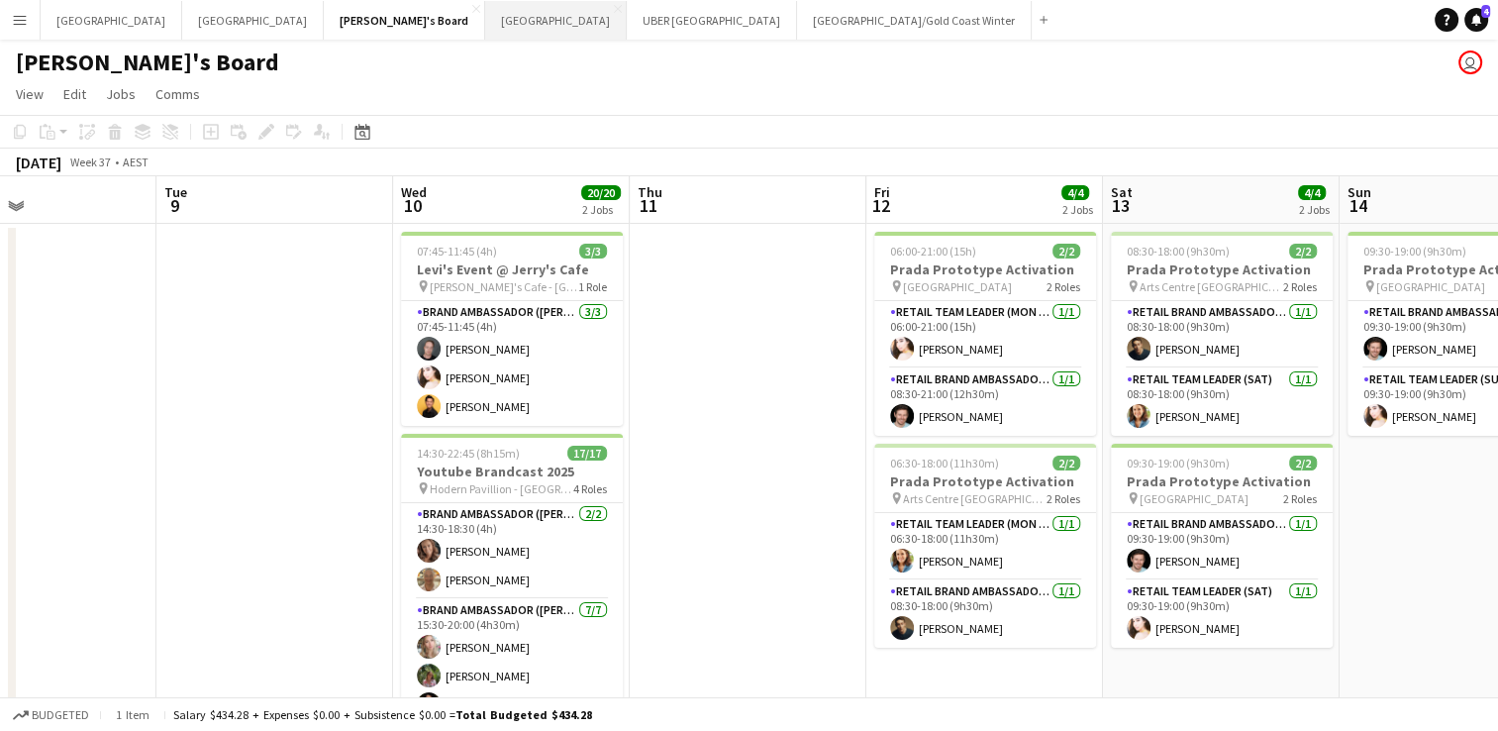
click at [485, 23] on button "Melbourne Close" at bounding box center [556, 20] width 142 height 39
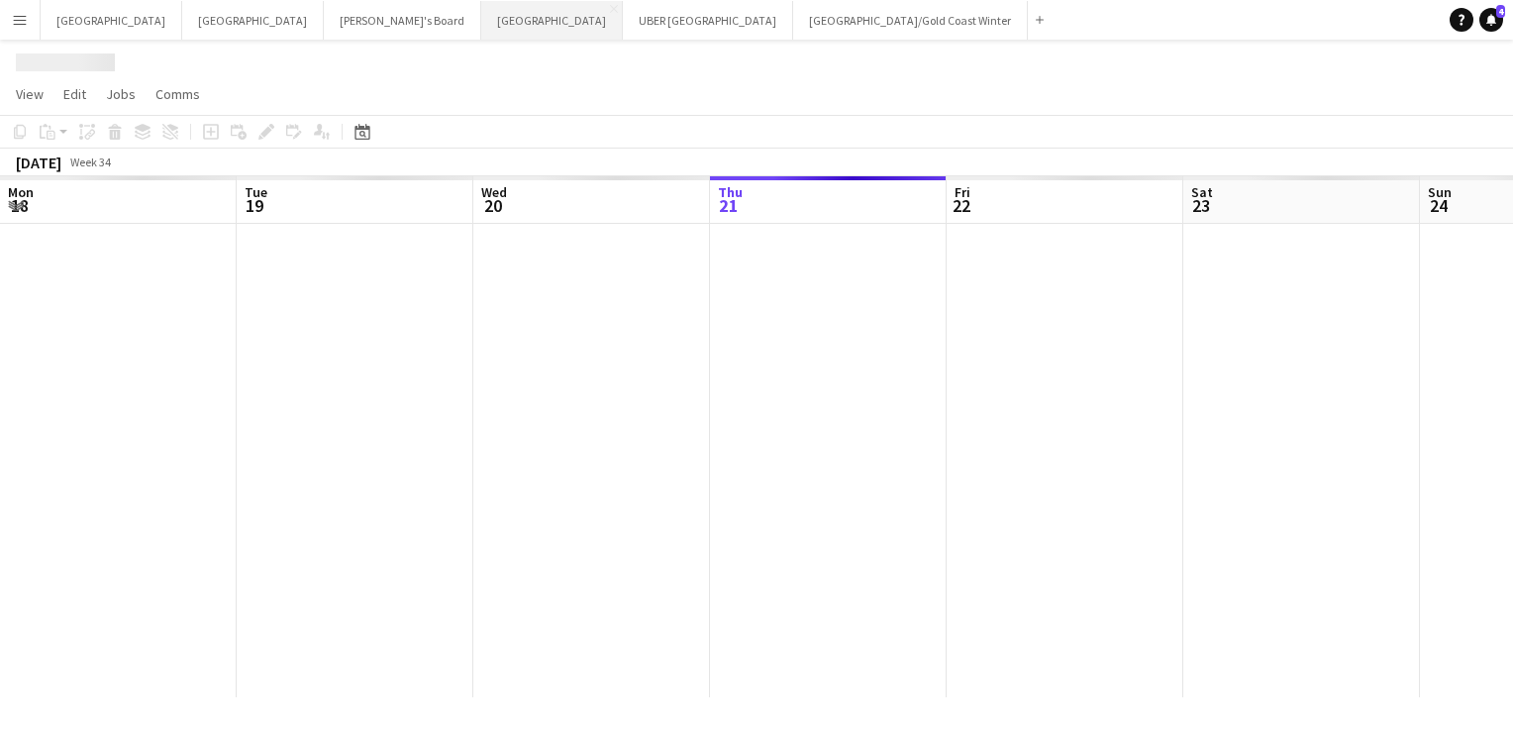
scroll to position [0, 473]
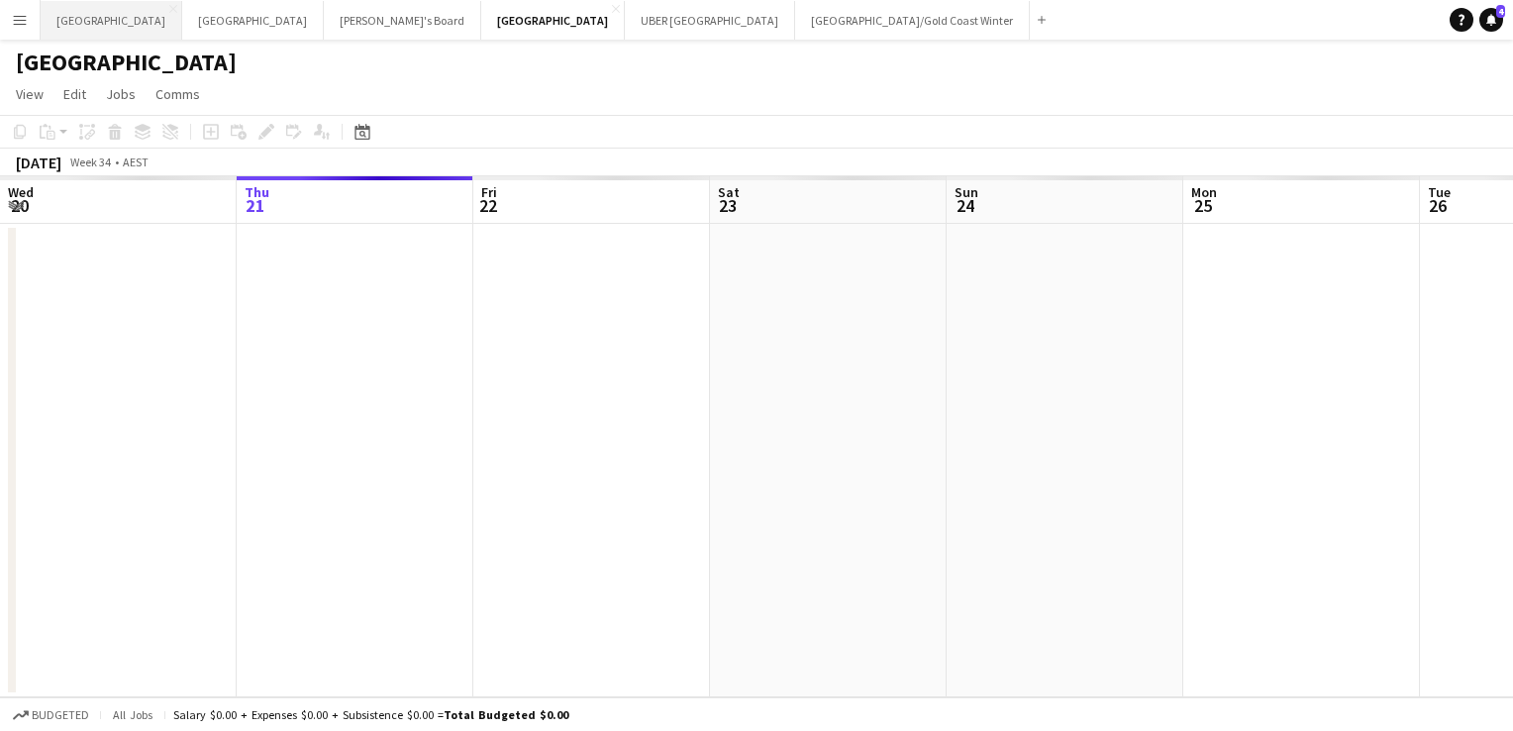
click at [67, 17] on button "Sydney Close" at bounding box center [112, 20] width 142 height 39
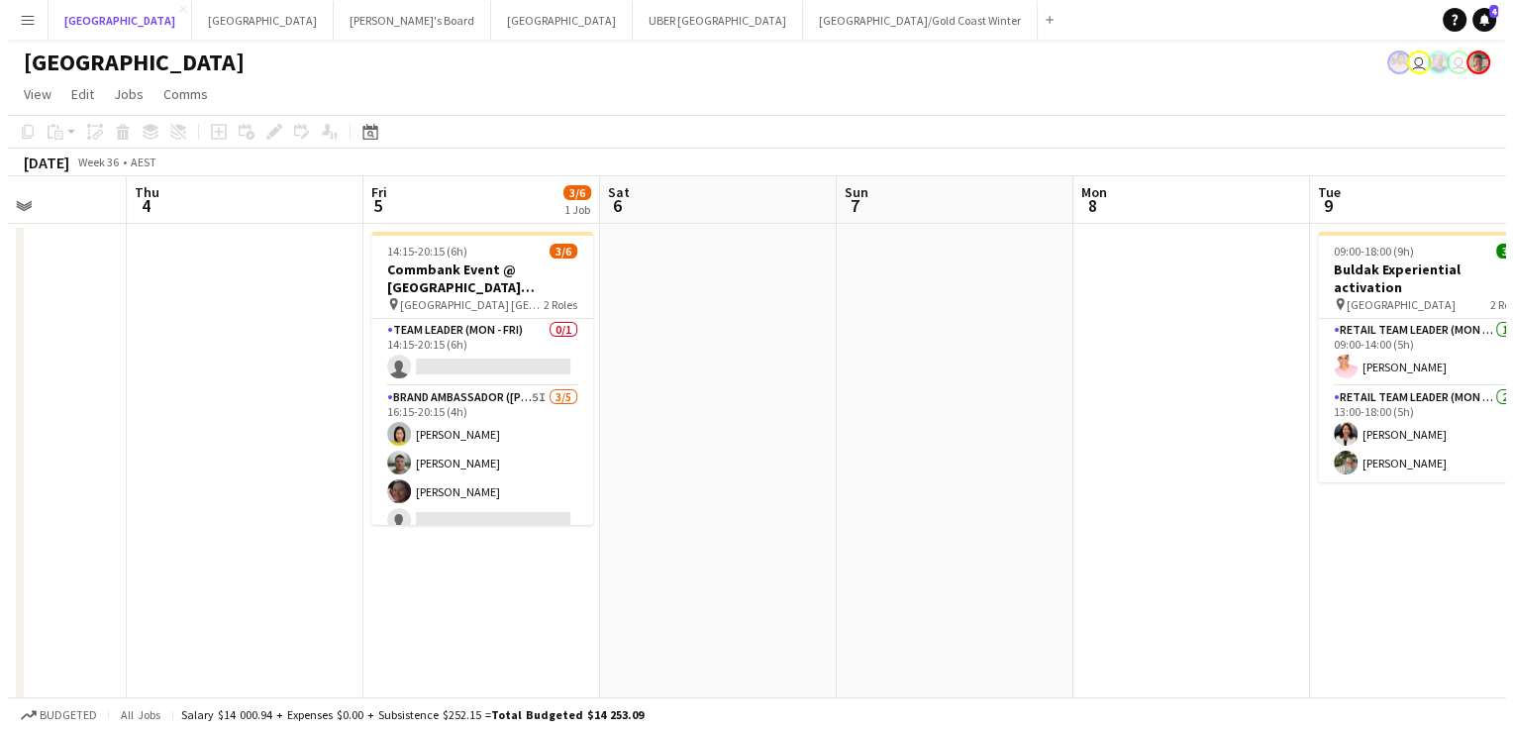
scroll to position [0, 871]
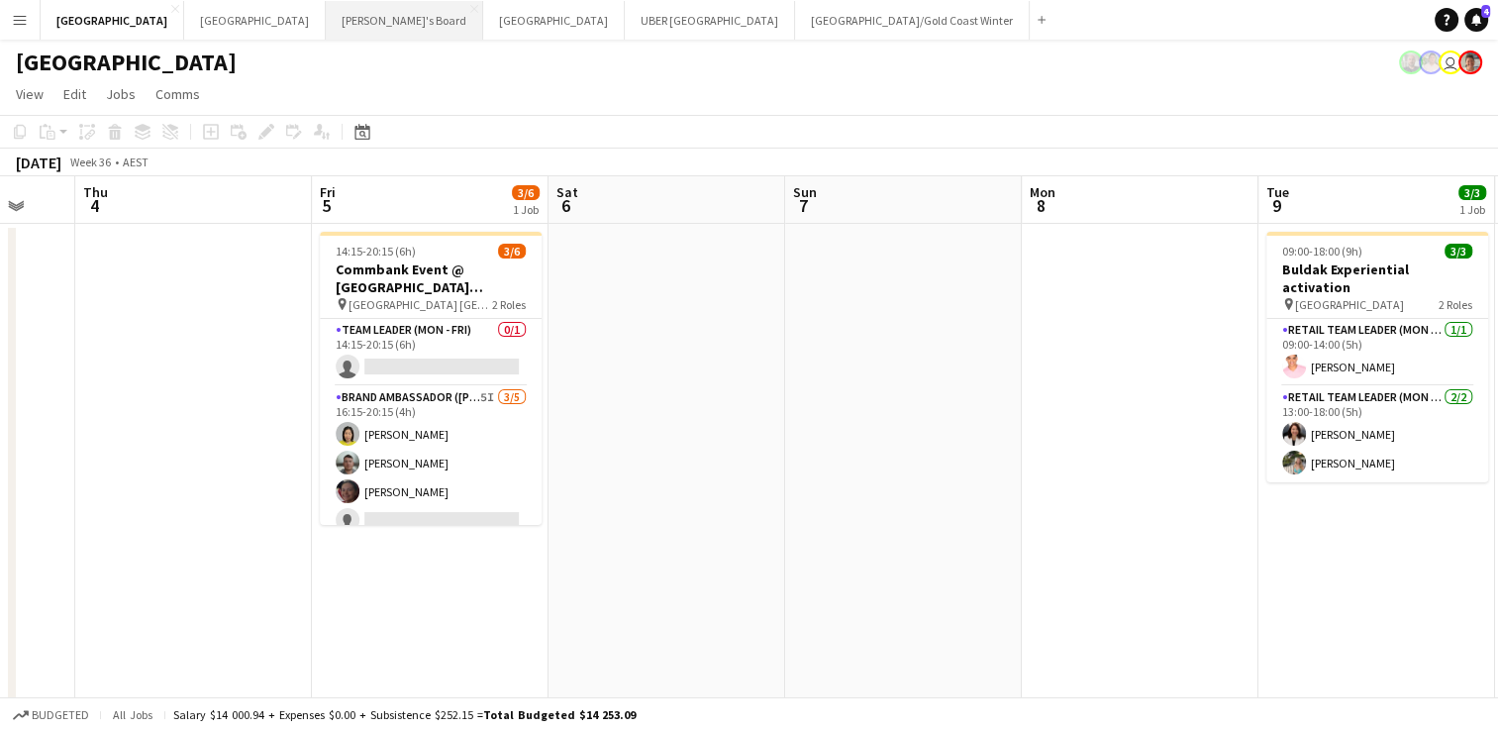
click at [326, 30] on button "Tennille's Board Close" at bounding box center [404, 20] width 157 height 39
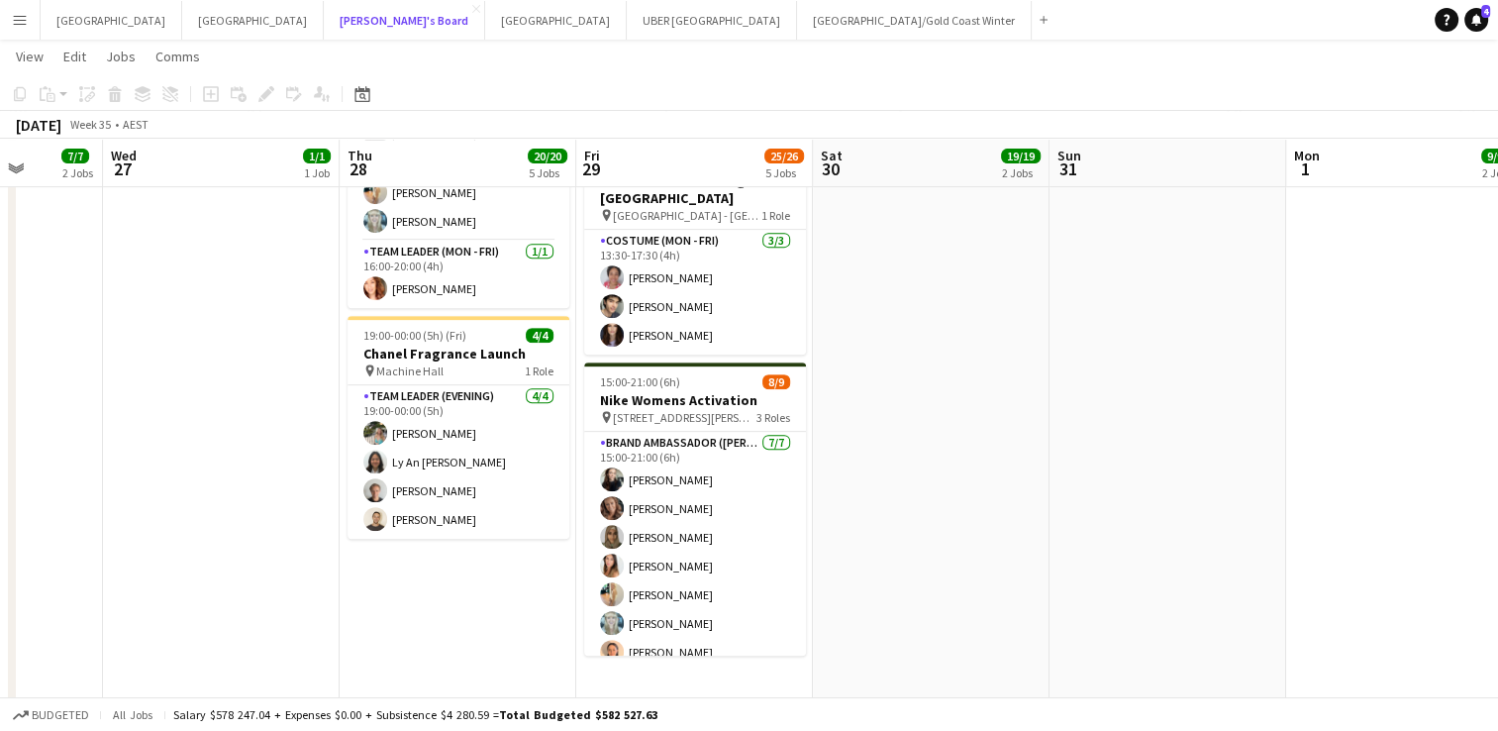
scroll to position [840, 0]
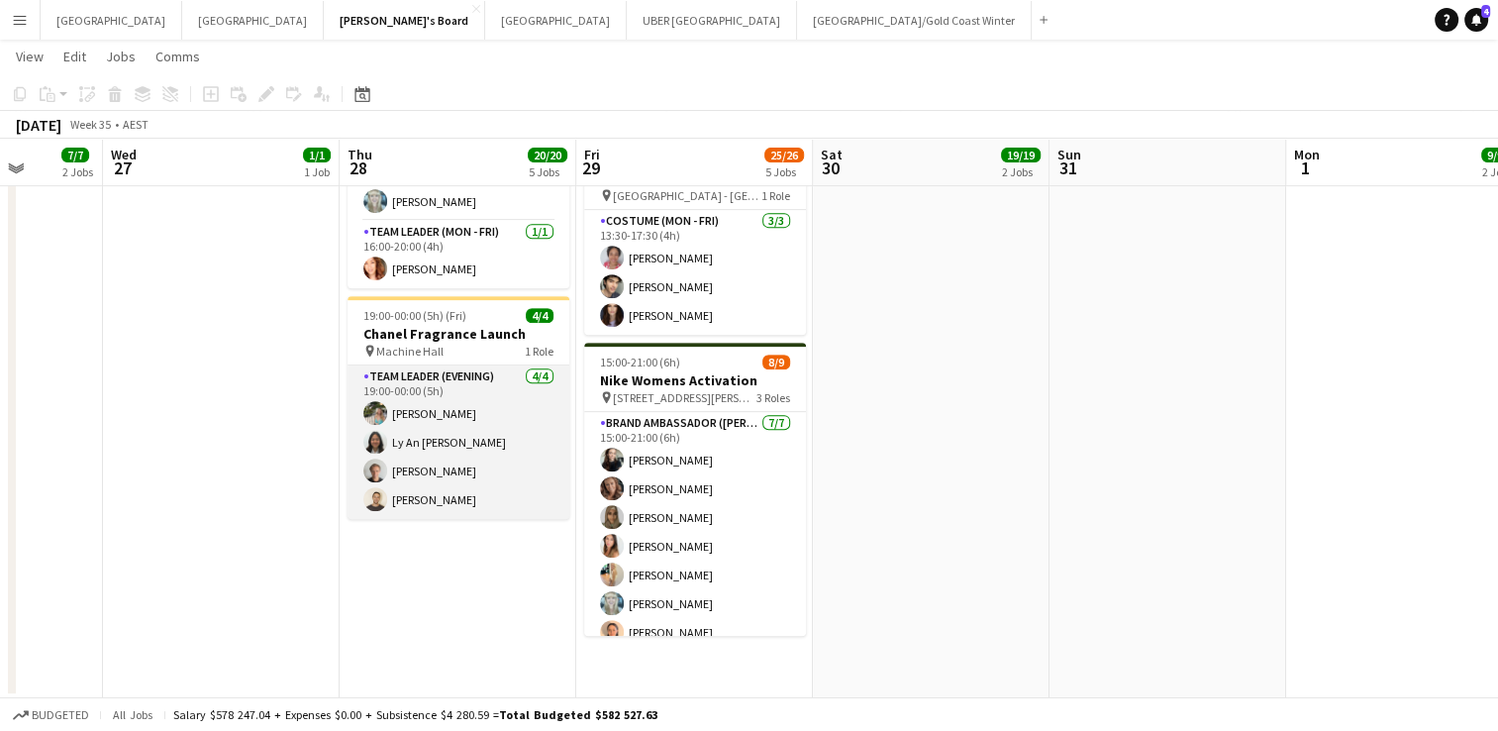
click at [434, 391] on app-card-role "Team Leader (Evening) [DATE] 19:00-00:00 (5h) [PERSON_NAME] Ly An [PERSON_NAME]…" at bounding box center [459, 441] width 222 height 153
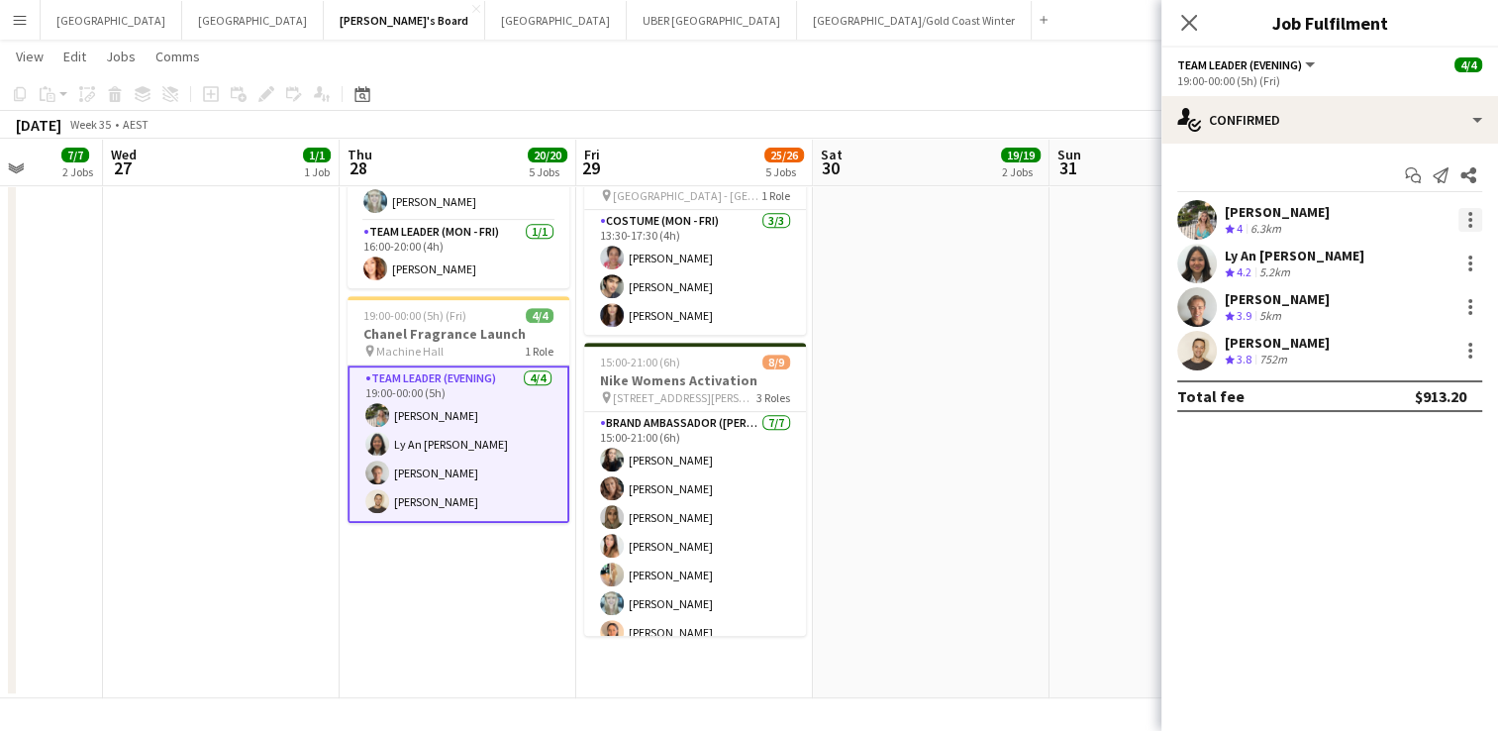
click at [1469, 214] on div at bounding box center [1470, 214] width 4 height 4
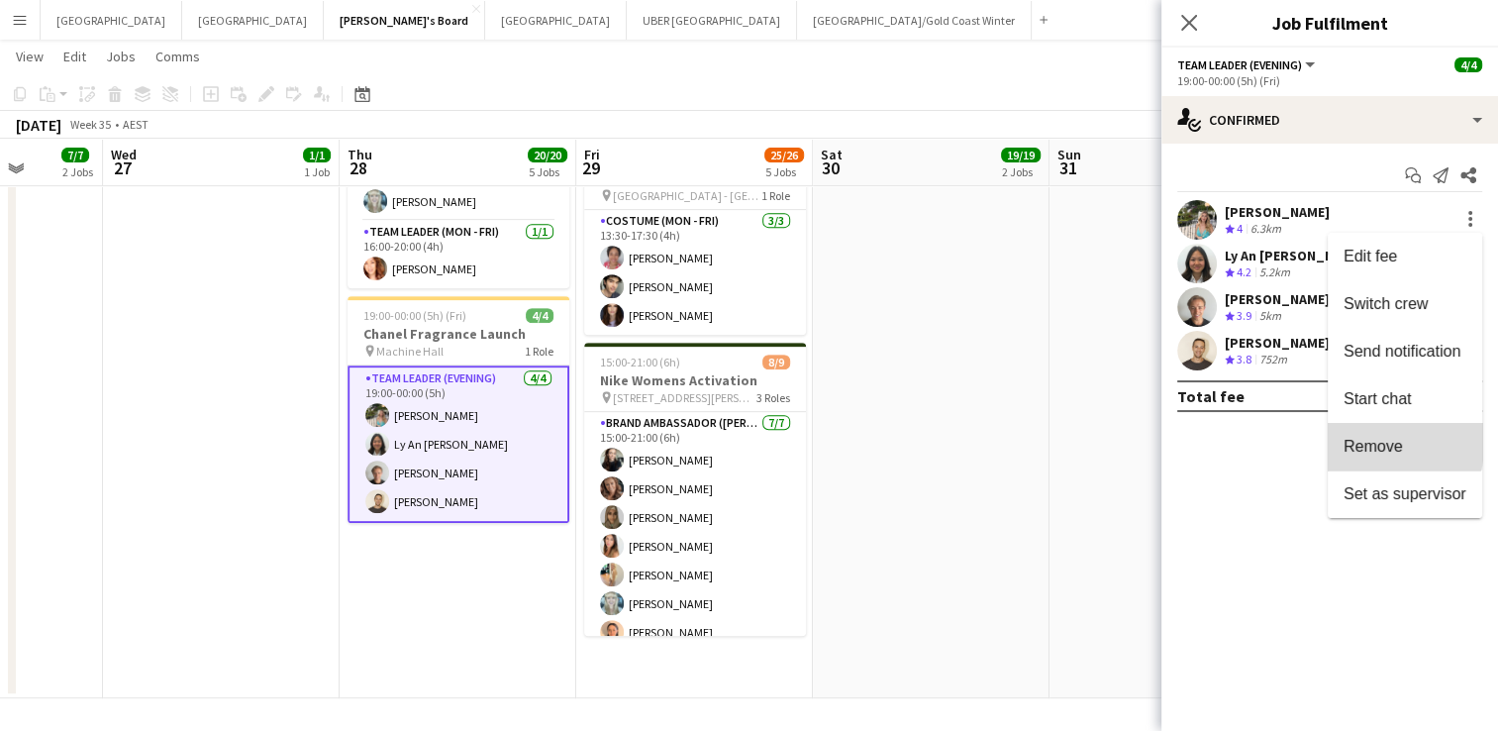
click at [1350, 439] on span "Remove" at bounding box center [1373, 446] width 59 height 17
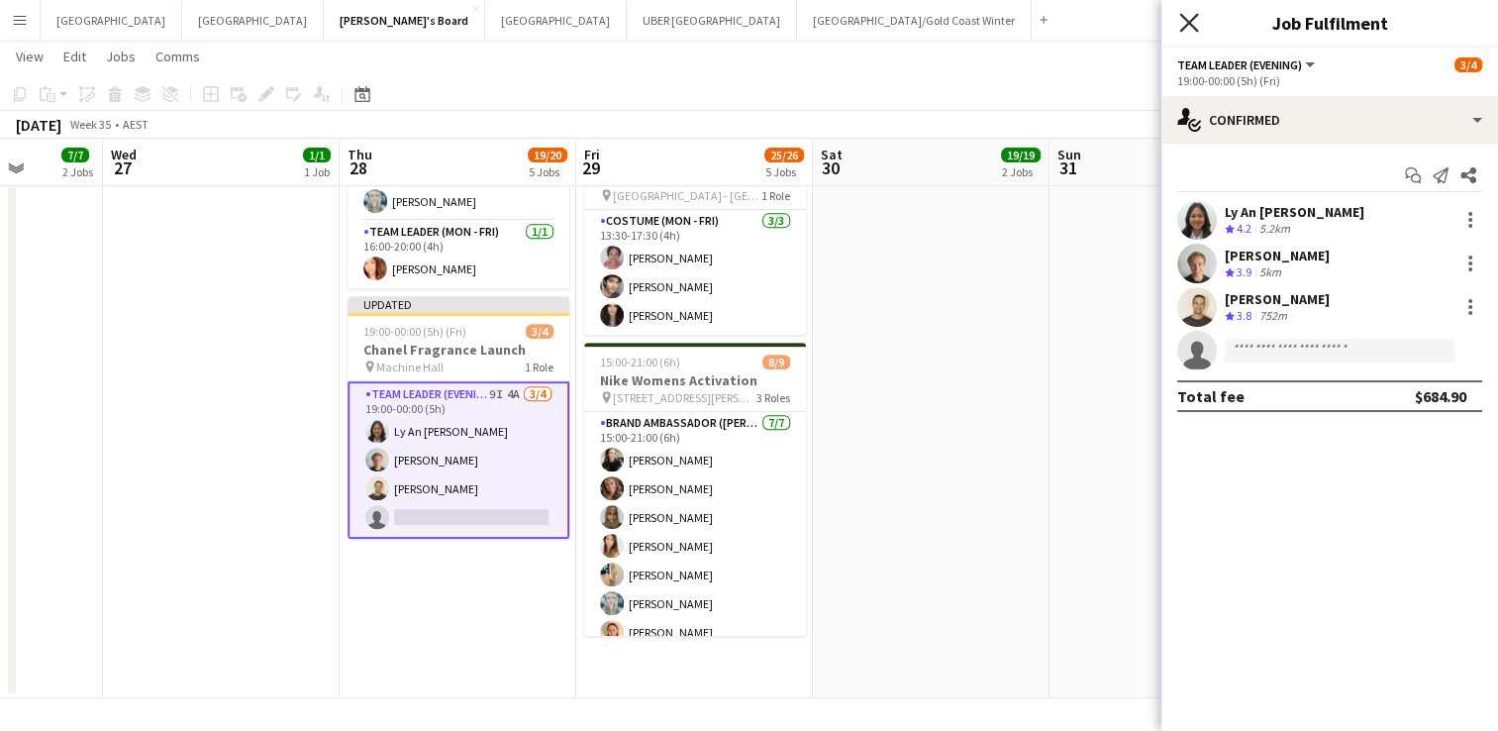
click at [1181, 14] on icon at bounding box center [1188, 22] width 19 height 19
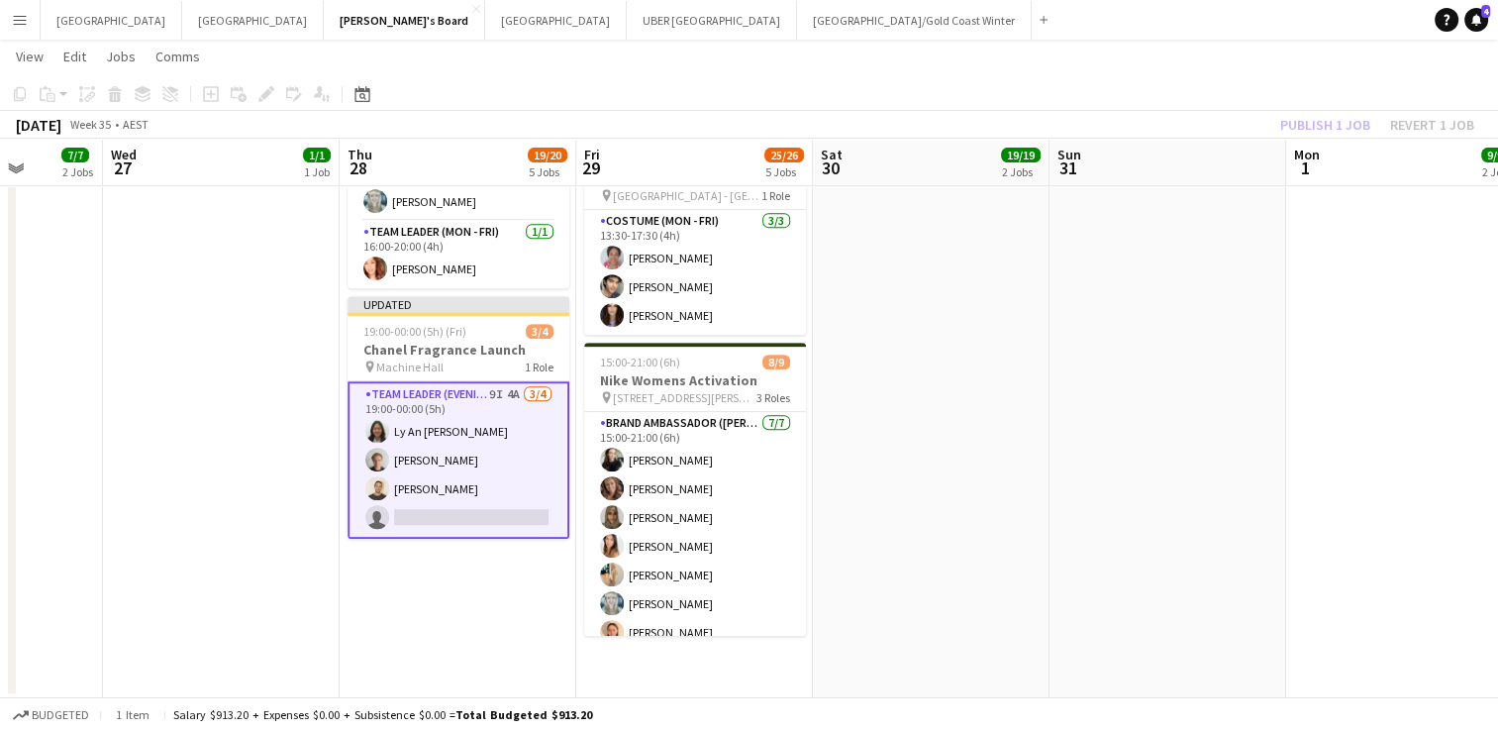
click at [1229, 50] on app-page-menu "View Day view expanded Day view collapsed Month view Date picker Jump to [DATE]…" at bounding box center [749, 59] width 1498 height 38
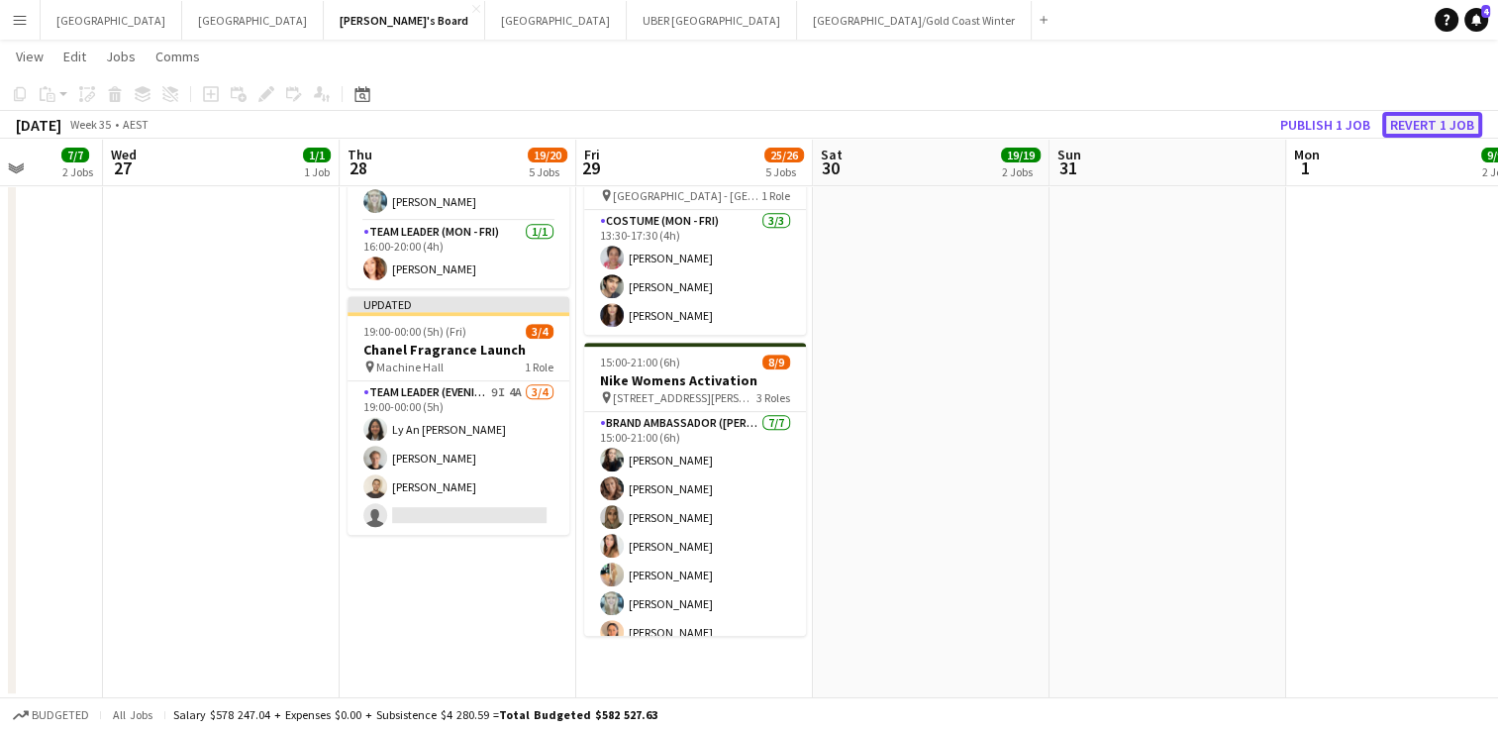
click at [1432, 123] on button "Revert 1 job" at bounding box center [1432, 125] width 100 height 26
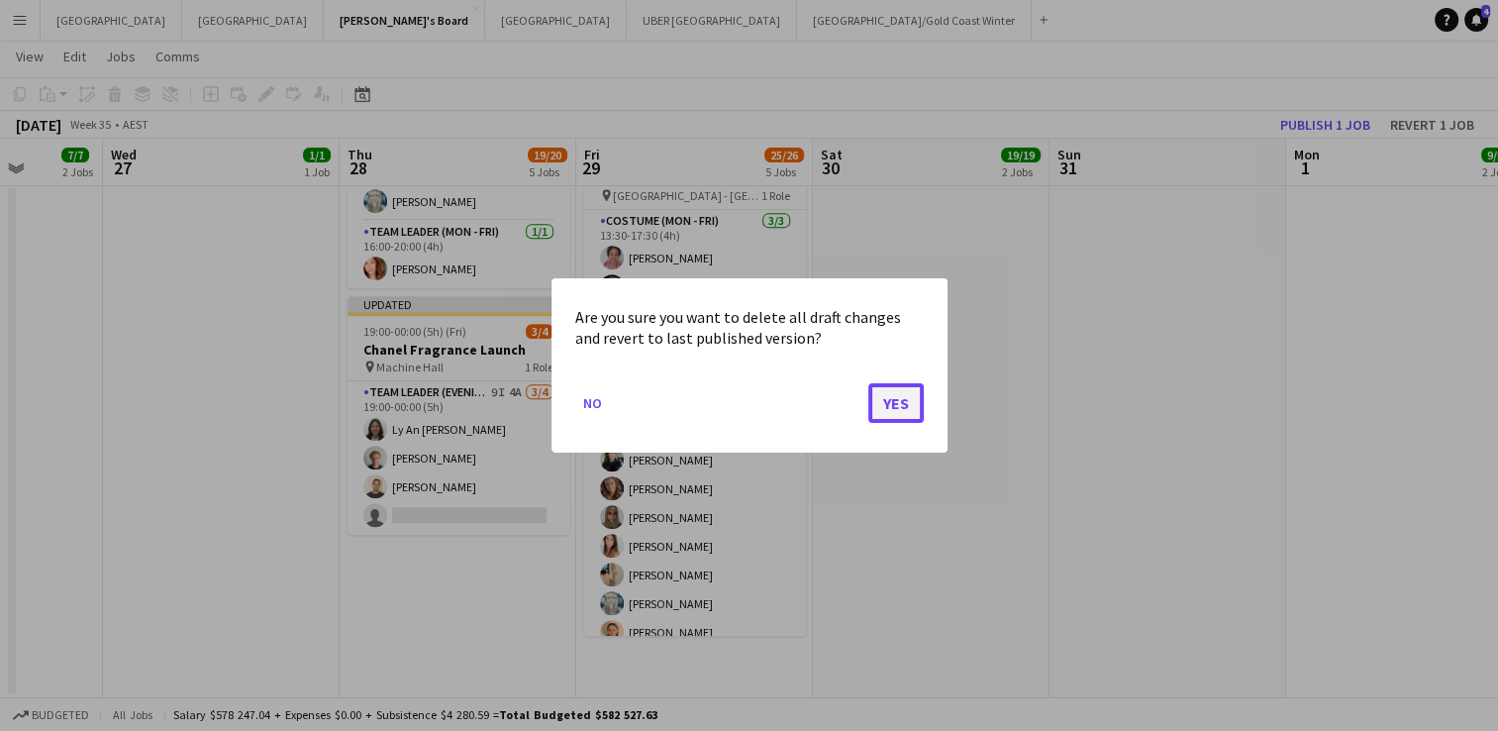
click at [907, 412] on button "Yes" at bounding box center [895, 403] width 55 height 40
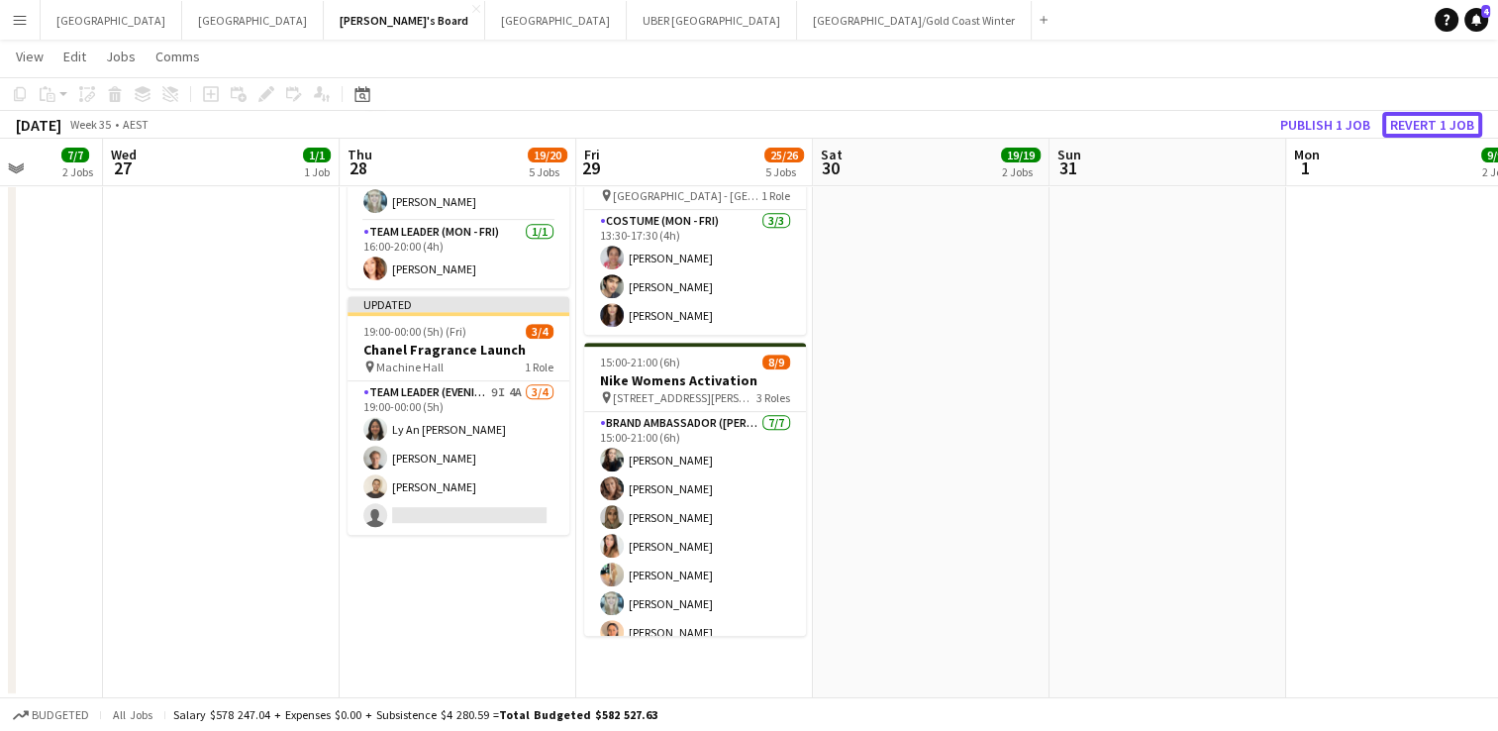
scroll to position [840, 0]
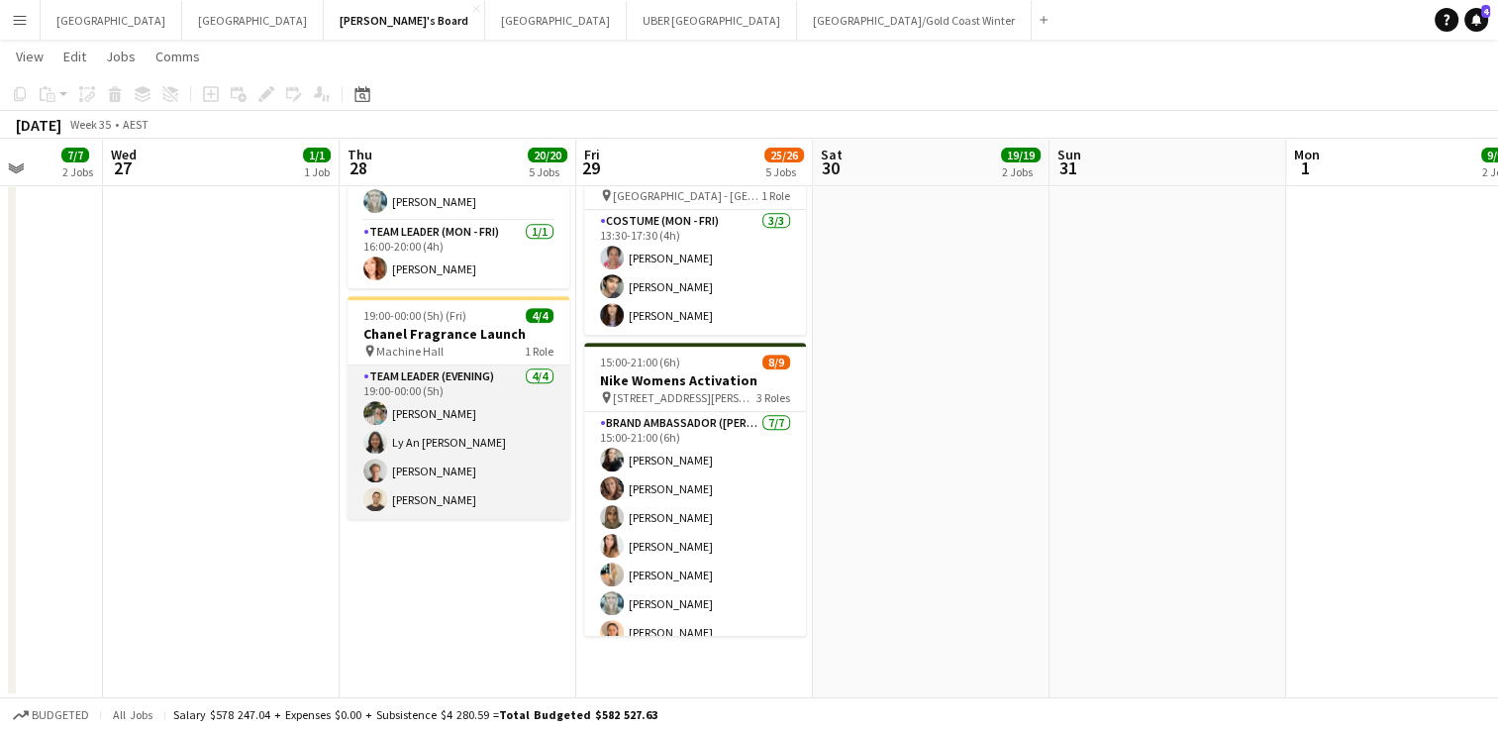
click at [434, 395] on app-card-role "Team Leader (Evening) [DATE] 19:00-00:00 (5h) [PERSON_NAME] Ly An [PERSON_NAME]…" at bounding box center [459, 441] width 222 height 153
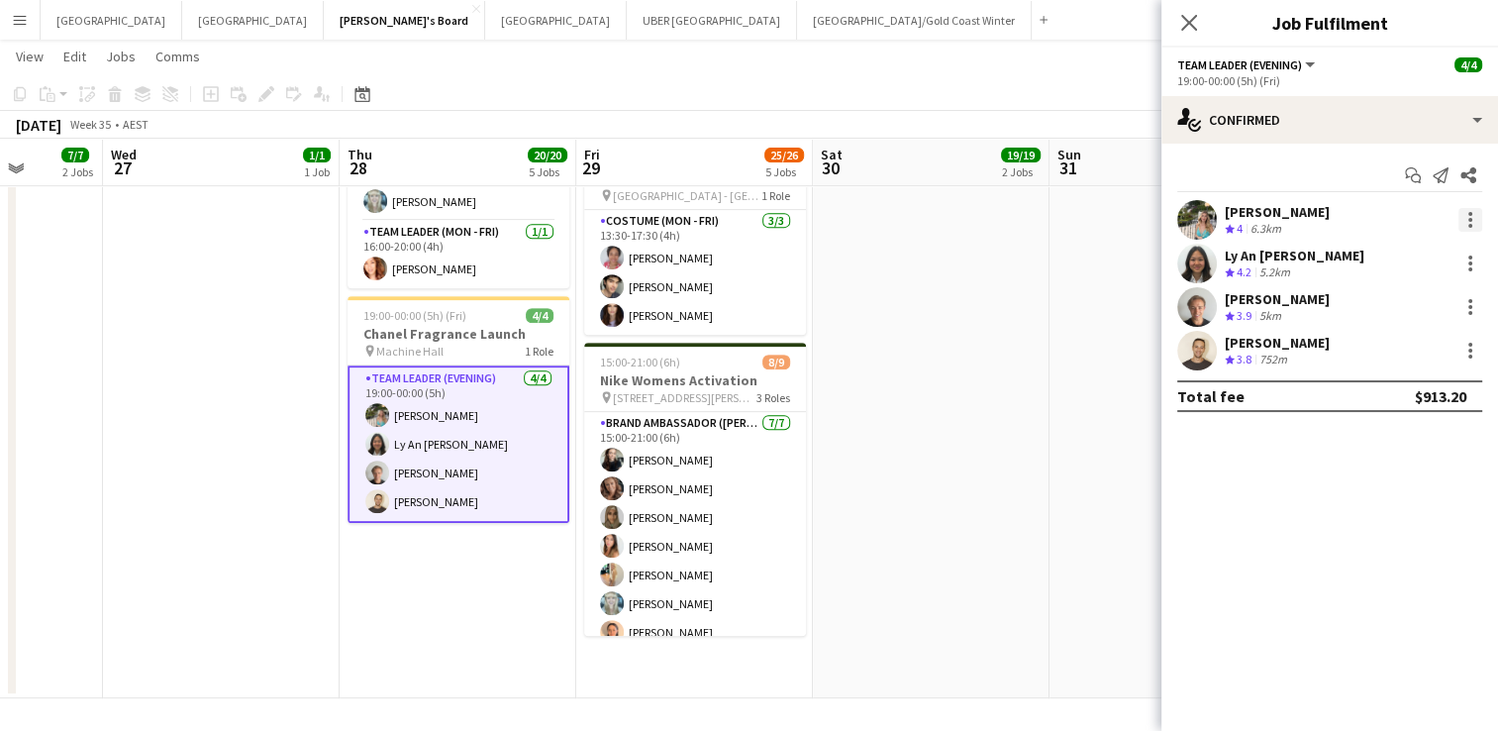
click at [1468, 228] on div at bounding box center [1470, 220] width 24 height 24
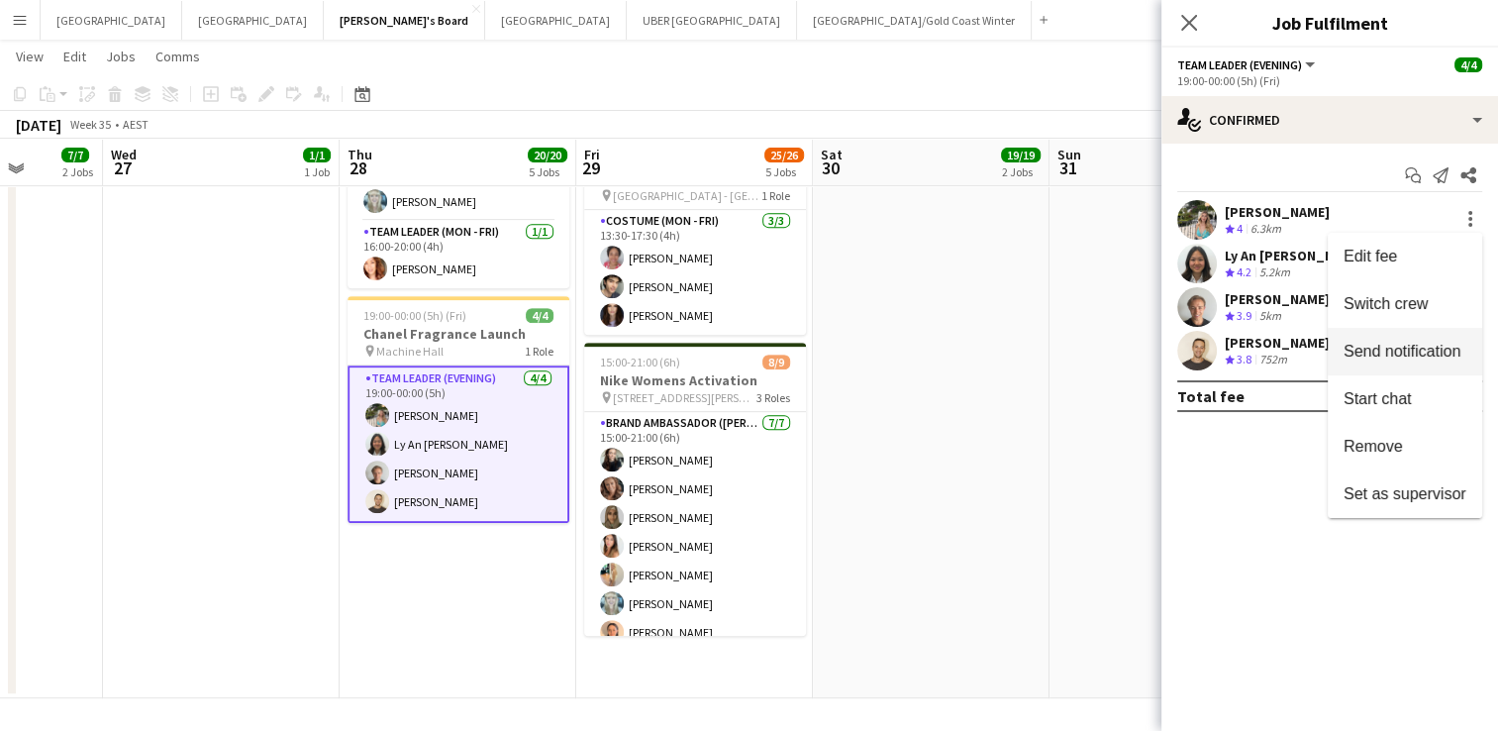
click at [1430, 354] on span "Send notification" at bounding box center [1402, 351] width 117 height 17
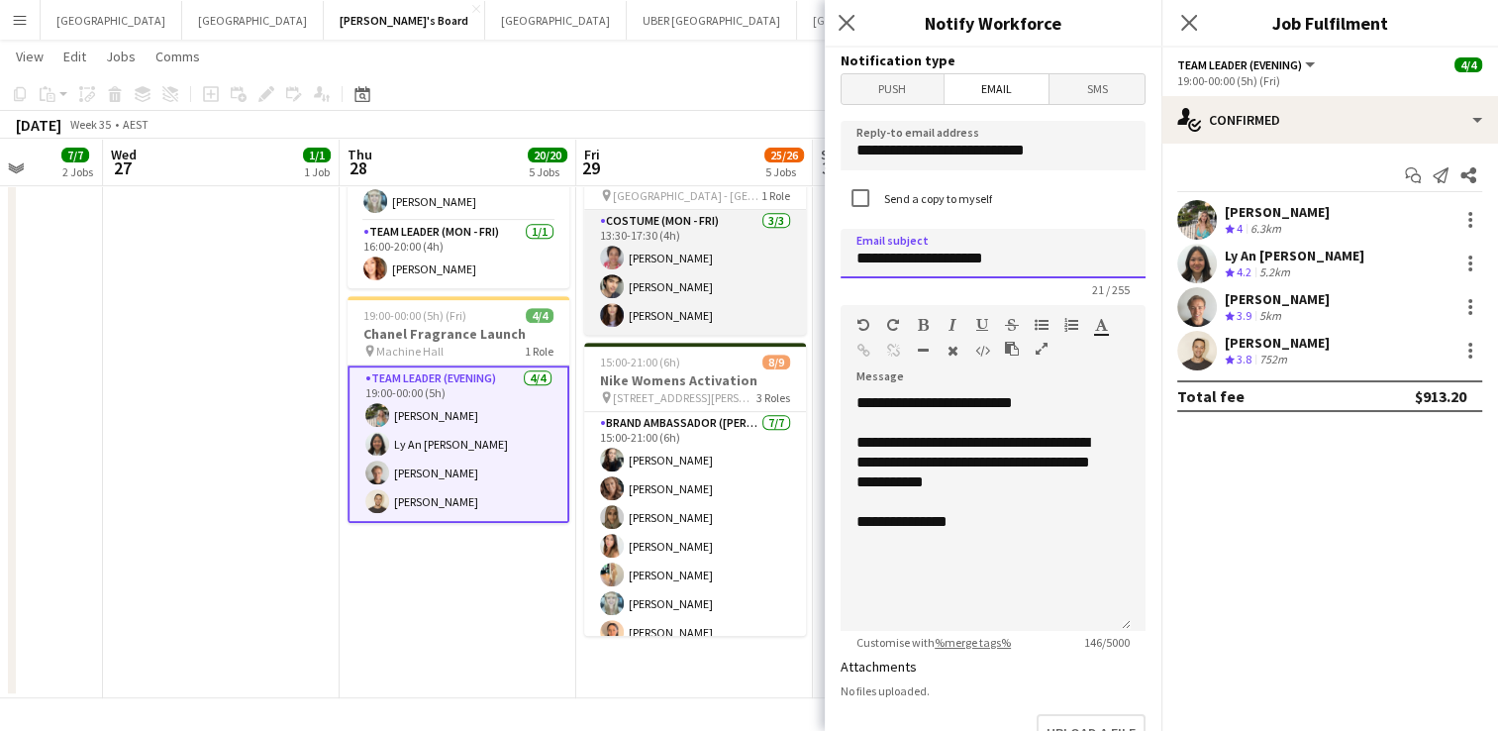
drag, startPoint x: 1043, startPoint y: 255, endPoint x: 749, endPoint y: 224, distance: 294.8
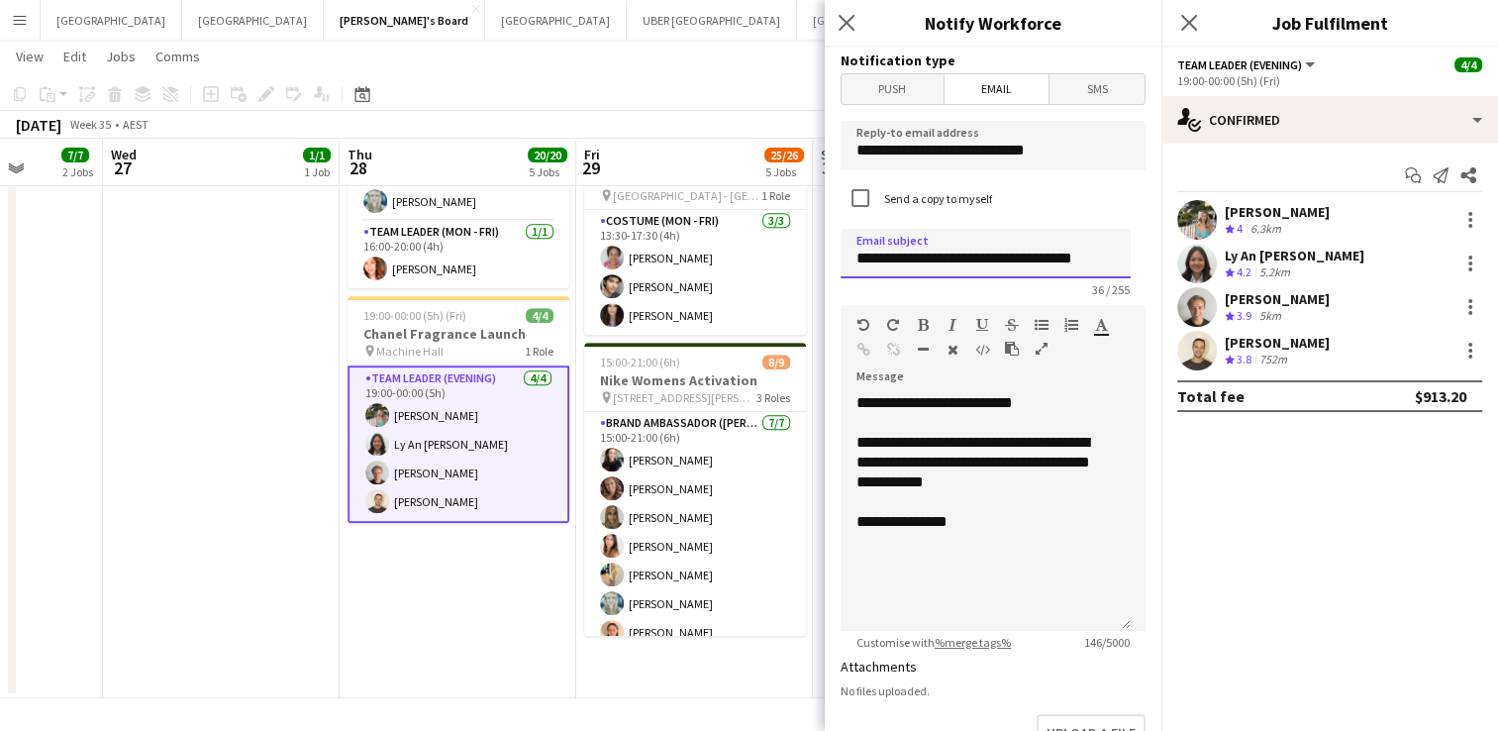
type input "**********"
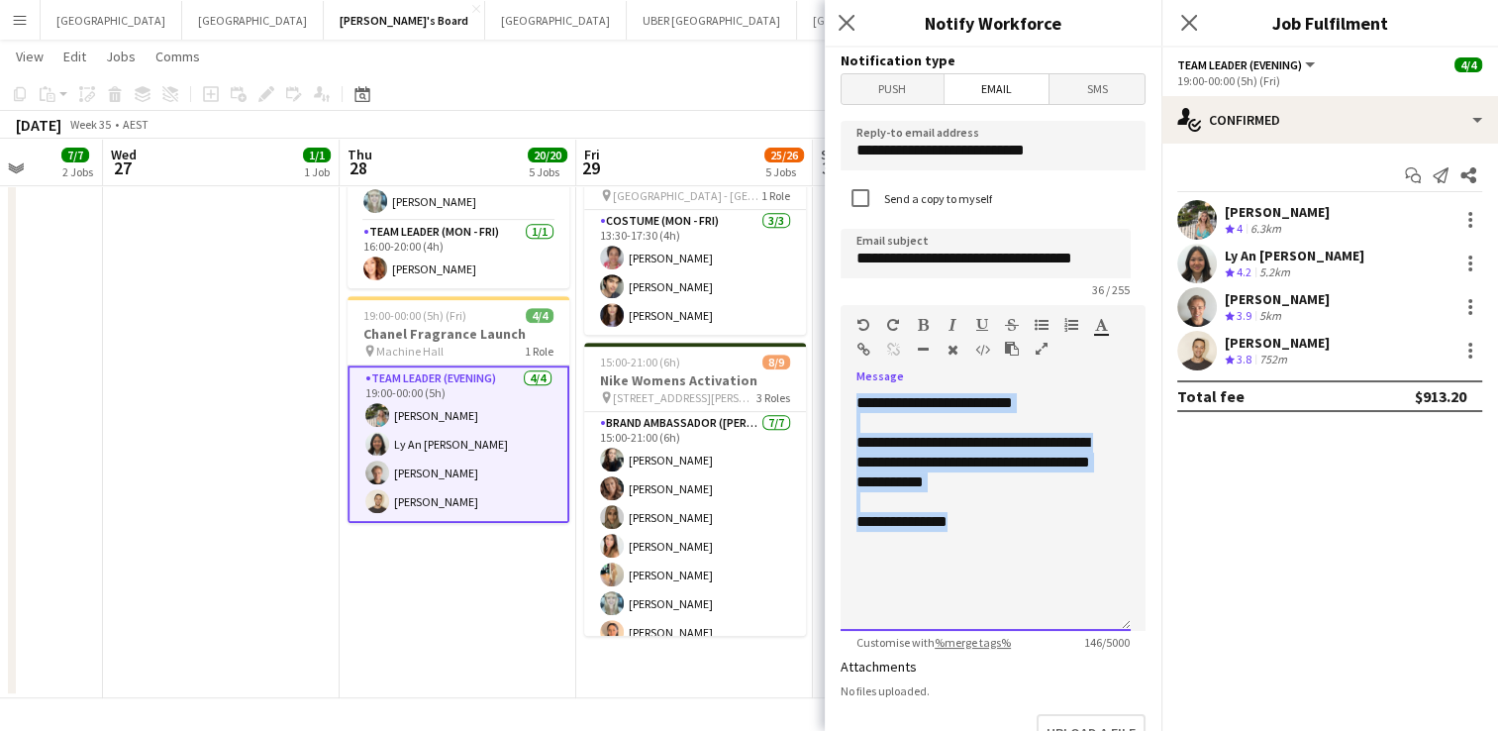
drag, startPoint x: 945, startPoint y: 513, endPoint x: 808, endPoint y: 402, distance: 176.0
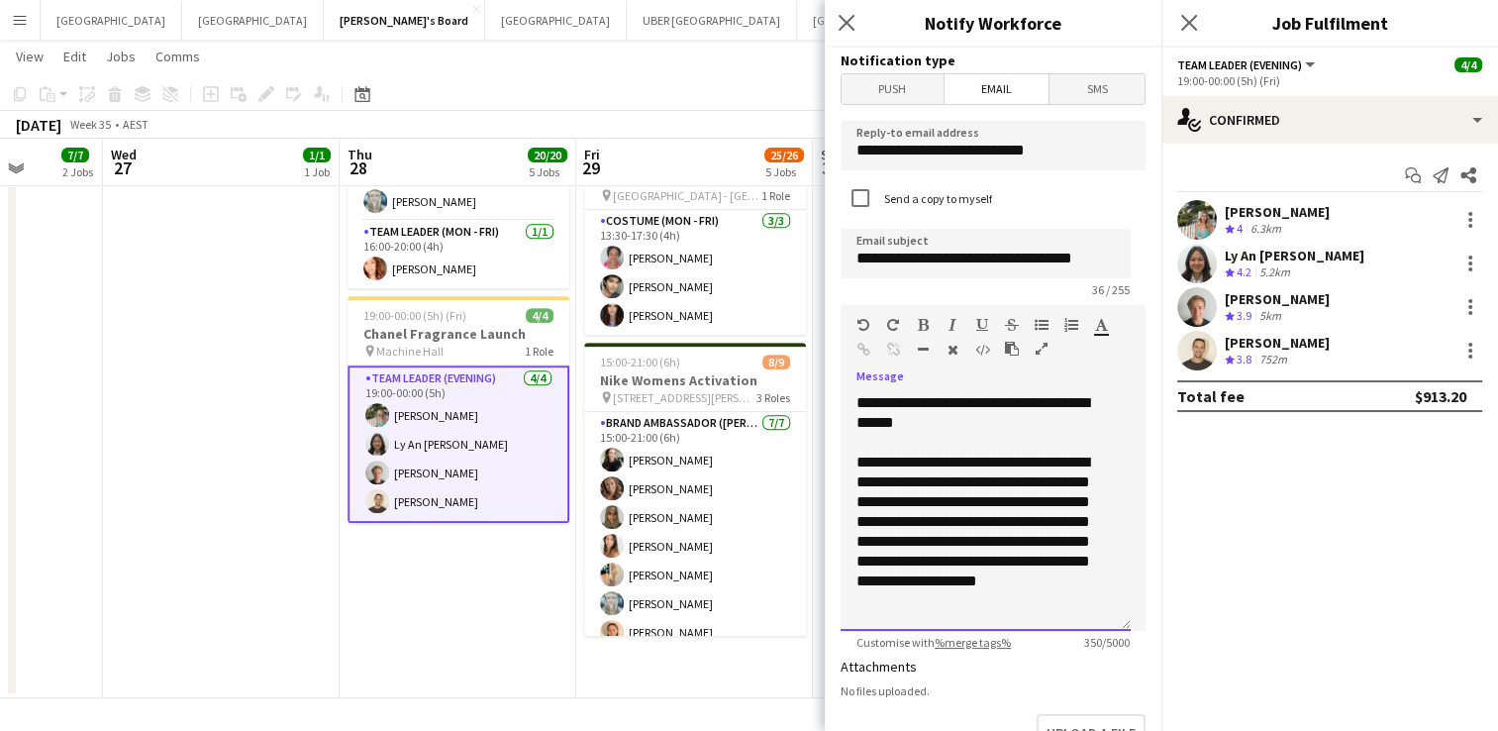
click at [990, 430] on div "**********" at bounding box center [978, 413] width 244 height 40
click at [1089, 544] on div "**********" at bounding box center [978, 531] width 244 height 158
click at [856, 564] on div "**********" at bounding box center [978, 531] width 244 height 158
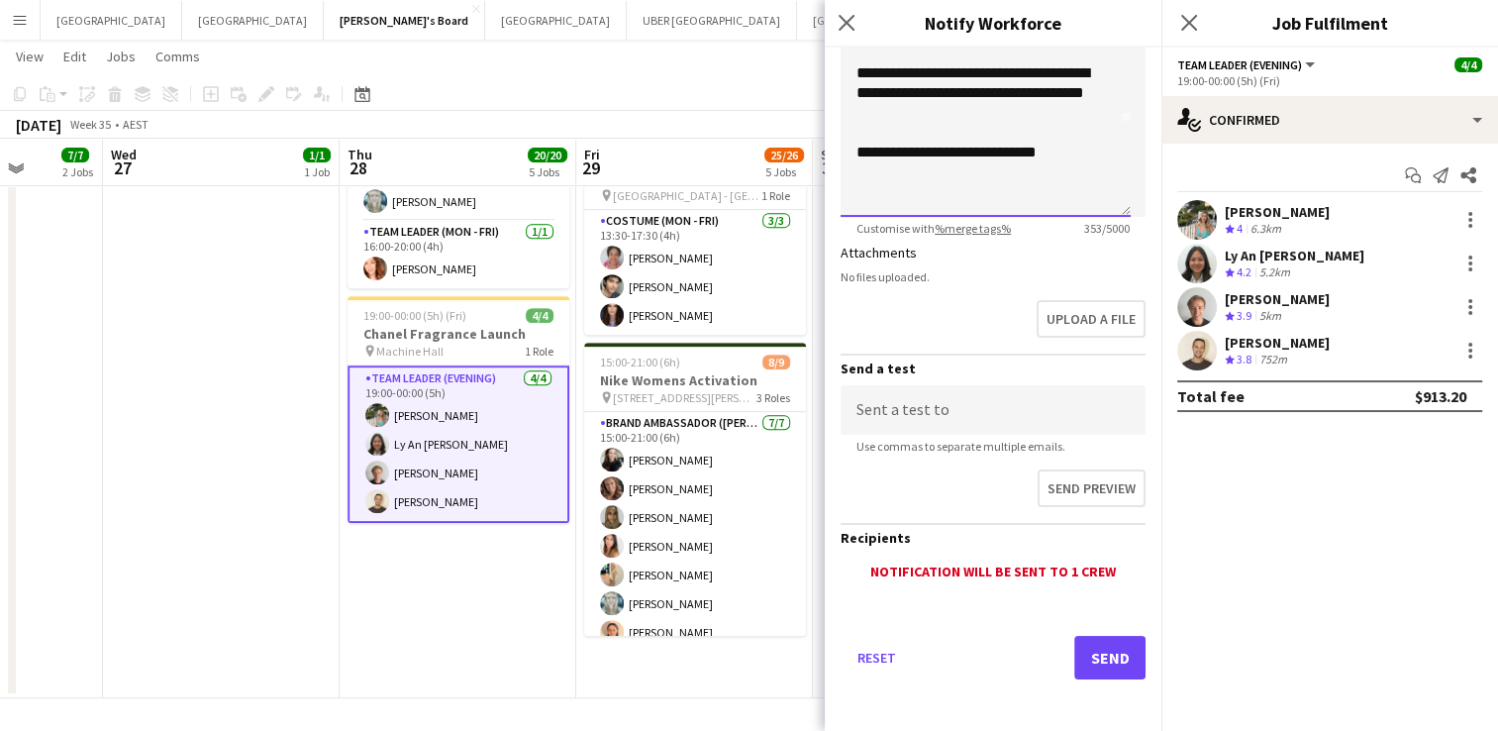
scroll to position [413, 0]
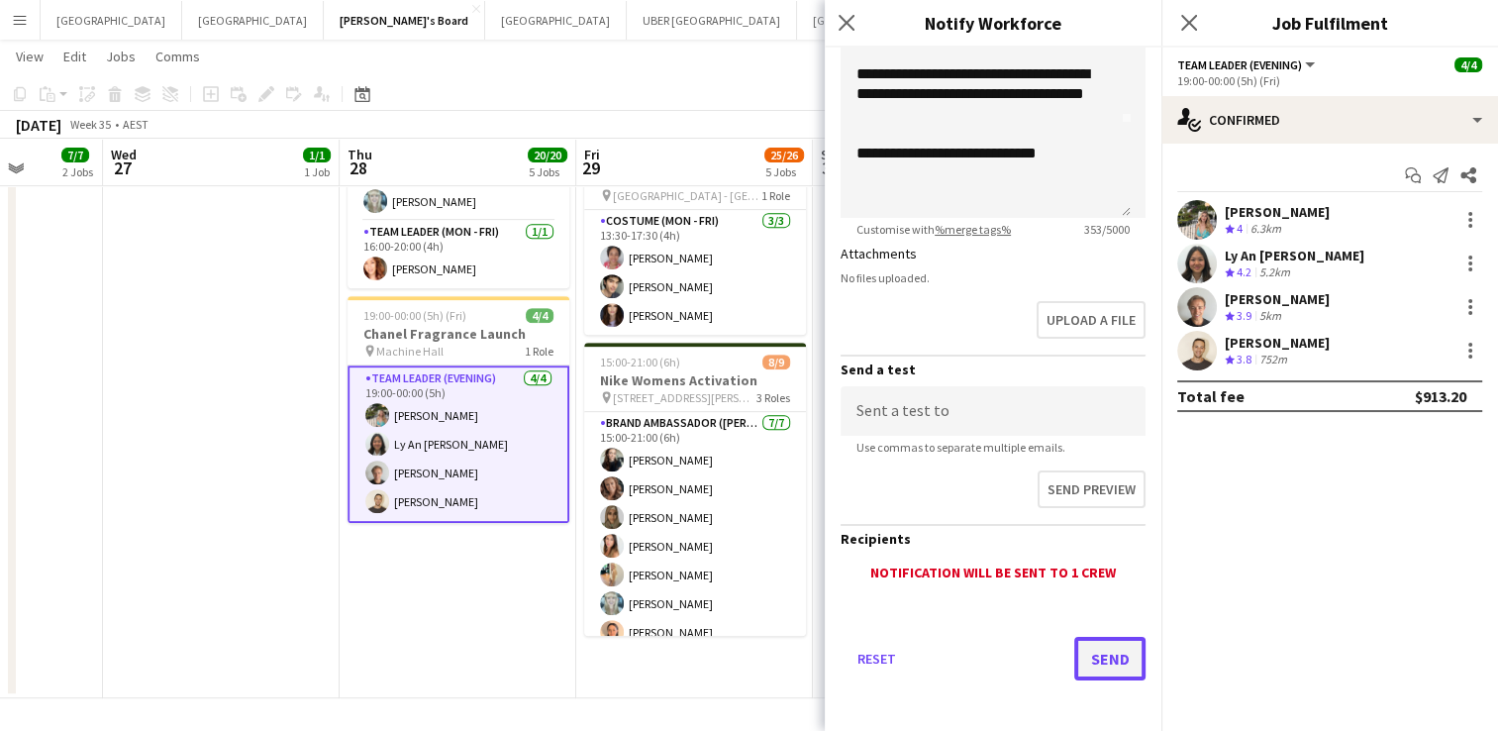
click at [1091, 651] on button "Send" at bounding box center [1109, 659] width 71 height 44
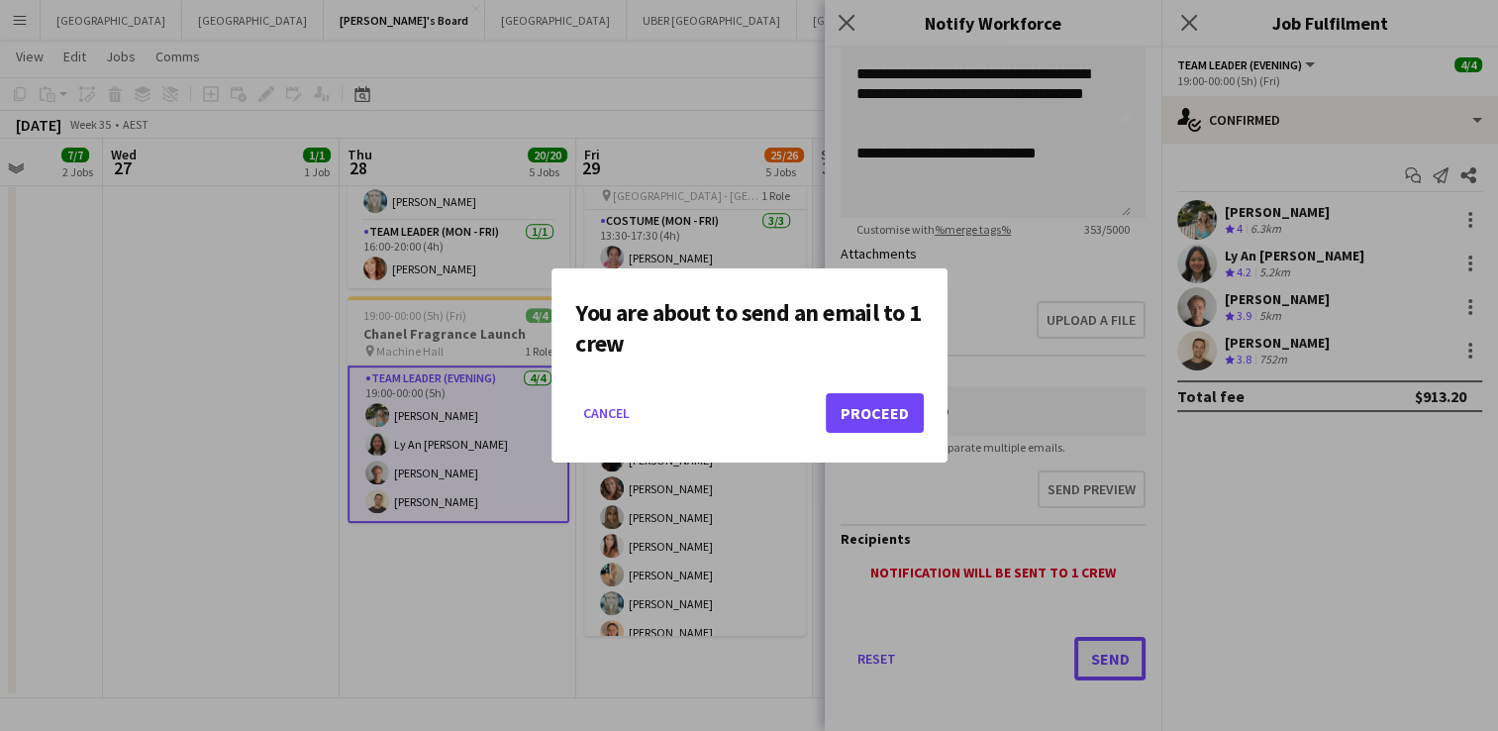
scroll to position [0, 0]
click at [849, 406] on button "Proceed" at bounding box center [875, 413] width 98 height 40
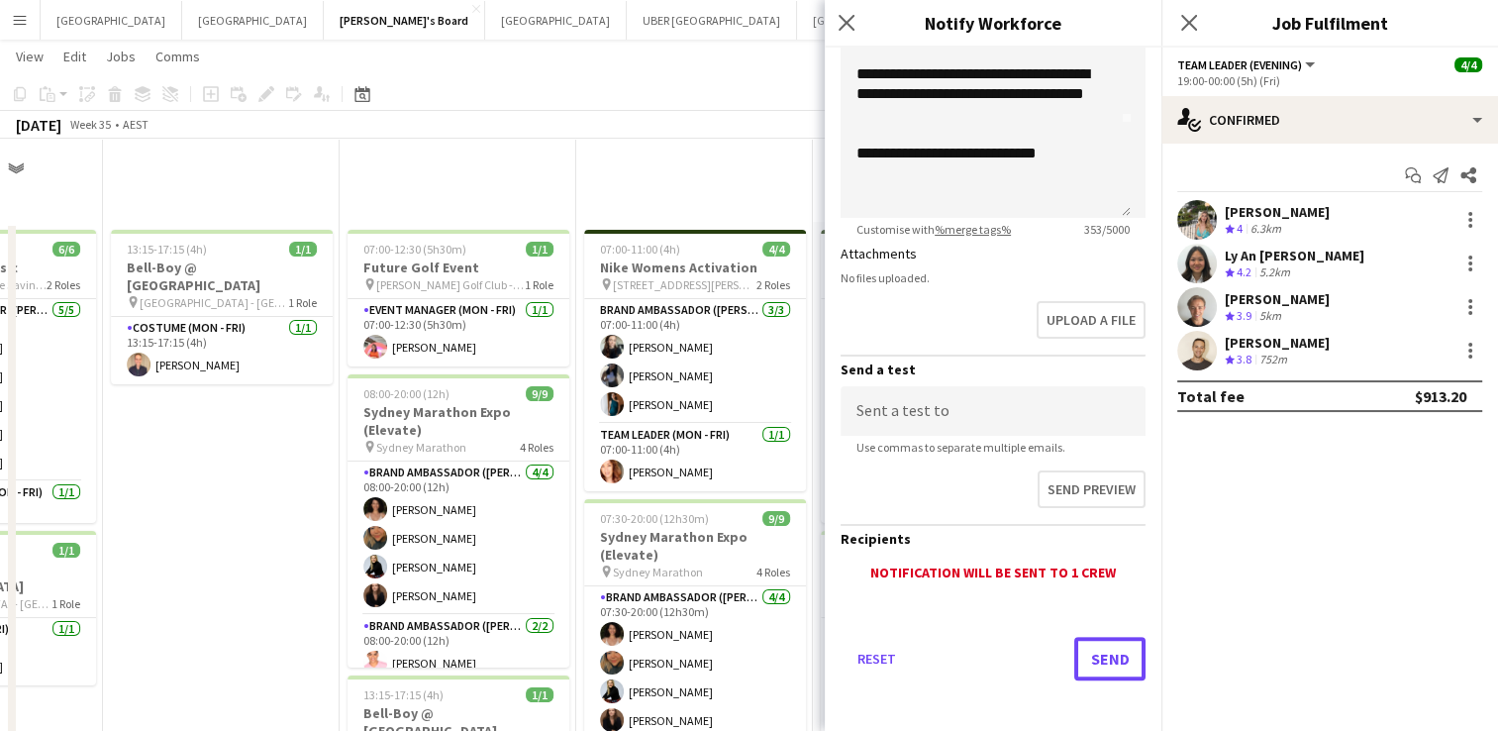
scroll to position [840, 0]
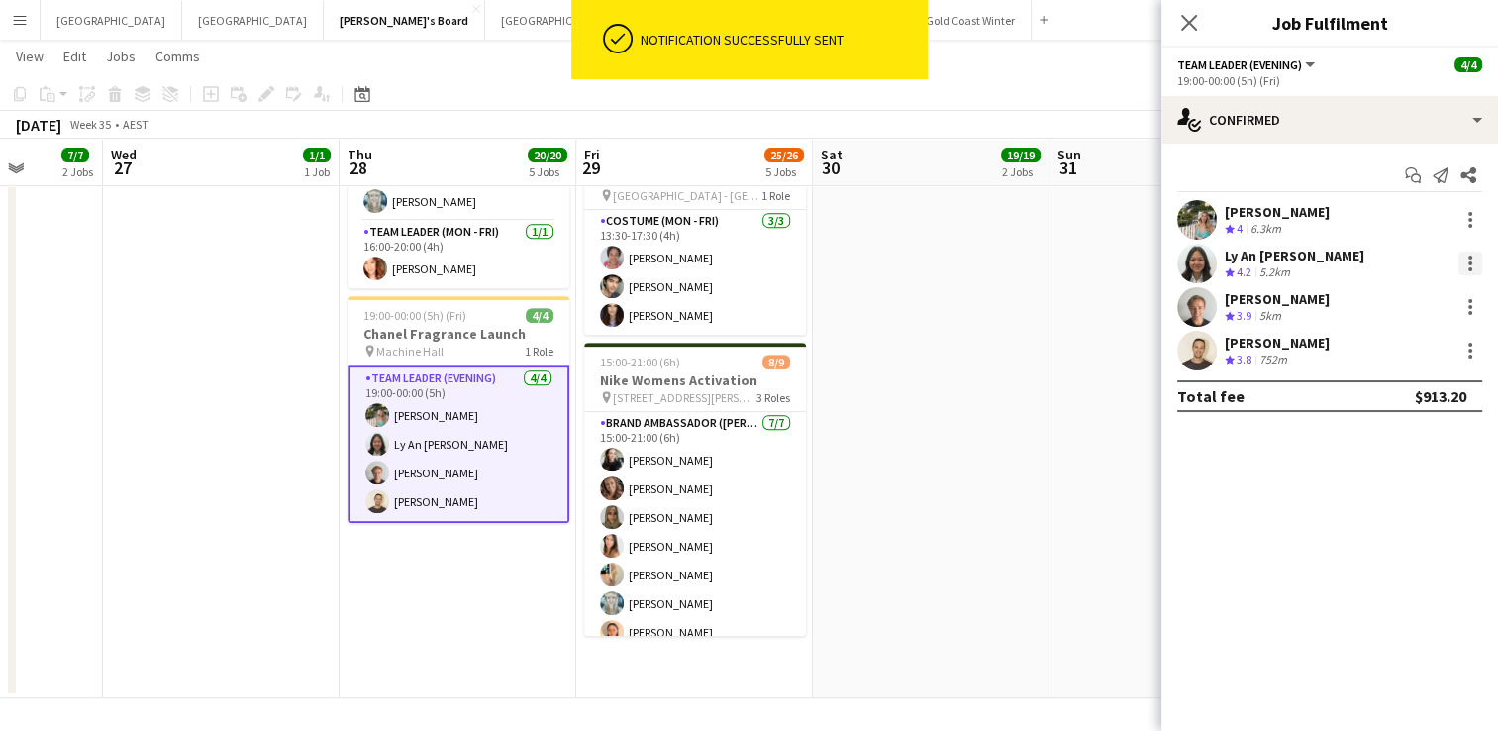
click at [1465, 267] on div at bounding box center [1470, 263] width 24 height 24
click at [1390, 392] on span "Send notification" at bounding box center [1402, 394] width 117 height 17
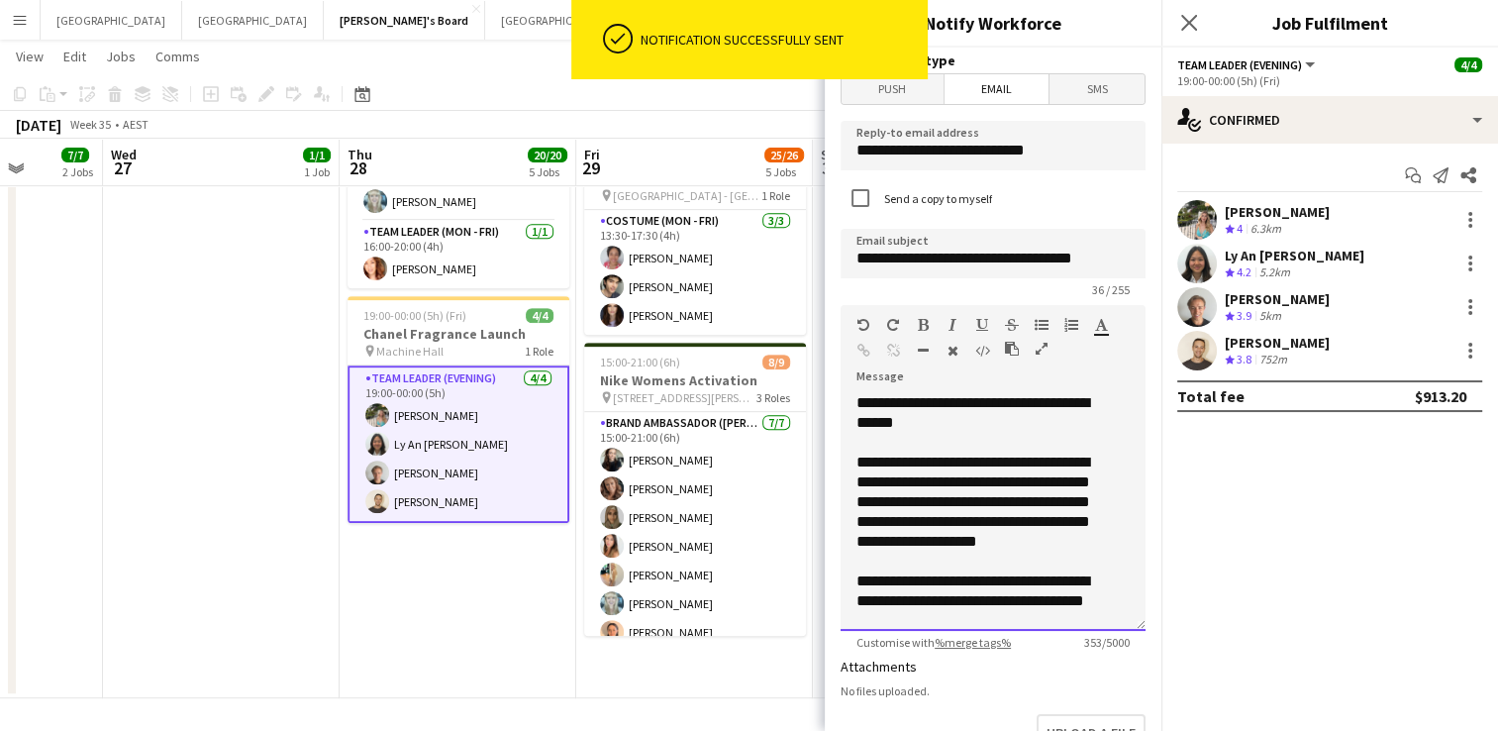
click at [929, 397] on div "**********" at bounding box center [978, 413] width 244 height 40
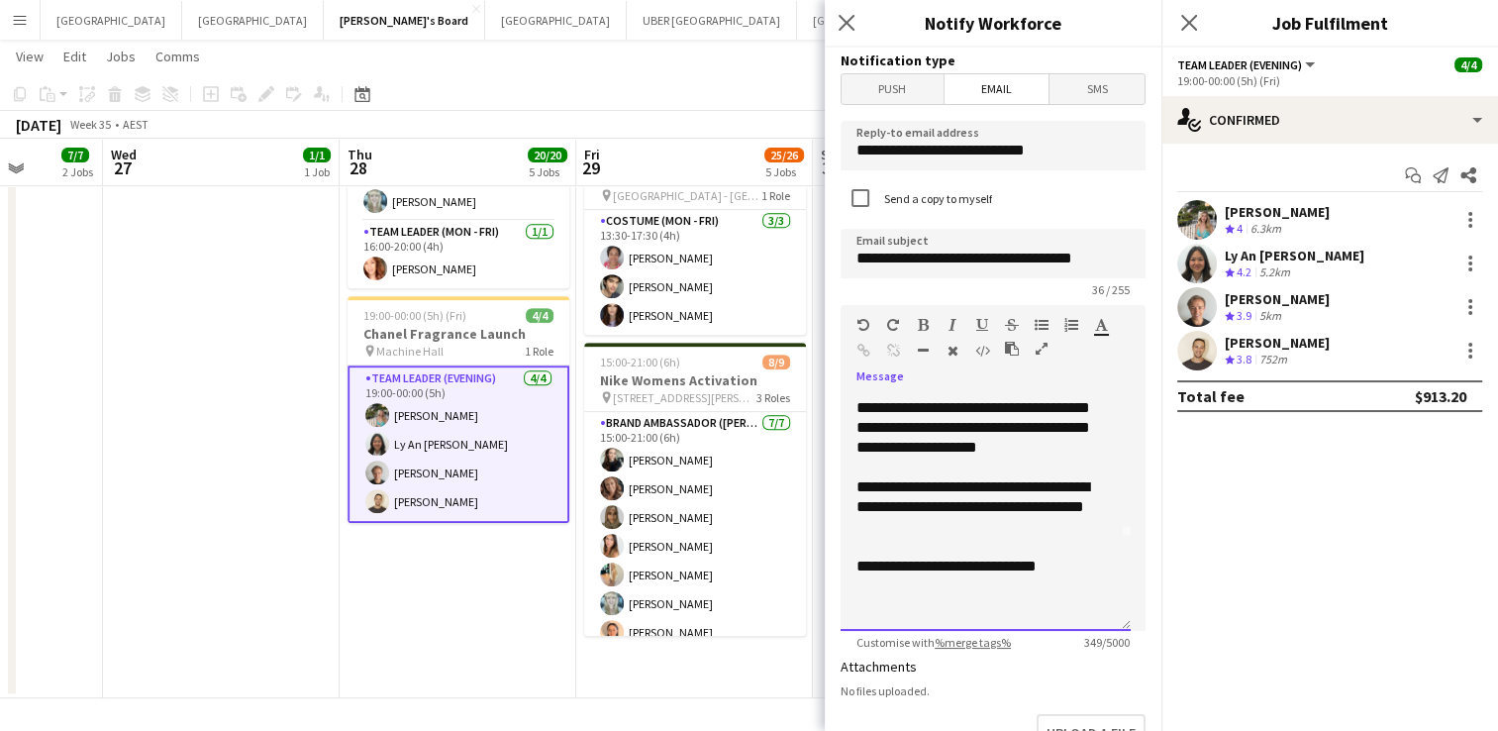
scroll to position [356, 0]
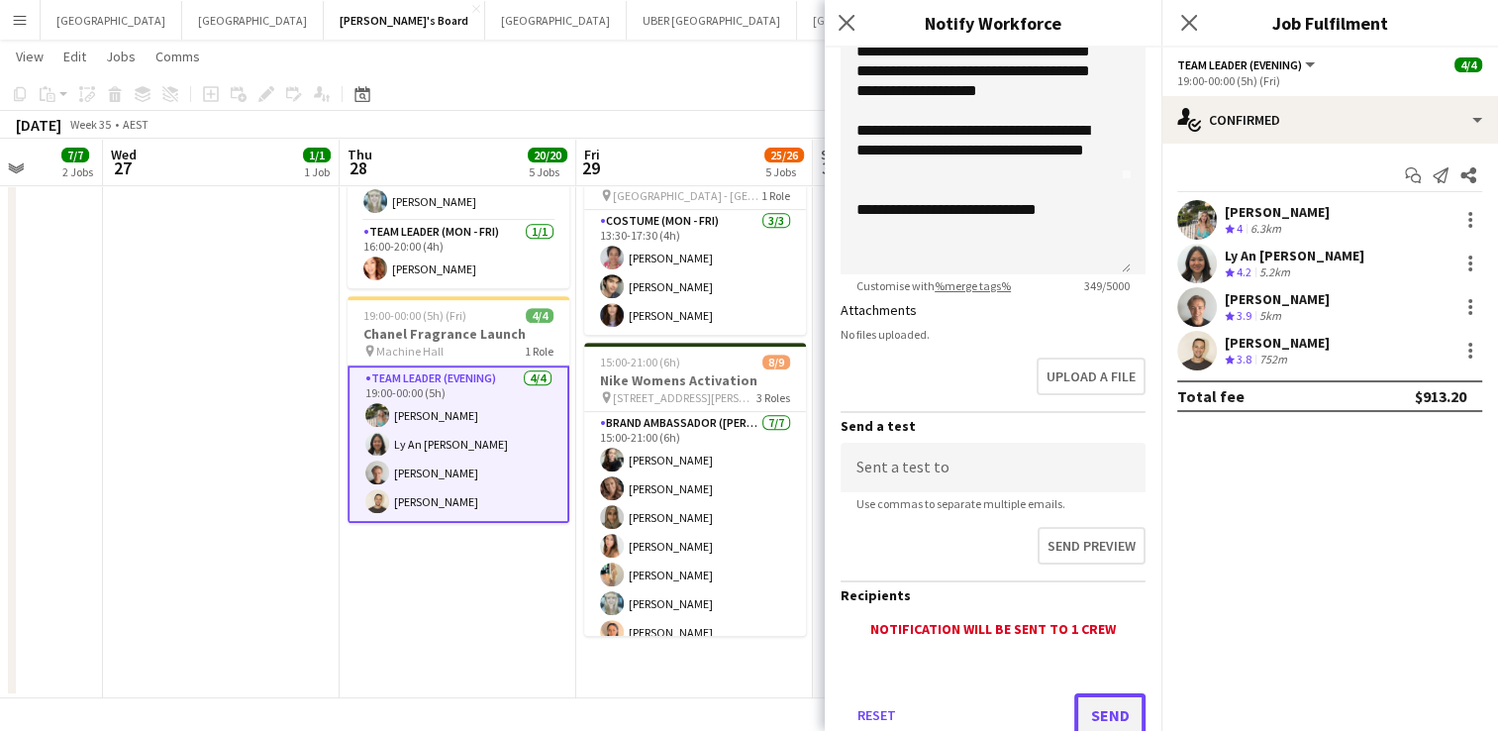
click at [1074, 707] on button "Send" at bounding box center [1109, 715] width 71 height 44
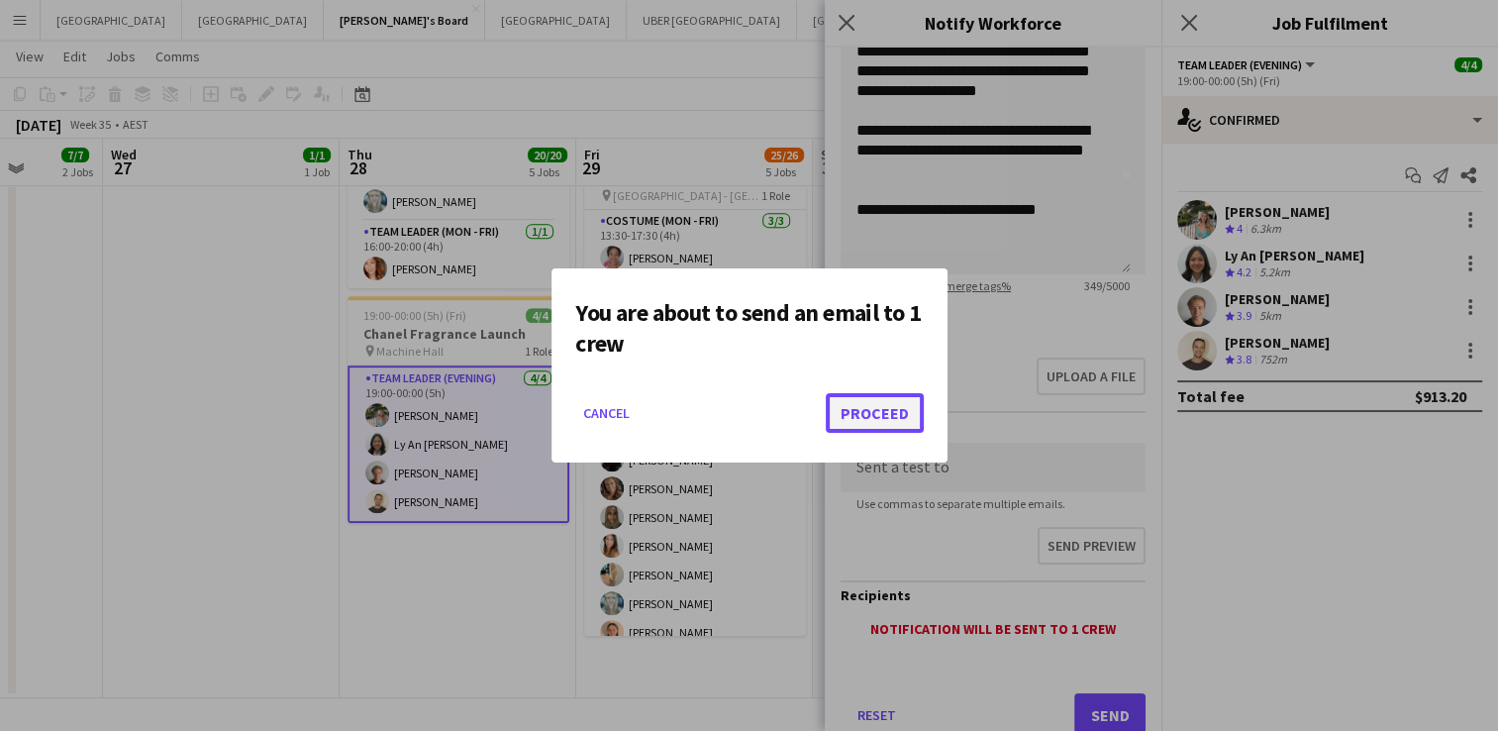
click at [851, 408] on button "Proceed" at bounding box center [875, 413] width 98 height 40
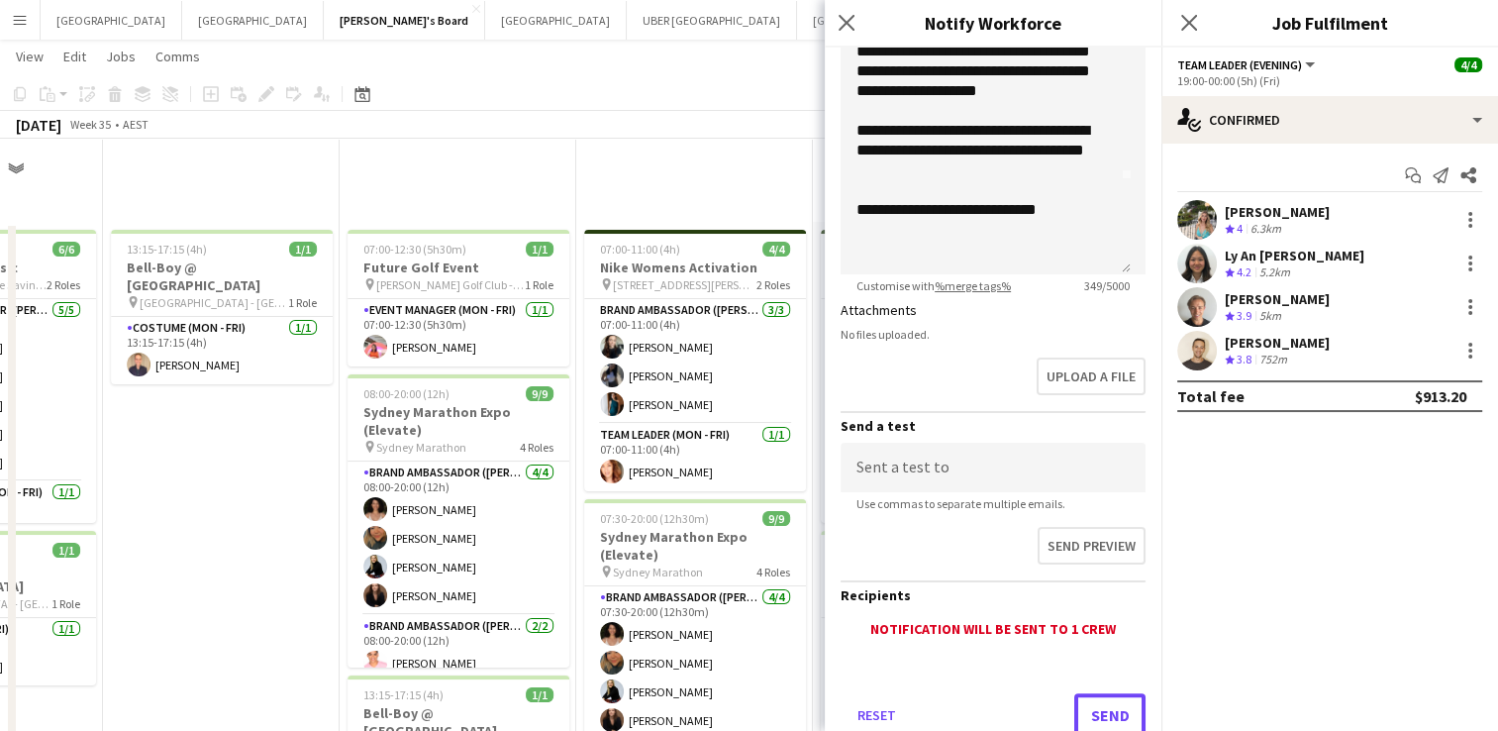
scroll to position [358, 0]
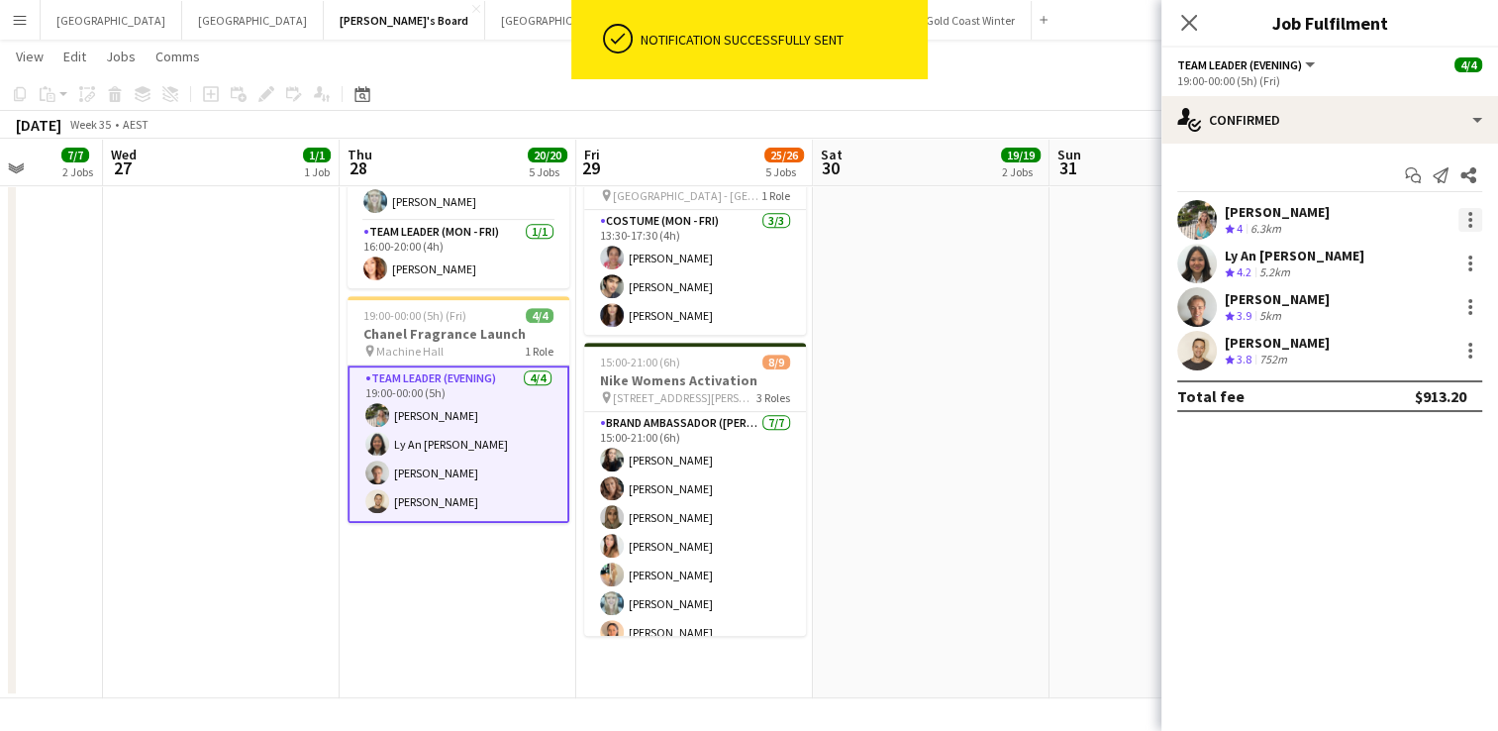
click at [1469, 216] on div at bounding box center [1470, 220] width 24 height 24
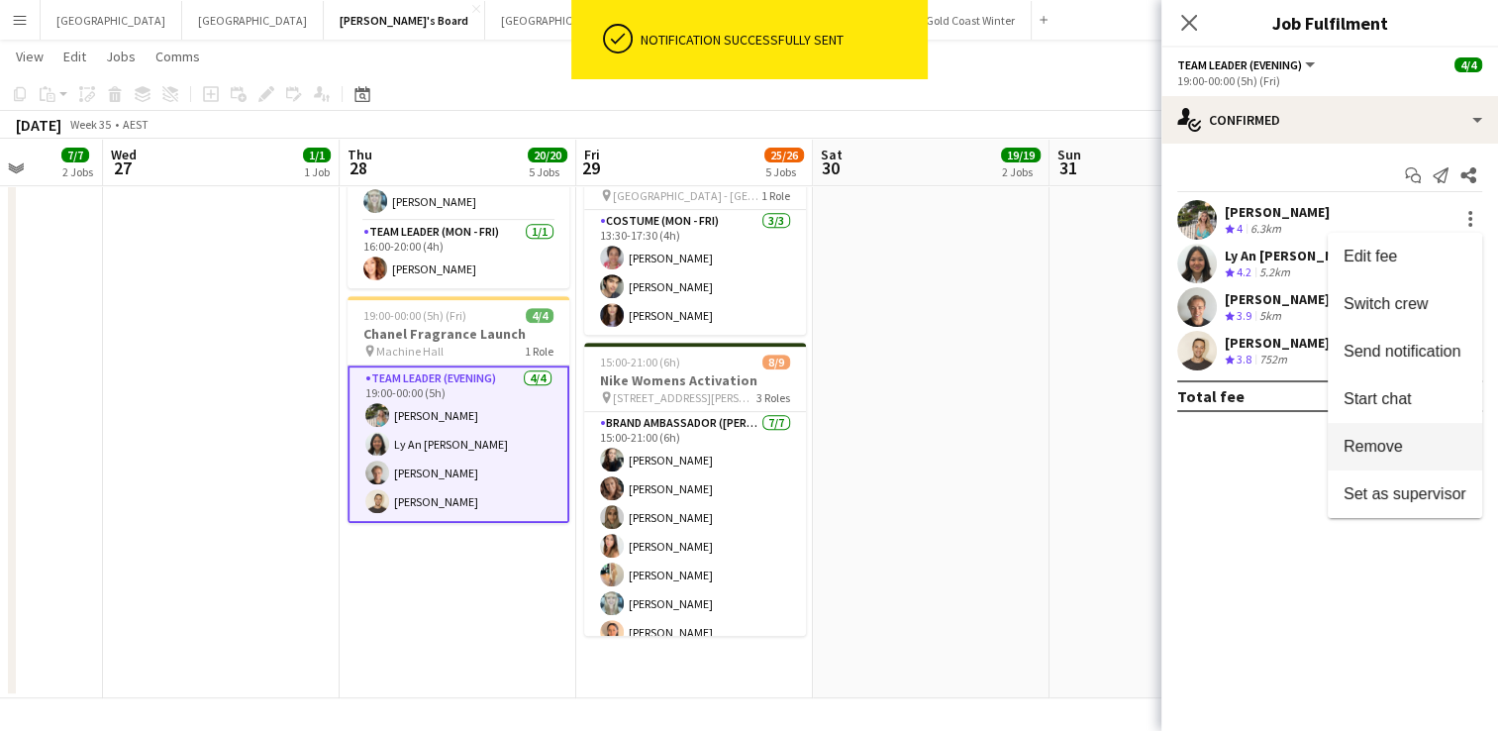
click at [1394, 446] on span "Remove" at bounding box center [1373, 446] width 59 height 17
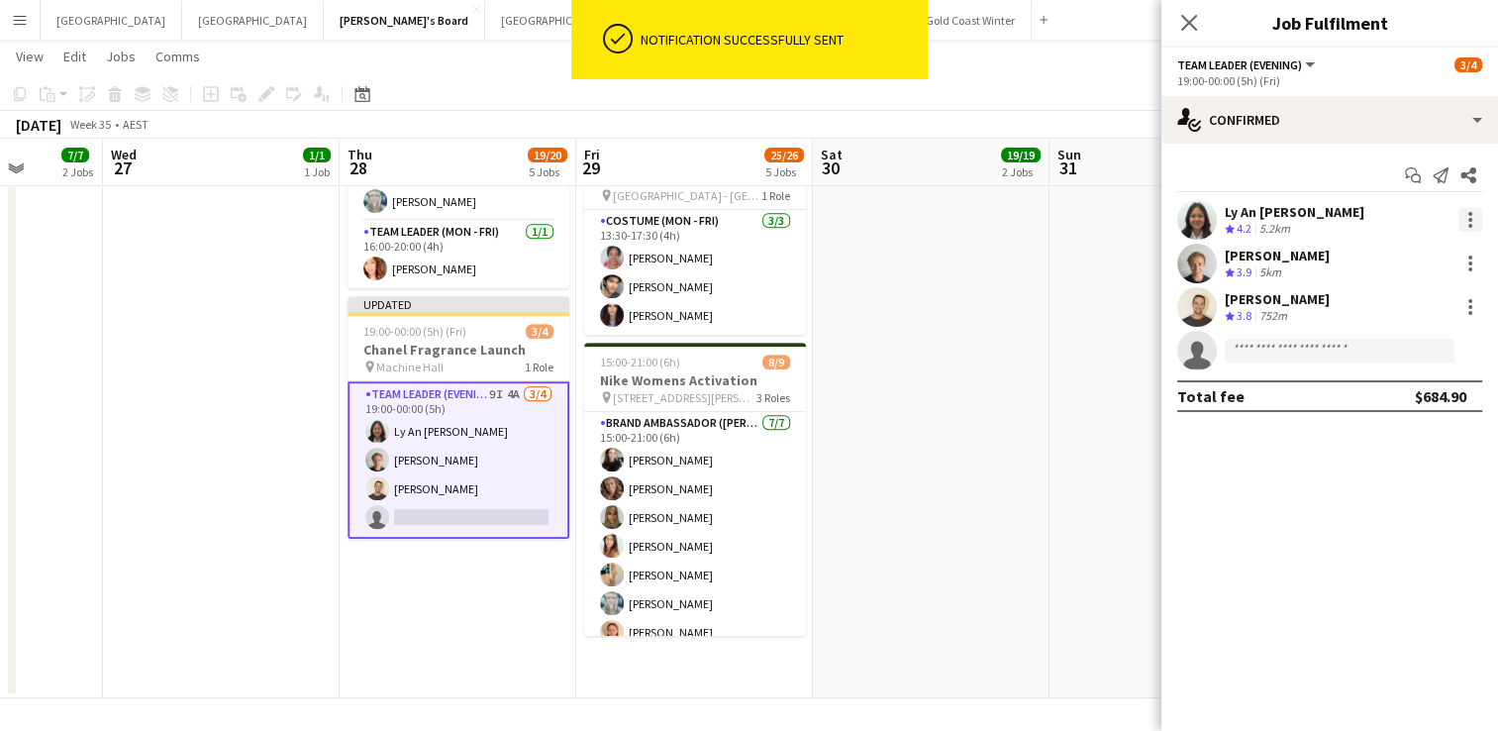
click at [1470, 216] on div at bounding box center [1470, 220] width 24 height 24
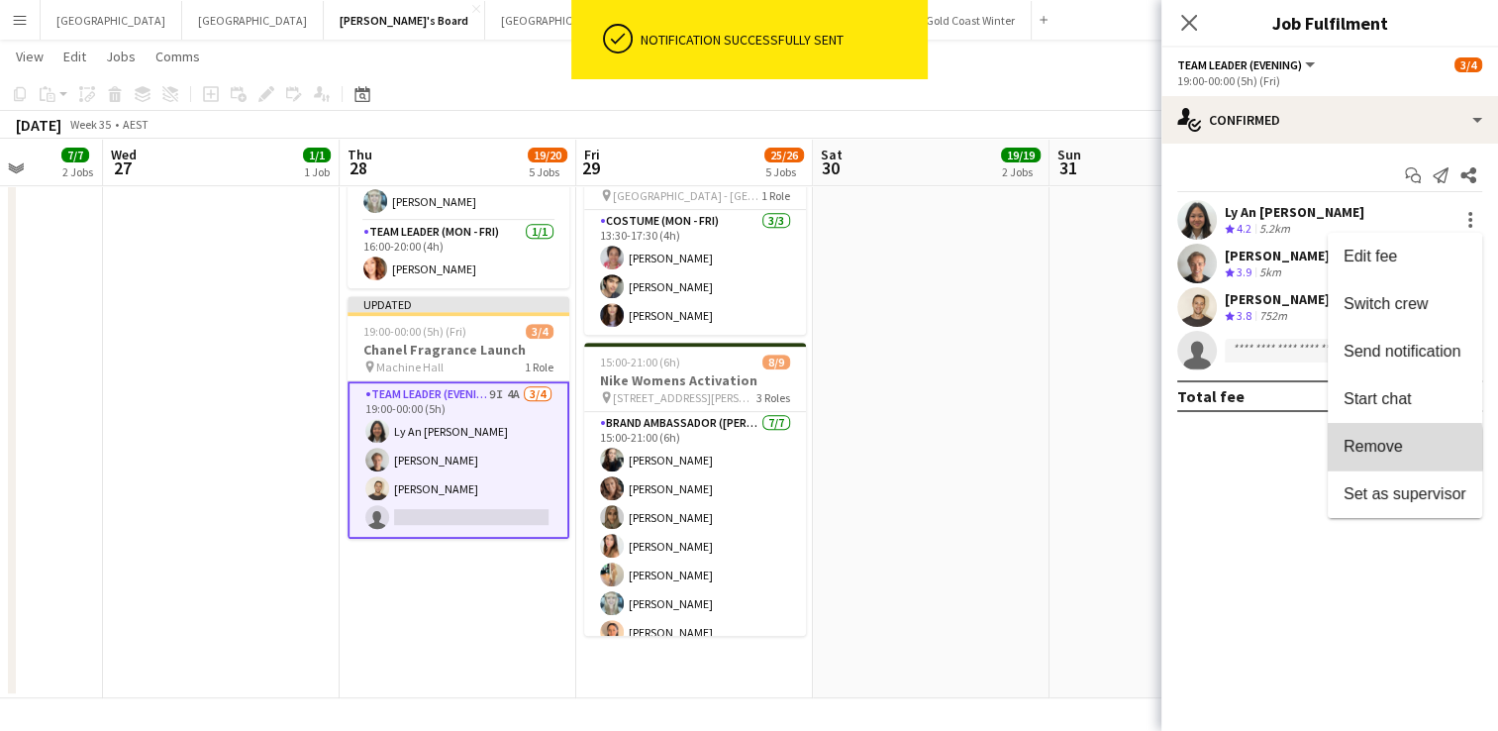
click at [1385, 449] on span "Remove" at bounding box center [1373, 446] width 59 height 17
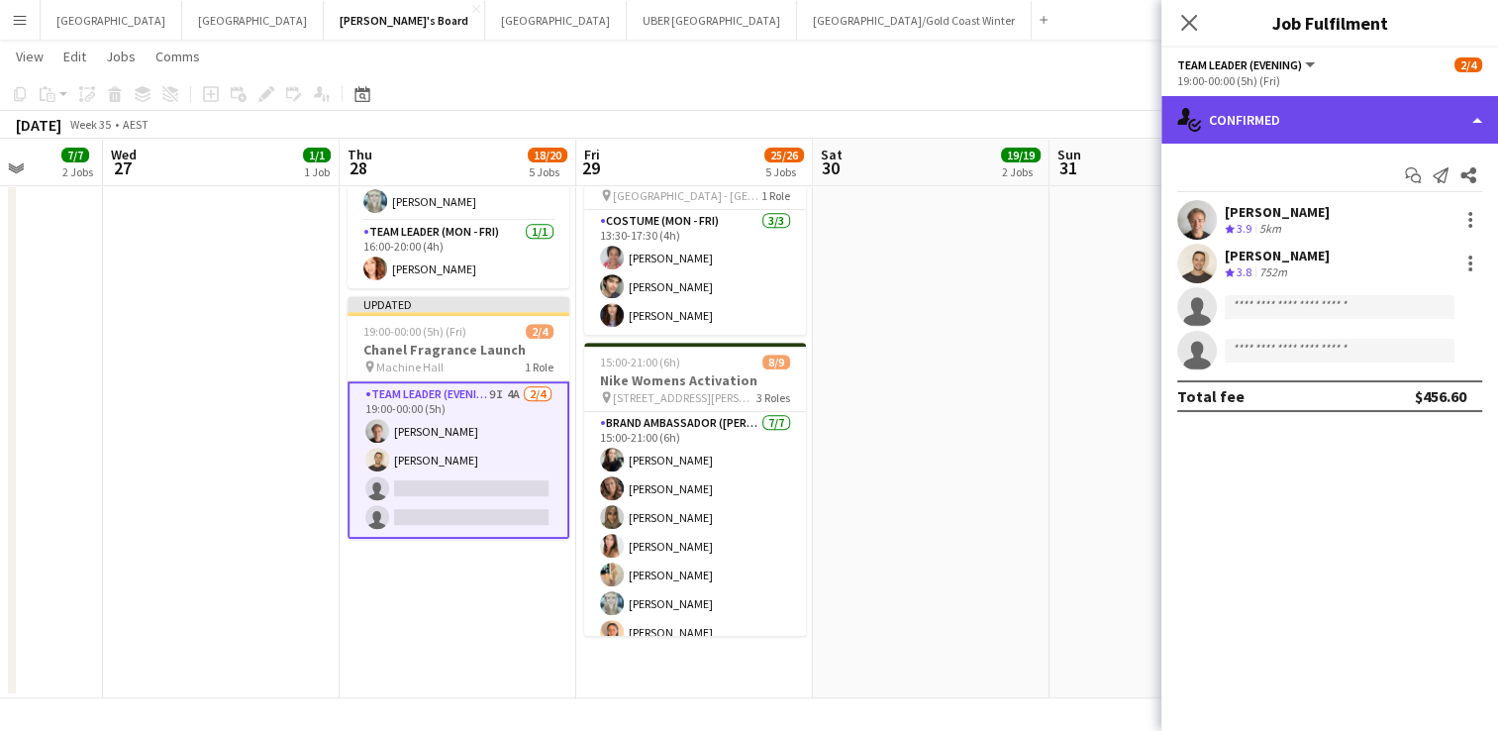
click at [1326, 105] on div "single-neutral-actions-check-2 Confirmed" at bounding box center [1329, 120] width 337 height 48
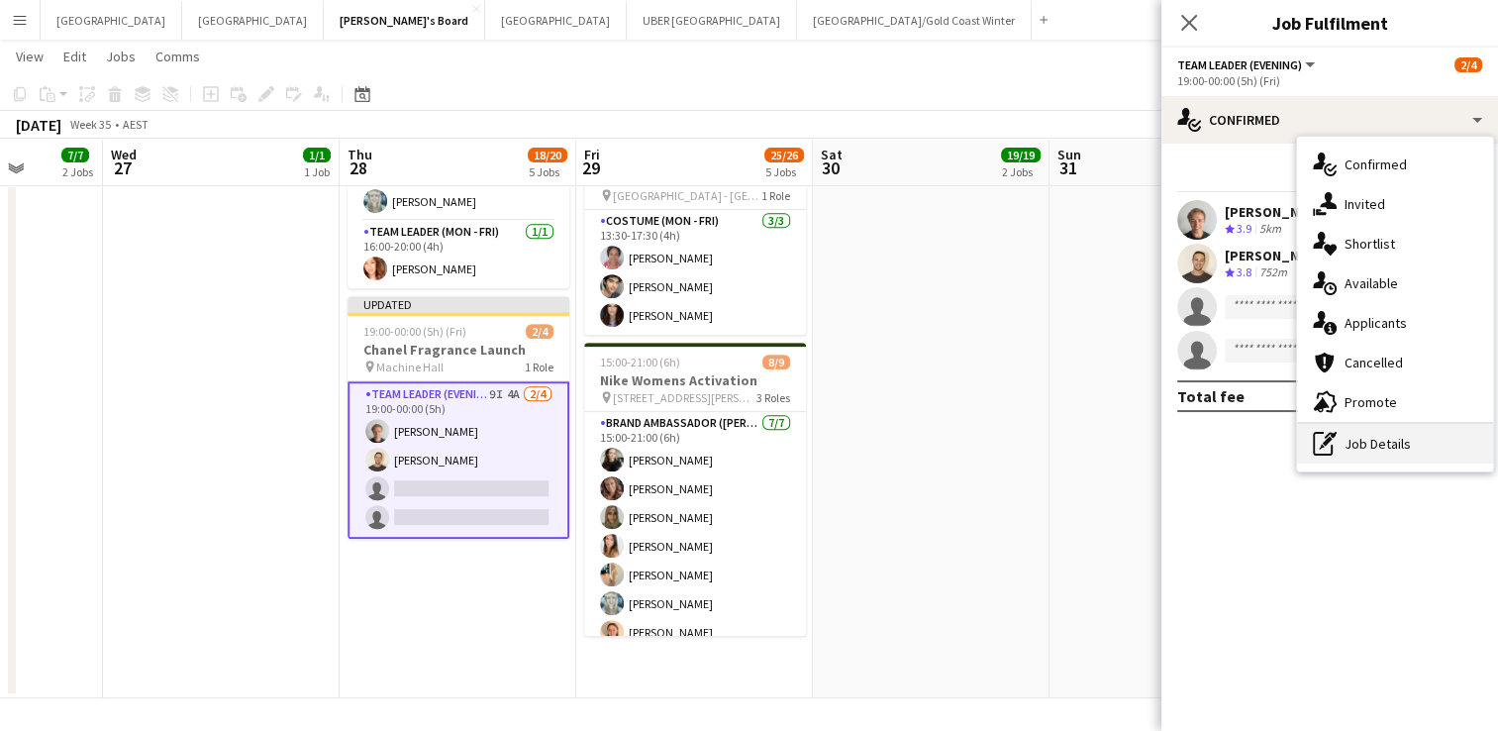
click at [1355, 454] on div "pen-write Job Details" at bounding box center [1395, 444] width 196 height 40
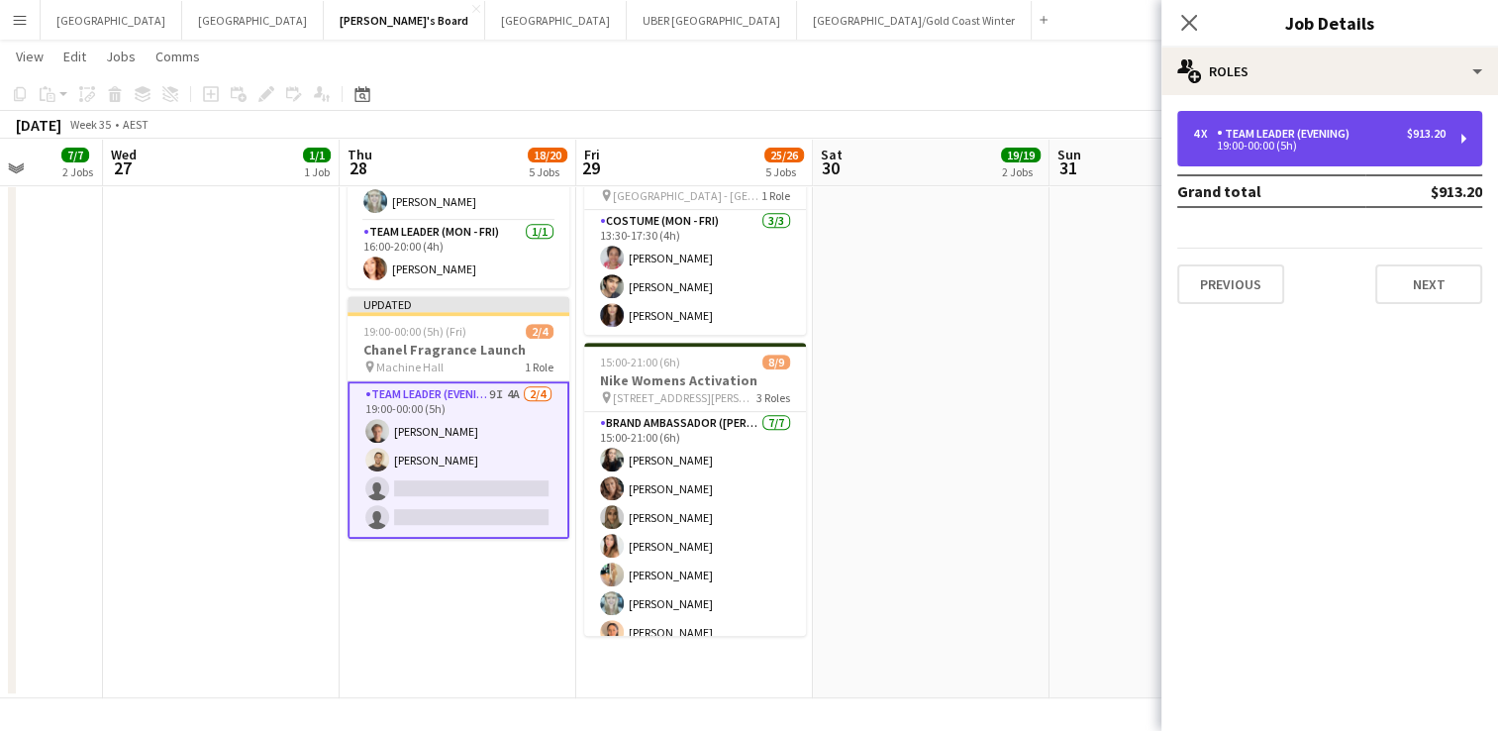
click at [1302, 149] on div "19:00-00:00 (5h)" at bounding box center [1319, 146] width 252 height 10
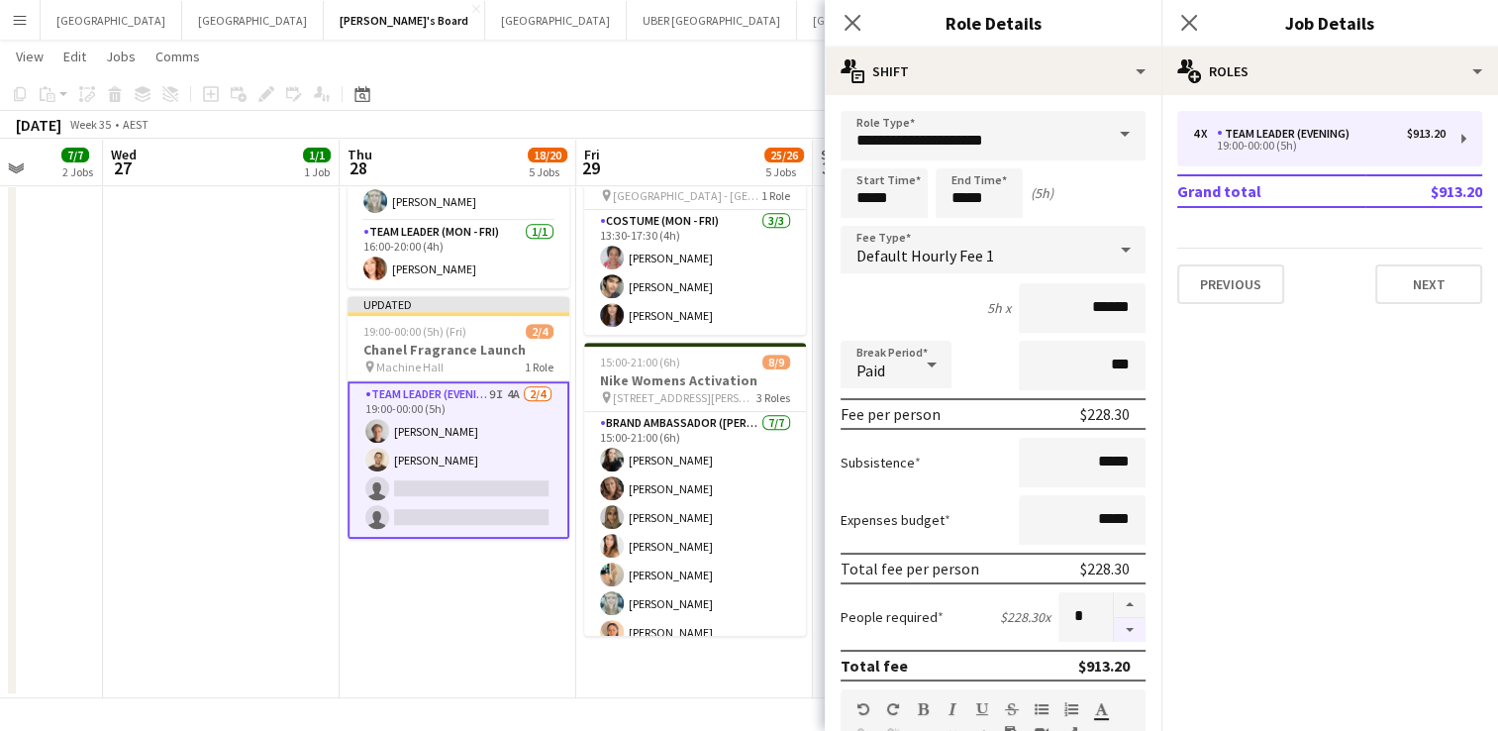
click at [1114, 623] on button "button" at bounding box center [1130, 630] width 32 height 25
type input "*"
click at [1187, 28] on icon "Close pop-in" at bounding box center [1188, 22] width 19 height 19
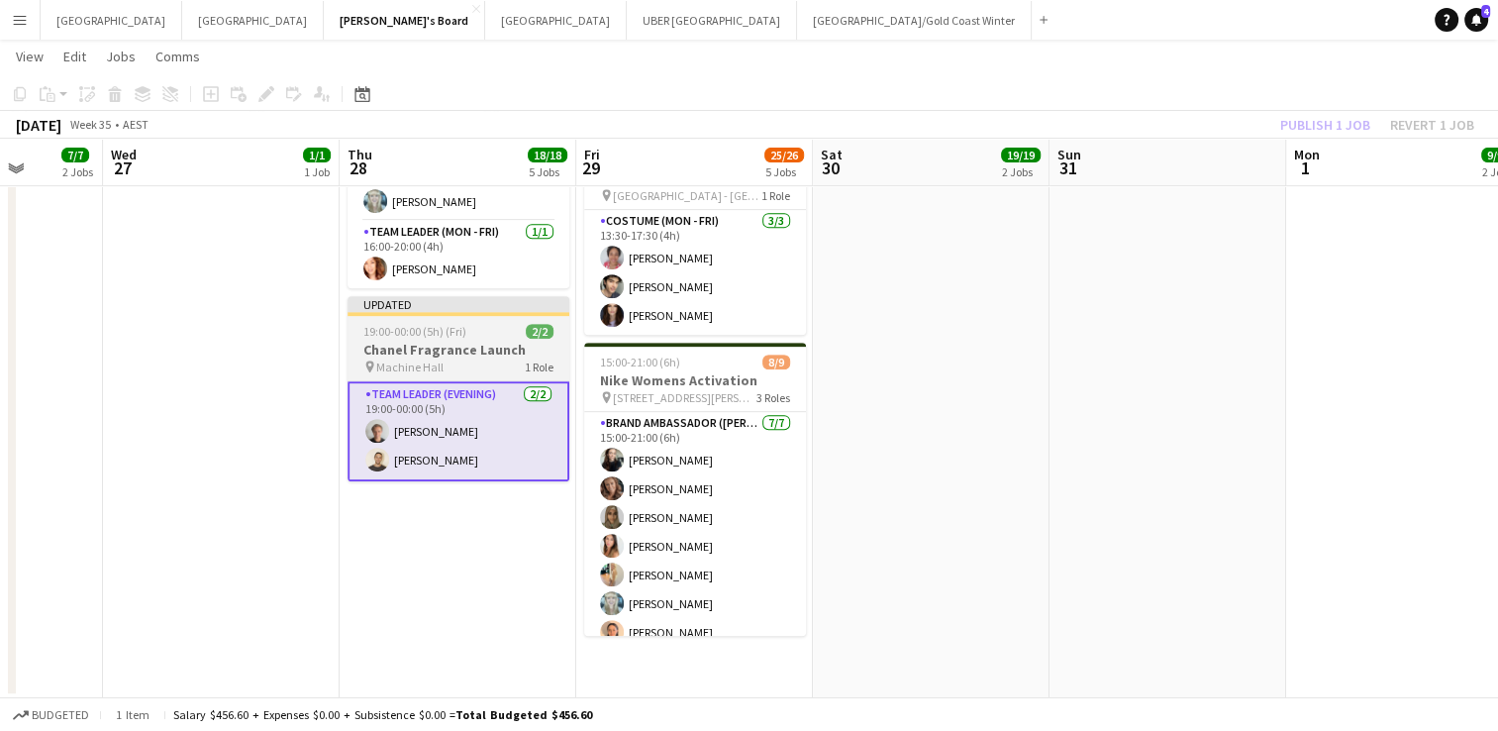
click at [451, 324] on span "19:00-00:00 (5h) (Fri)" at bounding box center [414, 331] width 103 height 15
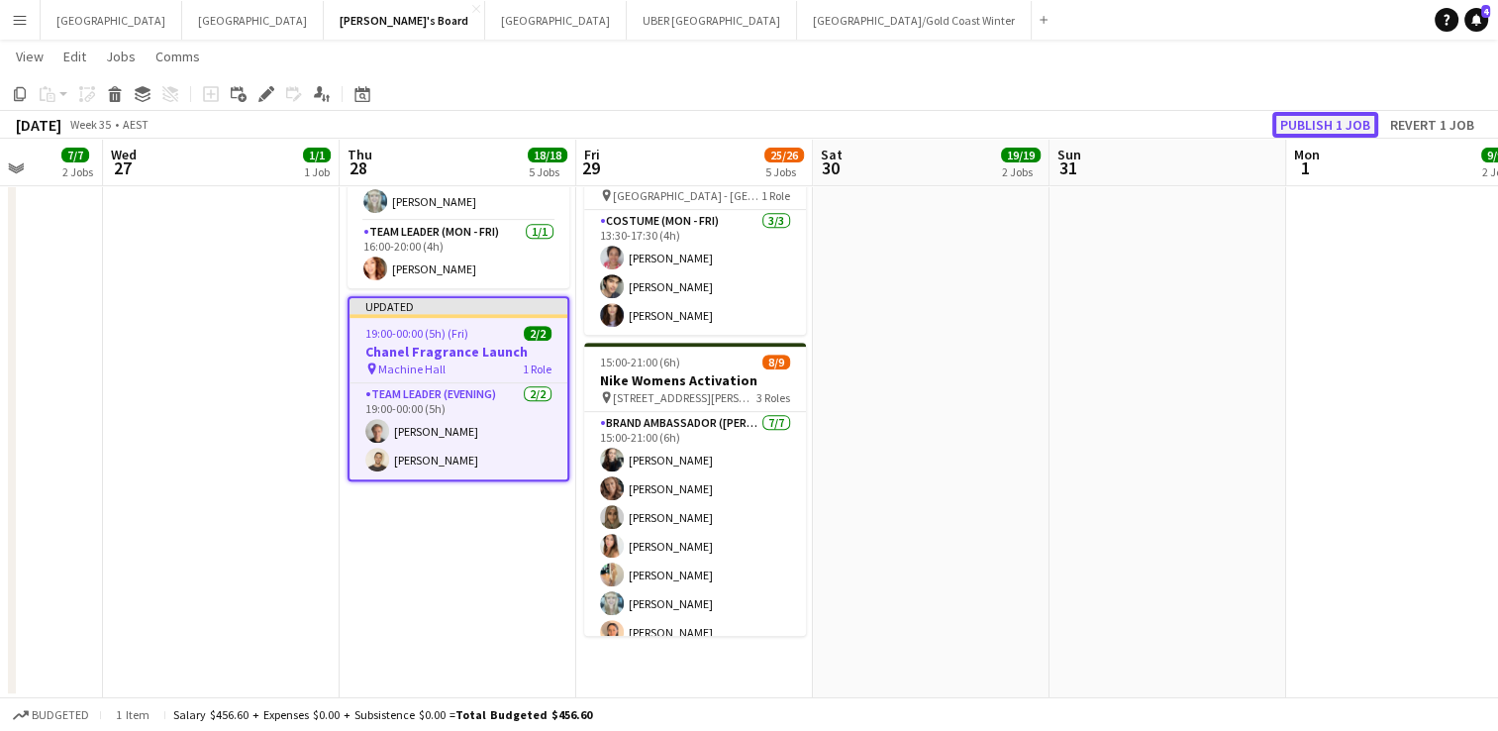
click at [1343, 127] on button "Publish 1 job" at bounding box center [1325, 125] width 106 height 26
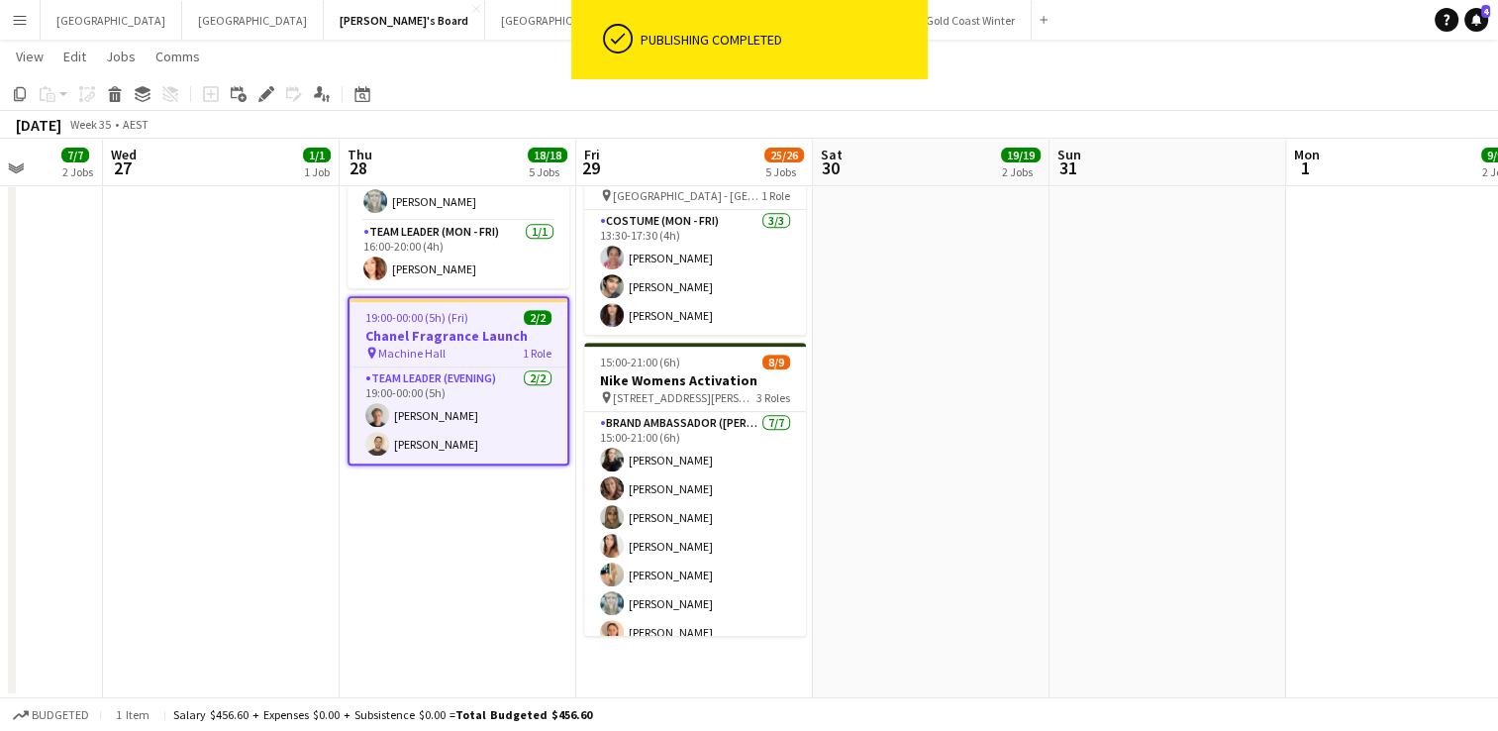
click at [464, 346] on app-job-card "19:00-00:00 (5h) (Fri) 2/2 Chanel Fragrance Launch pin Machine Hall 1 Role Team…" at bounding box center [459, 380] width 222 height 169
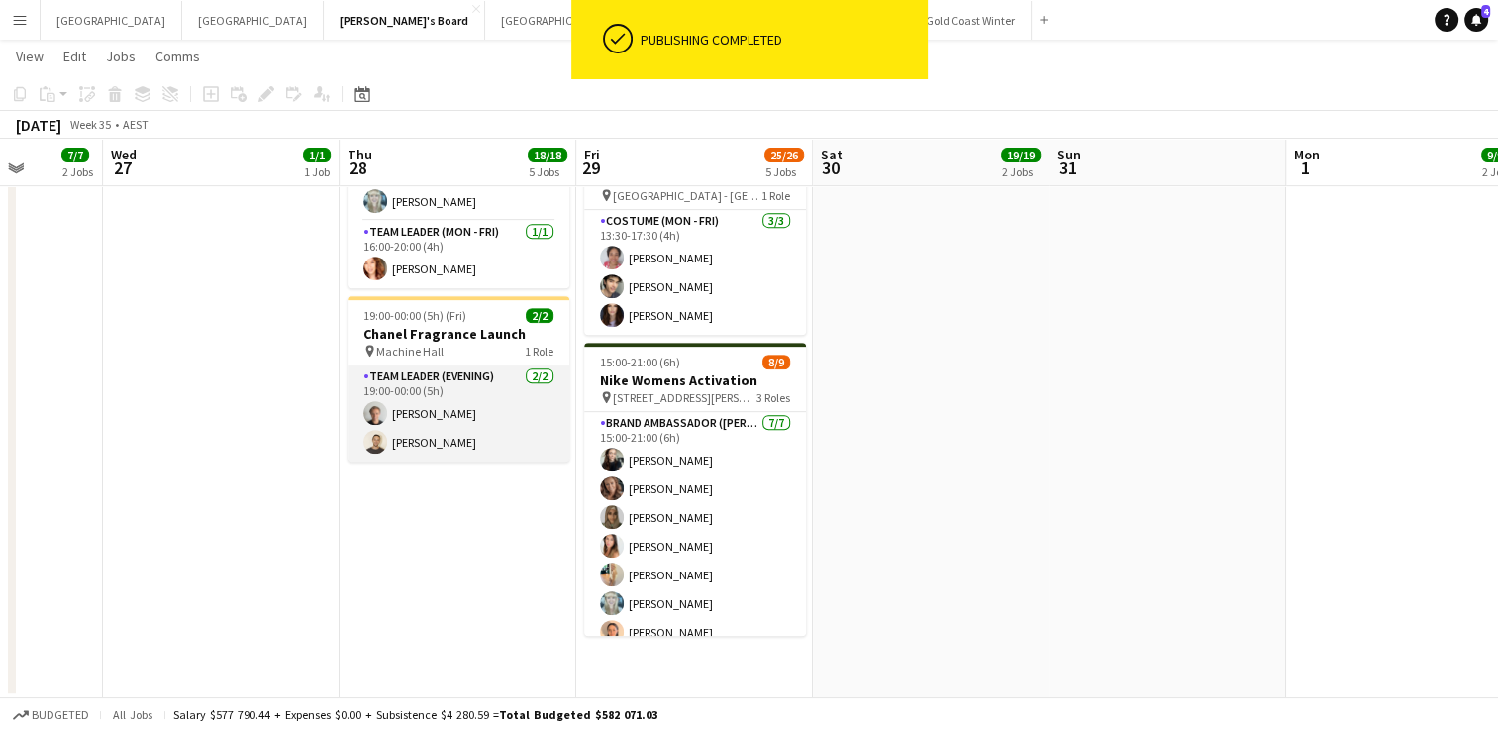
click at [475, 390] on app-card-role "Team Leader (Evening) [DATE] 19:00-00:00 (5h) [PERSON_NAME] [PERSON_NAME]" at bounding box center [459, 413] width 222 height 96
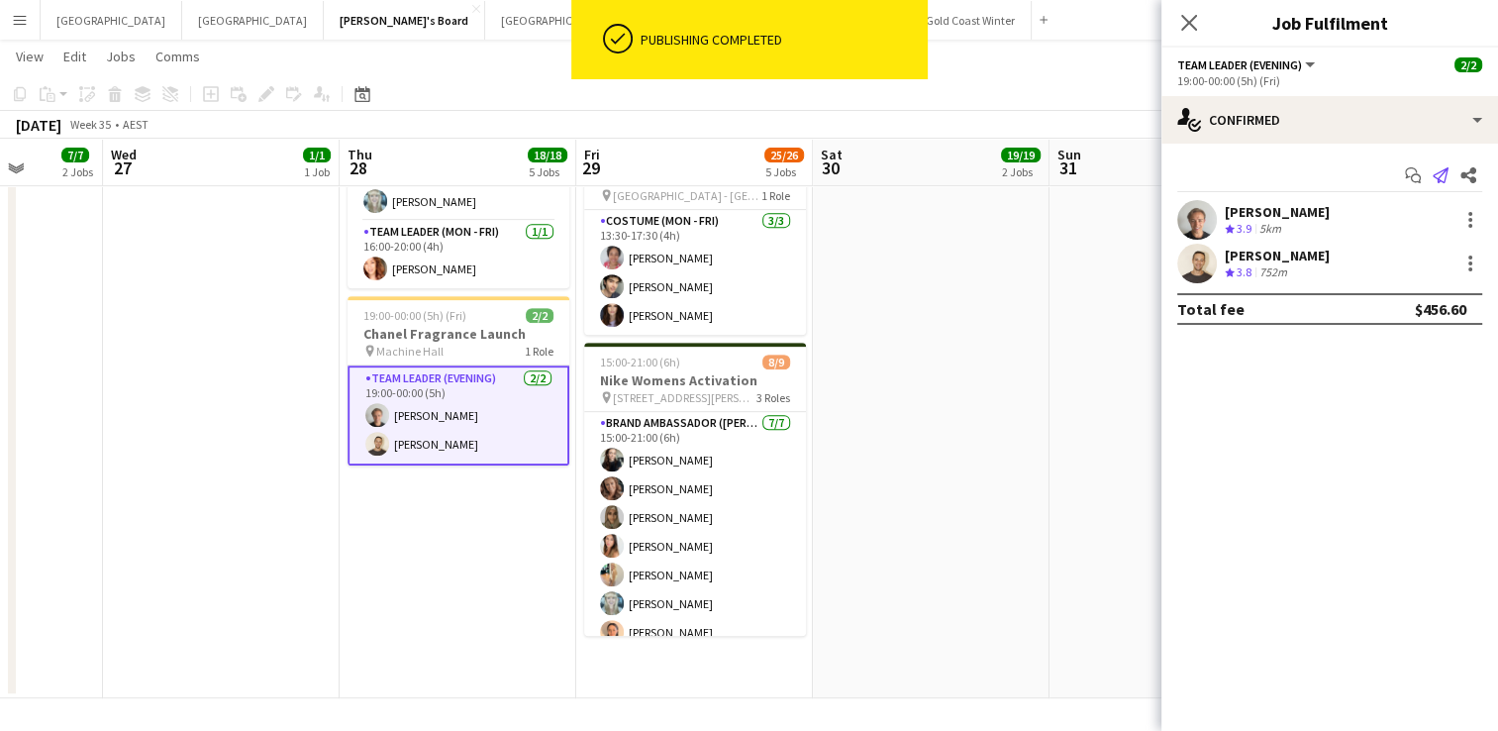
click at [1438, 183] on app-icon "Send notification" at bounding box center [1441, 175] width 28 height 28
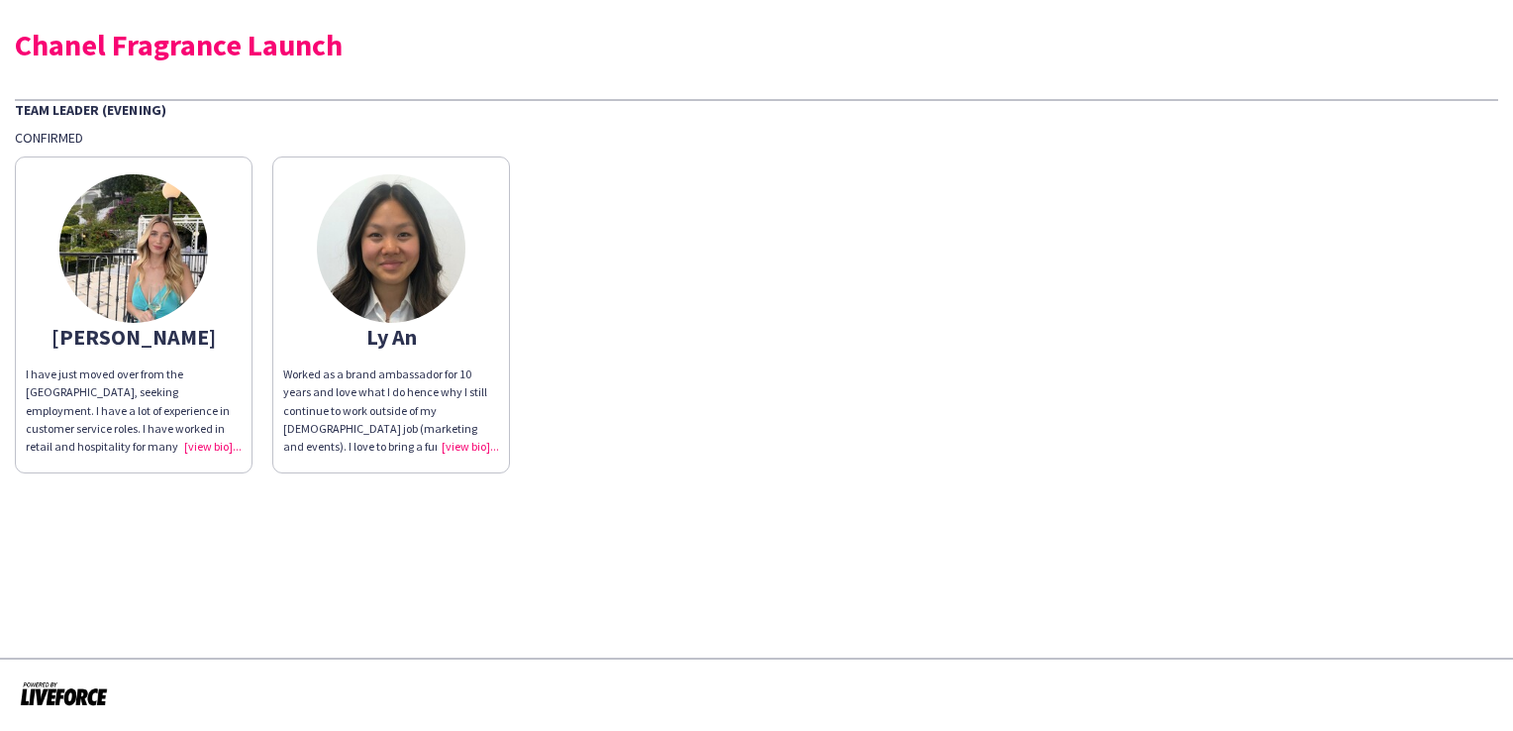
click at [191, 236] on img at bounding box center [133, 248] width 149 height 149
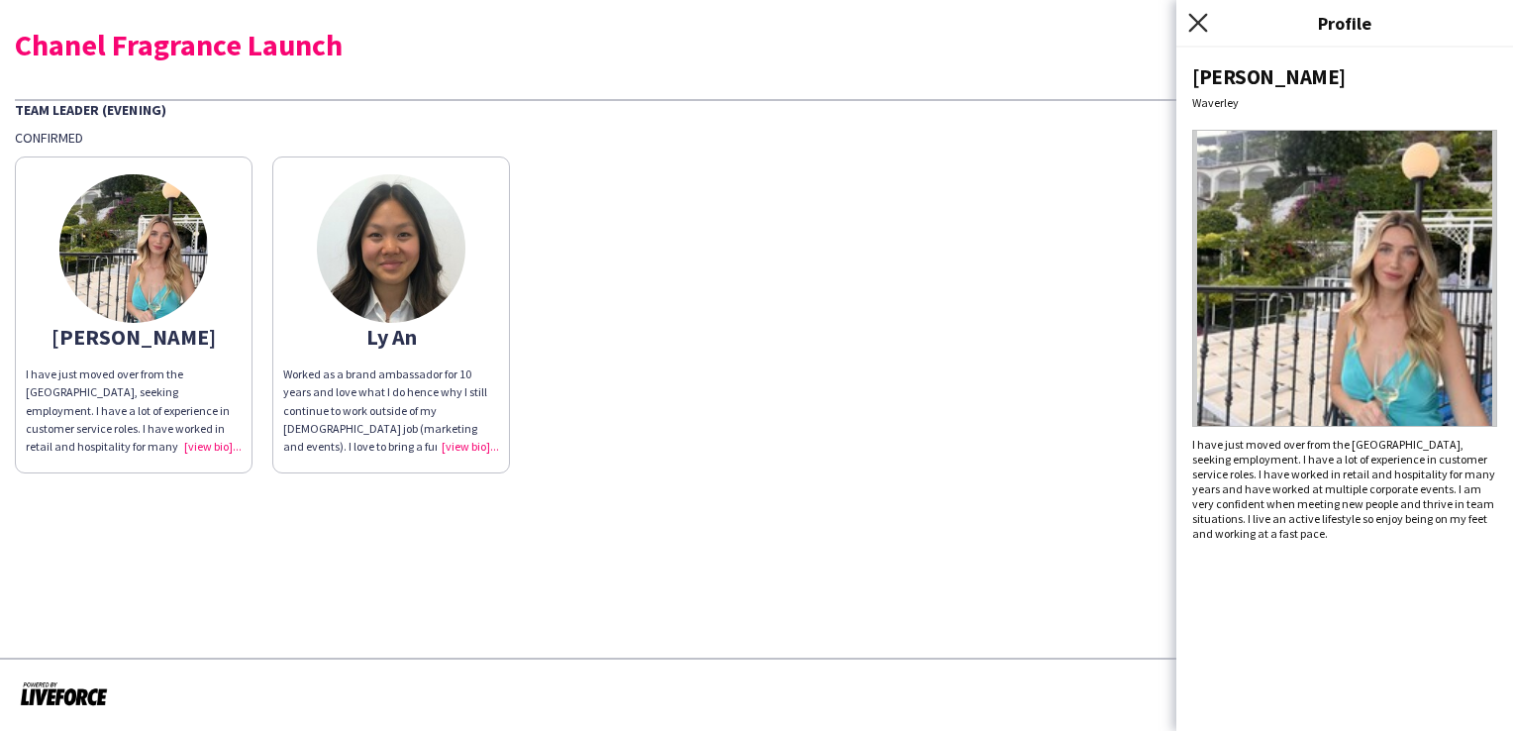
click at [1199, 18] on icon "Close pop-in" at bounding box center [1197, 22] width 19 height 19
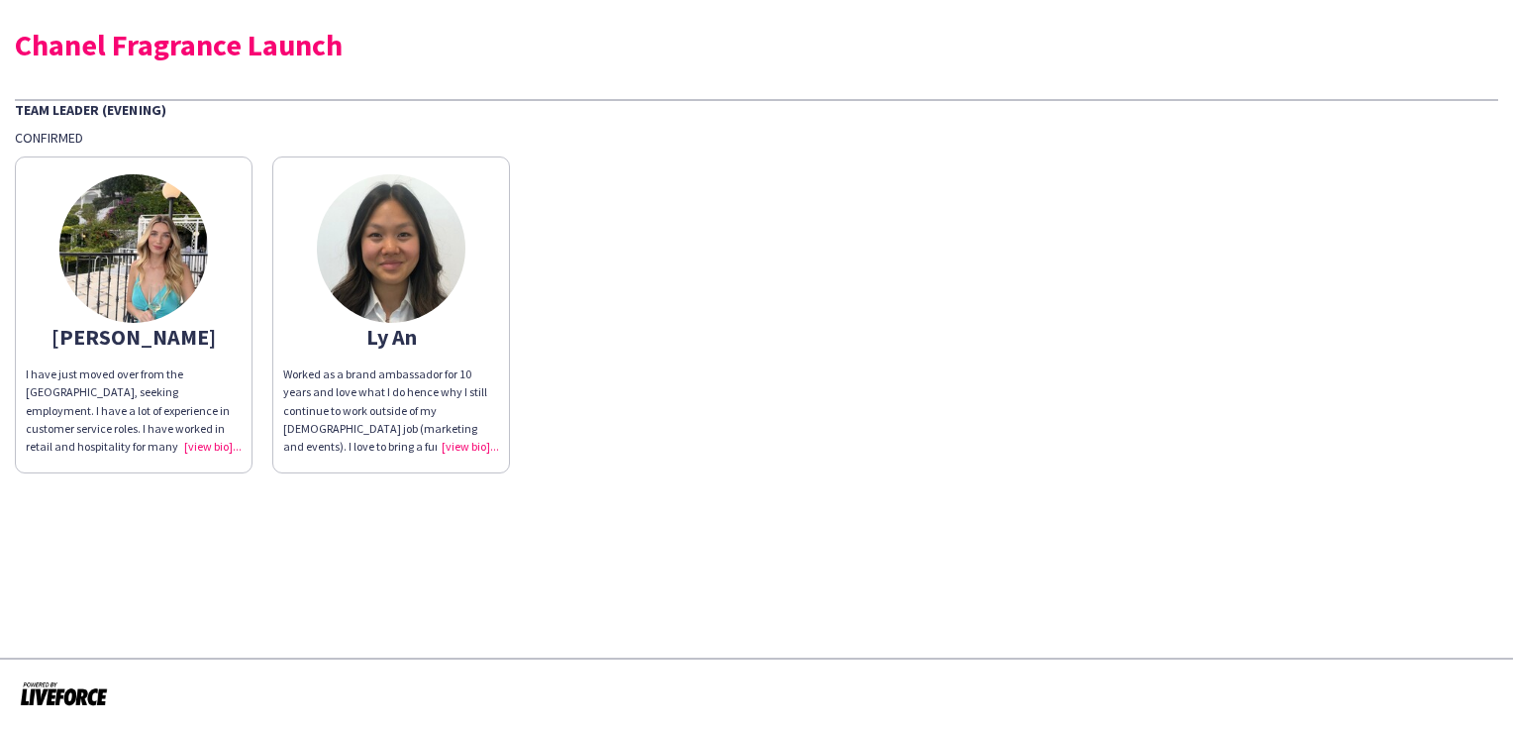
click at [427, 317] on app-share-pages-crew-card "Ly An Worked as a brand ambassador for 10 years and love what I do hence why I …" at bounding box center [391, 314] width 238 height 317
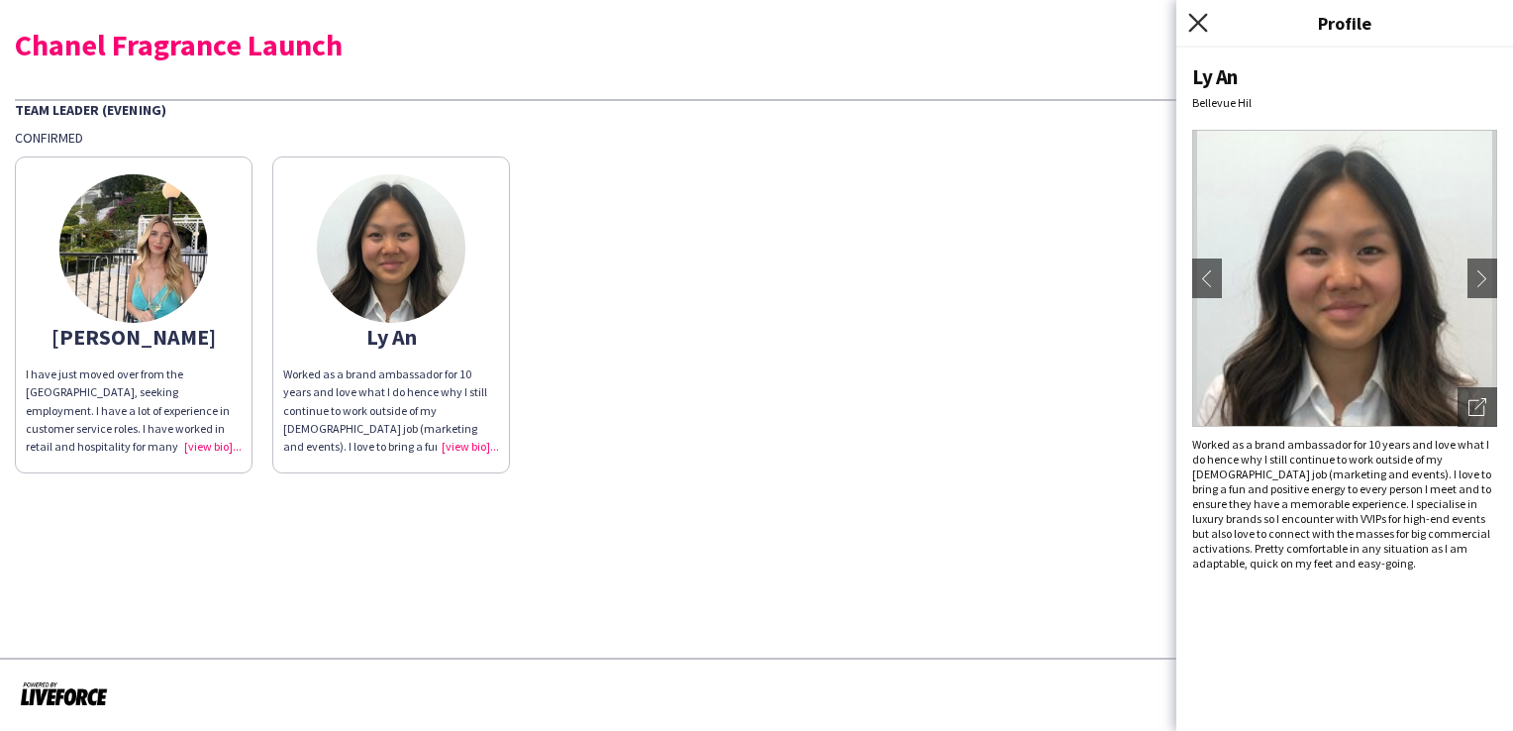
click at [1198, 26] on icon "Close pop-in" at bounding box center [1197, 22] width 19 height 19
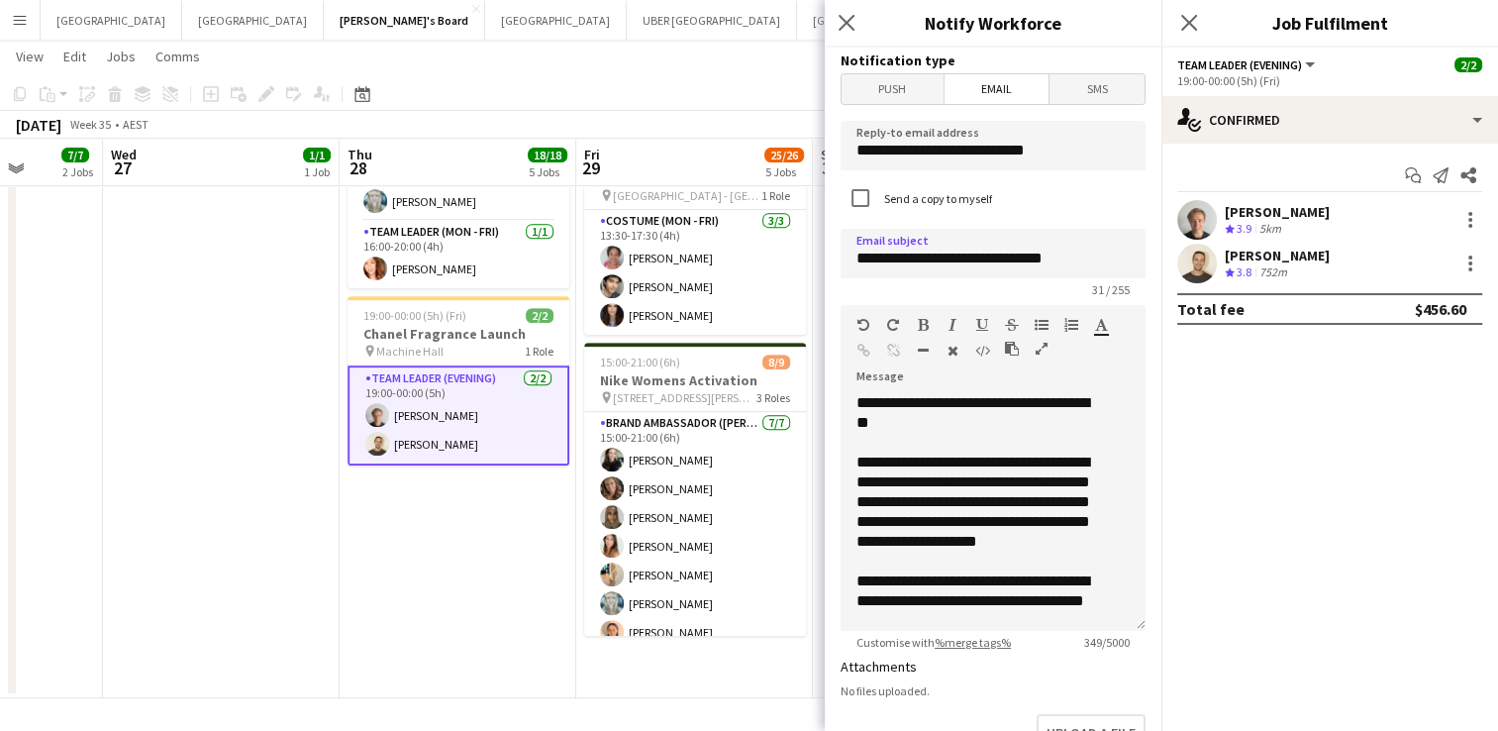
type input "**********"
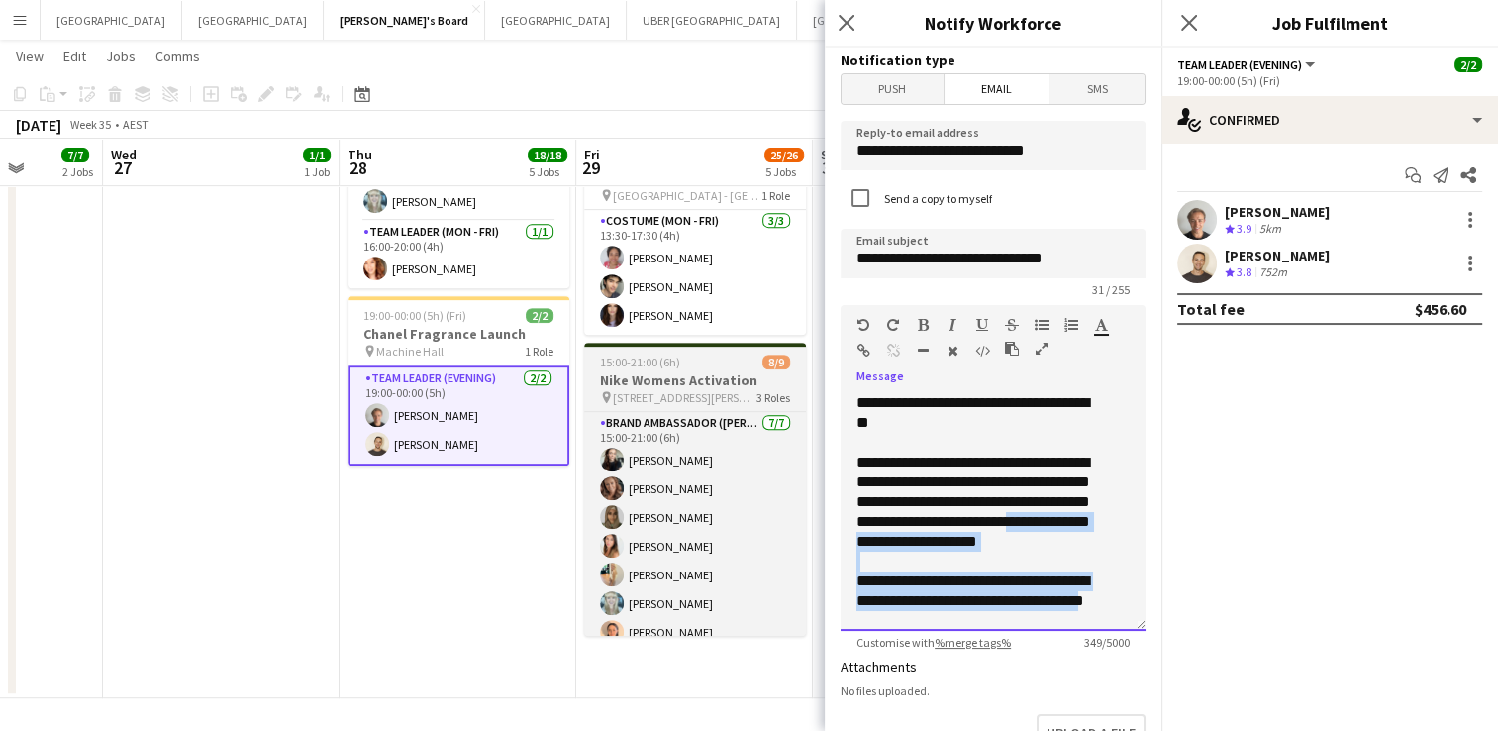
drag, startPoint x: 911, startPoint y: 626, endPoint x: 776, endPoint y: 378, distance: 281.8
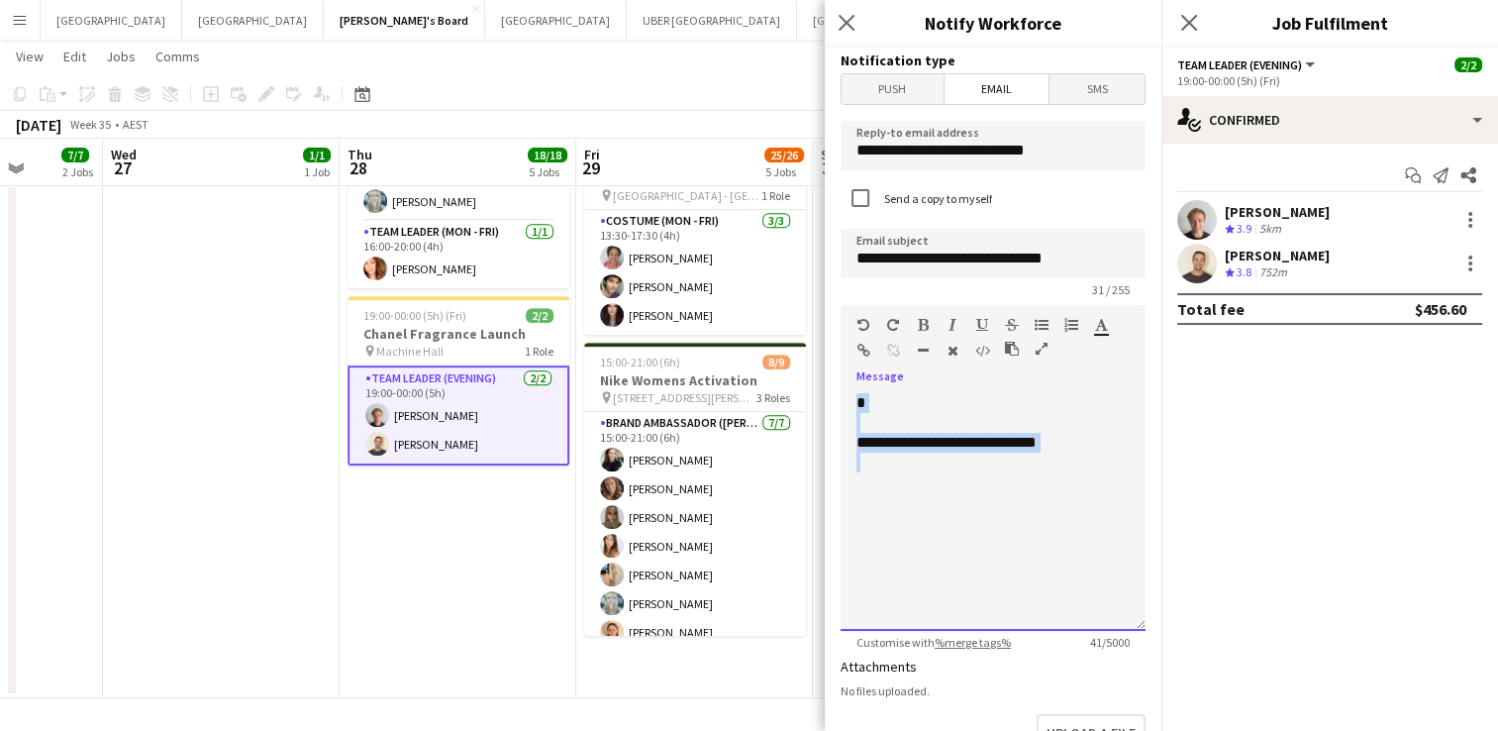
drag, startPoint x: 1063, startPoint y: 454, endPoint x: 838, endPoint y: 394, distance: 233.7
click at [838, 394] on form "**********" at bounding box center [993, 598] width 337 height 1101
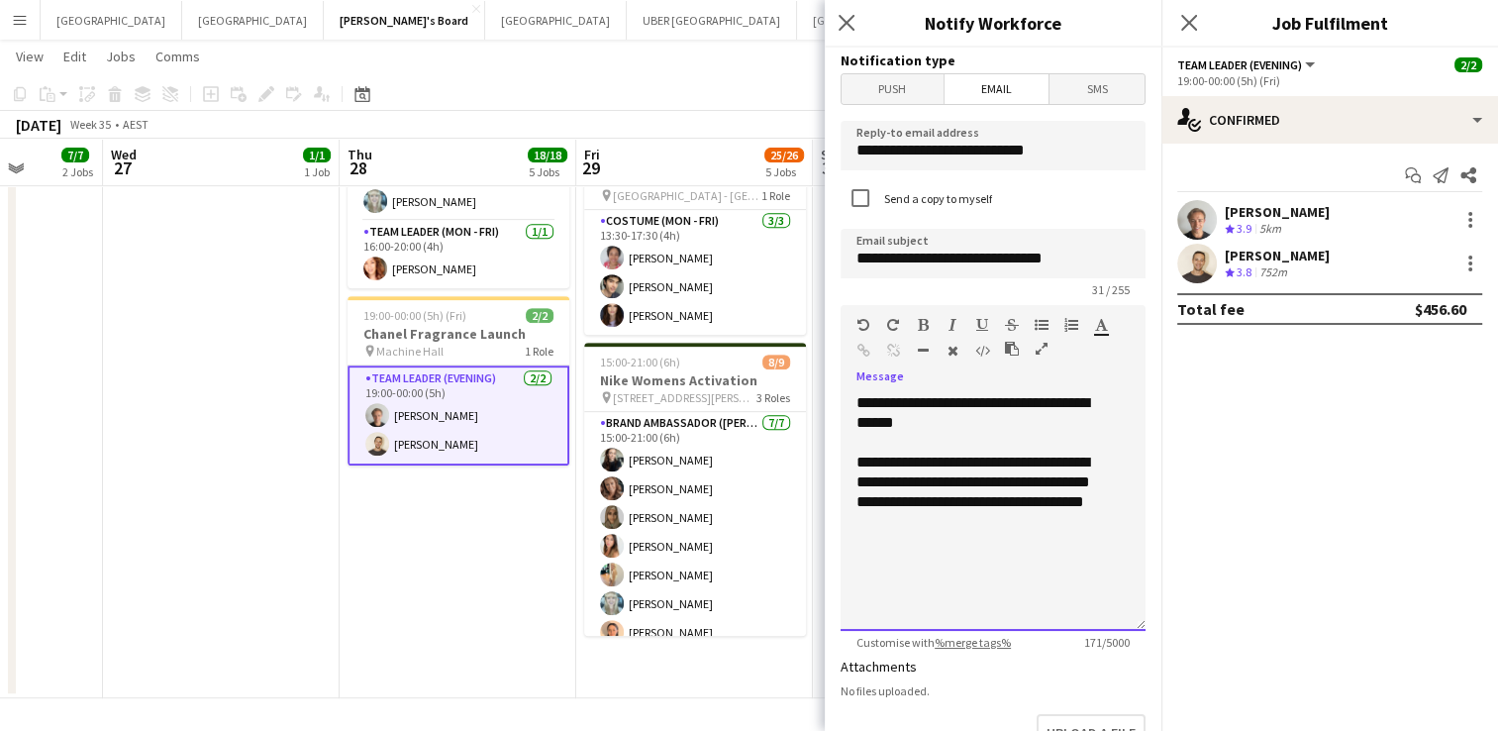
click at [856, 525] on div "**********" at bounding box center [985, 491] width 258 height 79
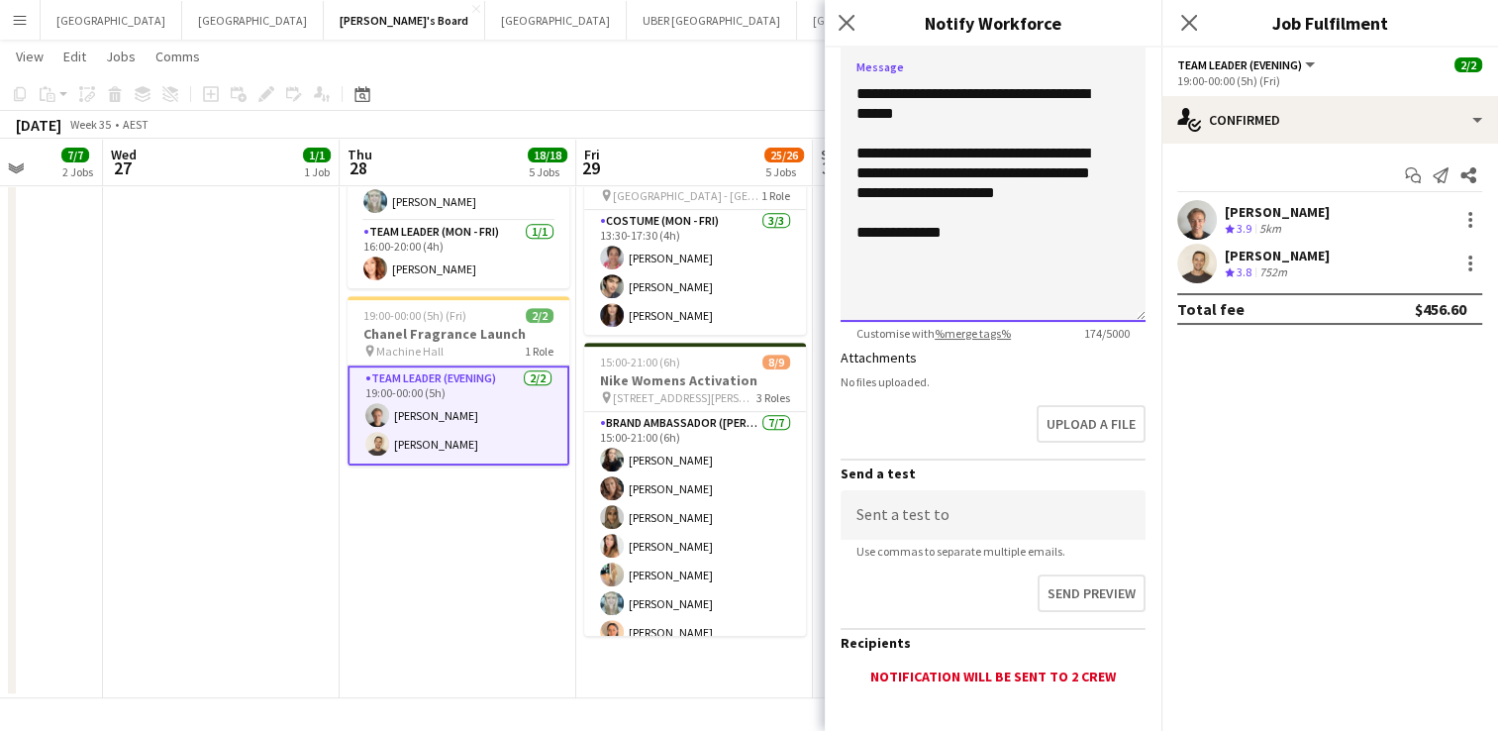
scroll to position [414, 0]
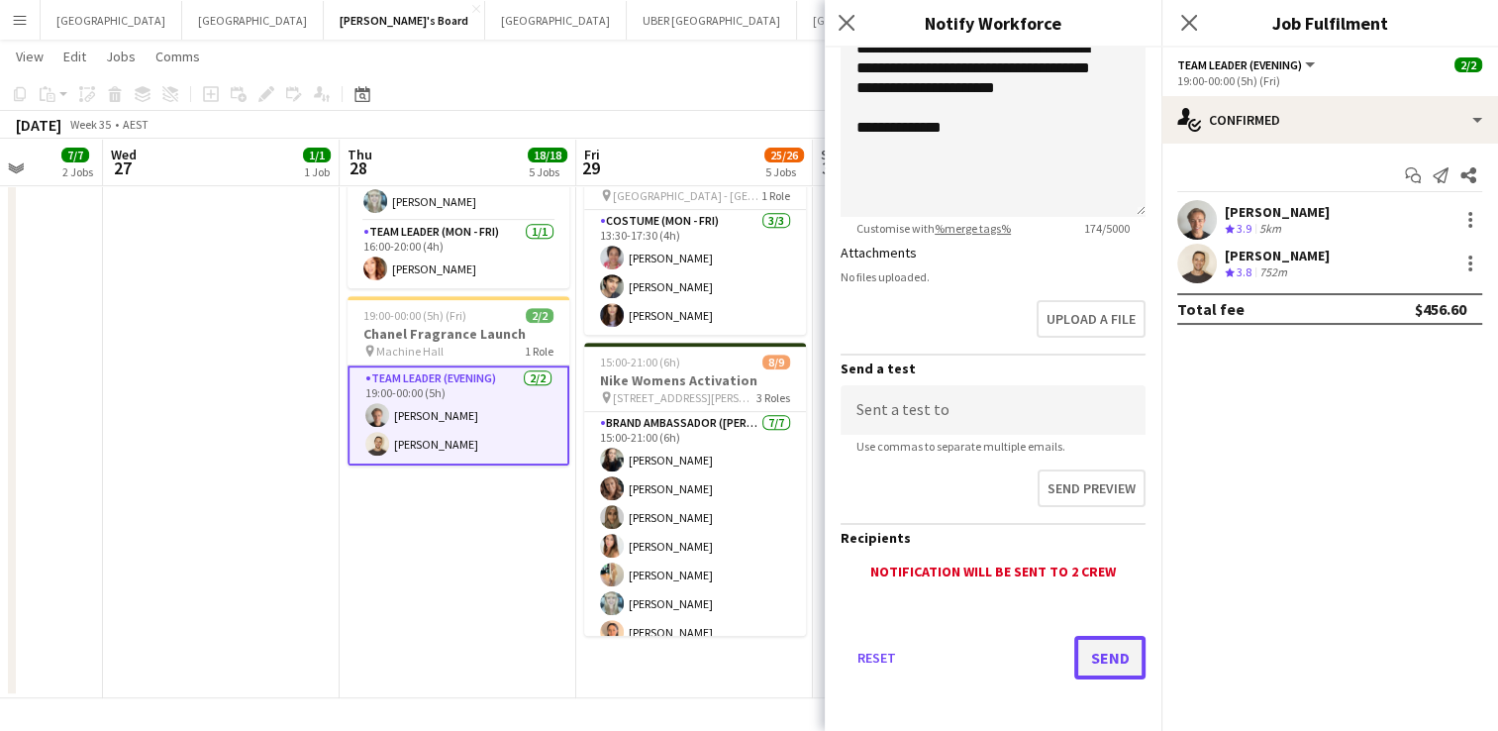
click at [1095, 670] on button "Send" at bounding box center [1109, 658] width 71 height 44
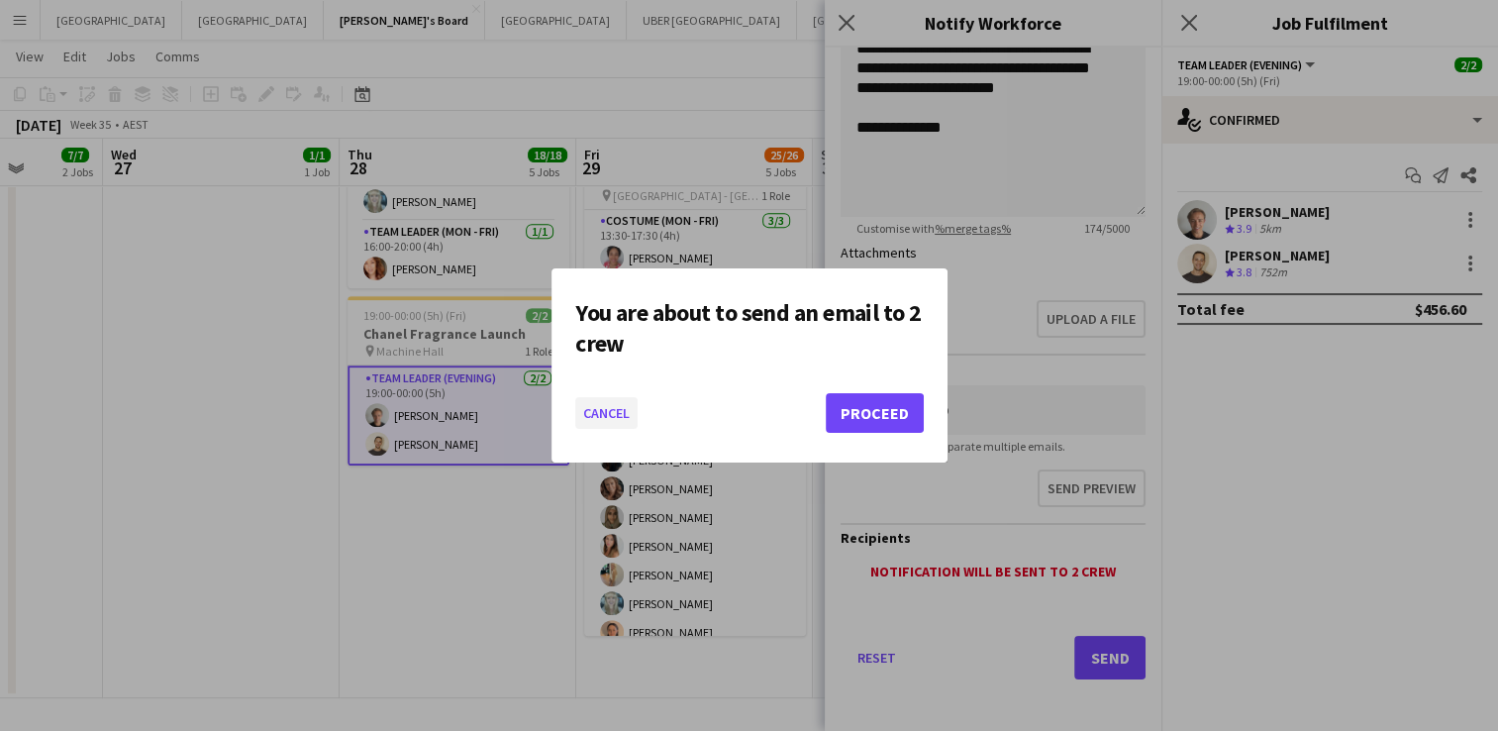
click at [610, 410] on button "Cancel" at bounding box center [606, 413] width 62 height 32
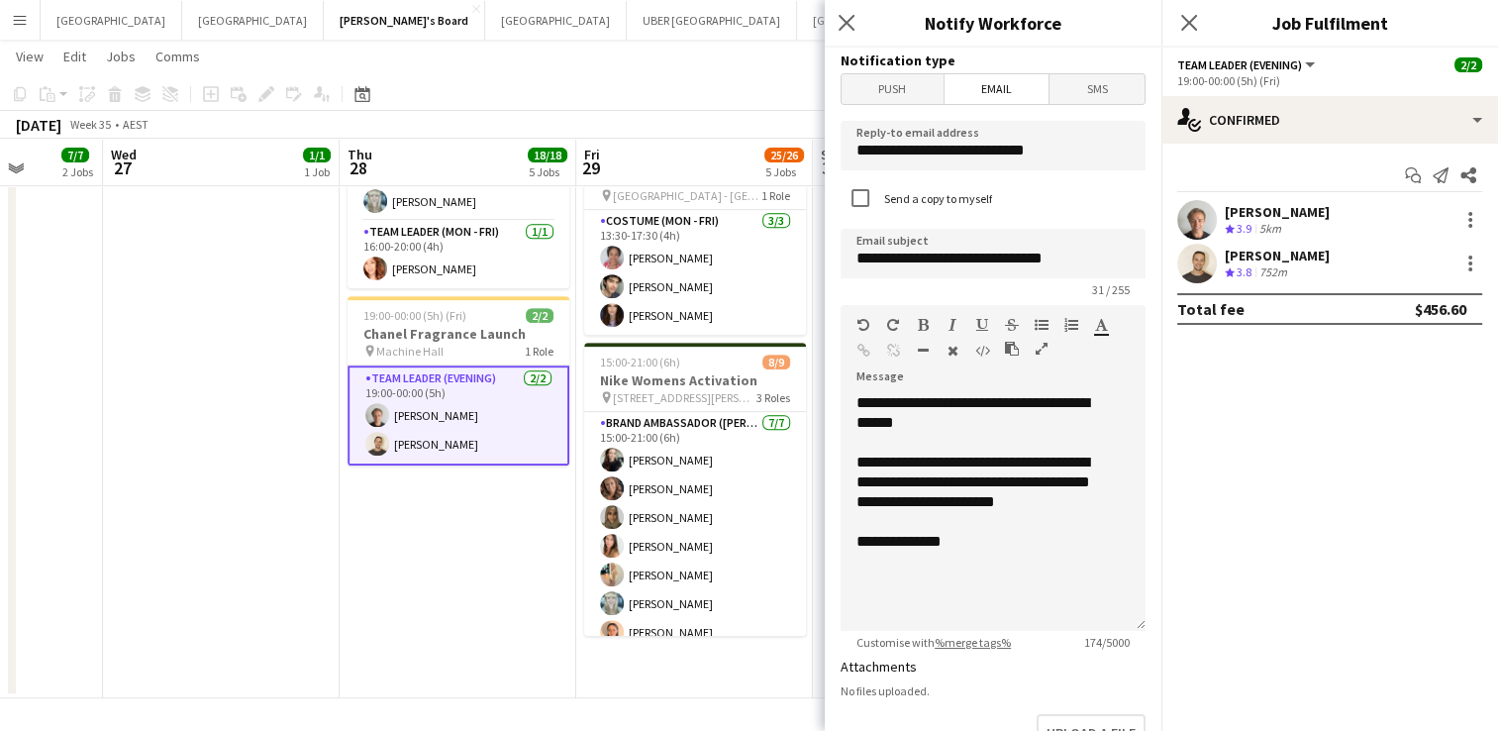
scroll to position [414, 0]
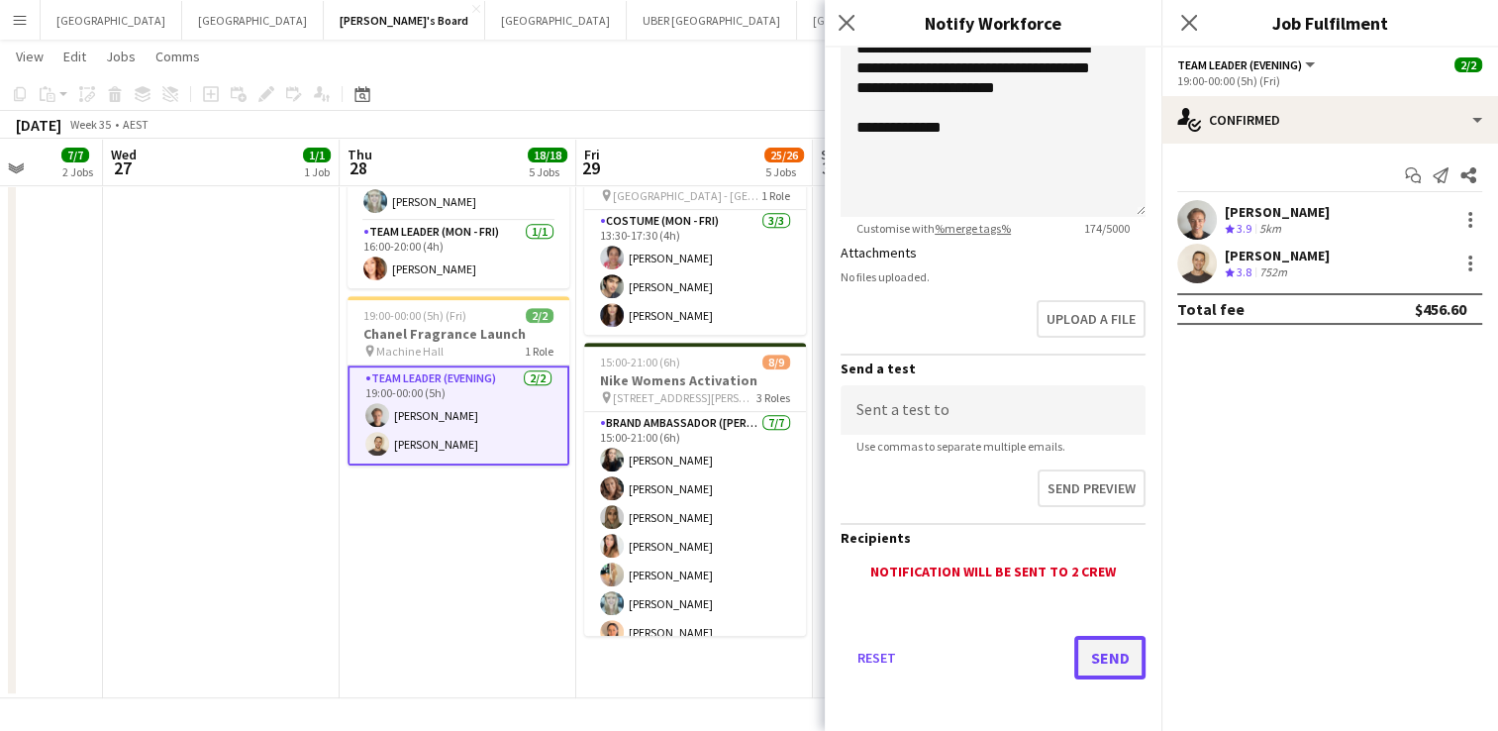
click at [1101, 654] on button "Send" at bounding box center [1109, 658] width 71 height 44
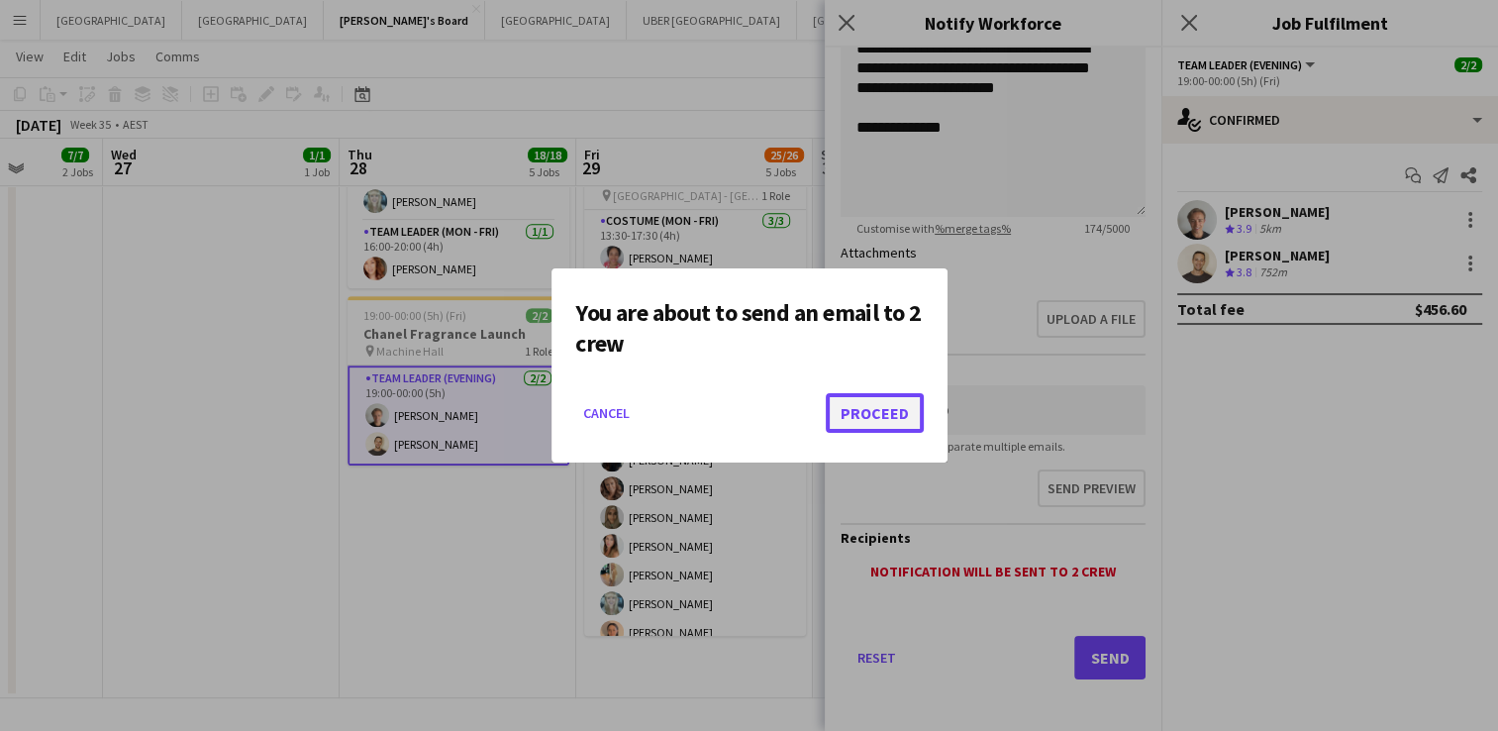
click at [862, 412] on button "Proceed" at bounding box center [875, 413] width 98 height 40
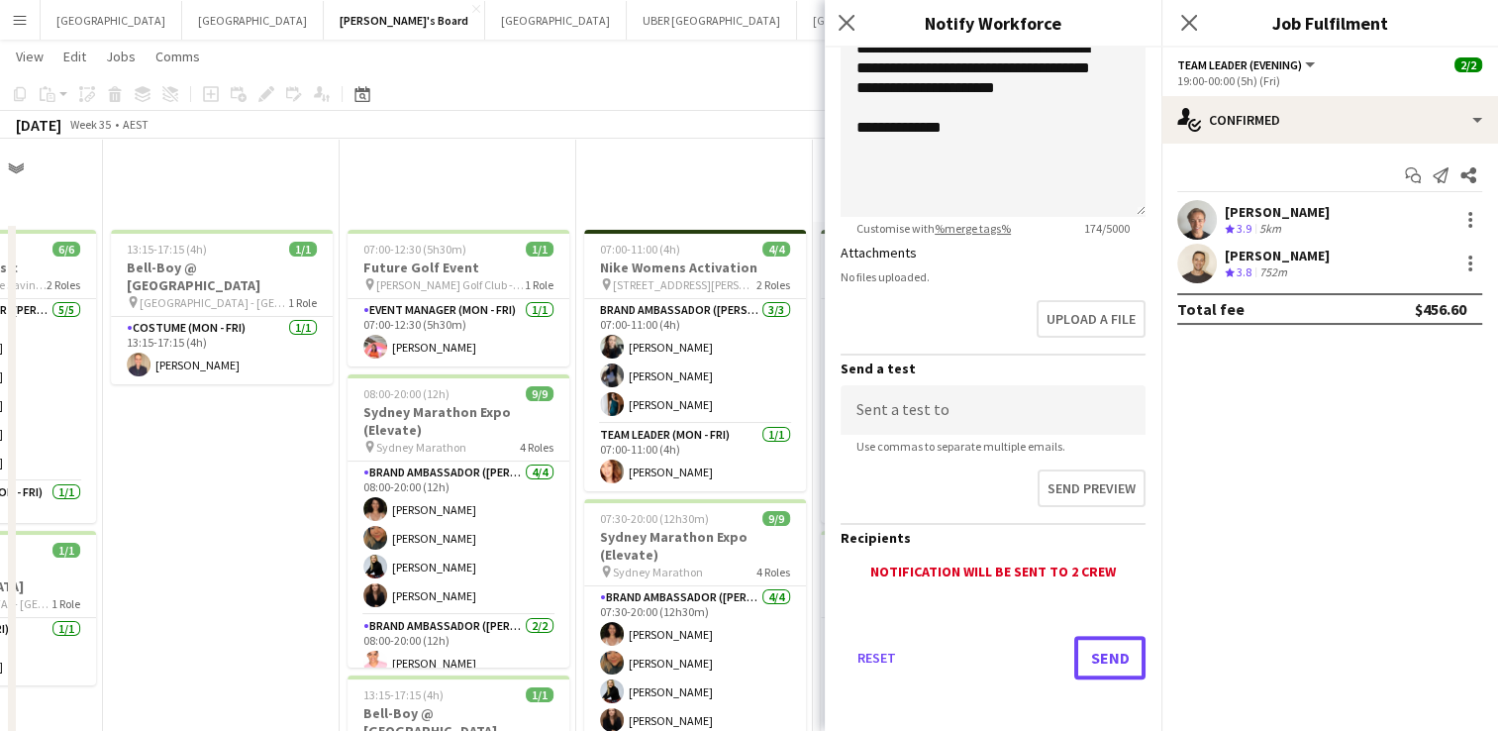
scroll to position [840, 0]
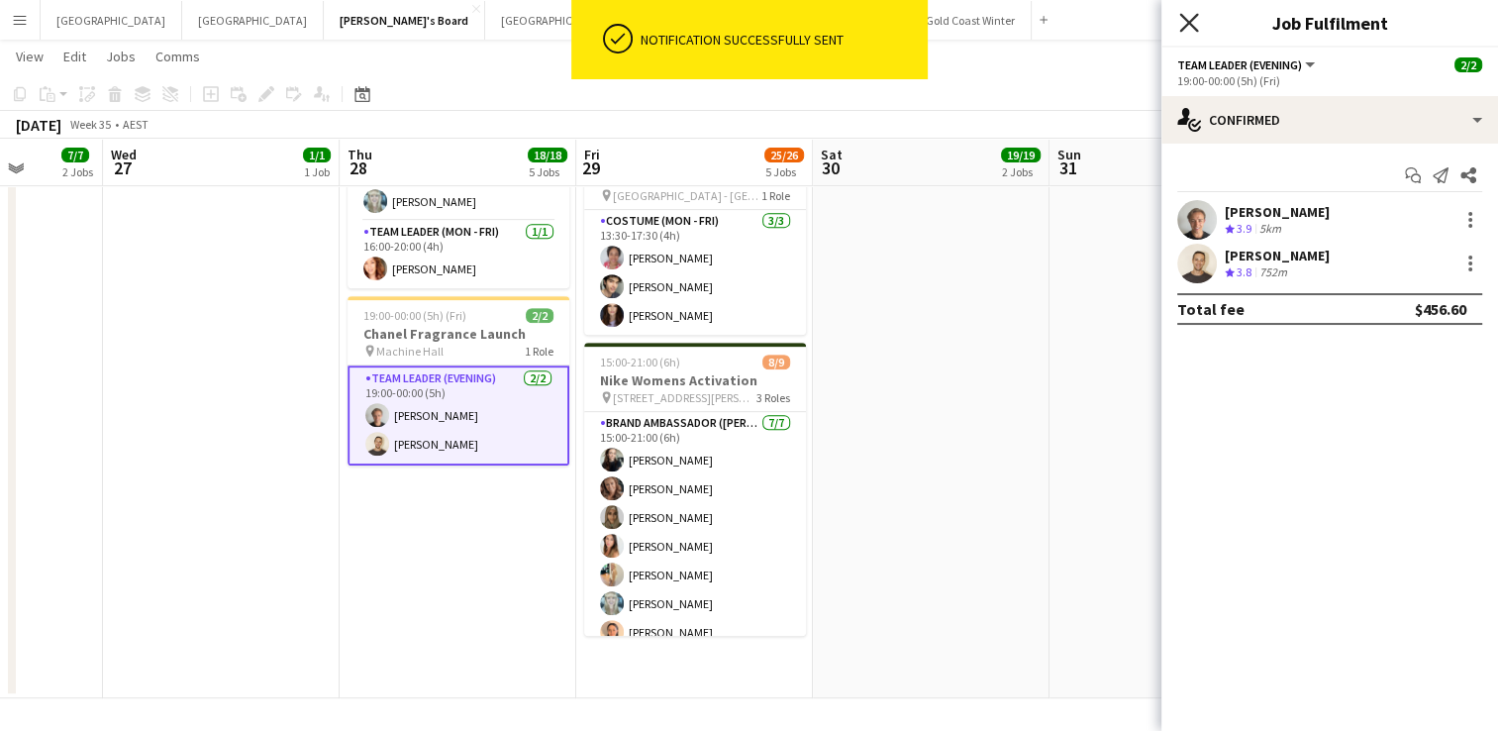
click at [1185, 30] on icon "Close pop-in" at bounding box center [1188, 22] width 19 height 19
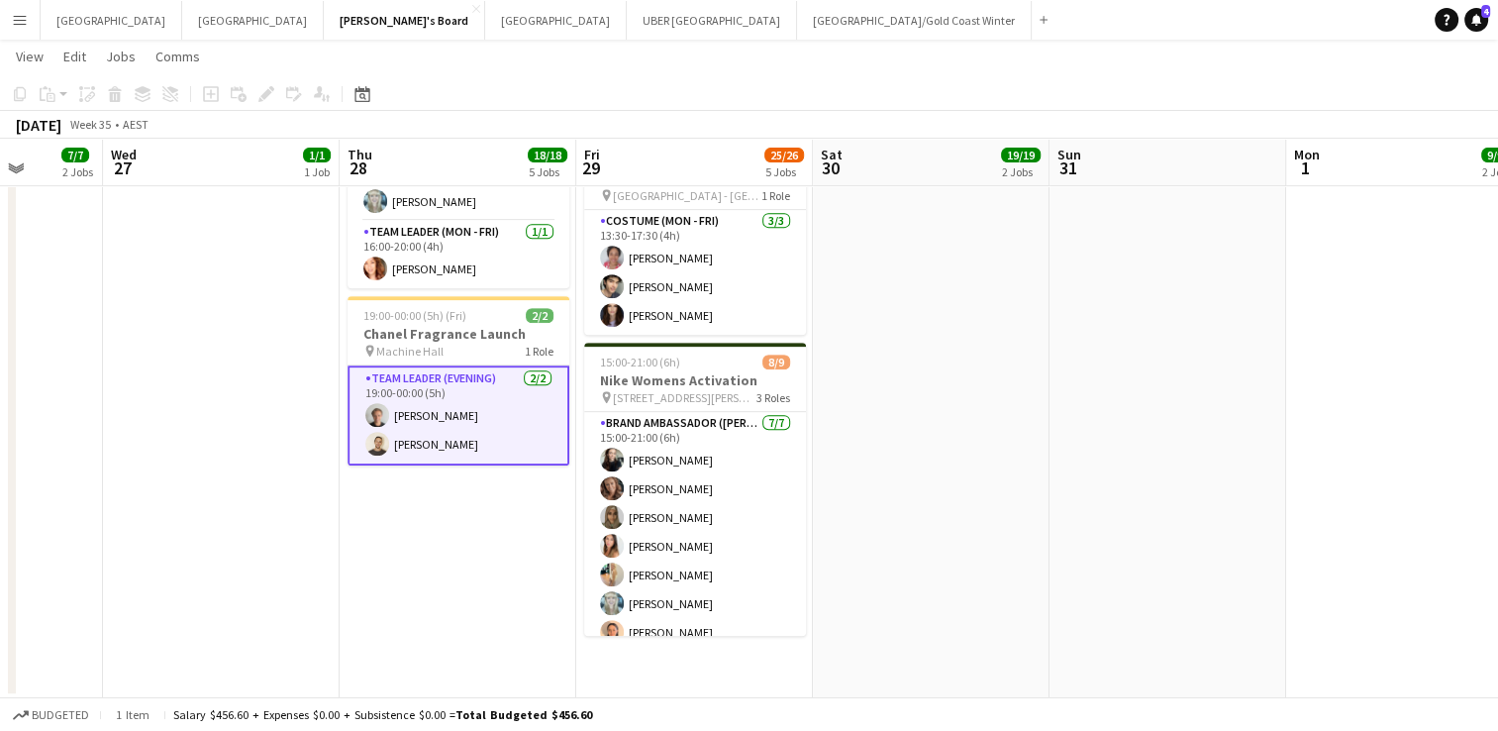
click at [220, 632] on app-date-cell "13:15-17:15 (4h) 1/1 Bell-Boy @ Ormond House pin Ormond House - Melbourne 1 Rol…" at bounding box center [221, 40] width 237 height 1316
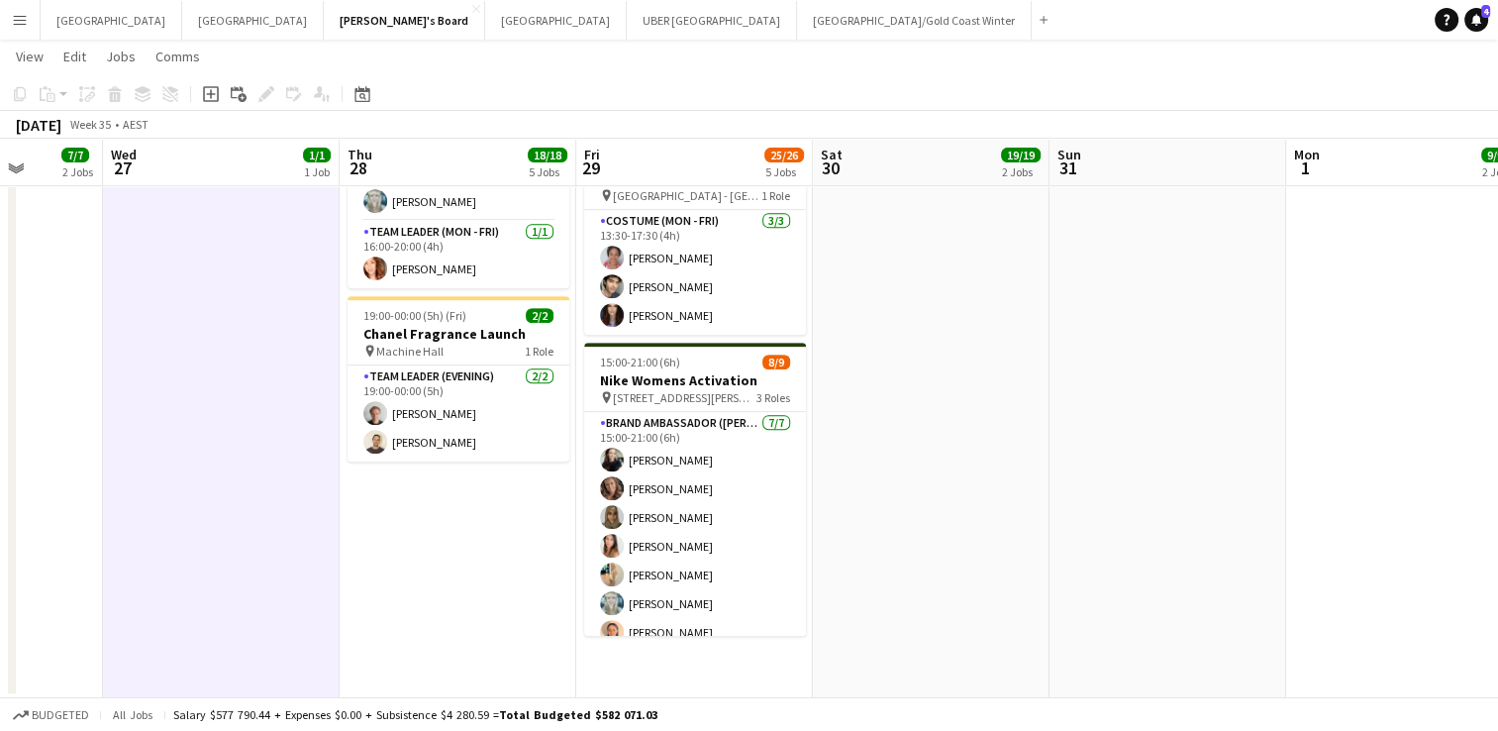
click at [1062, 422] on app-date-cell at bounding box center [1167, 40] width 237 height 1316
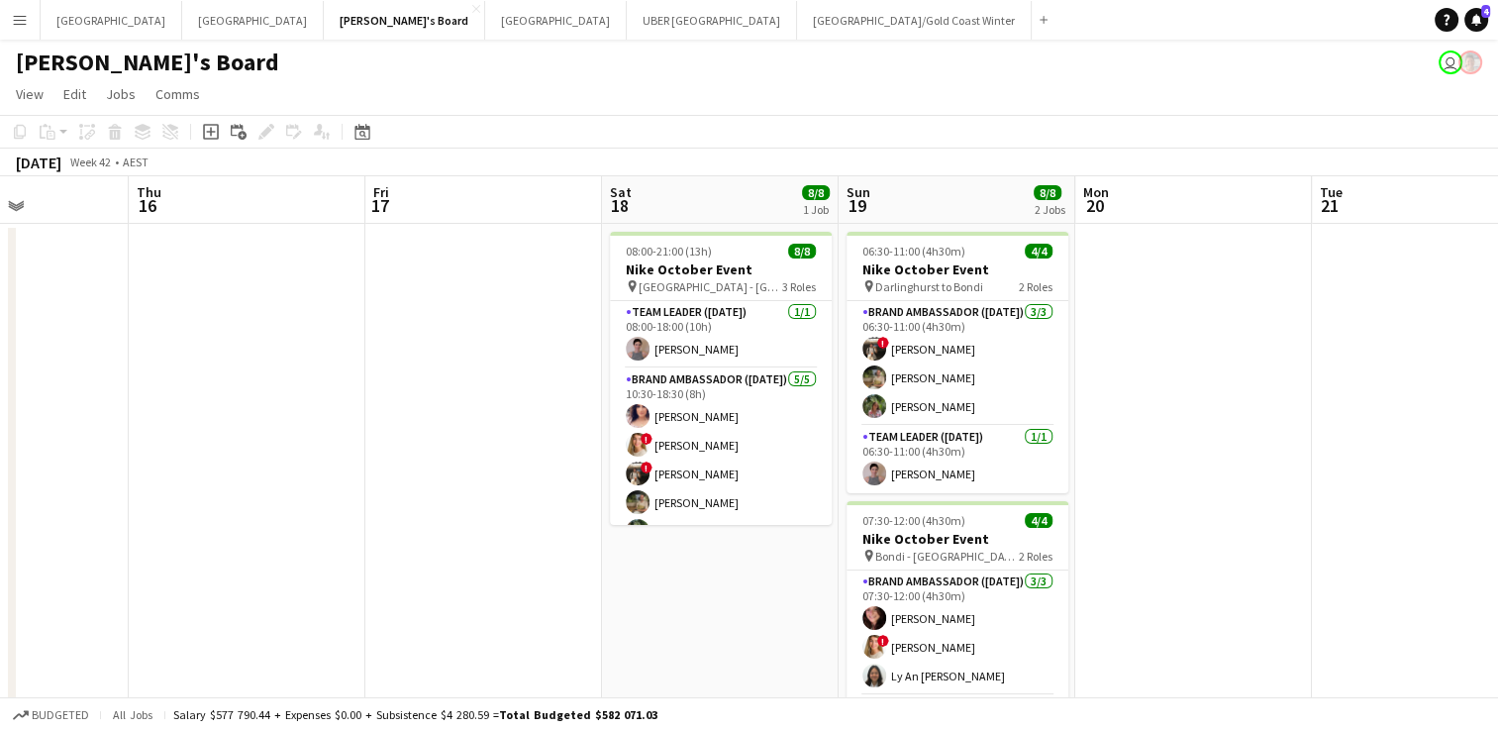
scroll to position [0, 825]
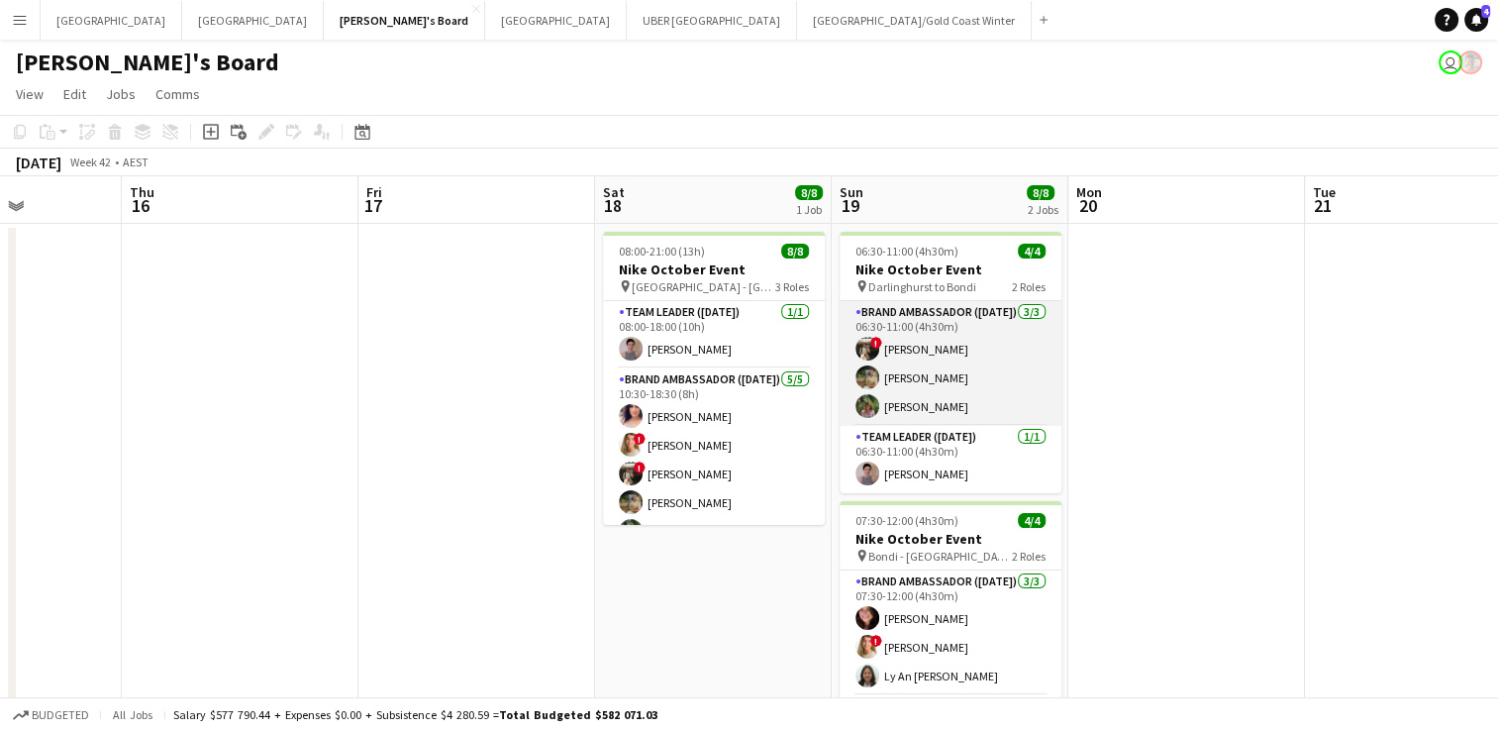
click at [876, 340] on span "!" at bounding box center [876, 343] width 12 height 12
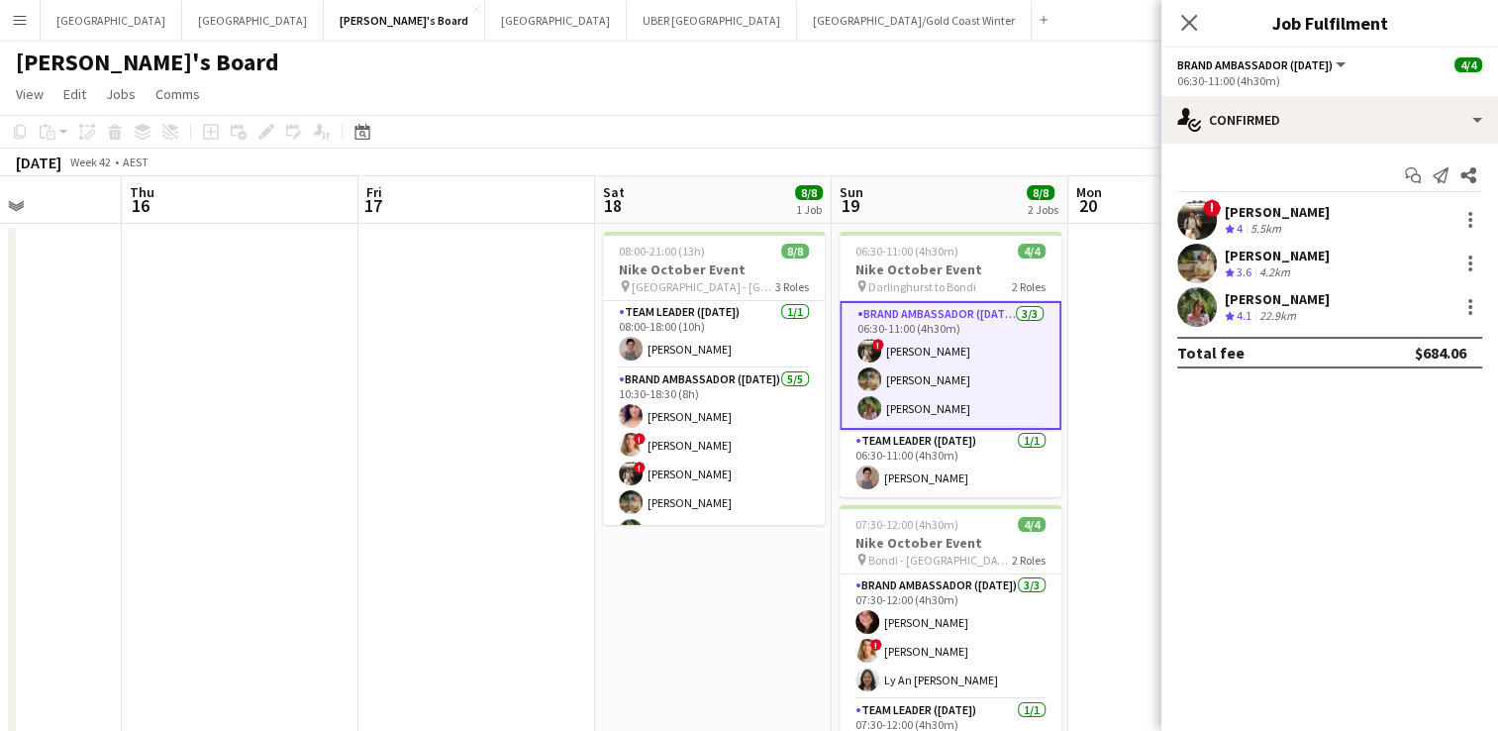
click at [1235, 210] on div "Owen Davies" at bounding box center [1277, 212] width 105 height 18
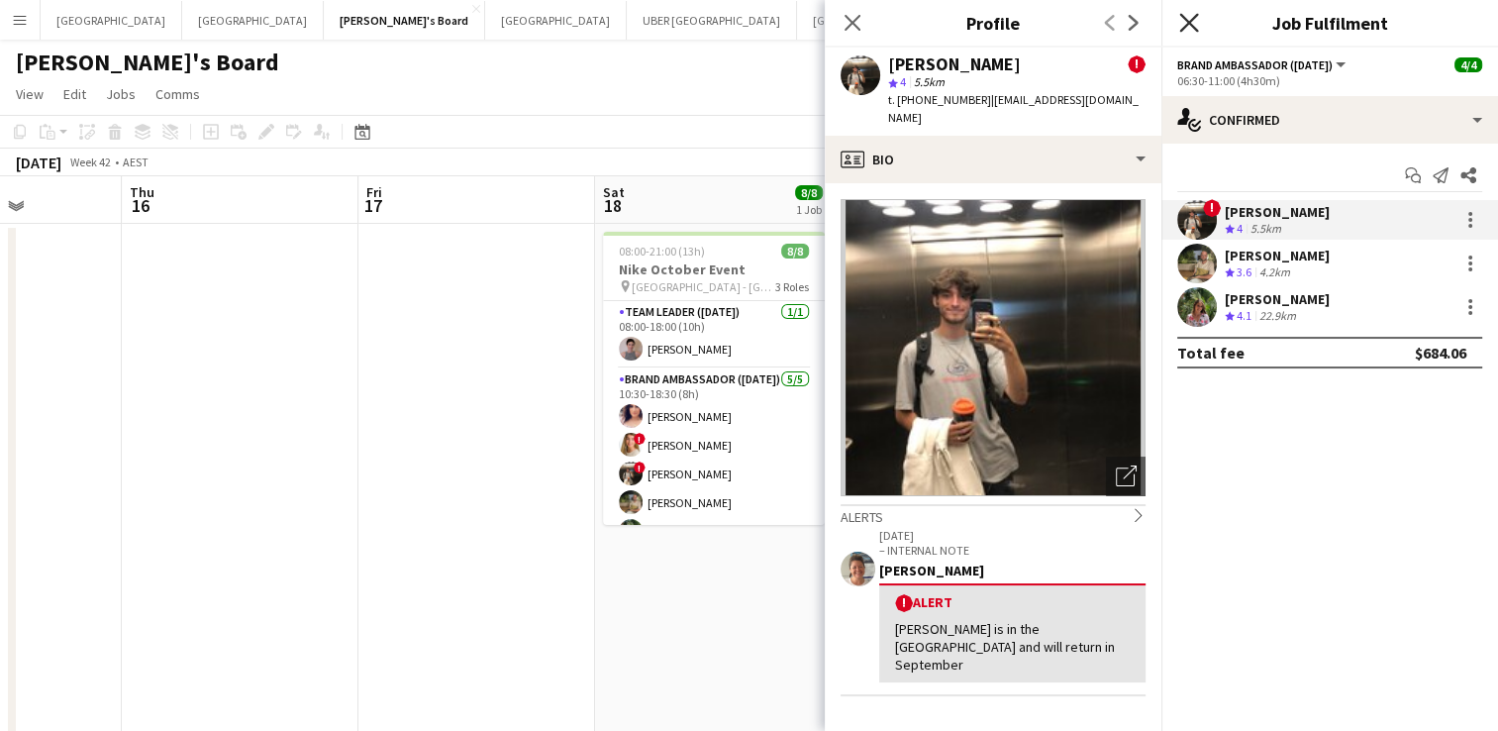
click at [1188, 22] on icon at bounding box center [1188, 22] width 19 height 19
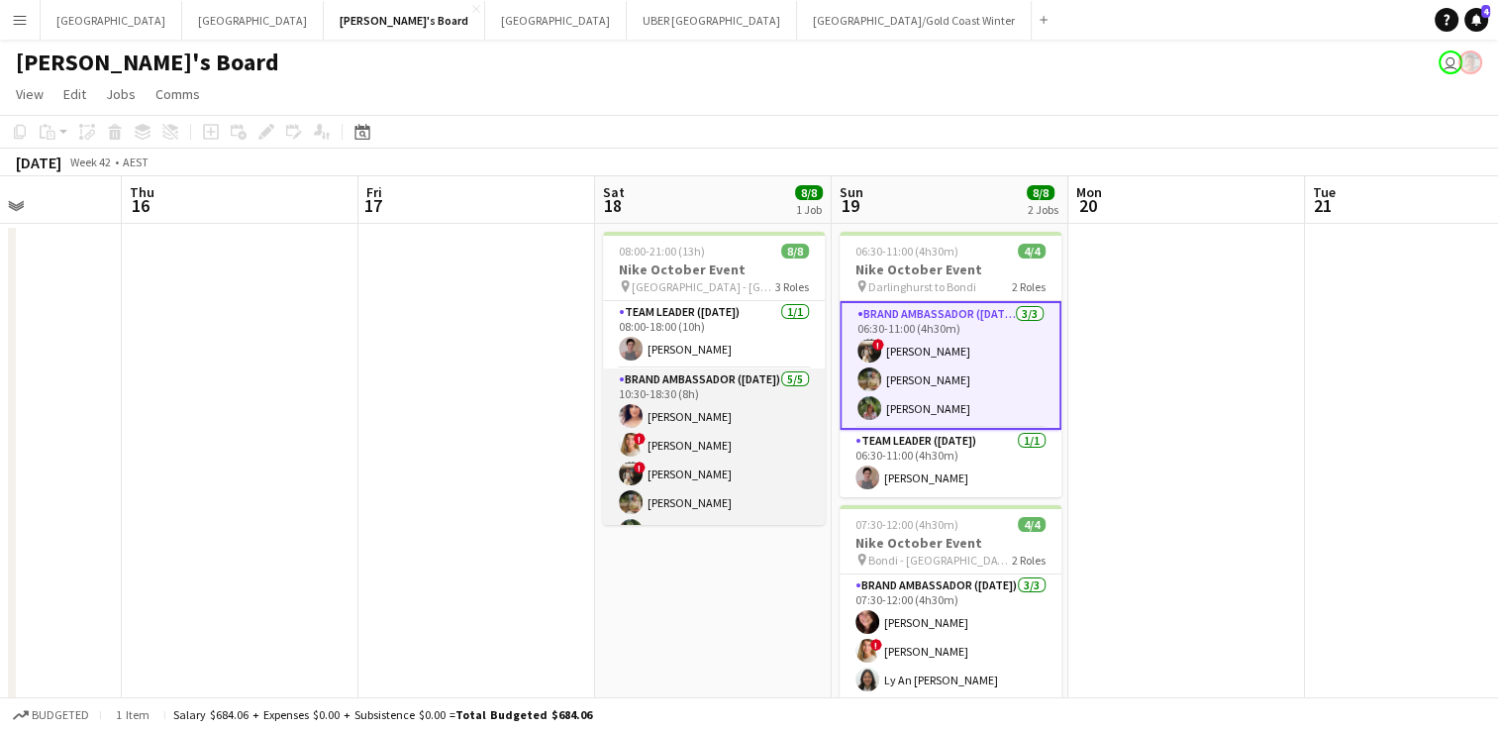
click at [657, 443] on app-card-role "Brand Ambassador (Saturday) 5/5 10:30-18:30 (8h) Amanda van Eldik ! Ciara Beech…" at bounding box center [714, 459] width 222 height 182
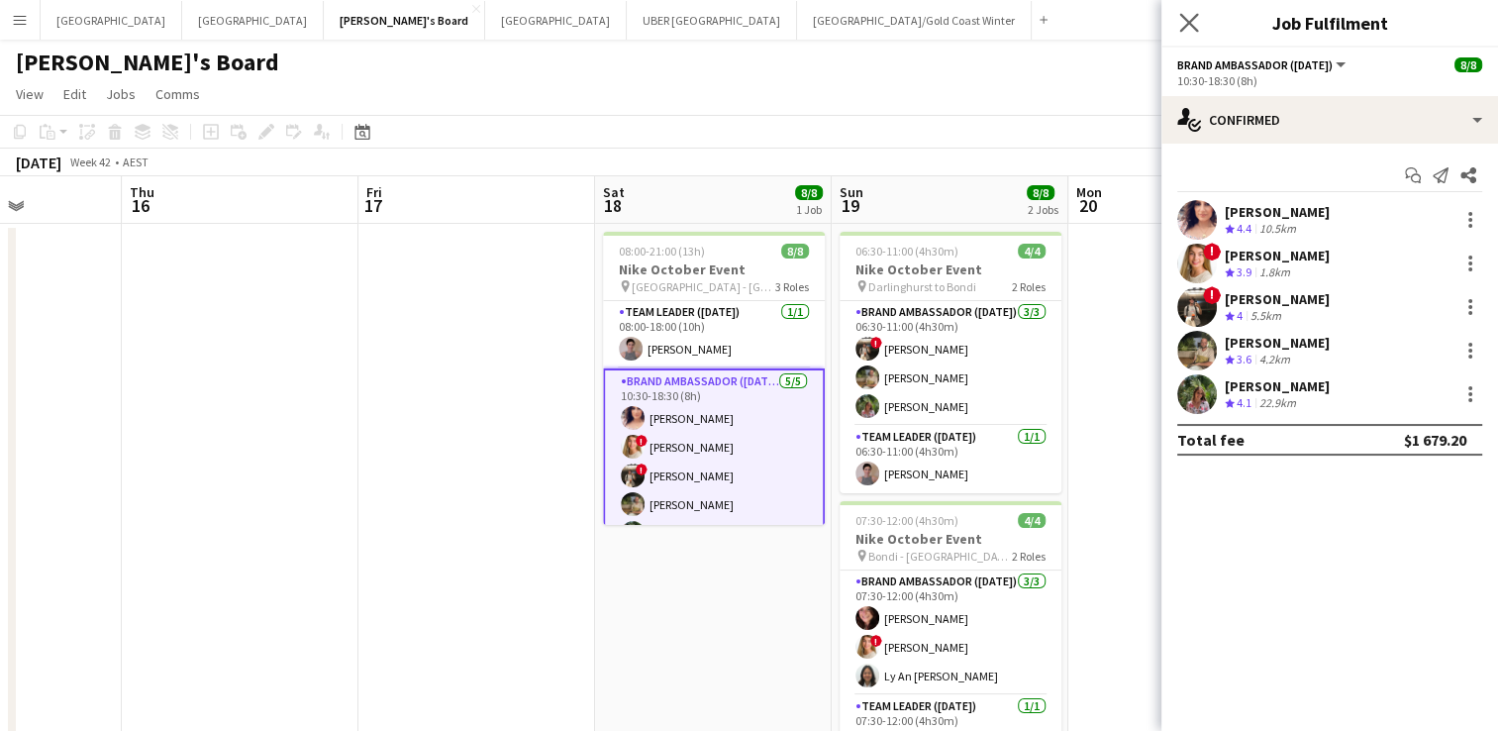
click at [1178, 26] on app-icon "Close pop-in" at bounding box center [1189, 23] width 29 height 29
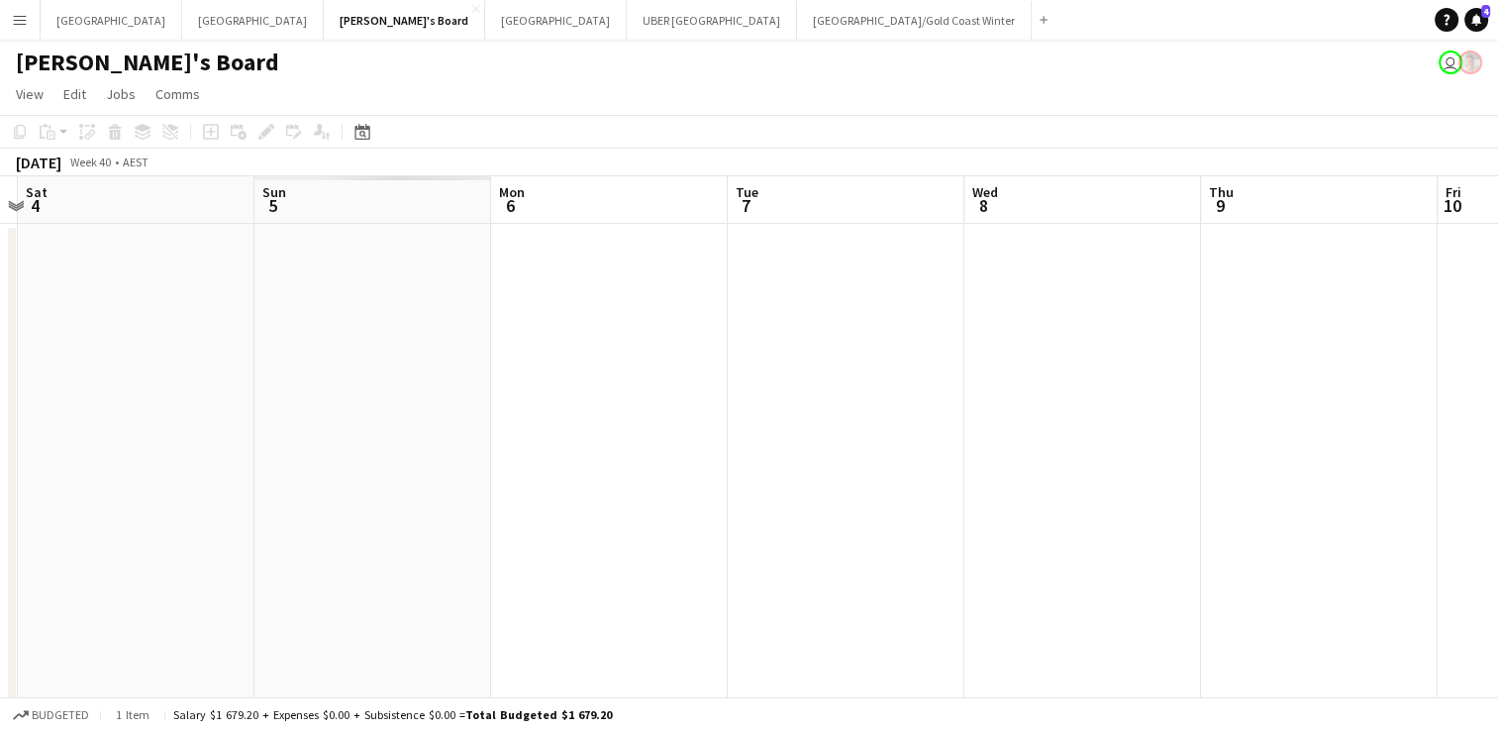
scroll to position [0, 569]
